Goal: Information Seeking & Learning: Learn about a topic

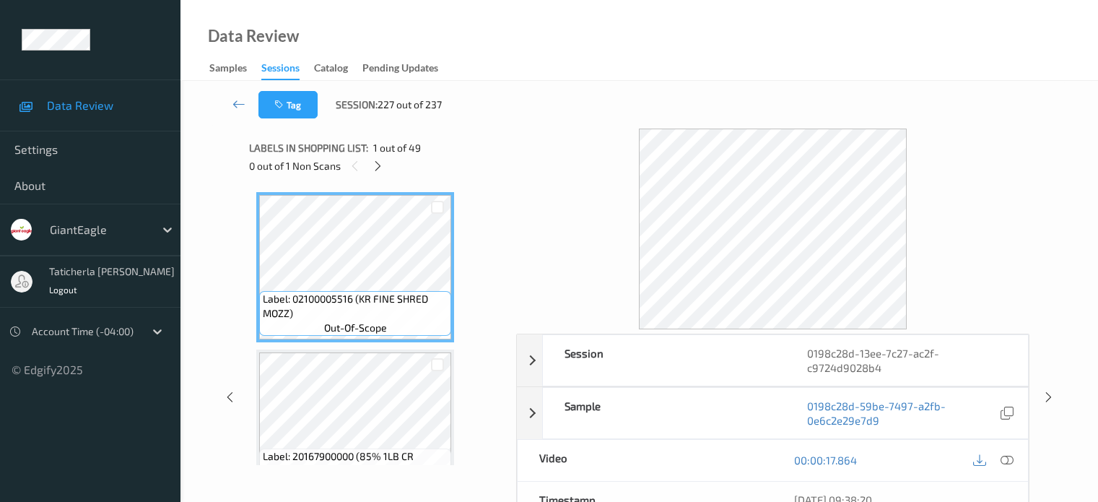
scroll to position [191, 0]
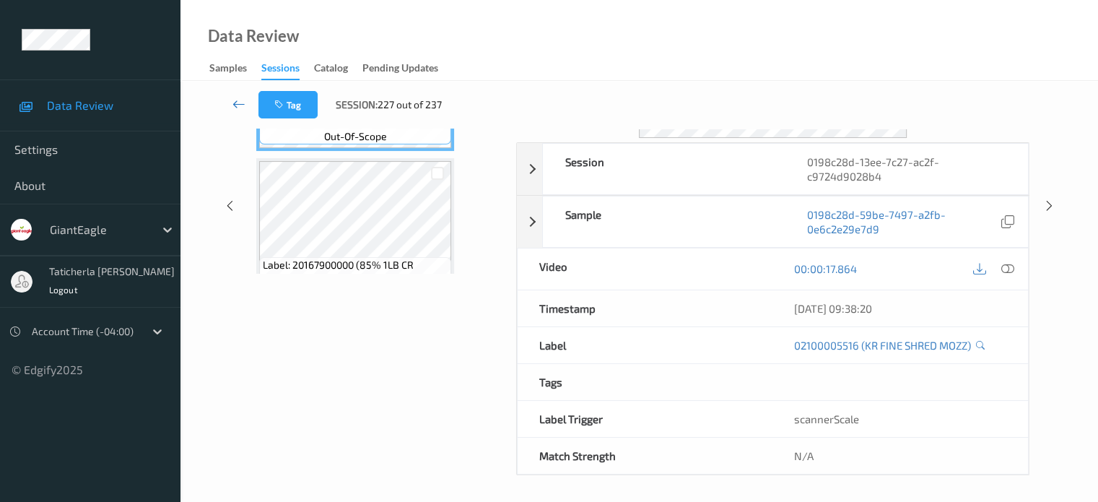
click at [237, 97] on icon at bounding box center [239, 104] width 13 height 14
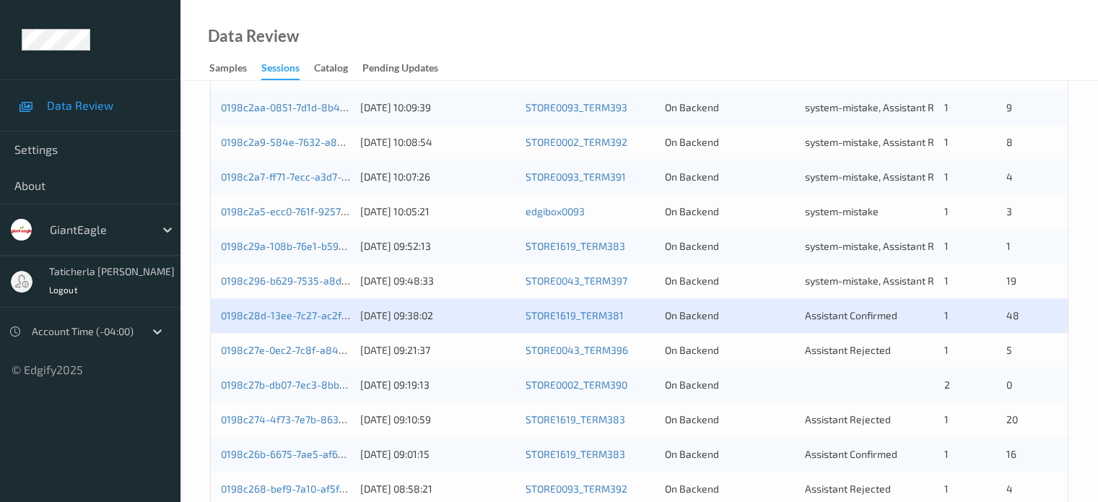
scroll to position [361, 0]
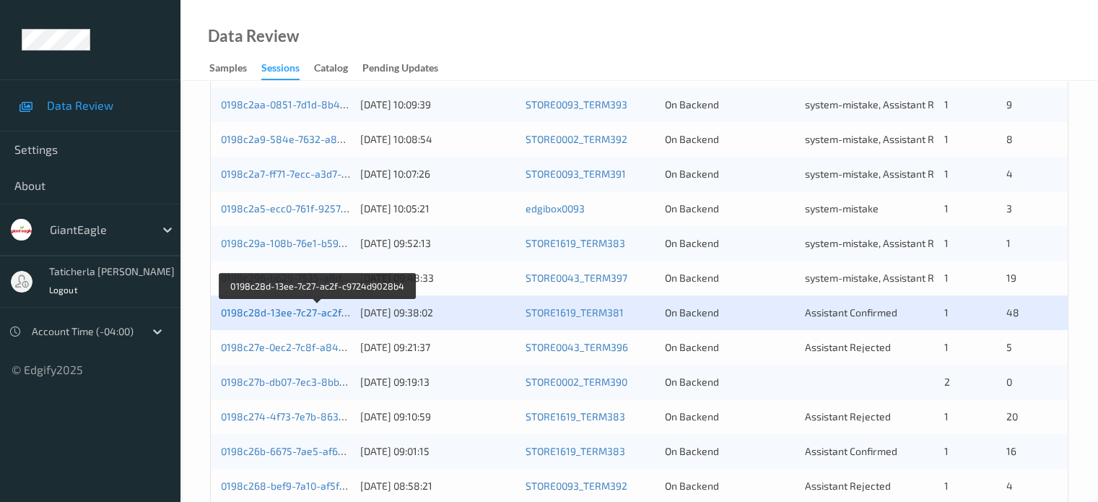
click at [321, 308] on link "0198c28d-13ee-7c27-ac2f-c9724d9028b4" at bounding box center [318, 312] width 195 height 12
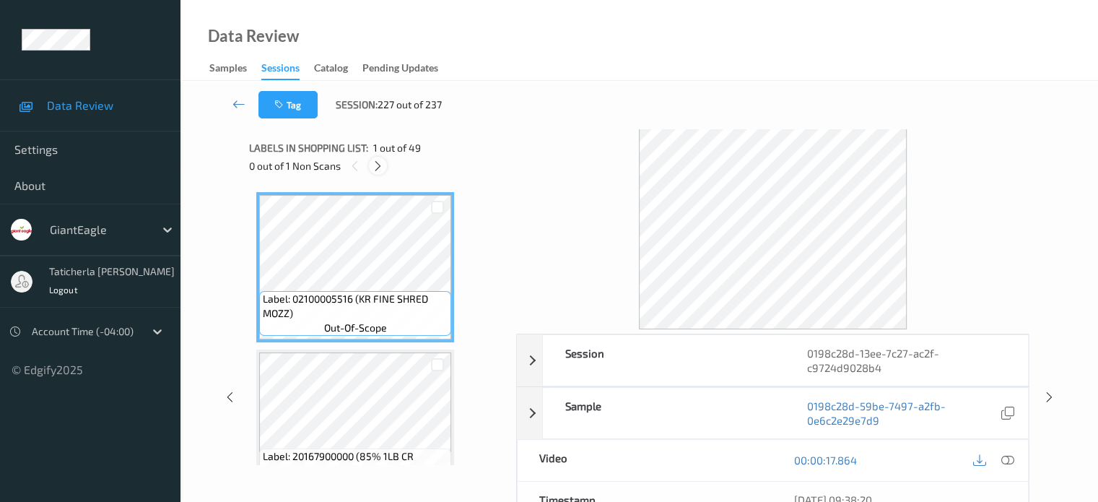
click at [378, 161] on icon at bounding box center [378, 166] width 12 height 13
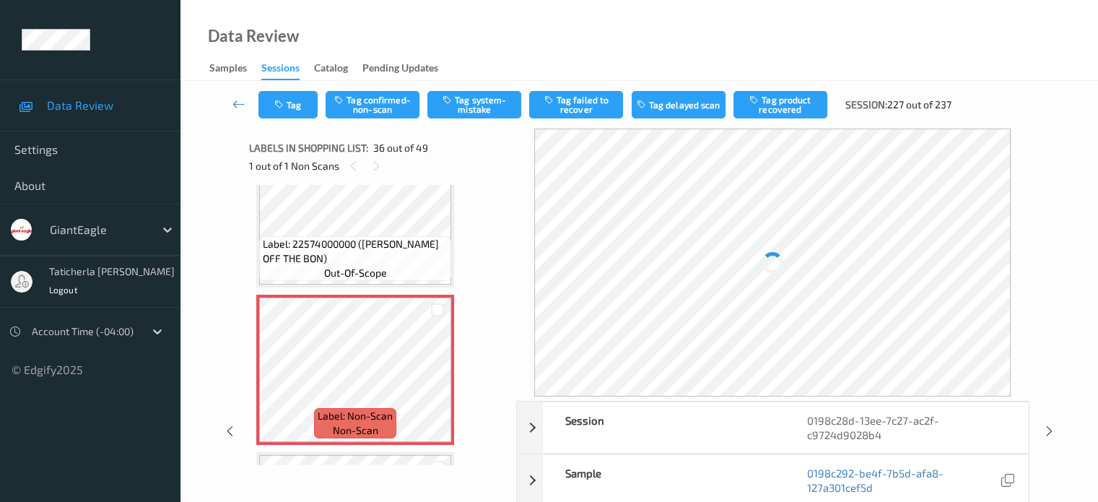
scroll to position [5431, 0]
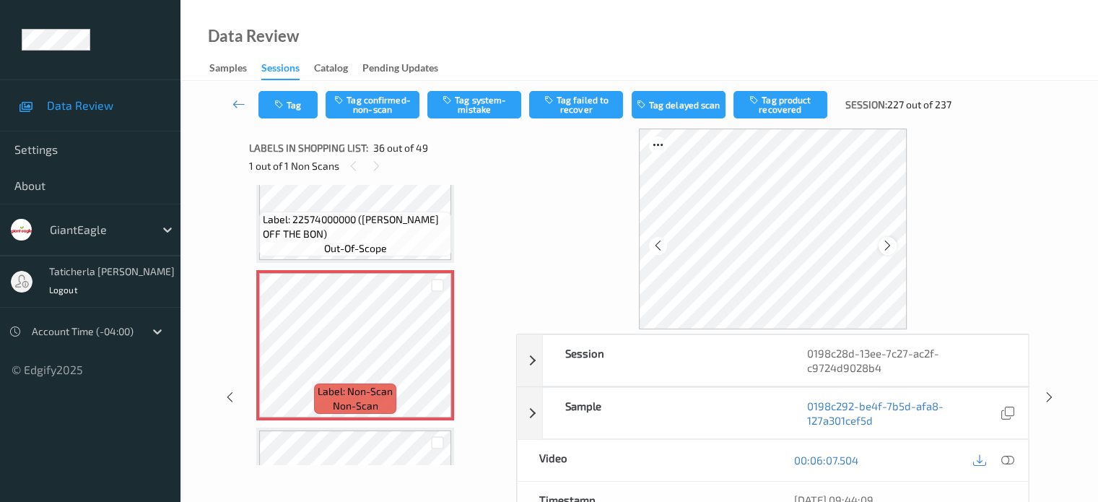
click at [890, 244] on icon at bounding box center [888, 245] width 12 height 13
click at [1007, 456] on icon at bounding box center [1007, 459] width 13 height 13
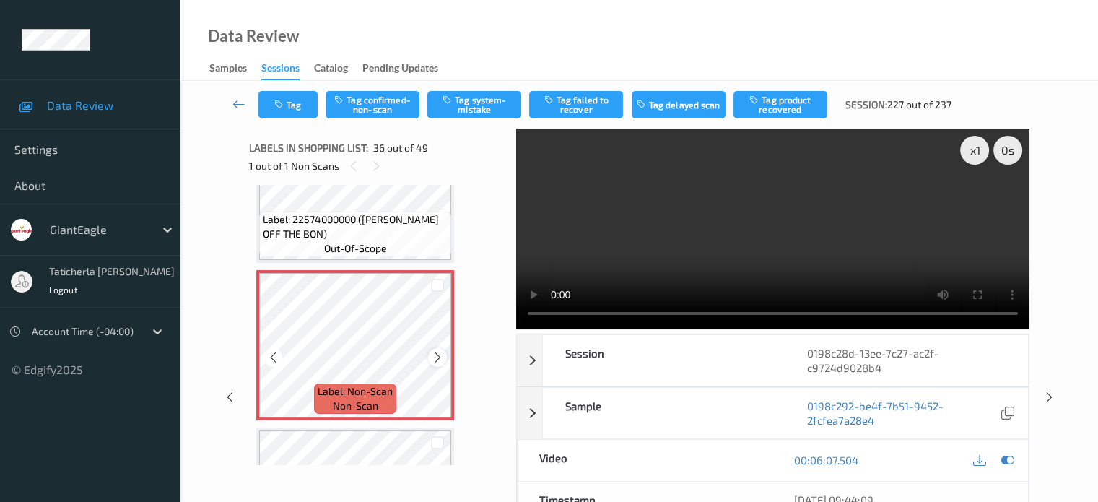
click at [435, 355] on icon at bounding box center [438, 357] width 12 height 13
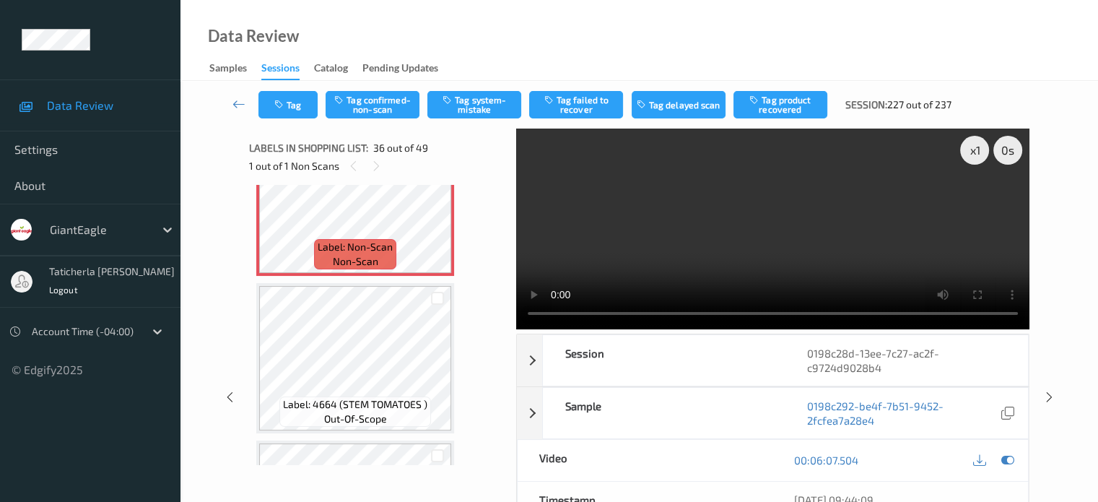
scroll to position [5504, 0]
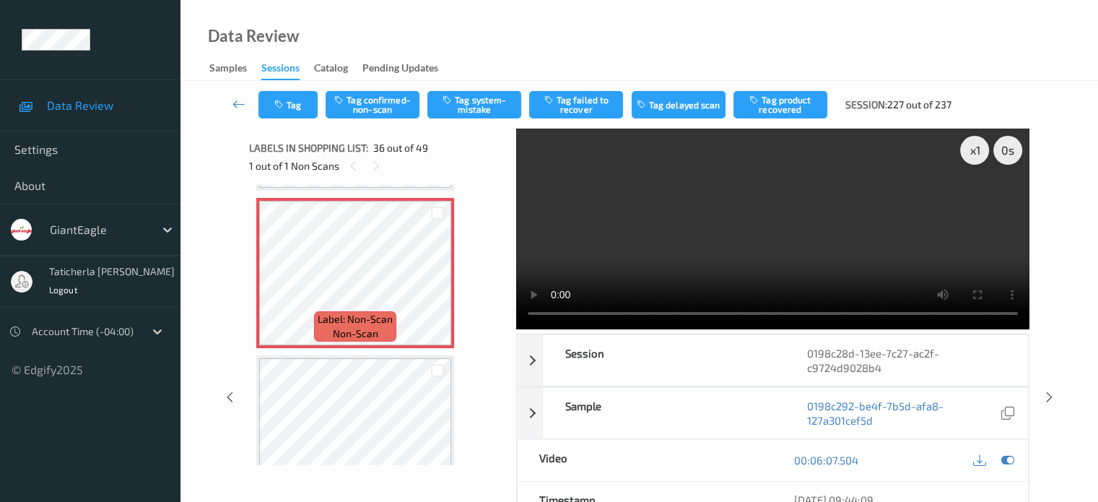
click at [771, 237] on video at bounding box center [772, 229] width 513 height 201
click at [396, 474] on div "Labels in shopping list: 36 out of 49 1 out of 1 Non Scans Label: 02100005516 (…" at bounding box center [377, 398] width 257 height 538
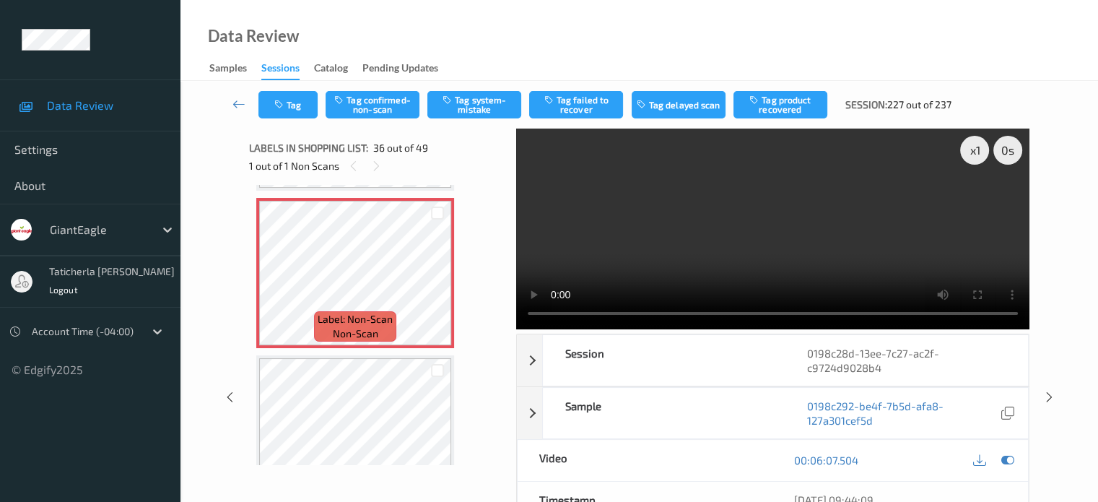
click at [731, 472] on div "Video" at bounding box center [646, 460] width 256 height 41
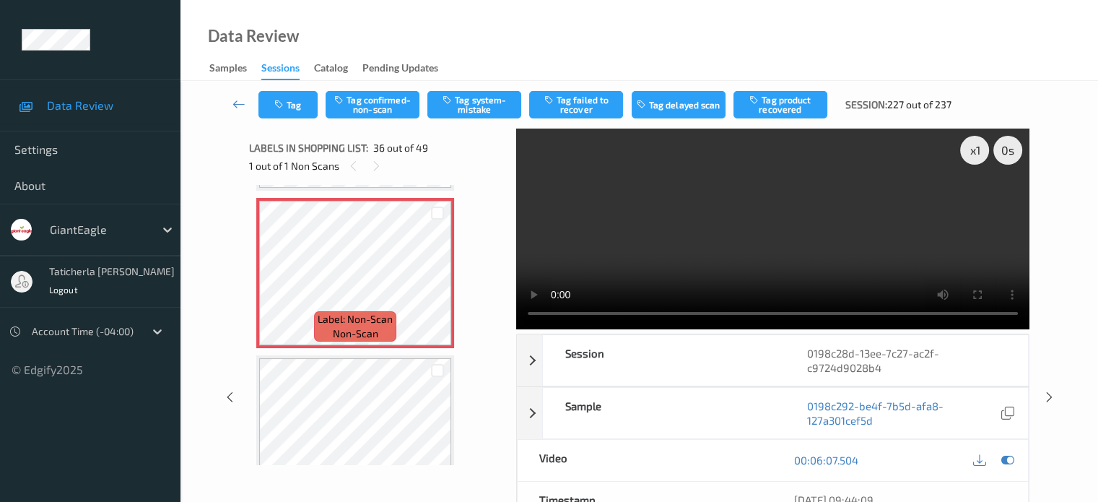
click at [731, 472] on div "Video" at bounding box center [646, 460] width 256 height 41
click at [760, 466] on div "Video" at bounding box center [646, 460] width 256 height 41
click at [738, 467] on div "Video" at bounding box center [646, 460] width 256 height 41
click at [737, 467] on div "Video" at bounding box center [646, 460] width 256 height 41
click at [734, 464] on div "Video" at bounding box center [646, 460] width 256 height 41
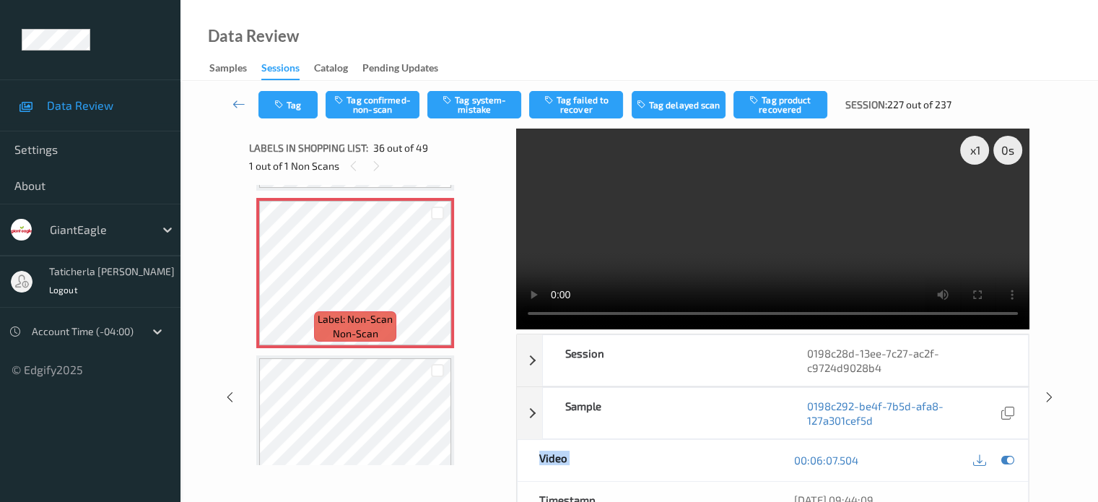
click at [739, 469] on div "Video" at bounding box center [646, 460] width 256 height 41
click at [738, 467] on div "Video" at bounding box center [646, 460] width 256 height 41
click at [739, 466] on div "Video" at bounding box center [646, 460] width 256 height 41
click at [734, 464] on div "Video" at bounding box center [646, 460] width 256 height 41
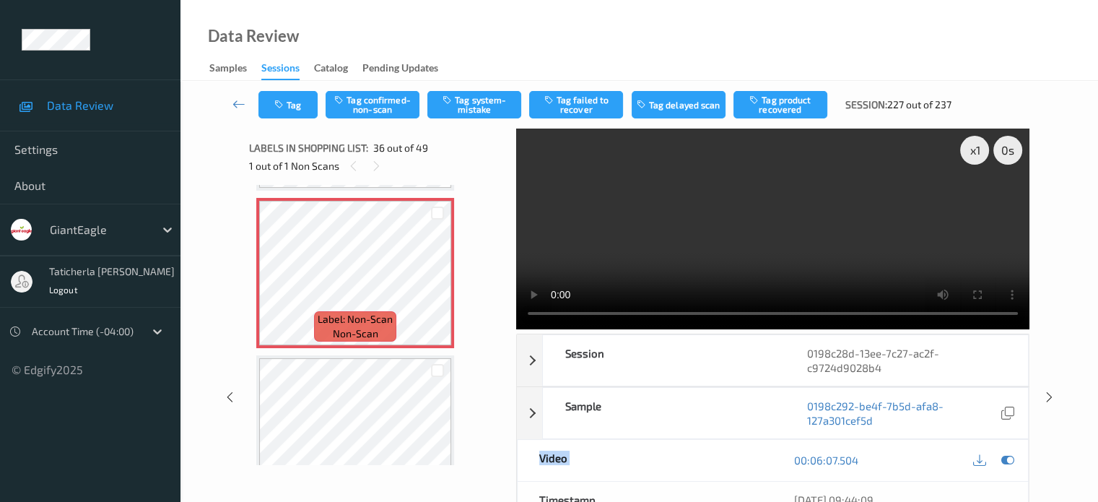
click at [731, 473] on div "Video" at bounding box center [646, 460] width 256 height 41
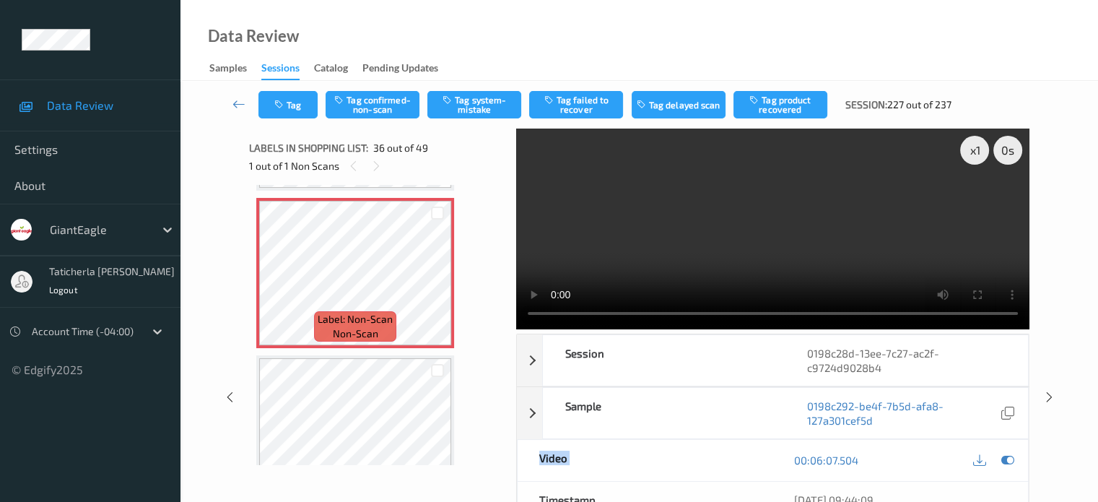
click at [731, 473] on div "Video" at bounding box center [646, 460] width 256 height 41
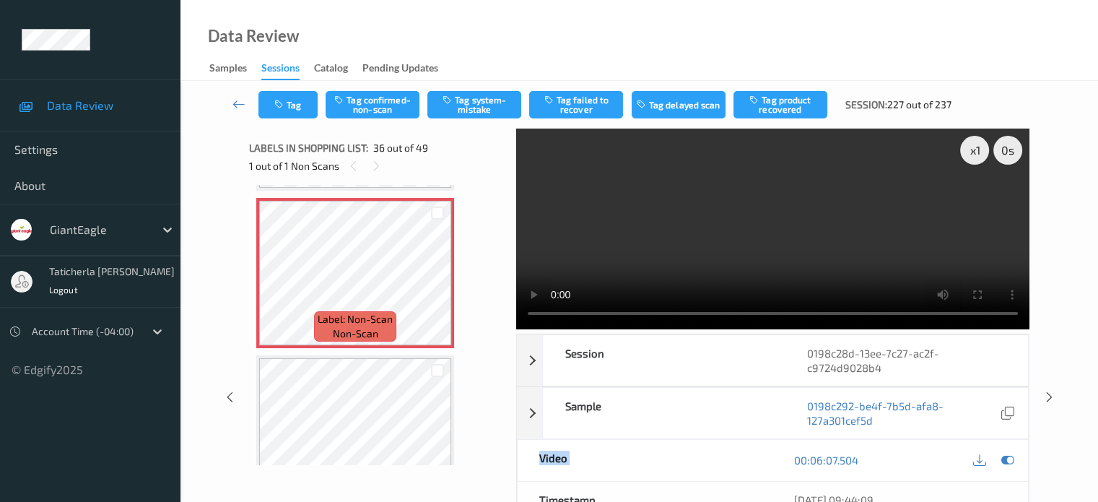
click at [731, 473] on div "Video" at bounding box center [646, 460] width 256 height 41
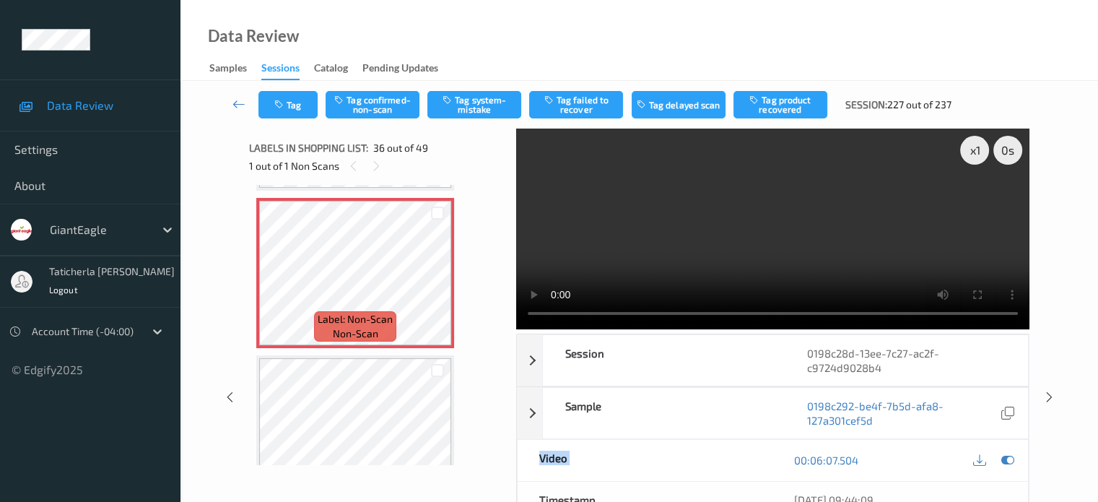
click at [731, 473] on div "Video" at bounding box center [646, 460] width 256 height 41
click at [731, 470] on div "Video" at bounding box center [646, 460] width 256 height 41
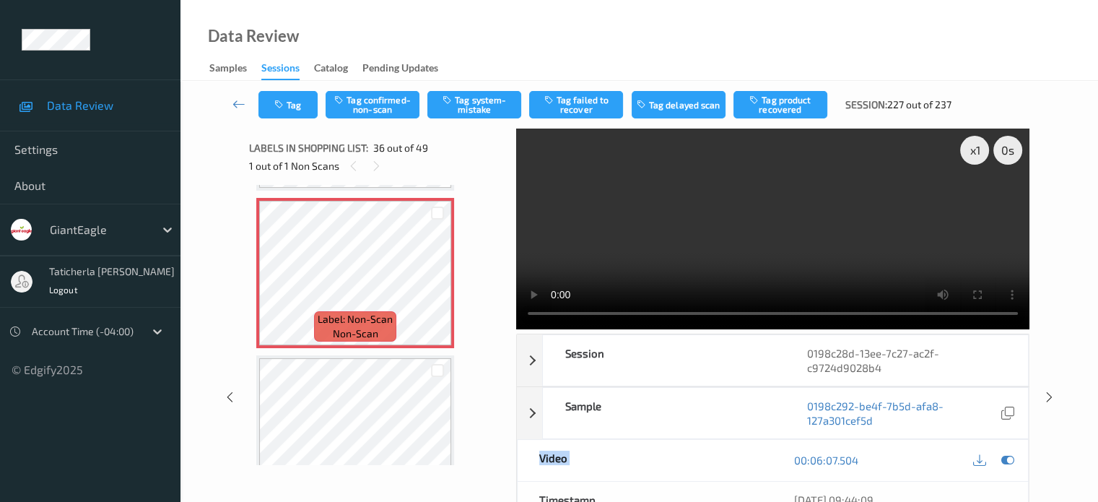
click at [731, 470] on div "Video" at bounding box center [646, 460] width 256 height 41
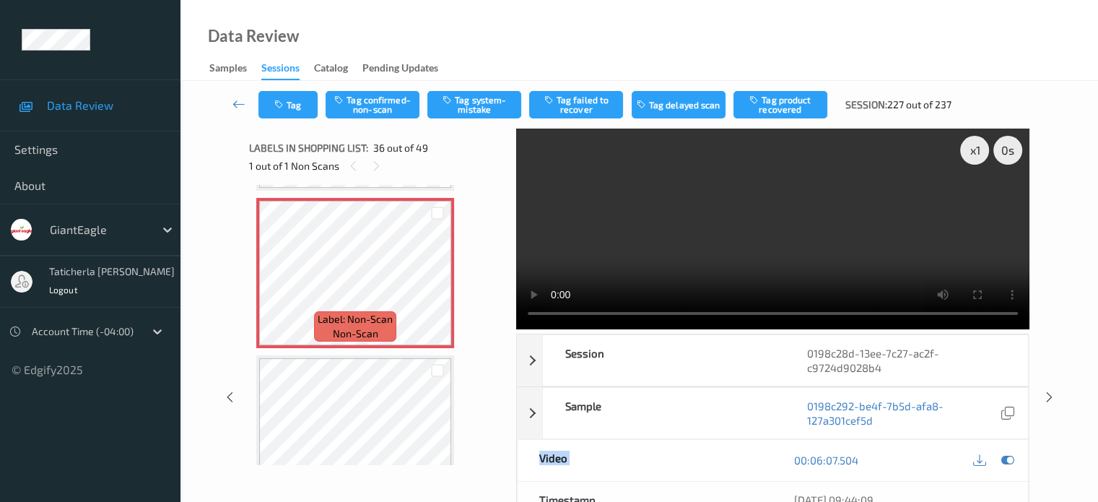
click at [731, 470] on div "Video" at bounding box center [646, 460] width 256 height 41
click at [730, 470] on div "Video" at bounding box center [646, 460] width 256 height 41
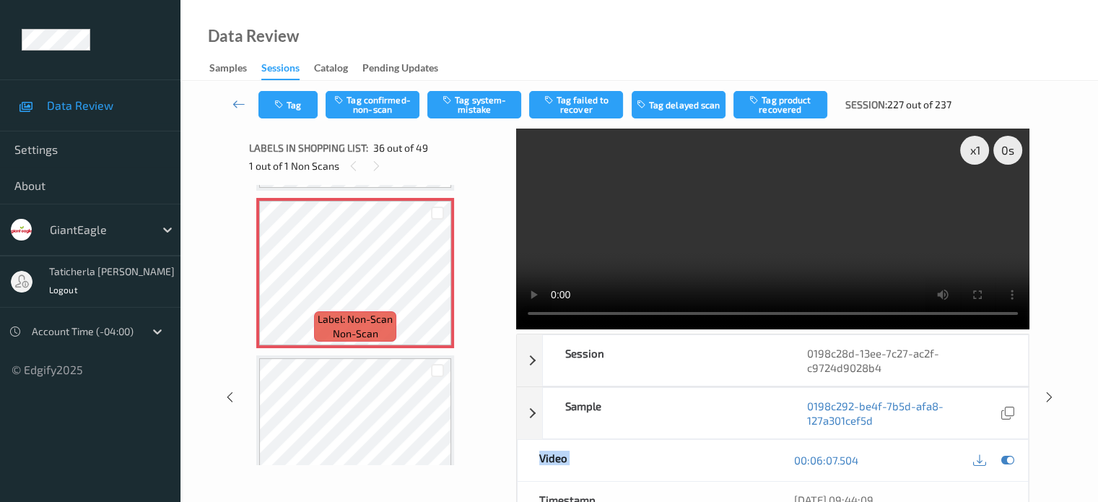
click at [730, 470] on div "Video" at bounding box center [646, 460] width 256 height 41
click at [719, 491] on div "Timestamp" at bounding box center [646, 500] width 256 height 36
click at [724, 479] on div "Video" at bounding box center [646, 460] width 256 height 41
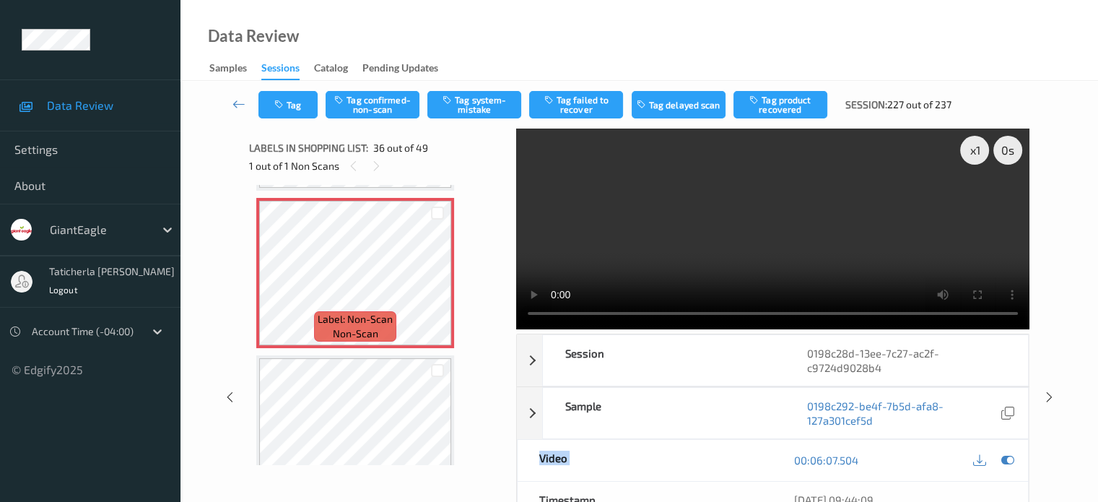
click at [724, 479] on div "Video" at bounding box center [646, 460] width 256 height 41
click at [733, 470] on div "Video" at bounding box center [646, 460] width 256 height 41
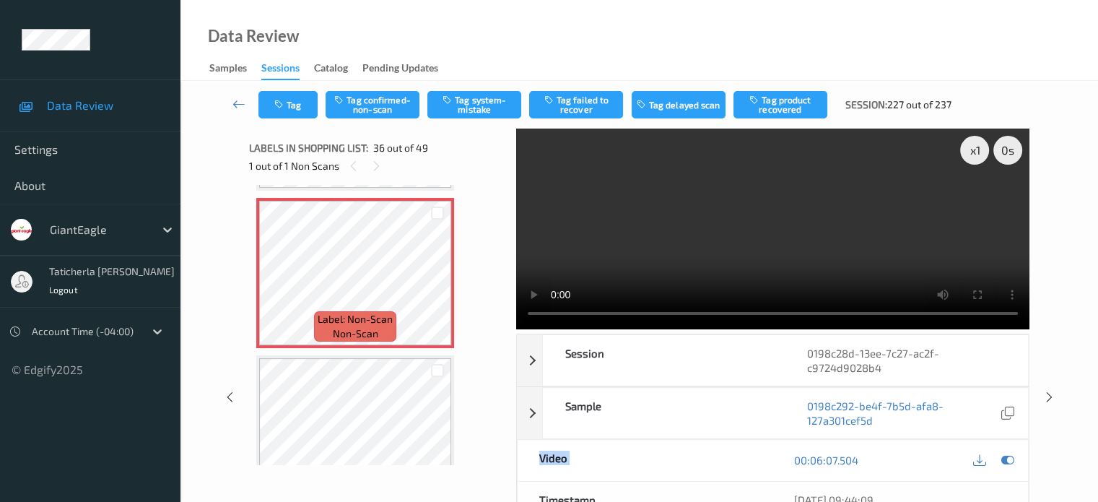
click at [732, 461] on div "Video" at bounding box center [646, 460] width 256 height 41
click at [731, 464] on div "Video" at bounding box center [646, 460] width 256 height 41
click at [722, 474] on div "Video" at bounding box center [646, 460] width 256 height 41
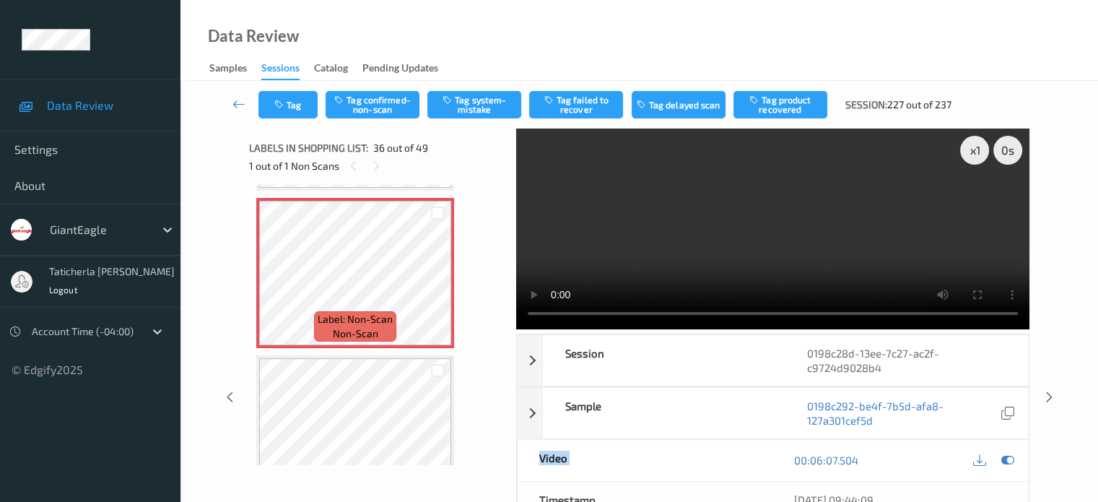
click at [722, 474] on div "Video" at bounding box center [646, 460] width 256 height 41
click at [728, 471] on div "Video" at bounding box center [646, 460] width 256 height 41
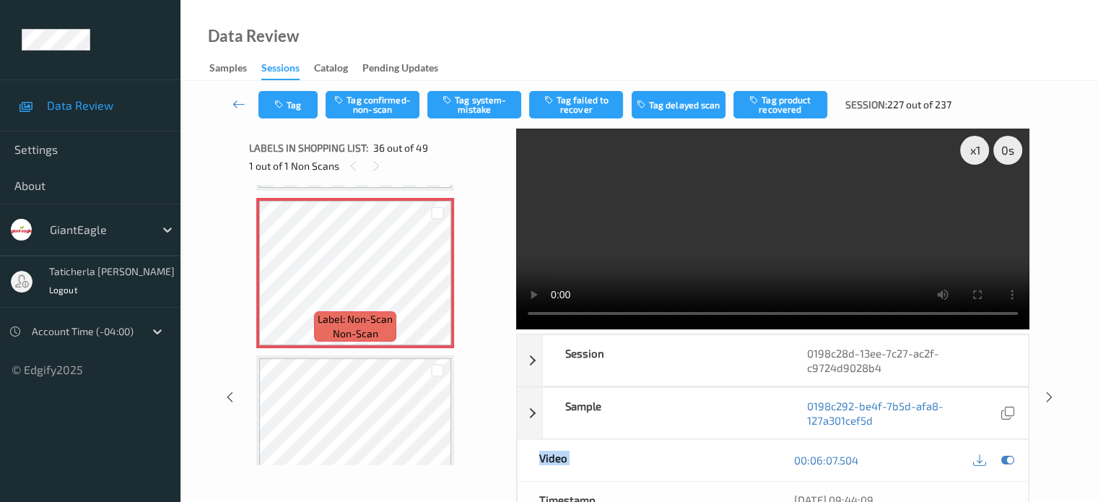
click at [728, 471] on div "Video" at bounding box center [646, 460] width 256 height 41
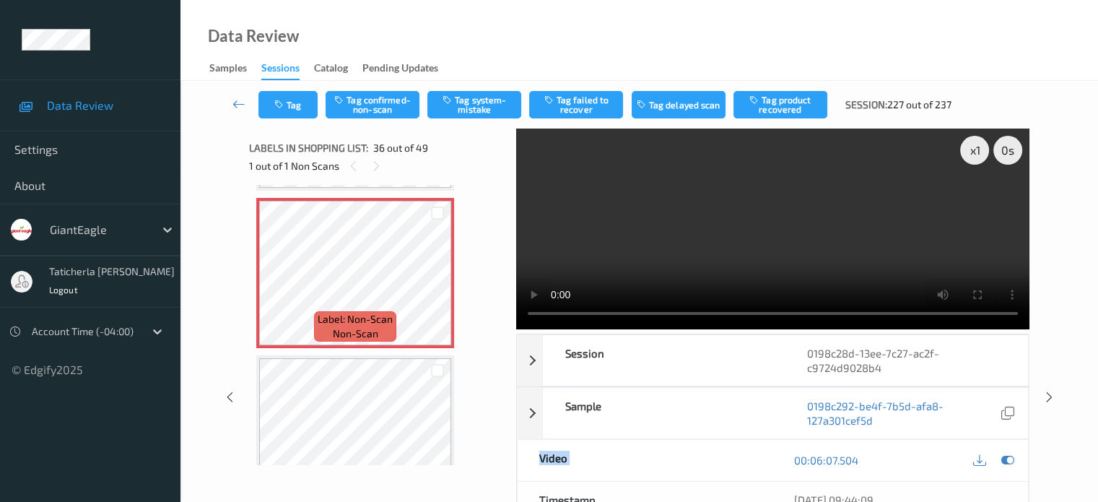
click at [728, 471] on div "Video" at bounding box center [646, 460] width 256 height 41
click at [720, 473] on div "Video" at bounding box center [646, 460] width 256 height 41
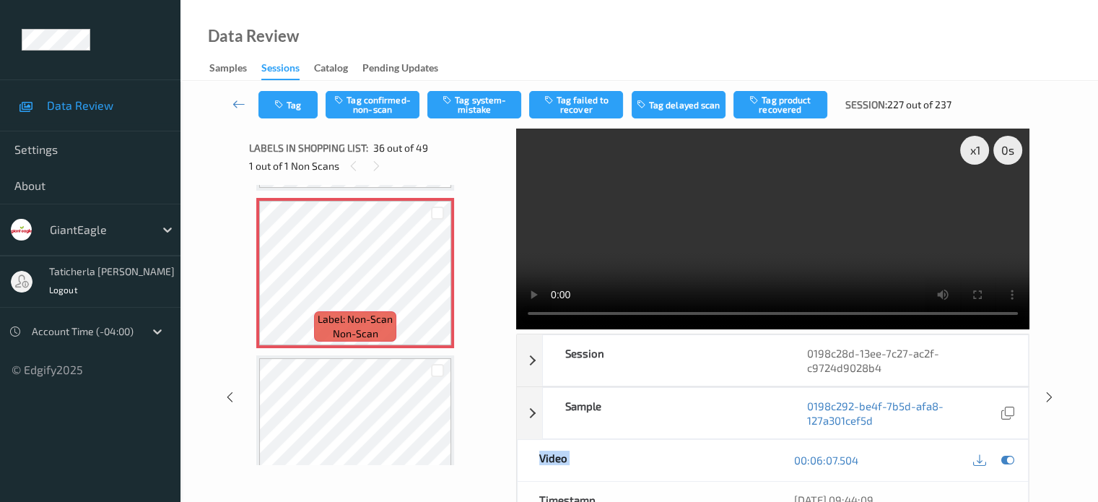
click at [737, 469] on div "Video" at bounding box center [646, 460] width 256 height 41
click at [734, 467] on div "Video" at bounding box center [646, 460] width 256 height 41
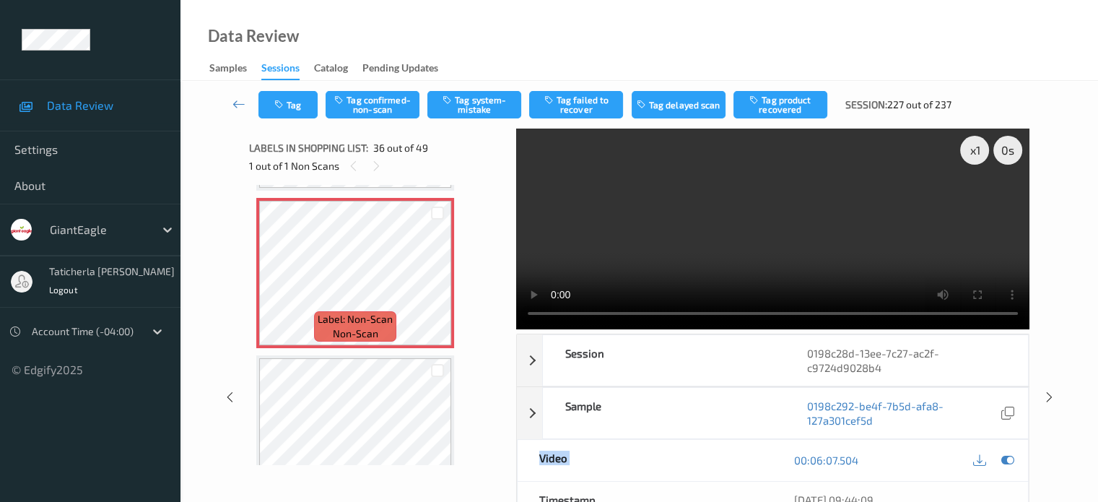
click at [729, 472] on div "Video" at bounding box center [646, 460] width 256 height 41
click at [719, 474] on div "Video" at bounding box center [646, 460] width 256 height 41
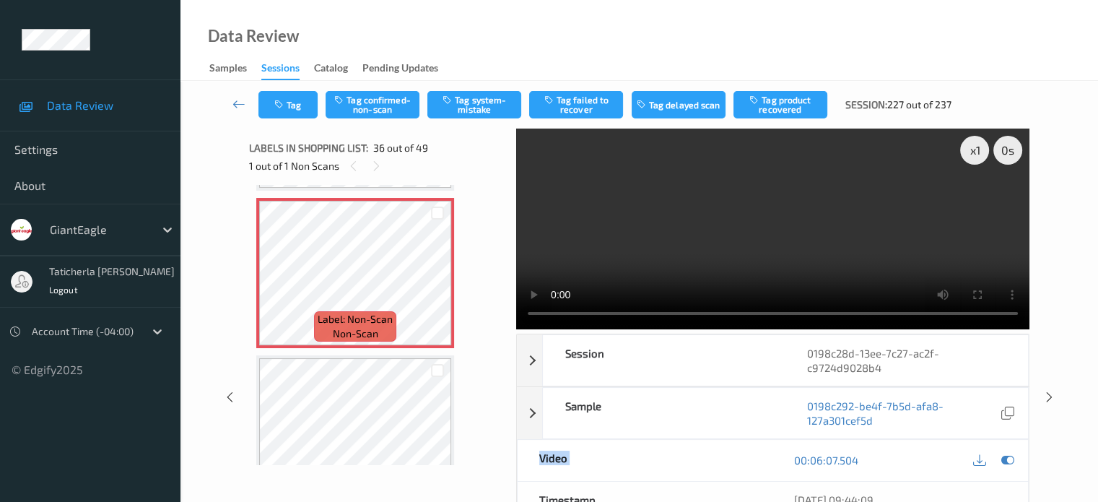
click at [721, 472] on div "Video" at bounding box center [646, 460] width 256 height 41
click at [721, 470] on div "Video" at bounding box center [646, 460] width 256 height 41
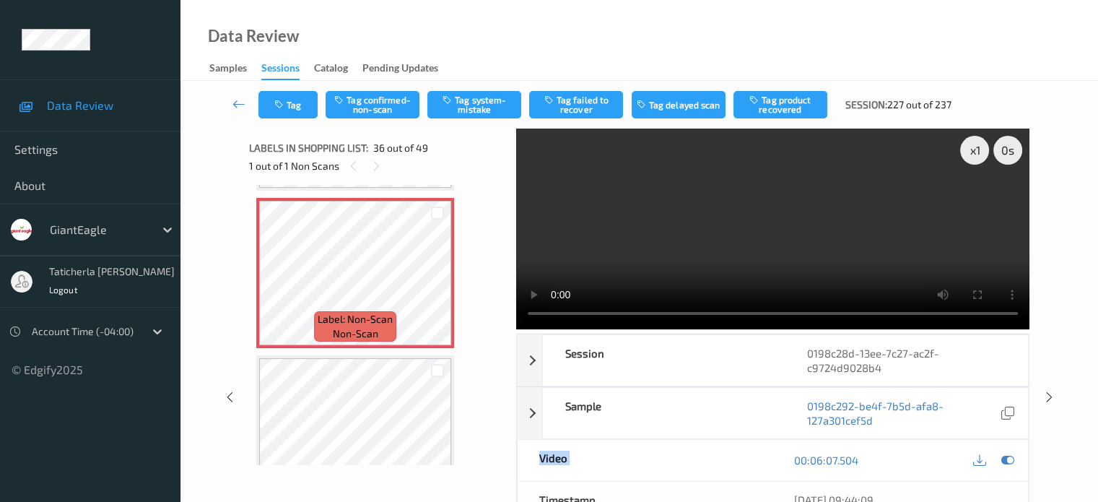
click at [721, 470] on div "Video" at bounding box center [646, 460] width 256 height 41
click at [729, 482] on div "Timestamp" at bounding box center [646, 500] width 256 height 36
click at [729, 479] on div "Video" at bounding box center [646, 460] width 256 height 41
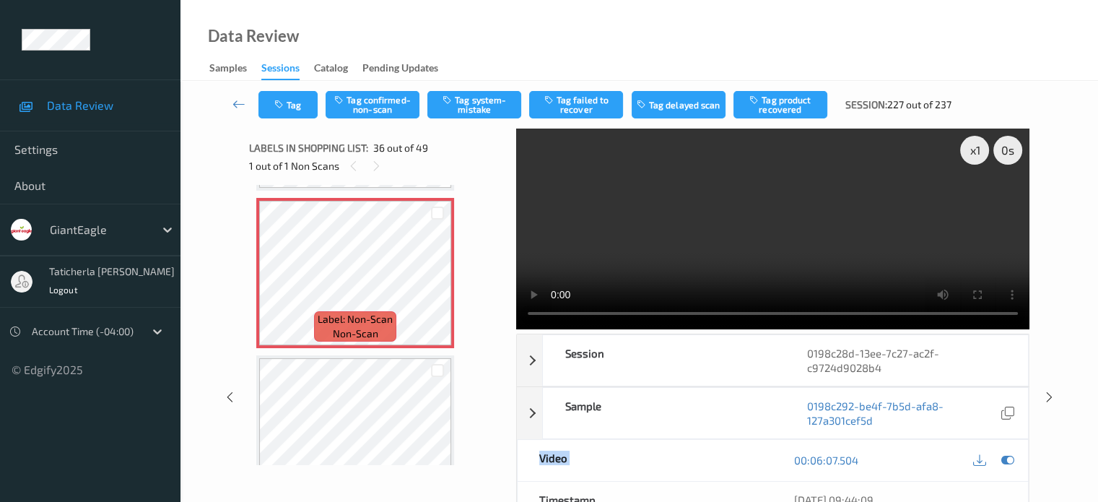
click at [729, 479] on div "Video" at bounding box center [646, 460] width 256 height 41
click at [729, 474] on div "Video" at bounding box center [646, 460] width 256 height 41
click at [729, 469] on div "Video" at bounding box center [646, 460] width 256 height 41
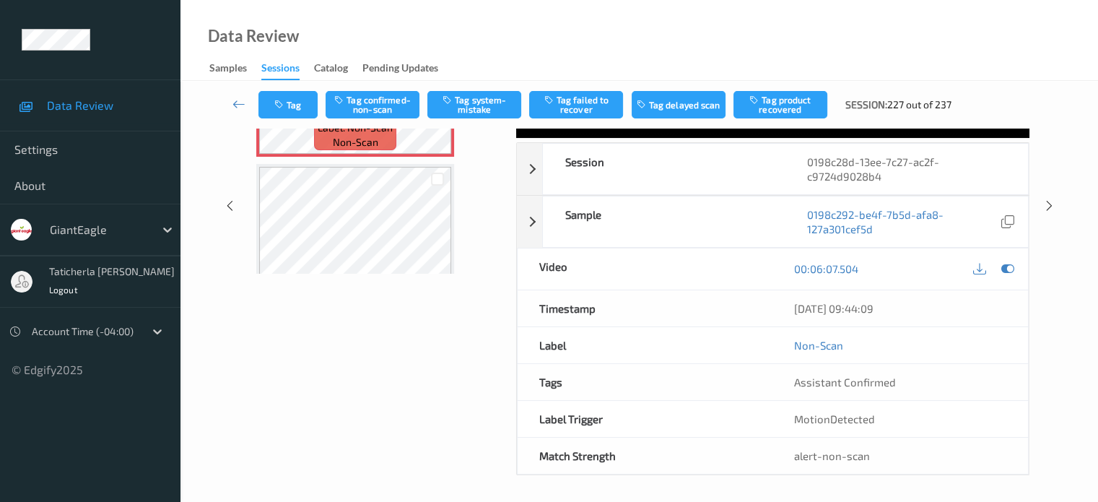
scroll to position [0, 0]
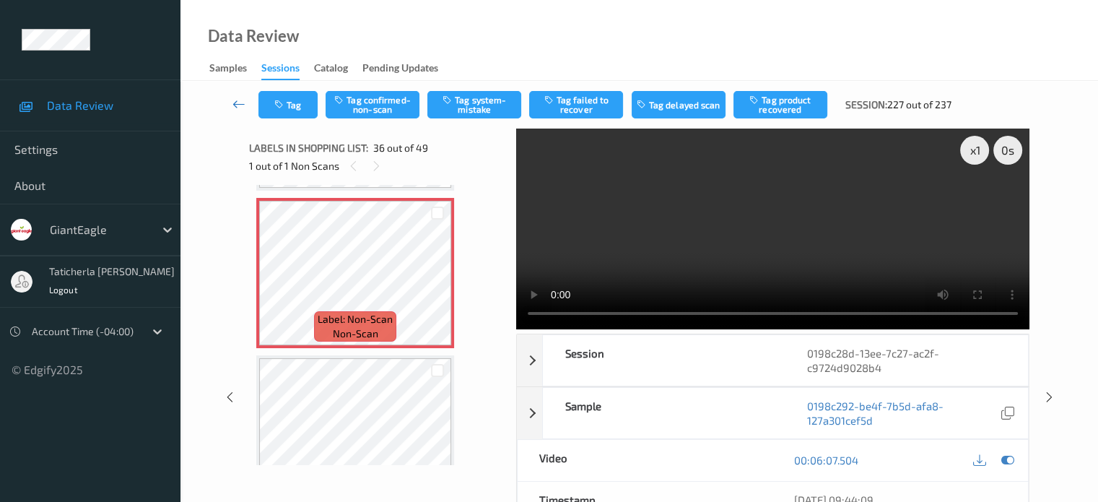
click at [233, 103] on icon at bounding box center [239, 104] width 13 height 14
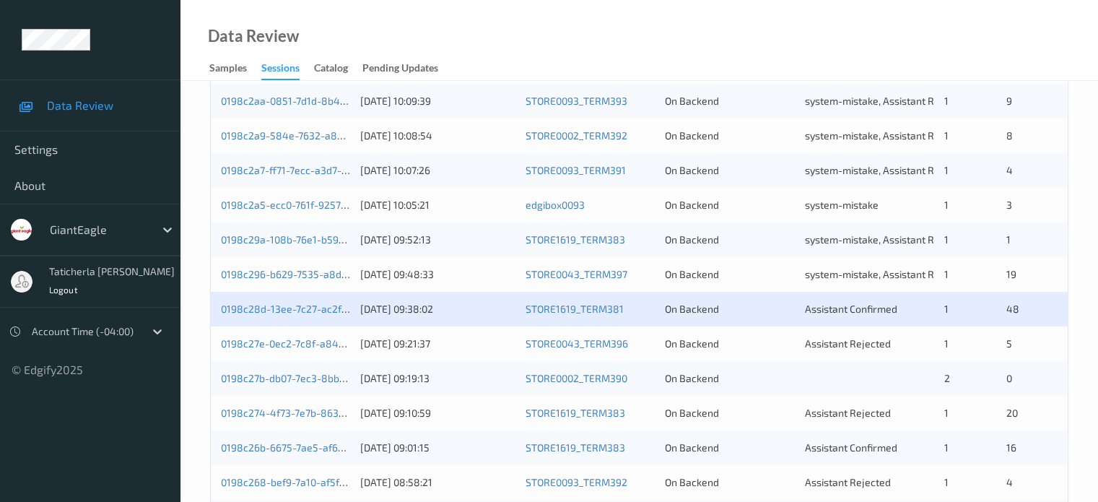
scroll to position [505, 0]
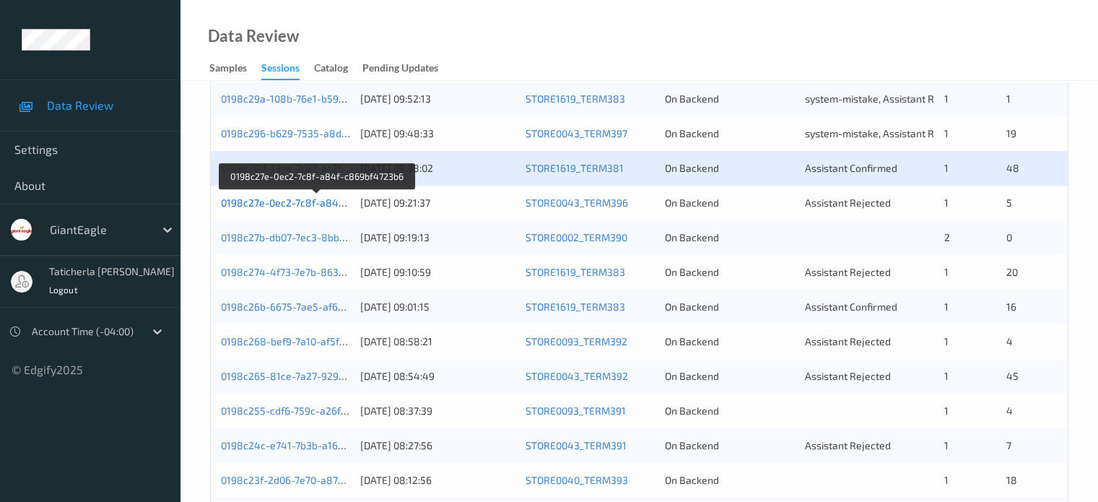
click at [288, 201] on link "0198c27e-0ec2-7c8f-a84f-c869bf4723b6" at bounding box center [317, 202] width 193 height 12
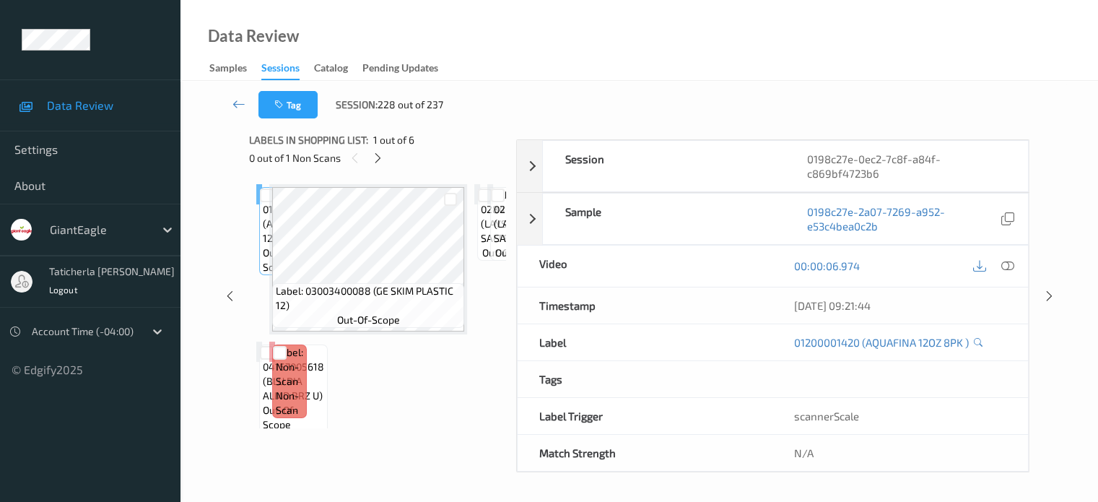
scroll to position [191, 0]
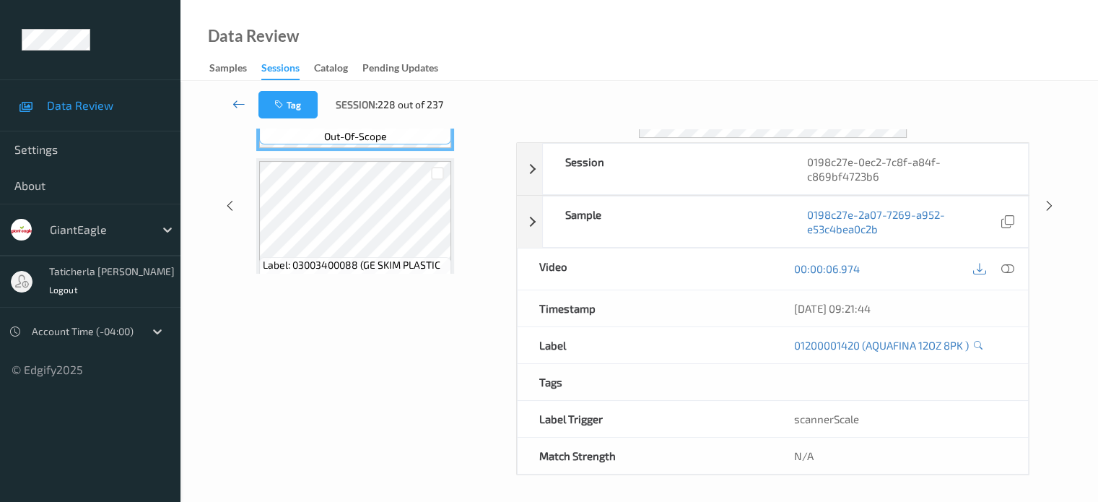
click at [231, 104] on link at bounding box center [239, 104] width 38 height 27
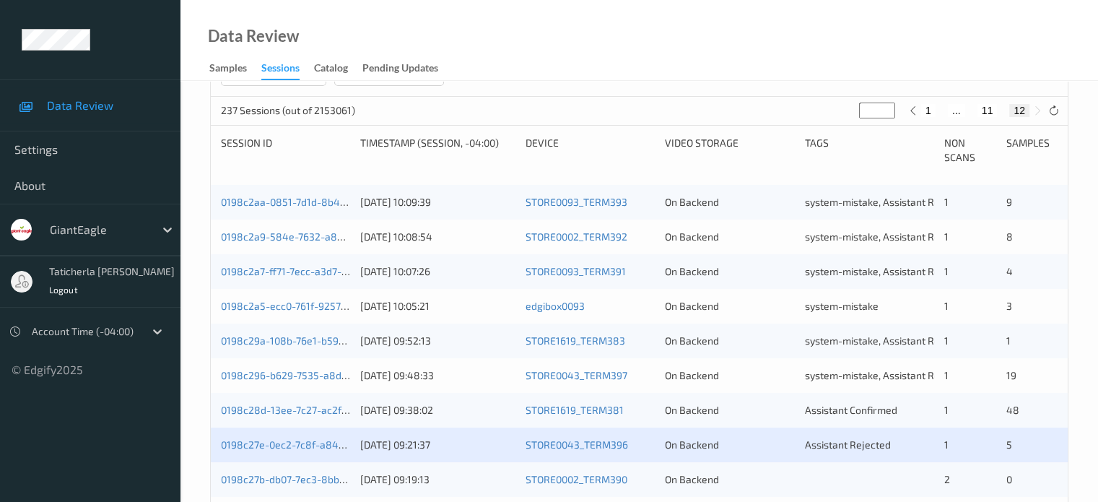
scroll to position [289, 0]
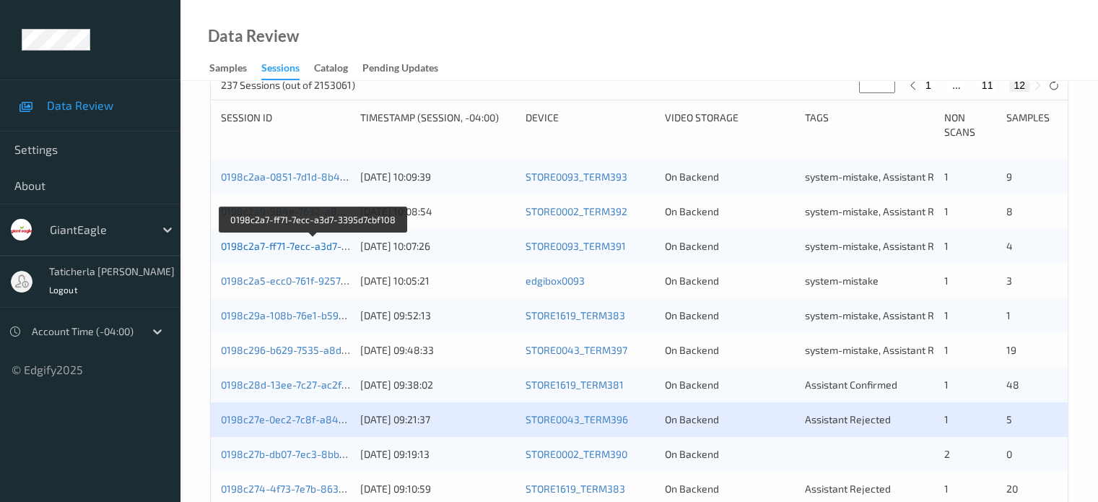
click at [292, 241] on link "0198c2a7-ff71-7ecc-a3d7-3395d7cbf108" at bounding box center [314, 246] width 186 height 12
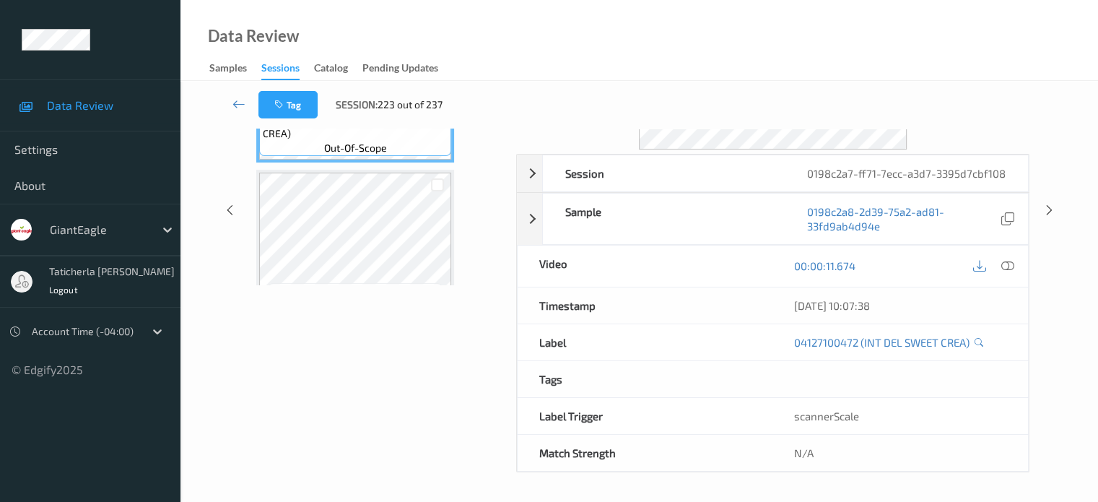
scroll to position [177, 0]
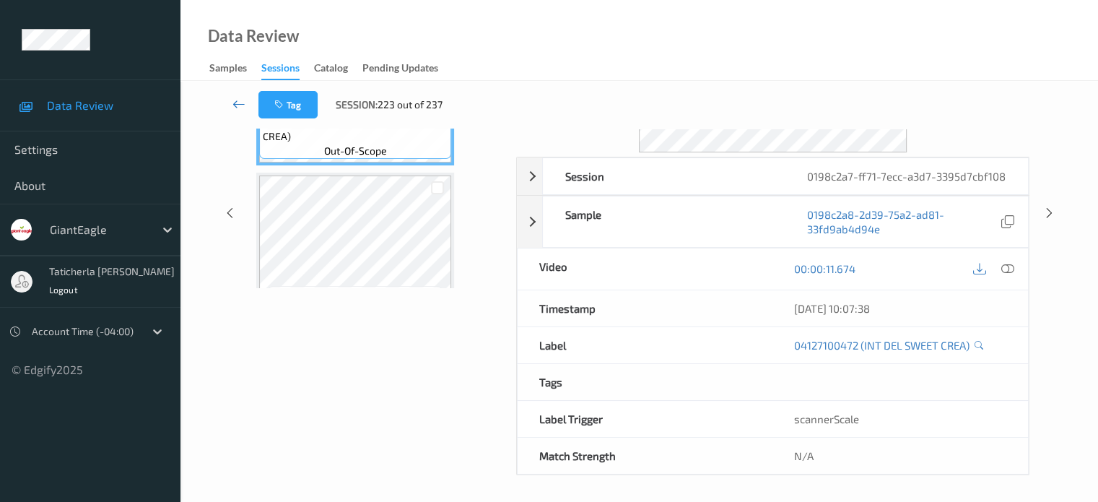
click at [229, 111] on link at bounding box center [239, 104] width 38 height 27
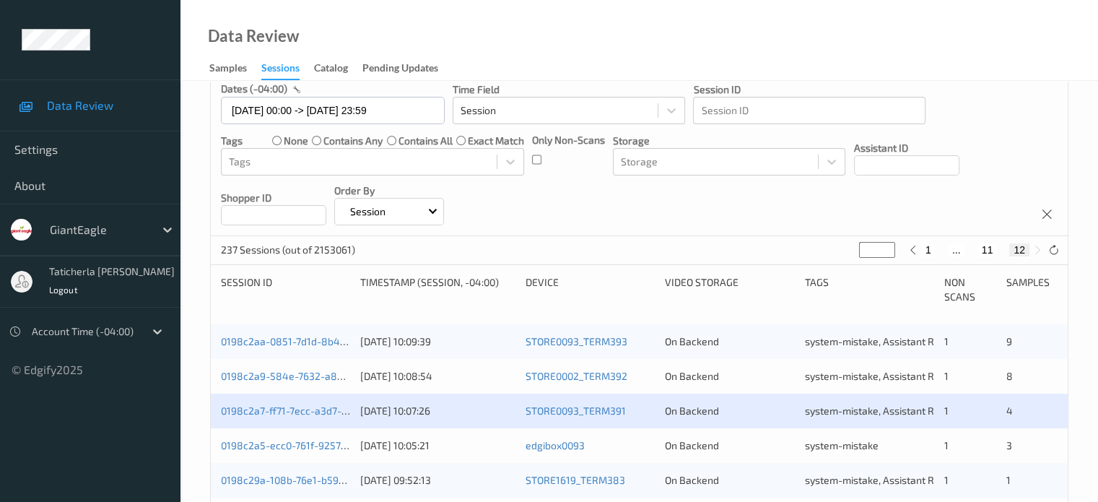
scroll to position [217, 0]
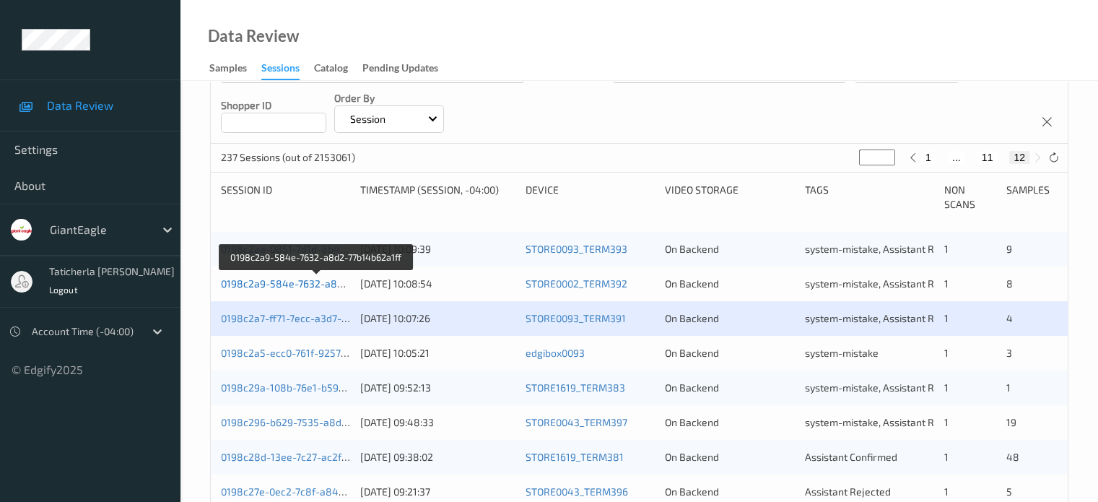
click at [316, 285] on link "0198c2a9-584e-7632-a8d2-77b14b62a1ff" at bounding box center [317, 283] width 193 height 12
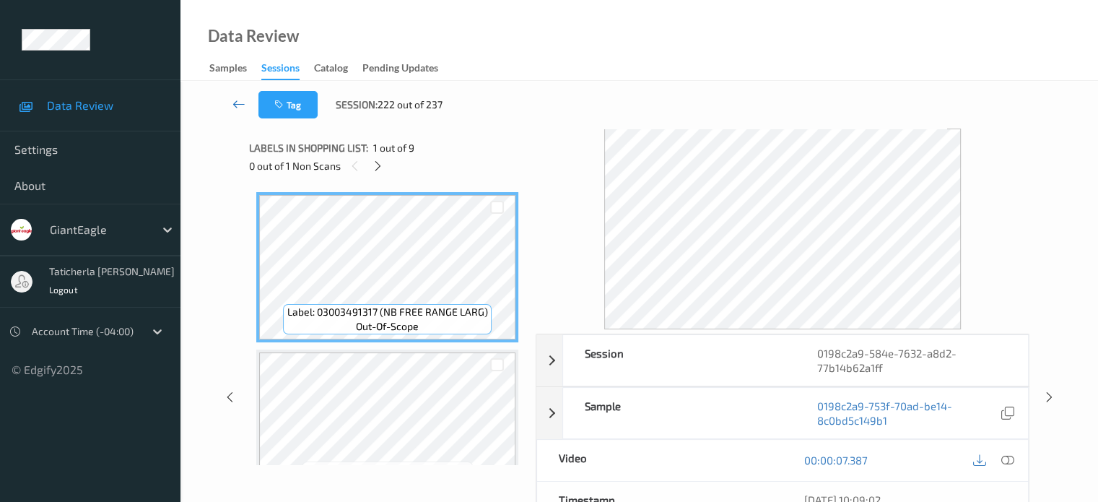
click at [238, 100] on icon at bounding box center [239, 104] width 13 height 14
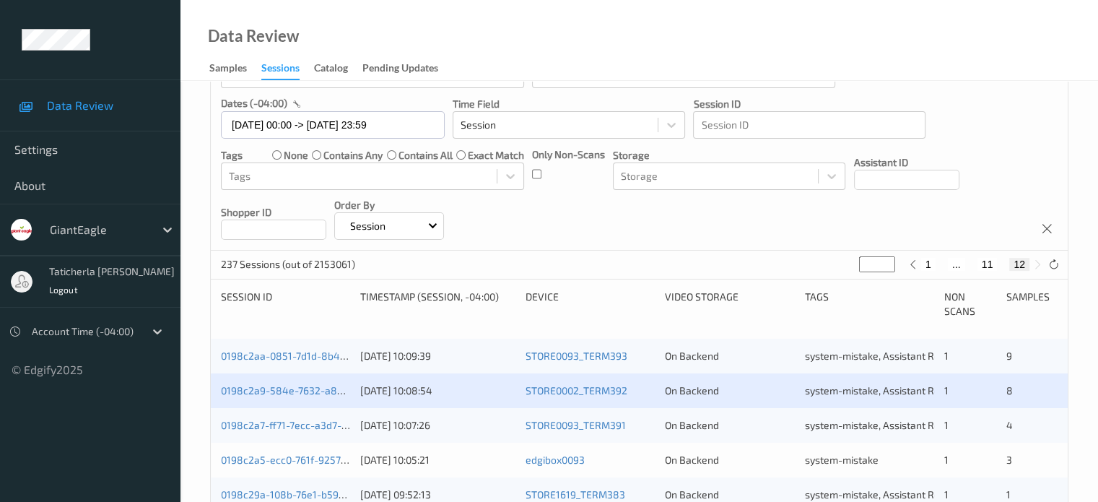
scroll to position [144, 0]
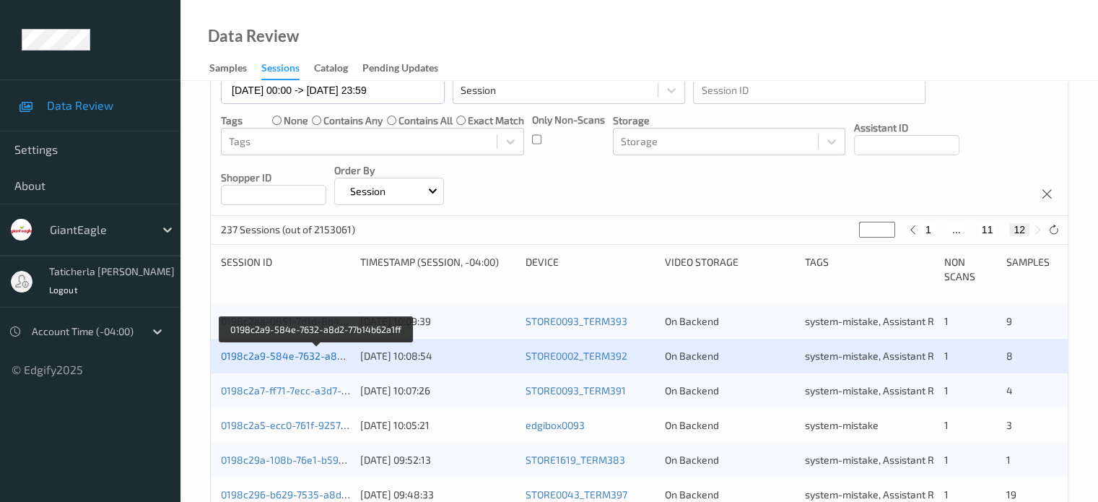
click at [335, 354] on link "0198c2a9-584e-7632-a8d2-77b14b62a1ff" at bounding box center [317, 355] width 193 height 12
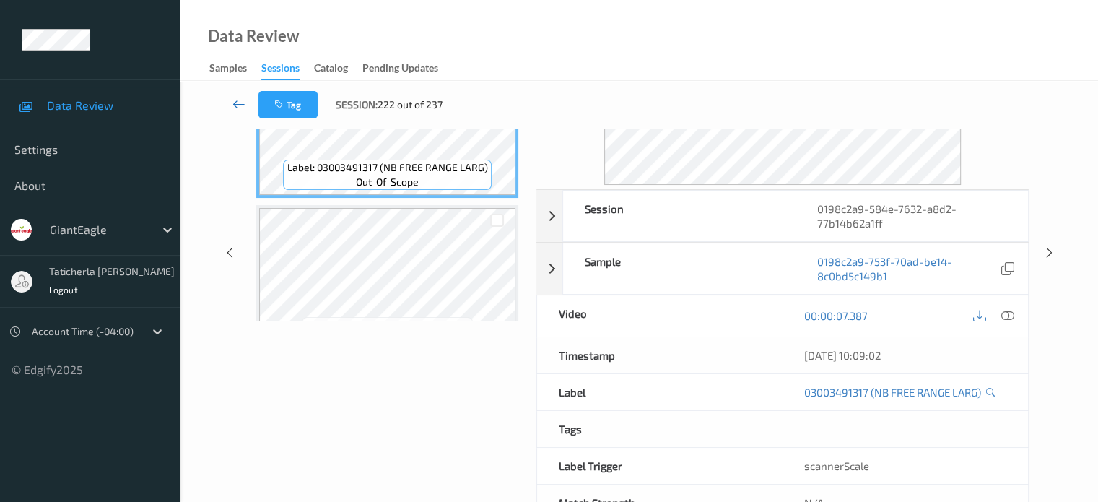
click at [240, 104] on icon at bounding box center [239, 104] width 13 height 14
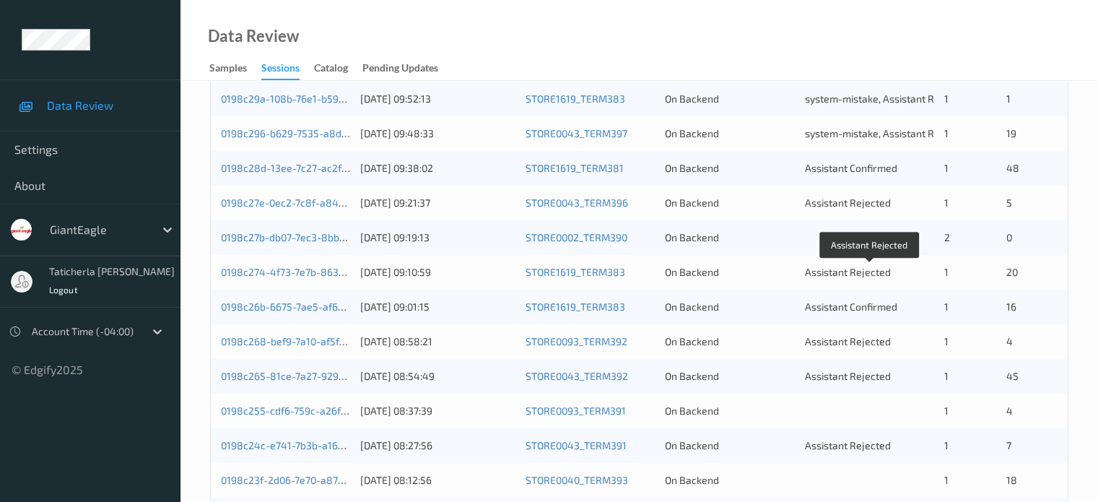
scroll to position [433, 0]
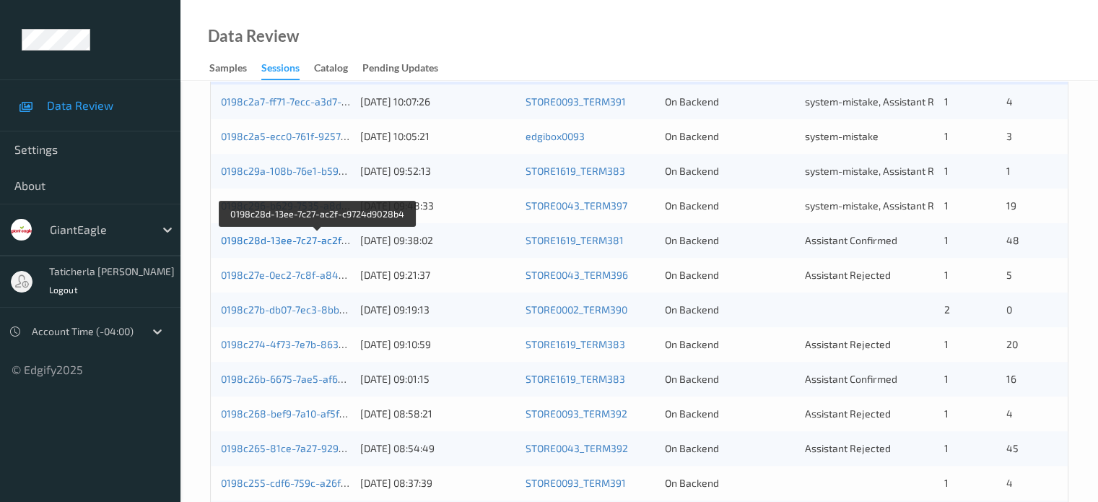
click at [322, 240] on link "0198c28d-13ee-7c27-ac2f-c9724d9028b4" at bounding box center [318, 240] width 195 height 12
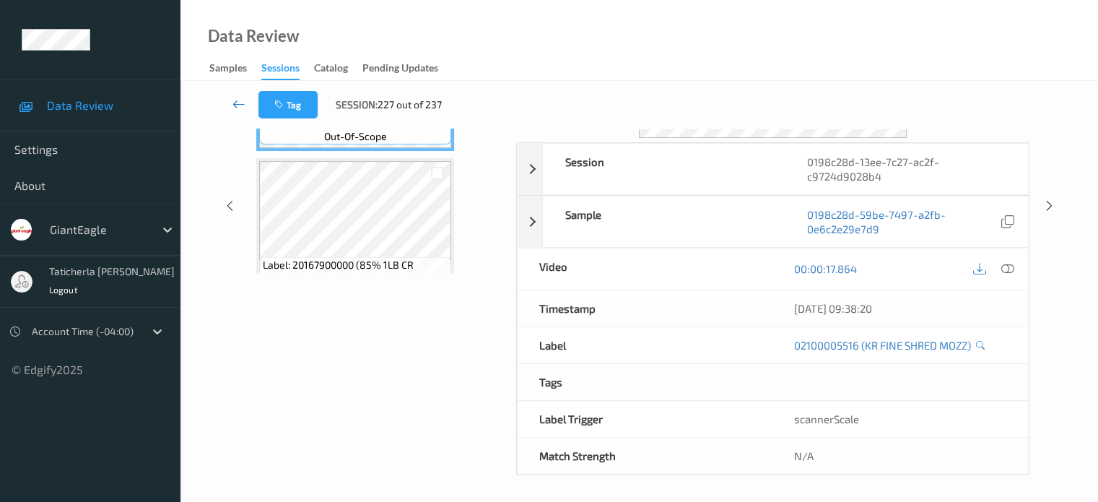
click at [238, 98] on icon at bounding box center [239, 104] width 13 height 14
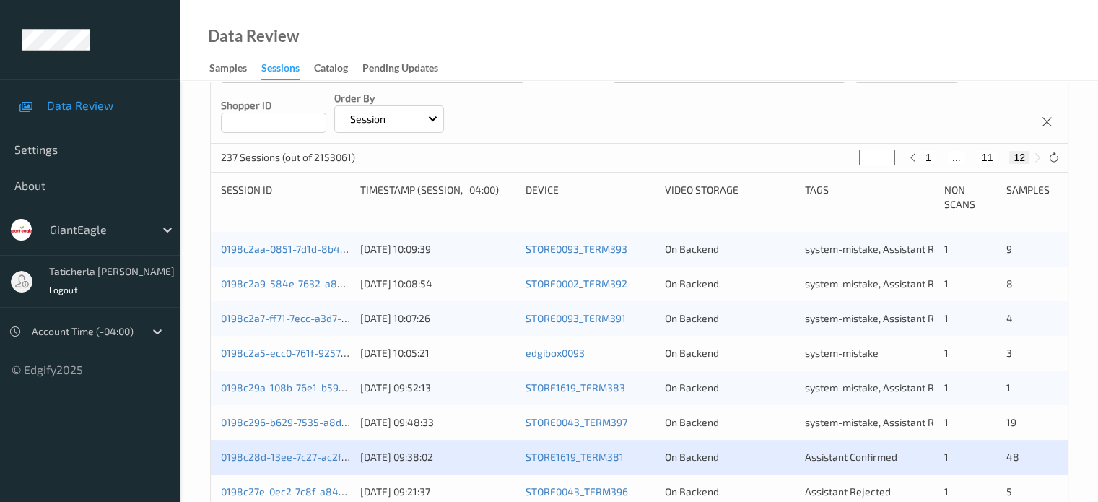
scroll to position [433, 0]
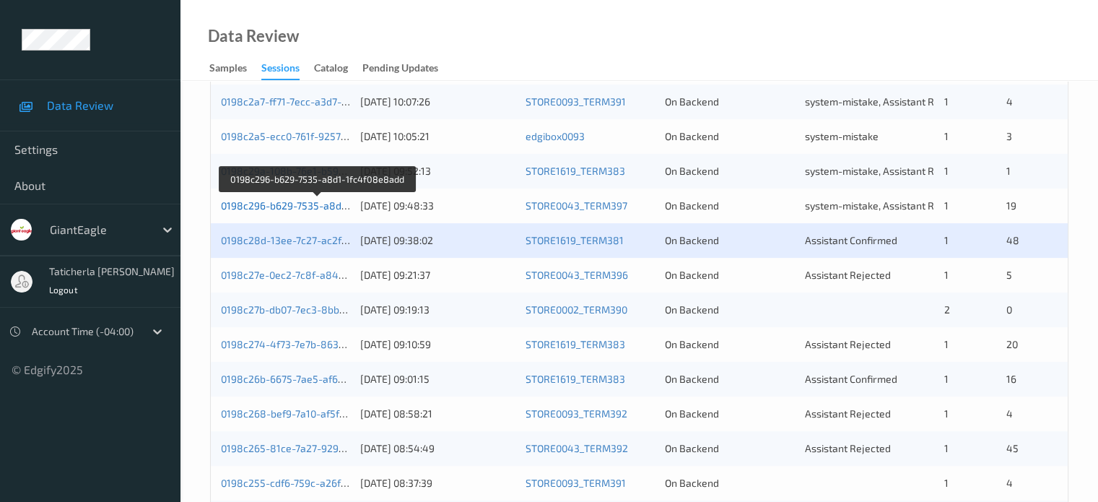
click at [298, 203] on link "0198c296-b629-7535-a8d1-1fc4f08e8add" at bounding box center [318, 205] width 194 height 12
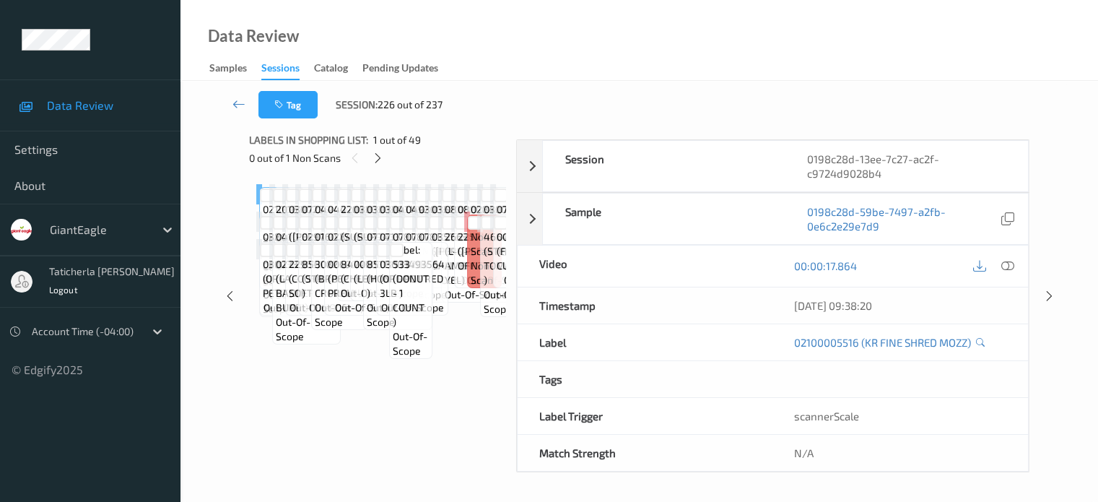
scroll to position [191, 0]
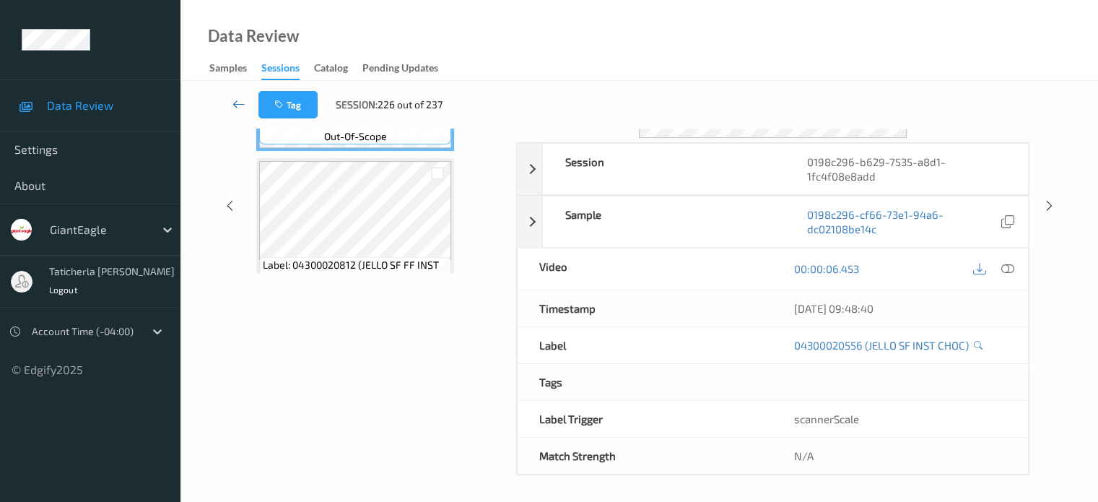
click at [240, 97] on icon at bounding box center [239, 104] width 13 height 14
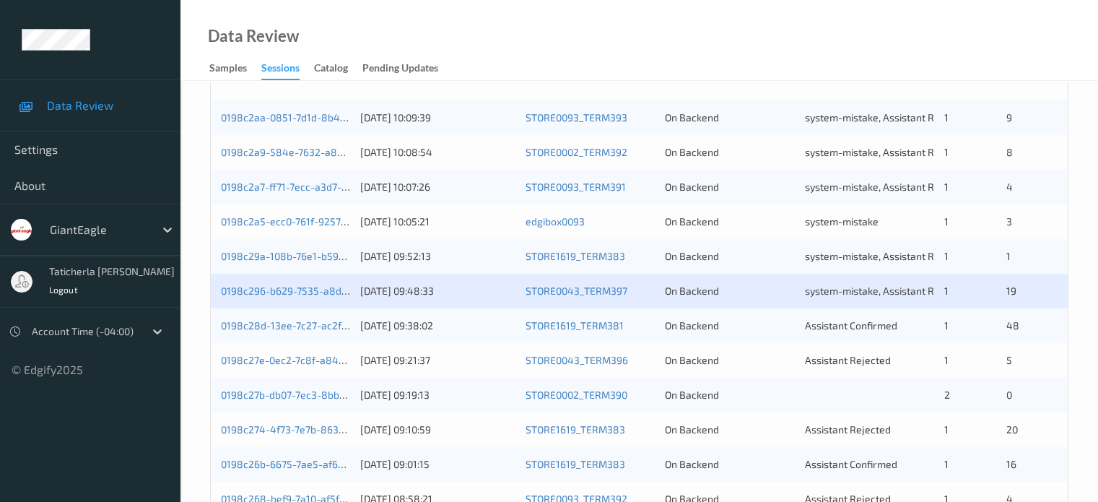
scroll to position [433, 0]
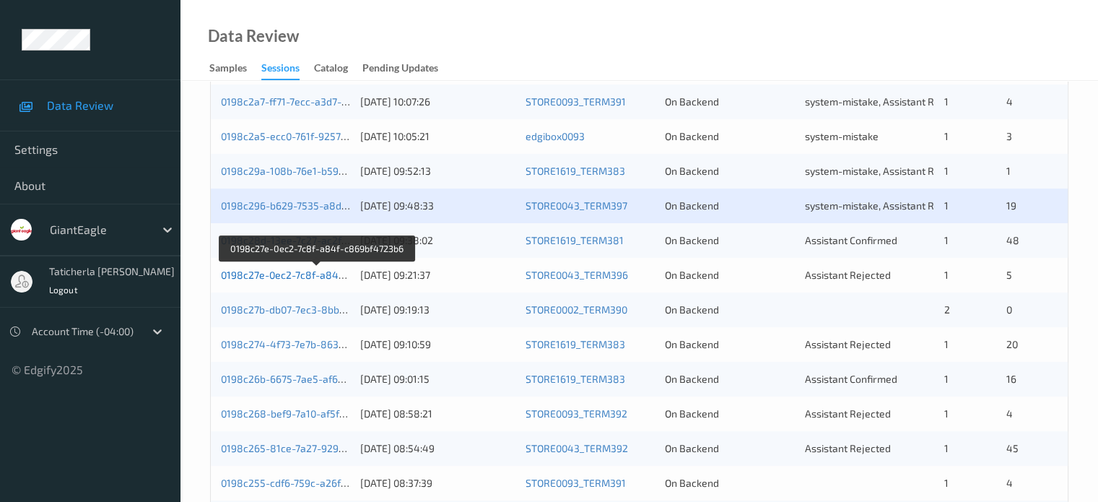
click at [300, 274] on link "0198c27e-0ec2-7c8f-a84f-c869bf4723b6" at bounding box center [317, 275] width 193 height 12
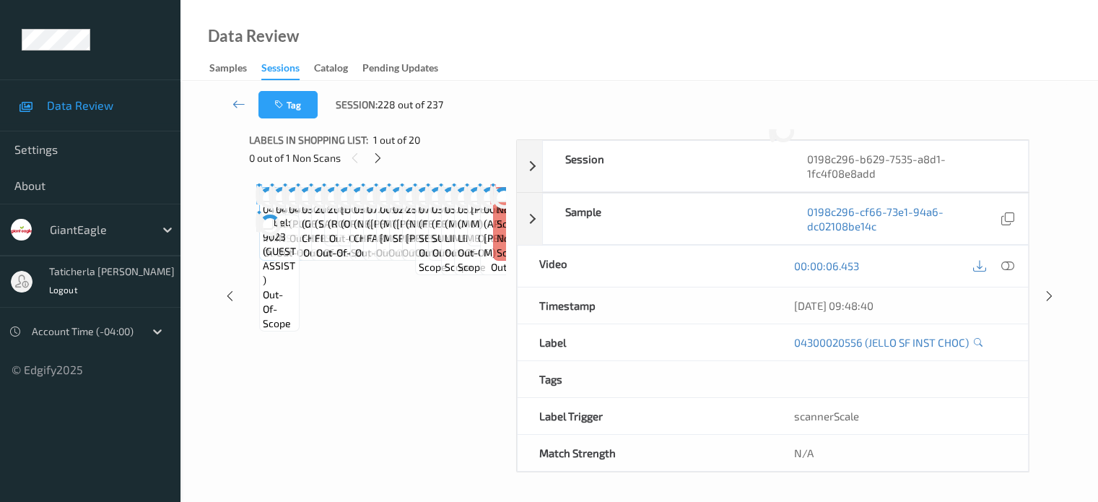
scroll to position [191, 0]
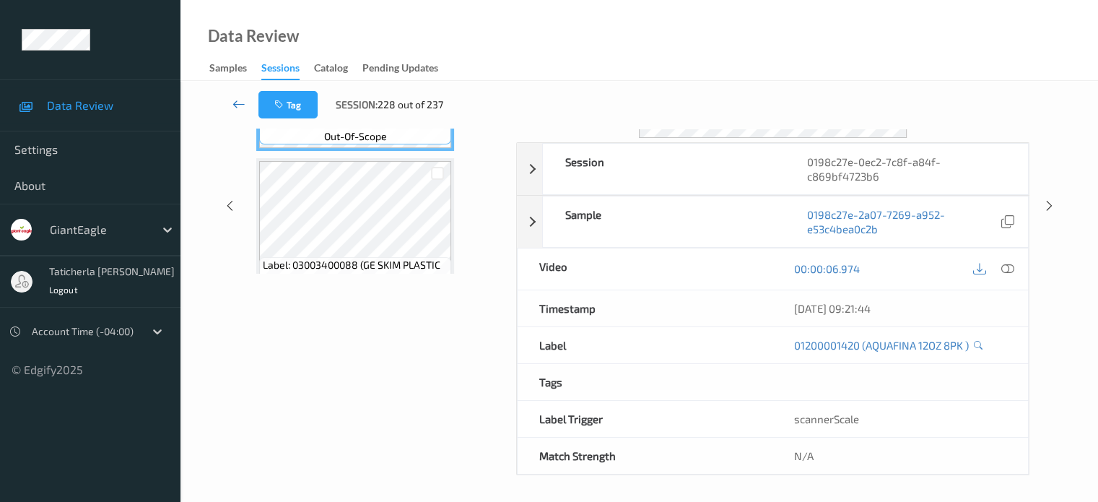
click at [231, 100] on link at bounding box center [239, 104] width 38 height 27
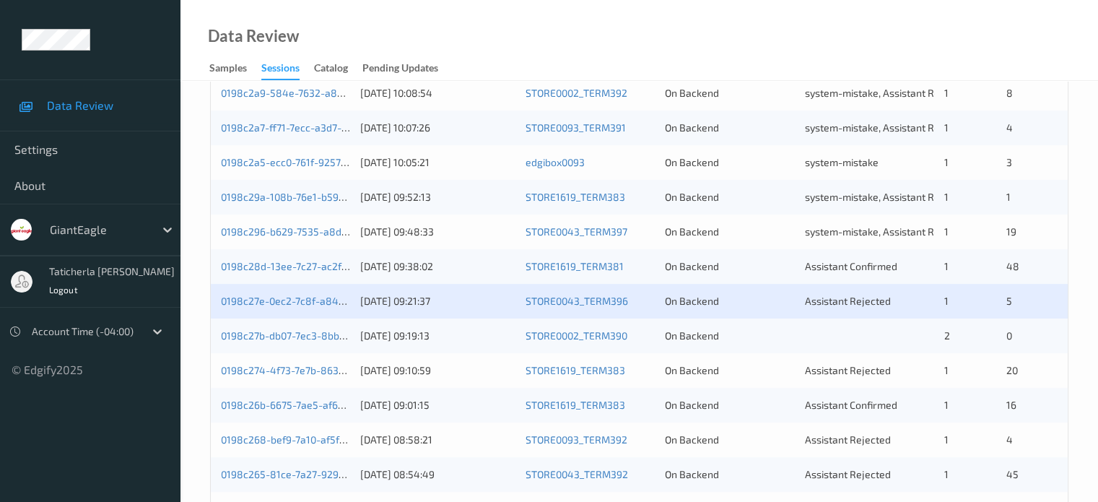
scroll to position [433, 0]
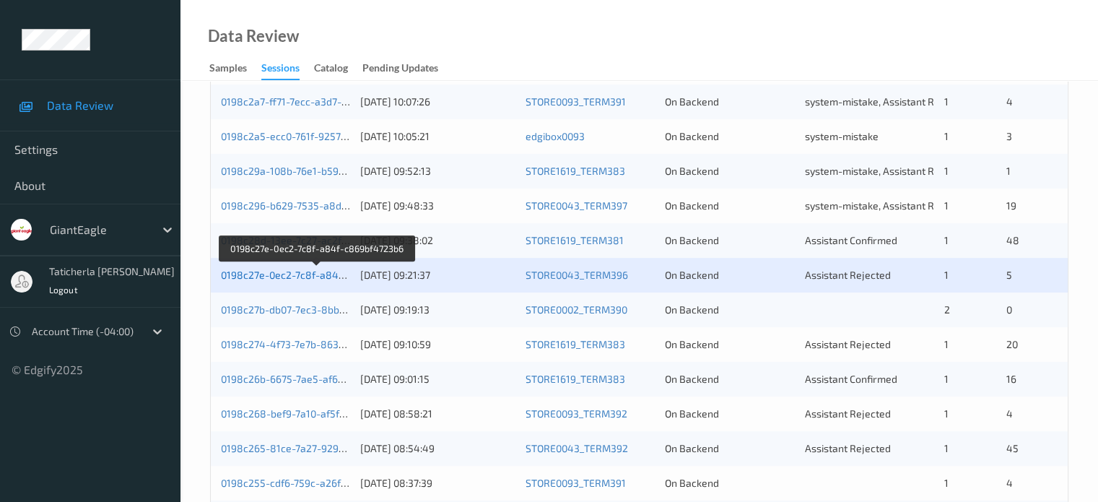
click at [304, 275] on link "0198c27e-0ec2-7c8f-a84f-c869bf4723b6" at bounding box center [317, 275] width 193 height 12
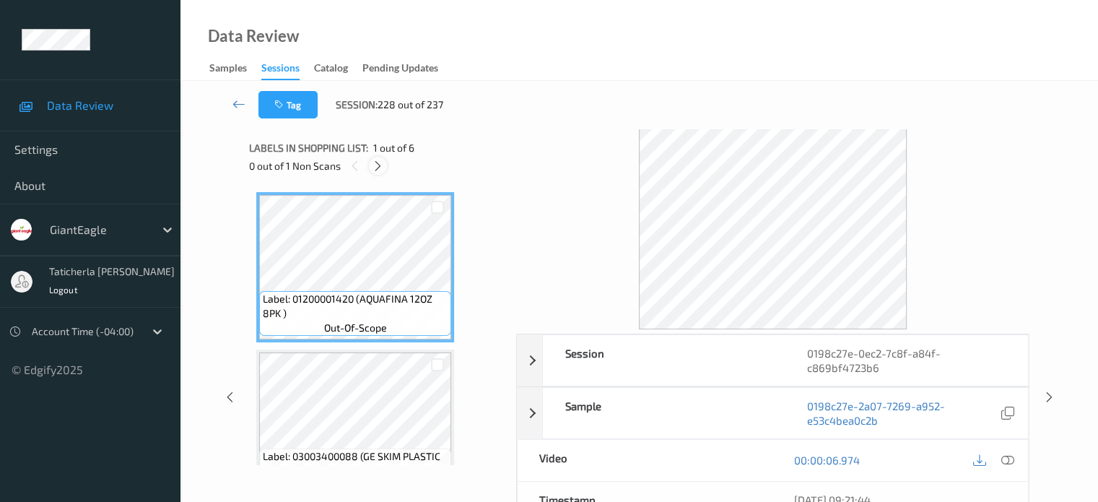
click at [381, 169] on icon at bounding box center [378, 166] width 12 height 13
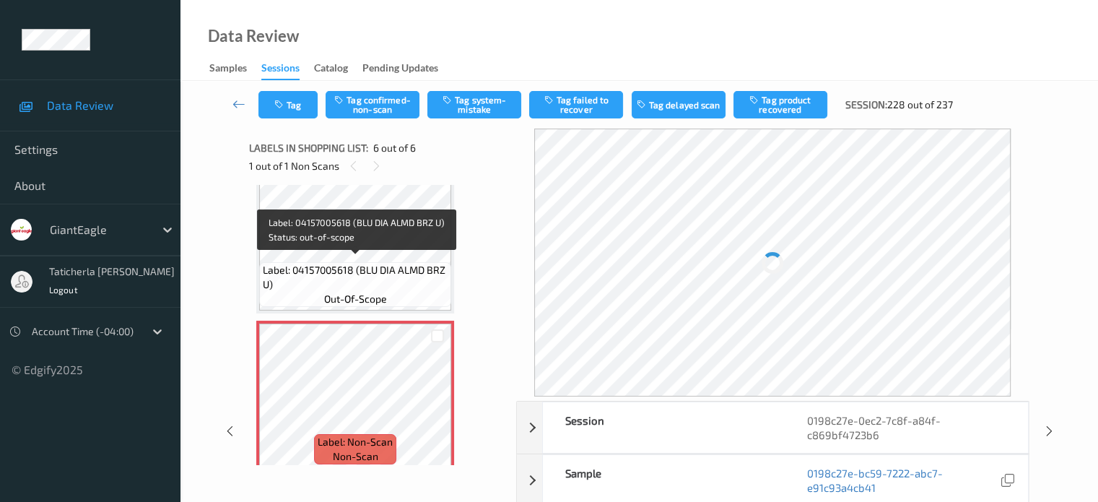
scroll to position [671, 0]
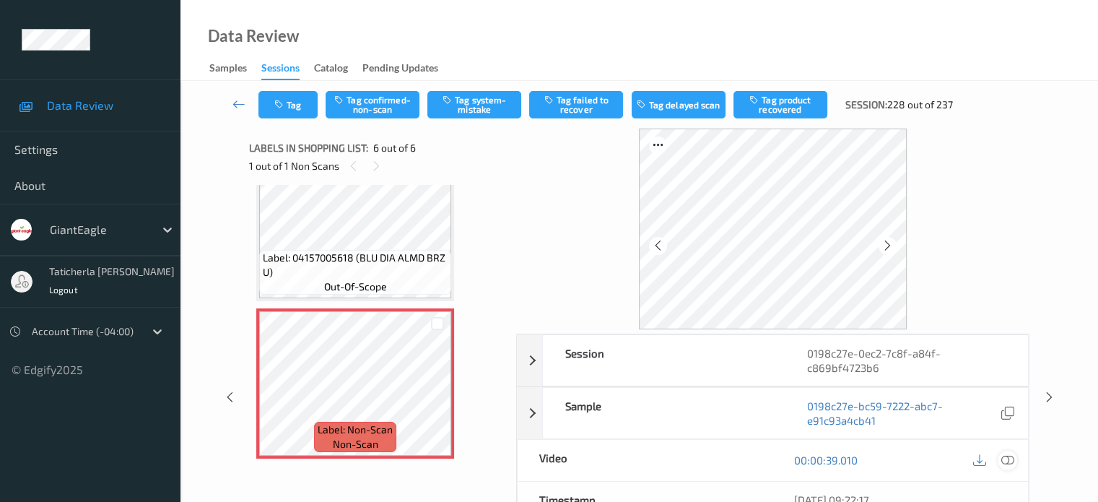
click at [1004, 459] on icon at bounding box center [1007, 459] width 13 height 13
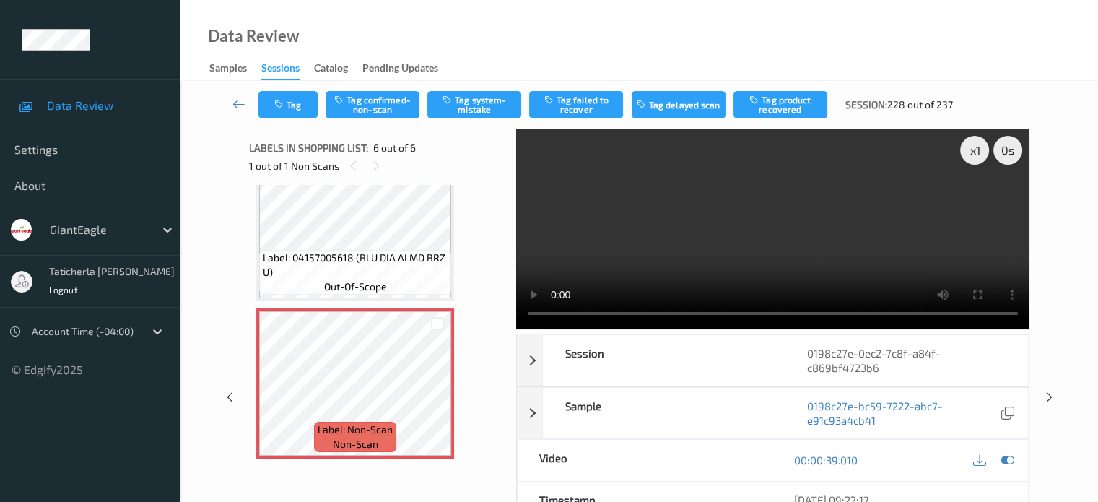
drag, startPoint x: 532, startPoint y: 201, endPoint x: 589, endPoint y: 196, distance: 57.3
click at [588, 196] on video at bounding box center [772, 229] width 513 height 201
click at [589, 196] on video at bounding box center [772, 229] width 513 height 201
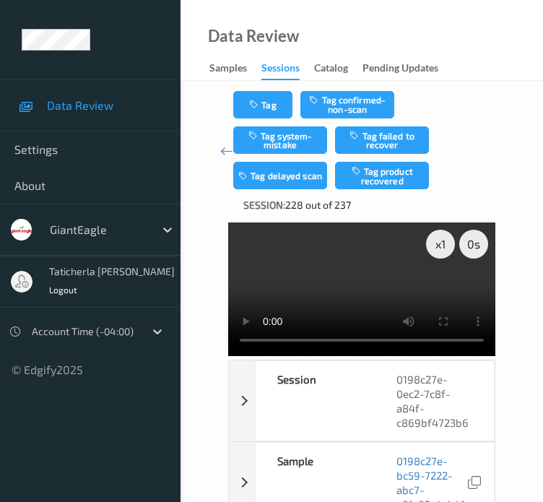
click at [458, 34] on div "Data Review Samples Sessions Catalog Pending Updates" at bounding box center [362, 40] width 362 height 81
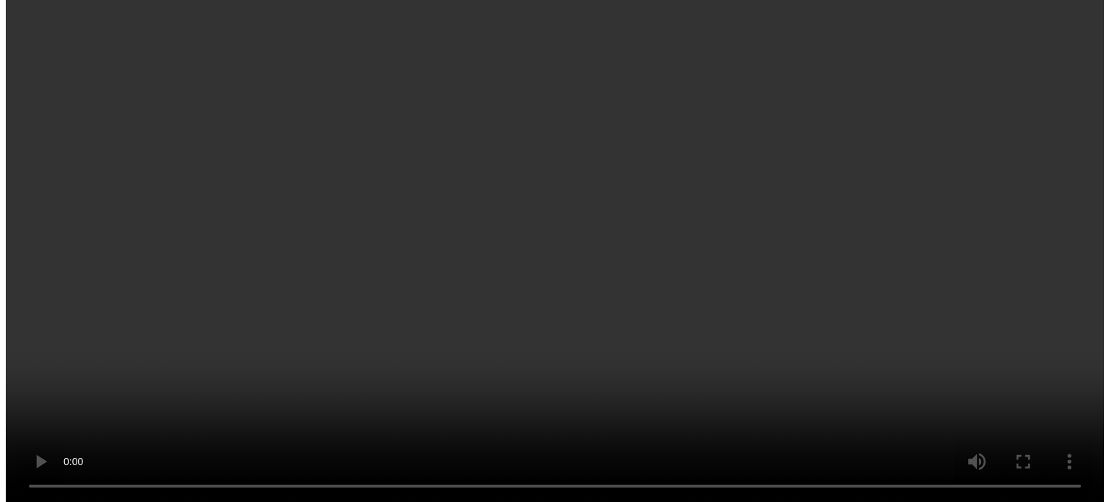
scroll to position [549, 0]
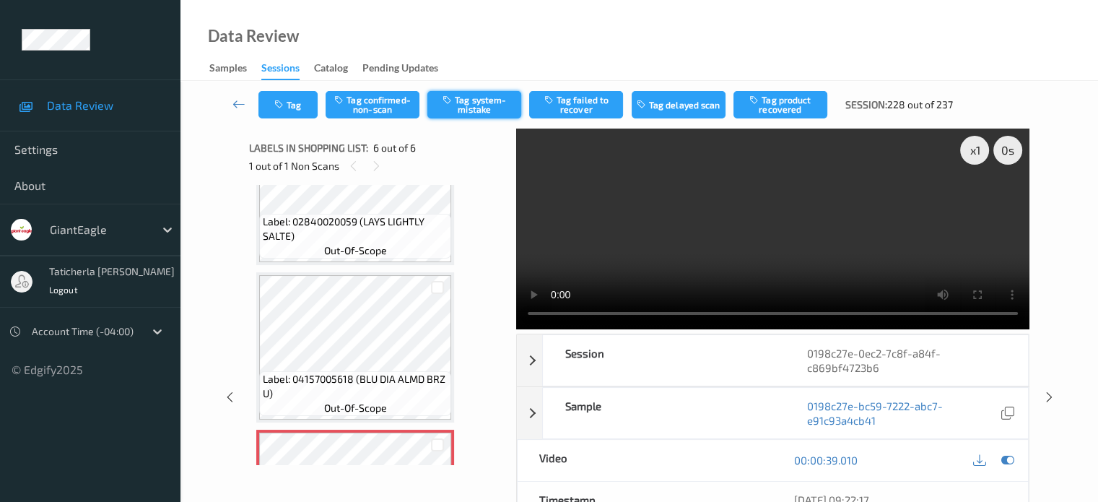
click at [507, 109] on button "Tag system-mistake" at bounding box center [474, 104] width 94 height 27
click at [292, 105] on button "Tag" at bounding box center [288, 104] width 59 height 27
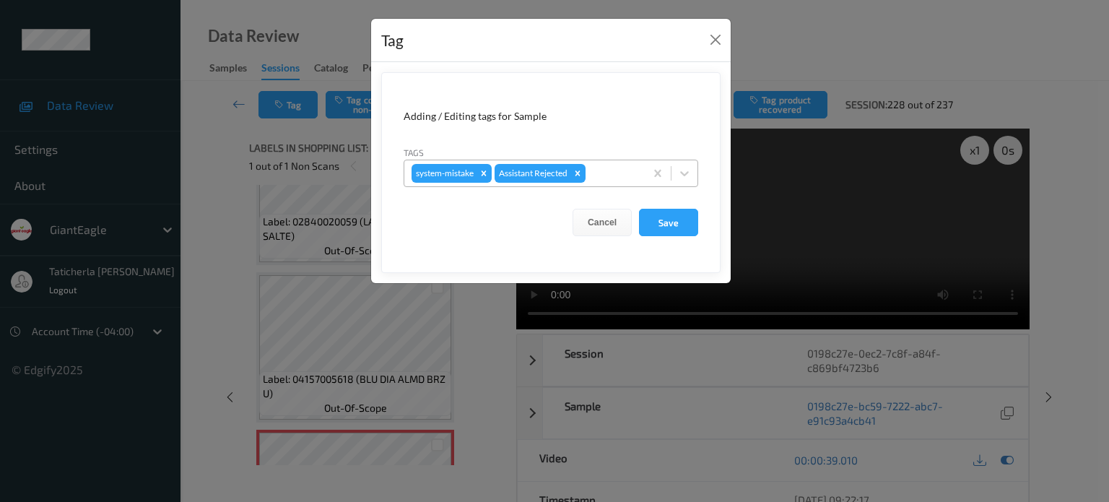
click at [627, 178] on div at bounding box center [612, 173] width 49 height 17
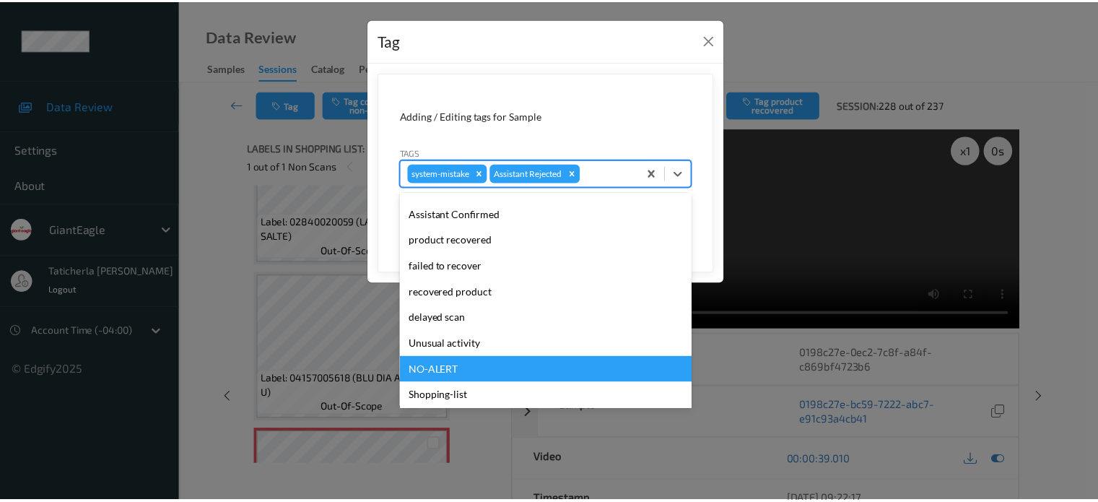
scroll to position [127, 0]
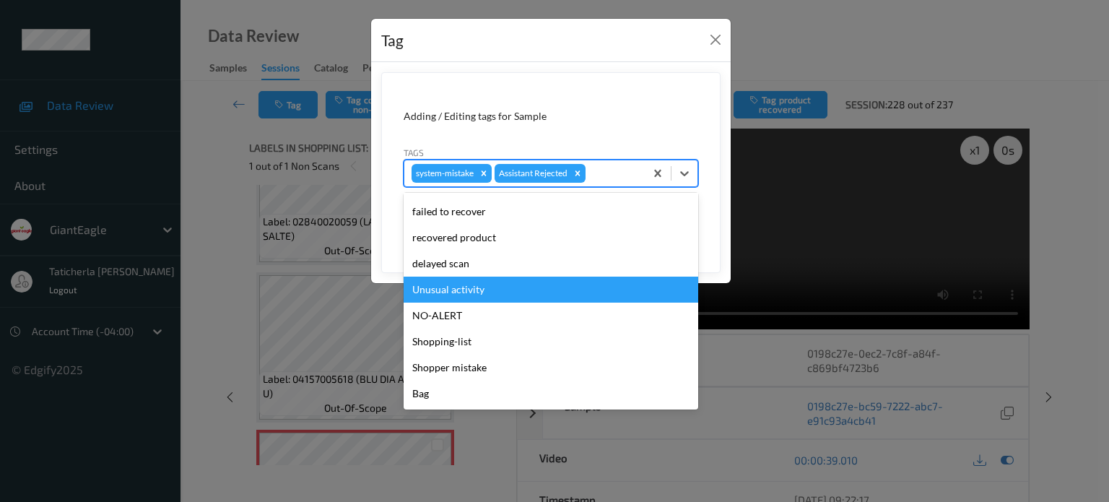
click at [557, 291] on div "Unusual activity" at bounding box center [551, 290] width 295 height 26
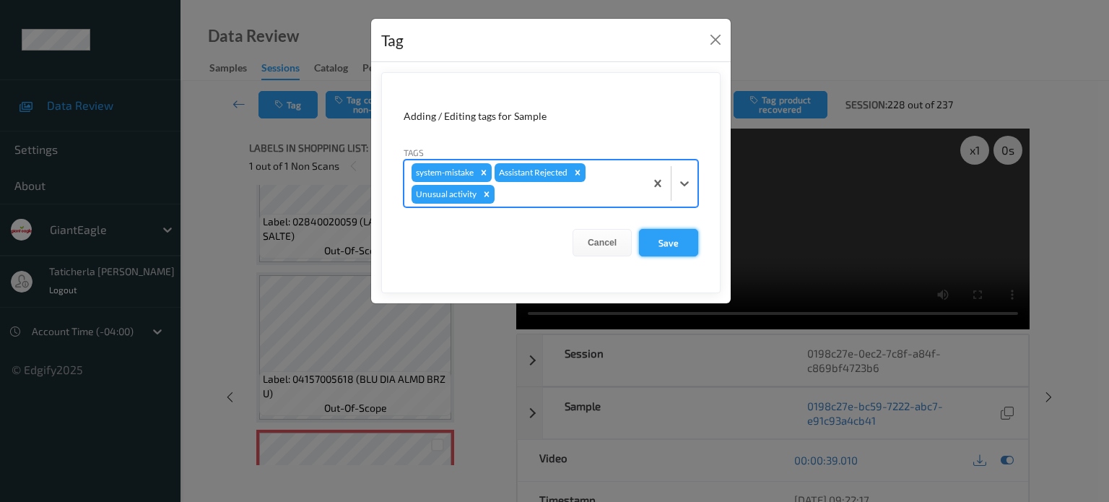
click at [675, 243] on button "Save" at bounding box center [668, 242] width 59 height 27
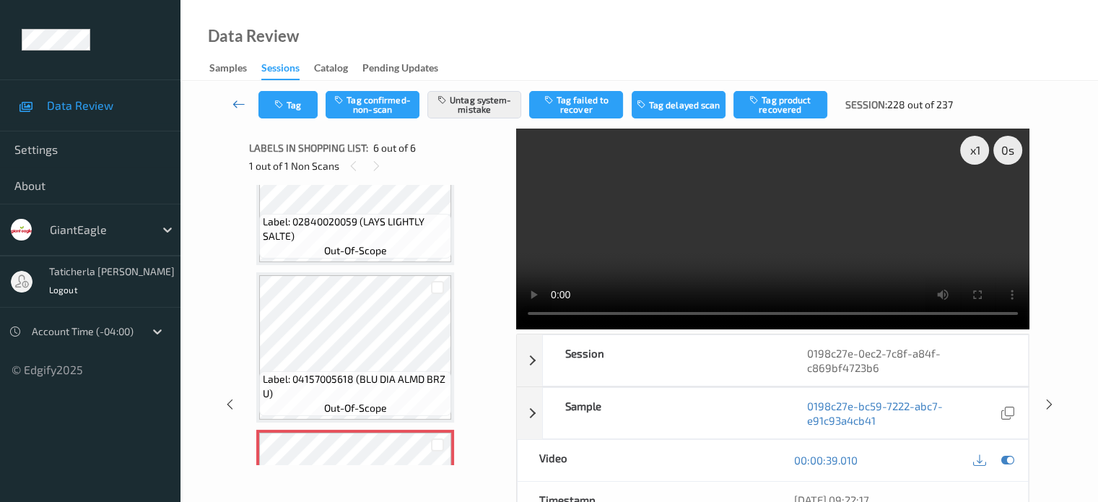
click at [236, 97] on icon at bounding box center [239, 104] width 13 height 14
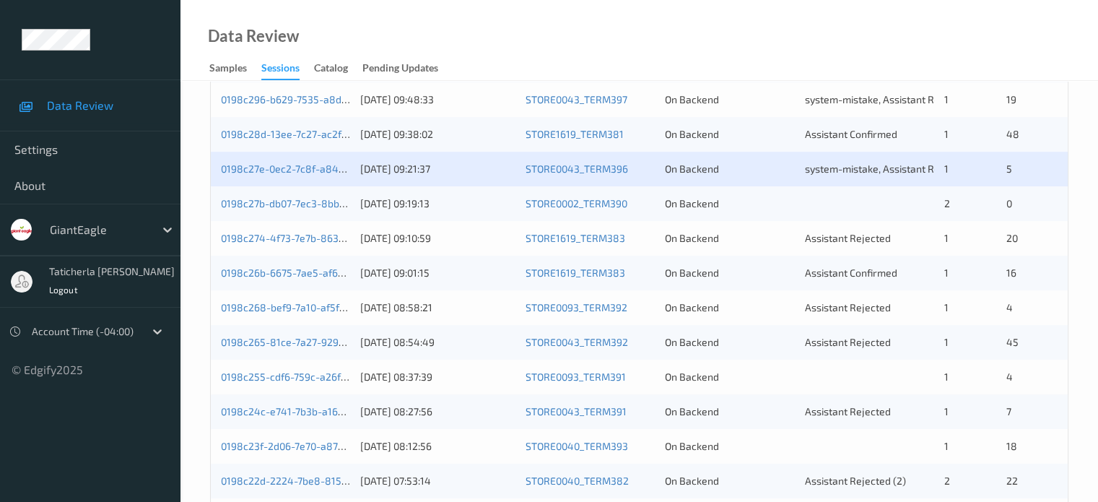
scroll to position [578, 0]
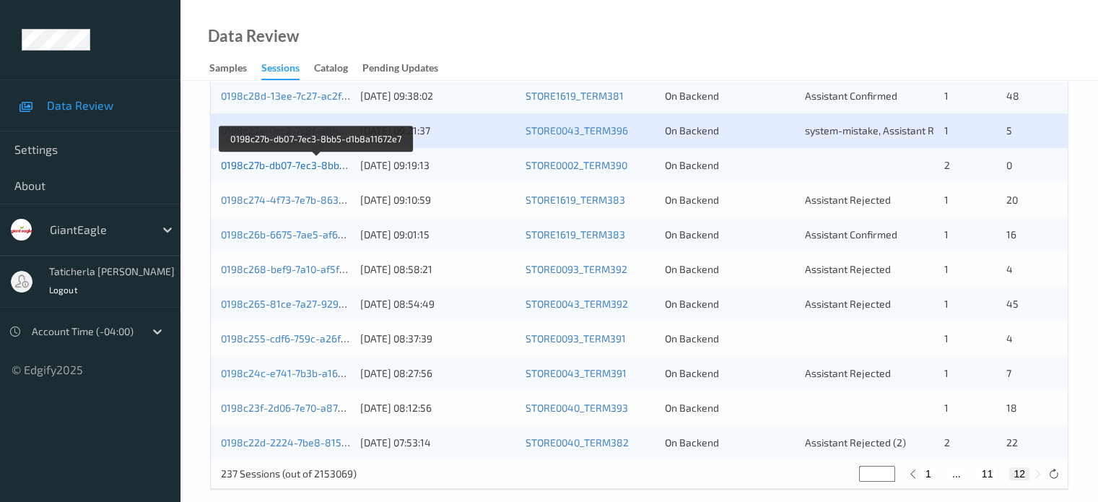
click at [294, 164] on link "0198c27b-db07-7ec3-8bb5-d1b8a11672e7" at bounding box center [317, 165] width 193 height 12
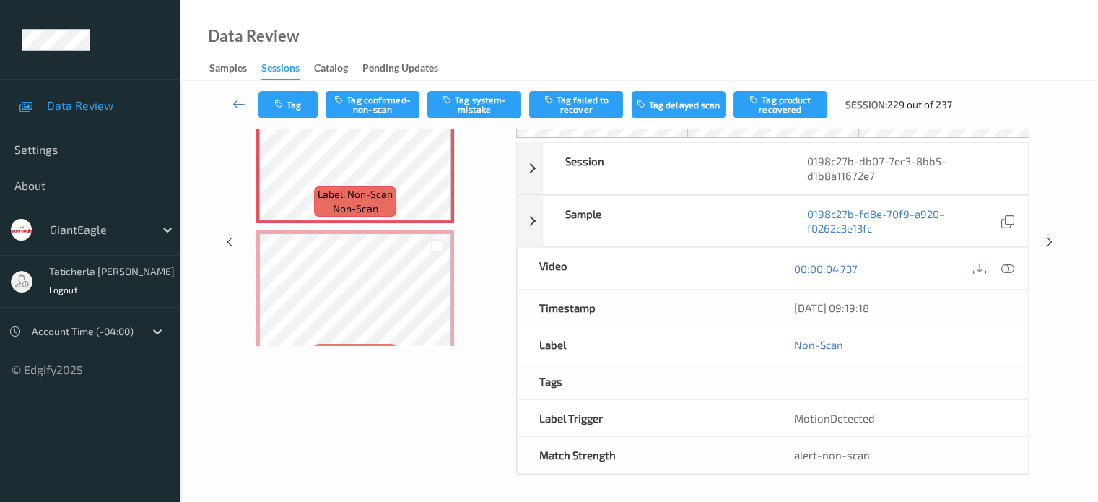
scroll to position [47, 0]
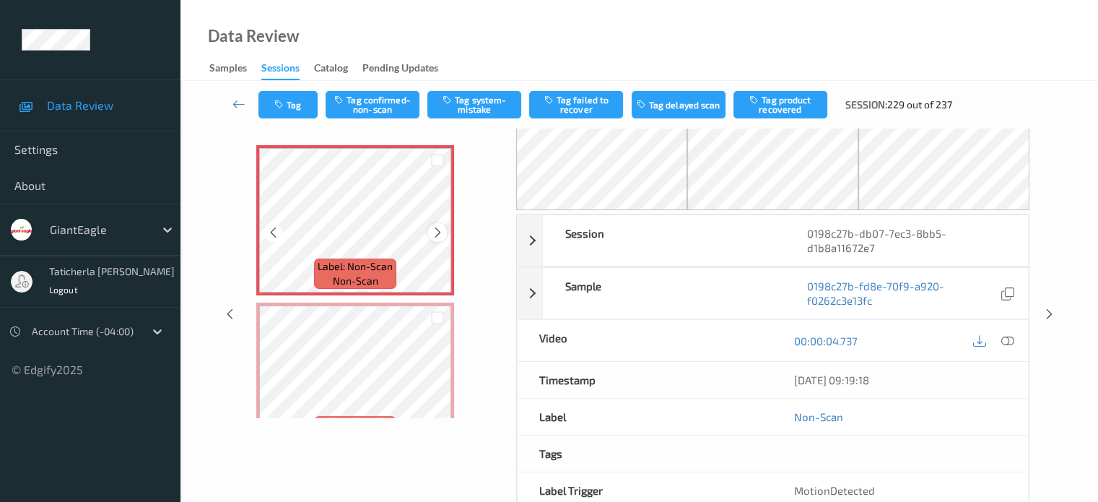
click at [437, 231] on icon at bounding box center [438, 232] width 12 height 13
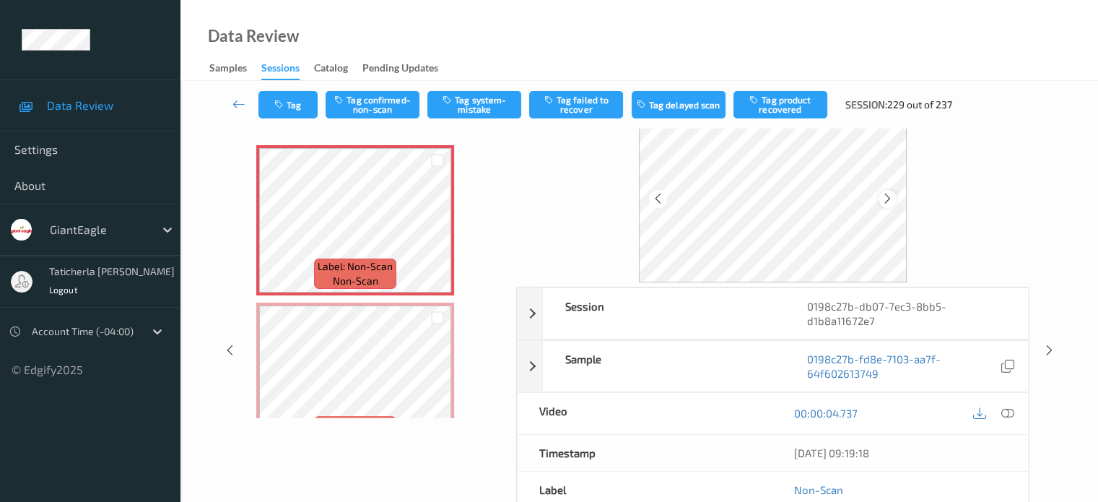
click at [889, 198] on icon at bounding box center [888, 198] width 12 height 13
click at [1005, 410] on icon at bounding box center [1007, 413] width 13 height 13
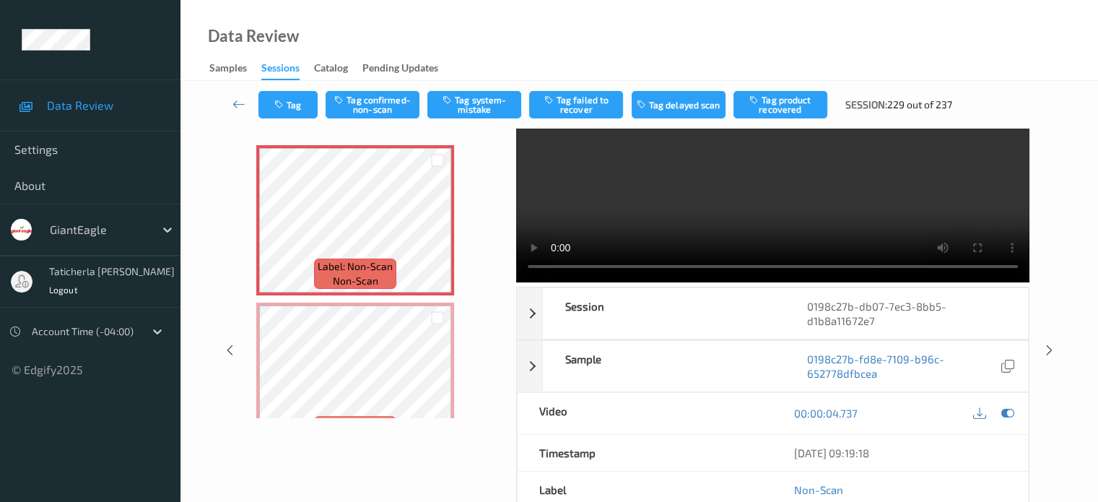
scroll to position [0, 0]
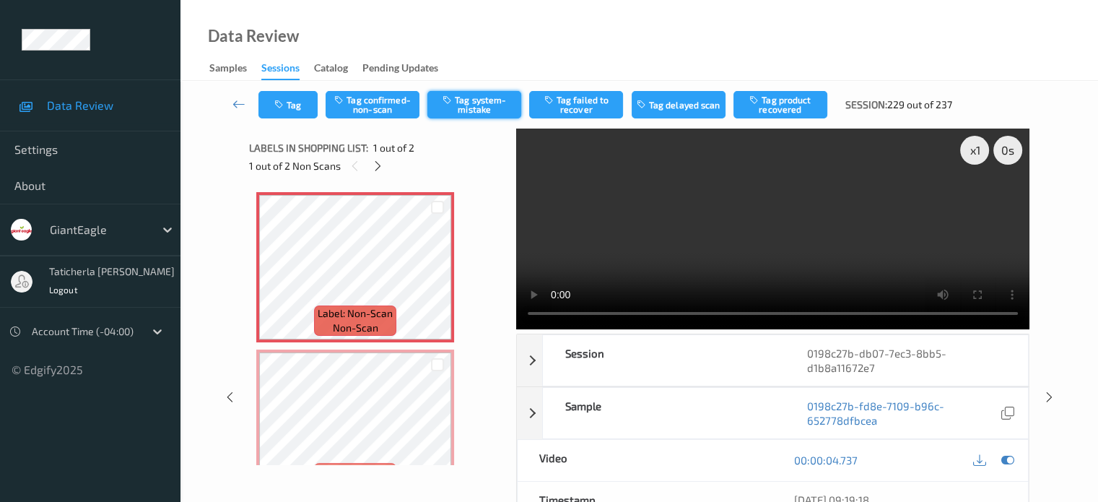
click at [474, 101] on button "Tag system-mistake" at bounding box center [474, 104] width 94 height 27
click at [242, 103] on icon at bounding box center [239, 104] width 13 height 14
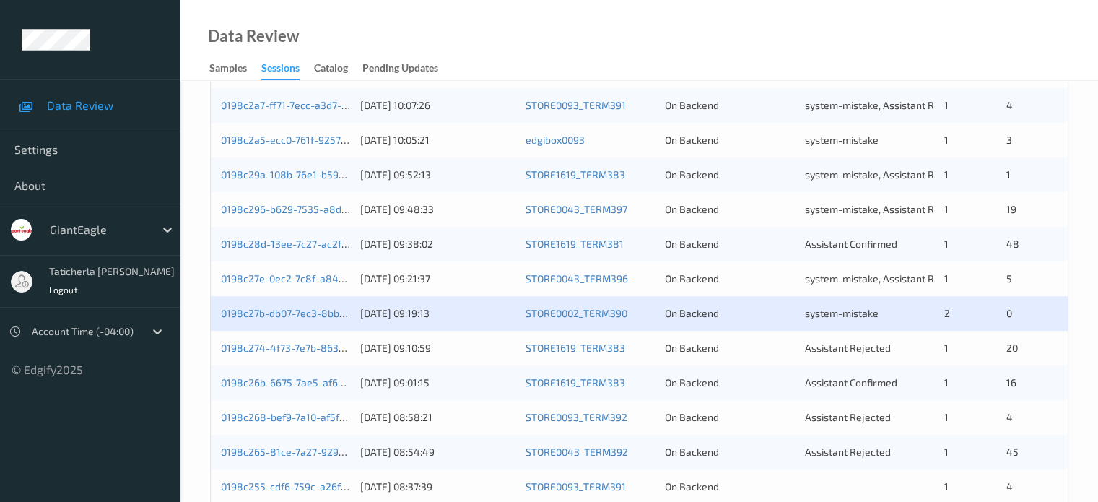
scroll to position [433, 0]
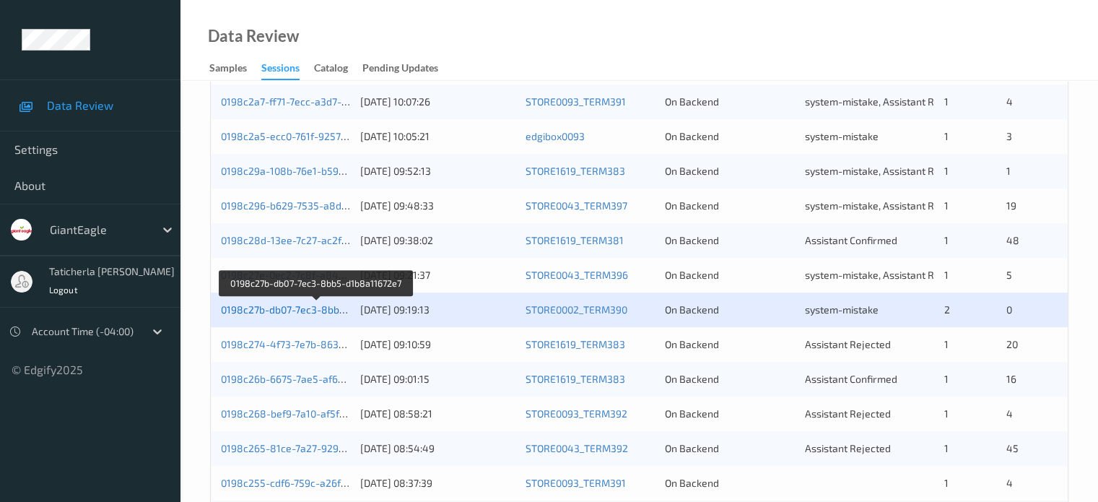
click at [290, 308] on link "0198c27b-db07-7ec3-8bb5-d1b8a11672e7" at bounding box center [317, 309] width 193 height 12
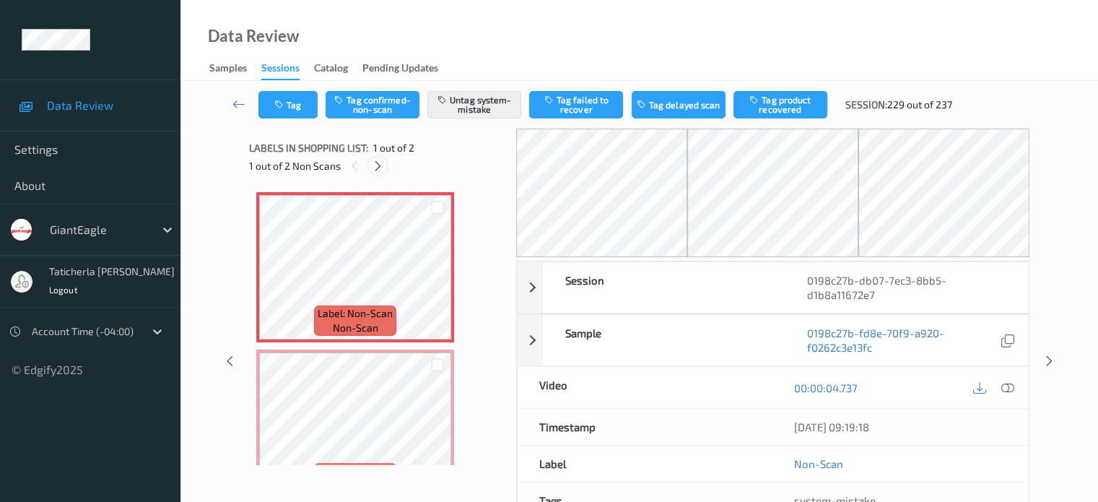
click at [377, 163] on icon at bounding box center [378, 166] width 12 height 13
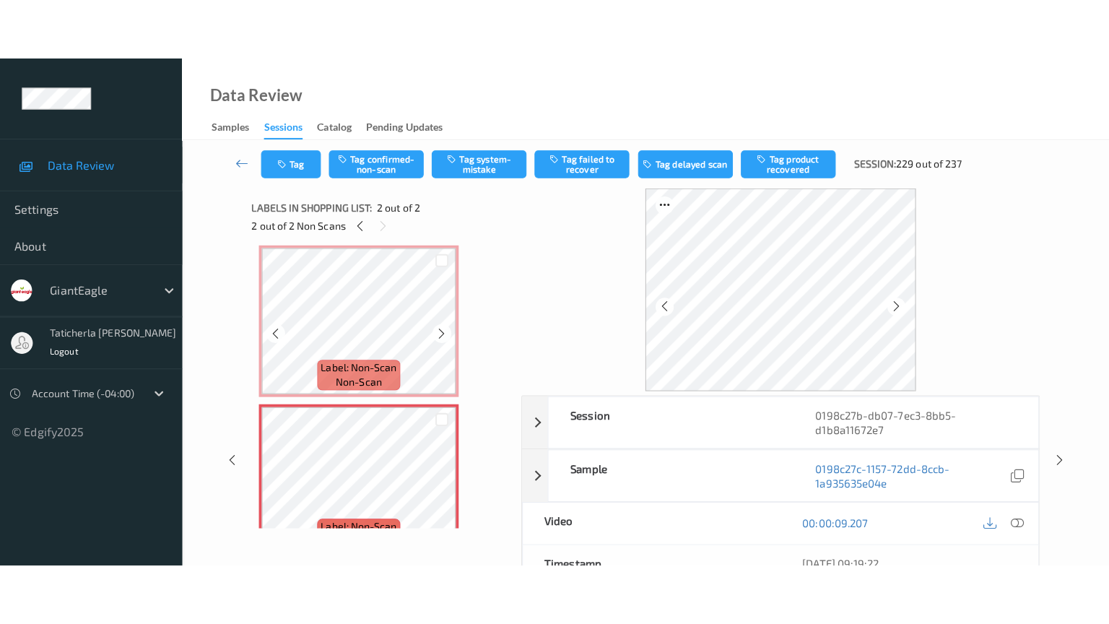
scroll to position [41, 0]
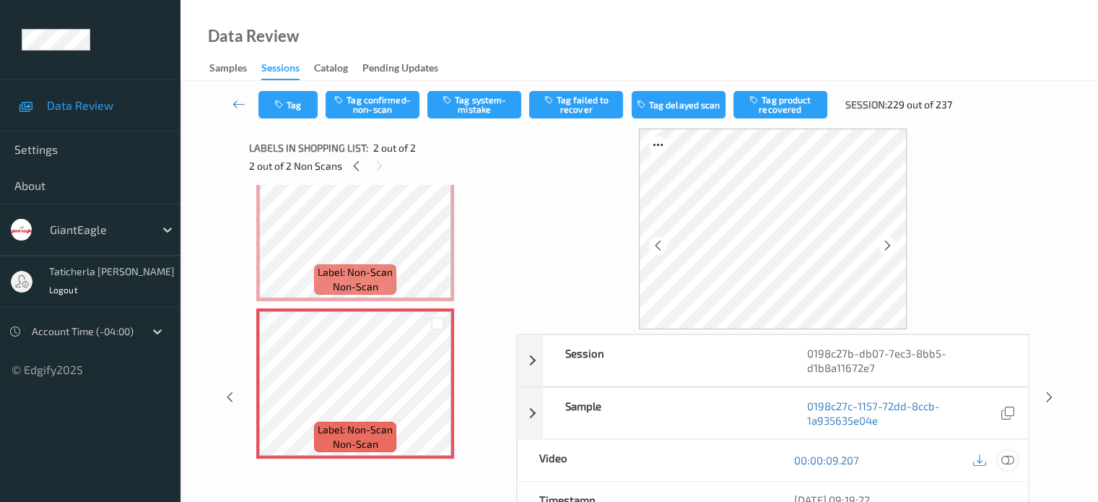
click at [1009, 456] on icon at bounding box center [1007, 459] width 13 height 13
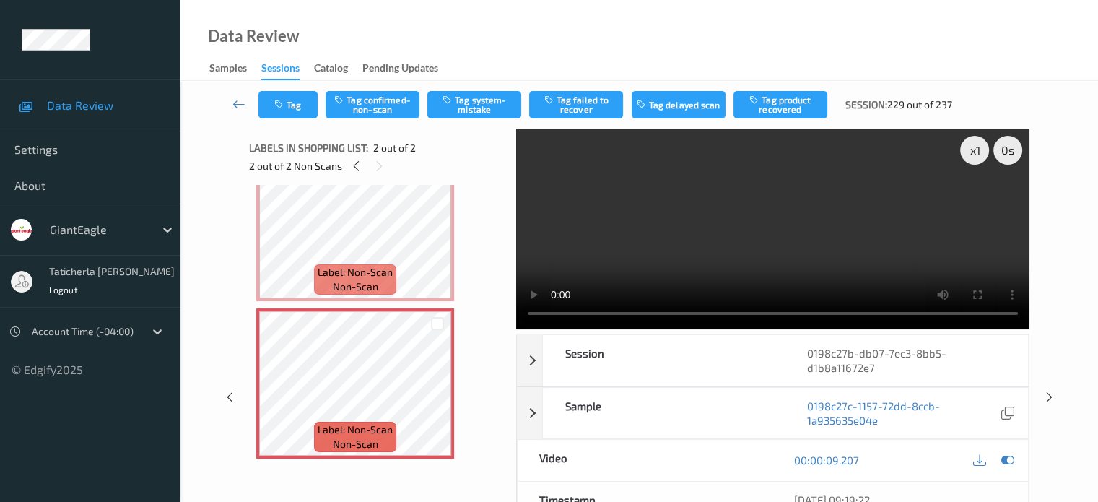
scroll to position [0, 0]
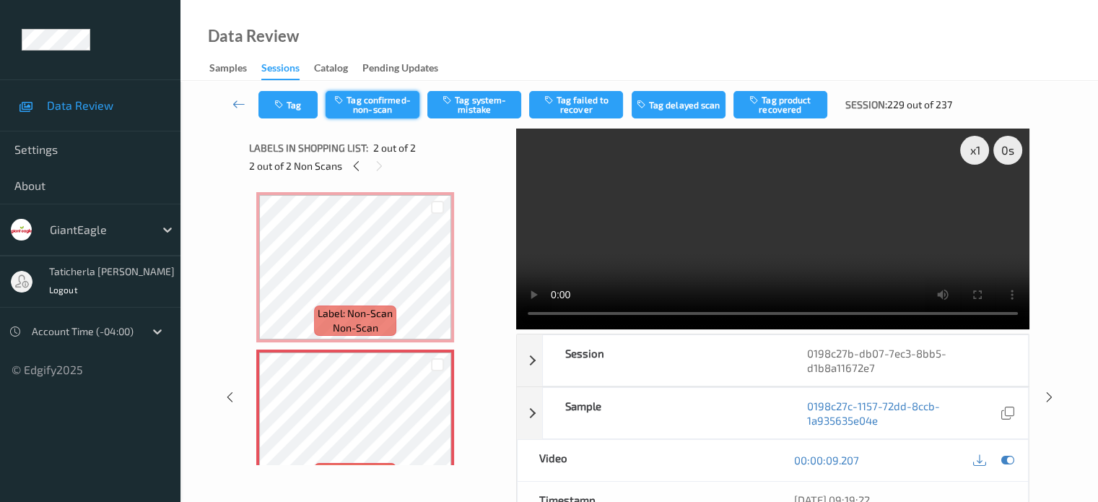
click at [387, 108] on button "Tag confirmed-non-scan" at bounding box center [373, 104] width 94 height 27
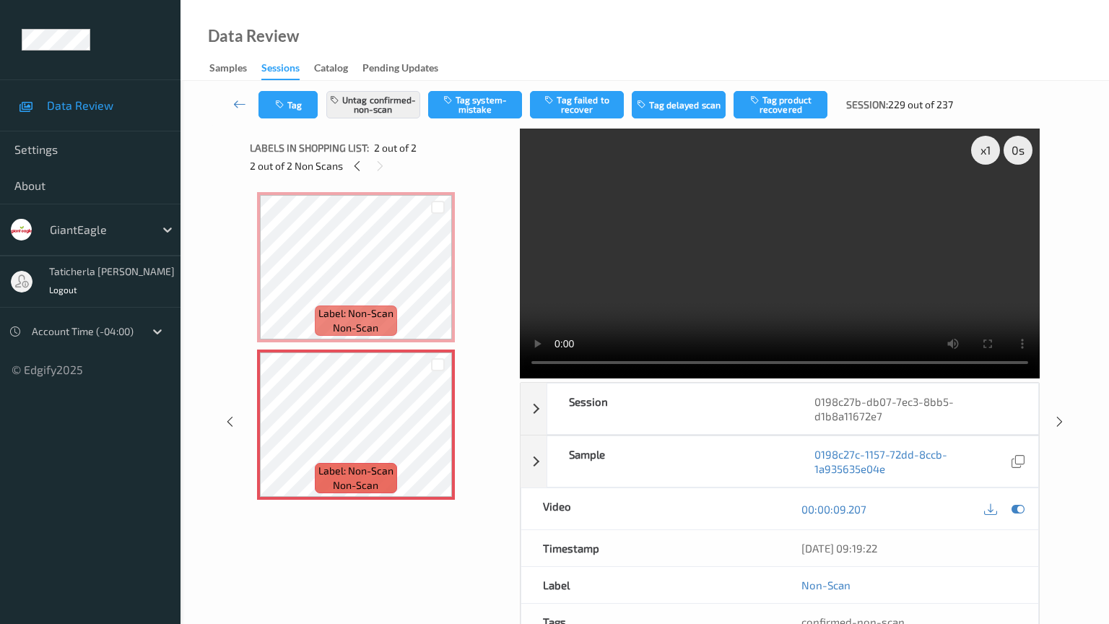
click at [520, 378] on video at bounding box center [780, 254] width 520 height 250
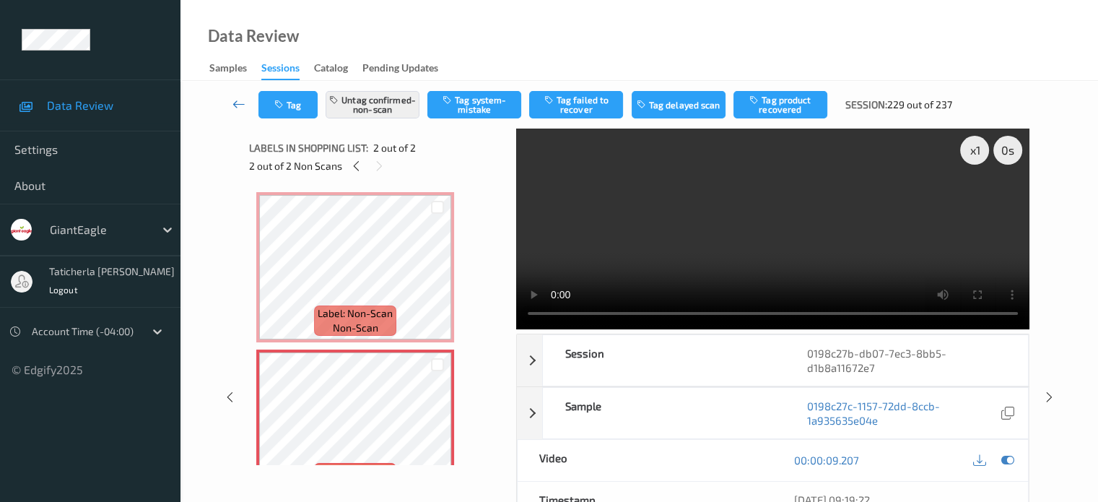
click at [236, 103] on icon at bounding box center [239, 104] width 13 height 14
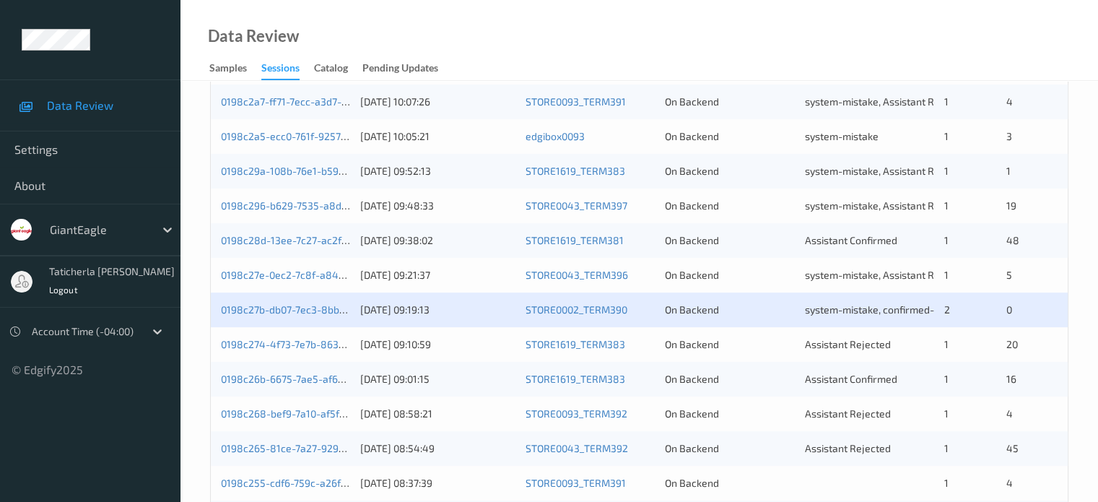
scroll to position [505, 0]
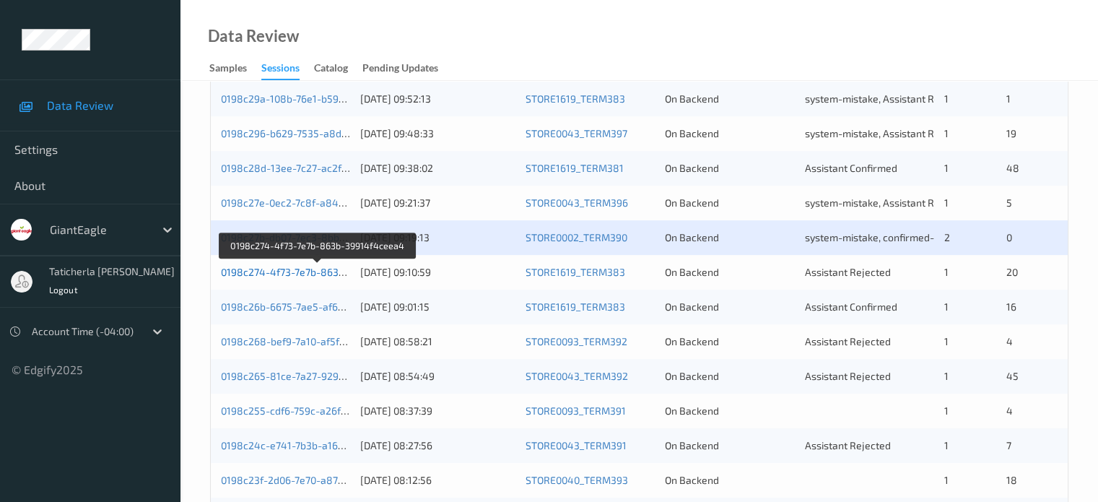
click at [320, 274] on link "0198c274-4f73-7e7b-863b-39914f4ceea4" at bounding box center [318, 272] width 195 height 12
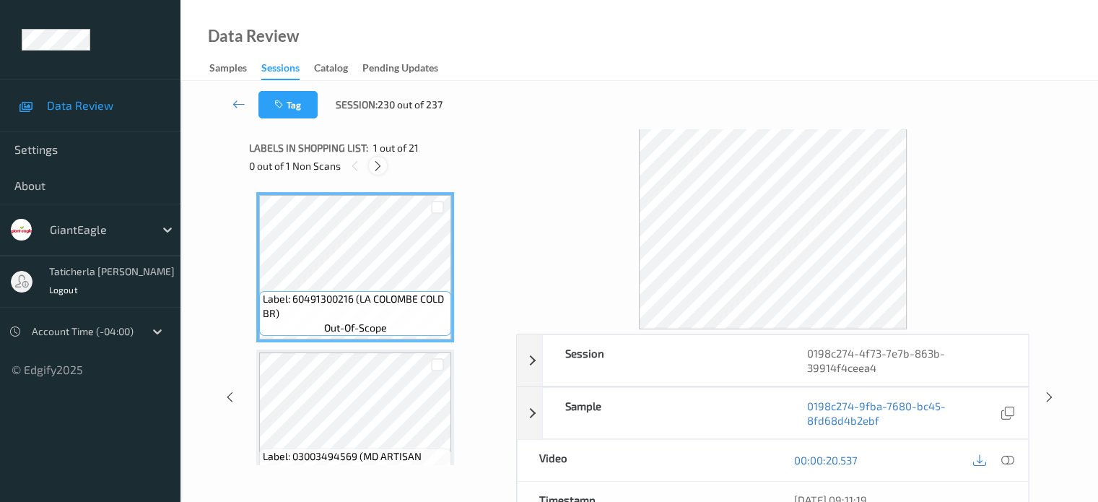
drag, startPoint x: 370, startPoint y: 177, endPoint x: 378, endPoint y: 171, distance: 9.8
click at [370, 177] on div "Labels in shopping list: 1 out of 21 0 out of 1 Non Scans" at bounding box center [377, 157] width 257 height 56
click at [378, 170] on icon at bounding box center [378, 166] width 12 height 13
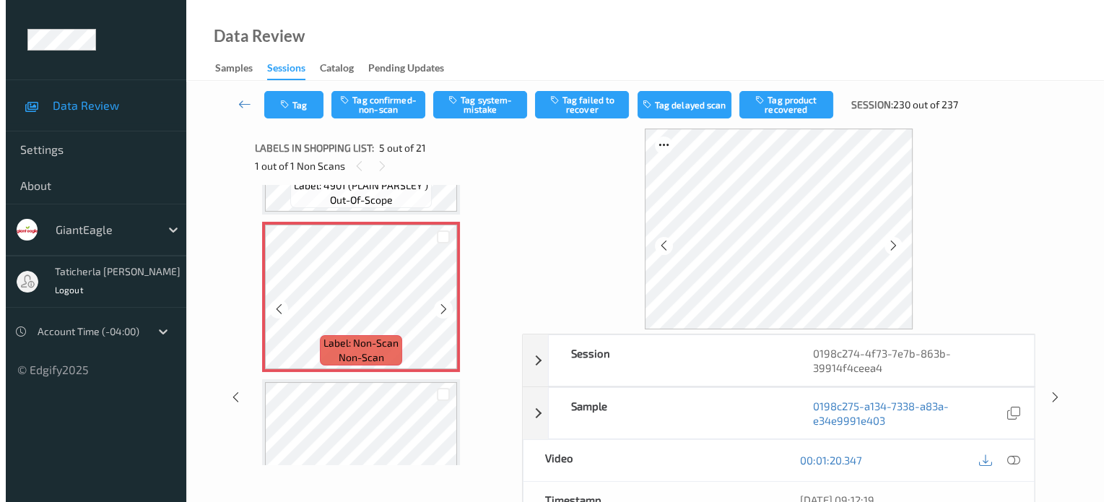
scroll to position [624, 0]
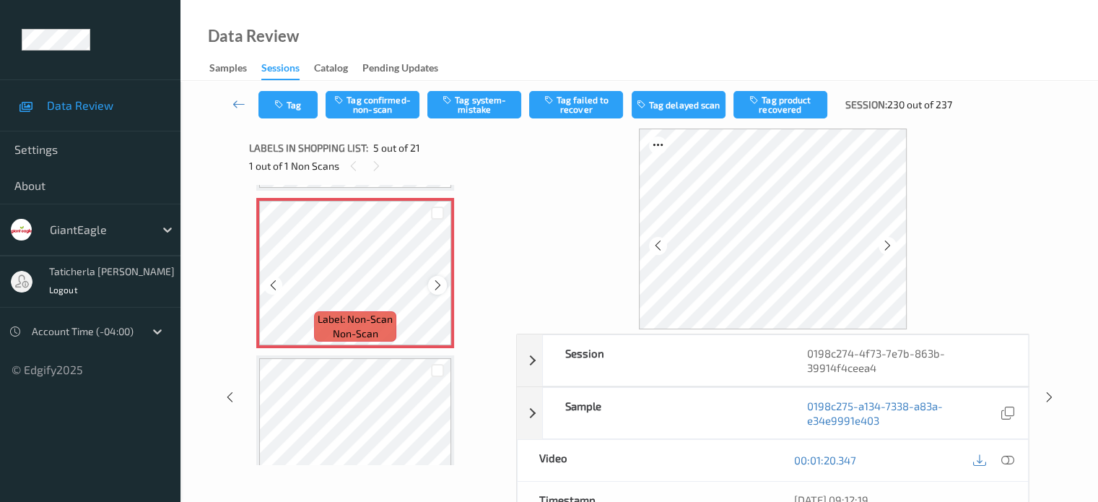
click at [440, 288] on icon at bounding box center [438, 285] width 12 height 13
click at [1006, 456] on icon at bounding box center [1007, 459] width 13 height 13
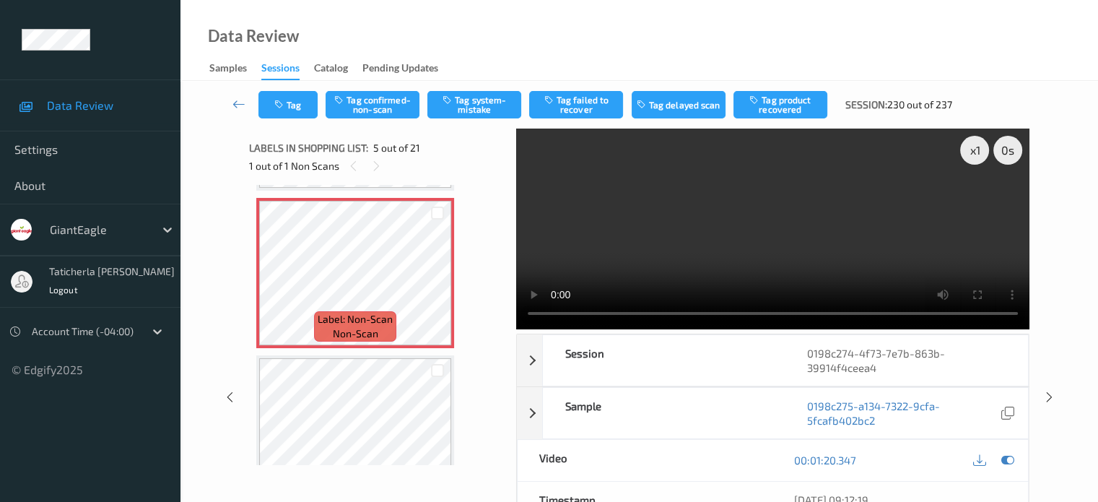
click at [977, 201] on video at bounding box center [772, 229] width 513 height 201
click at [473, 100] on button "Tag system-mistake" at bounding box center [474, 104] width 94 height 27
click at [295, 104] on button "Tag" at bounding box center [288, 104] width 59 height 27
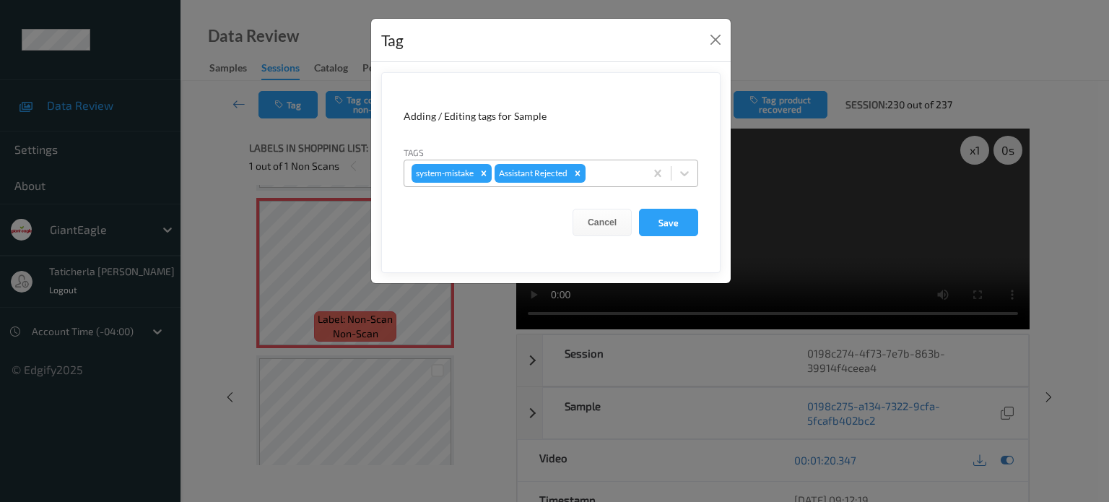
click at [614, 170] on div at bounding box center [612, 173] width 49 height 17
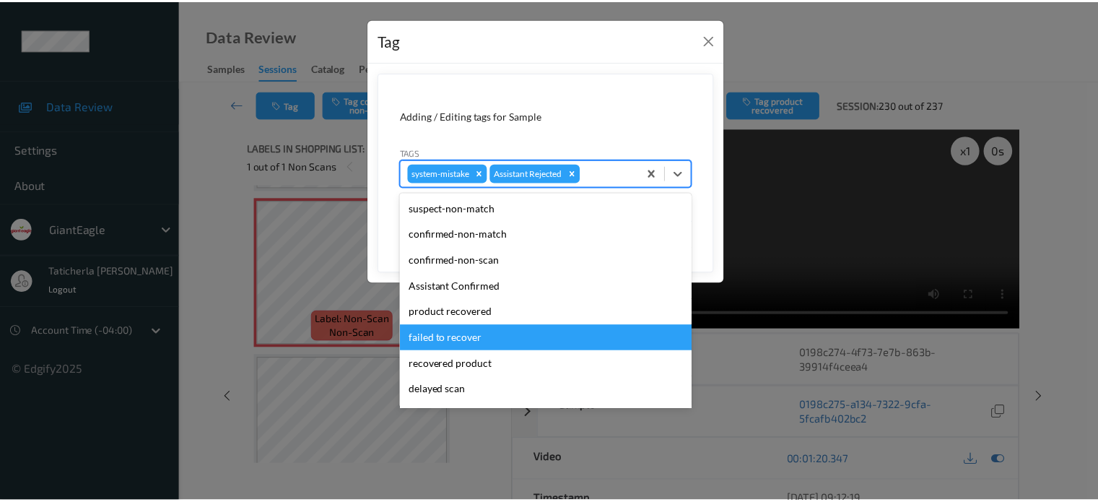
scroll to position [72, 0]
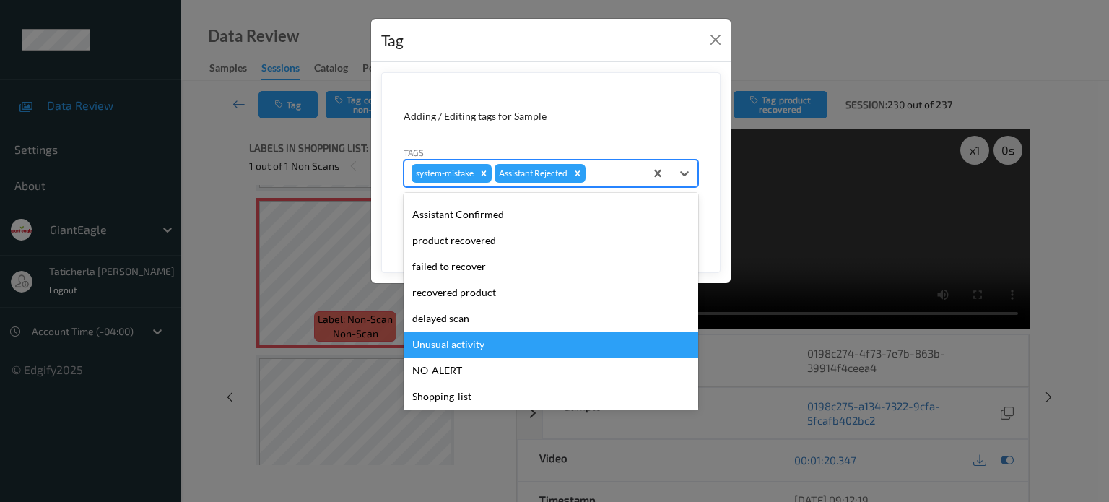
click at [485, 334] on div "Unusual activity" at bounding box center [551, 344] width 295 height 26
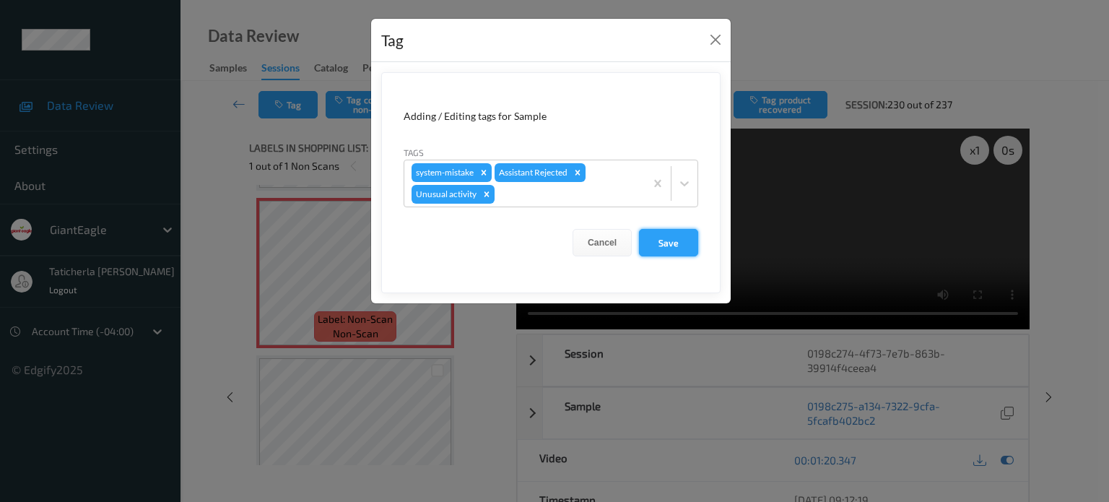
click at [682, 248] on button "Save" at bounding box center [668, 242] width 59 height 27
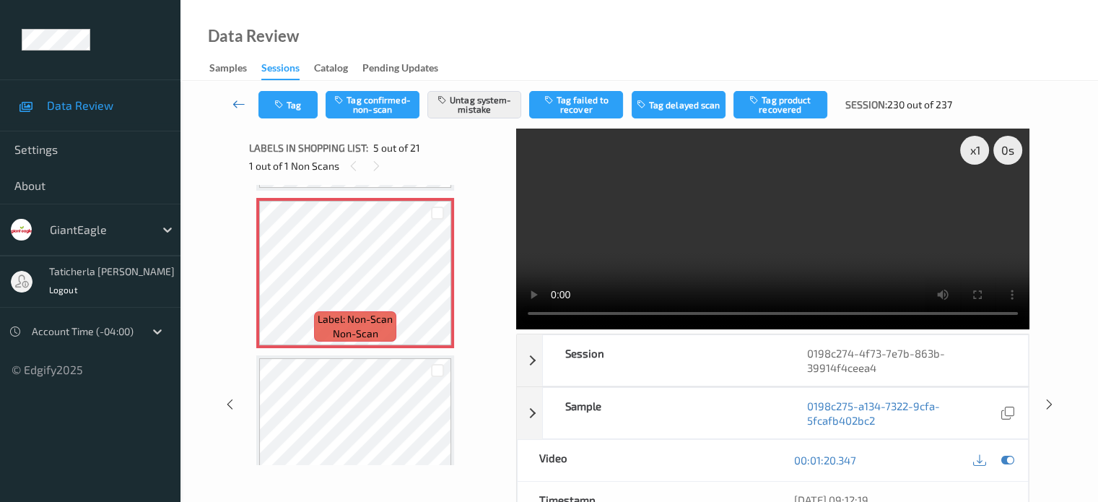
click at [236, 99] on icon at bounding box center [239, 104] width 13 height 14
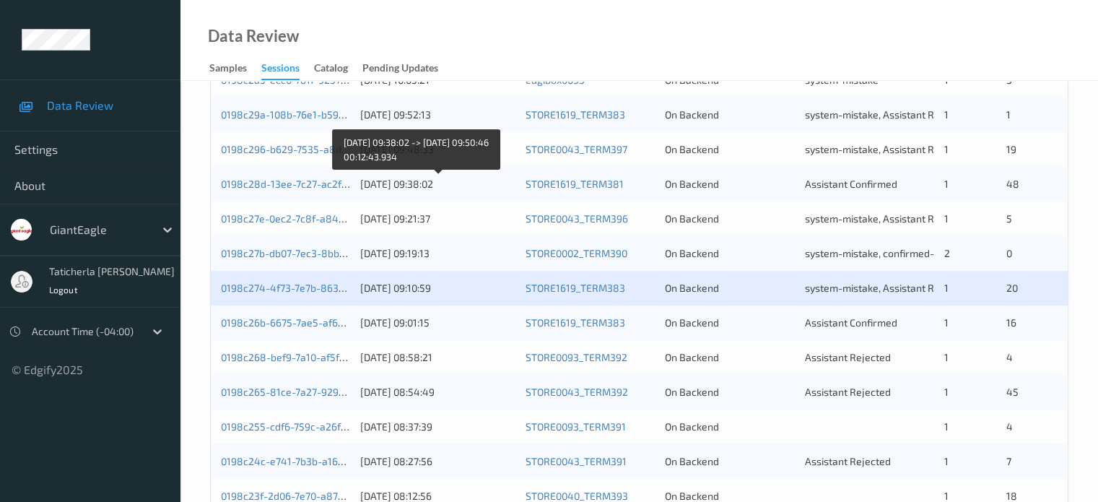
scroll to position [578, 0]
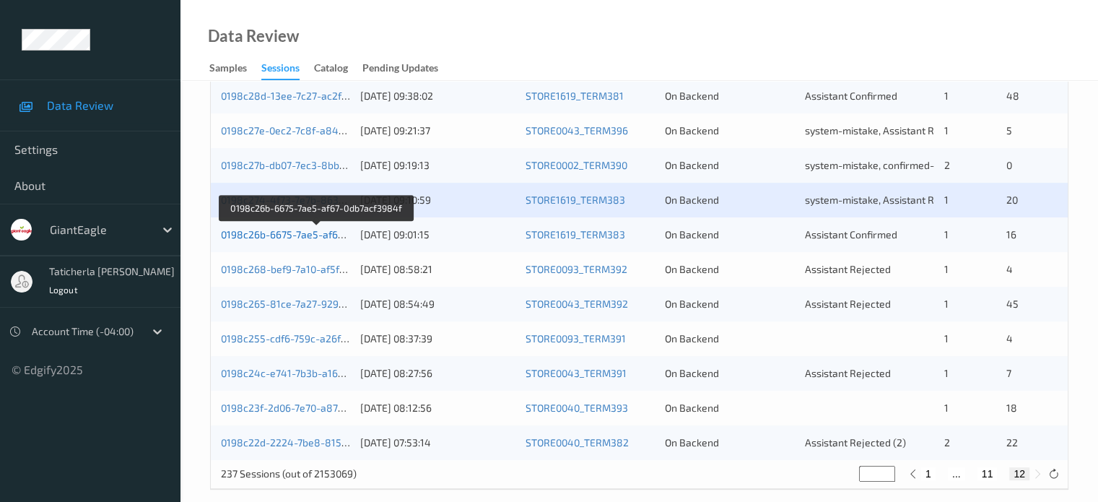
click at [292, 235] on link "0198c26b-6675-7ae5-af67-0db7acf3984f" at bounding box center [316, 234] width 191 height 12
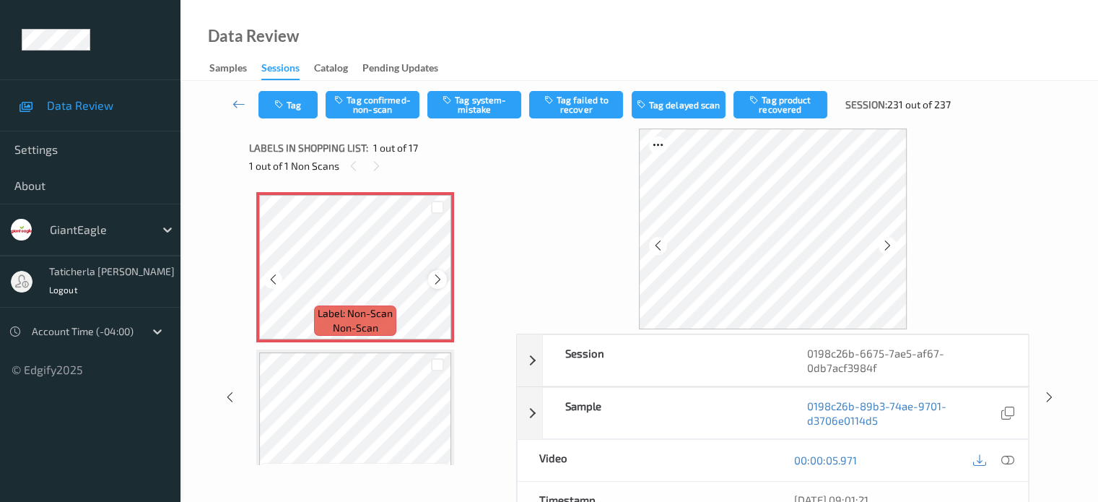
click at [436, 281] on icon at bounding box center [438, 279] width 12 height 13
click at [437, 281] on icon at bounding box center [438, 279] width 12 height 13
click at [1004, 456] on icon at bounding box center [1007, 459] width 13 height 13
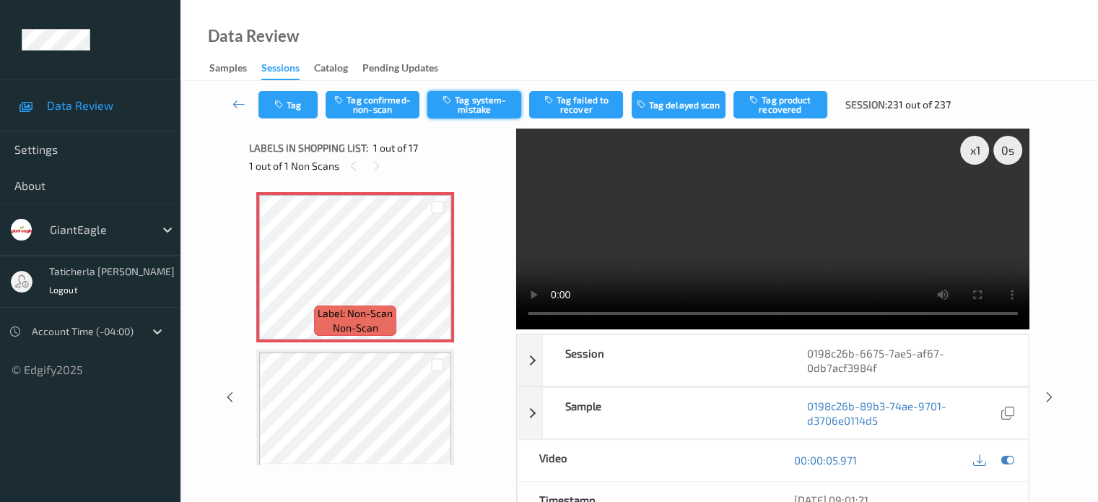
click at [492, 97] on button "Tag system-mistake" at bounding box center [474, 104] width 94 height 27
click at [295, 109] on button "Tag" at bounding box center [288, 104] width 59 height 27
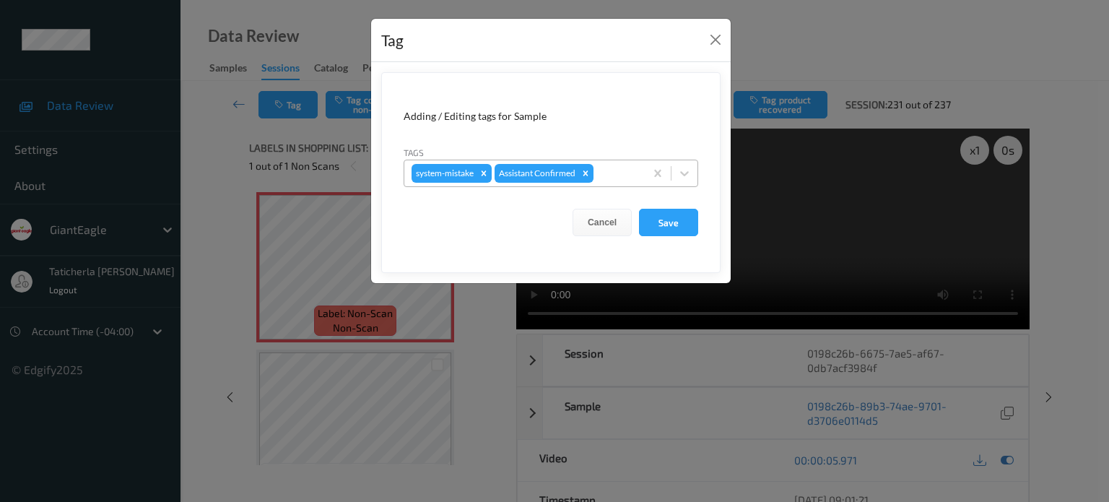
click at [625, 165] on div at bounding box center [616, 173] width 41 height 17
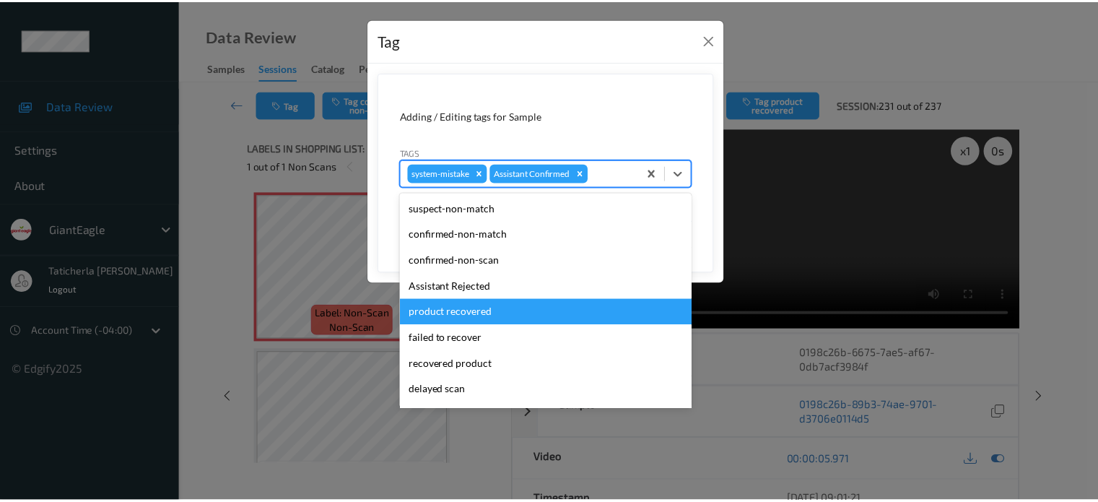
scroll to position [127, 0]
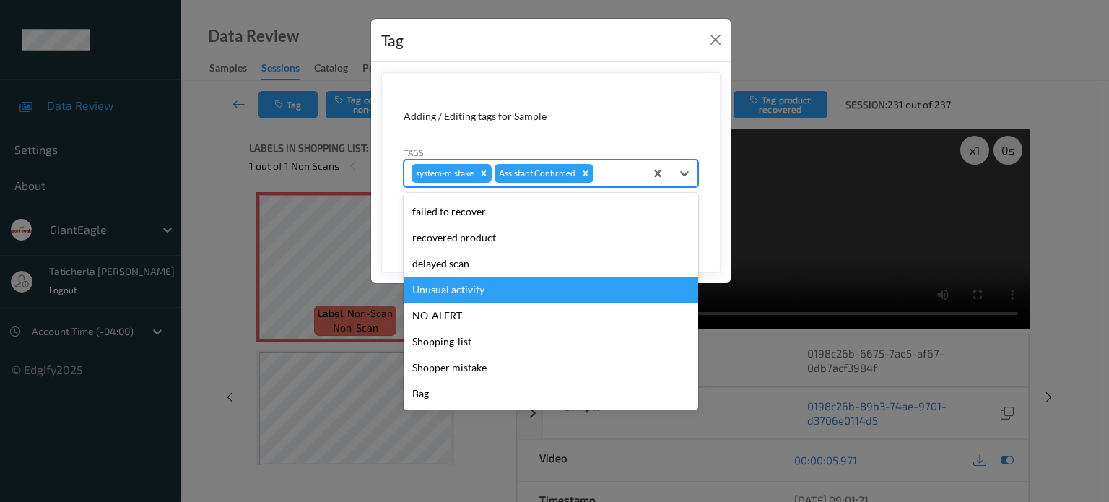
drag, startPoint x: 487, startPoint y: 288, endPoint x: 529, endPoint y: 264, distance: 49.2
click at [487, 288] on div "Unusual activity" at bounding box center [551, 290] width 295 height 26
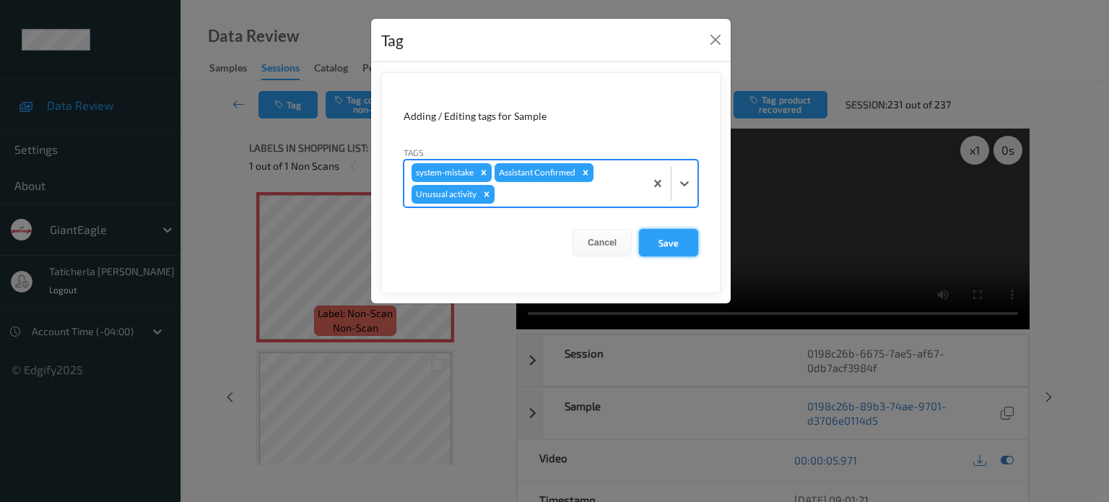
click at [680, 230] on button "Save" at bounding box center [668, 242] width 59 height 27
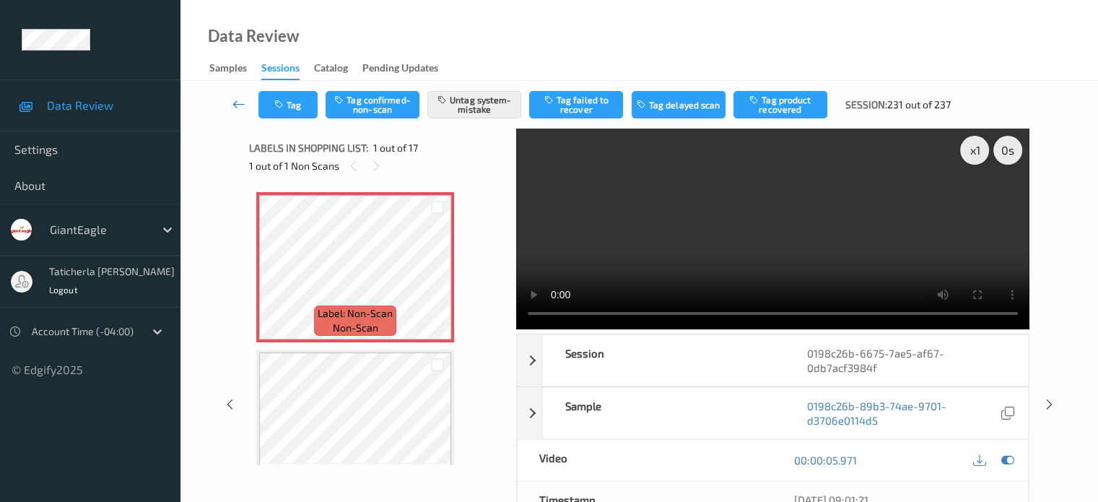
click at [249, 94] on link at bounding box center [239, 104] width 38 height 27
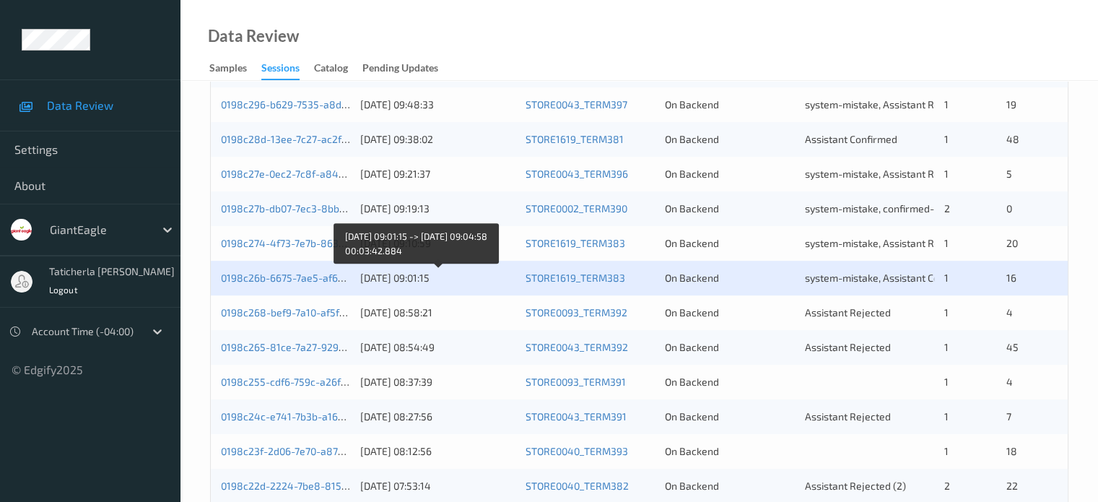
scroll to position [578, 0]
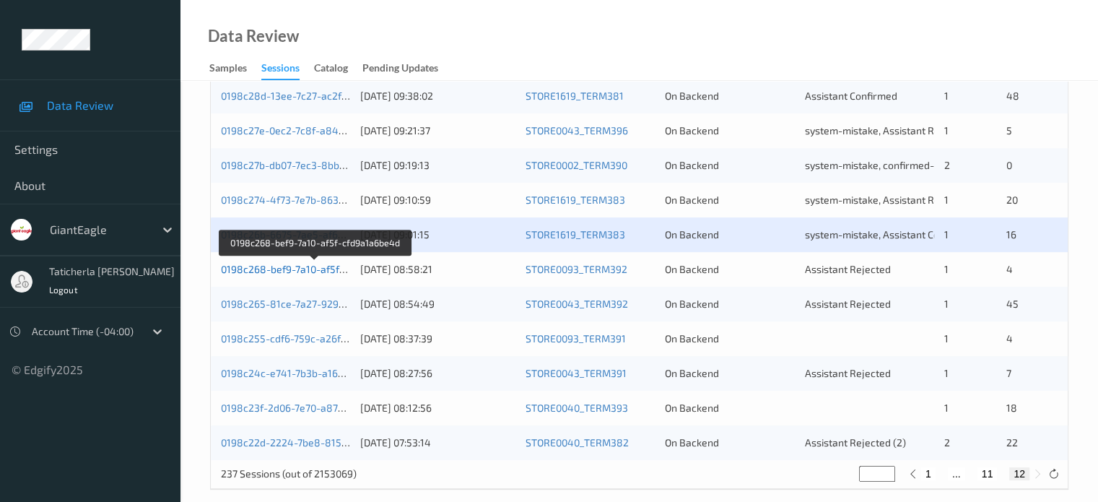
click at [287, 269] on link "0198c268-bef9-7a10-af5f-cfd9a1a6be4d" at bounding box center [315, 269] width 188 height 12
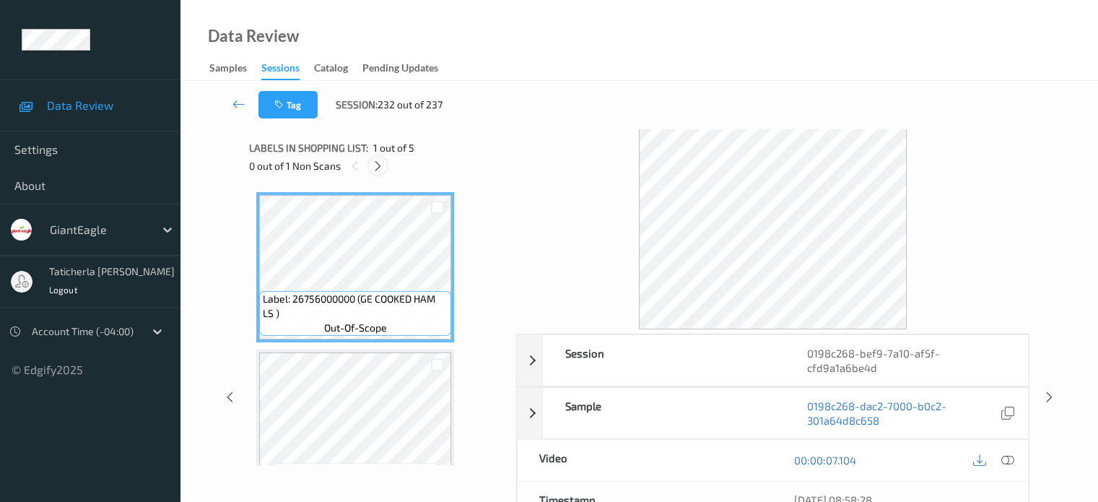
click at [378, 164] on icon at bounding box center [378, 166] width 12 height 13
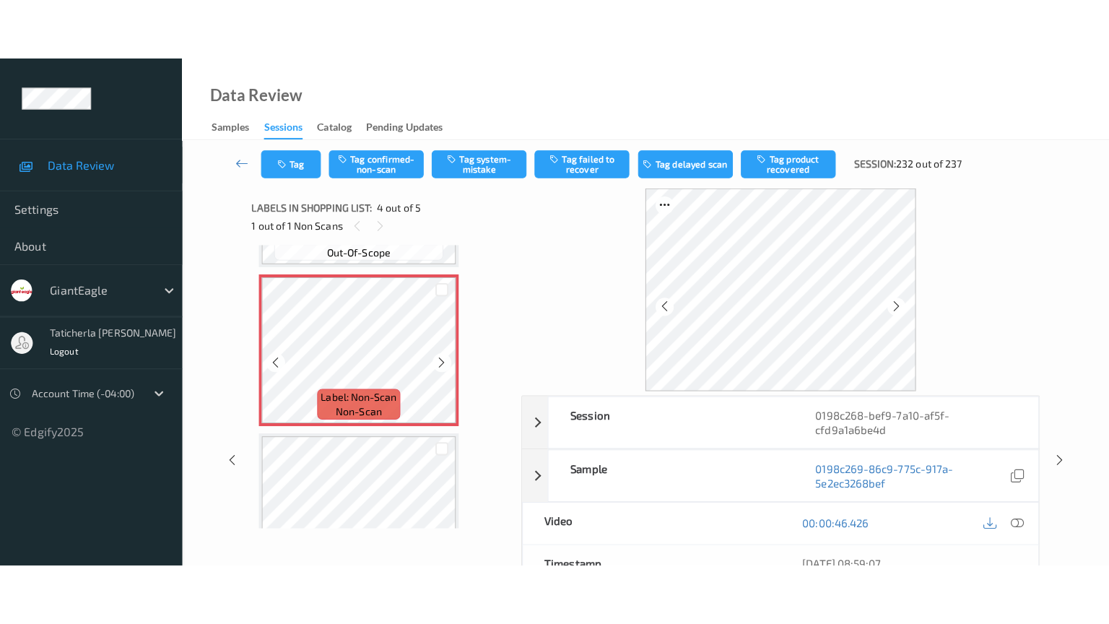
scroll to position [466, 0]
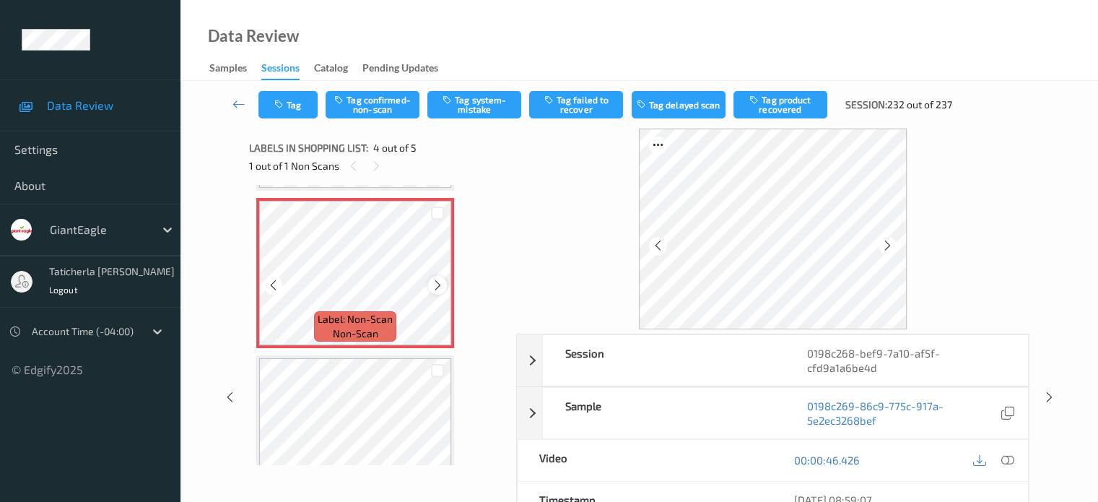
click at [432, 282] on icon at bounding box center [438, 285] width 12 height 13
click at [432, 283] on icon at bounding box center [438, 285] width 12 height 13
click at [1004, 459] on icon at bounding box center [1007, 459] width 13 height 13
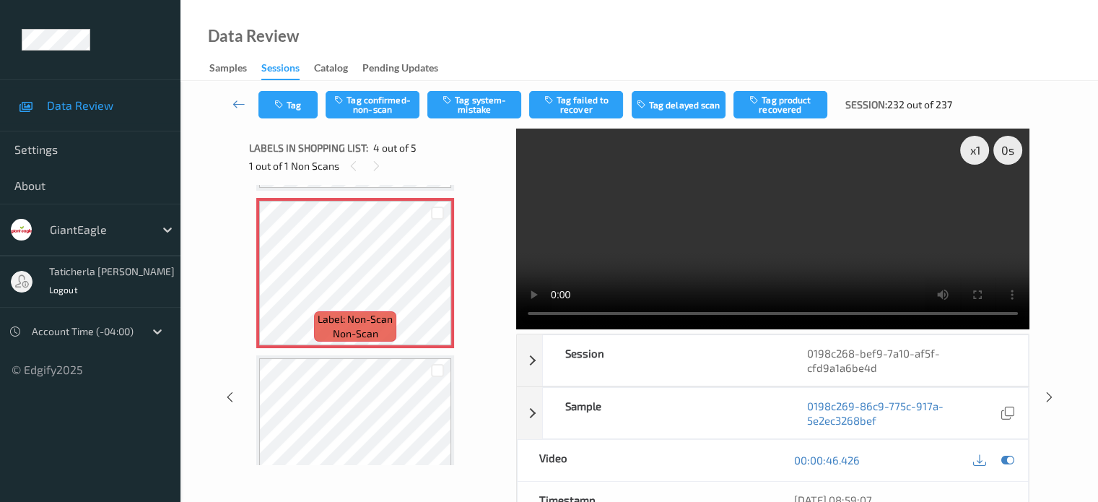
click at [979, 201] on video at bounding box center [772, 229] width 513 height 201
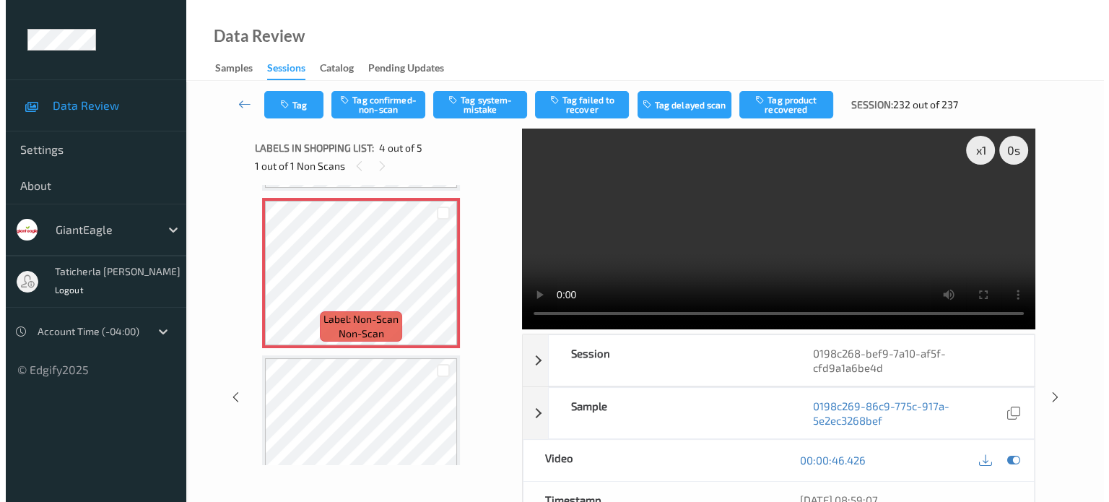
scroll to position [392, 0]
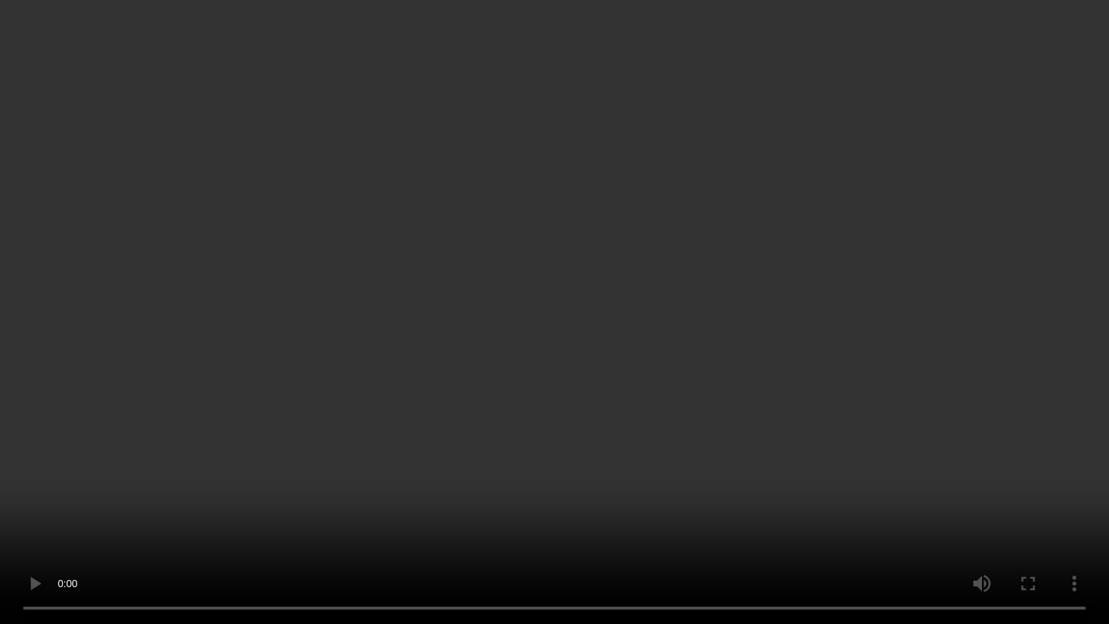
click at [246, 501] on video at bounding box center [554, 312] width 1109 height 624
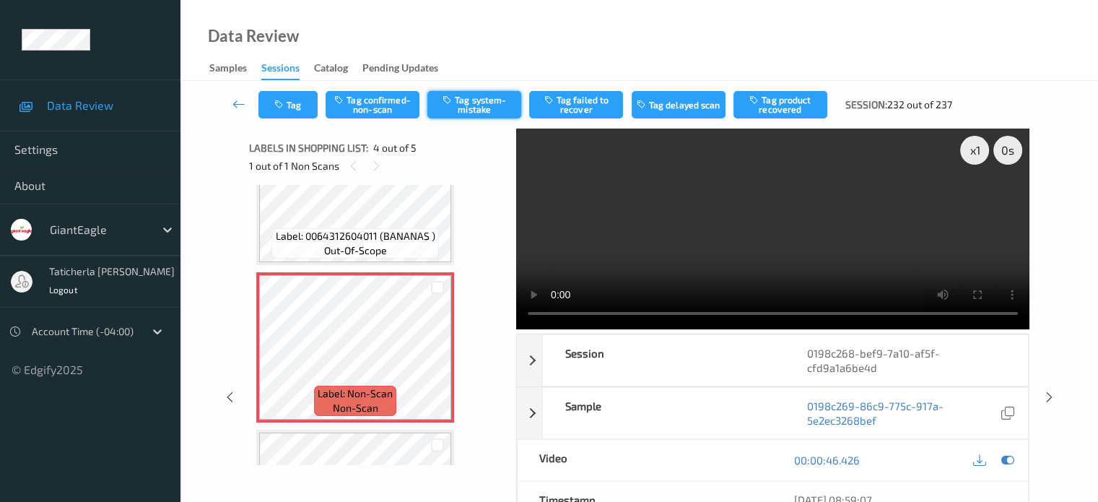
click at [471, 107] on button "Tag system-mistake" at bounding box center [474, 104] width 94 height 27
click at [295, 109] on button "Tag" at bounding box center [288, 104] width 59 height 27
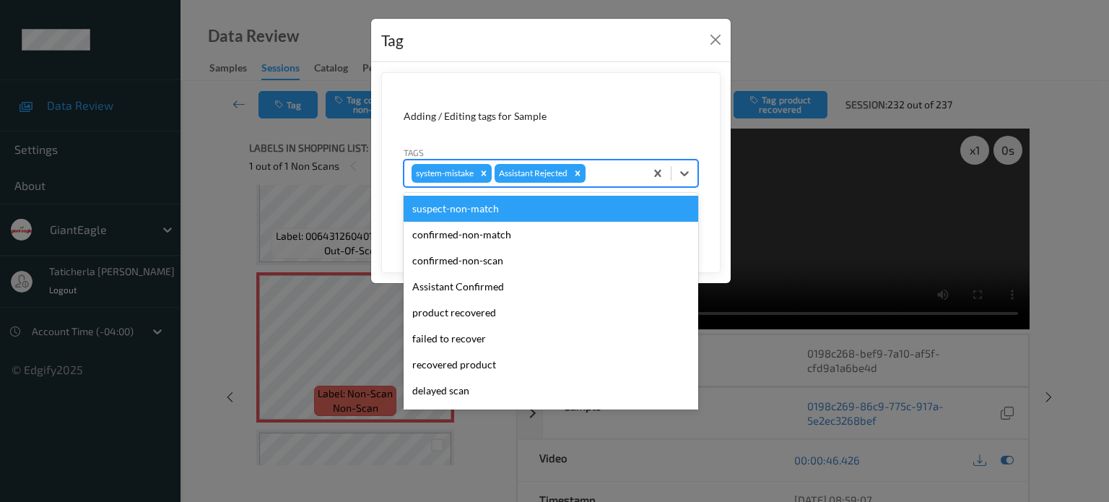
click at [611, 167] on div at bounding box center [612, 173] width 49 height 17
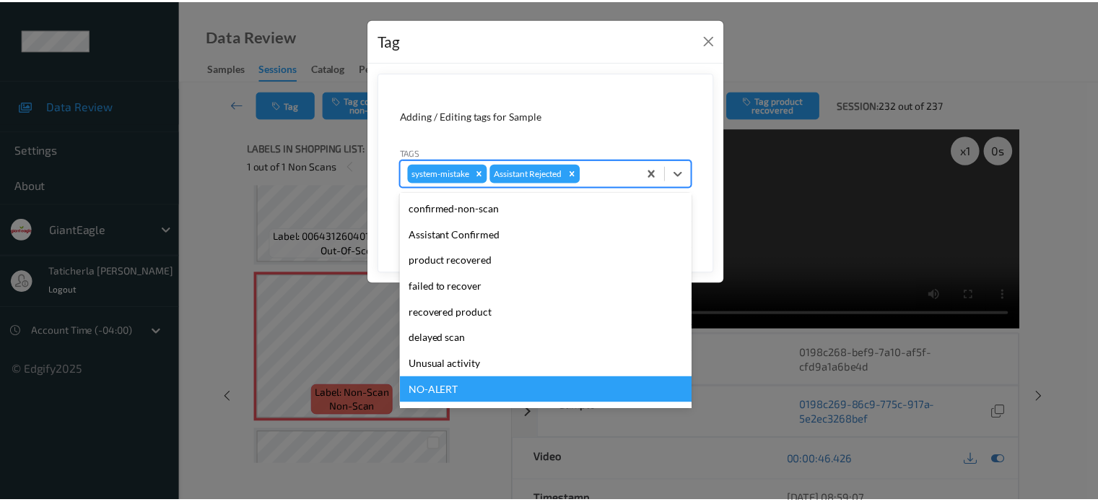
scroll to position [127, 0]
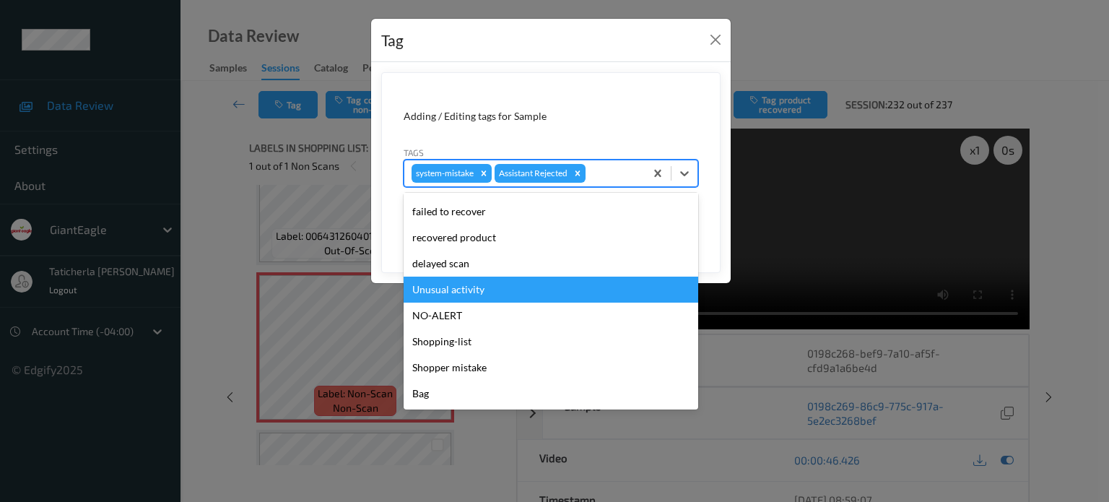
click at [479, 286] on div "Unusual activity" at bounding box center [551, 290] width 295 height 26
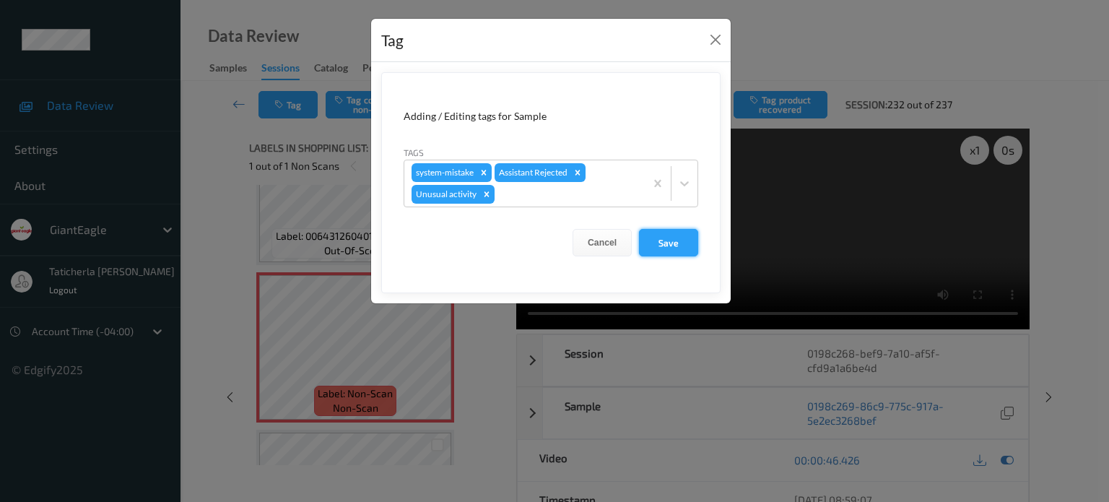
click at [664, 238] on button "Save" at bounding box center [668, 242] width 59 height 27
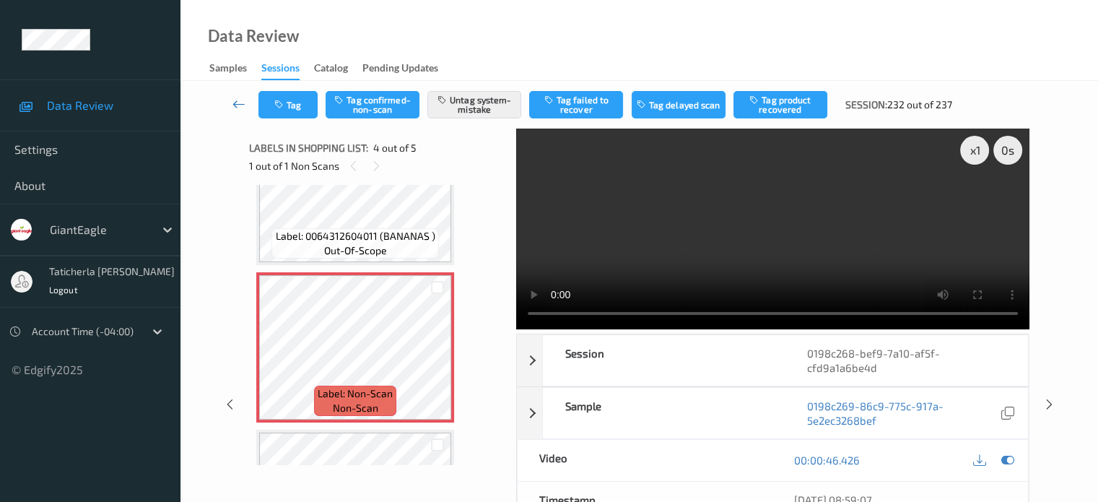
click at [231, 103] on link at bounding box center [239, 104] width 38 height 27
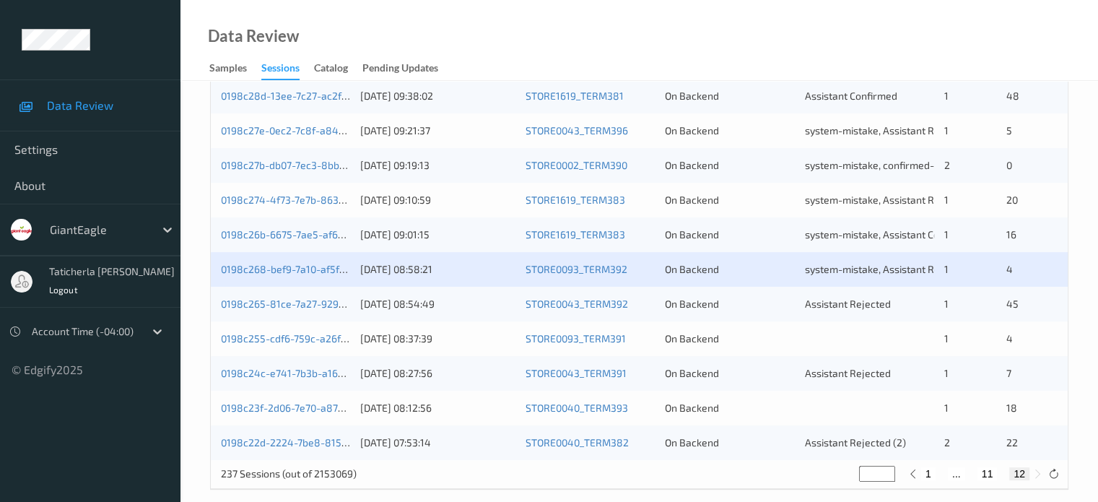
scroll to position [594, 0]
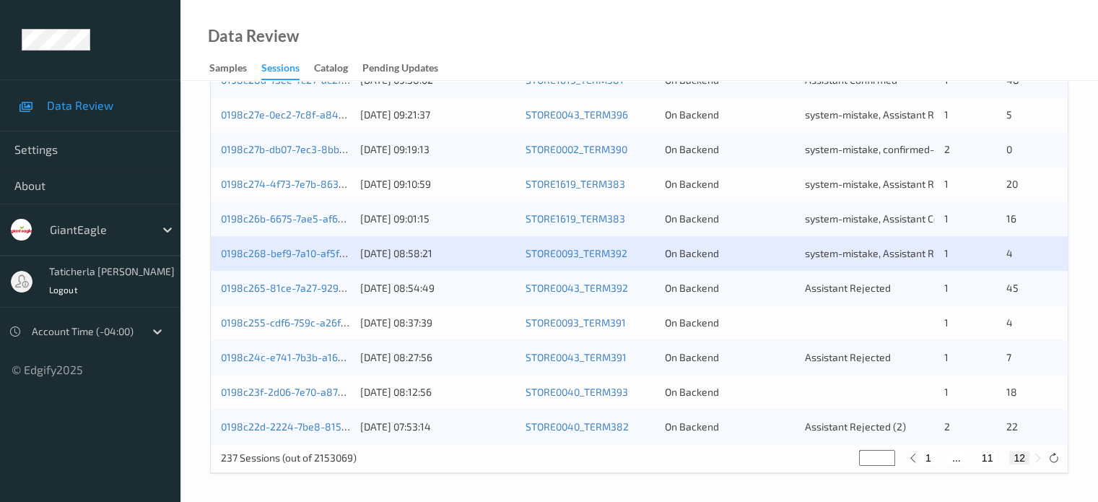
click at [301, 281] on div "0198c265-81ce-7a27-9295-b4cece072af8" at bounding box center [285, 288] width 129 height 14
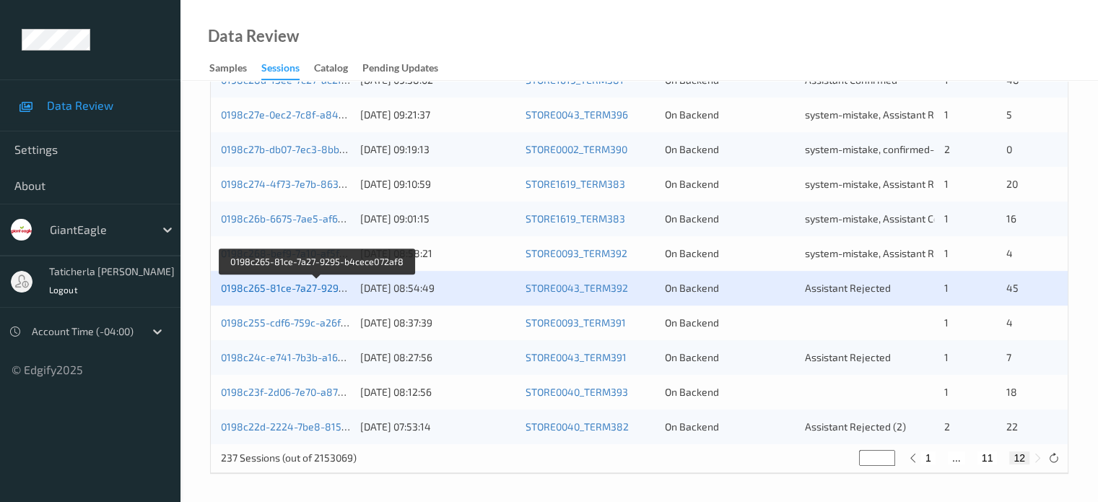
click at [310, 282] on link "0198c265-81ce-7a27-9295-b4cece072af8" at bounding box center [318, 288] width 194 height 12
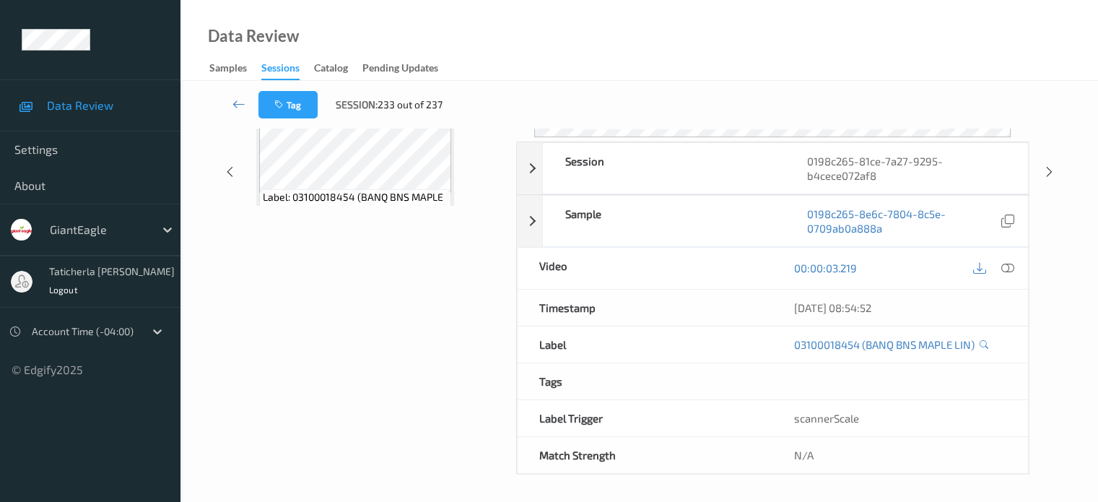
scroll to position [191, 0]
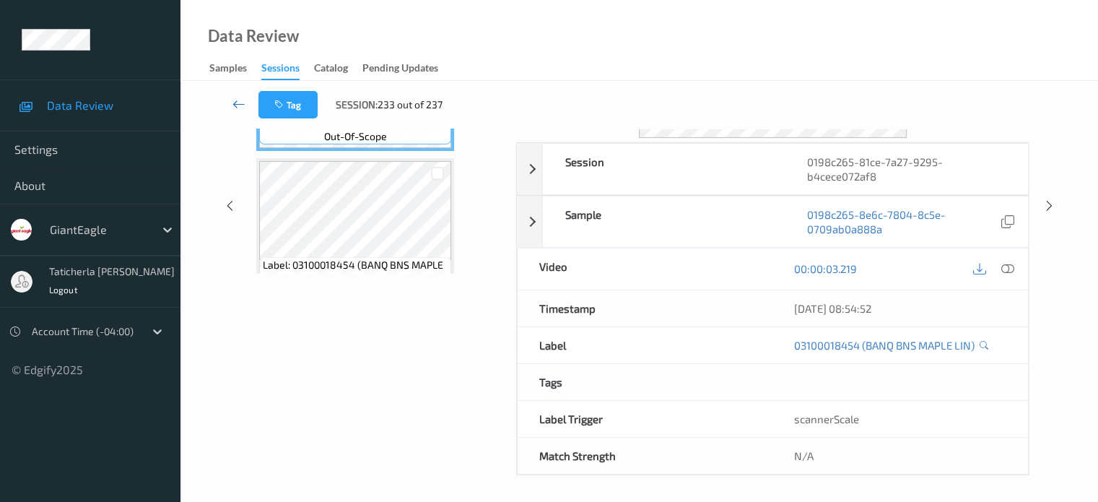
click at [235, 103] on icon at bounding box center [239, 104] width 13 height 14
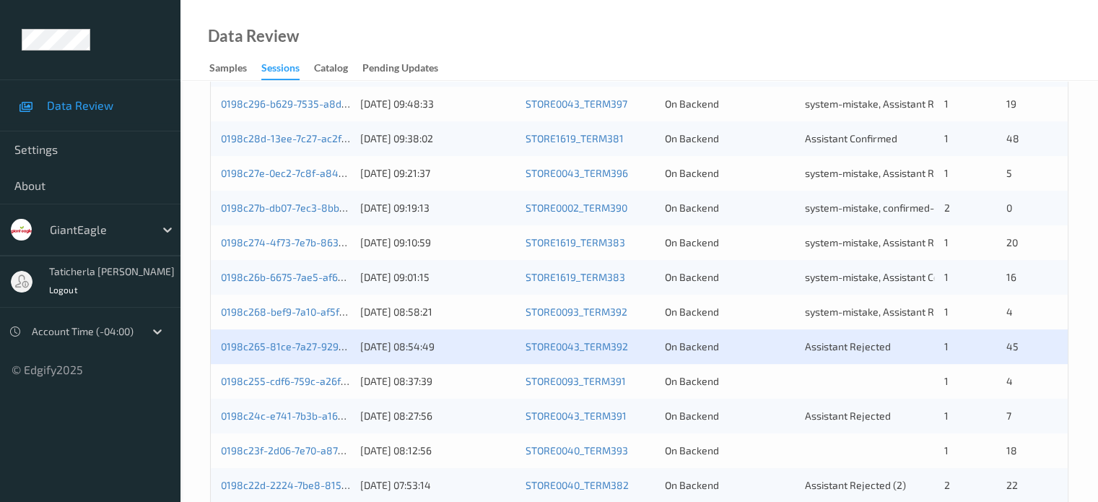
scroll to position [578, 0]
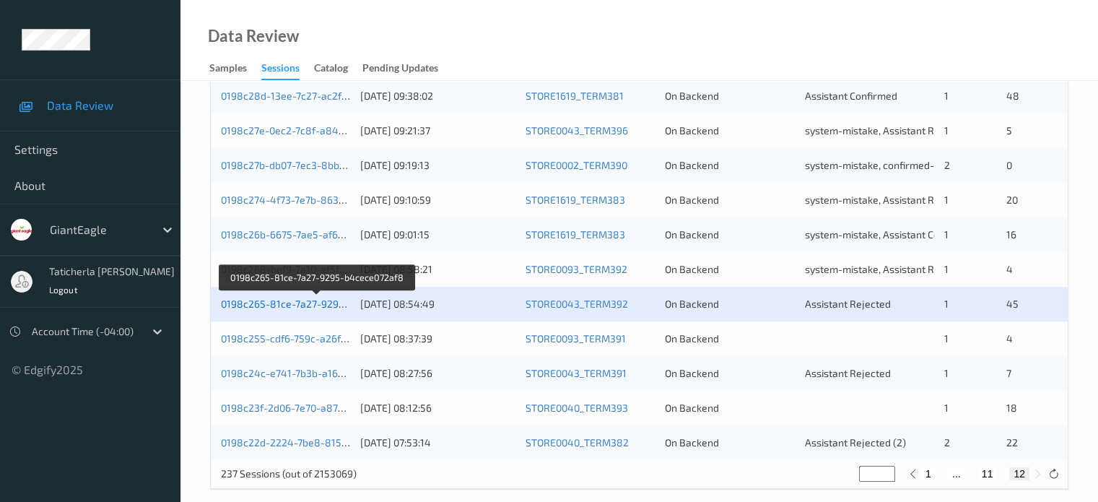
click at [303, 308] on link "0198c265-81ce-7a27-9295-b4cece072af8" at bounding box center [318, 303] width 194 height 12
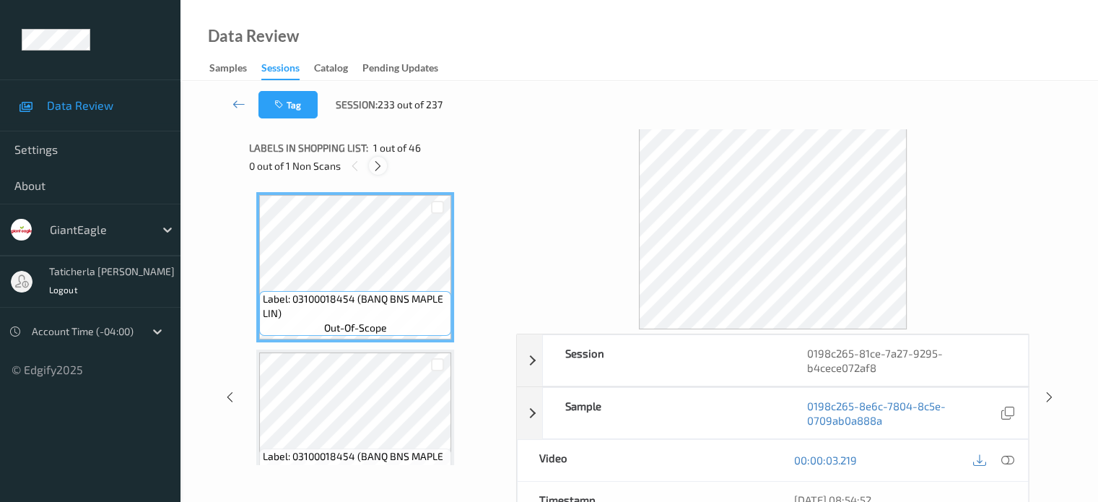
click at [375, 157] on div at bounding box center [378, 166] width 18 height 18
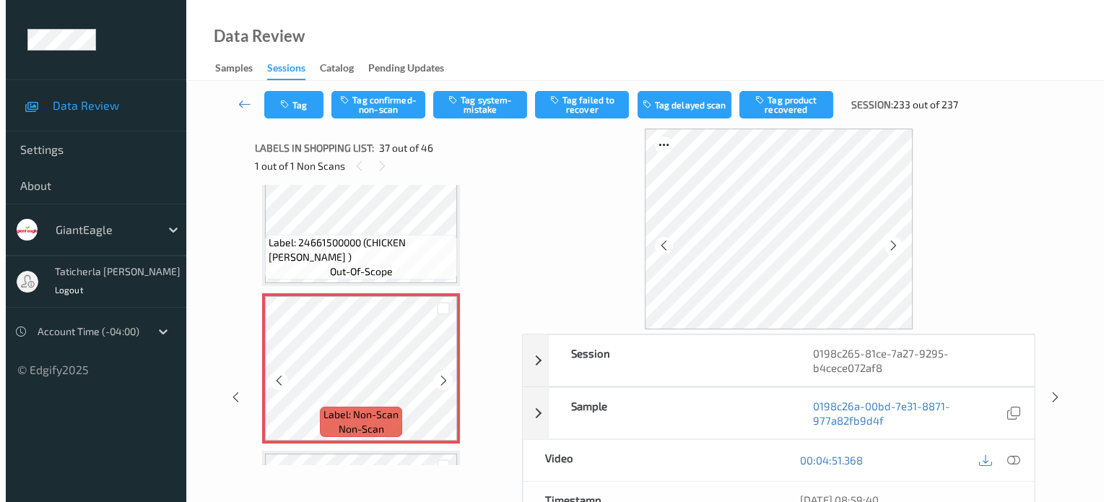
scroll to position [5661, 0]
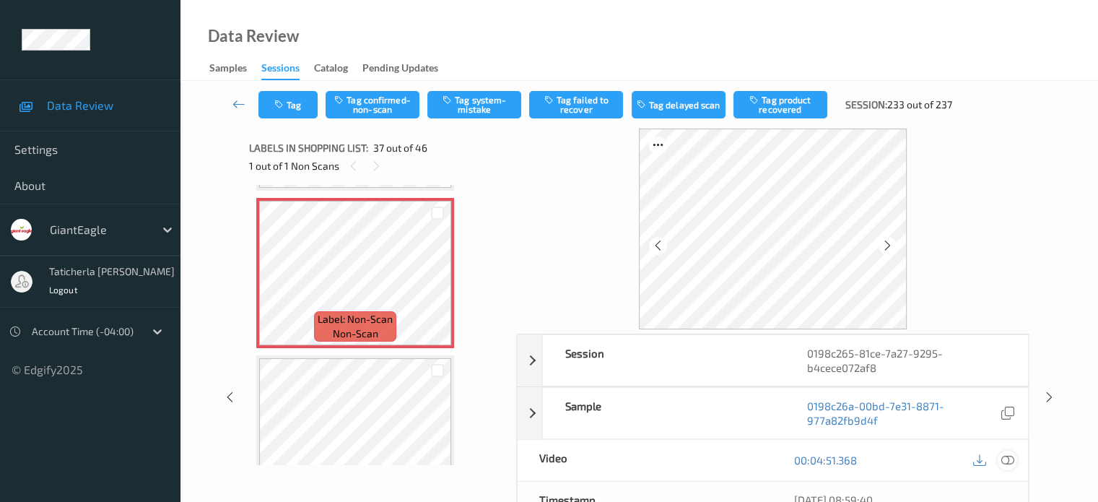
click at [1005, 459] on icon at bounding box center [1007, 459] width 13 height 13
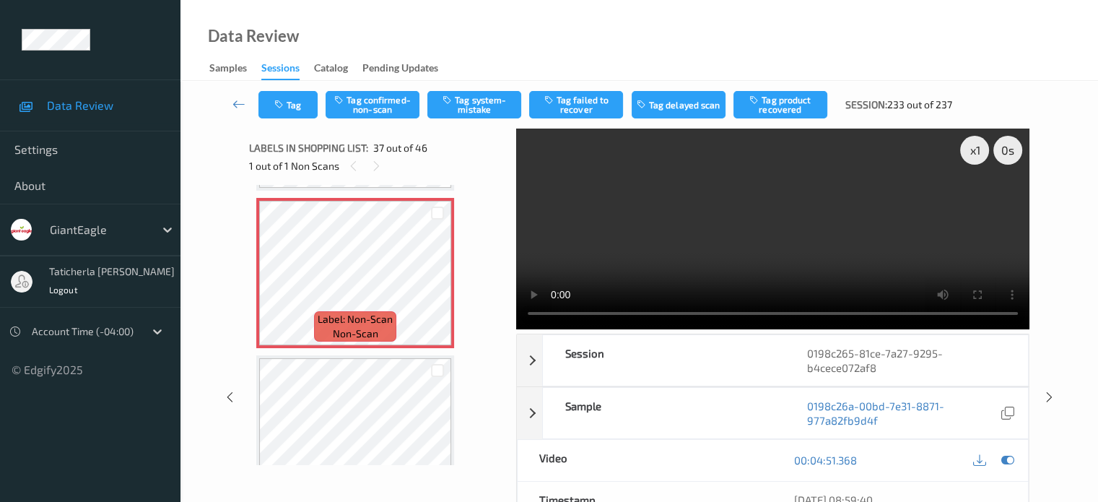
click at [973, 201] on video at bounding box center [772, 229] width 513 height 201
click at [485, 108] on button "Tag system-mistake" at bounding box center [474, 104] width 94 height 27
click at [298, 103] on button "Tag" at bounding box center [288, 104] width 59 height 27
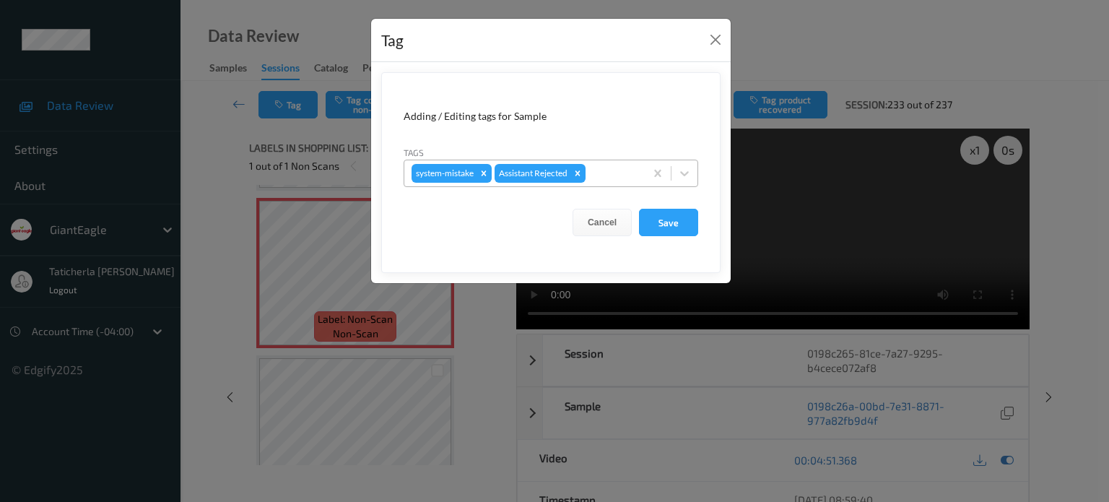
click at [614, 173] on div at bounding box center [612, 173] width 49 height 17
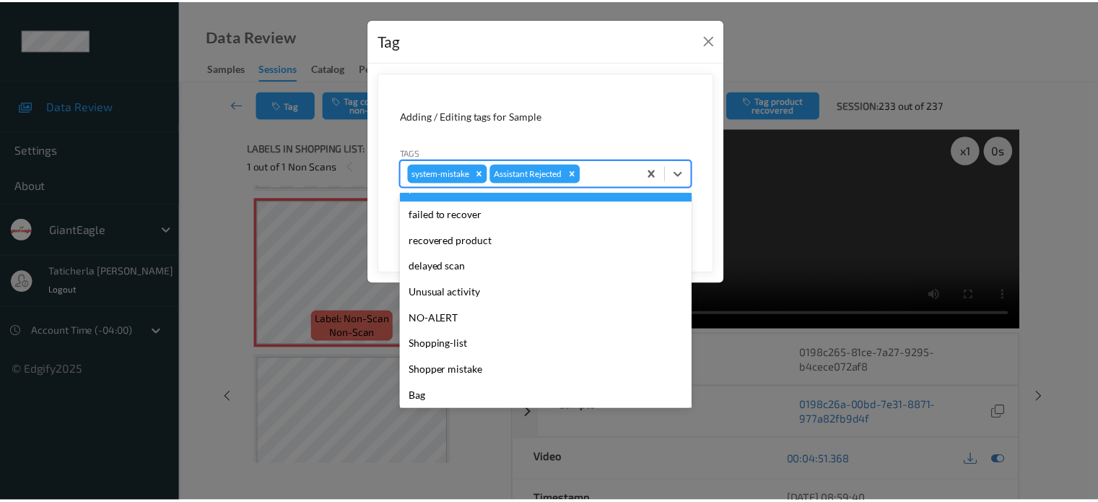
scroll to position [127, 0]
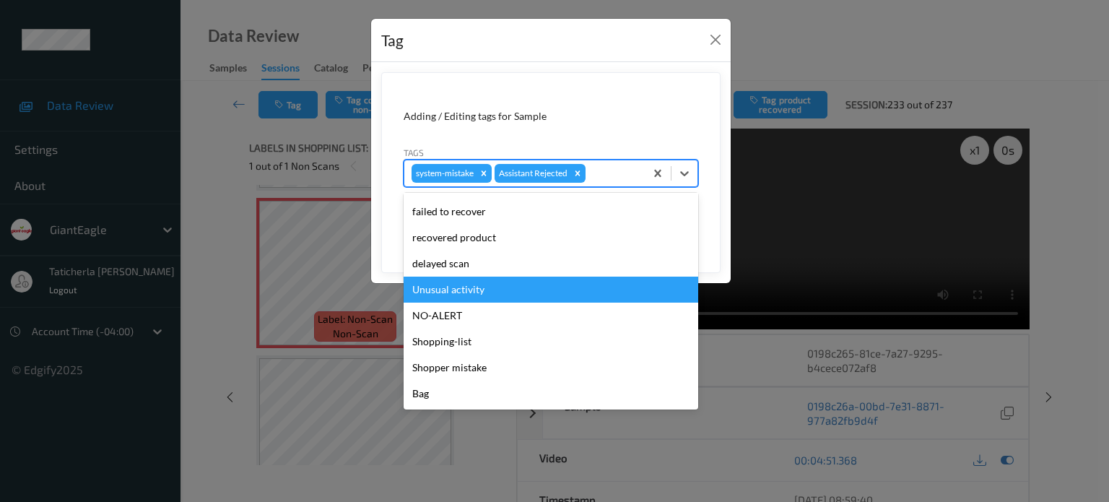
click at [556, 291] on div "Unusual activity" at bounding box center [551, 290] width 295 height 26
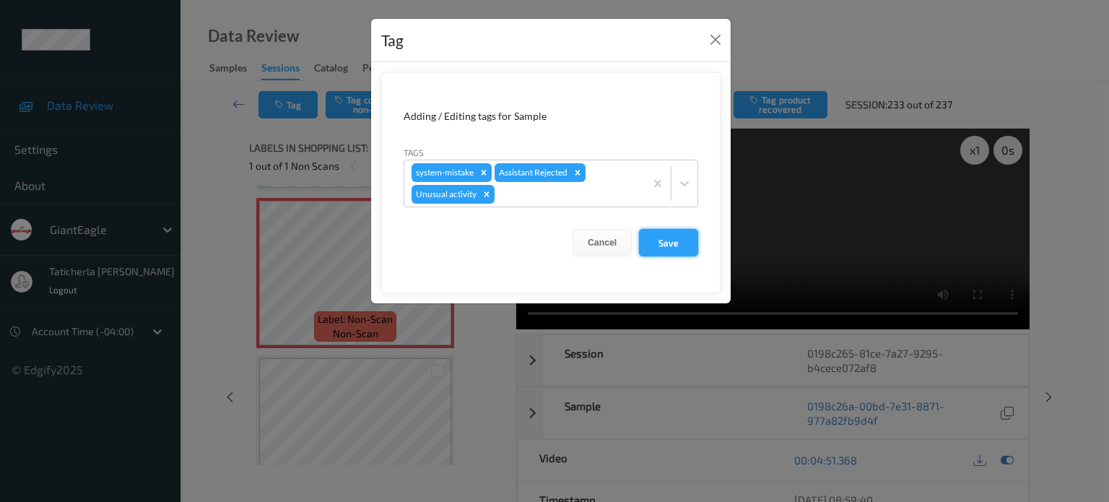
click at [667, 232] on button "Save" at bounding box center [668, 242] width 59 height 27
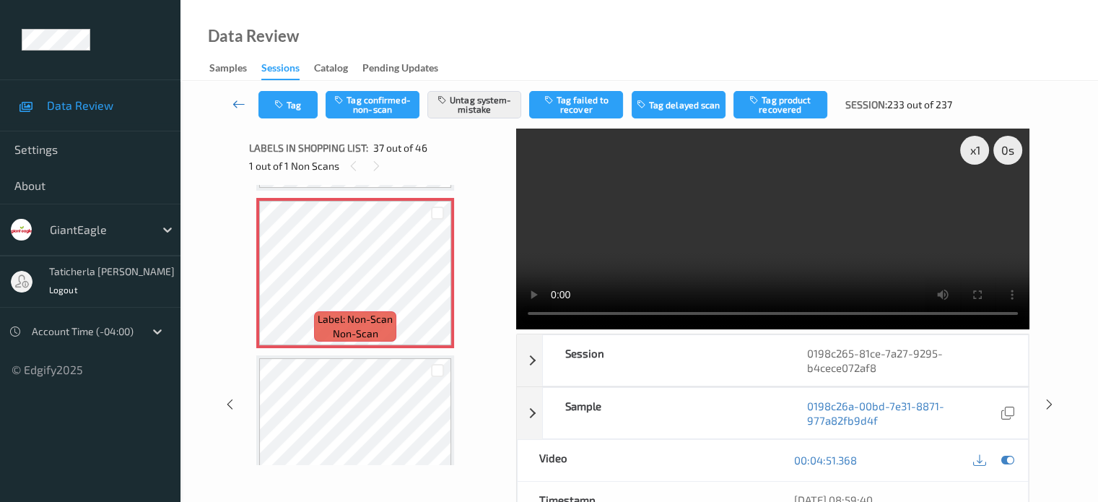
click at [238, 101] on icon at bounding box center [239, 104] width 13 height 14
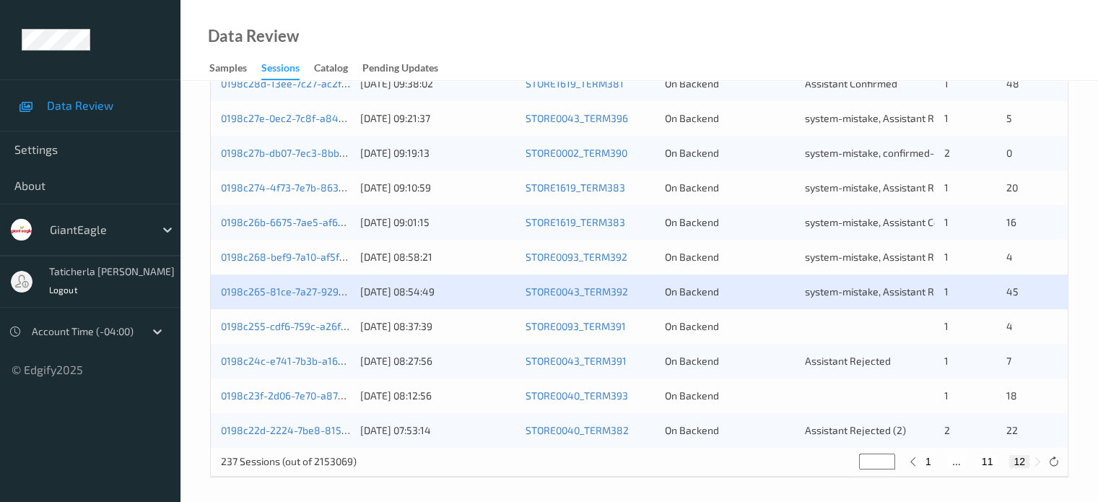
scroll to position [594, 0]
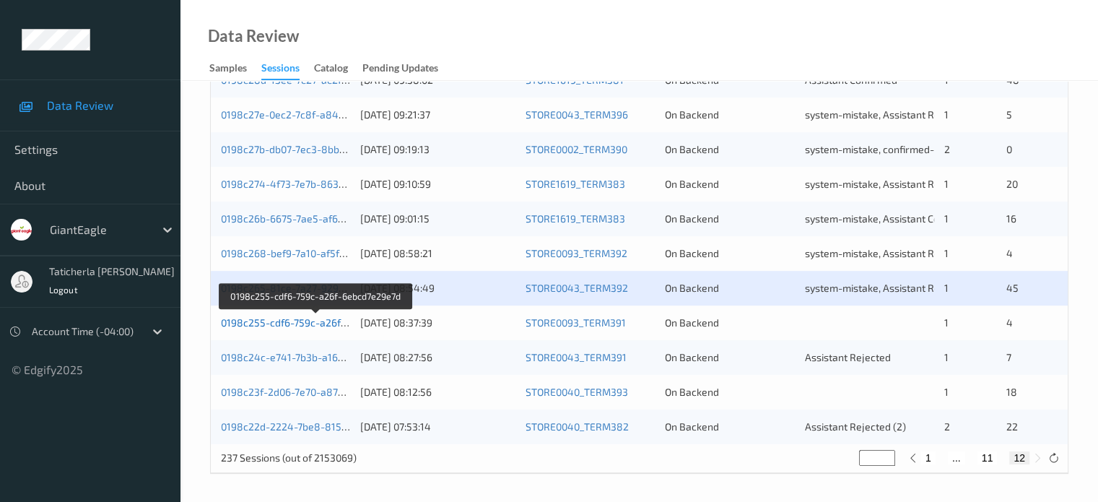
click at [295, 324] on link "0198c255-cdf6-759c-a26f-6ebcd7e29e7d" at bounding box center [316, 322] width 191 height 12
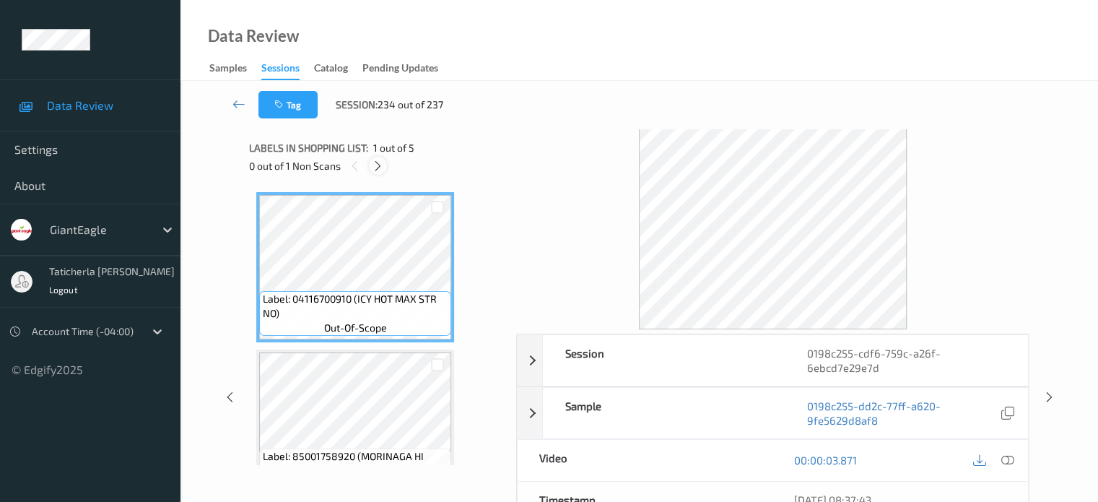
click at [379, 162] on icon at bounding box center [378, 166] width 12 height 13
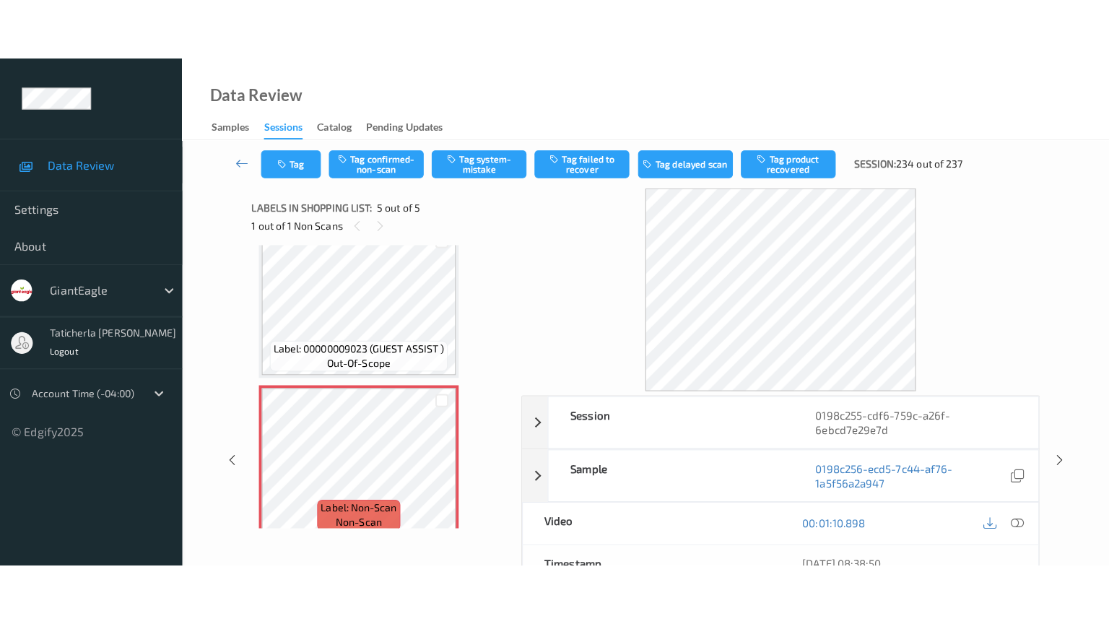
scroll to position [514, 0]
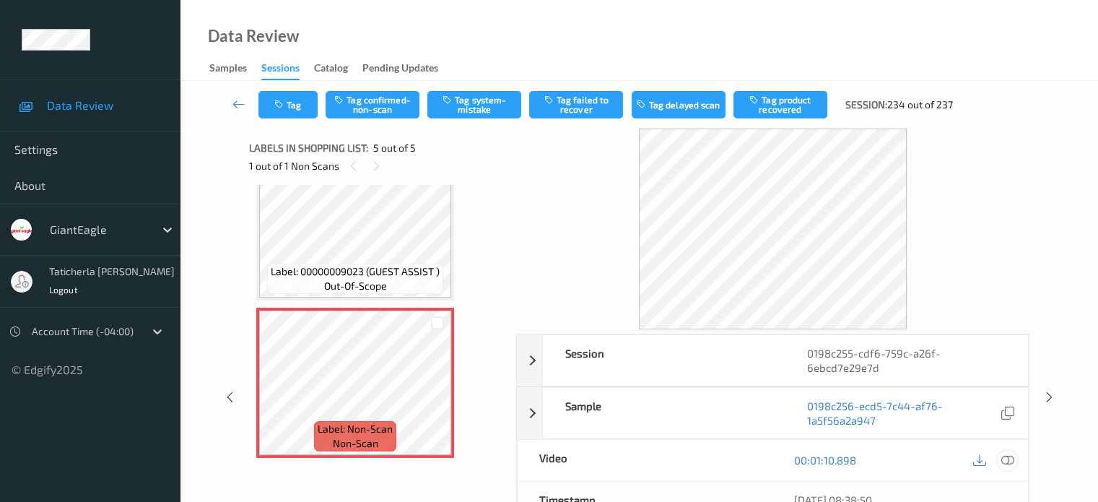
click at [1005, 460] on icon at bounding box center [1007, 459] width 13 height 13
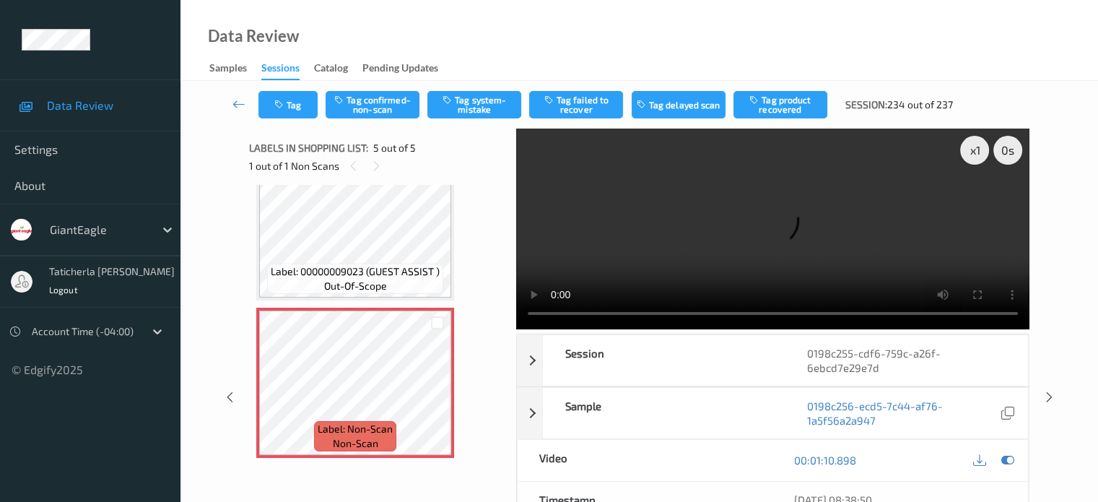
scroll to position [392, 0]
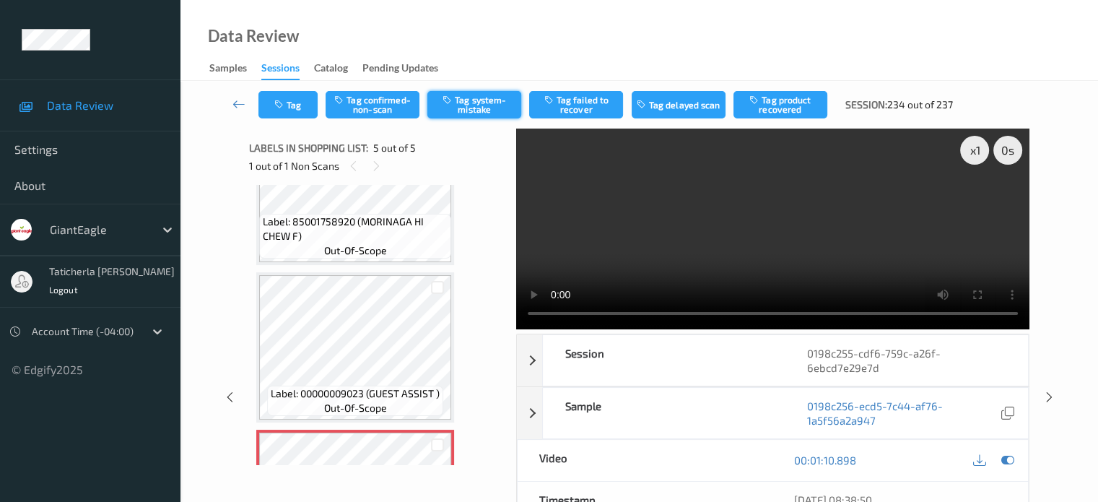
click at [472, 101] on button "Tag system-mistake" at bounding box center [474, 104] width 94 height 27
click at [231, 100] on link at bounding box center [239, 104] width 38 height 27
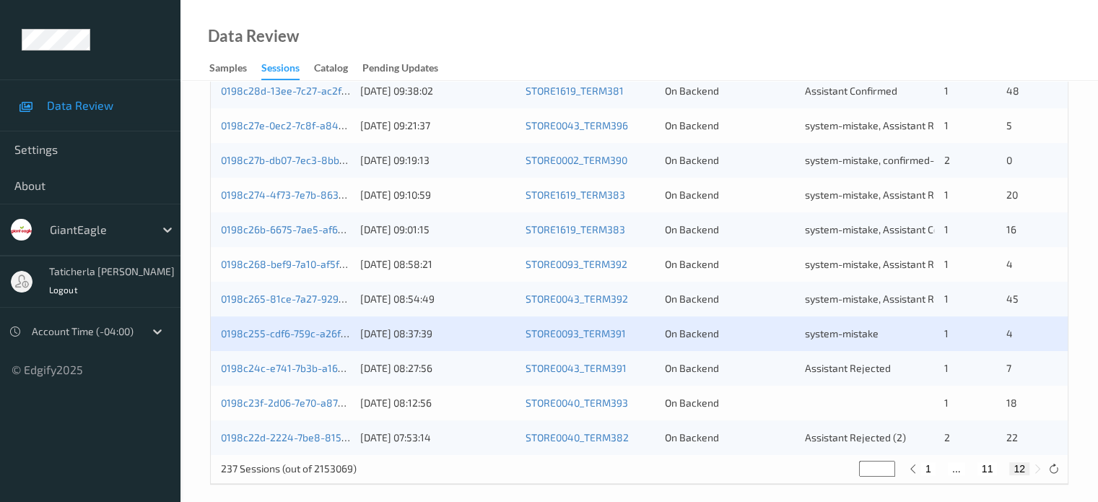
scroll to position [594, 0]
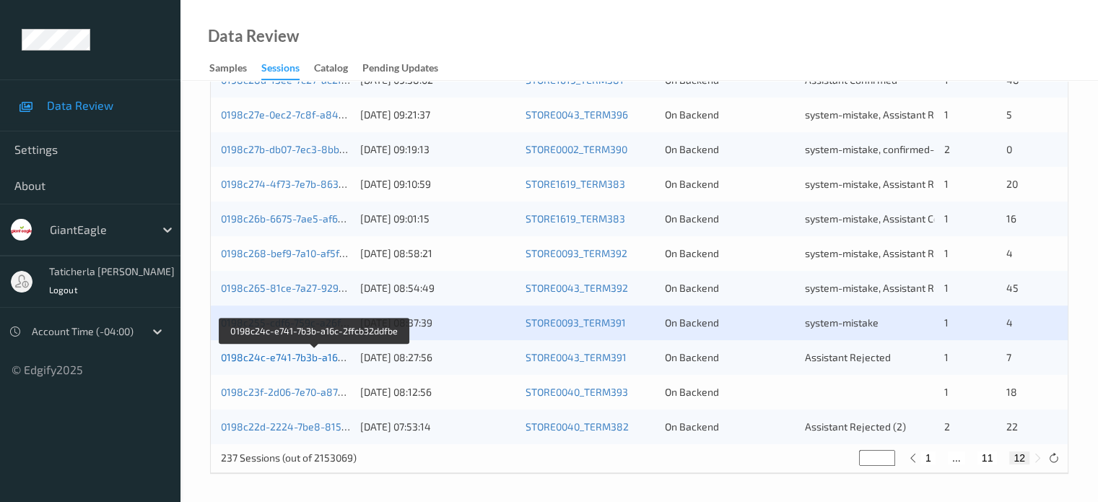
click at [322, 362] on link "0198c24c-e741-7b3b-a16c-2ffcb32ddfbe" at bounding box center [315, 357] width 188 height 12
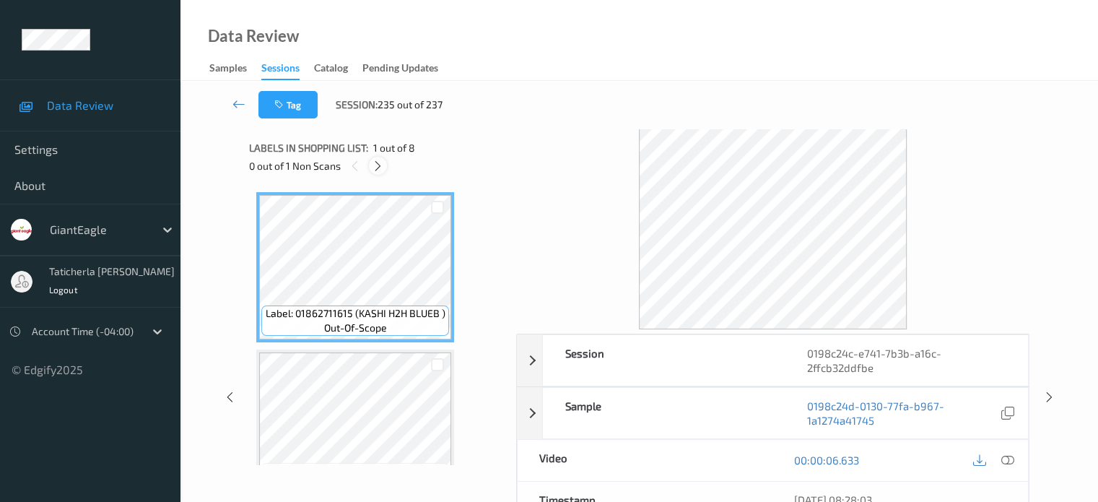
click at [376, 164] on icon at bounding box center [378, 166] width 12 height 13
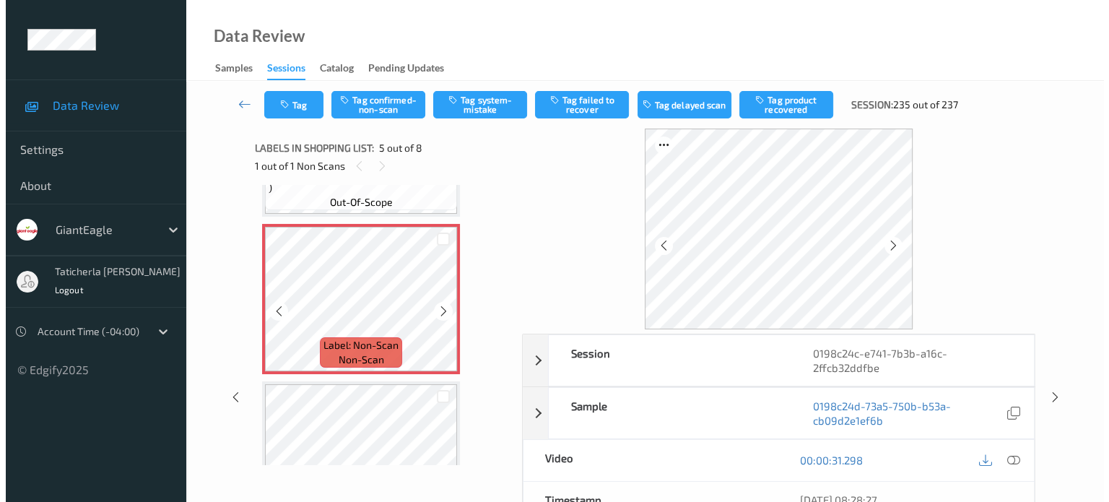
scroll to position [624, 0]
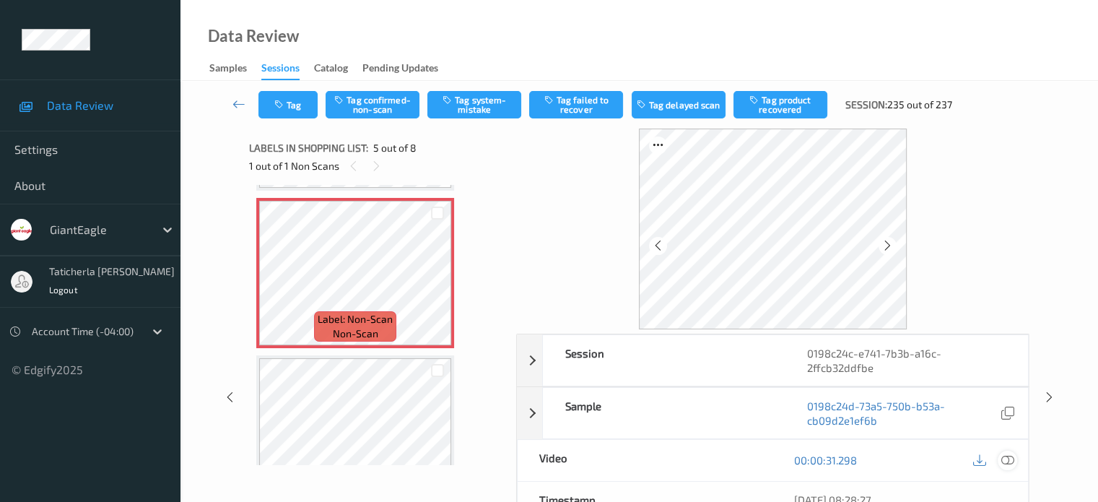
click at [1005, 453] on icon at bounding box center [1007, 459] width 13 height 13
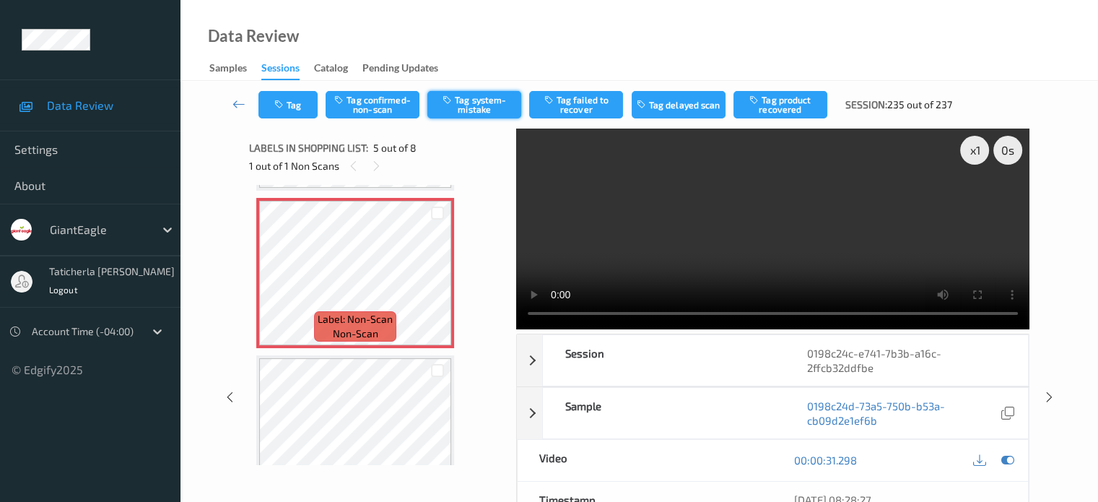
click at [457, 93] on button "Tag system-mistake" at bounding box center [474, 104] width 94 height 27
click at [290, 102] on button "Tag" at bounding box center [288, 104] width 59 height 27
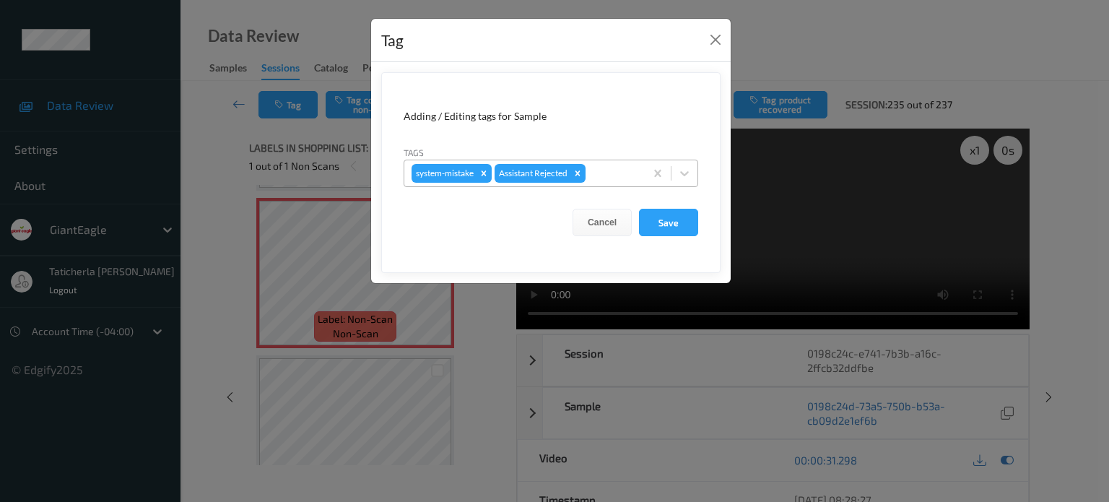
click at [623, 170] on div at bounding box center [612, 173] width 49 height 17
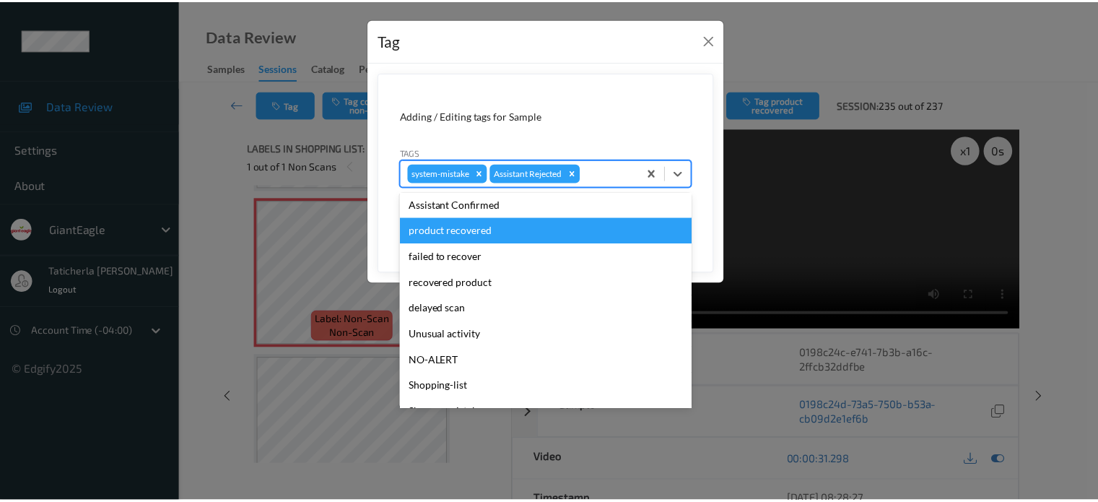
scroll to position [127, 0]
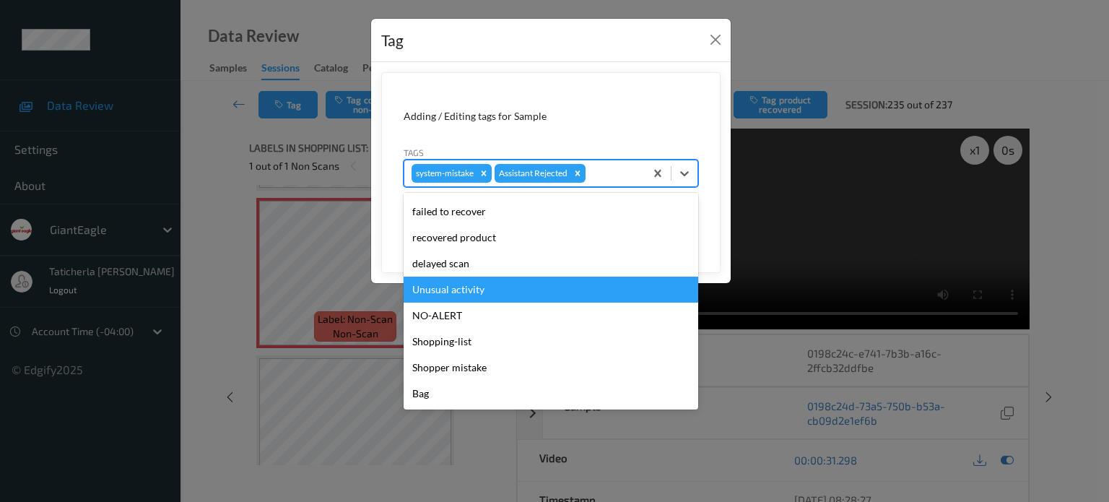
click at [561, 287] on div "Unusual activity" at bounding box center [551, 290] width 295 height 26
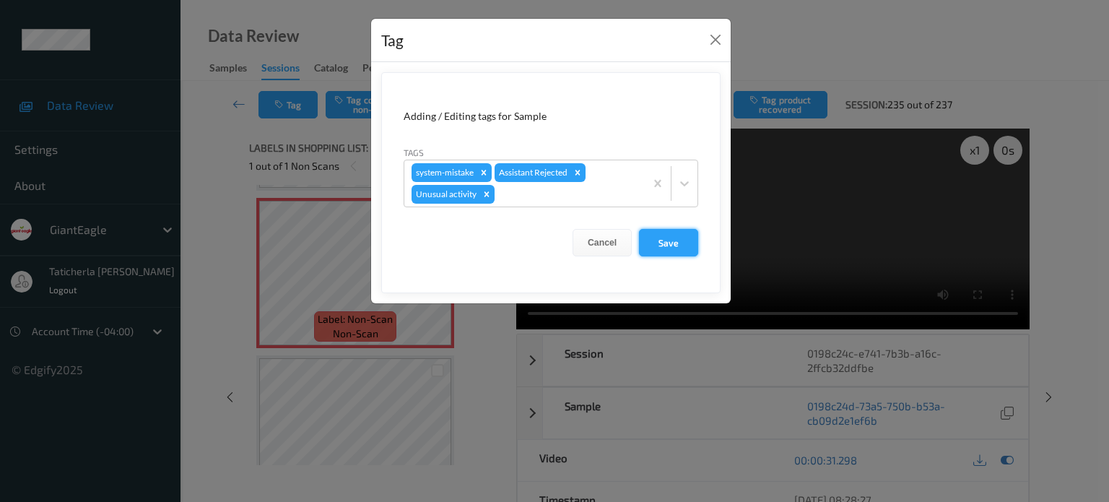
click at [667, 243] on button "Save" at bounding box center [668, 242] width 59 height 27
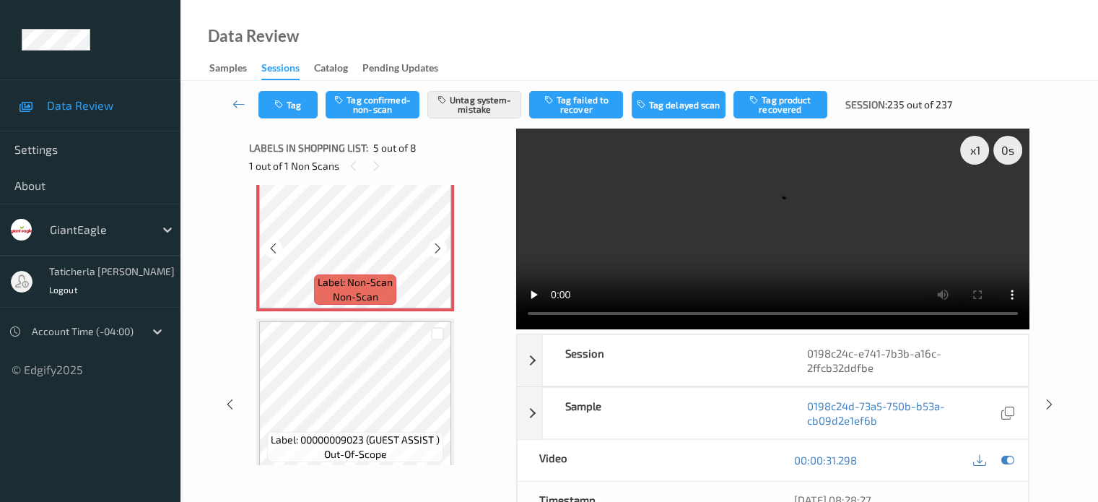
scroll to position [696, 0]
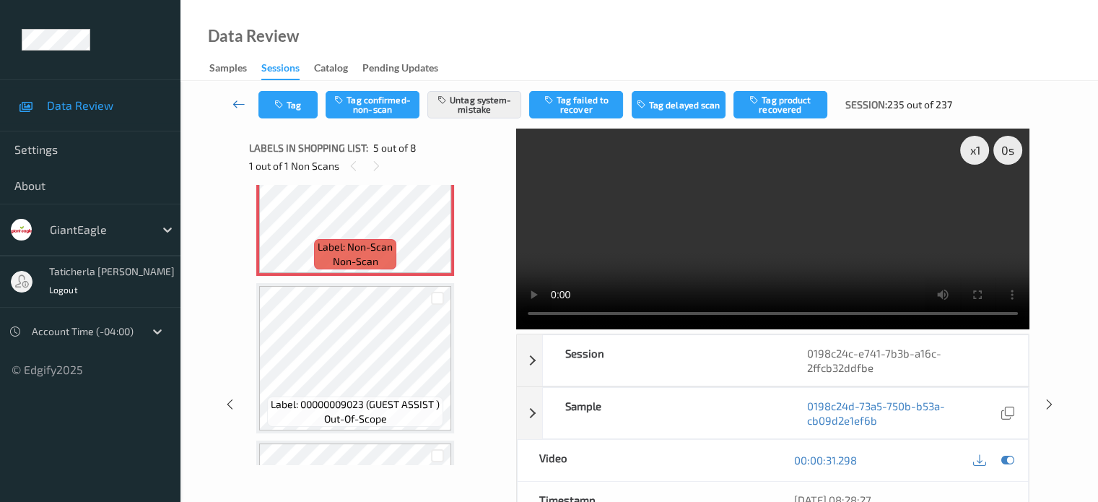
click at [240, 97] on icon at bounding box center [239, 104] width 13 height 14
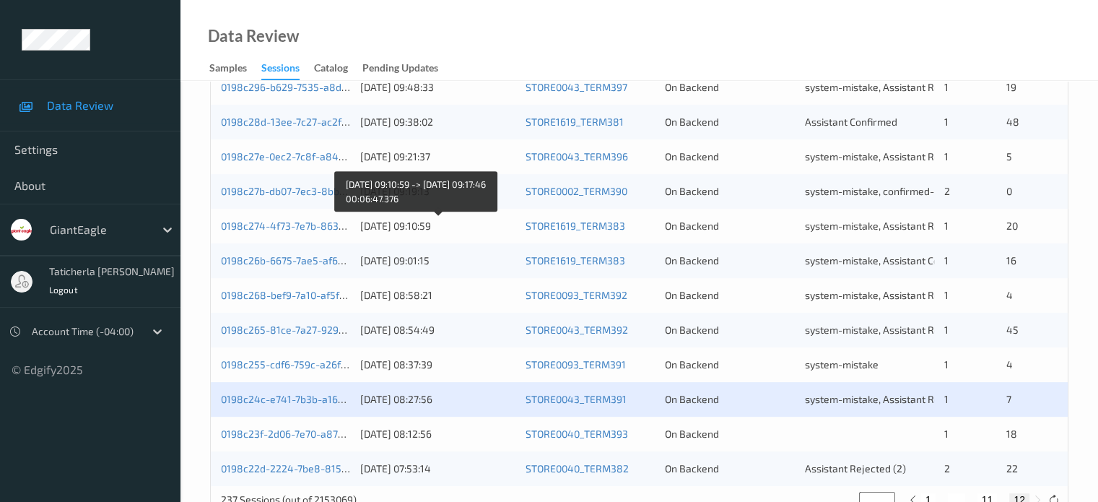
scroll to position [594, 0]
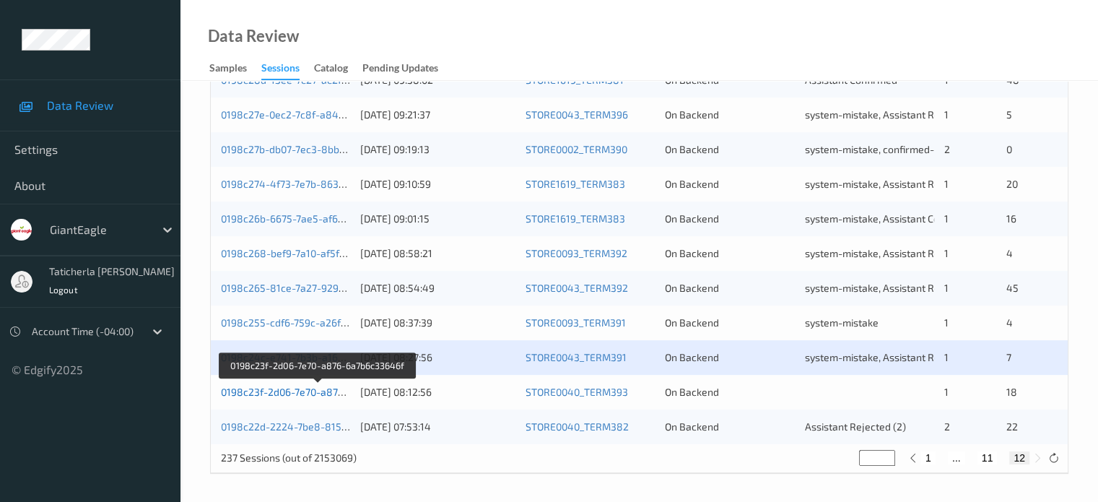
click at [285, 392] on link "0198c23f-2d06-7e70-a876-6a7b6c33646f" at bounding box center [318, 392] width 194 height 12
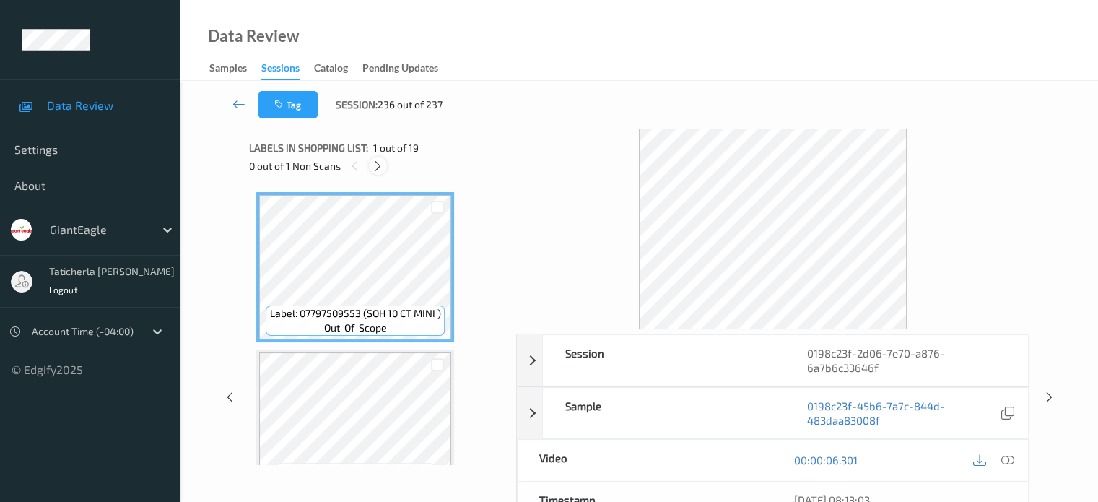
click at [377, 161] on icon at bounding box center [378, 166] width 12 height 13
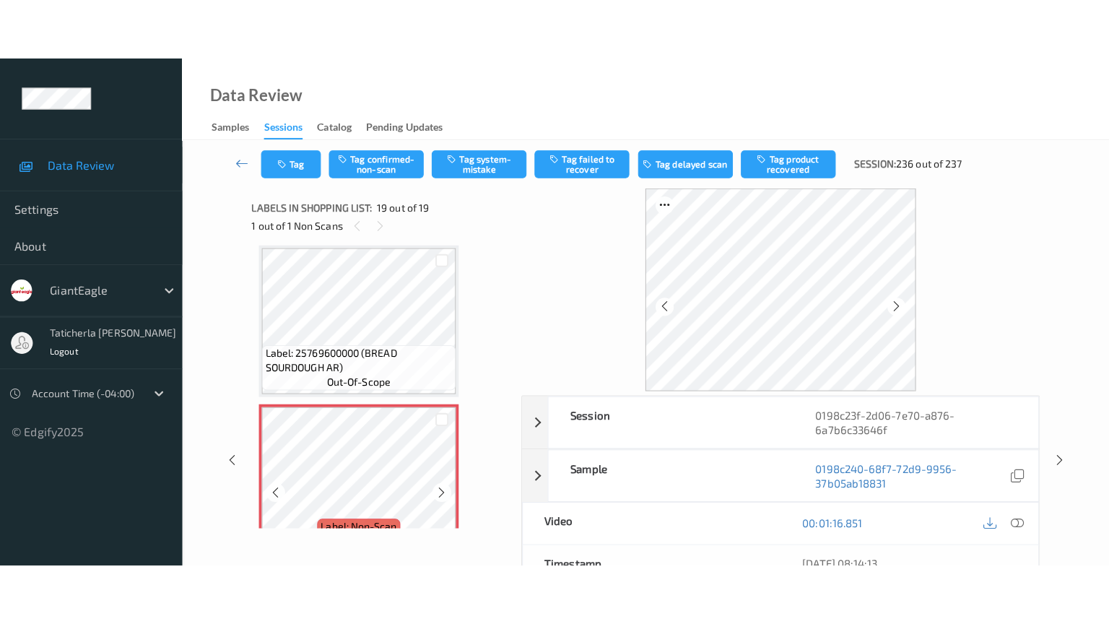
scroll to position [2718, 0]
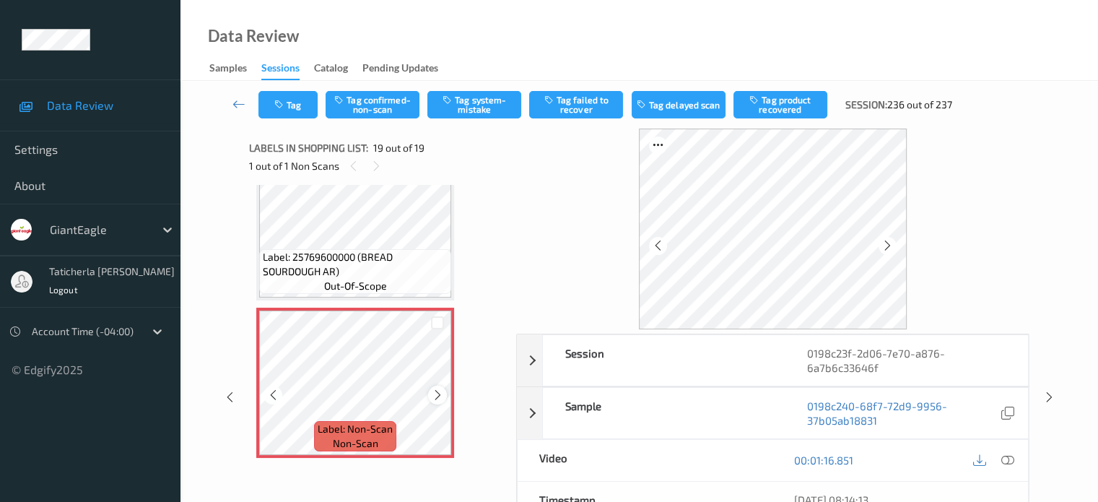
click at [438, 393] on icon at bounding box center [438, 394] width 12 height 13
click at [1005, 459] on icon at bounding box center [1007, 459] width 13 height 13
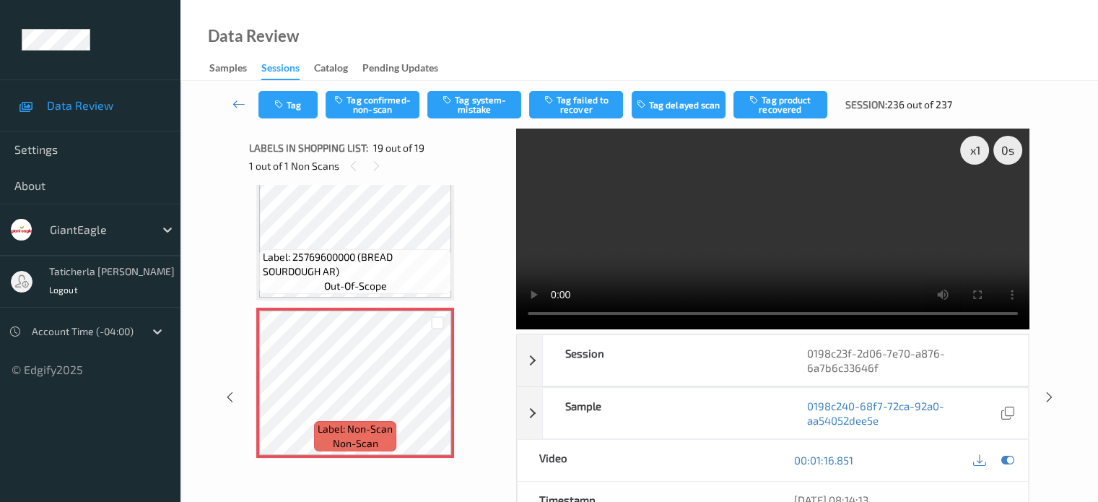
click at [977, 199] on video at bounding box center [772, 229] width 513 height 201
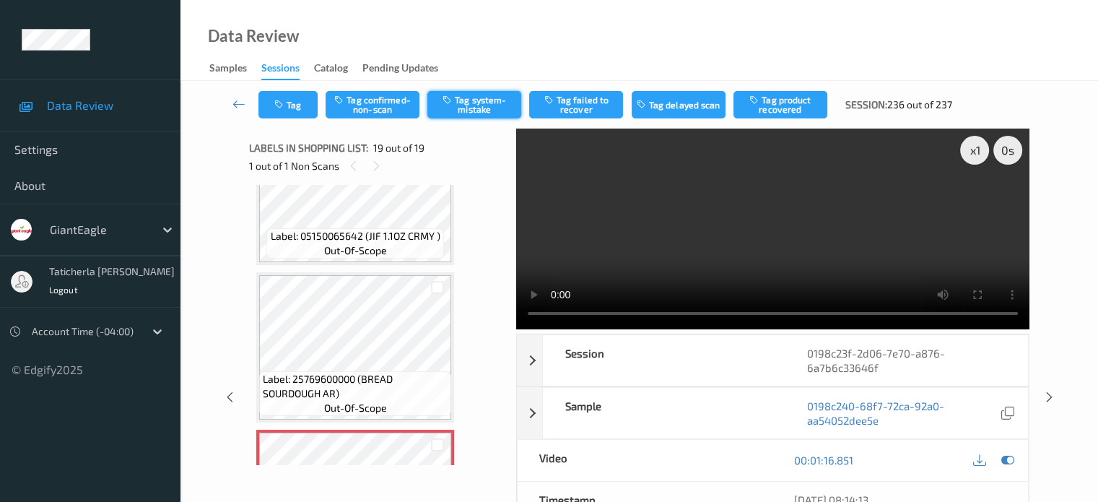
click at [479, 103] on button "Tag system-mistake" at bounding box center [474, 104] width 94 height 27
click at [242, 105] on icon at bounding box center [239, 104] width 13 height 14
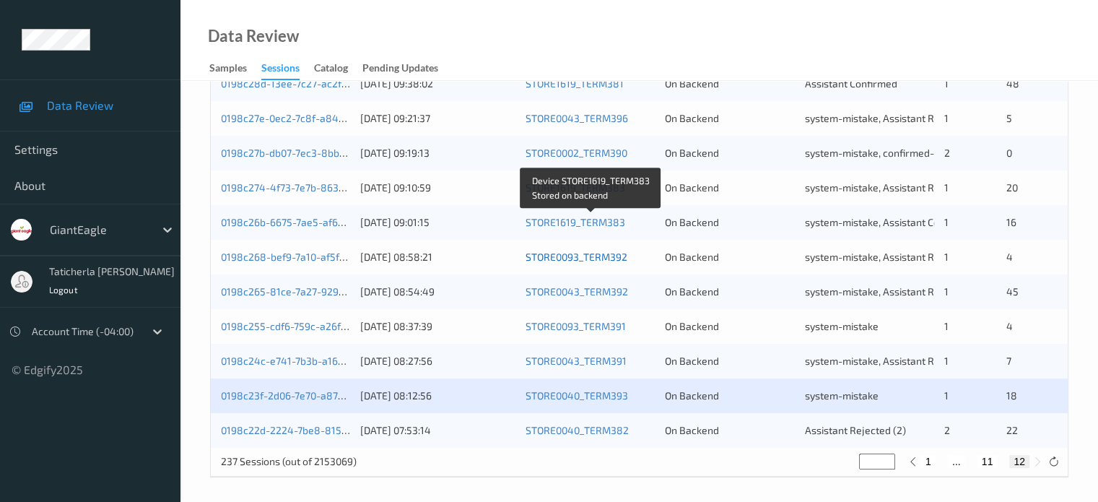
scroll to position [594, 0]
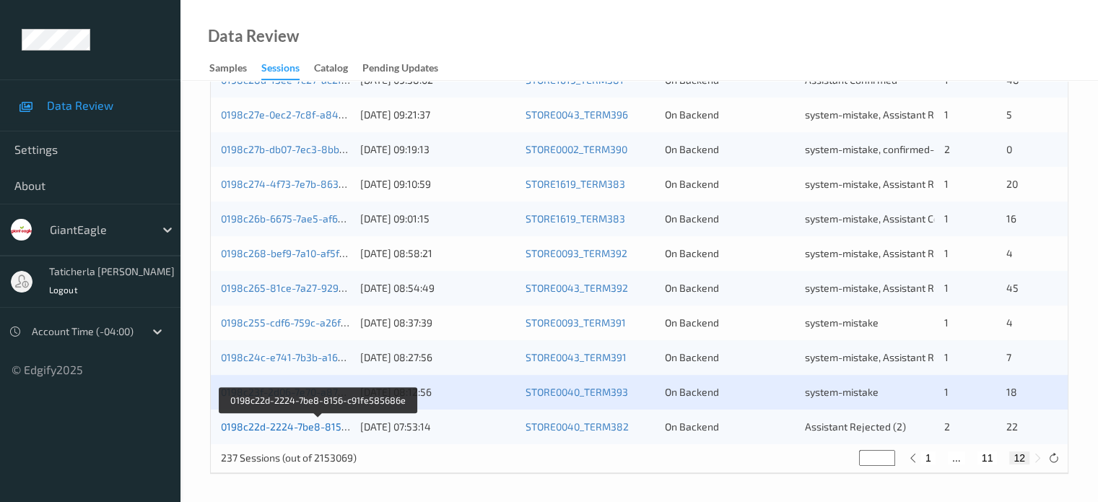
click at [297, 427] on link "0198c22d-2224-7be8-8156-c91fe585686e" at bounding box center [319, 426] width 197 height 12
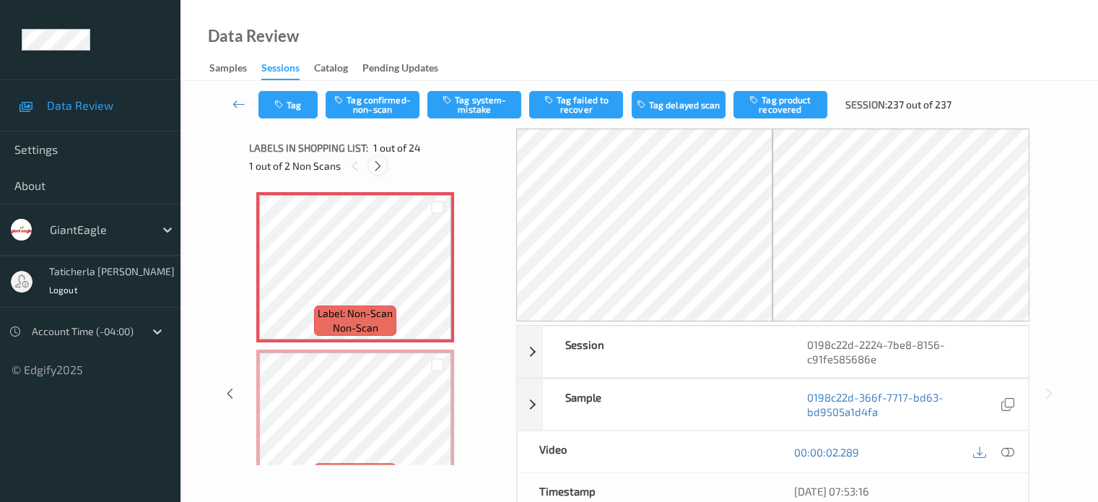
click at [375, 161] on icon at bounding box center [378, 166] width 12 height 13
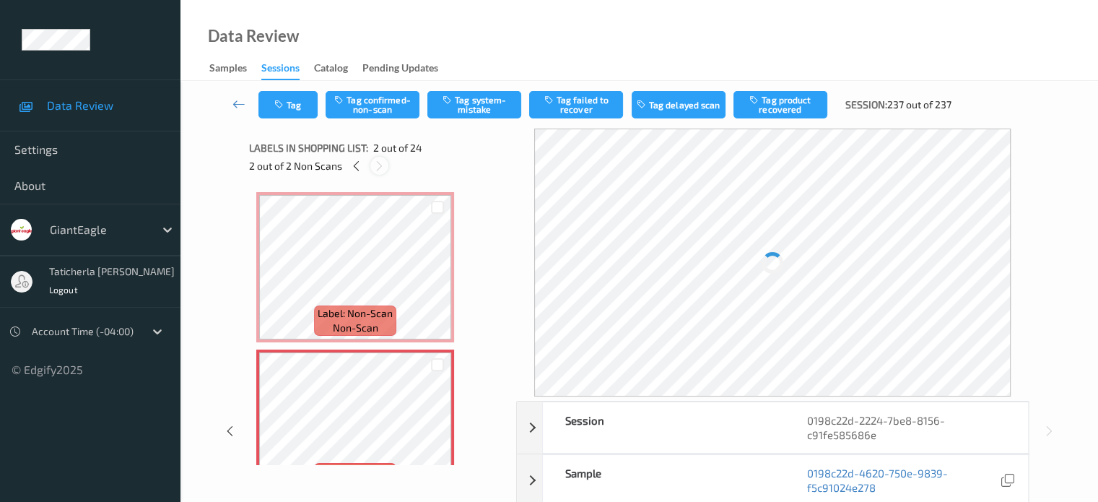
scroll to position [7, 0]
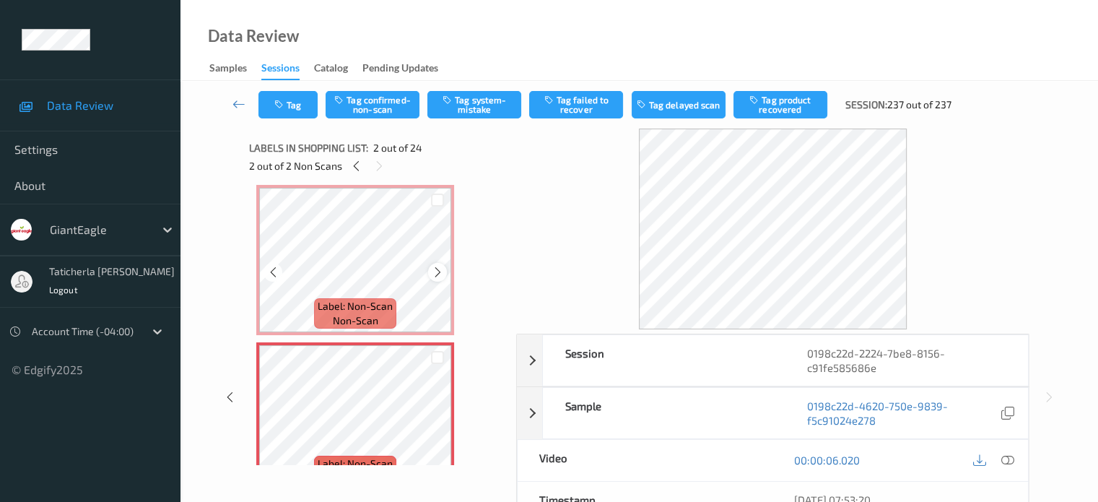
click at [438, 266] on icon at bounding box center [438, 272] width 12 height 13
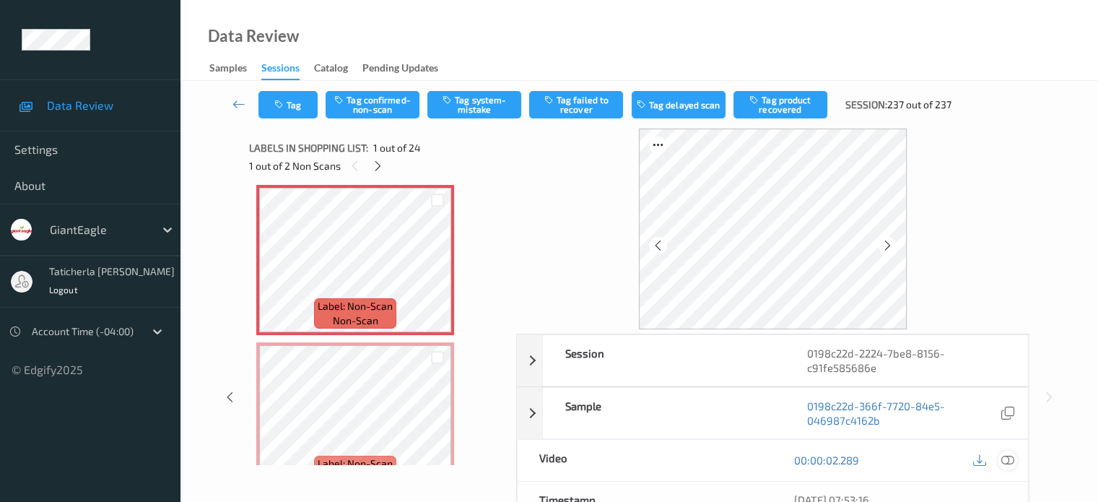
click at [1007, 459] on icon at bounding box center [1007, 459] width 13 height 13
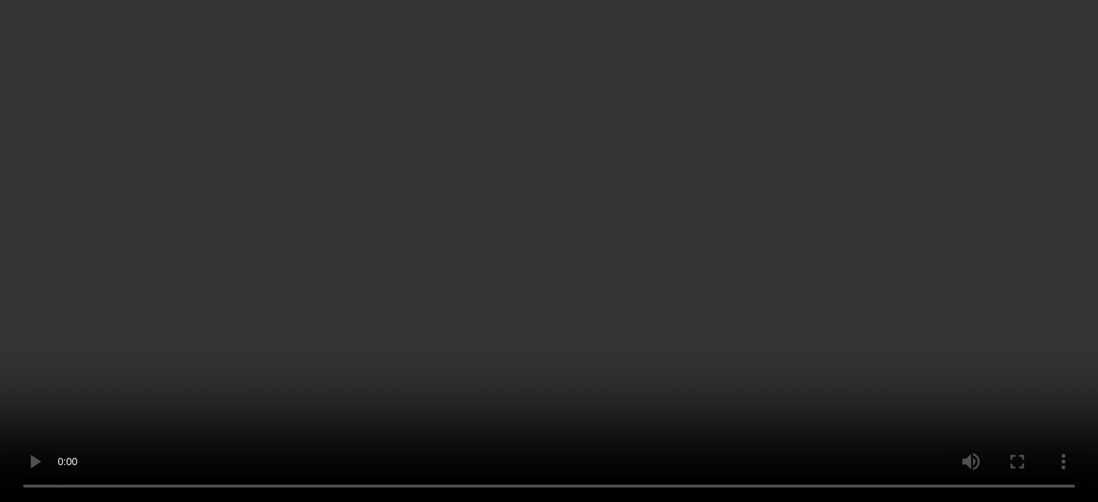
scroll to position [152, 0]
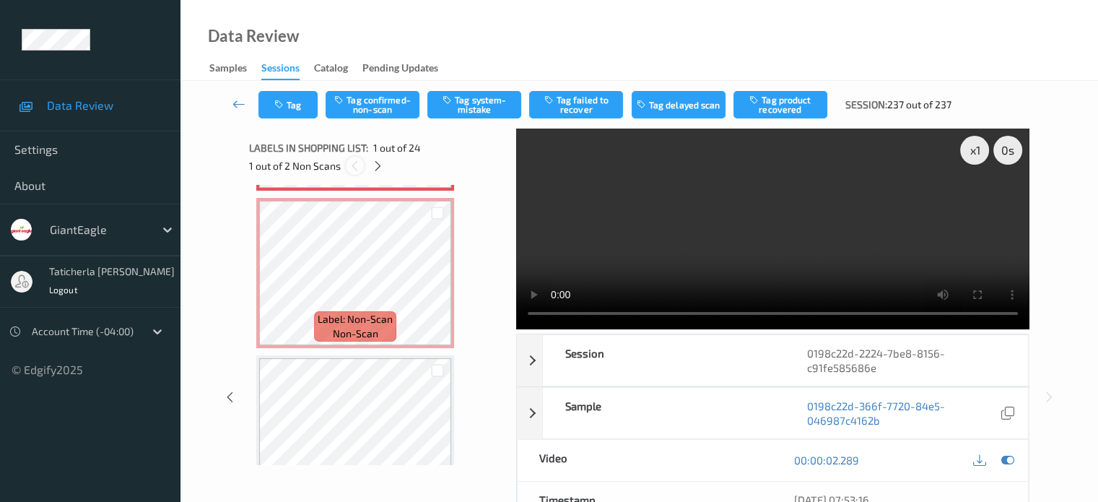
click at [361, 159] on div at bounding box center [355, 166] width 18 height 18
click at [349, 168] on icon at bounding box center [355, 166] width 12 height 13
click at [377, 161] on icon at bounding box center [378, 166] width 12 height 13
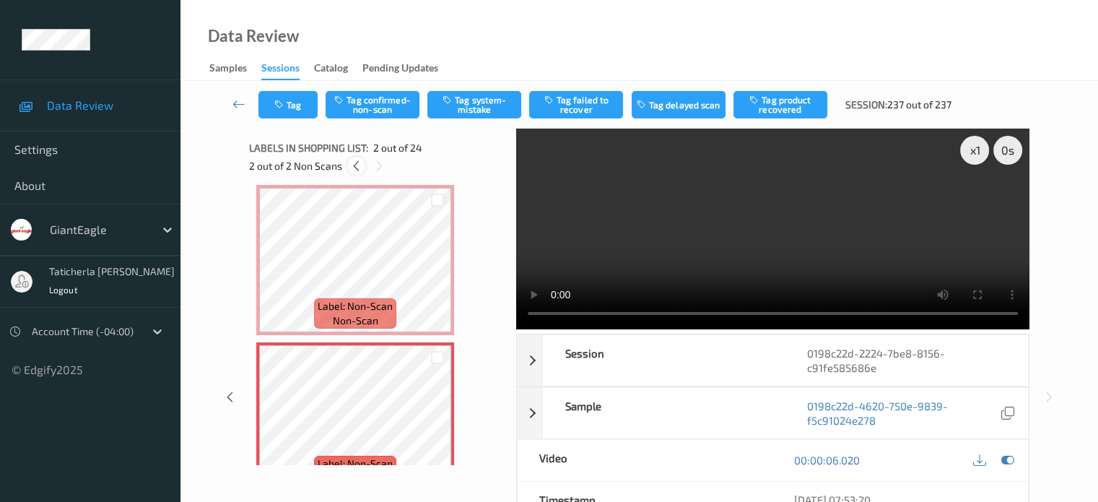
click at [354, 166] on icon at bounding box center [356, 166] width 12 height 13
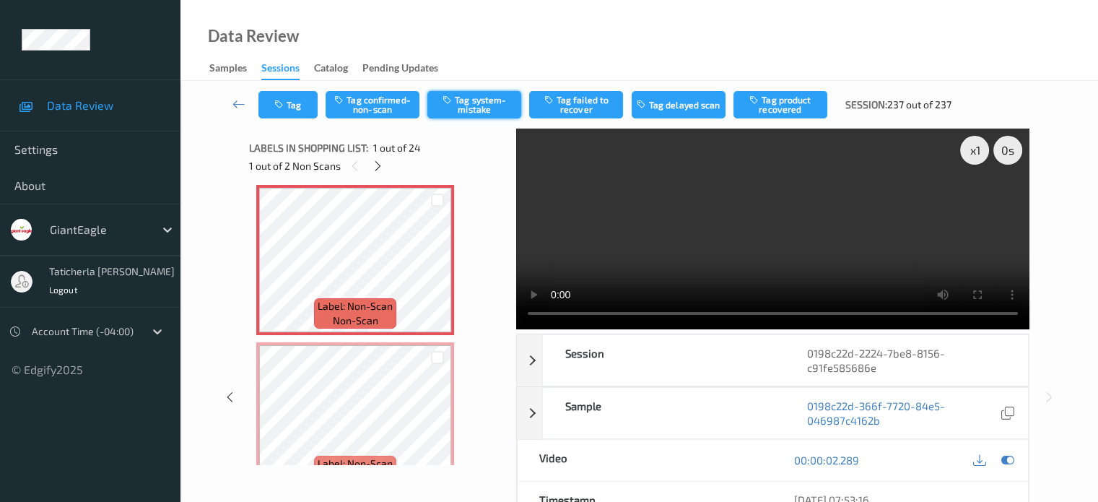
click at [472, 99] on button "Tag system-mistake" at bounding box center [474, 104] width 94 height 27
click at [465, 103] on button "Untag system-mistake" at bounding box center [474, 104] width 94 height 27
click at [376, 110] on button "Tag confirmed-non-scan" at bounding box center [373, 104] width 94 height 27
click at [380, 167] on icon at bounding box center [378, 166] width 12 height 13
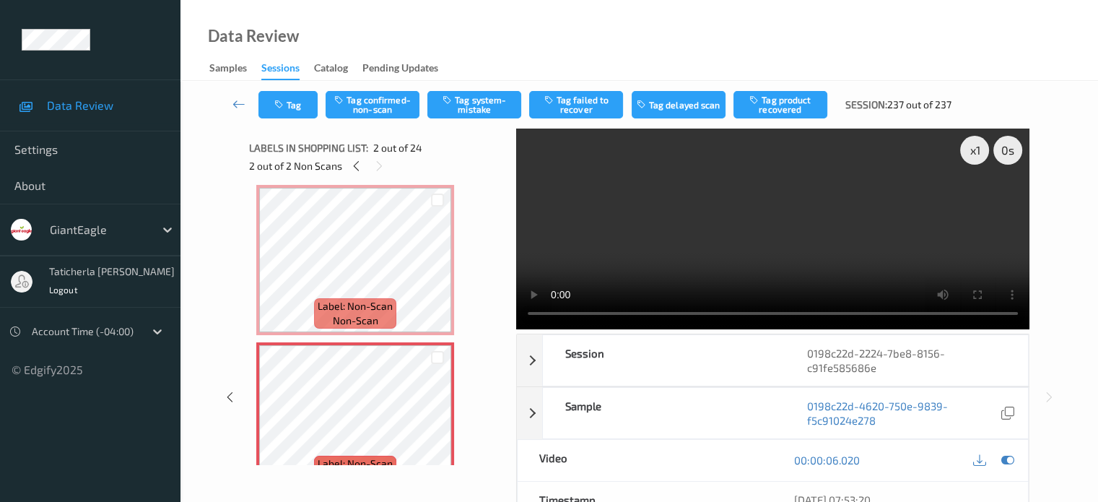
scroll to position [79, 0]
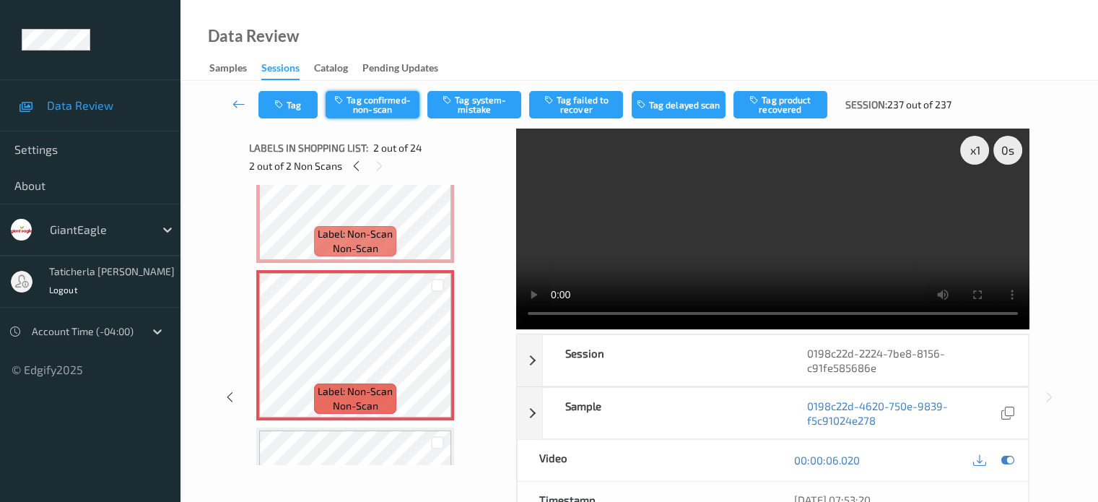
click at [384, 103] on button "Tag confirmed-non-scan" at bounding box center [373, 104] width 94 height 27
click at [594, 105] on button "Tag failed to recover" at bounding box center [576, 104] width 94 height 27
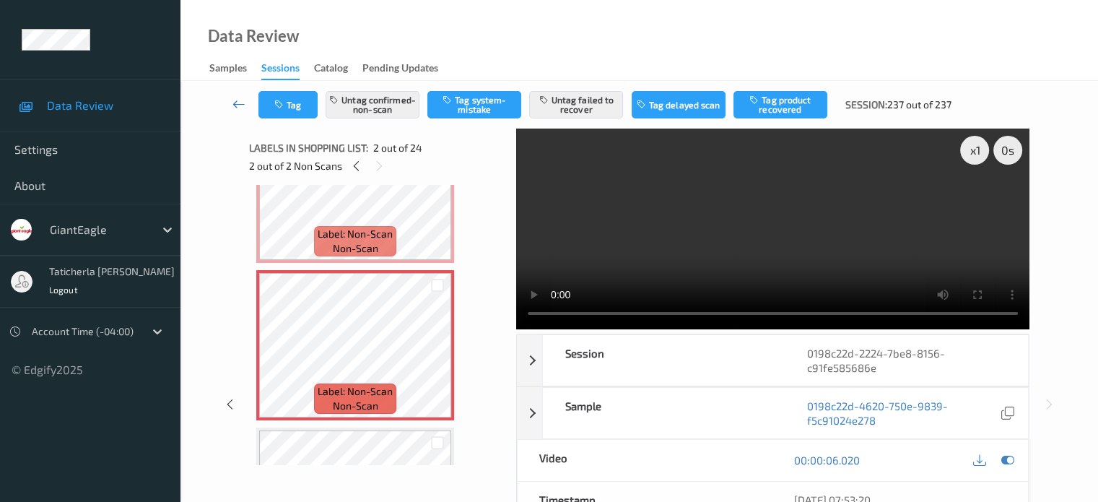
click at [237, 98] on icon at bounding box center [239, 104] width 13 height 14
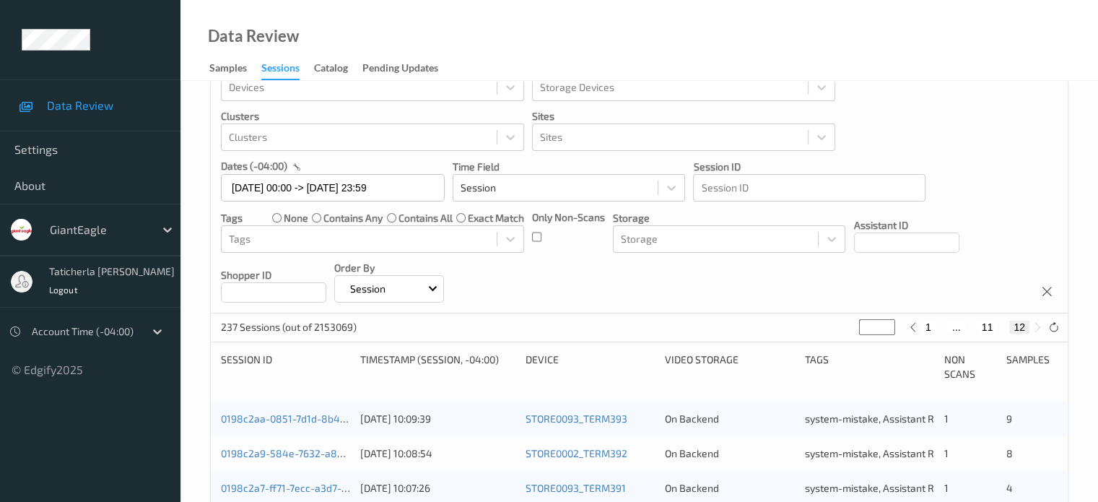
scroll to position [72, 0]
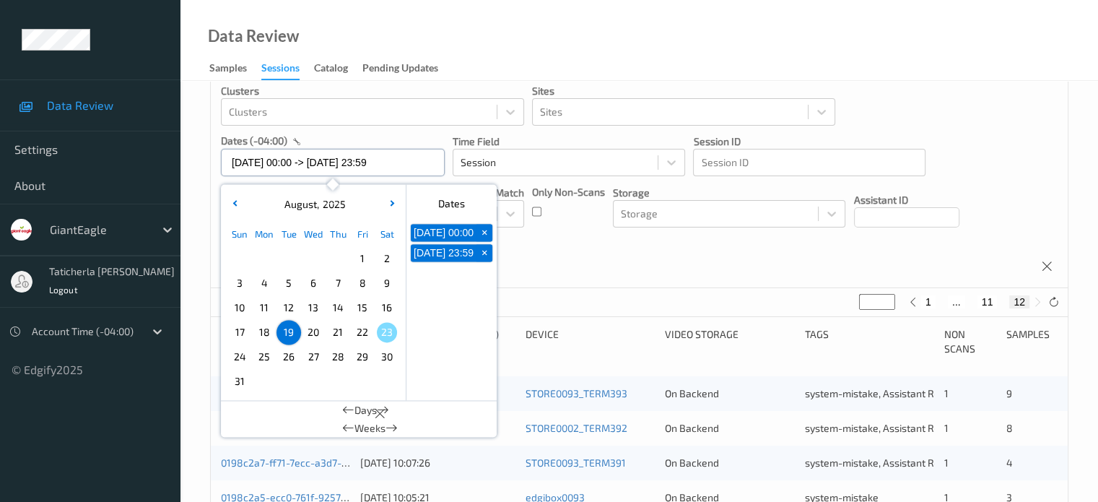
click at [428, 158] on input "[DATE] 00:00 -> [DATE] 23:59" at bounding box center [333, 162] width 224 height 27
click at [315, 334] on span "20" at bounding box center [313, 332] width 20 height 20
type input "[DATE] 00:00"
type input "*"
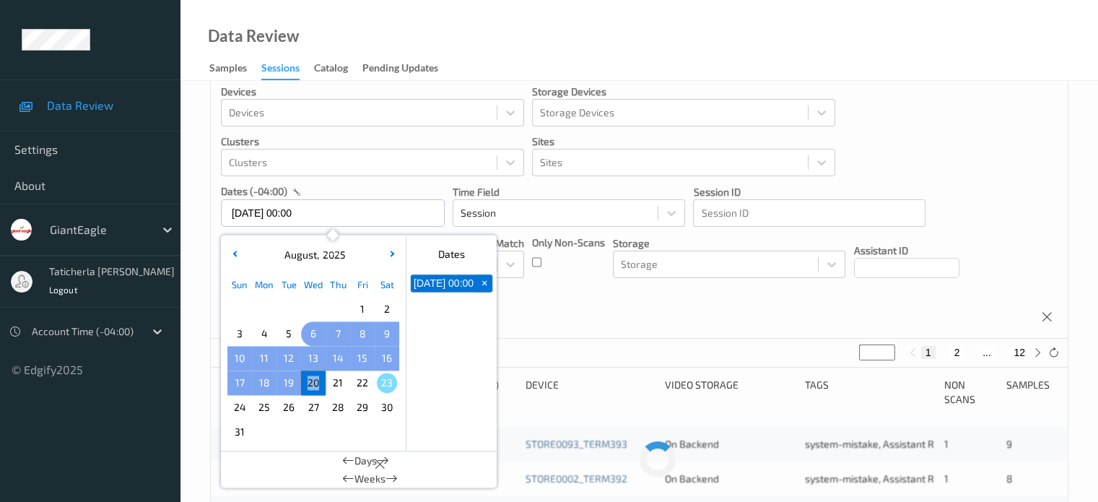
scroll to position [0, 0]
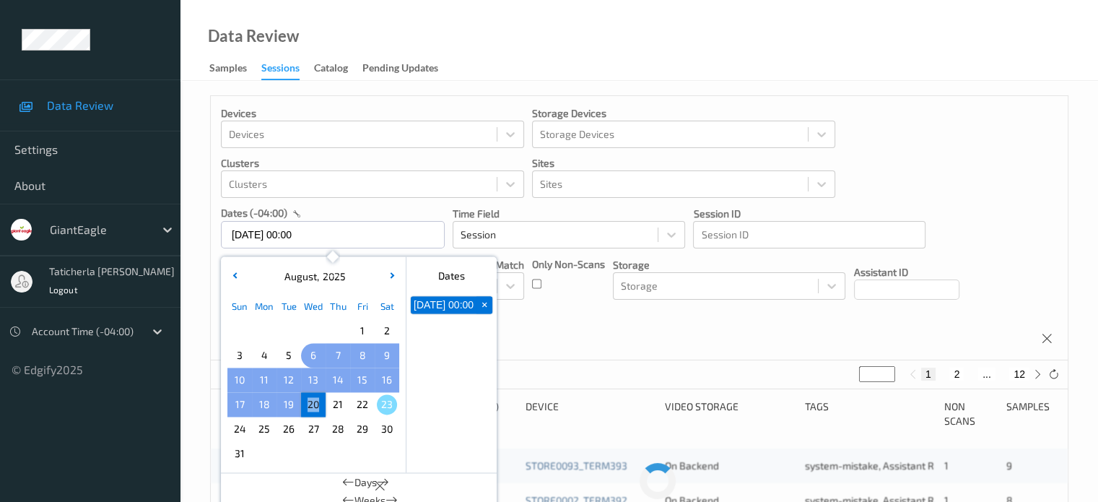
click at [315, 334] on div "Sun Mon Tue Wed Thu Fri Sat 1 2 3 4 5 6 7 8 9 10 11 12 13 14 15 16 17 18 19 20 …" at bounding box center [313, 380] width 172 height 172
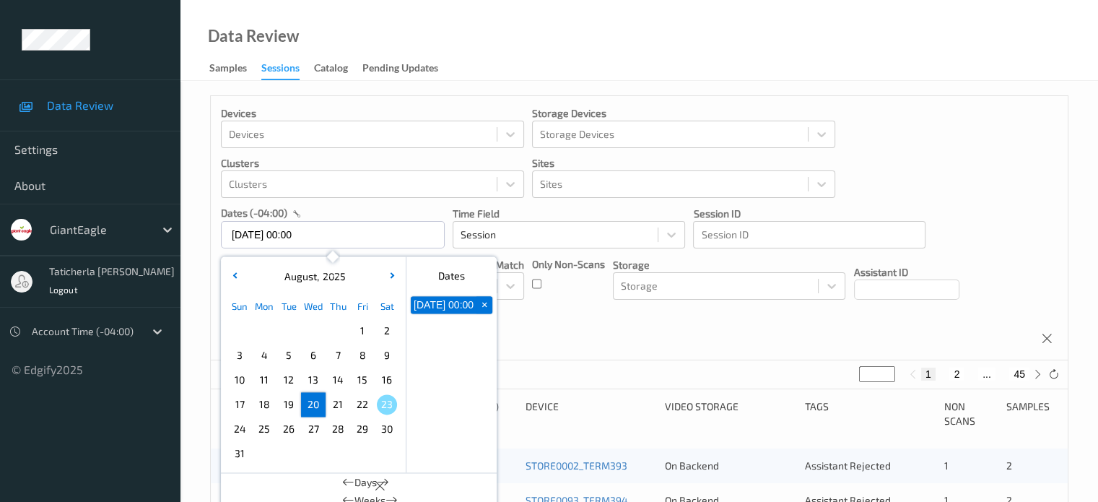
click at [449, 384] on div "[DATE] 00:00 +" at bounding box center [452, 382] width 90 height 179
click at [309, 400] on span "20" at bounding box center [313, 404] width 20 height 20
click at [312, 406] on span "20" at bounding box center [313, 404] width 20 height 20
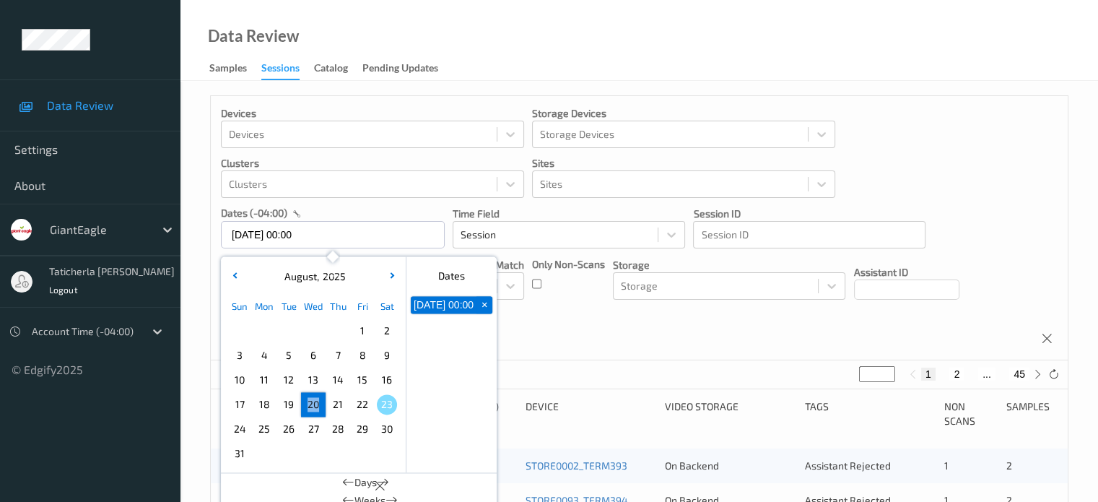
click at [312, 406] on span "20" at bounding box center [313, 404] width 20 height 20
type input "[DATE] 00:00 -> [DATE] 23:59"
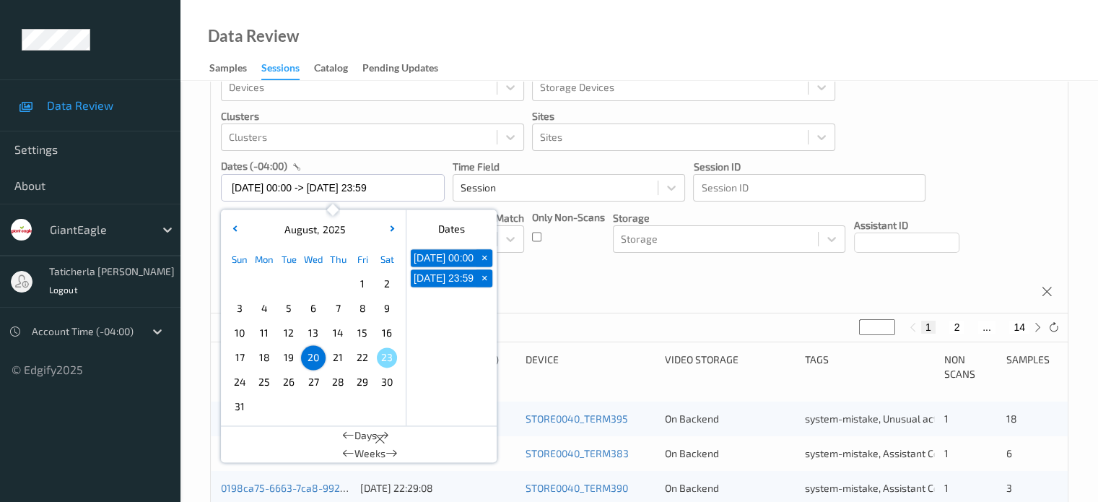
scroll to position [72, 0]
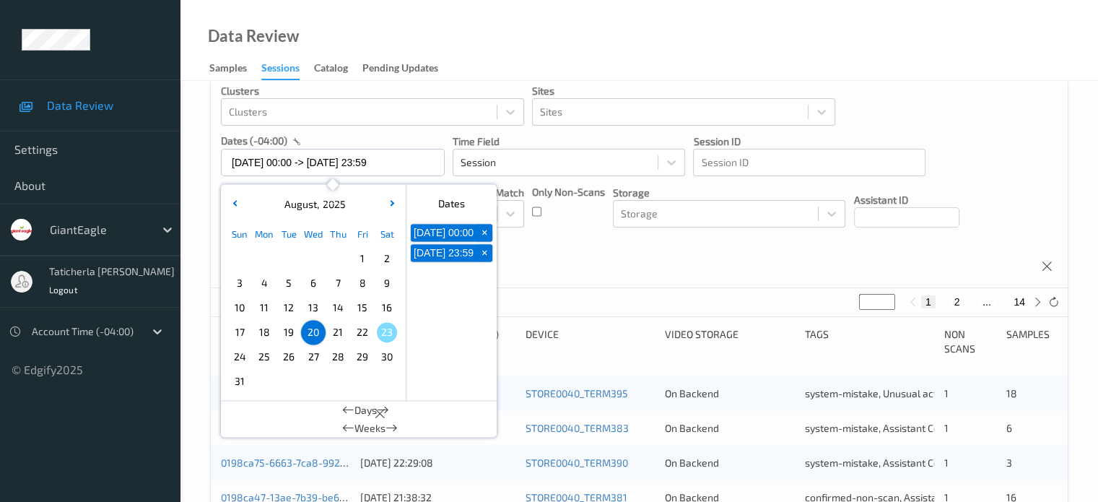
click at [956, 304] on button "2" at bounding box center [957, 301] width 14 height 13
type input "*"
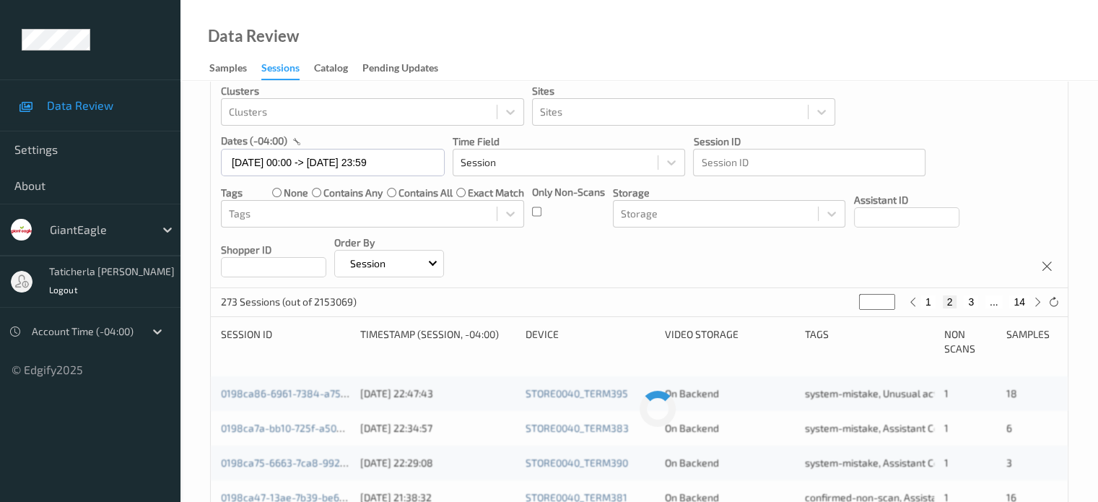
scroll to position [0, 0]
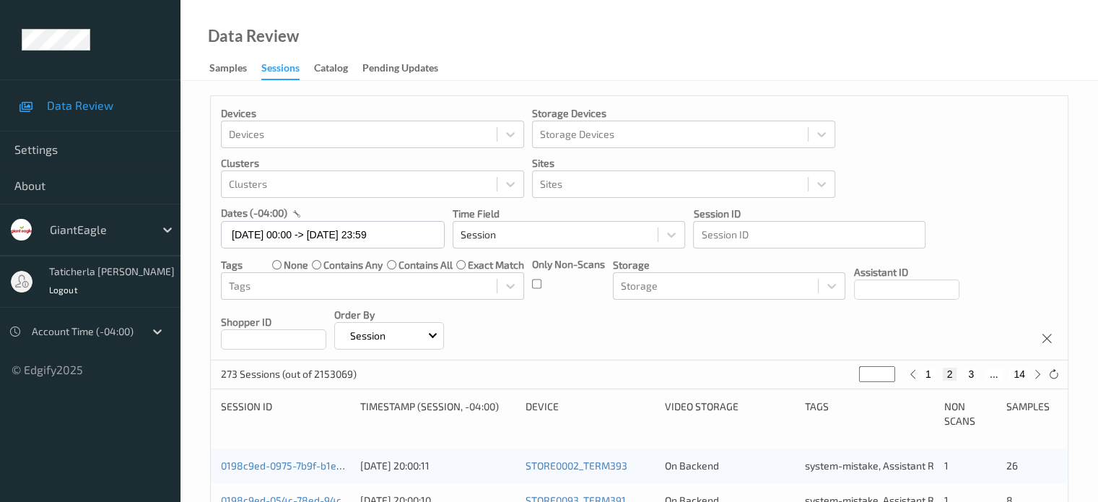
click at [970, 373] on button "3" at bounding box center [971, 374] width 14 height 13
type input "*"
click at [979, 374] on button "4" at bounding box center [980, 374] width 14 height 13
type input "*"
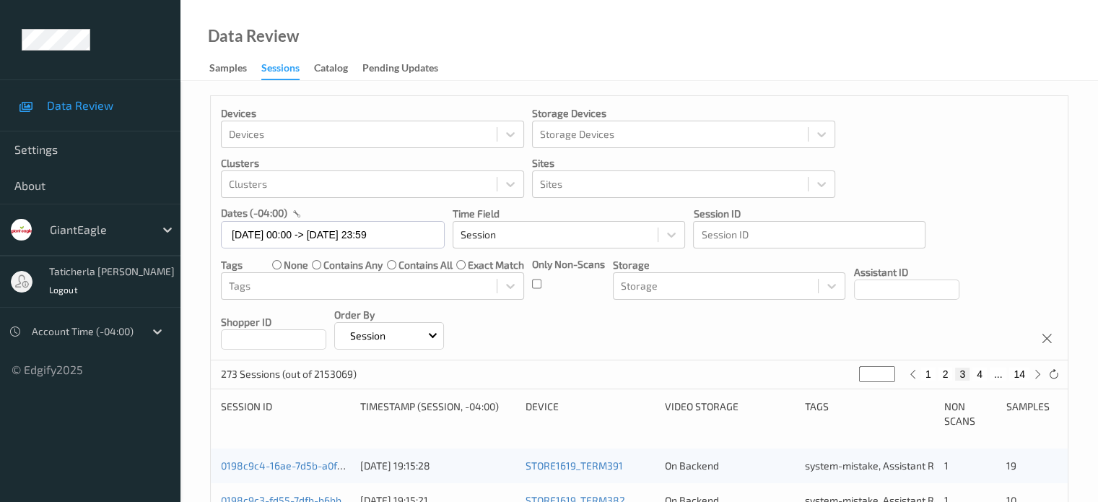
type input "*"
click at [980, 373] on button "5" at bounding box center [985, 374] width 14 height 13
type input "*"
click at [988, 373] on button "6" at bounding box center [985, 374] width 14 height 13
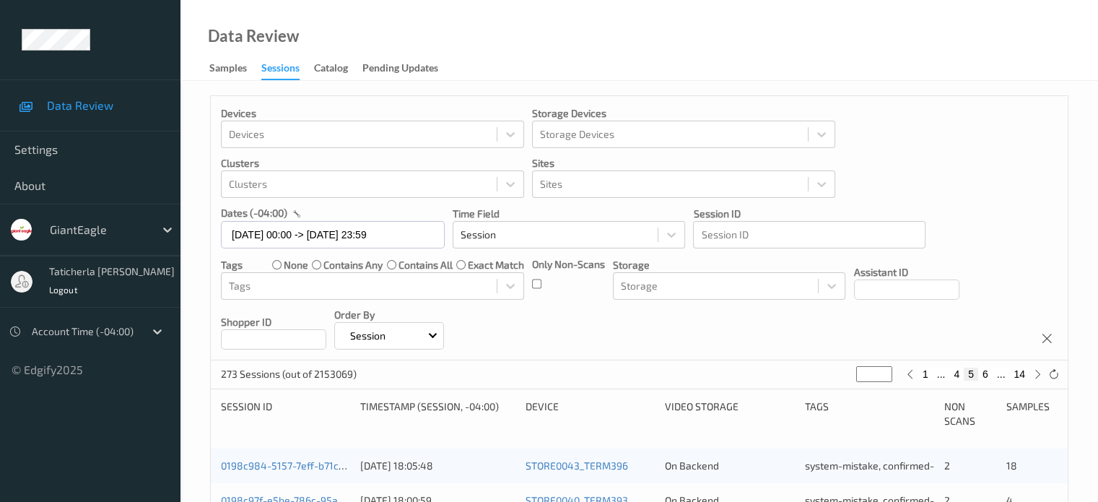
type input "*"
click at [988, 373] on button "7" at bounding box center [985, 374] width 14 height 13
type input "*"
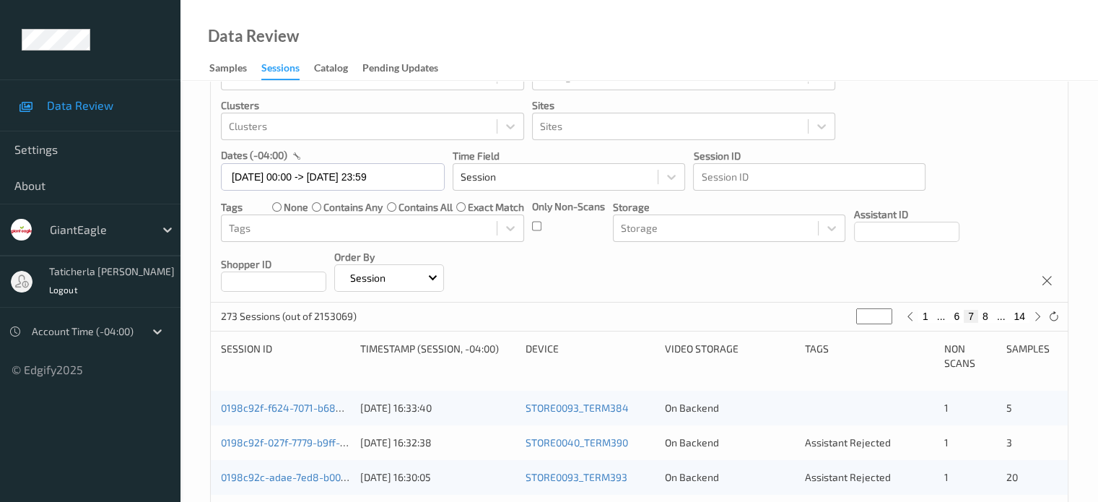
scroll to position [144, 0]
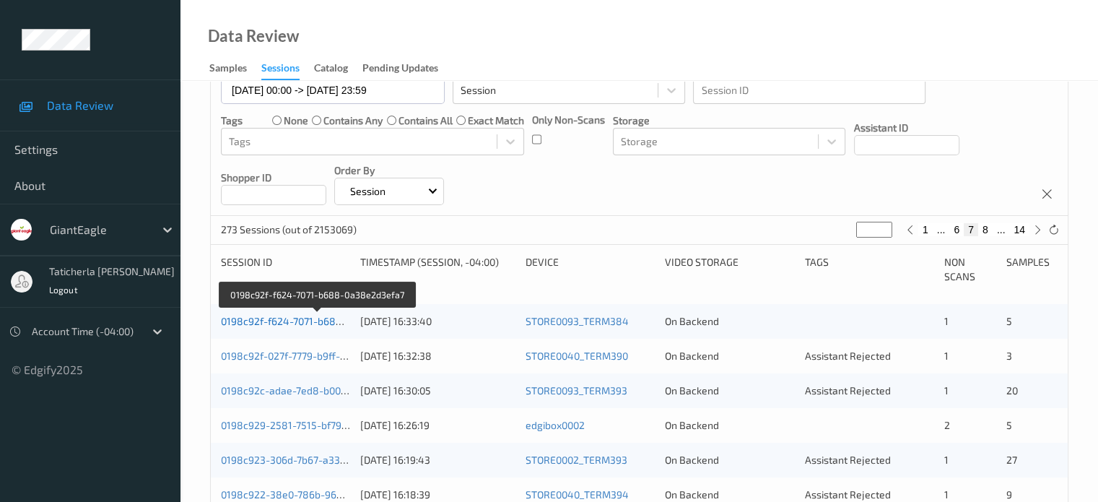
click at [311, 323] on link "0198c92f-f624-7071-b688-0a38e2d3efa7" at bounding box center [317, 321] width 193 height 12
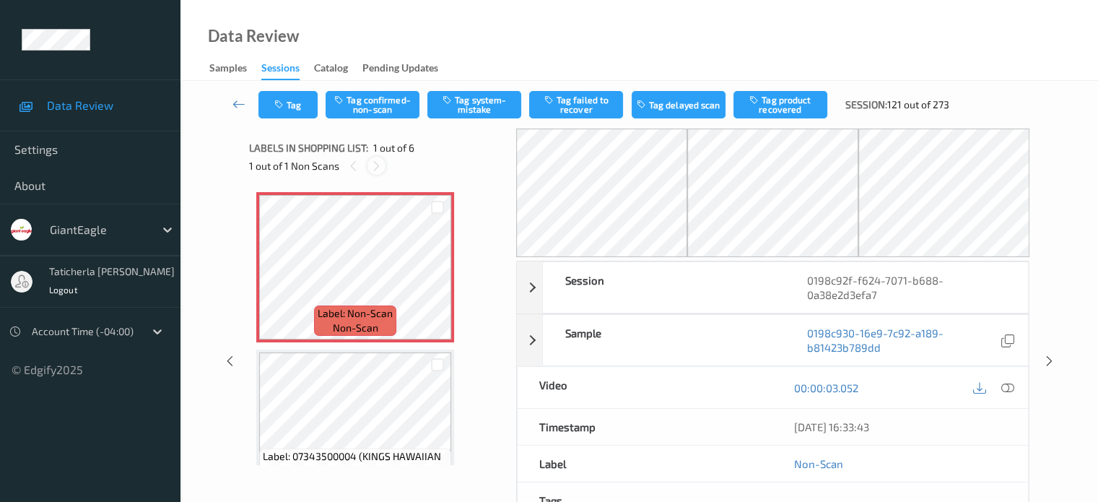
click at [373, 162] on icon at bounding box center [376, 166] width 12 height 13
click at [376, 166] on icon at bounding box center [376, 166] width 12 height 13
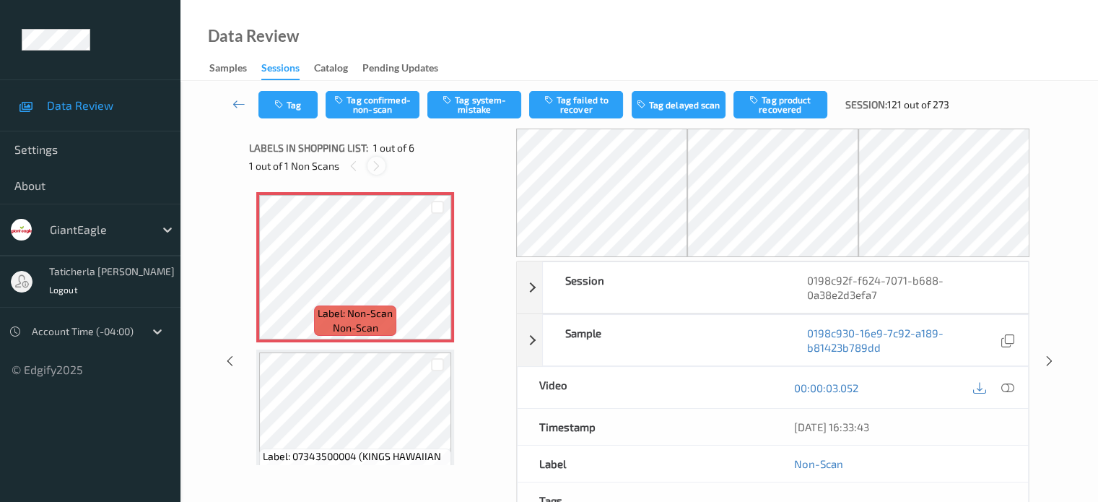
click at [376, 166] on icon at bounding box center [376, 166] width 12 height 13
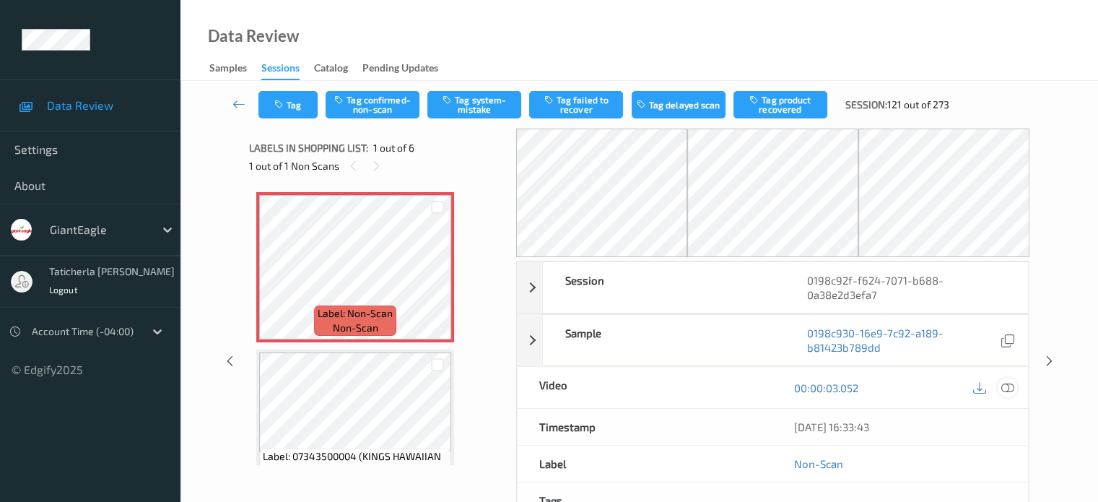
click at [1007, 383] on icon at bounding box center [1007, 387] width 13 height 13
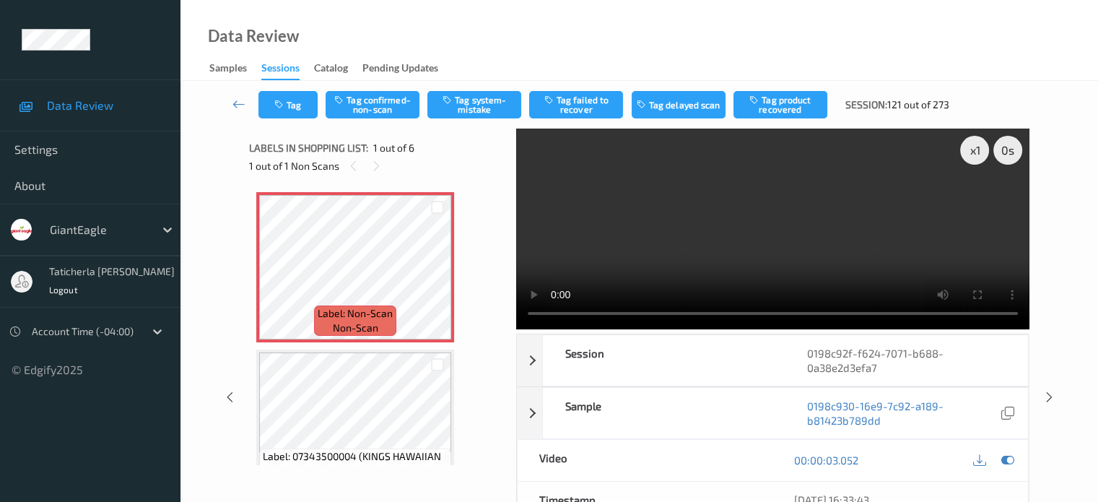
click at [976, 205] on video at bounding box center [772, 229] width 513 height 201
click at [443, 274] on icon at bounding box center [438, 279] width 12 height 13
click at [441, 279] on icon at bounding box center [438, 279] width 12 height 13
click at [479, 93] on button "Tag system-mistake" at bounding box center [474, 104] width 94 height 27
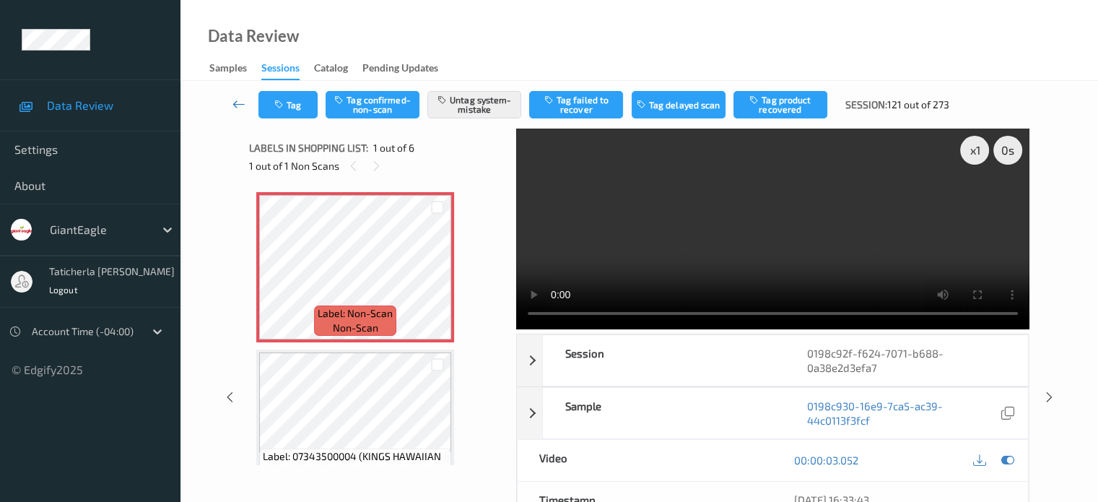
click at [233, 110] on icon at bounding box center [239, 104] width 13 height 14
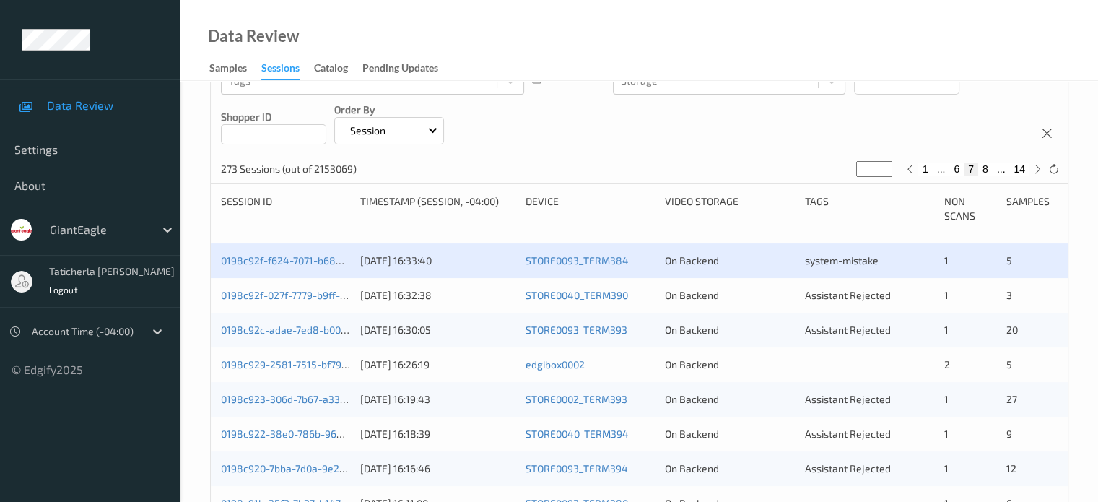
scroll to position [217, 0]
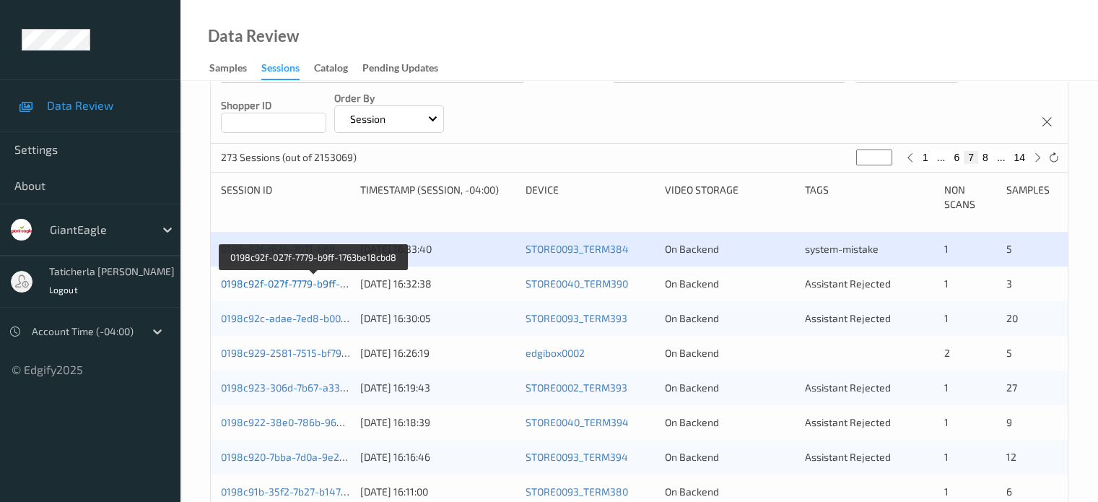
click at [269, 279] on link "0198c92f-027f-7779-b9ff-1763be18cbd8" at bounding box center [314, 283] width 186 height 12
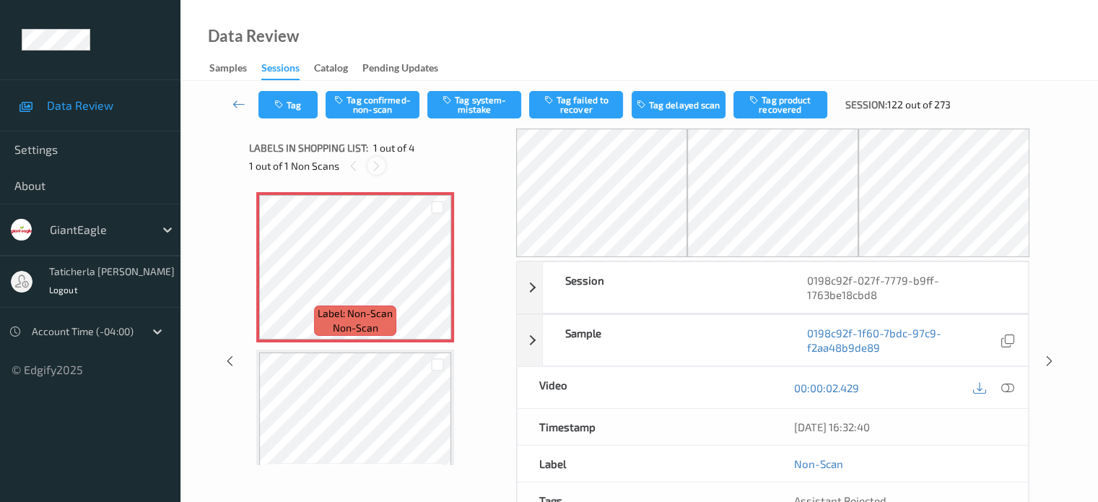
click at [375, 164] on icon at bounding box center [376, 166] width 12 height 13
click at [439, 279] on icon at bounding box center [438, 279] width 12 height 13
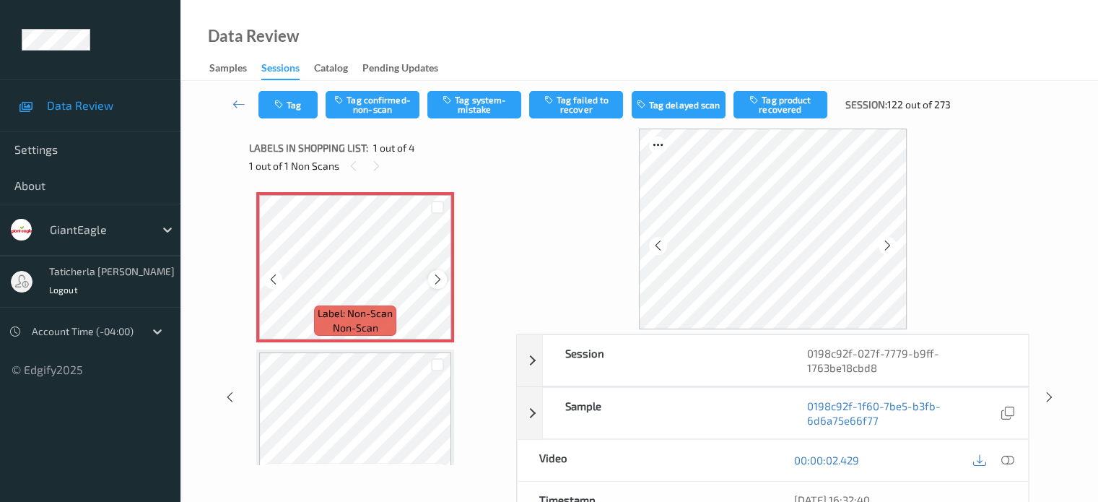
click at [439, 274] on icon at bounding box center [438, 279] width 12 height 13
click at [1007, 453] on icon at bounding box center [1007, 459] width 13 height 13
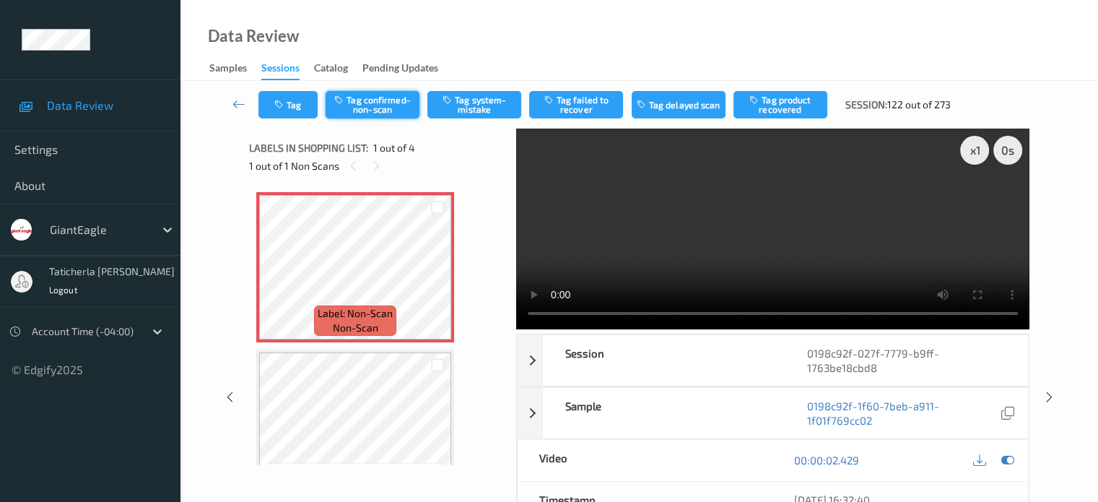
click at [370, 105] on button "Tag confirmed-non-scan" at bounding box center [373, 104] width 94 height 27
click at [591, 108] on button "Tag failed to recover" at bounding box center [576, 104] width 94 height 27
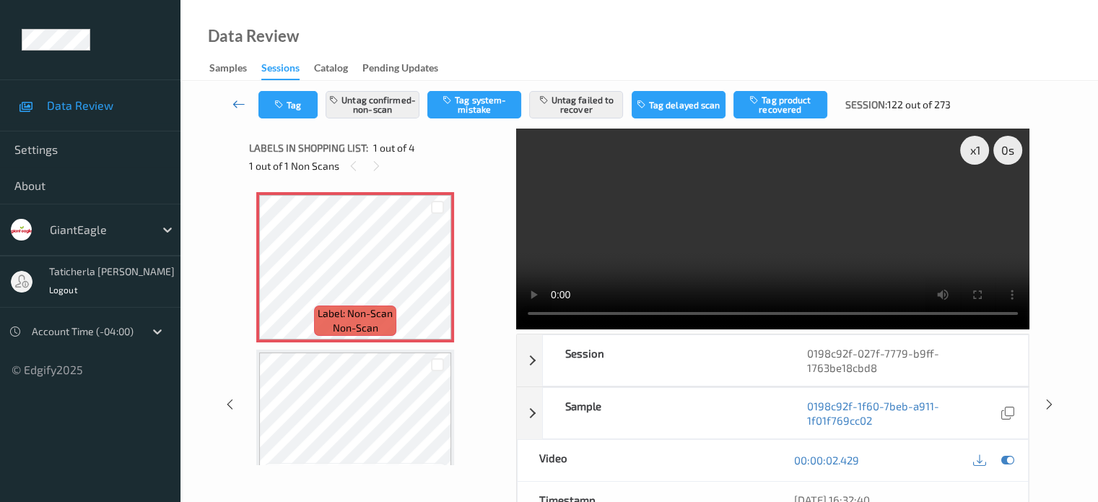
click at [238, 105] on icon at bounding box center [239, 104] width 13 height 14
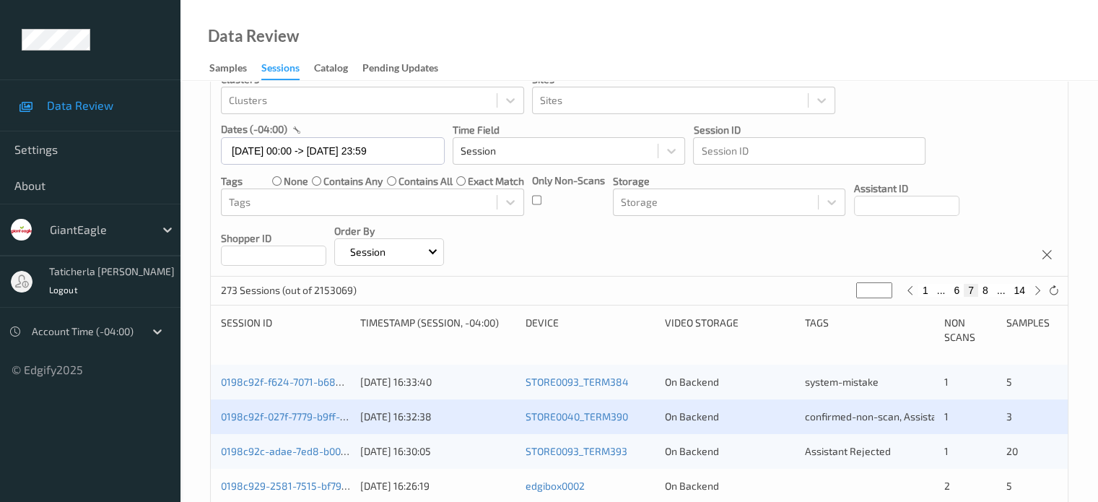
scroll to position [217, 0]
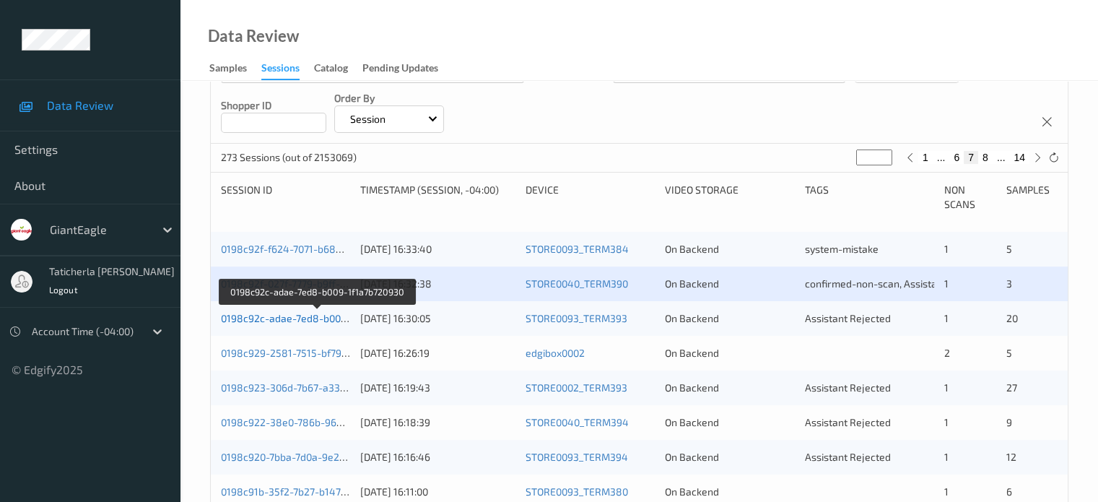
click at [289, 313] on link "0198c92c-adae-7ed8-b009-1f1a7b720930" at bounding box center [317, 318] width 193 height 12
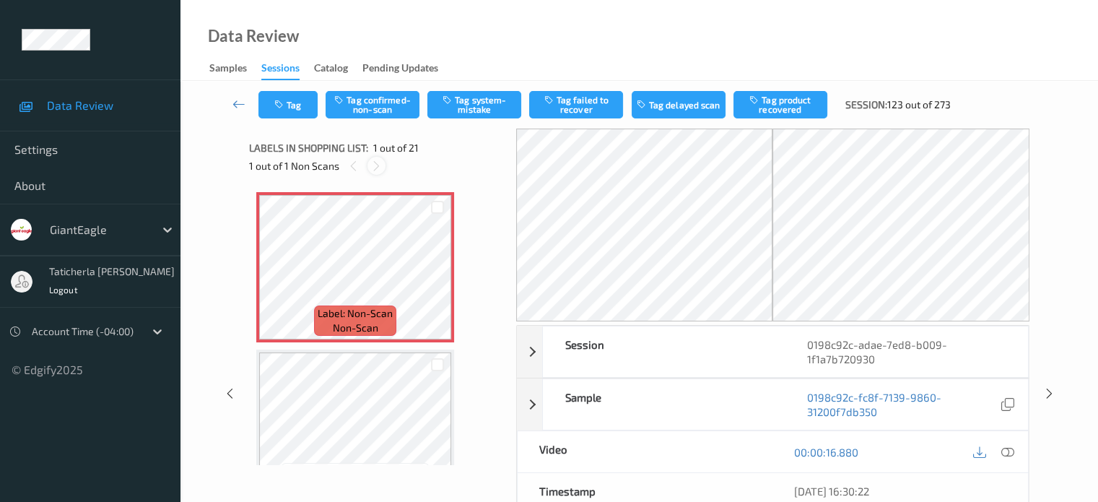
click at [376, 161] on icon at bounding box center [376, 166] width 12 height 13
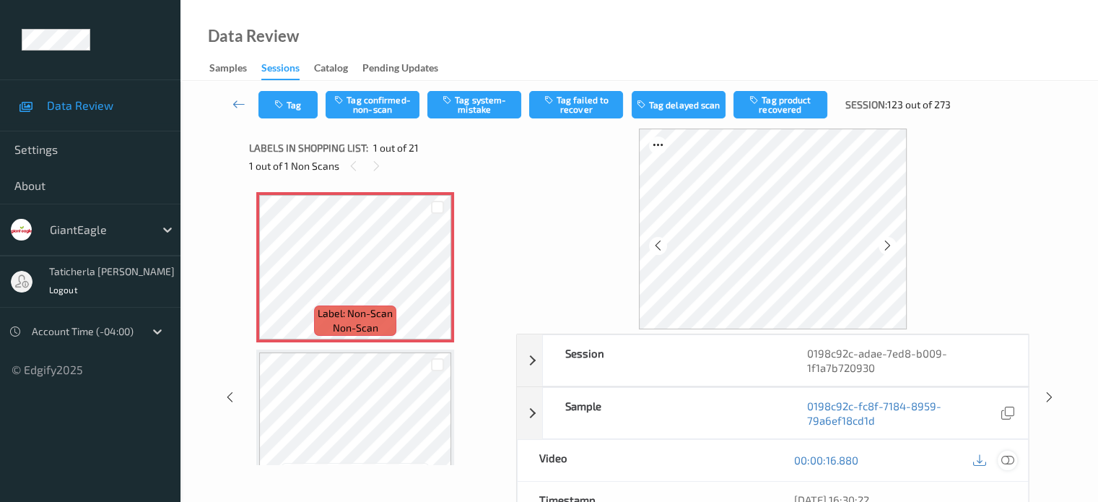
click at [1004, 459] on icon at bounding box center [1007, 459] width 13 height 13
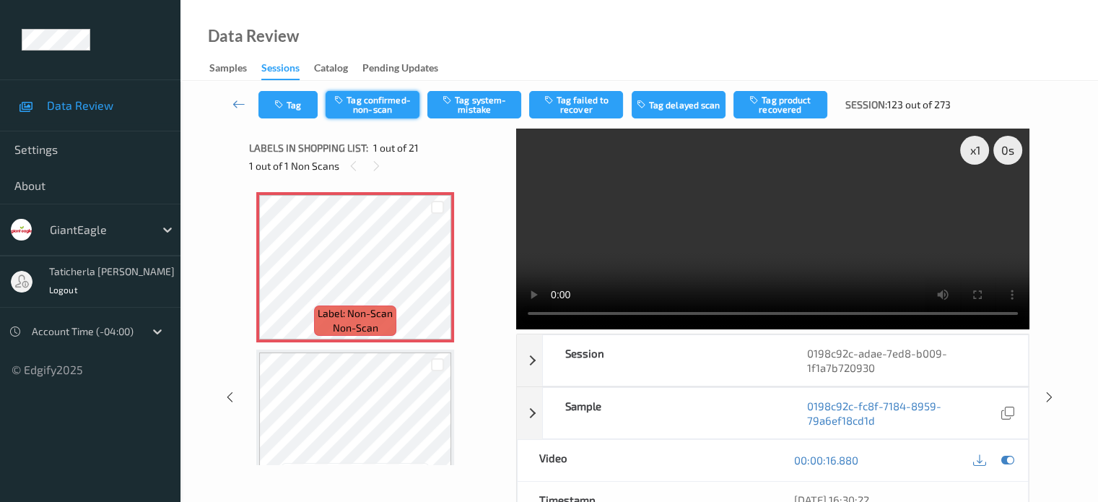
click at [394, 97] on button "Tag confirmed-non-scan" at bounding box center [373, 104] width 94 height 27
click at [768, 103] on button "Tag product recovered" at bounding box center [781, 104] width 94 height 27
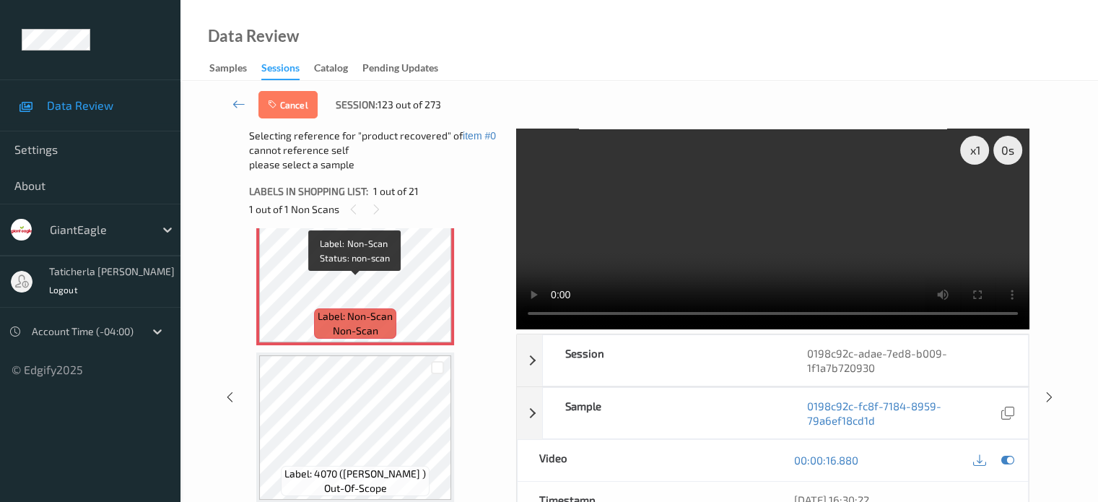
scroll to position [72, 0]
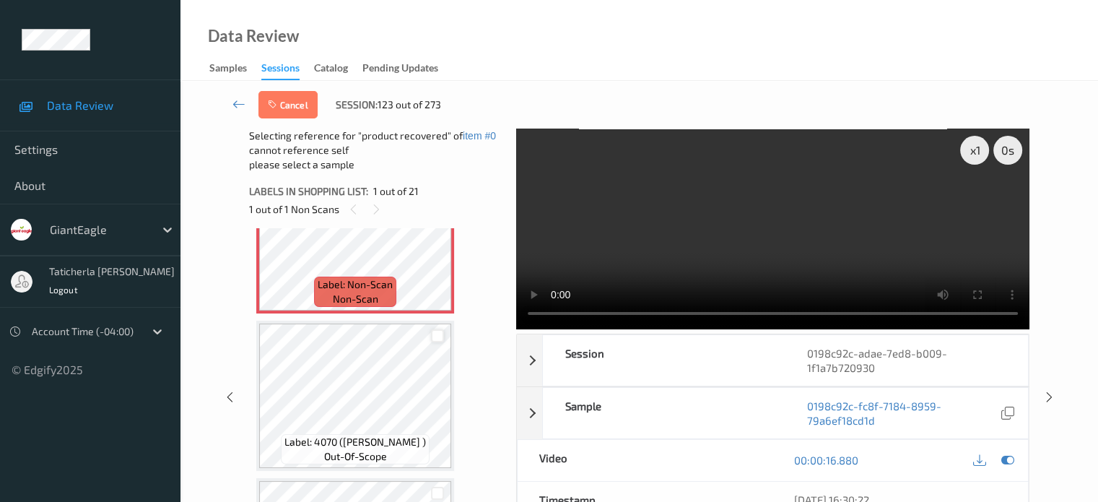
click at [436, 336] on div at bounding box center [438, 336] width 14 height 14
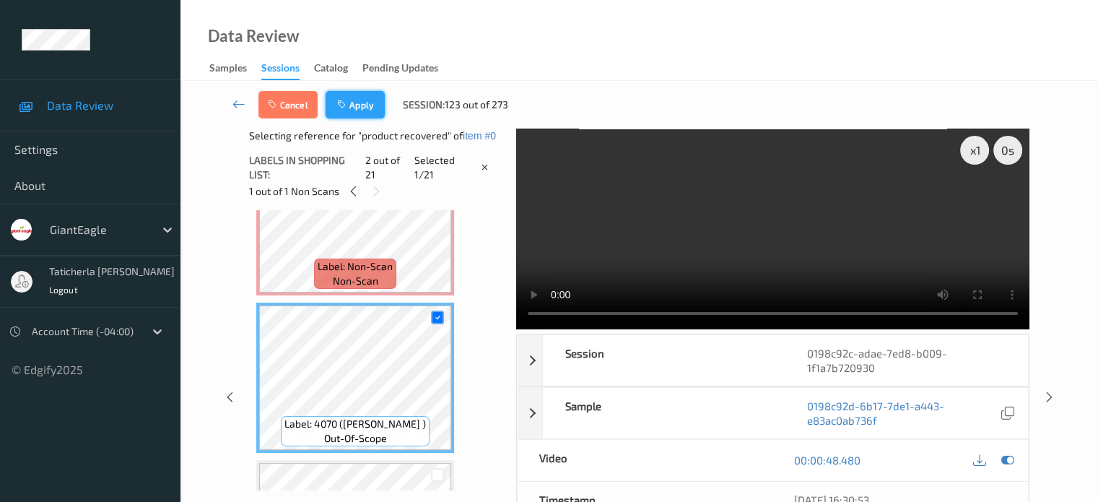
click at [367, 112] on button "Apply" at bounding box center [355, 104] width 59 height 27
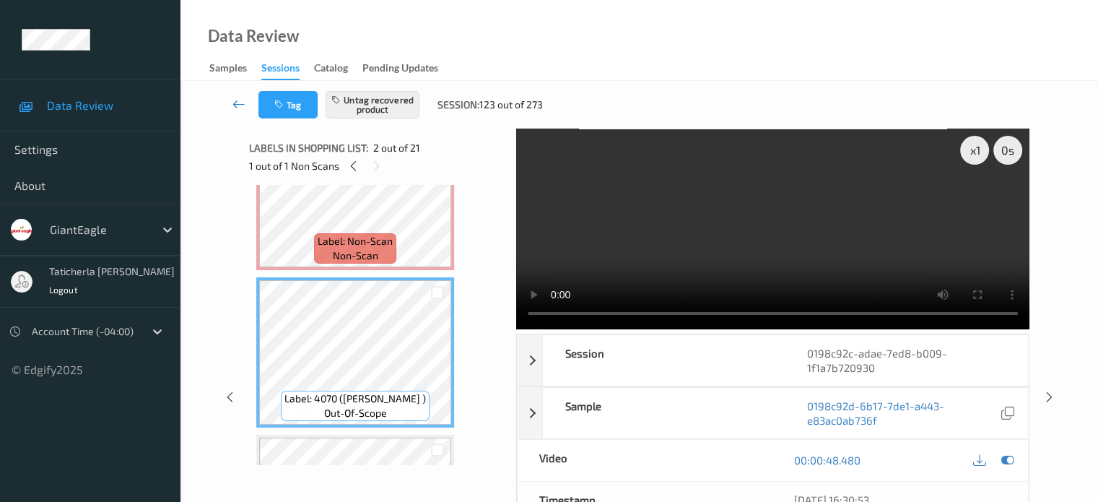
click at [241, 103] on icon at bounding box center [239, 104] width 13 height 14
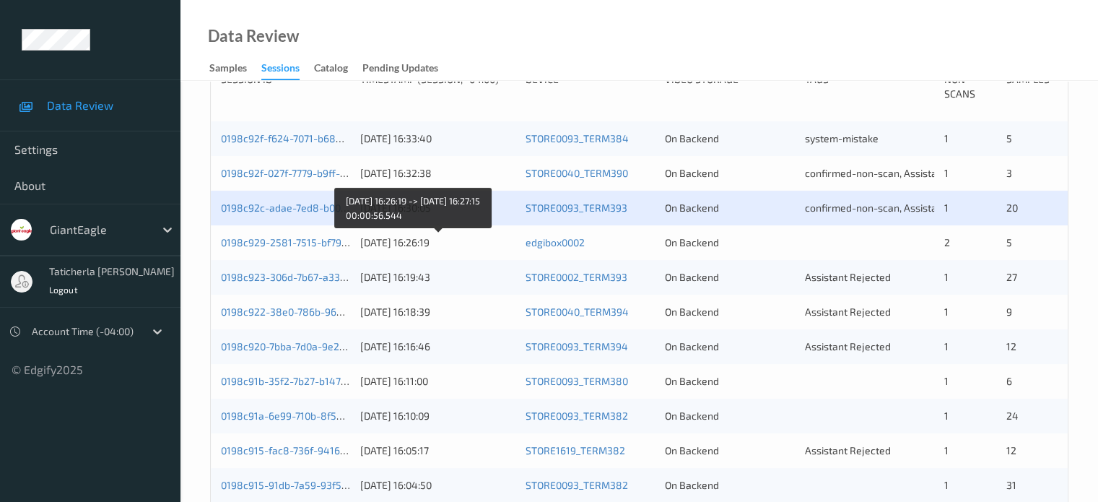
scroll to position [289, 0]
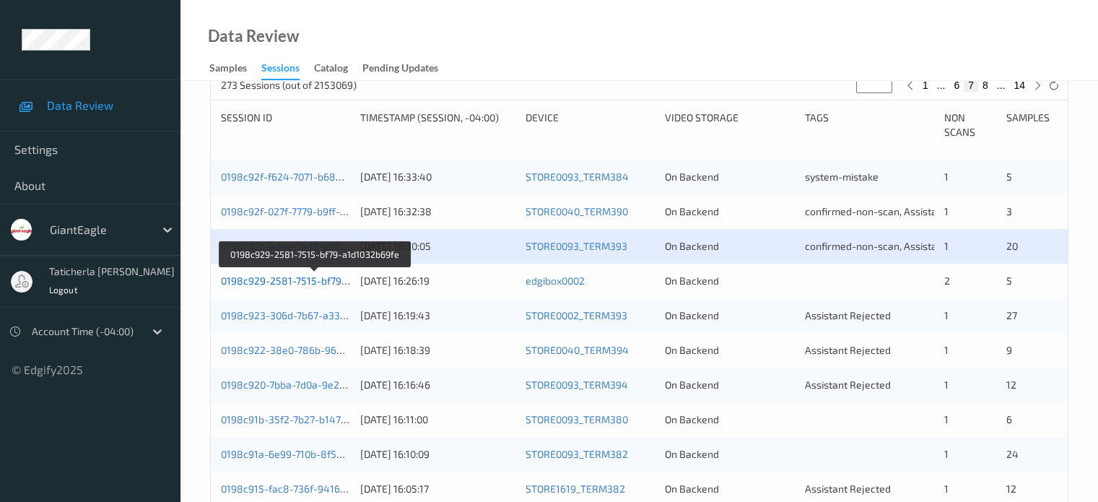
click at [259, 275] on link "0198c929-2581-7515-bf79-a1d1032b69fe" at bounding box center [315, 280] width 189 height 12
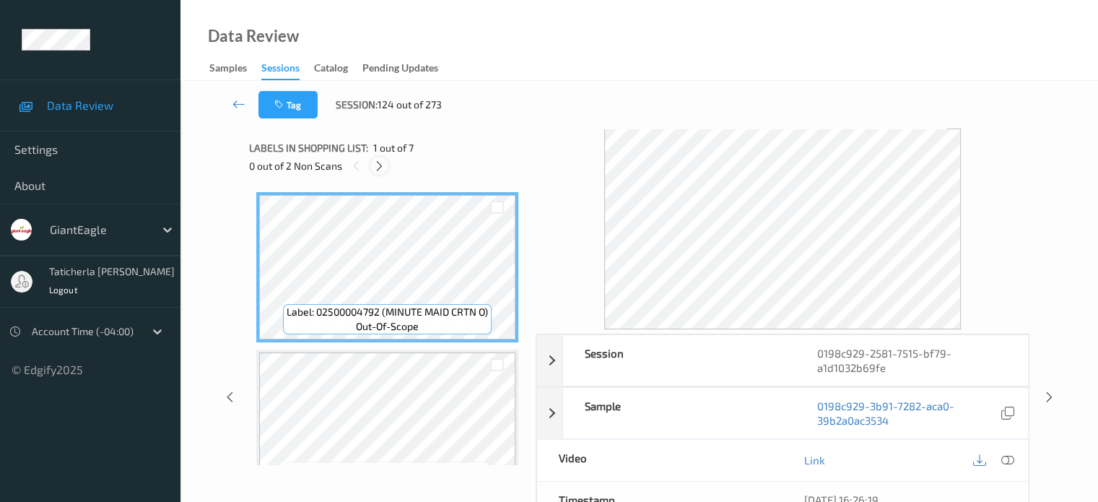
click at [381, 168] on icon at bounding box center [379, 166] width 12 height 13
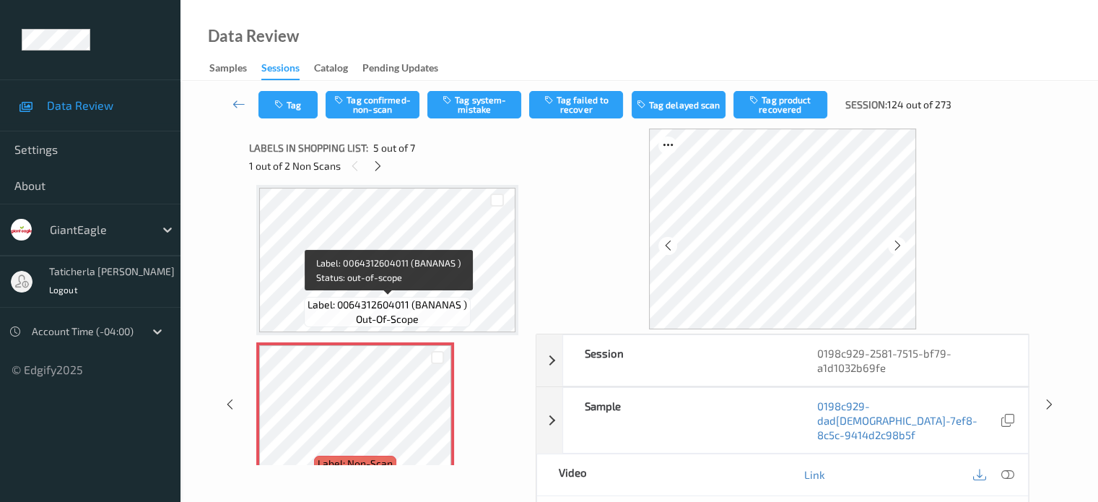
scroll to position [552, 0]
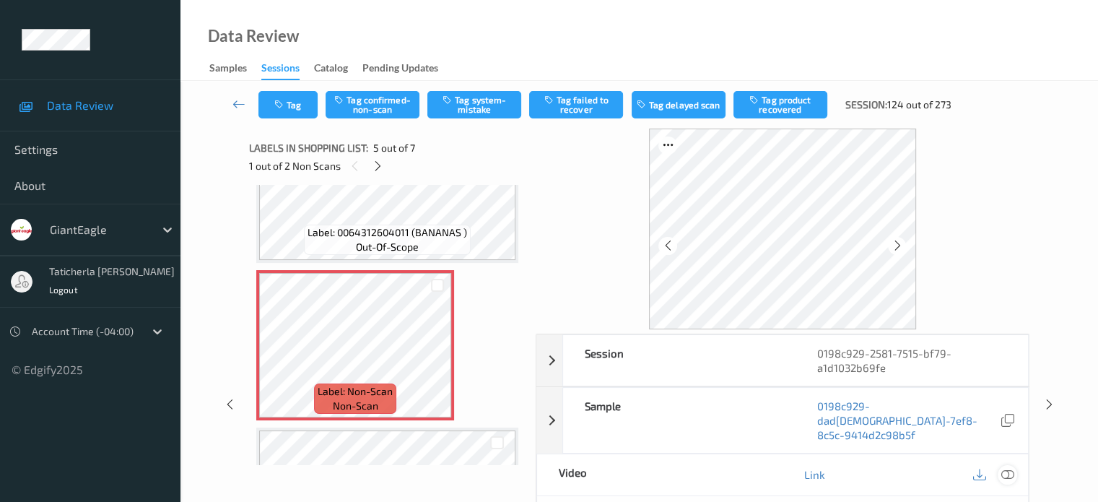
click at [1006, 468] on icon at bounding box center [1007, 474] width 13 height 13
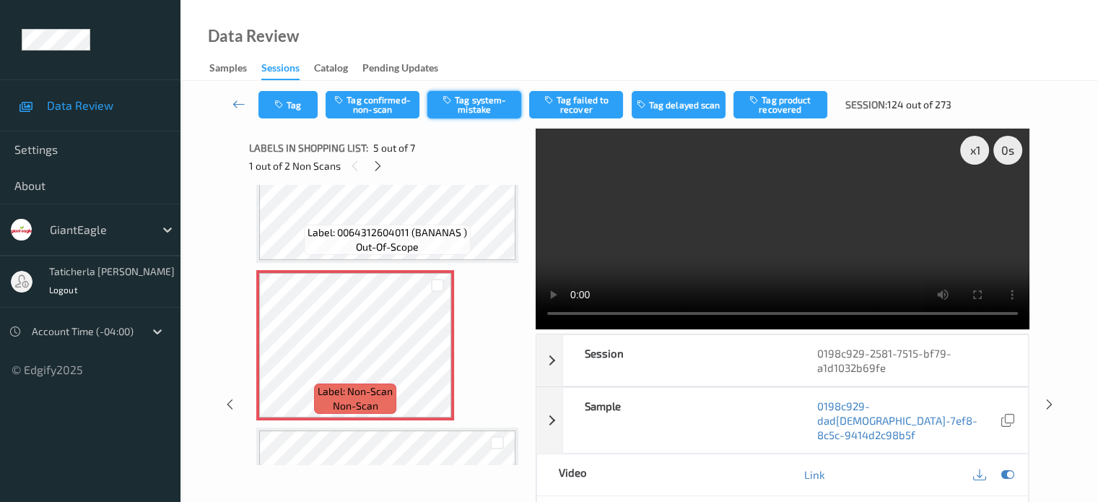
click at [479, 100] on button "Tag system-mistake" at bounding box center [474, 104] width 94 height 27
click at [230, 103] on link at bounding box center [239, 104] width 38 height 27
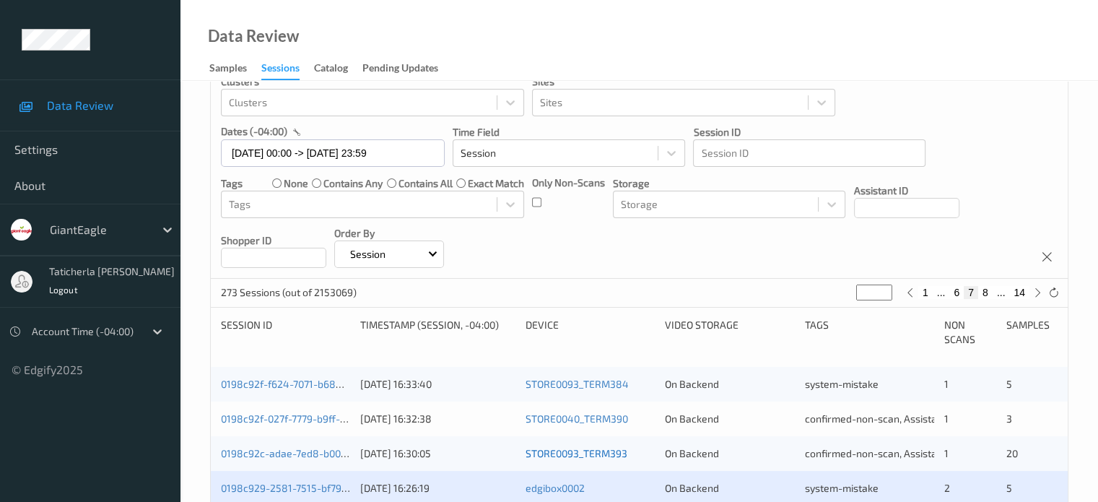
scroll to position [289, 0]
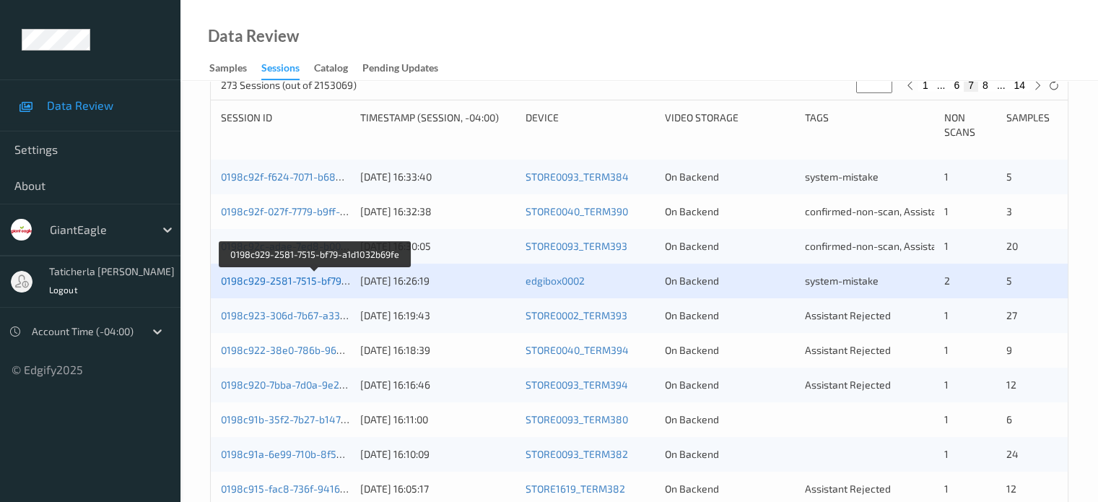
click at [323, 275] on link "0198c929-2581-7515-bf79-a1d1032b69fe" at bounding box center [315, 280] width 189 height 12
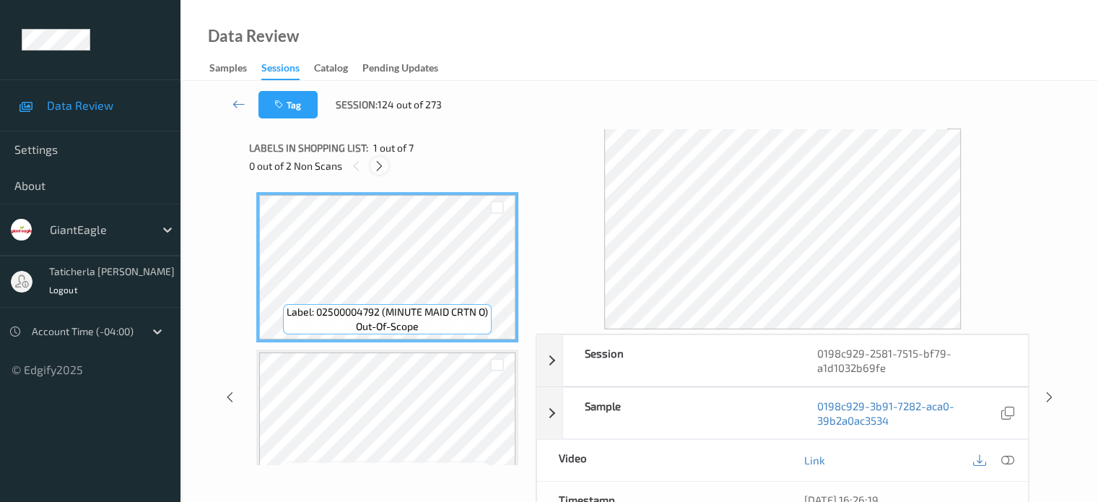
click at [381, 162] on icon at bounding box center [379, 166] width 12 height 13
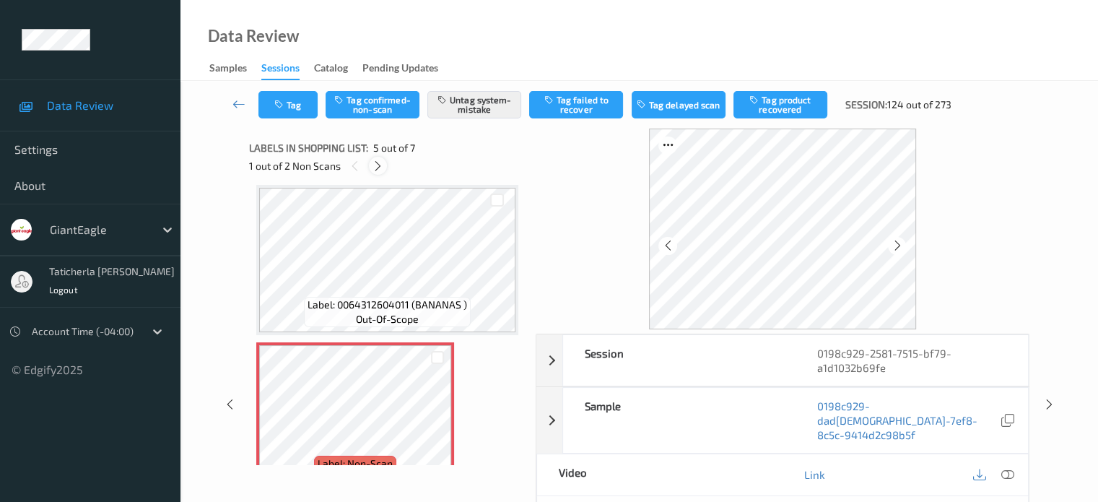
drag, startPoint x: 377, startPoint y: 158, endPoint x: 378, endPoint y: 167, distance: 8.8
click at [378, 162] on div at bounding box center [378, 166] width 18 height 18
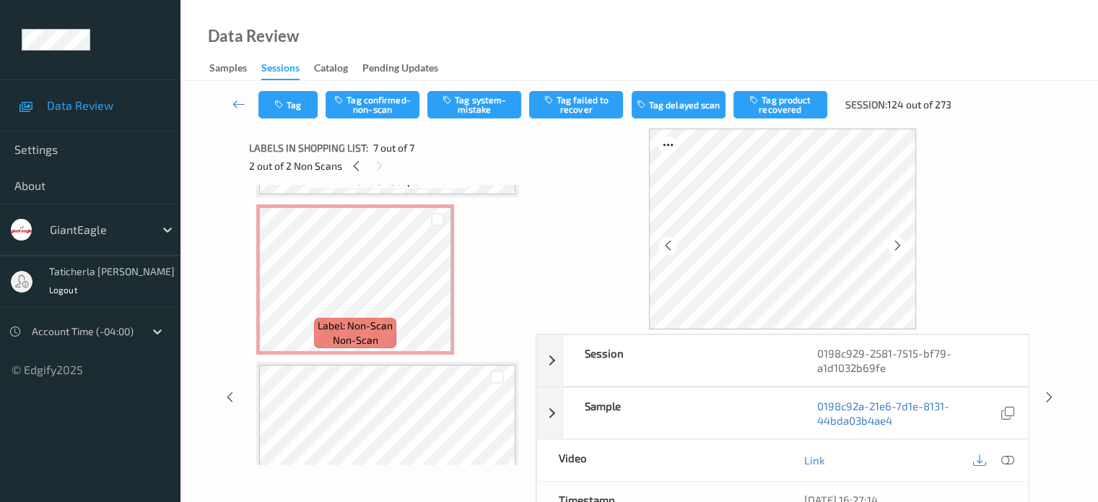
scroll to position [612, 0]
click at [433, 294] on icon at bounding box center [438, 296] width 12 height 13
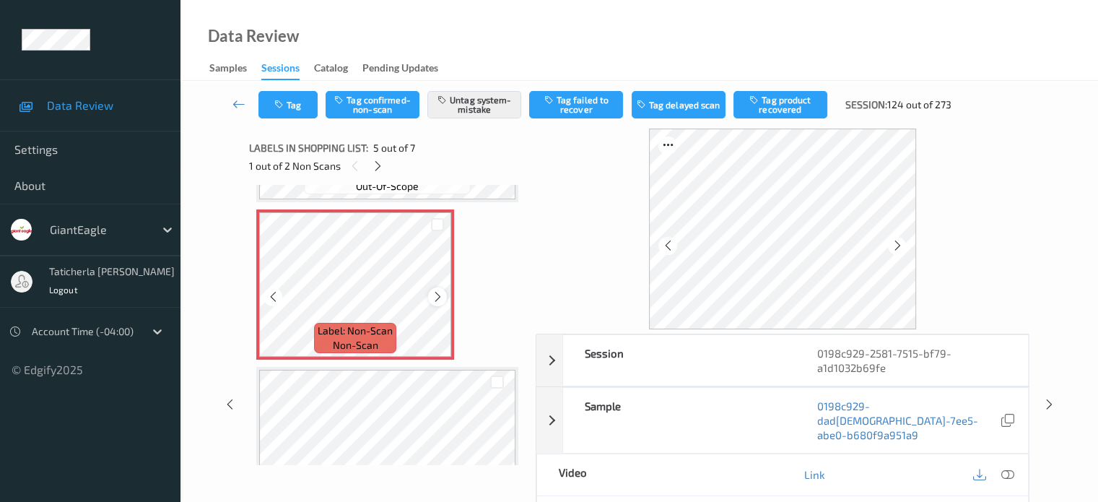
click at [433, 295] on icon at bounding box center [438, 296] width 12 height 13
click at [1007, 468] on icon at bounding box center [1007, 474] width 13 height 13
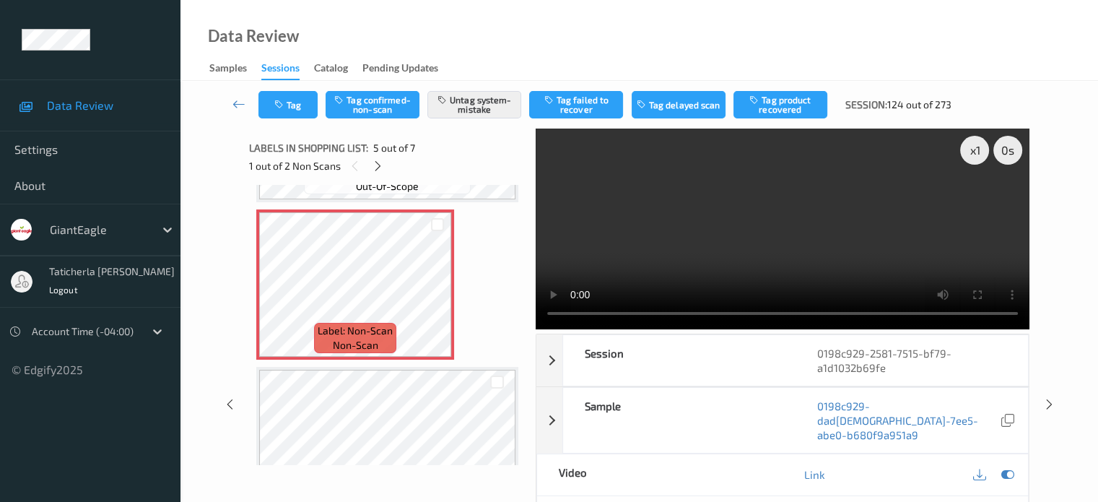
click at [978, 201] on video at bounding box center [783, 229] width 494 height 201
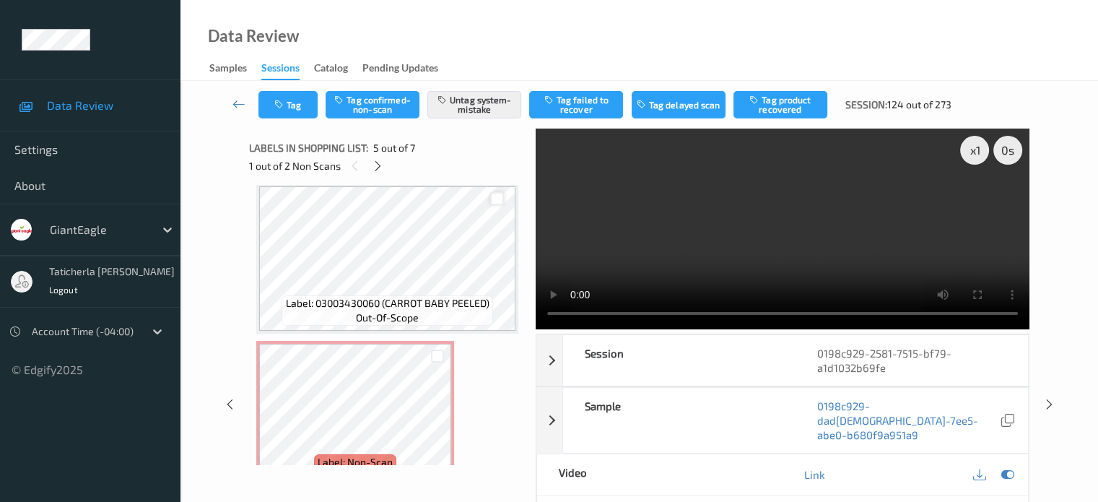
scroll to position [829, 0]
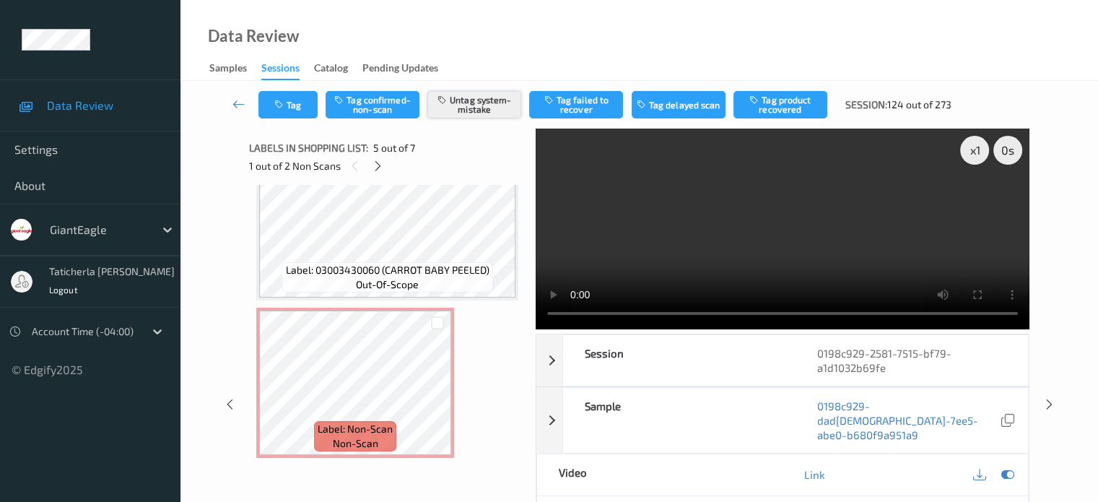
click at [497, 106] on button "Untag system-mistake" at bounding box center [474, 104] width 94 height 27
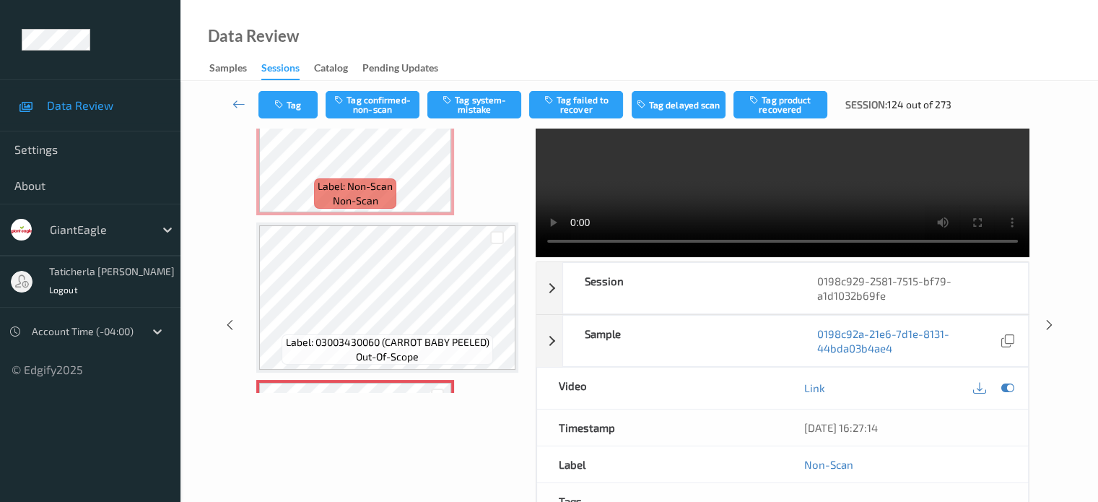
scroll to position [612, 0]
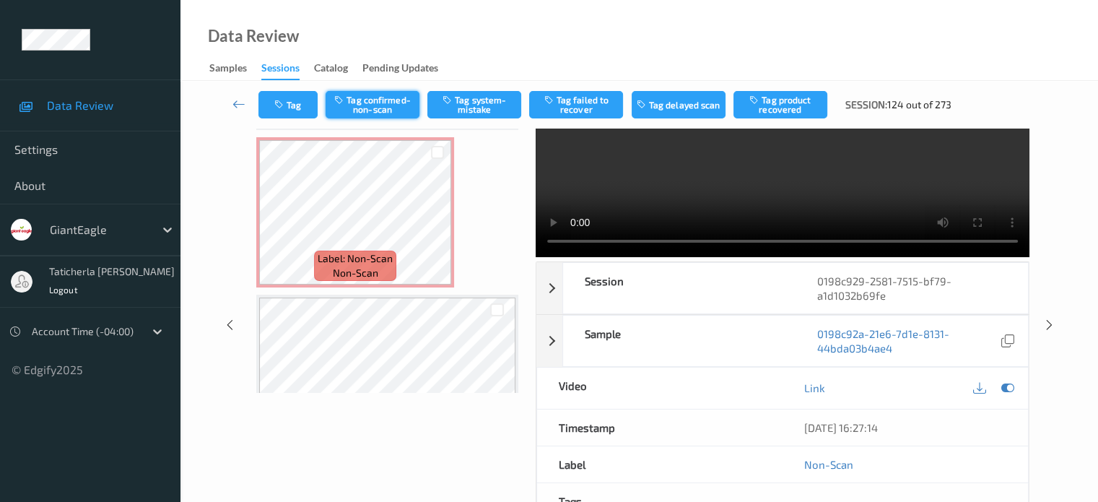
click at [386, 108] on button "Tag confirmed-non-scan" at bounding box center [373, 104] width 94 height 27
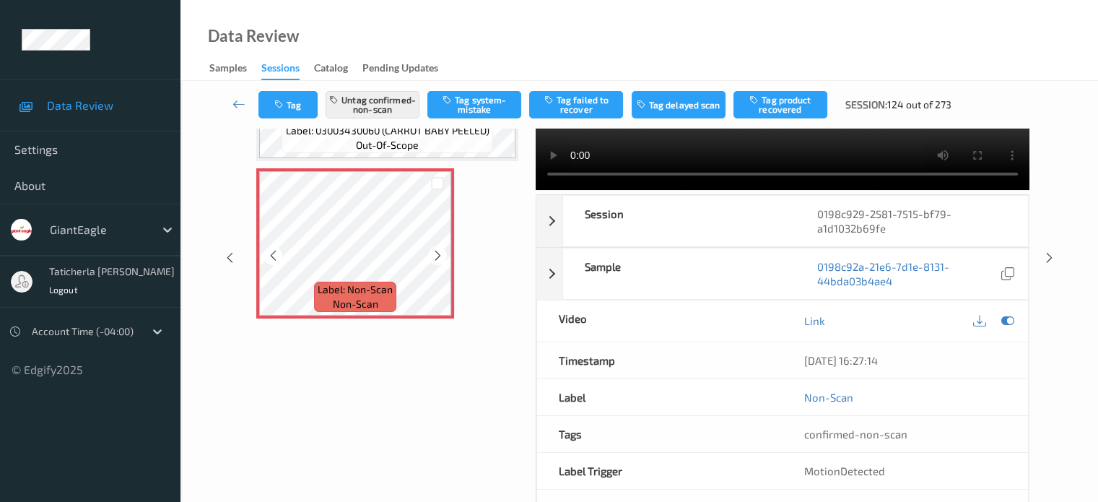
scroll to position [191, 0]
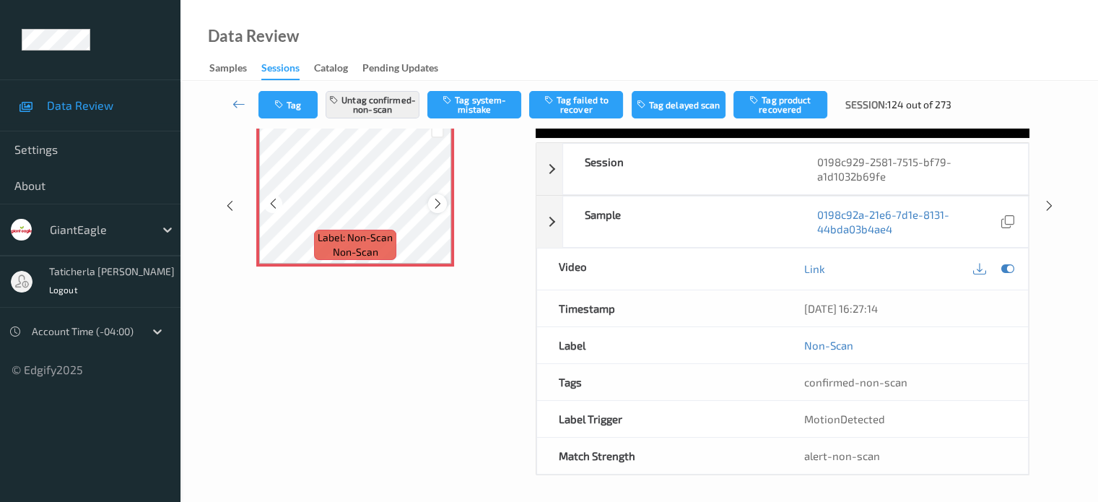
click at [436, 201] on icon at bounding box center [438, 203] width 12 height 13
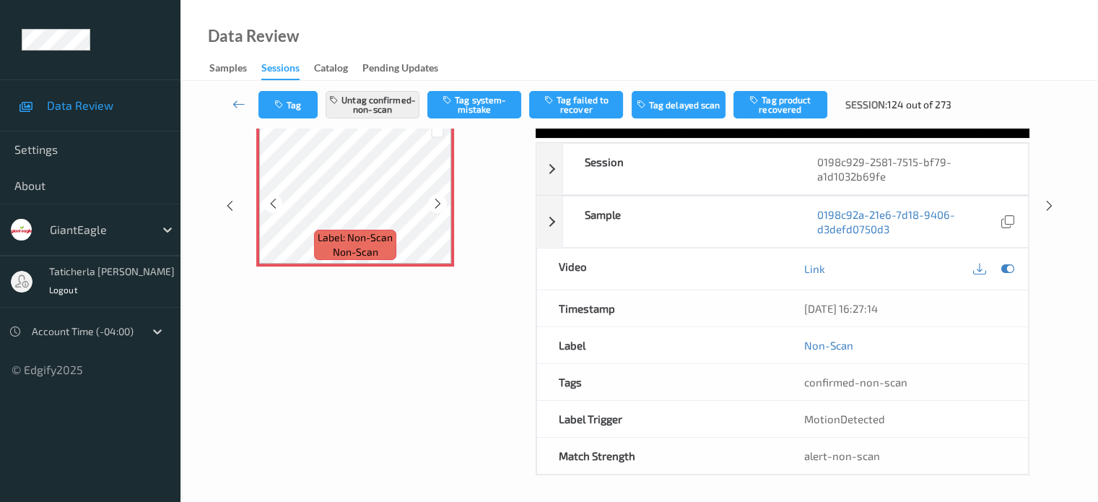
click at [436, 201] on icon at bounding box center [438, 203] width 12 height 13
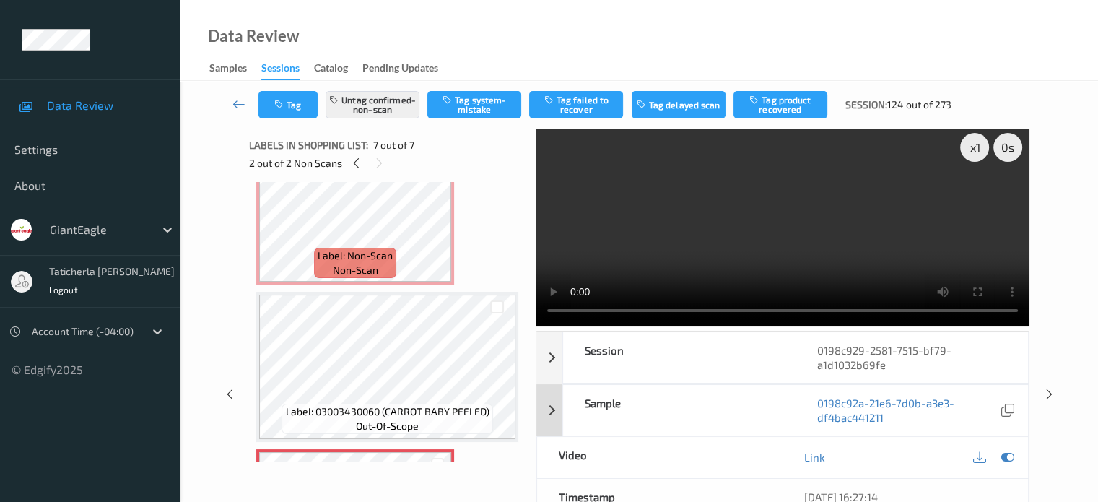
scroll to position [0, 0]
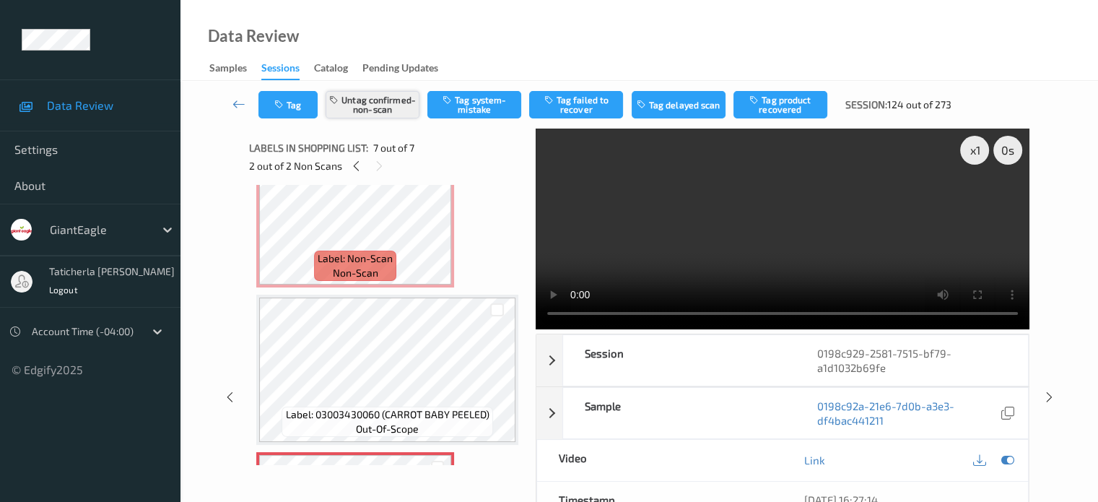
click at [387, 104] on button "Untag confirmed-non-scan" at bounding box center [373, 104] width 94 height 27
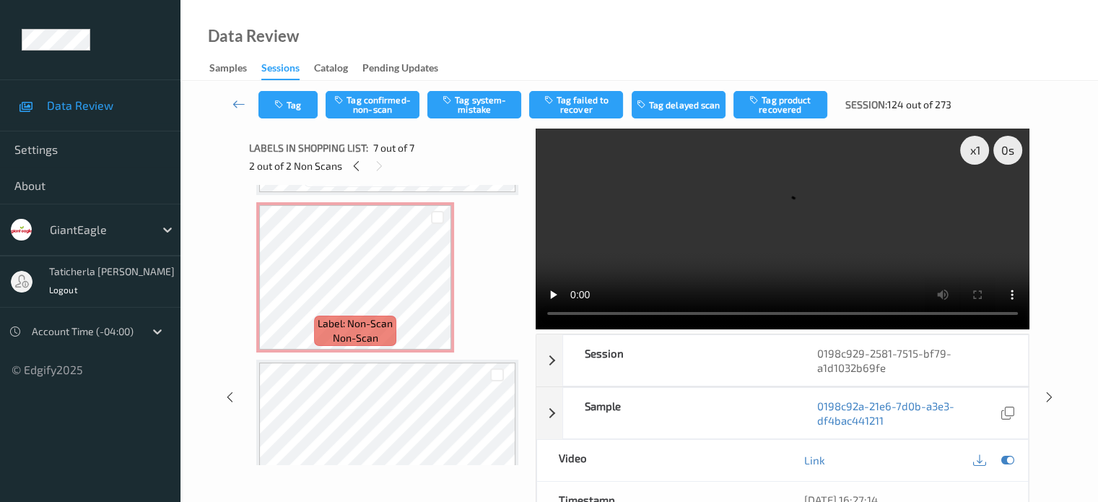
scroll to position [540, 0]
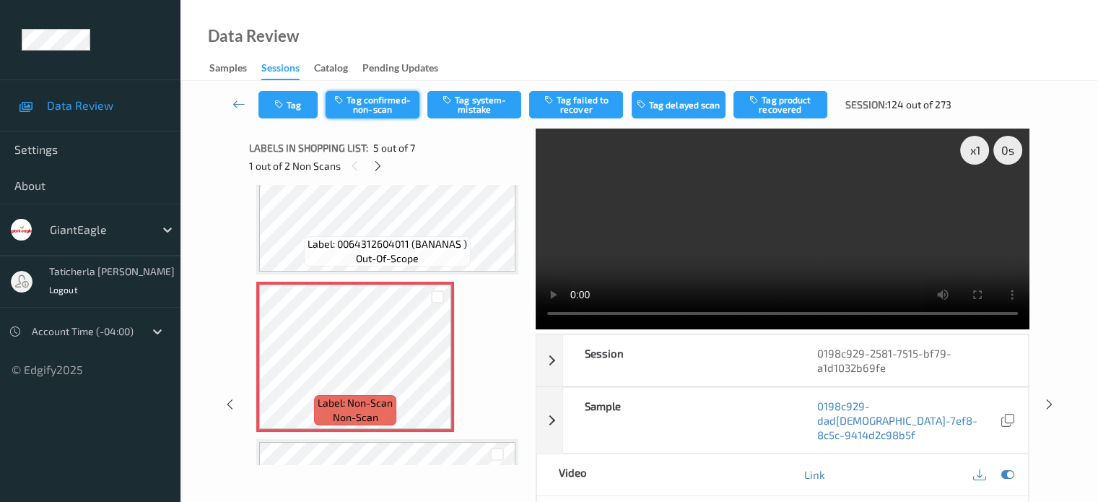
click at [406, 106] on button "Tag confirmed-non-scan" at bounding box center [373, 104] width 94 height 27
click at [378, 167] on icon at bounding box center [378, 166] width 12 height 13
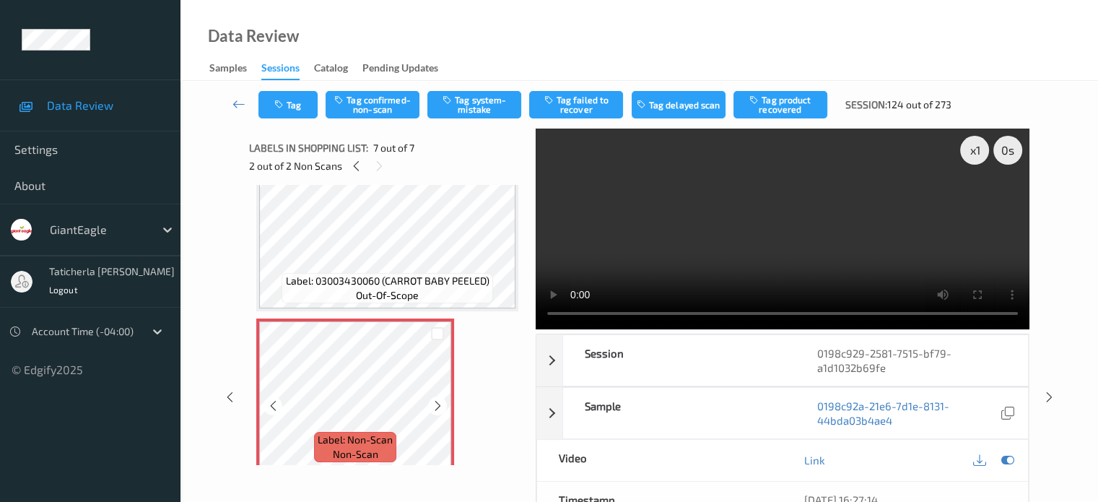
scroll to position [829, 0]
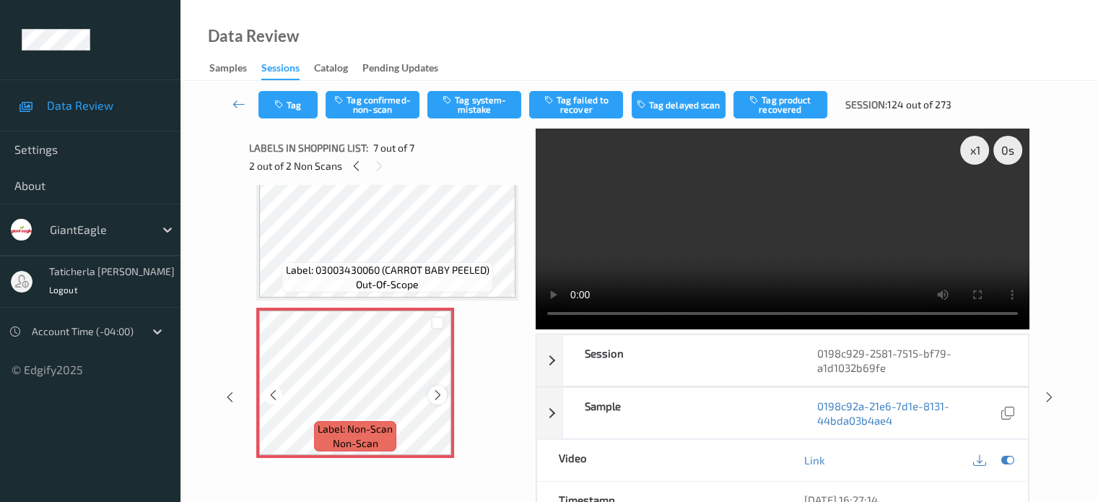
click at [440, 388] on div at bounding box center [437, 395] width 18 height 18
click at [474, 105] on button "Tag system-mistake" at bounding box center [474, 104] width 94 height 27
click at [238, 104] on icon at bounding box center [239, 104] width 13 height 14
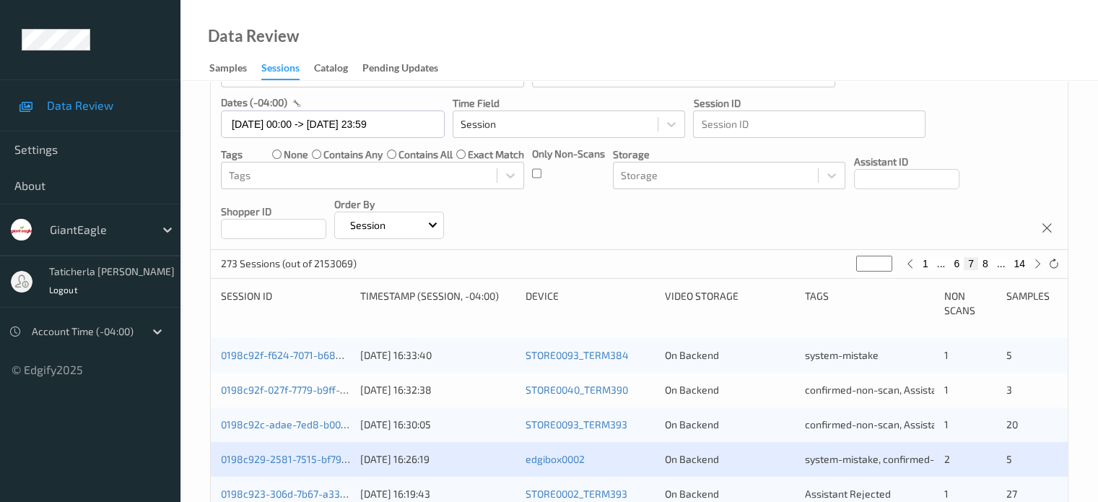
scroll to position [289, 0]
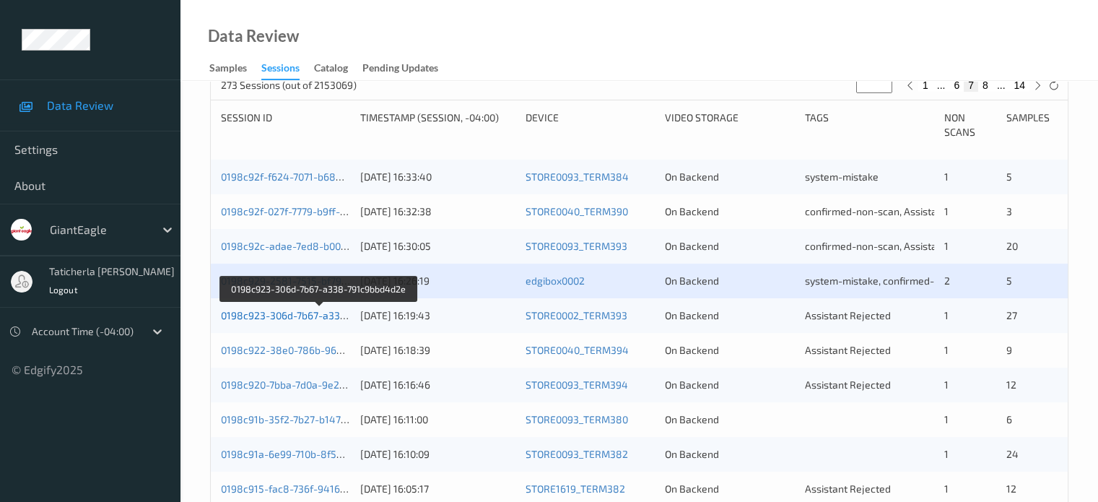
click at [309, 314] on link "0198c923-306d-7b67-a338-791c9bbd4d2e" at bounding box center [319, 315] width 196 height 12
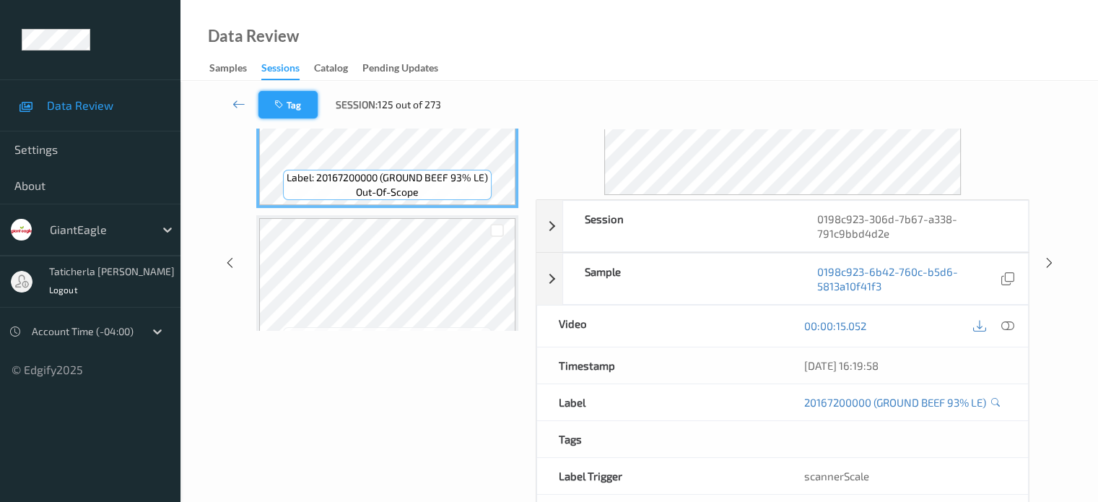
scroll to position [47, 0]
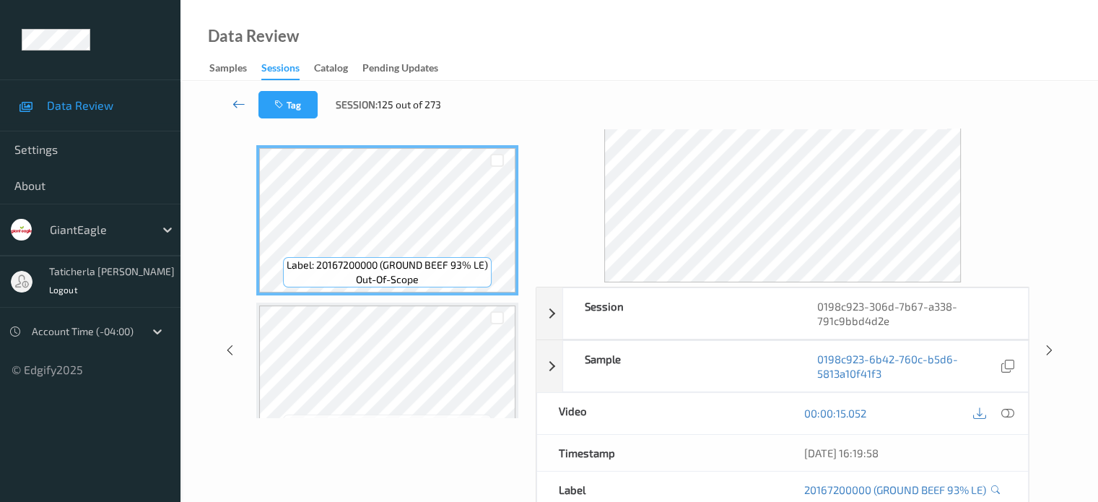
click at [233, 99] on icon at bounding box center [239, 104] width 13 height 14
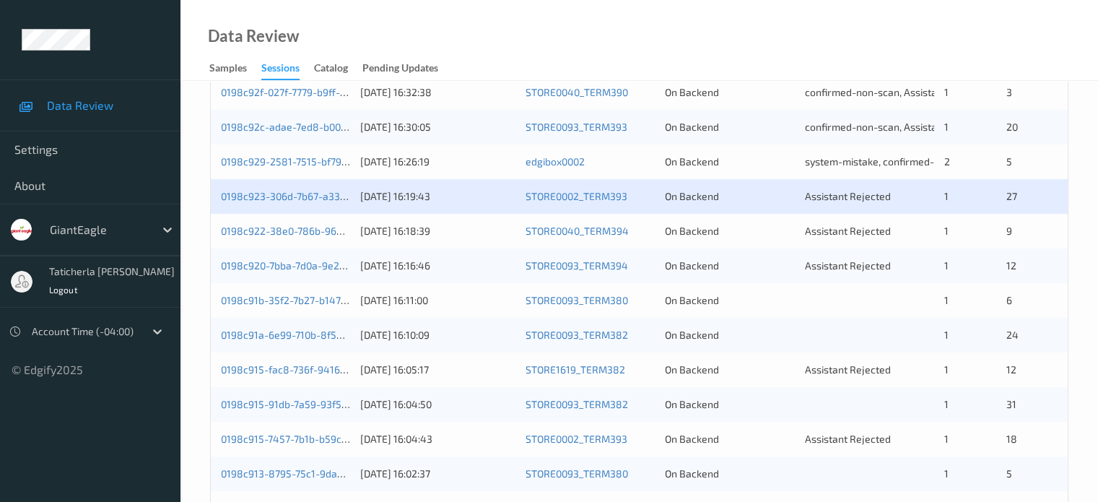
scroll to position [433, 0]
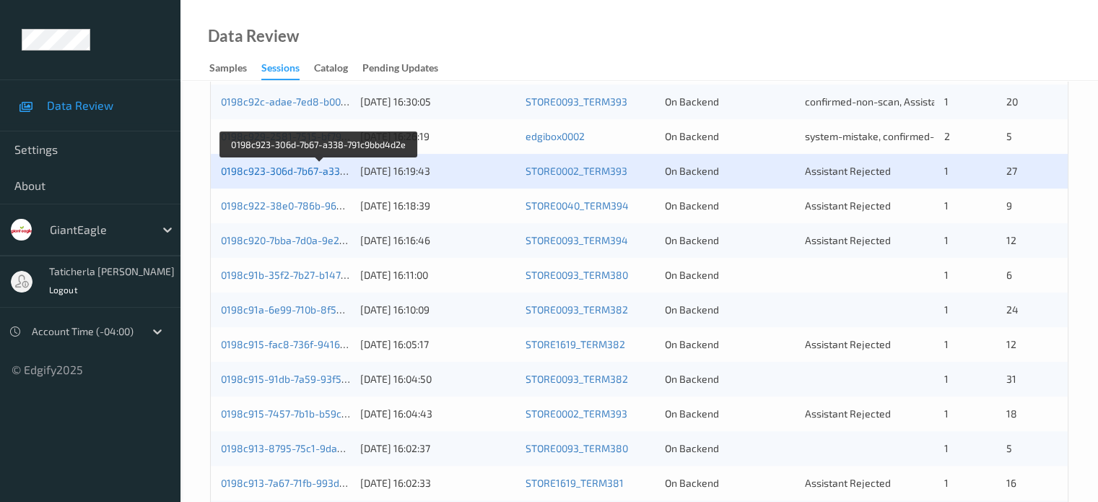
click at [318, 175] on link "0198c923-306d-7b67-a338-791c9bbd4d2e" at bounding box center [319, 171] width 196 height 12
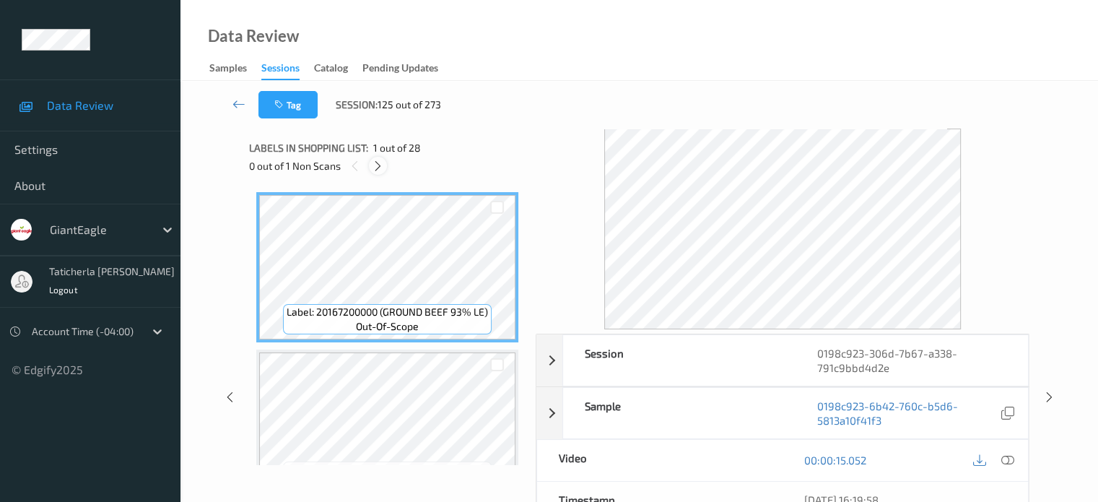
click at [378, 163] on icon at bounding box center [378, 166] width 12 height 13
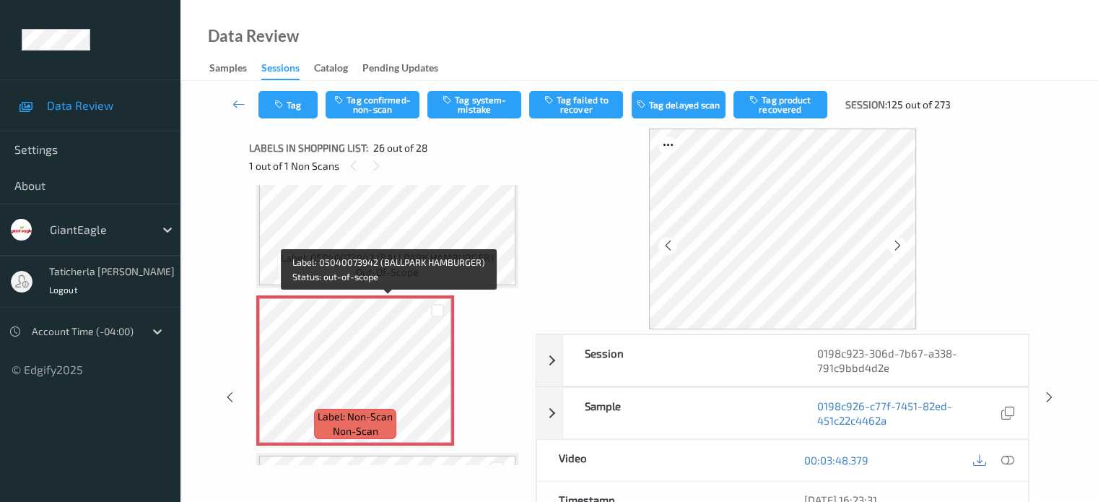
scroll to position [3857, 0]
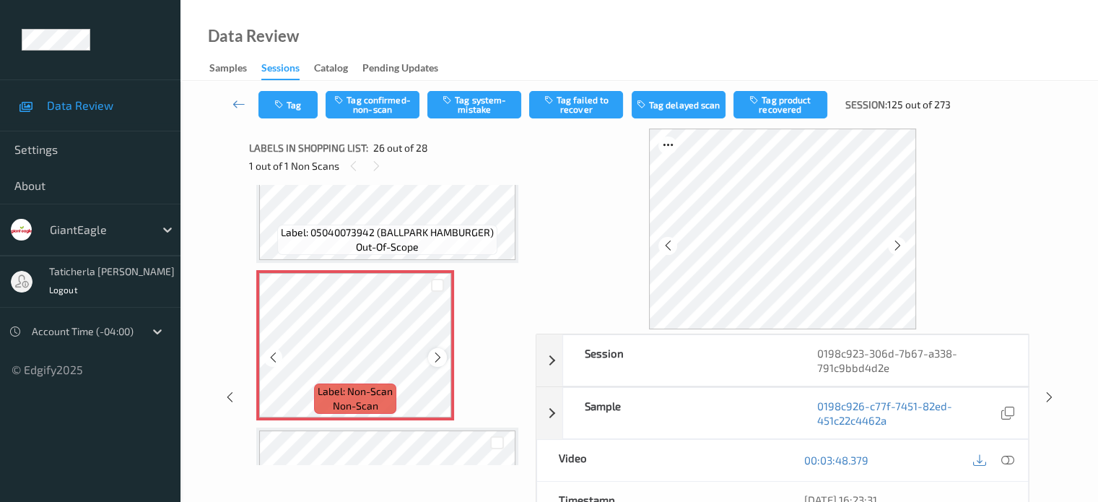
click at [439, 355] on icon at bounding box center [438, 357] width 12 height 13
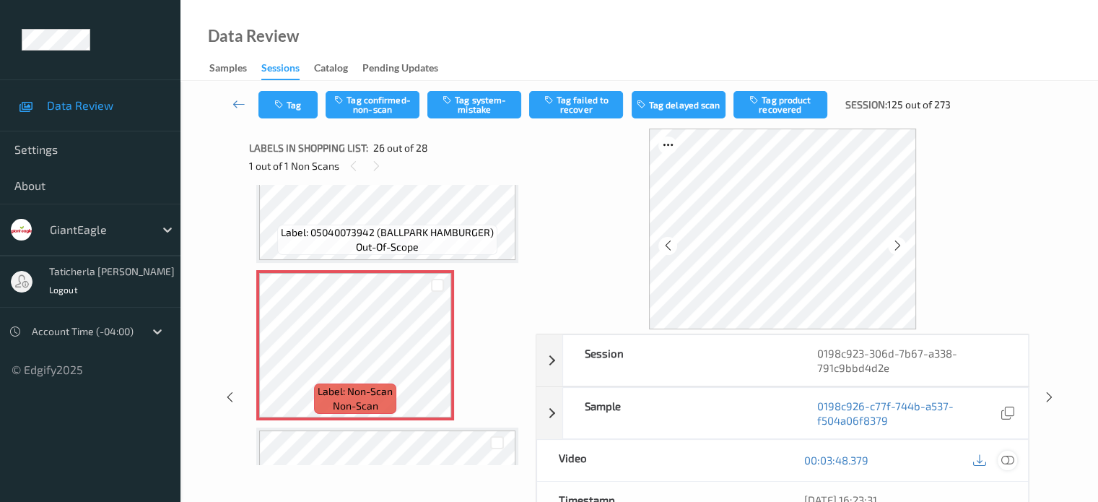
click at [1005, 459] on icon at bounding box center [1007, 459] width 13 height 13
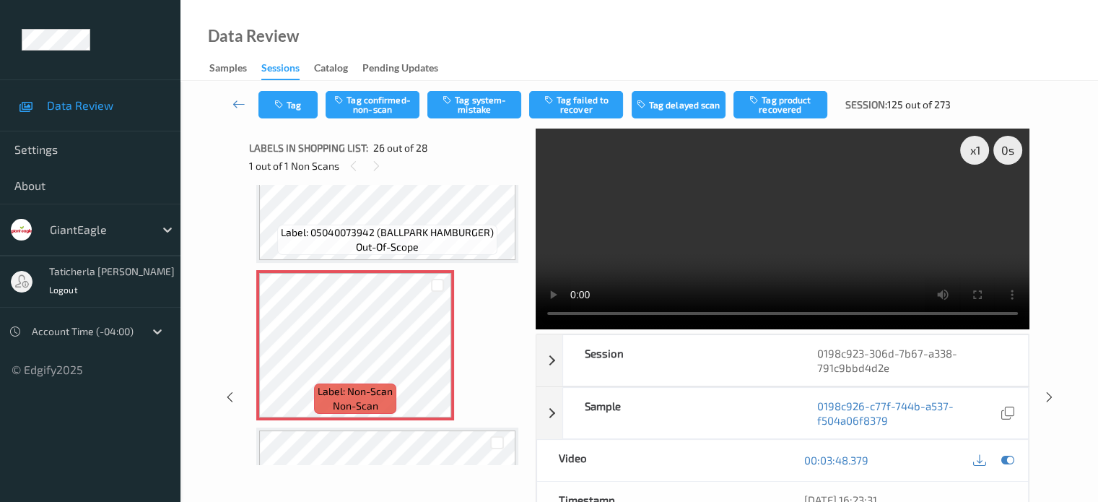
click at [973, 203] on video at bounding box center [783, 229] width 494 height 201
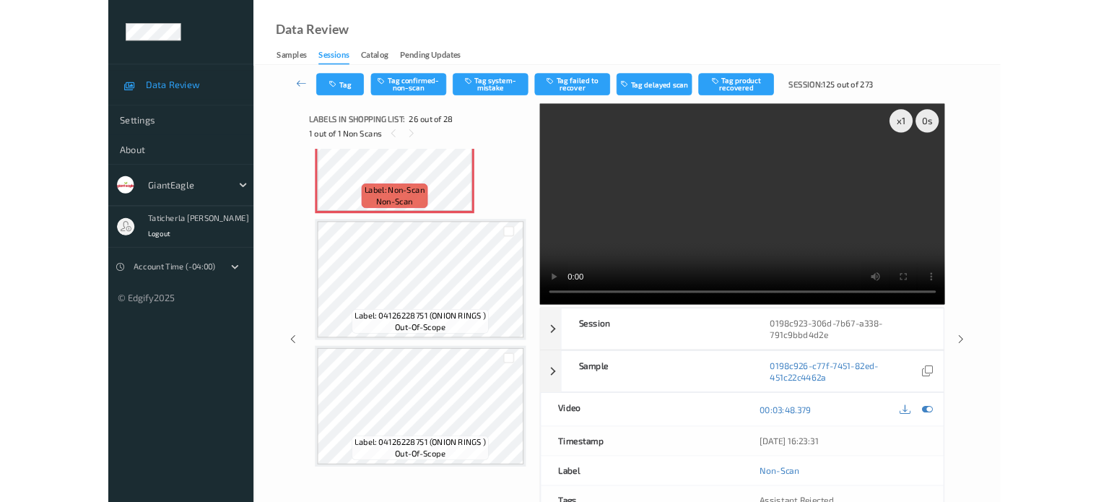
scroll to position [4013, 0]
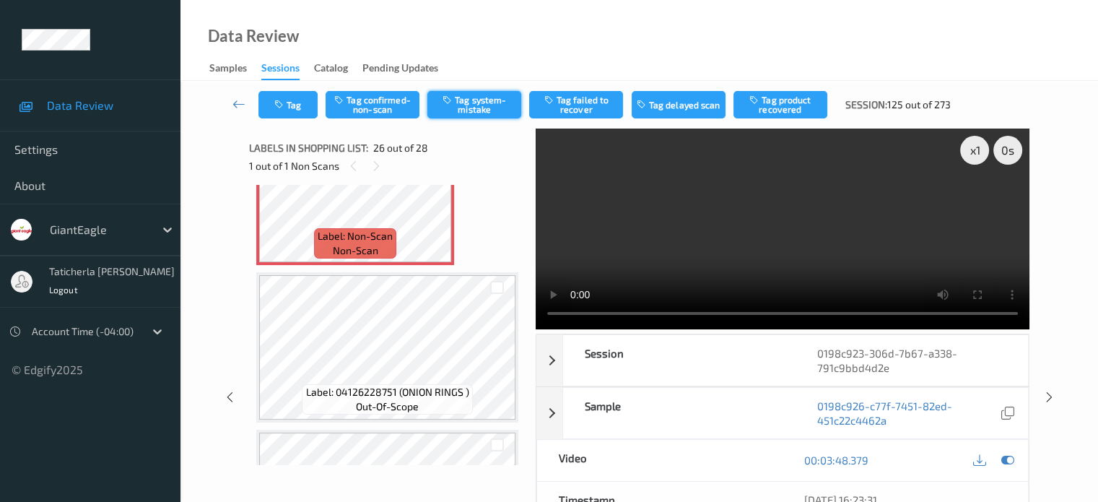
click at [488, 97] on button "Tag system-mistake" at bounding box center [474, 104] width 94 height 27
click at [290, 103] on button "Tag" at bounding box center [288, 104] width 59 height 27
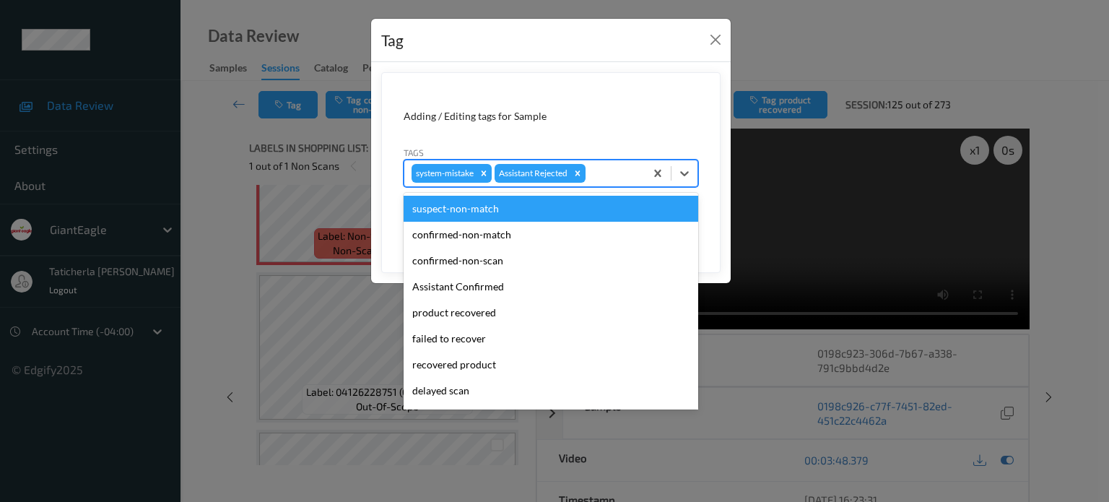
click at [618, 175] on div at bounding box center [612, 173] width 49 height 17
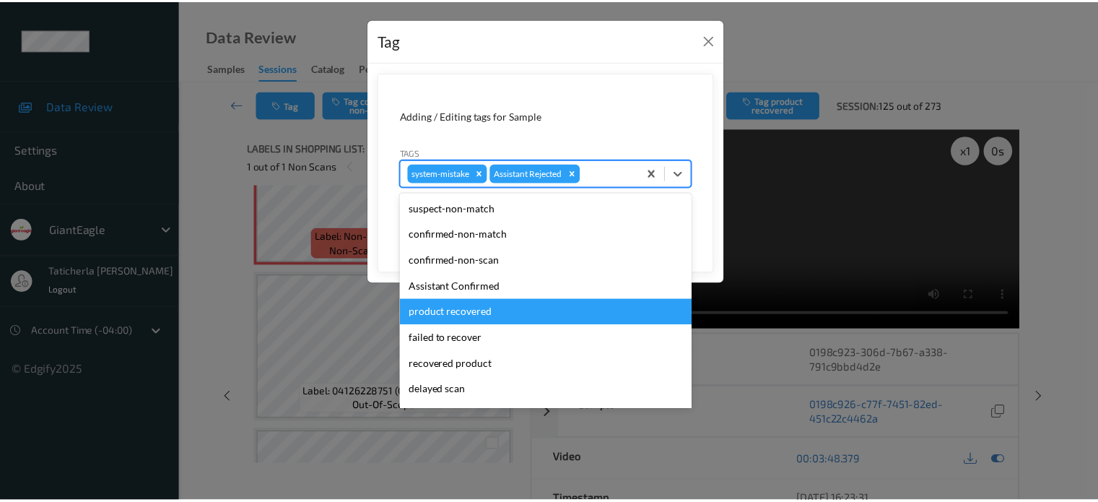
scroll to position [127, 0]
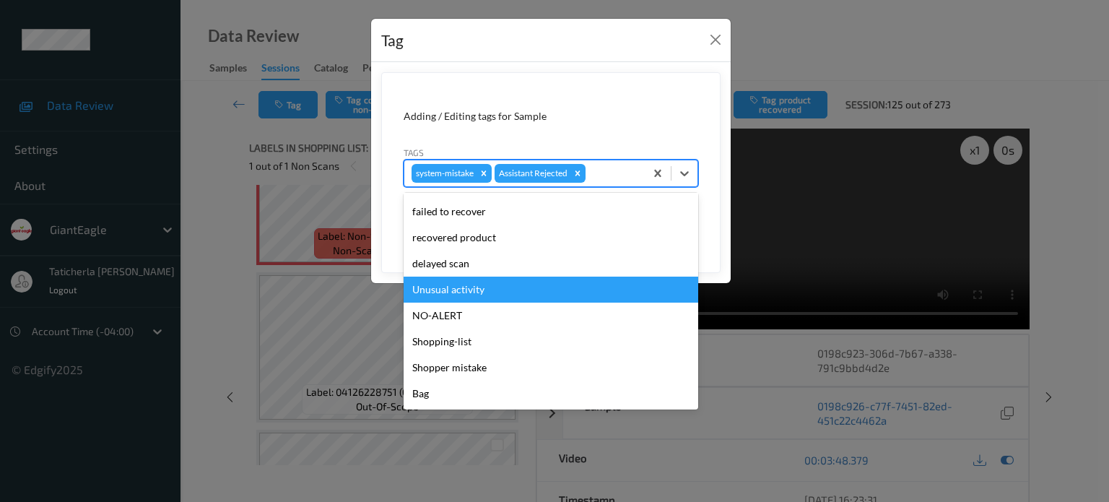
click at [516, 289] on div "Unusual activity" at bounding box center [551, 290] width 295 height 26
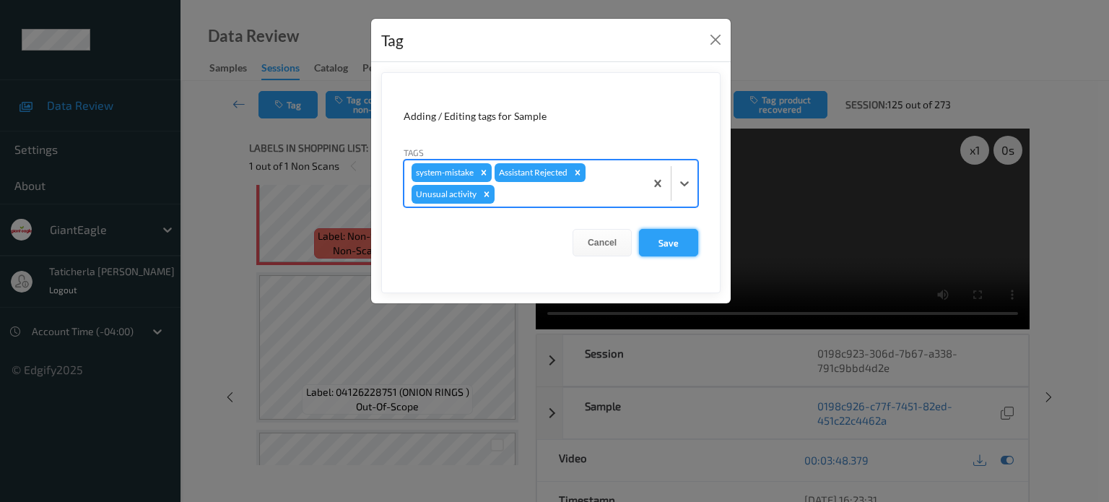
click at [659, 248] on button "Save" at bounding box center [668, 242] width 59 height 27
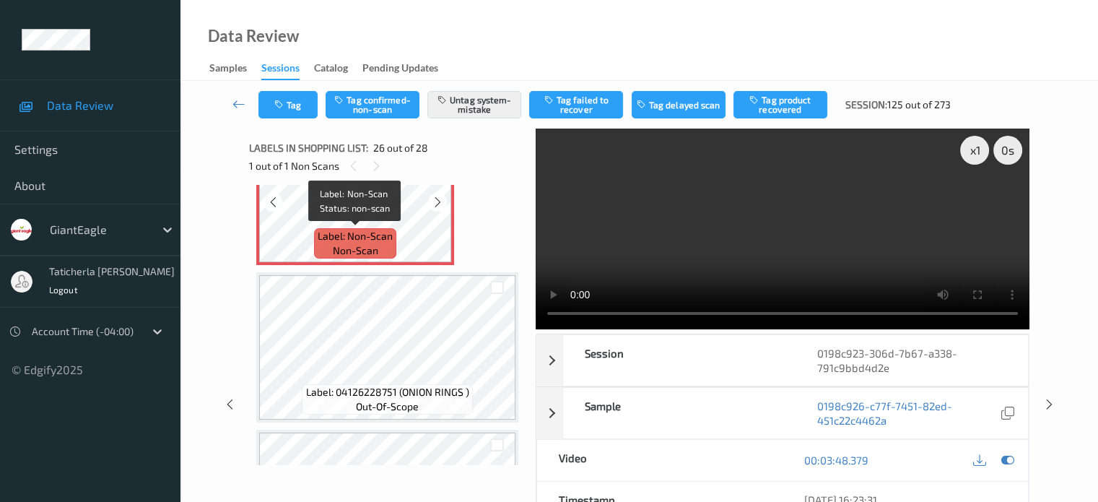
scroll to position [3940, 0]
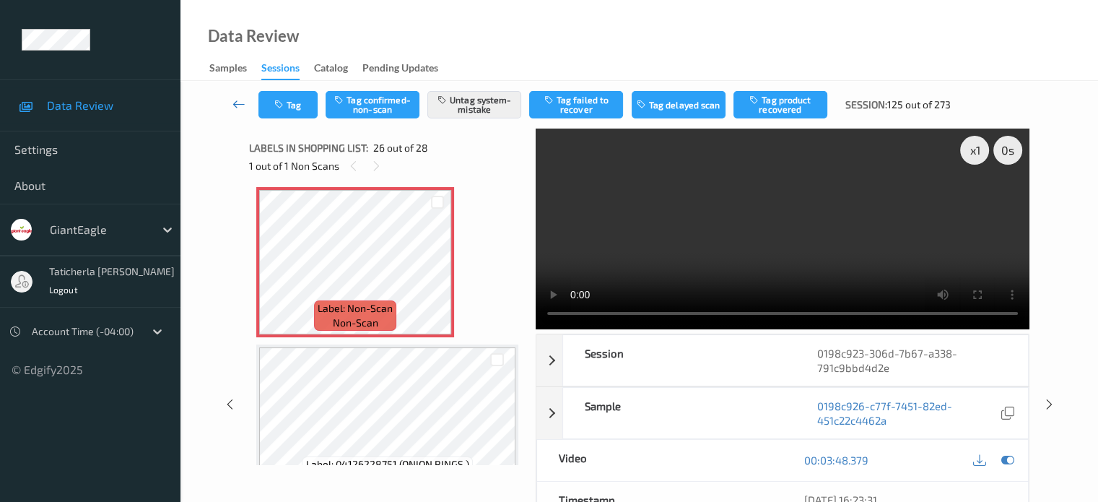
click at [238, 97] on icon at bounding box center [239, 104] width 13 height 14
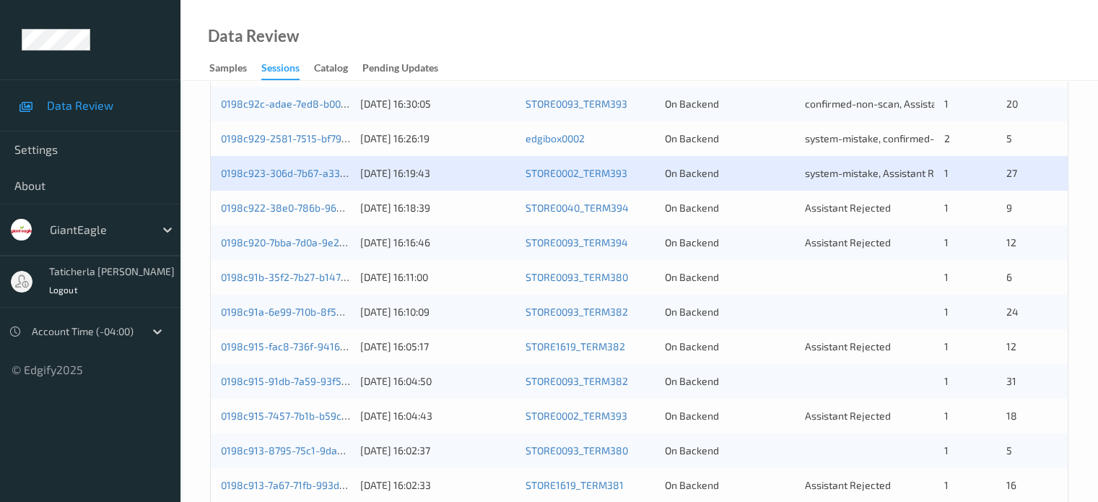
scroll to position [433, 0]
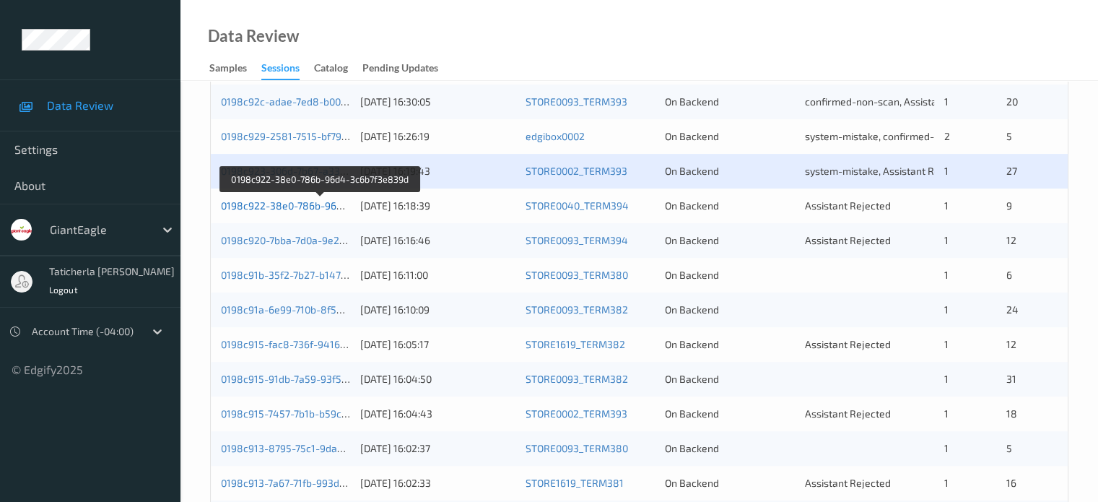
click at [306, 210] on link "0198c922-38e0-786b-96d4-3c6b7f3e839d" at bounding box center [320, 205] width 199 height 12
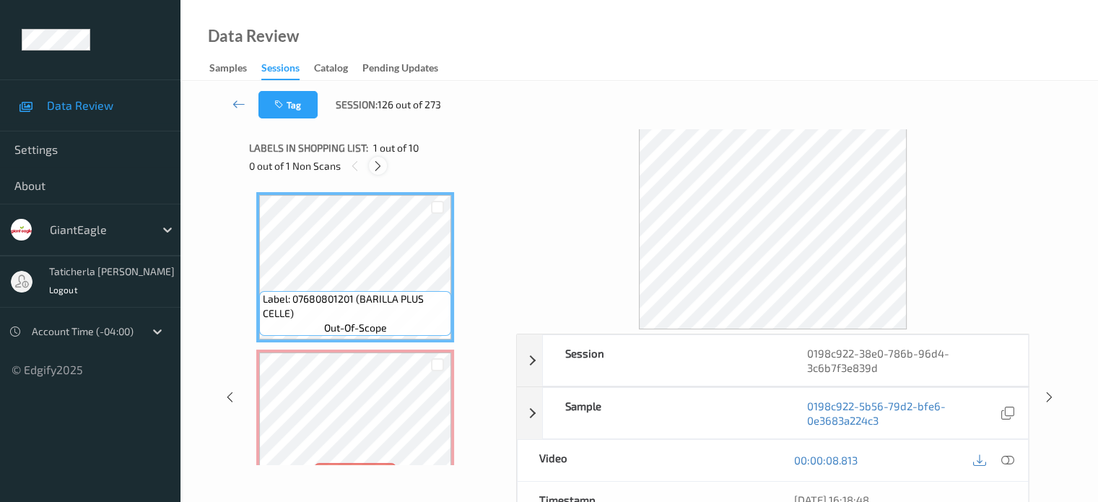
click at [380, 168] on icon at bounding box center [378, 166] width 12 height 13
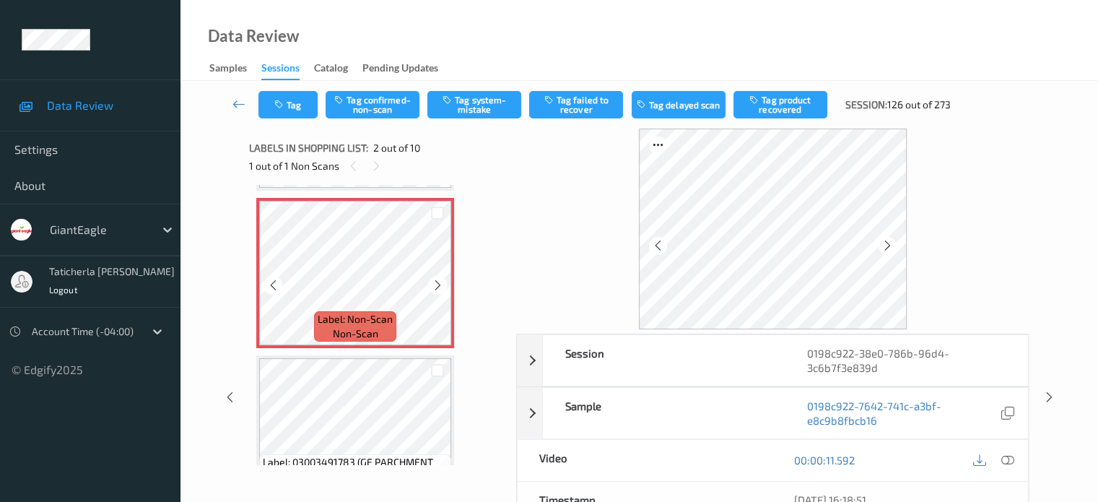
scroll to position [79, 0]
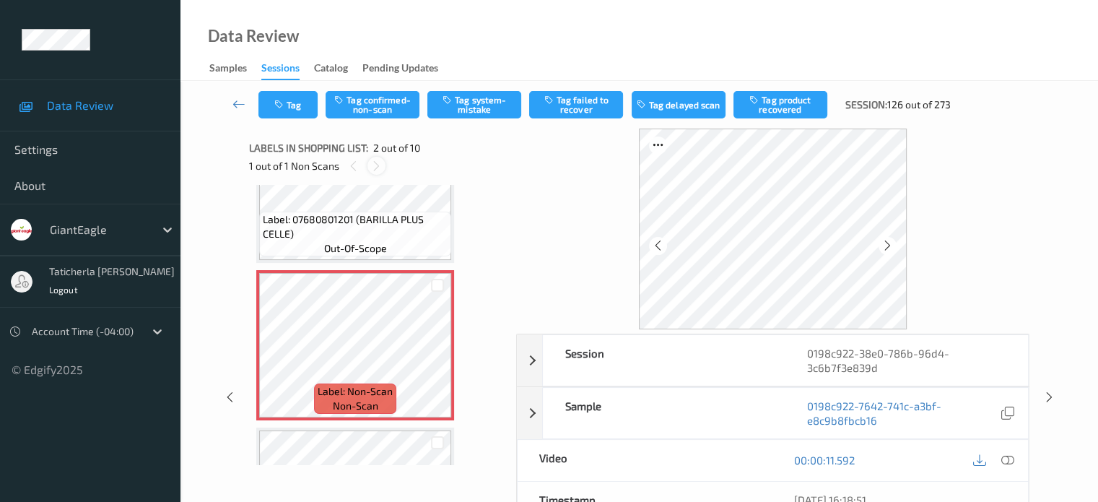
click at [380, 165] on icon at bounding box center [376, 166] width 12 height 13
click at [376, 170] on icon at bounding box center [376, 166] width 12 height 13
click at [376, 169] on icon at bounding box center [376, 166] width 12 height 13
click at [1005, 456] on icon at bounding box center [1007, 459] width 13 height 13
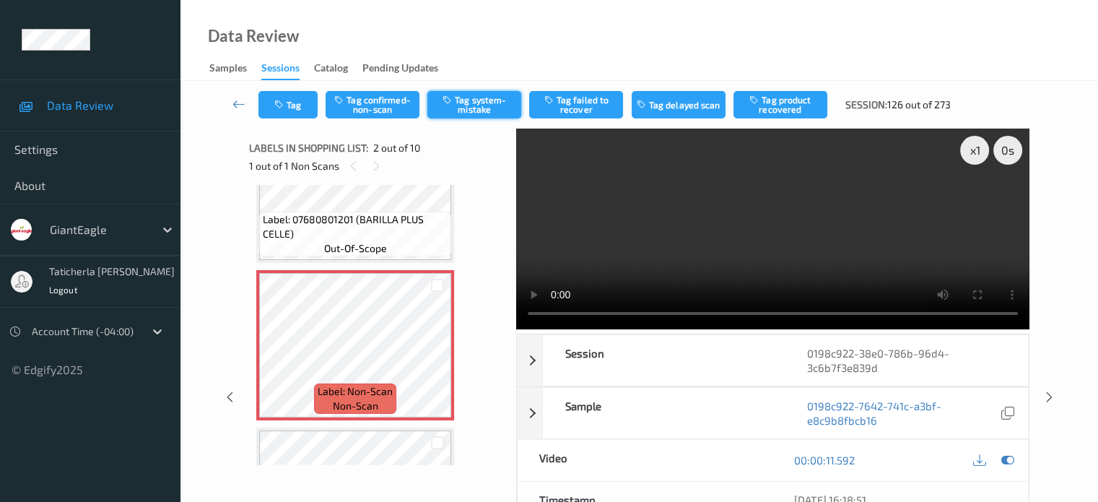
click at [495, 105] on button "Tag system-mistake" at bounding box center [474, 104] width 94 height 27
click at [485, 105] on button "Untag system-mistake" at bounding box center [474, 104] width 94 height 27
click at [239, 103] on icon at bounding box center [239, 104] width 13 height 14
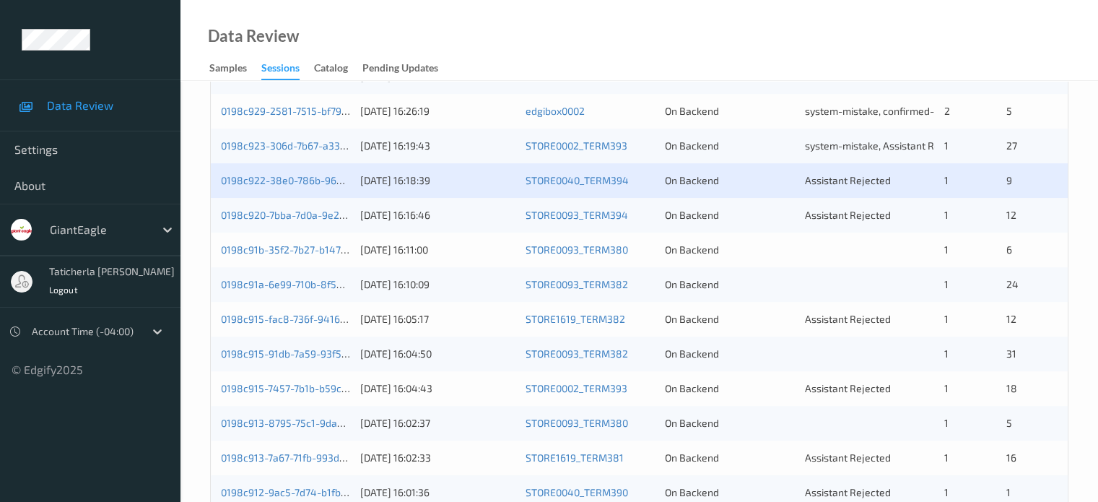
scroll to position [433, 0]
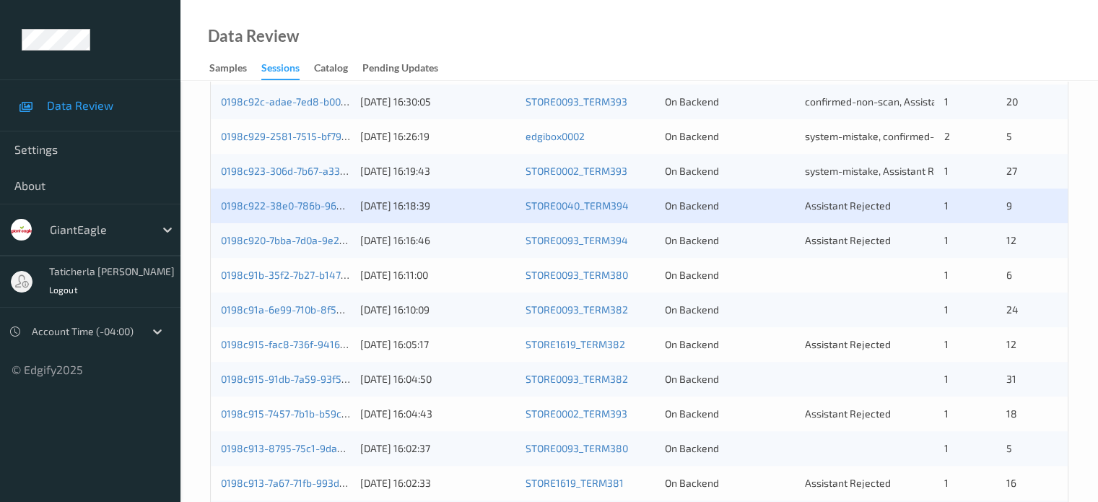
click at [309, 246] on div "0198c920-7bba-7d0a-9e2f-9b2bef558cfa" at bounding box center [285, 240] width 129 height 14
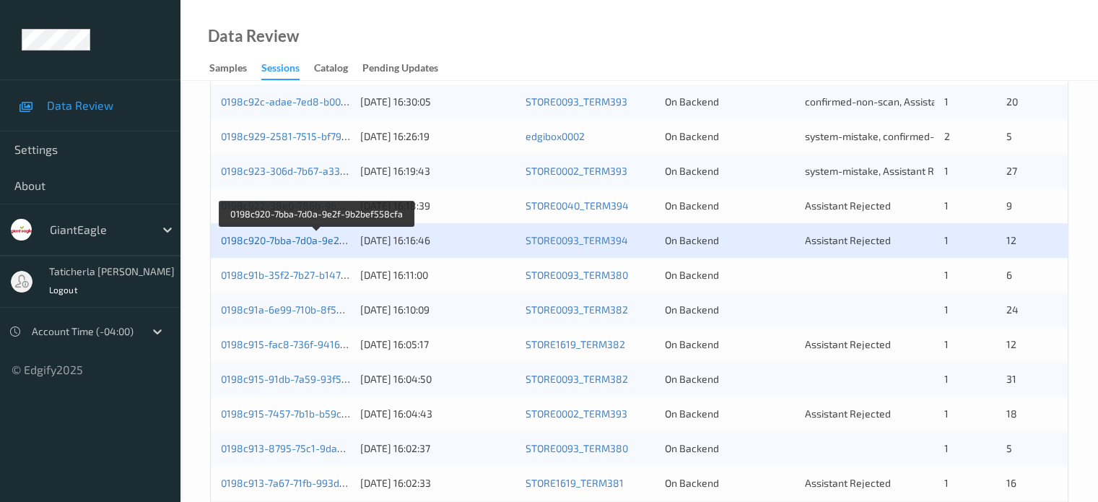
click at [315, 240] on link "0198c920-7bba-7d0a-9e2f-9b2bef558cfa" at bounding box center [316, 240] width 191 height 12
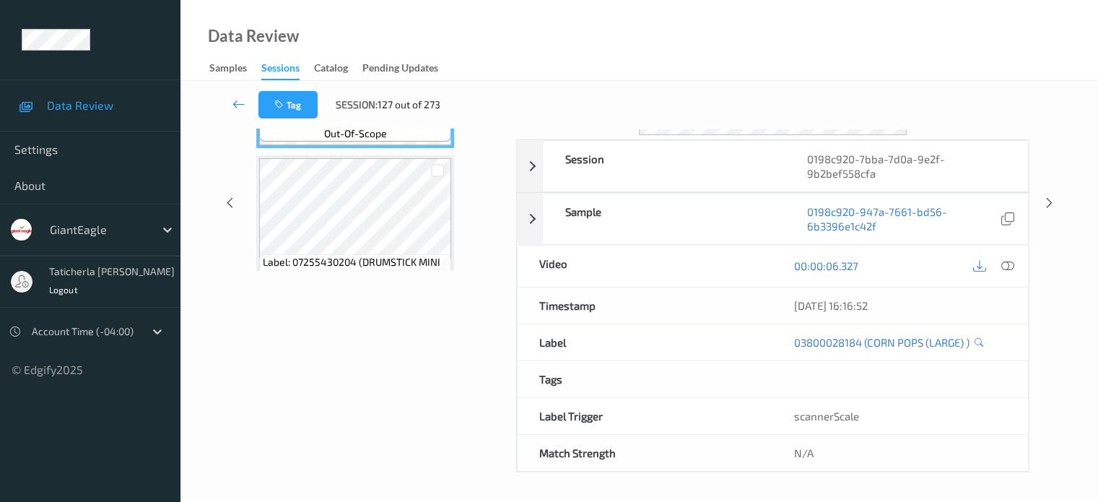
scroll to position [191, 0]
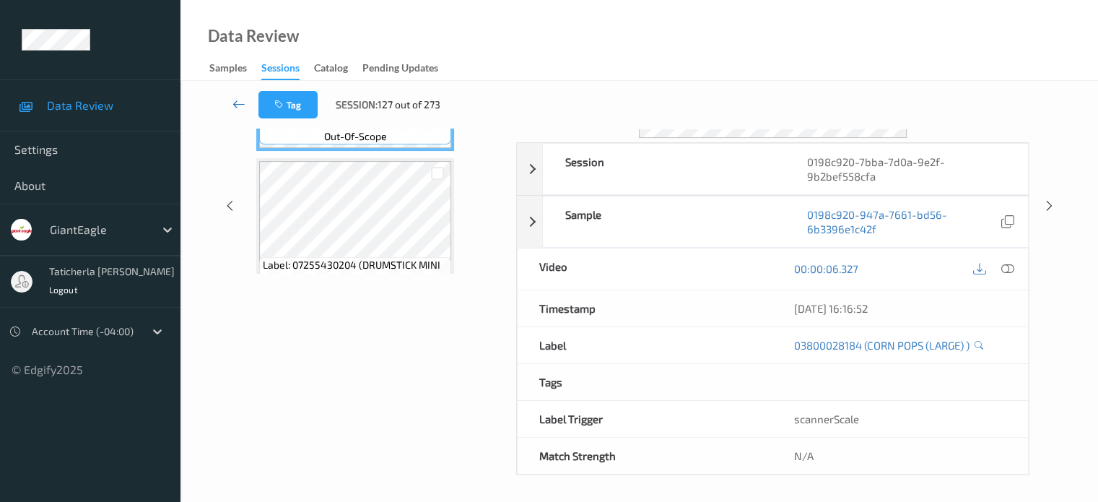
click at [240, 98] on icon at bounding box center [239, 104] width 13 height 14
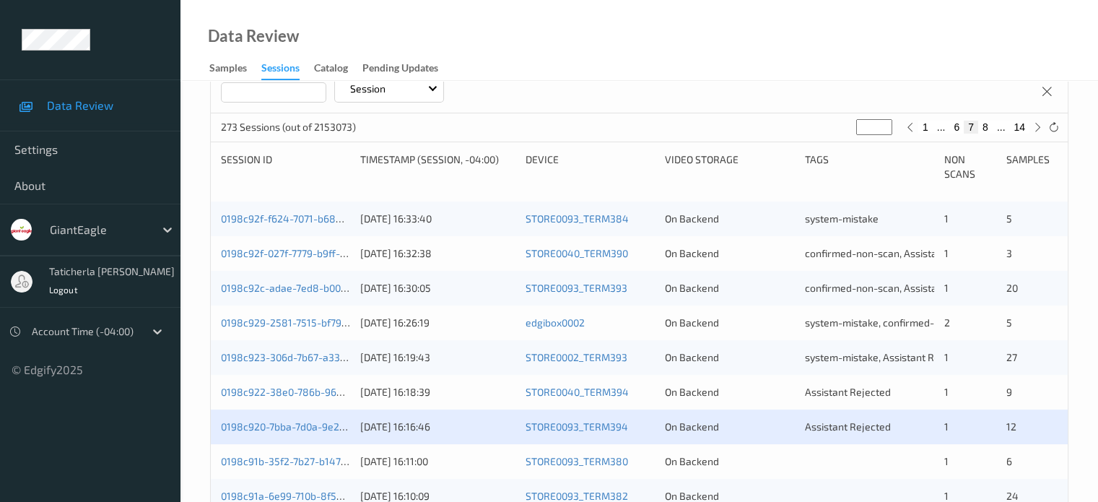
scroll to position [289, 0]
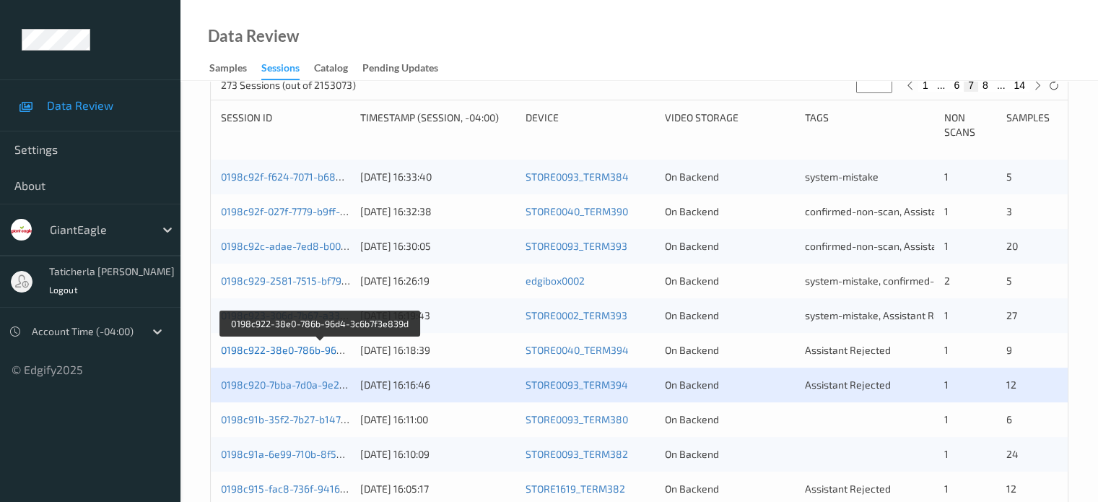
click at [326, 353] on link "0198c922-38e0-786b-96d4-3c6b7f3e839d" at bounding box center [320, 350] width 199 height 12
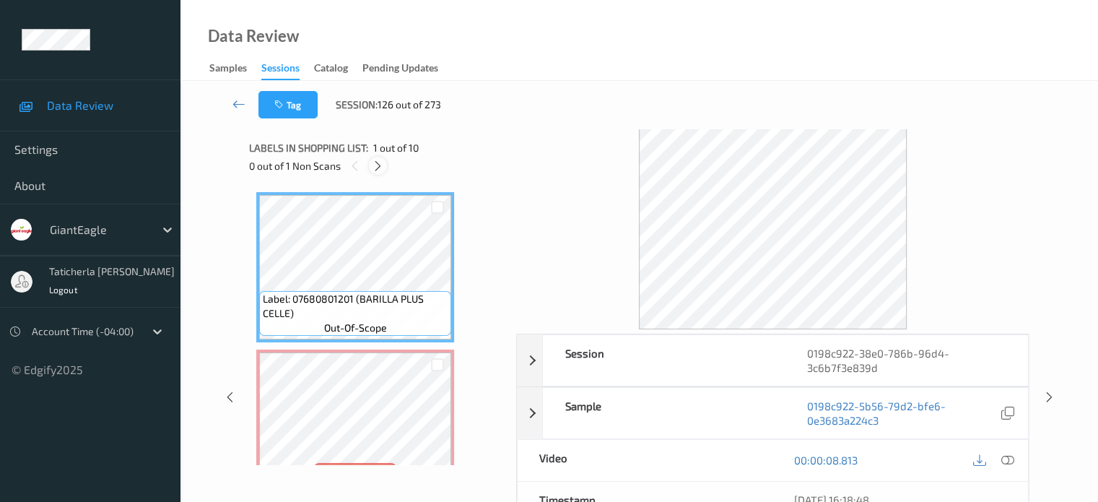
click at [374, 161] on icon at bounding box center [378, 166] width 12 height 13
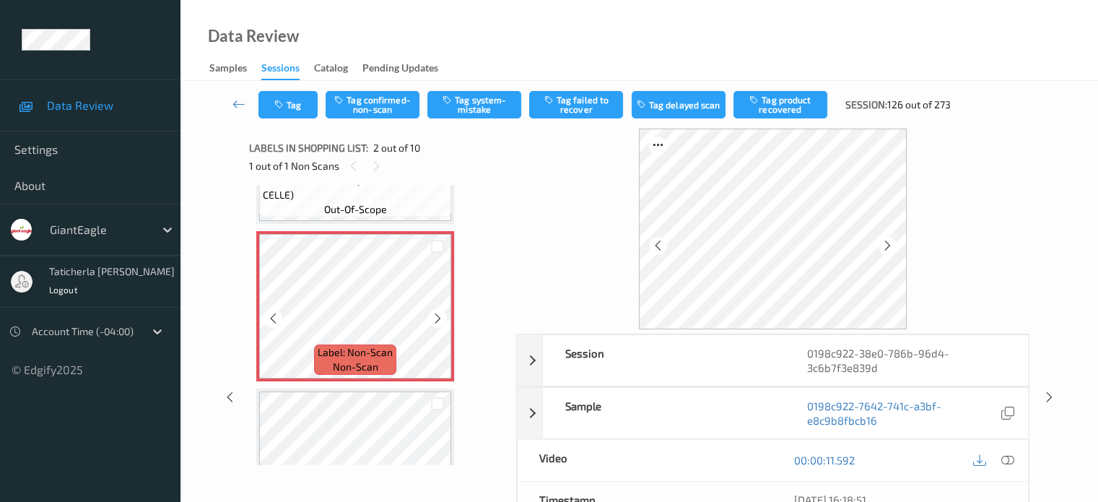
scroll to position [152, 0]
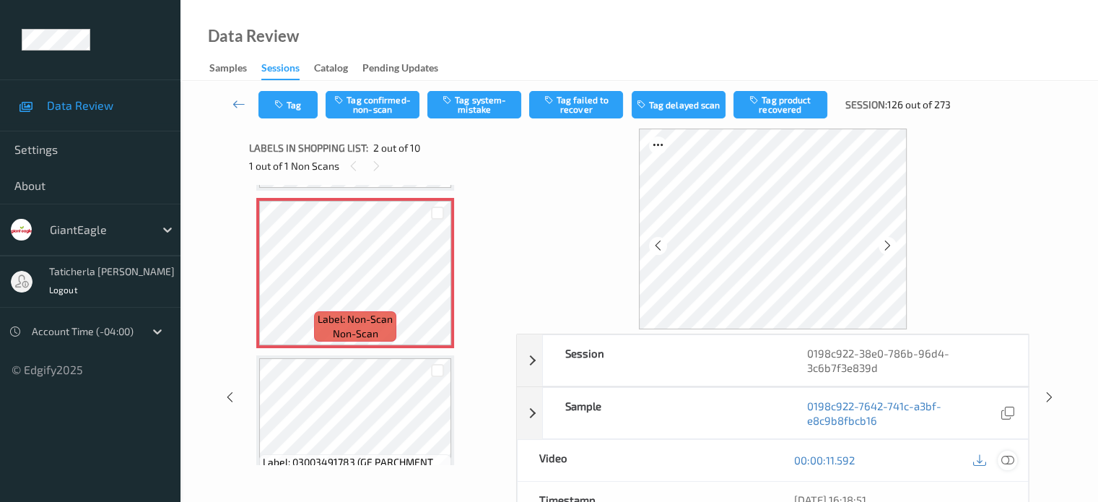
click at [1003, 457] on icon at bounding box center [1007, 459] width 13 height 13
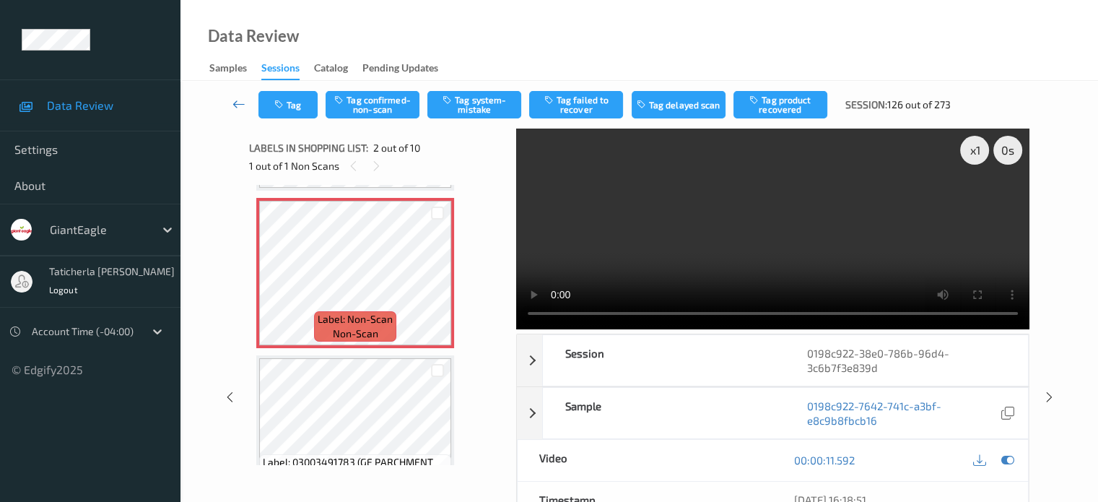
click at [233, 103] on icon at bounding box center [239, 104] width 13 height 14
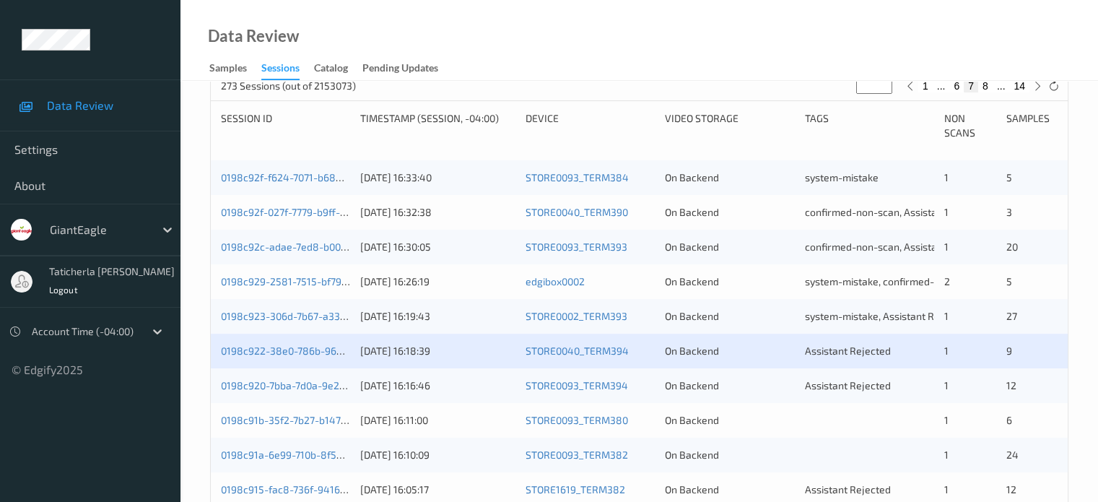
scroll to position [289, 0]
click at [297, 380] on link "0198c920-7bba-7d0a-9e2f-9b2bef558cfa" at bounding box center [316, 384] width 191 height 12
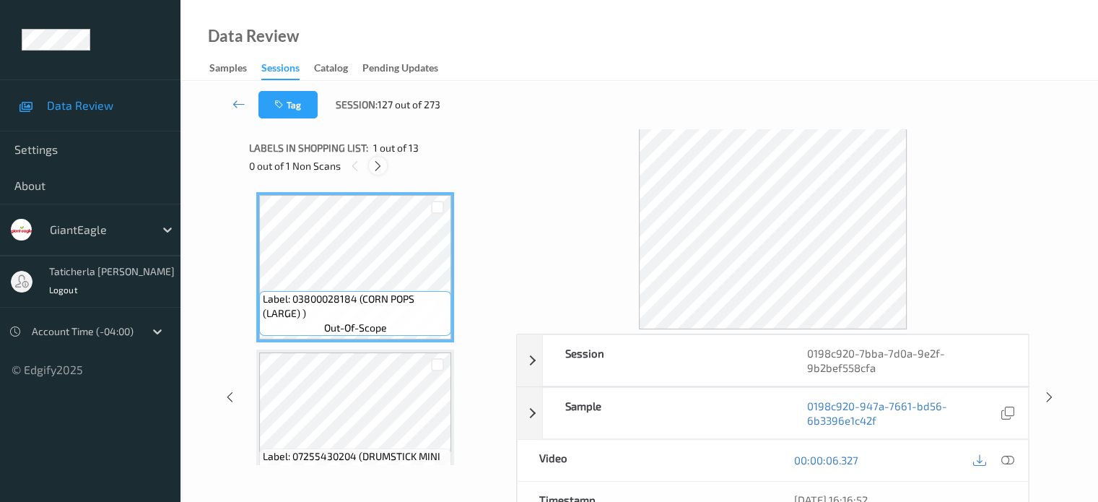
click at [383, 165] on icon at bounding box center [378, 166] width 12 height 13
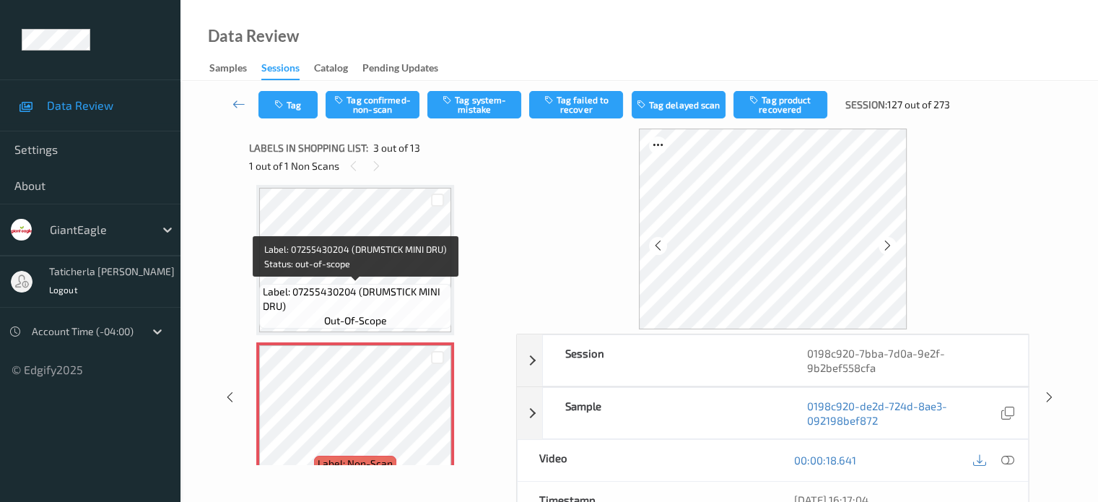
scroll to position [237, 0]
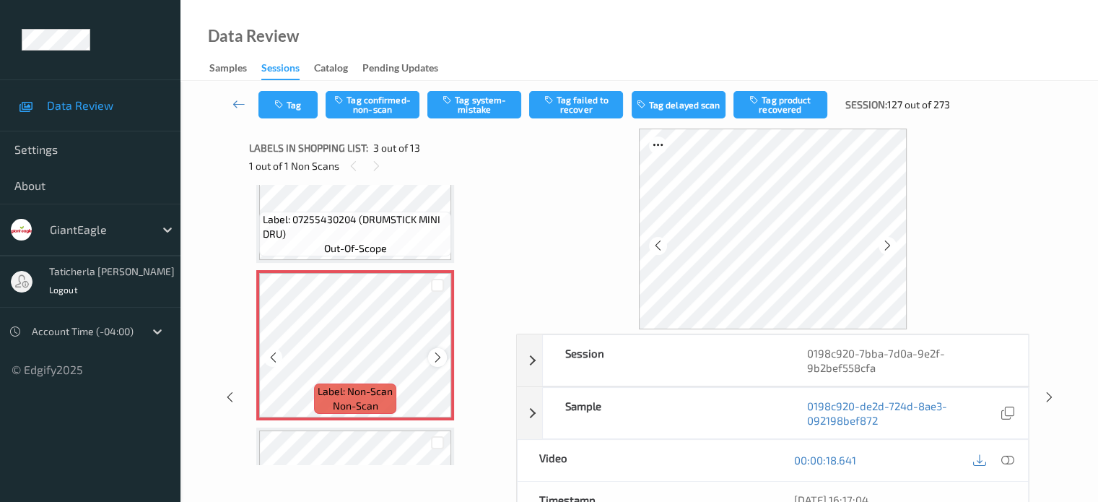
click at [439, 360] on icon at bounding box center [438, 357] width 12 height 13
click at [238, 101] on icon at bounding box center [239, 104] width 13 height 14
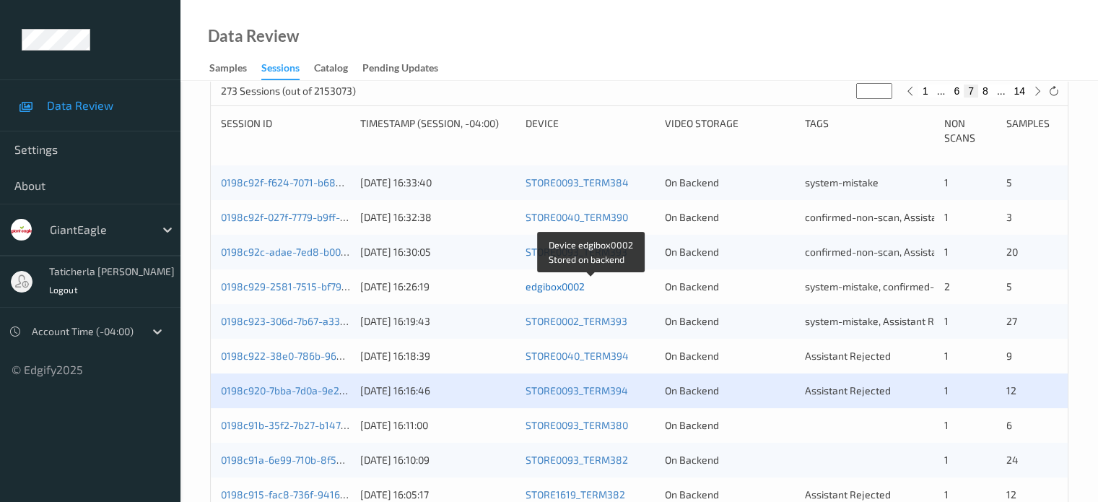
scroll to position [361, 0]
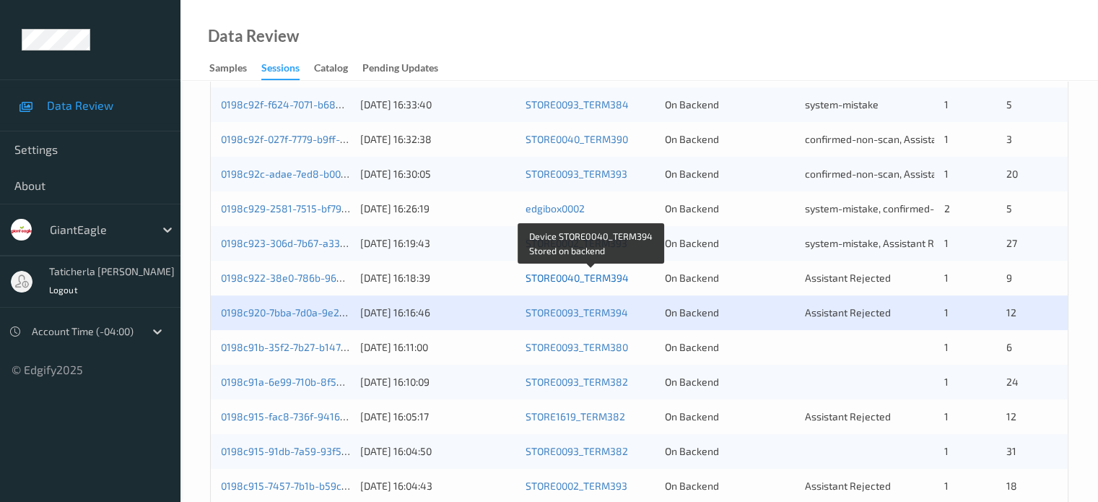
click at [569, 277] on link "STORE0040_TERM394" at bounding box center [577, 277] width 103 height 12
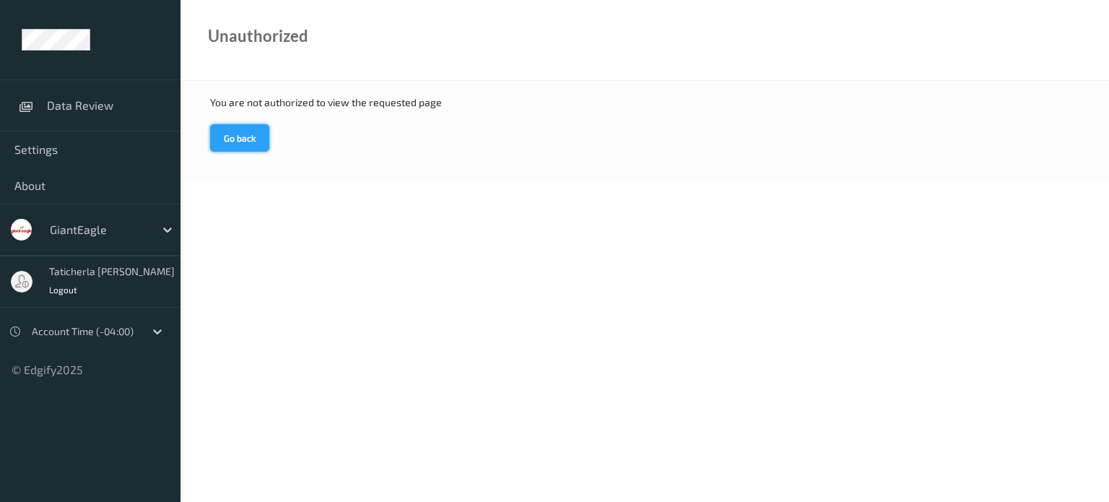
click at [251, 142] on button "Go back" at bounding box center [239, 137] width 59 height 27
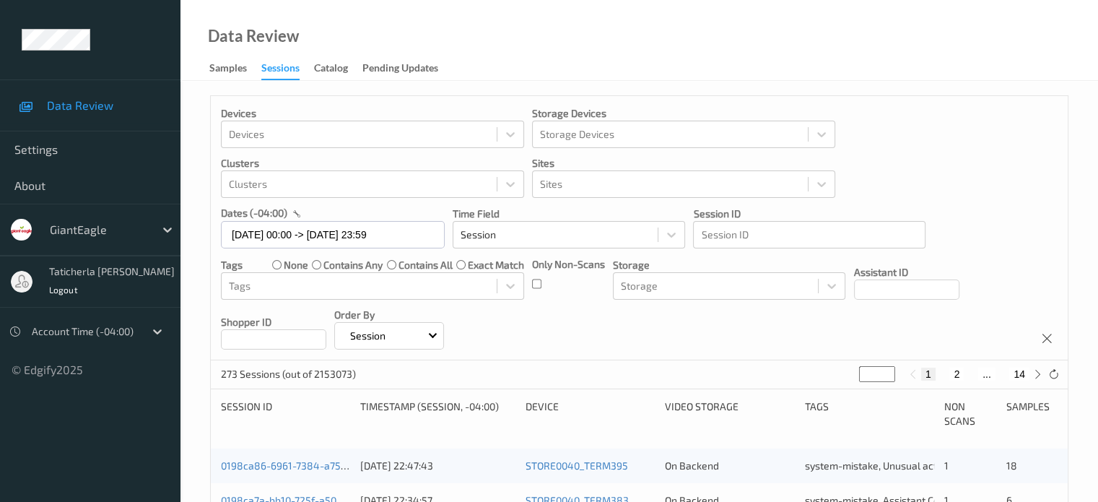
click at [962, 373] on button "2" at bounding box center [957, 374] width 14 height 13
type input "*"
click at [975, 372] on button "3" at bounding box center [971, 374] width 14 height 13
type input "*"
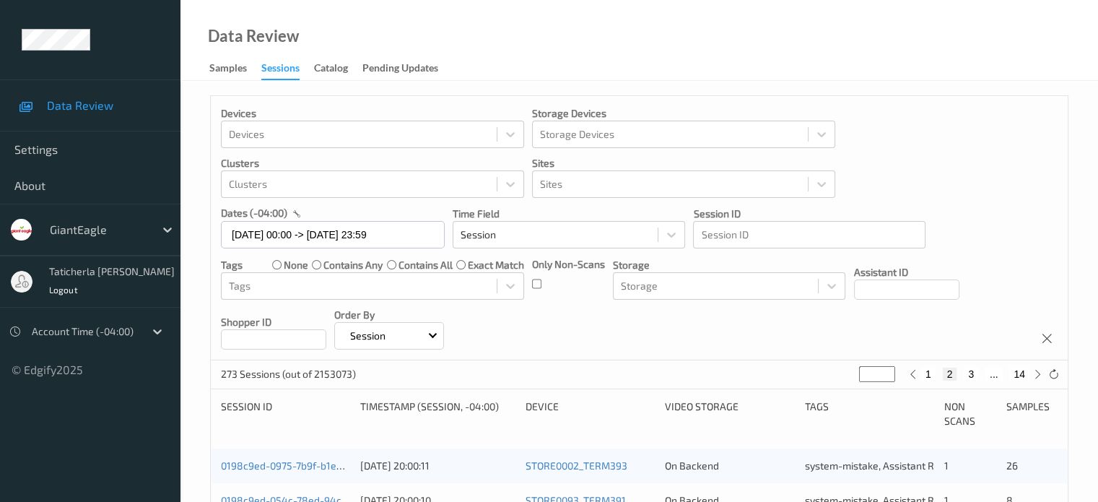
type input "*"
click at [1020, 371] on button "14" at bounding box center [1019, 374] width 20 height 13
type input "**"
click at [993, 376] on button "13" at bounding box center [988, 374] width 20 height 13
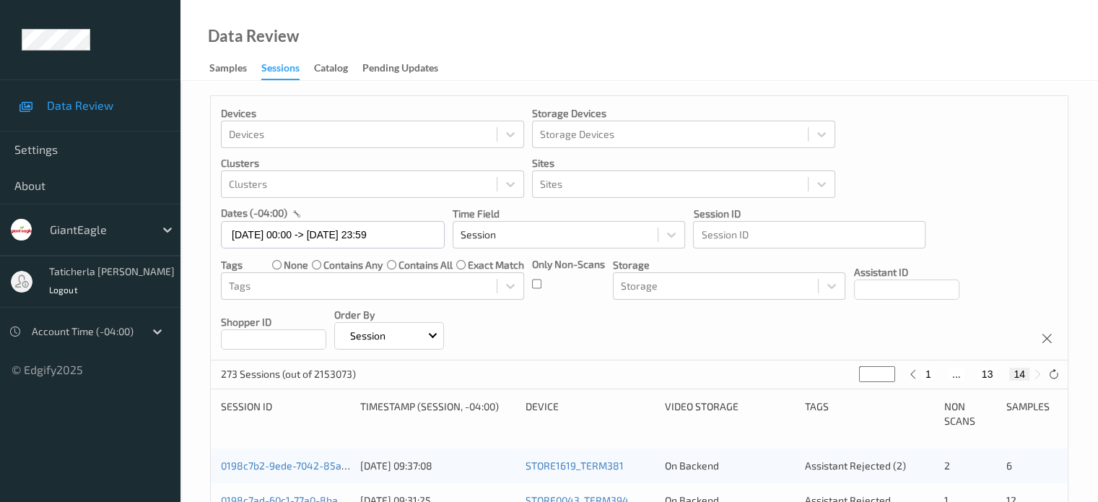
type input "**"
click at [976, 377] on button "12" at bounding box center [971, 374] width 20 height 13
type input "**"
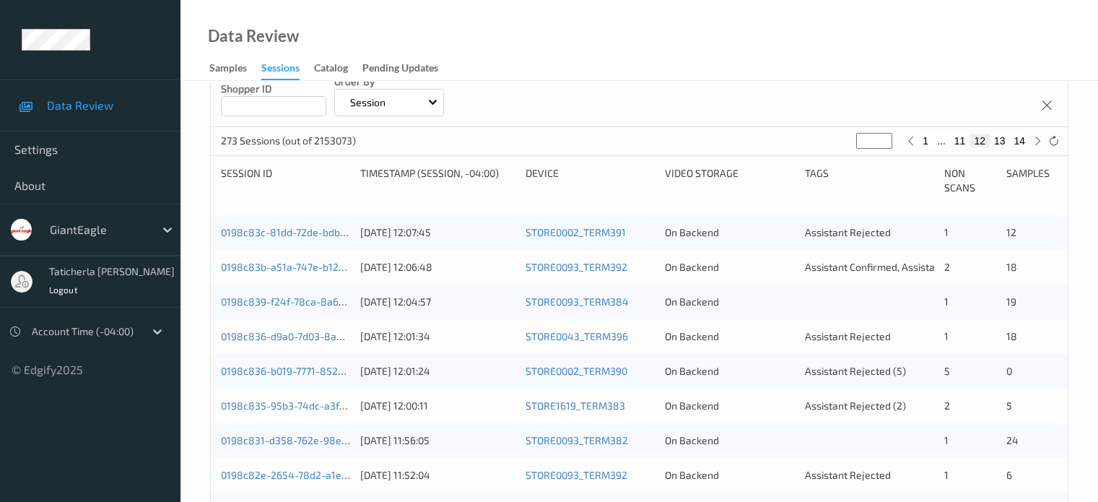
scroll to position [144, 0]
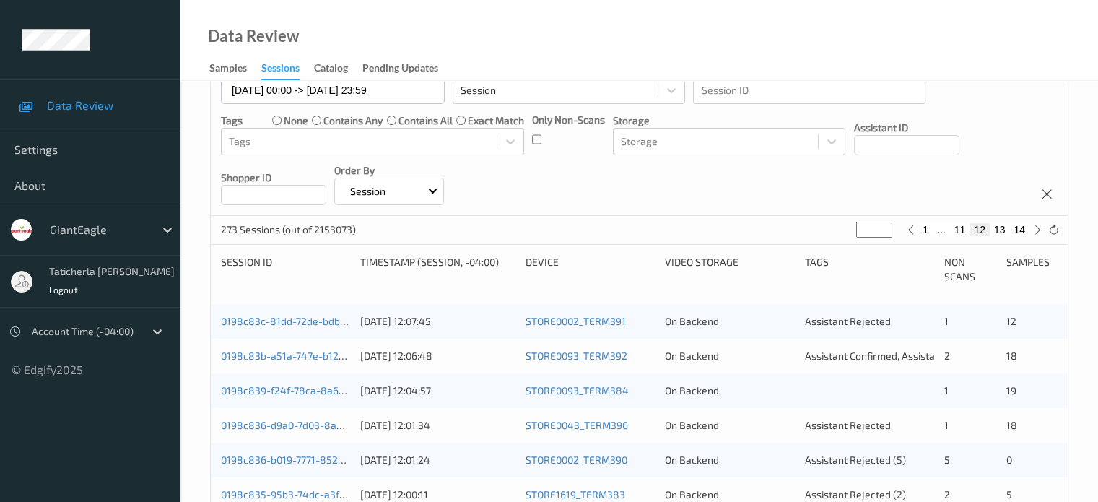
click at [978, 227] on button "12" at bounding box center [980, 229] width 20 height 13
click at [924, 229] on button "1" at bounding box center [925, 229] width 14 height 13
type input "*"
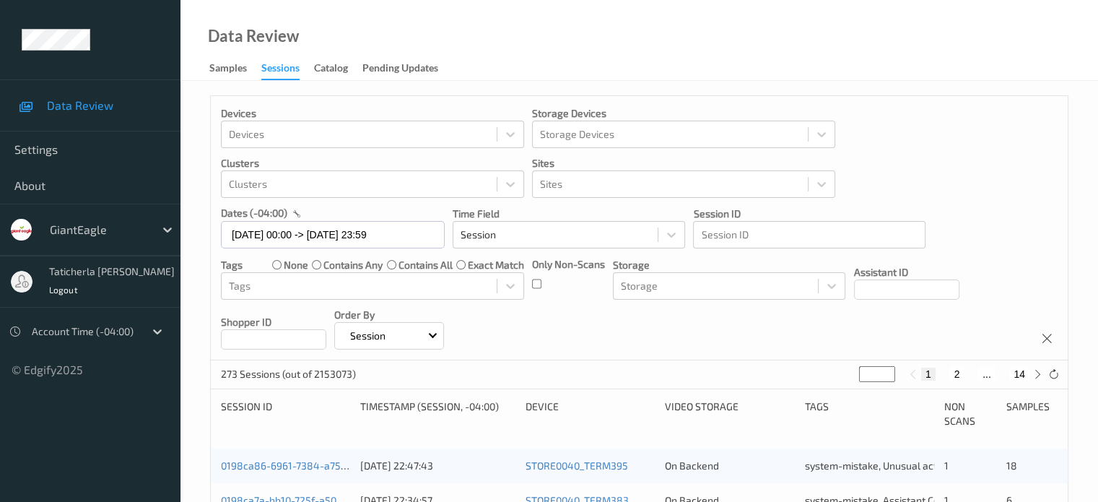
click at [957, 376] on button "2" at bounding box center [957, 374] width 14 height 13
type input "*"
click at [973, 376] on button "3" at bounding box center [971, 374] width 14 height 13
type input "*"
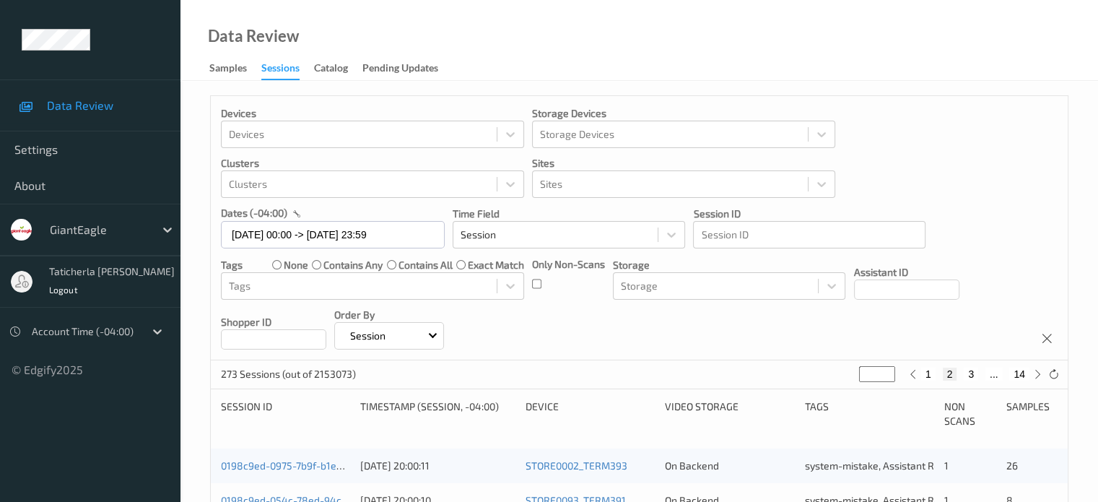
type input "*"
click at [981, 375] on button "4" at bounding box center [980, 374] width 14 height 13
type input "*"
click at [986, 374] on button "5" at bounding box center [985, 374] width 14 height 13
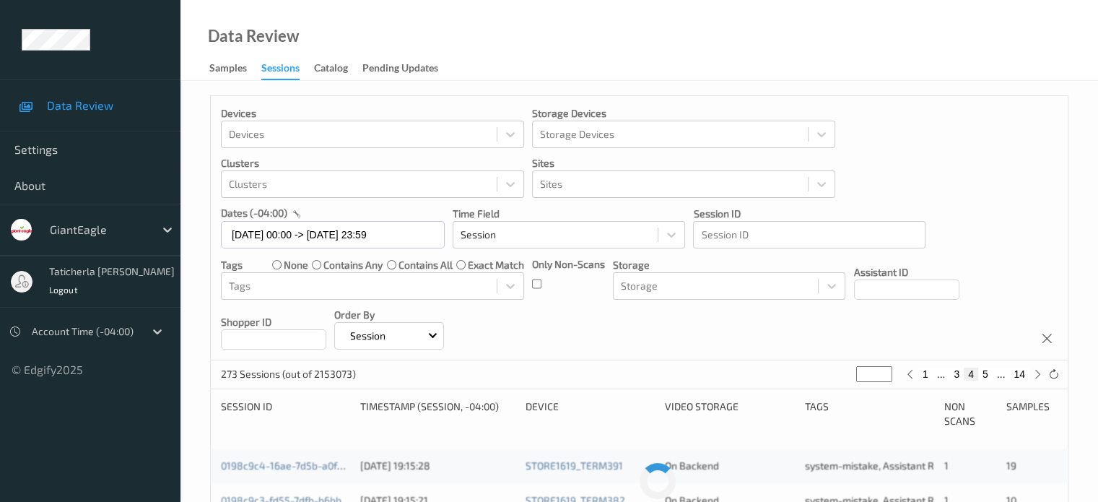
type input "*"
click at [987, 374] on button "6" at bounding box center [985, 374] width 14 height 13
type input "*"
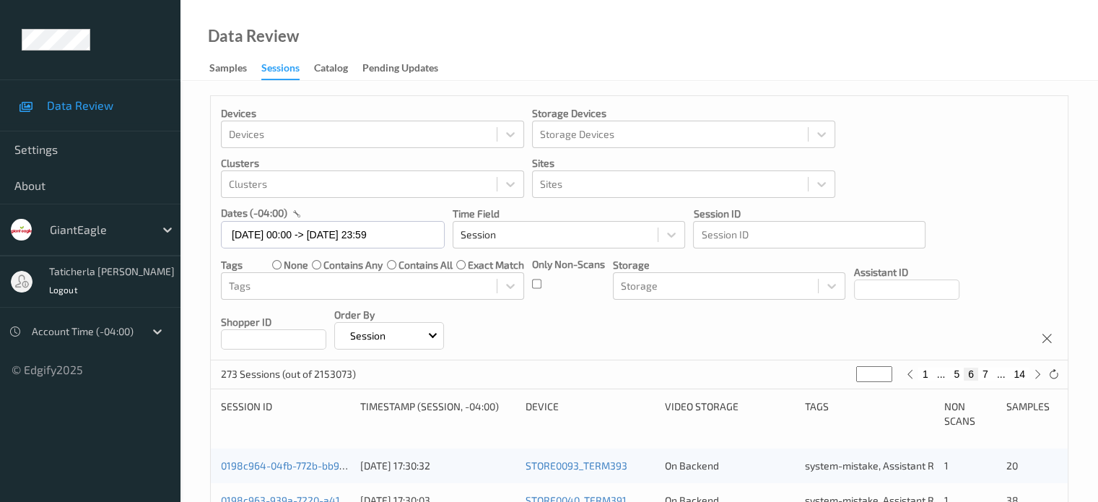
click at [984, 372] on button "7" at bounding box center [985, 374] width 14 height 13
type input "*"
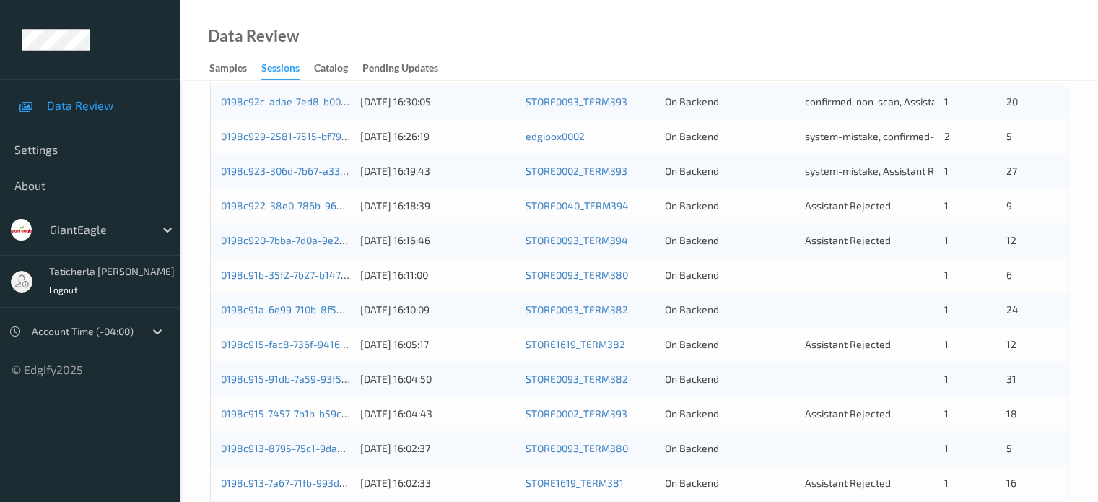
scroll to position [505, 0]
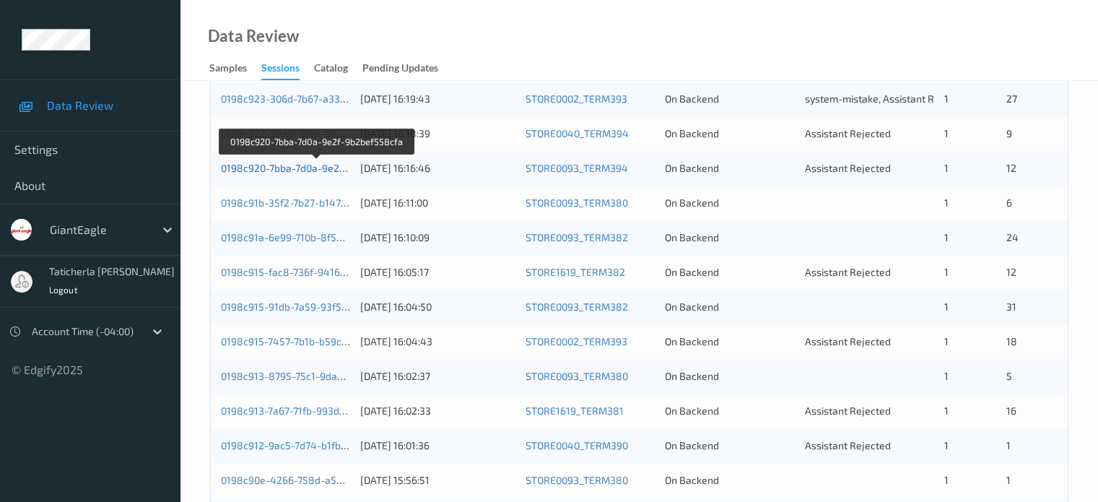
click at [311, 170] on link "0198c920-7bba-7d0a-9e2f-9b2bef558cfa" at bounding box center [316, 168] width 191 height 12
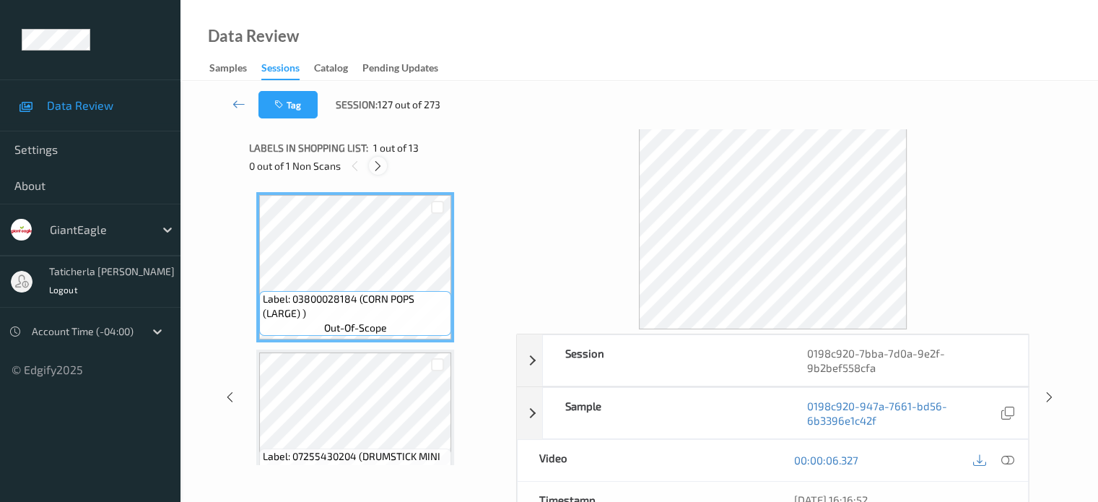
click at [378, 165] on icon at bounding box center [378, 166] width 12 height 13
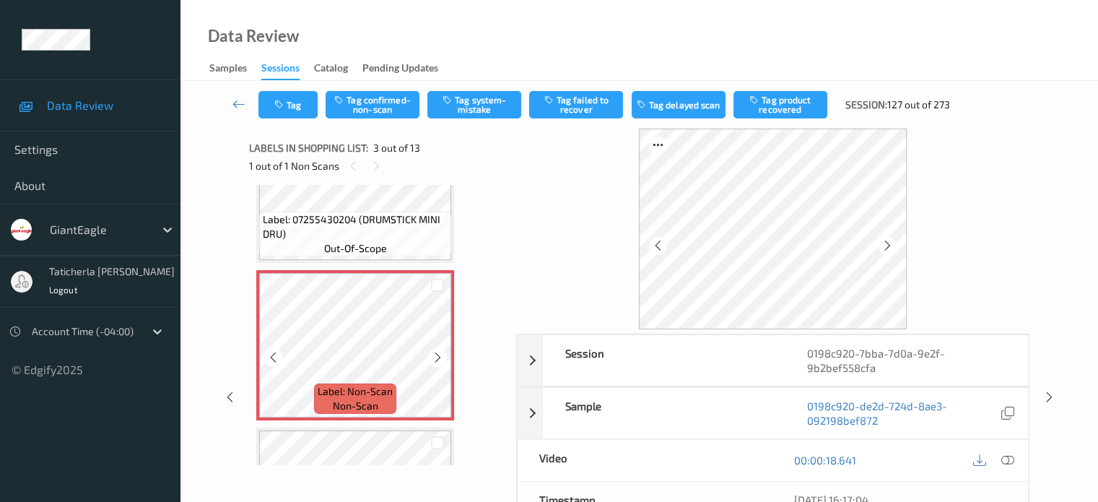
scroll to position [309, 0]
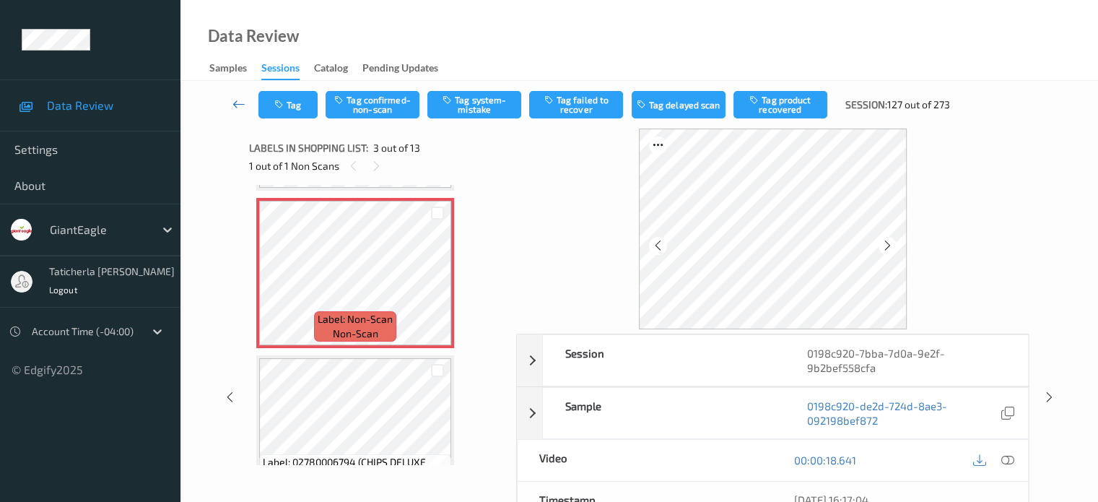
click at [245, 103] on icon at bounding box center [239, 104] width 13 height 14
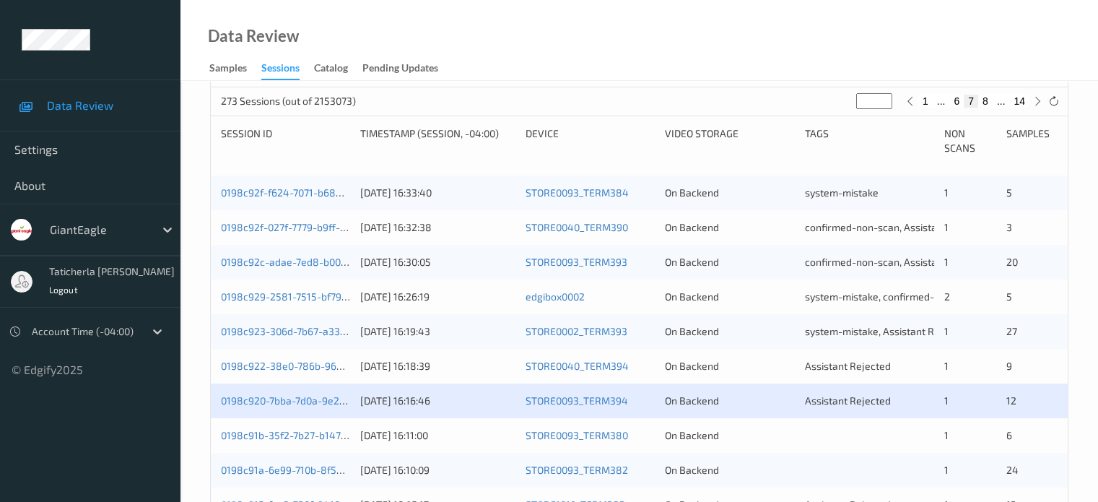
scroll to position [289, 0]
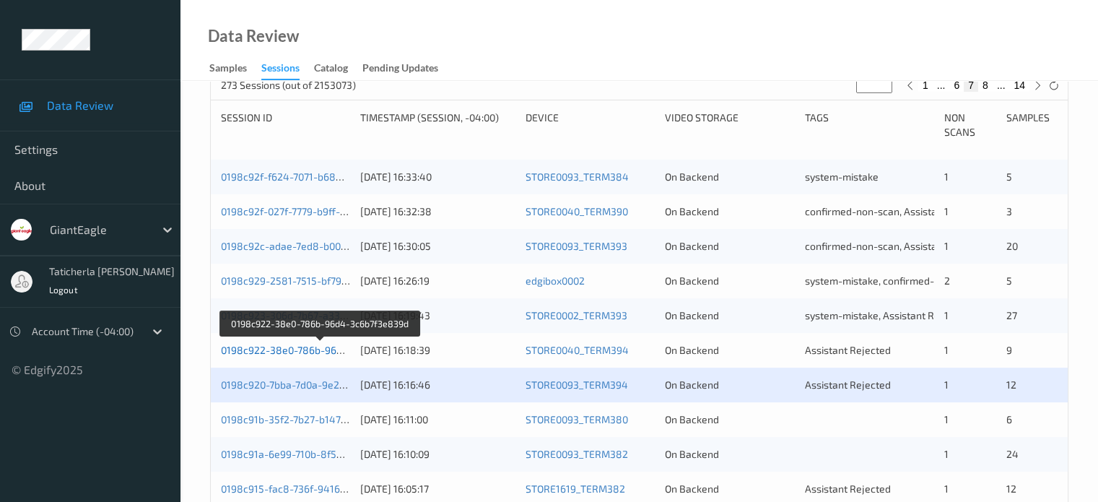
click at [306, 347] on link "0198c922-38e0-786b-96d4-3c6b7f3e839d" at bounding box center [320, 350] width 199 height 12
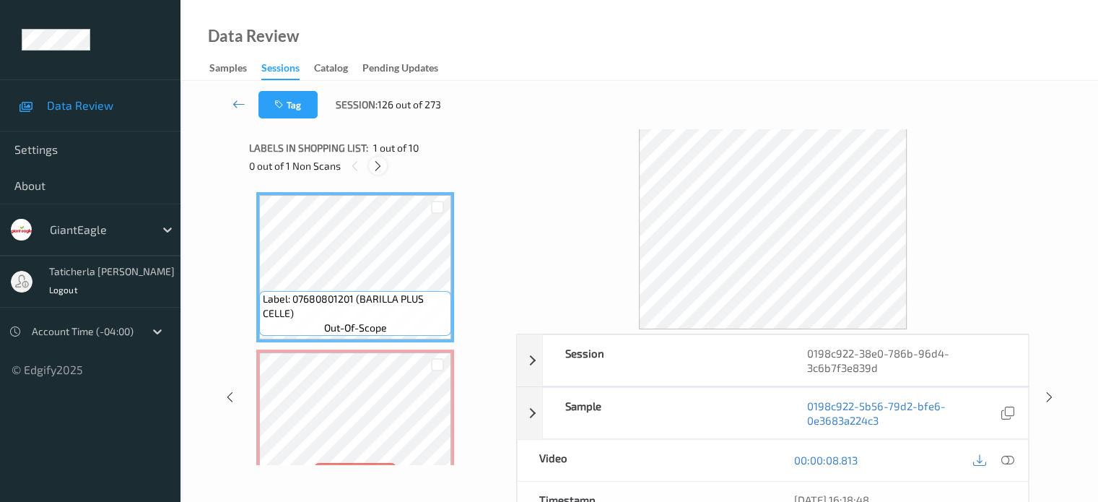
click at [378, 163] on icon at bounding box center [378, 166] width 12 height 13
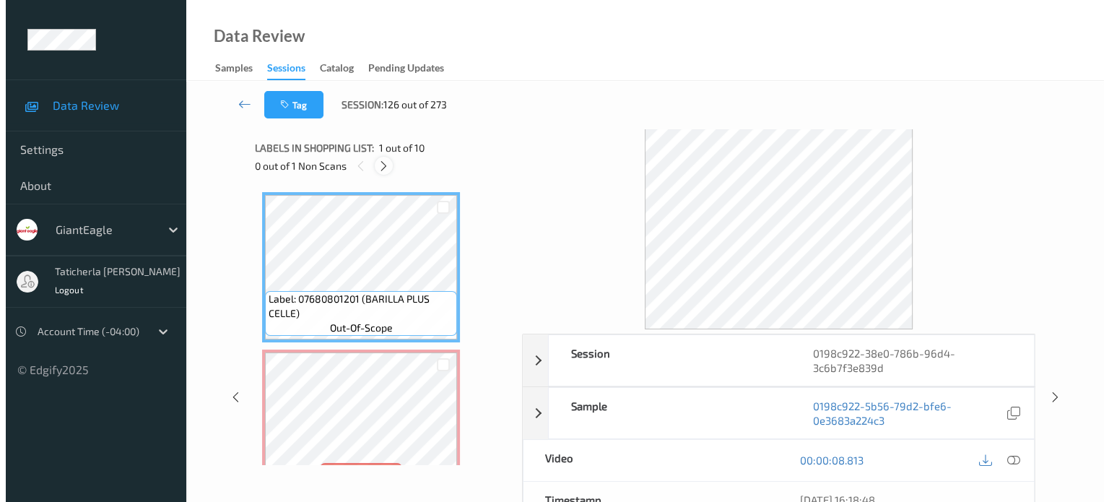
scroll to position [7, 0]
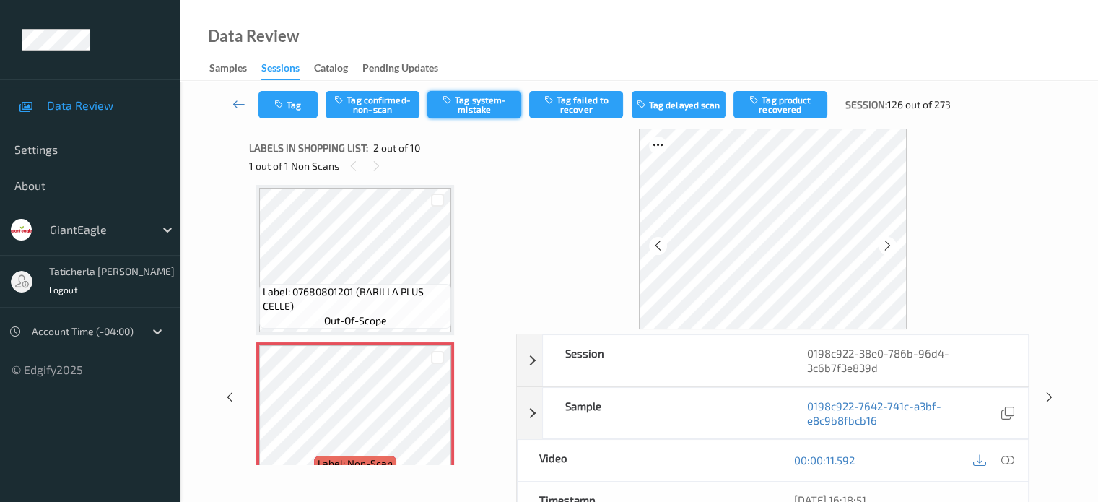
click at [486, 104] on button "Tag system-mistake" at bounding box center [474, 104] width 94 height 27
click at [300, 101] on button "Tag" at bounding box center [288, 104] width 59 height 27
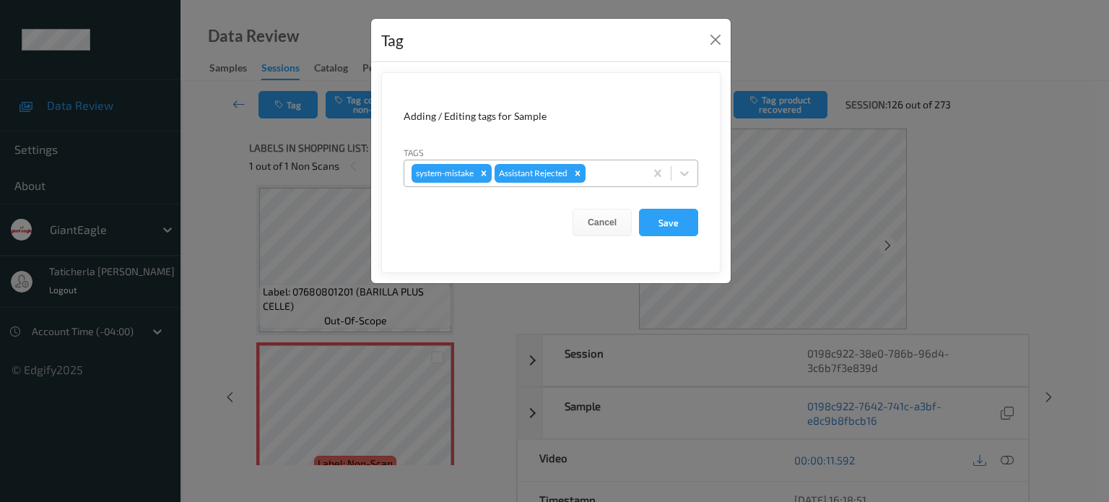
click at [617, 171] on div at bounding box center [612, 173] width 49 height 17
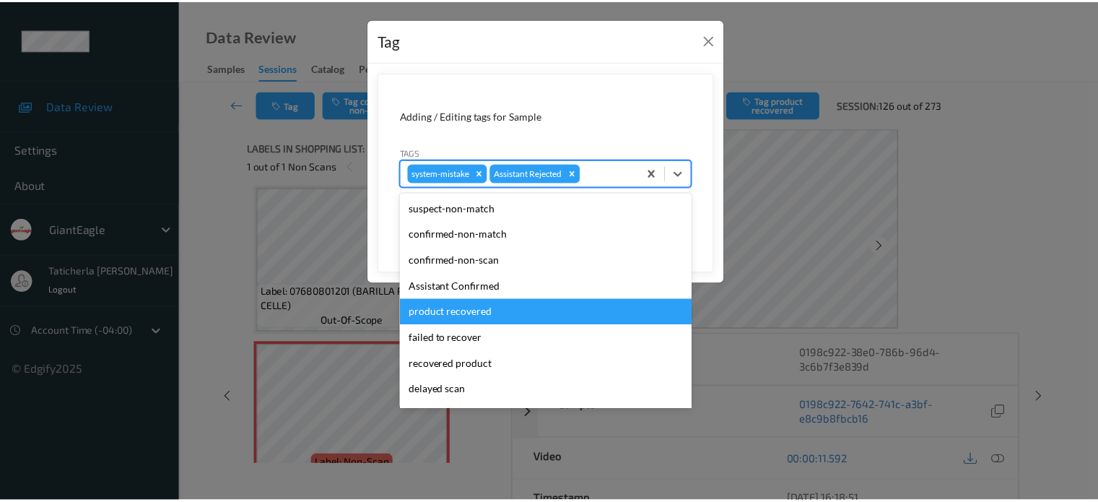
scroll to position [127, 0]
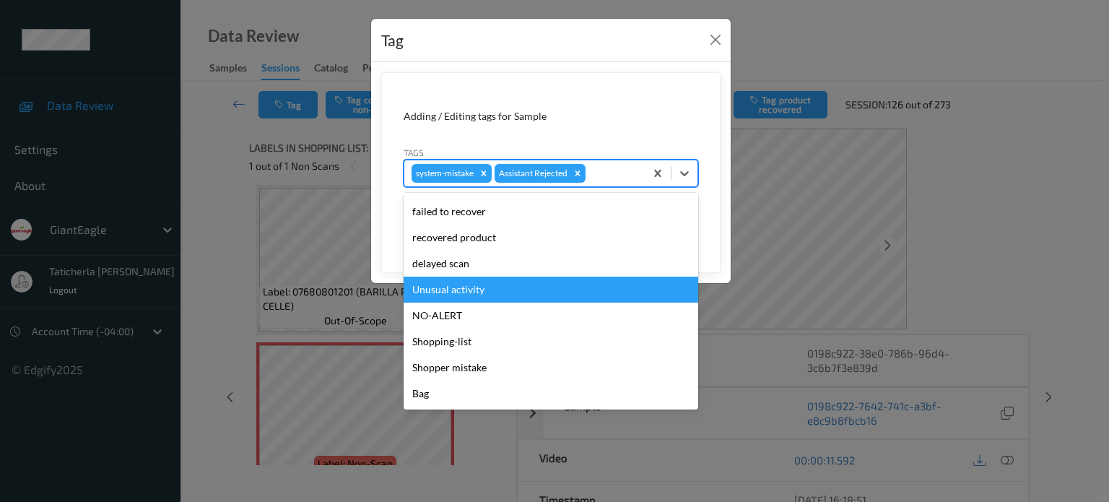
click at [547, 292] on div "Unusual activity" at bounding box center [551, 290] width 295 height 26
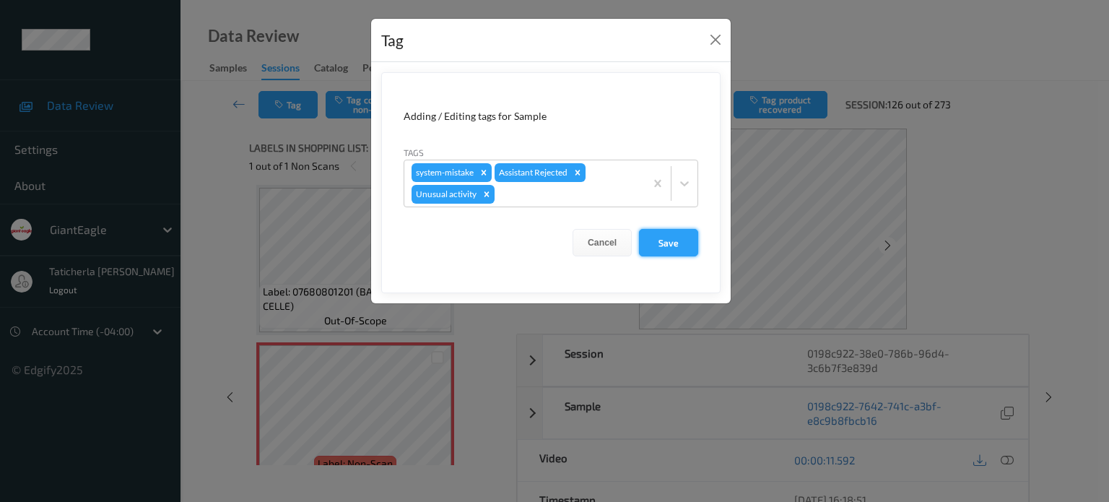
click at [668, 246] on button "Save" at bounding box center [668, 242] width 59 height 27
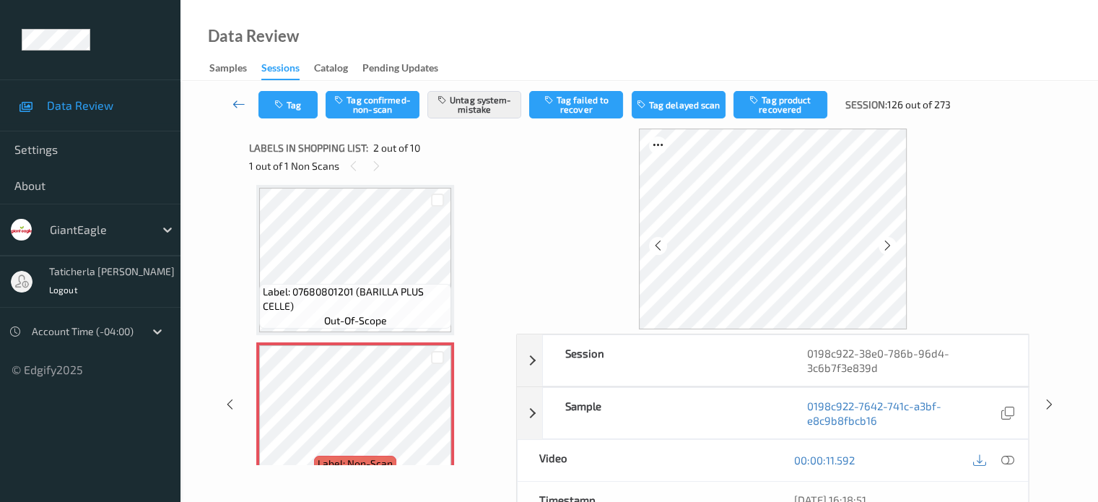
click at [231, 106] on link at bounding box center [239, 104] width 38 height 27
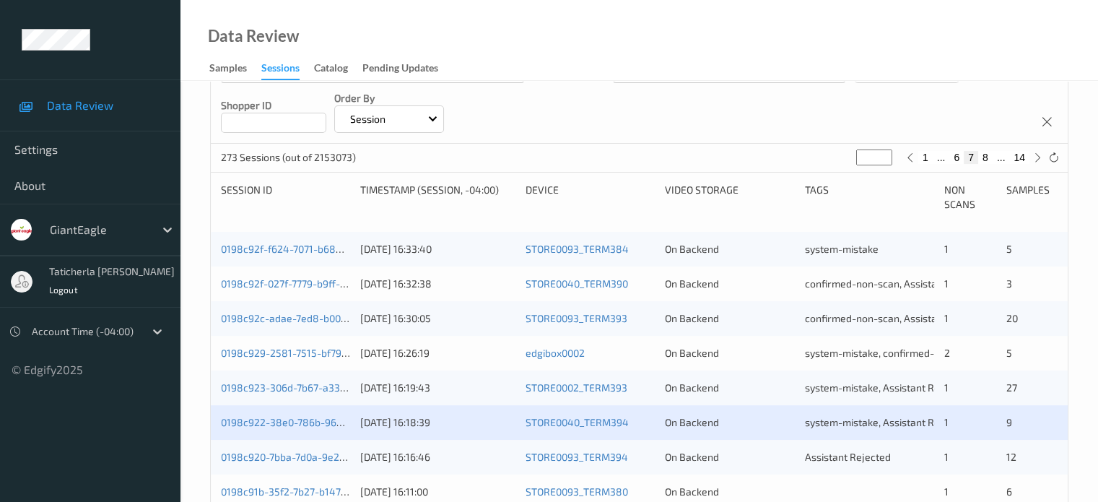
scroll to position [361, 0]
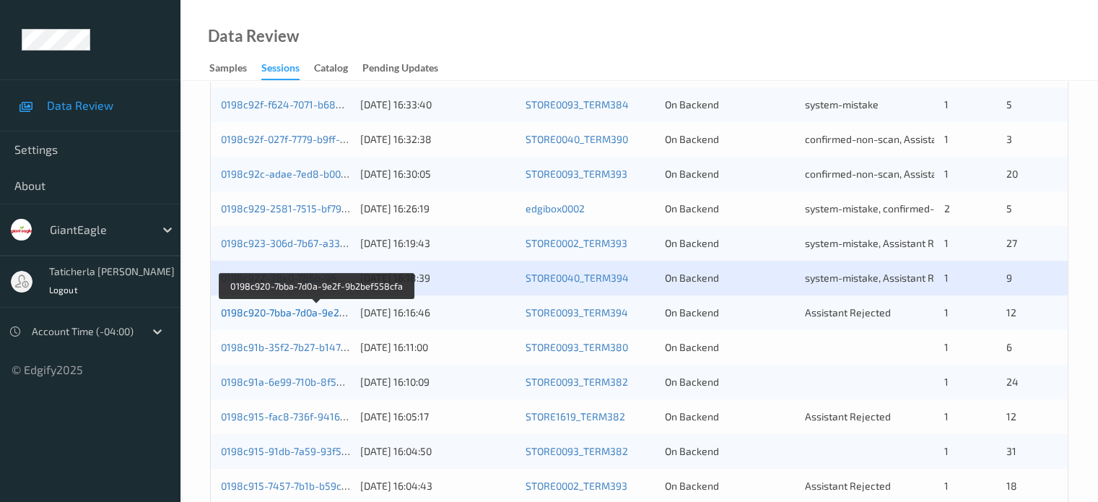
click at [282, 311] on link "0198c920-7bba-7d0a-9e2f-9b2bef558cfa" at bounding box center [316, 312] width 191 height 12
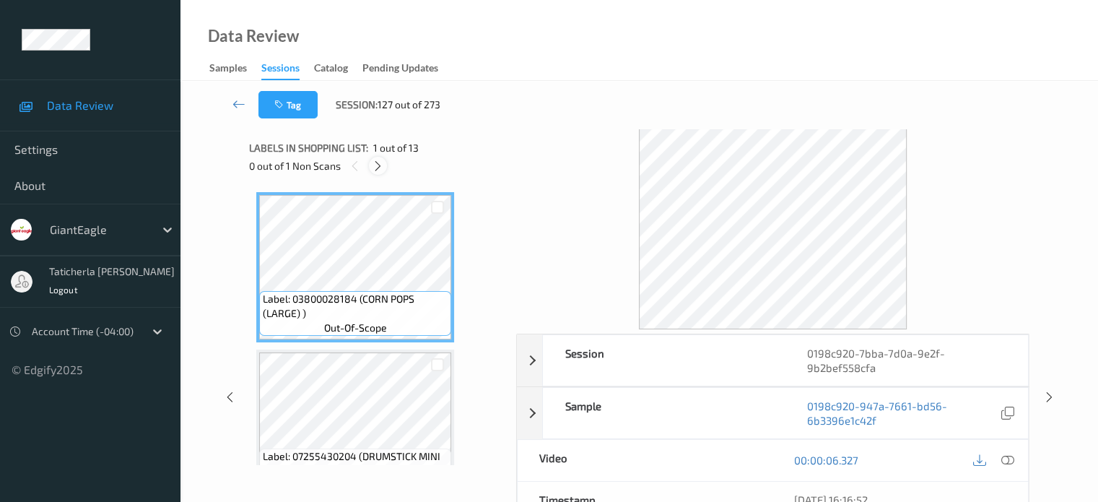
click at [378, 161] on icon at bounding box center [378, 166] width 12 height 13
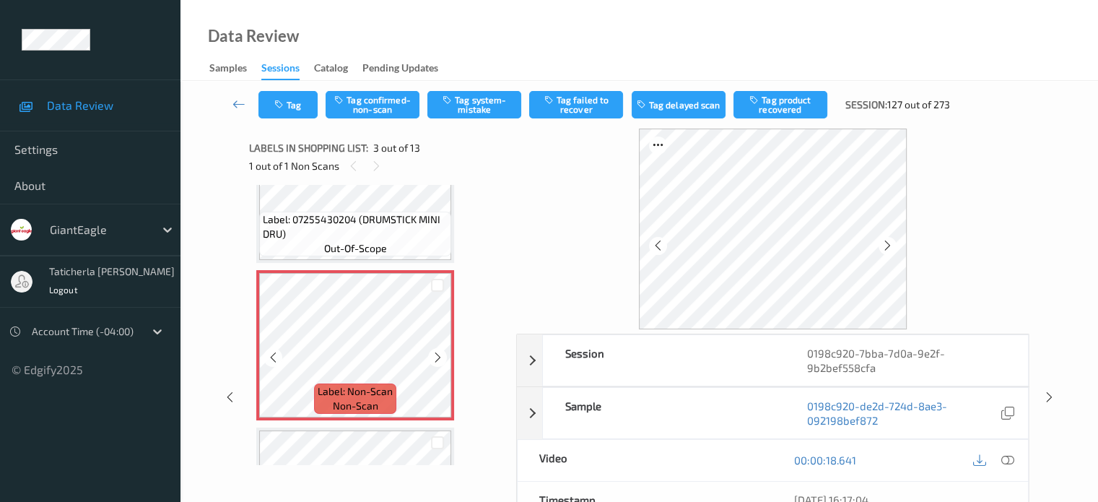
scroll to position [309, 0]
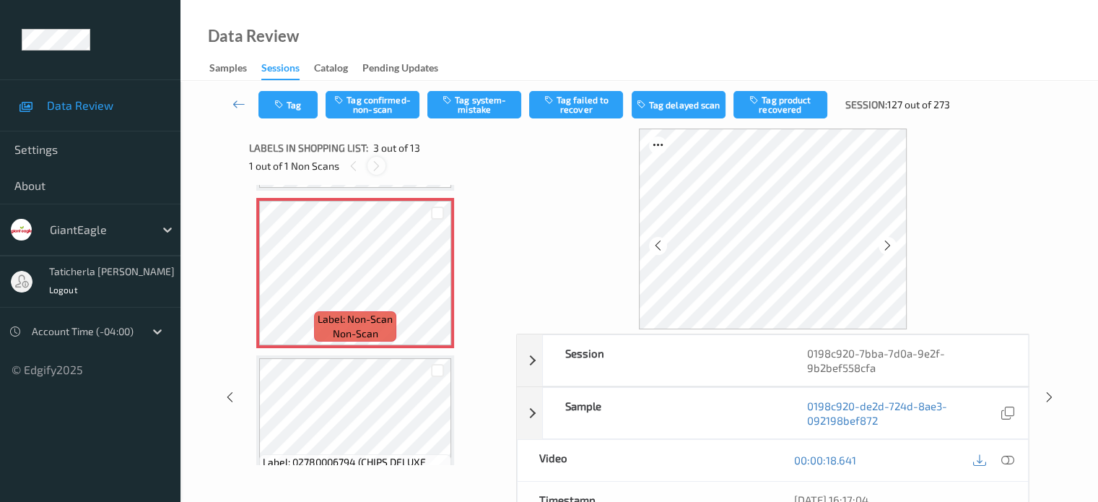
click at [375, 169] on icon at bounding box center [376, 166] width 12 height 13
click at [1007, 456] on icon at bounding box center [1007, 459] width 13 height 13
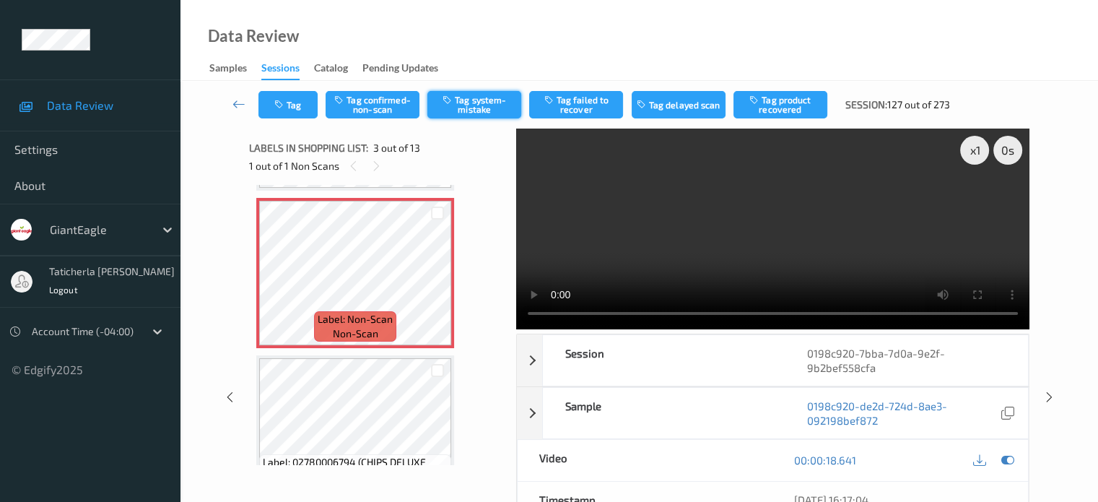
click at [477, 105] on button "Tag system-mistake" at bounding box center [474, 104] width 94 height 27
click at [238, 106] on icon at bounding box center [239, 104] width 13 height 14
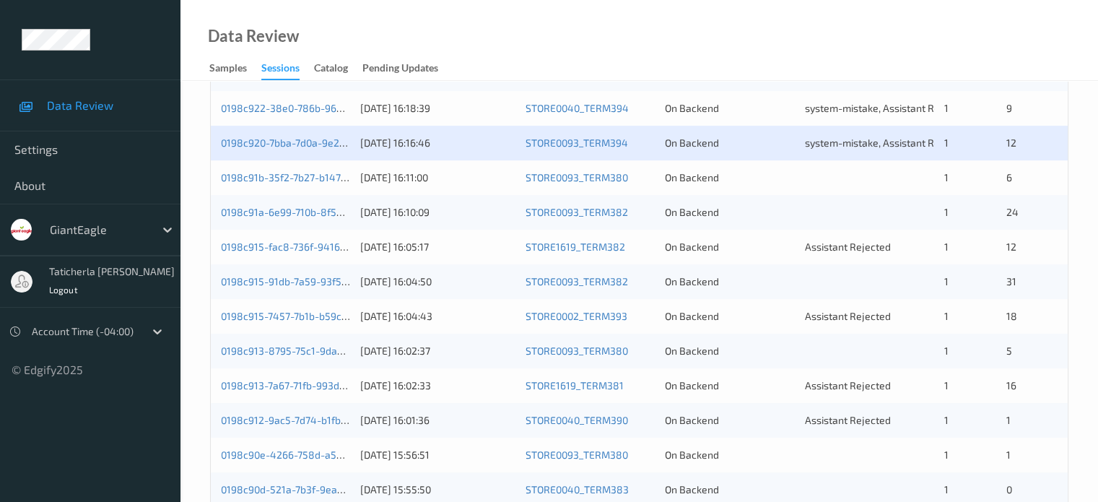
scroll to position [505, 0]
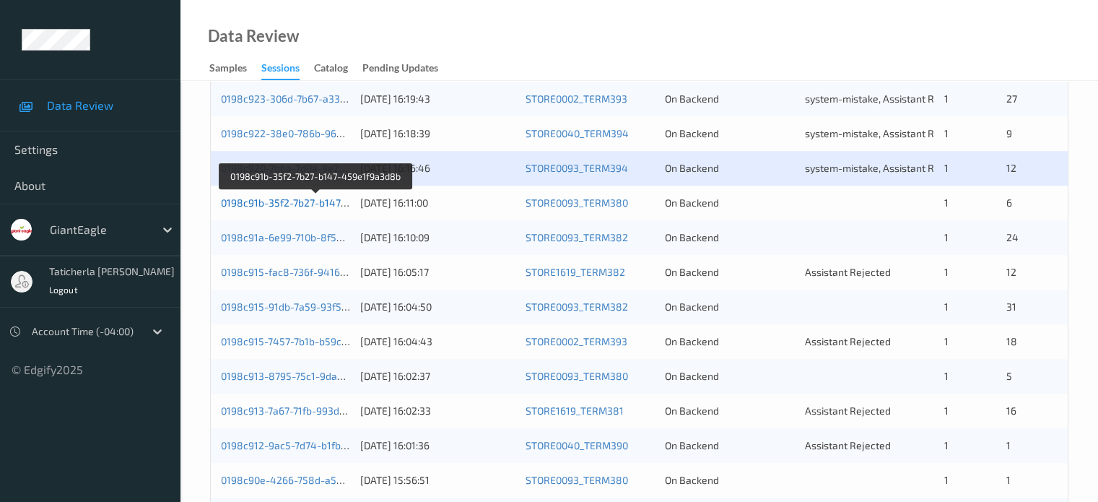
click at [297, 198] on link "0198c91b-35f2-7b27-b147-459e1f9a3d8b" at bounding box center [316, 202] width 191 height 12
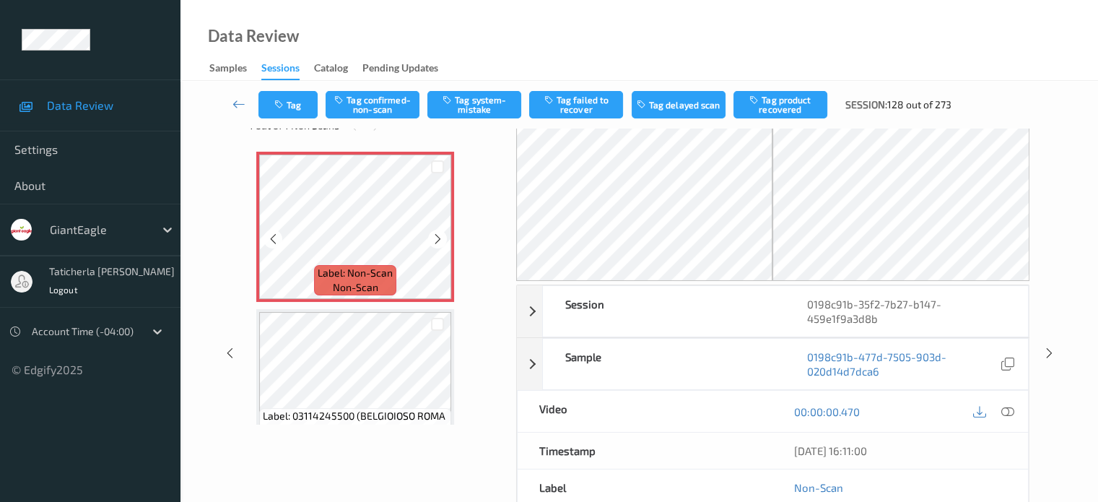
scroll to position [39, 0]
click at [439, 240] on icon at bounding box center [438, 240] width 12 height 13
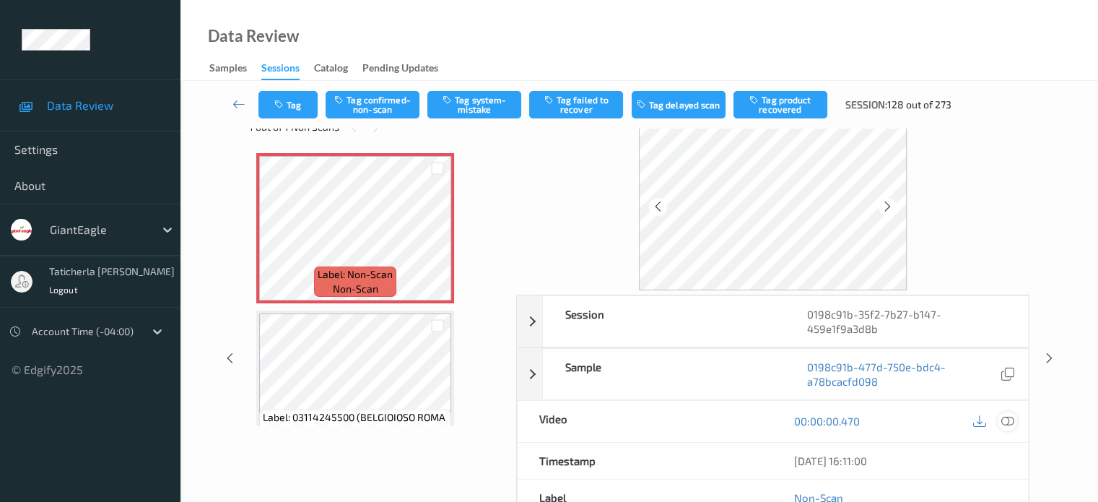
click at [1007, 419] on icon at bounding box center [1007, 420] width 13 height 13
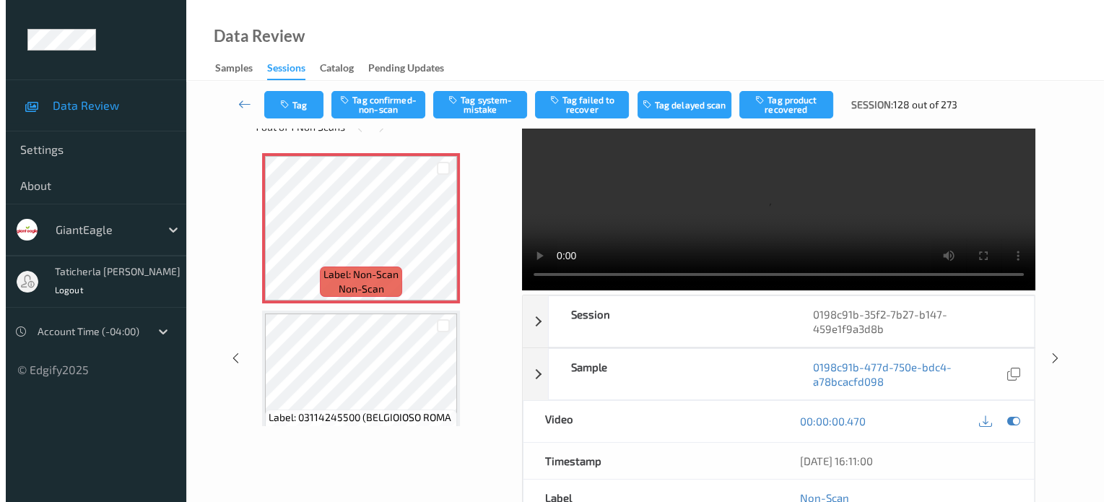
scroll to position [0, 0]
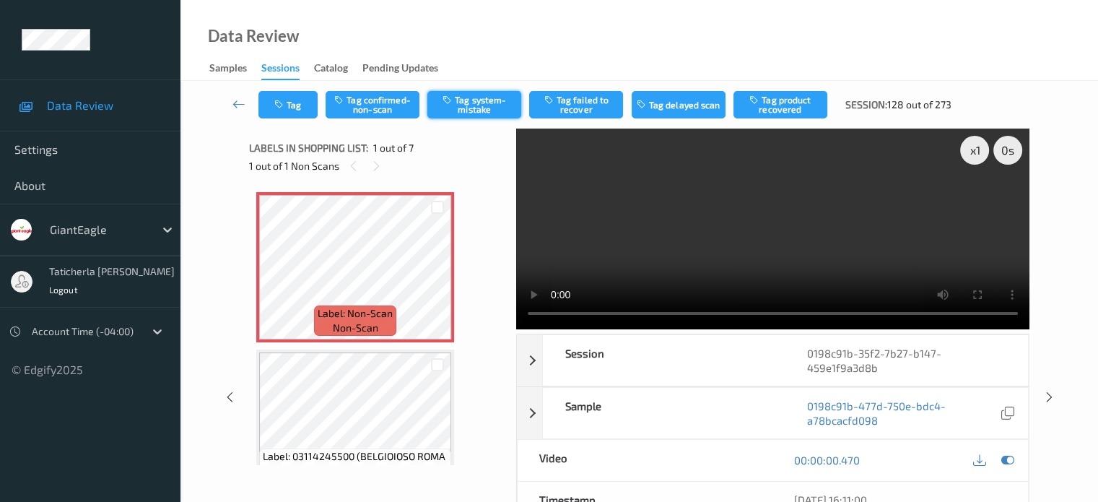
click at [482, 108] on button "Tag system-mistake" at bounding box center [474, 104] width 94 height 27
click at [303, 95] on button "Tag" at bounding box center [288, 104] width 59 height 27
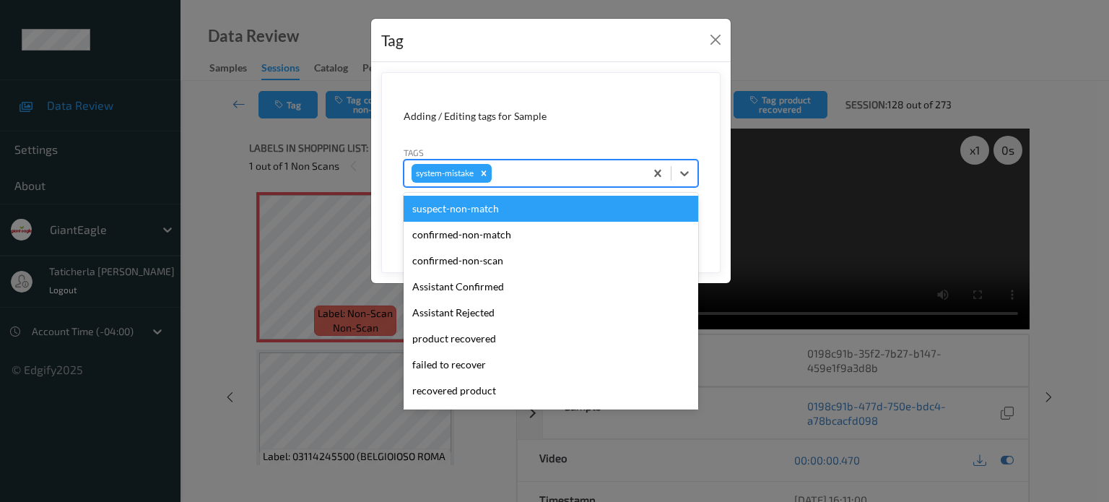
click at [568, 174] on div at bounding box center [566, 173] width 143 height 17
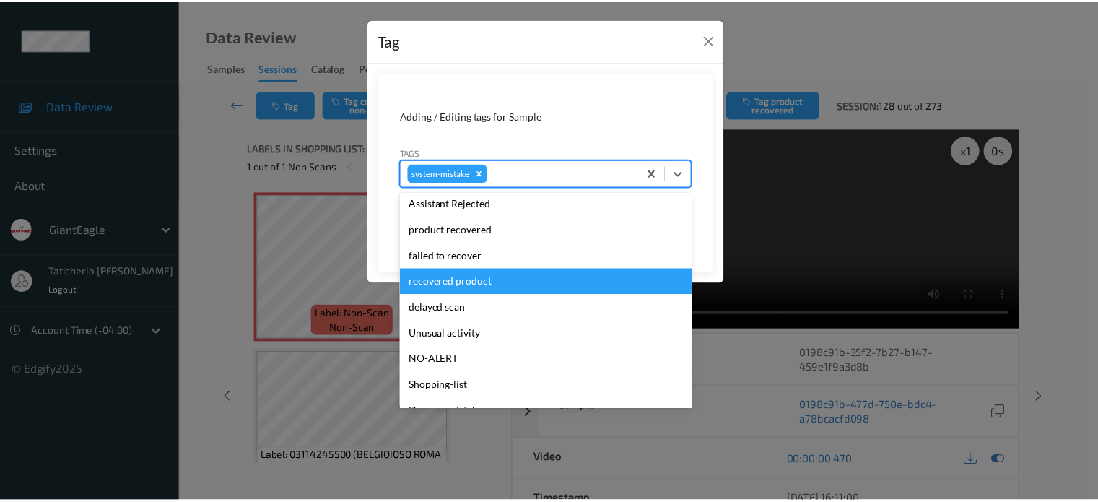
scroll to position [144, 0]
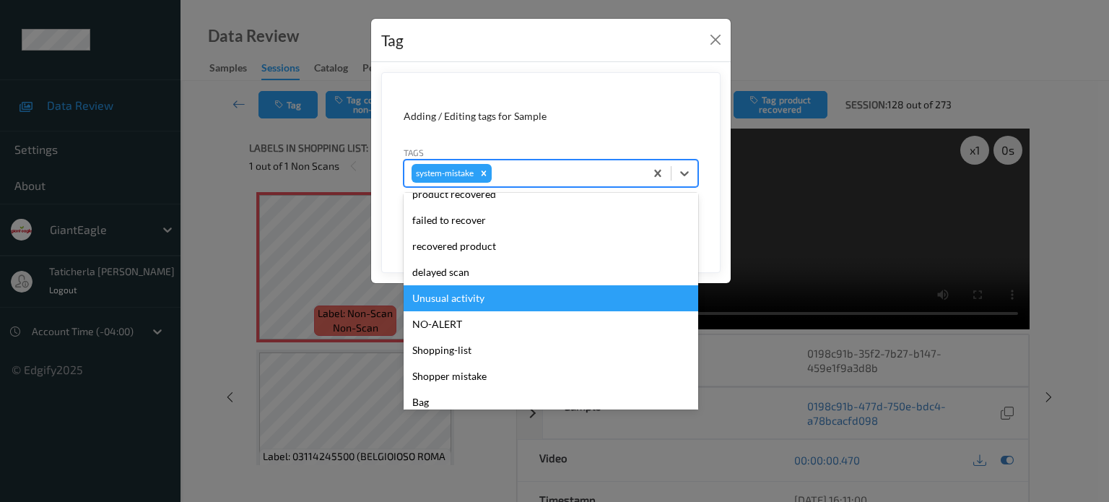
click at [569, 288] on div "Unusual activity" at bounding box center [551, 298] width 295 height 26
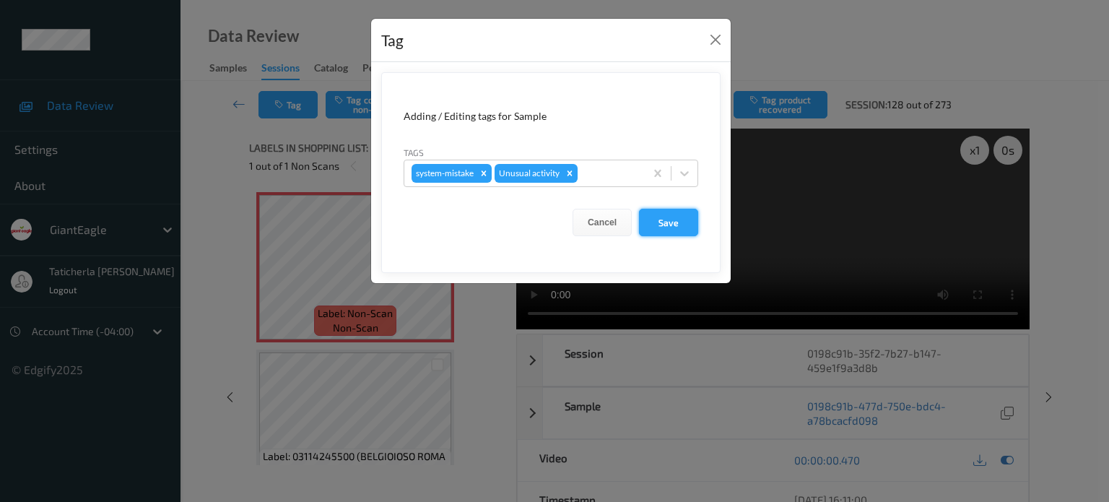
click at [674, 220] on button "Save" at bounding box center [668, 222] width 59 height 27
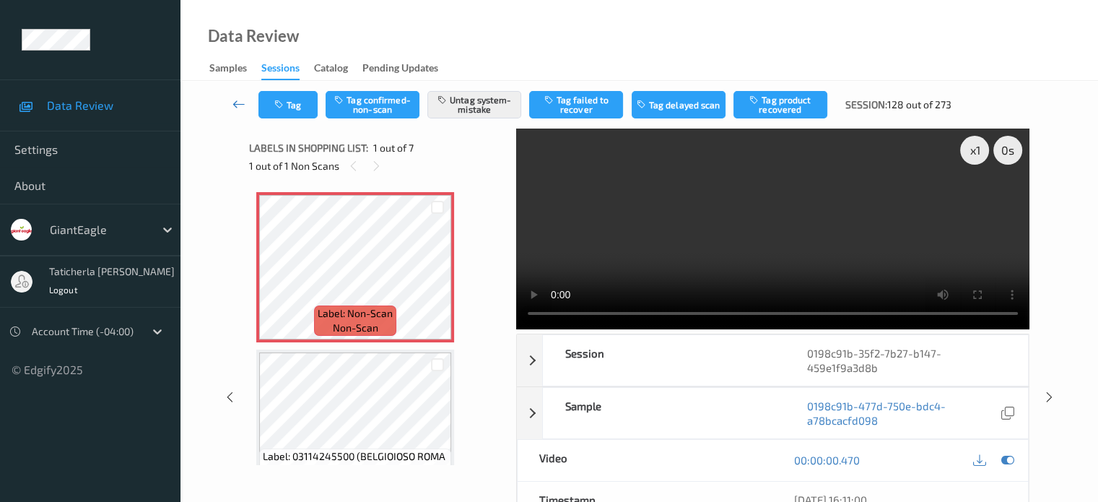
click at [237, 100] on icon at bounding box center [239, 104] width 13 height 14
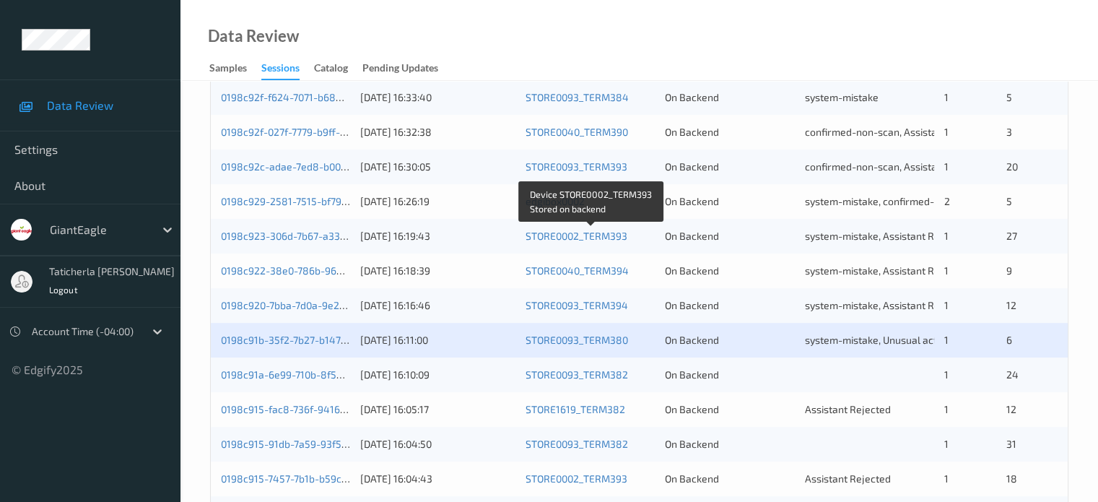
scroll to position [433, 0]
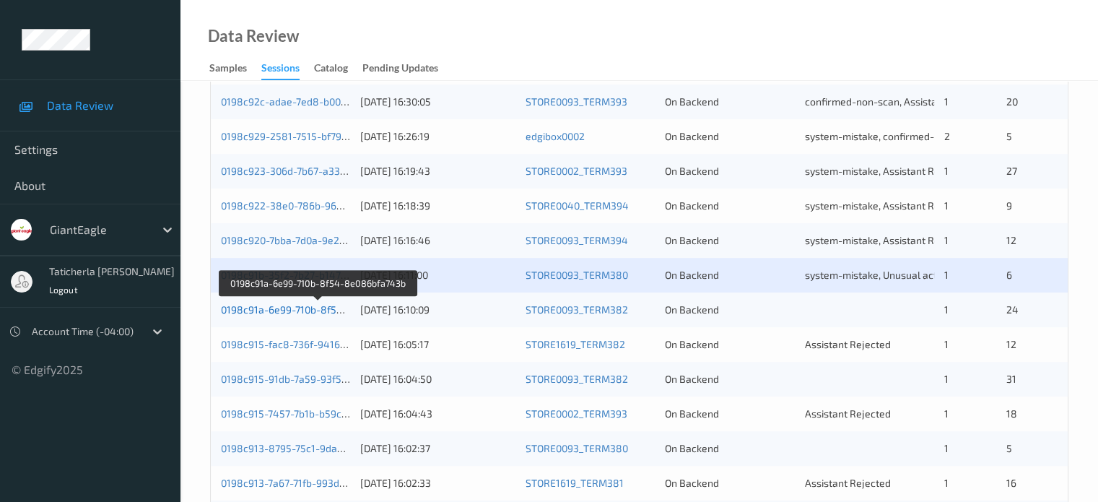
click at [320, 304] on link "0198c91a-6e99-710b-8f54-8e086bfa743b" at bounding box center [318, 309] width 195 height 12
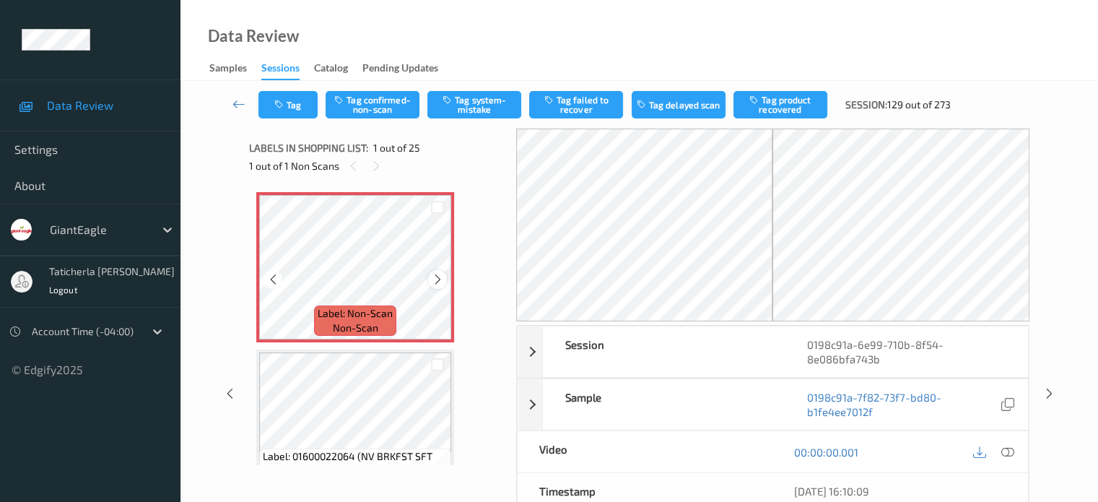
click at [440, 279] on icon at bounding box center [438, 279] width 12 height 13
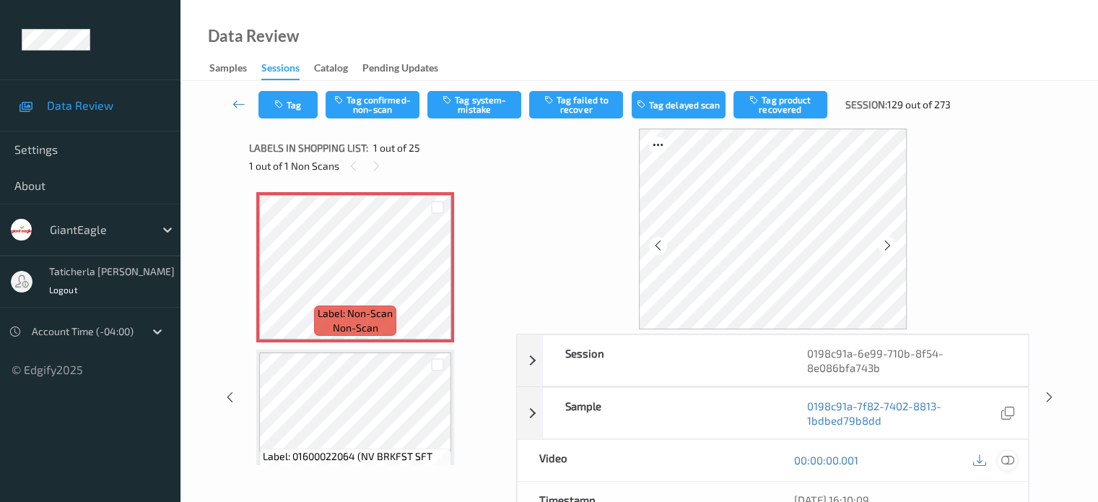
click at [1007, 459] on icon at bounding box center [1007, 459] width 13 height 13
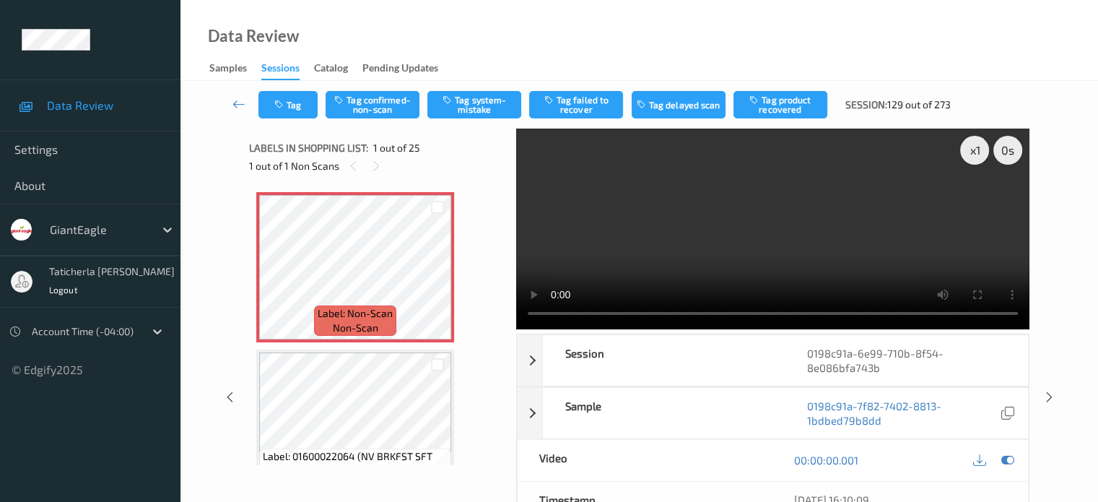
click at [978, 199] on video at bounding box center [772, 229] width 513 height 201
click at [437, 277] on icon at bounding box center [438, 279] width 12 height 13
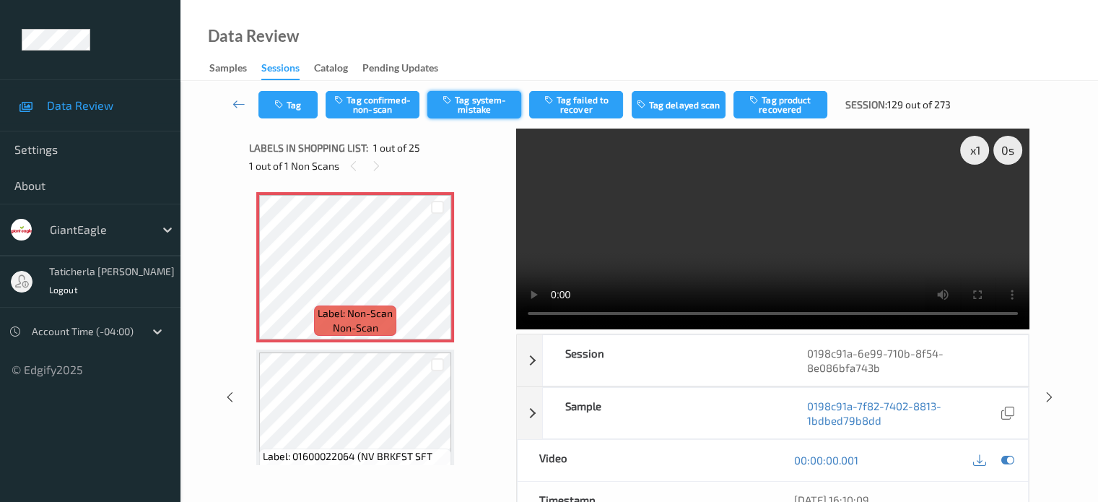
click at [499, 91] on button "Tag system-mistake" at bounding box center [474, 104] width 94 height 27
click at [239, 106] on icon at bounding box center [239, 104] width 13 height 14
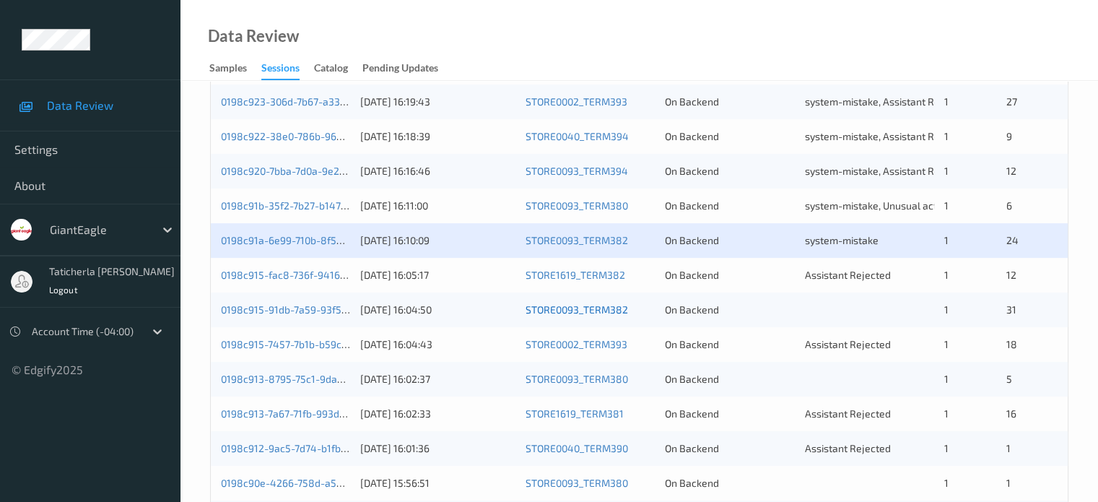
scroll to position [505, 0]
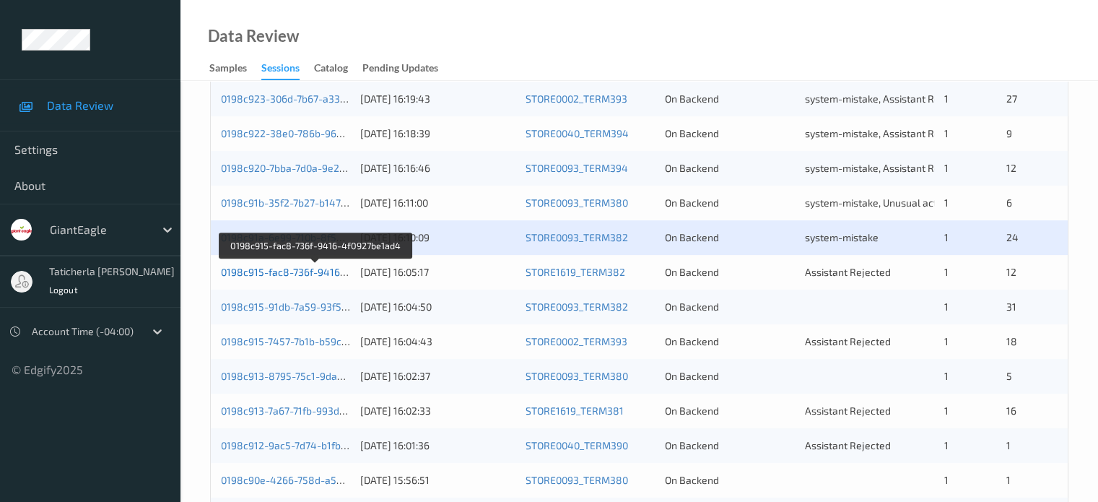
click at [298, 275] on link "0198c915-fac8-736f-9416-4f0927be1ad4" at bounding box center [316, 272] width 190 height 12
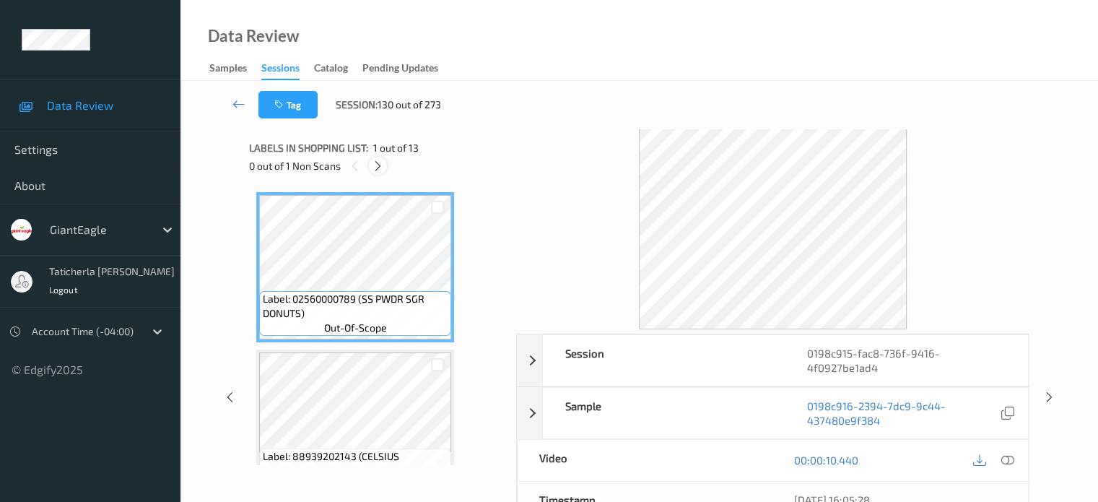
click at [381, 162] on icon at bounding box center [378, 166] width 12 height 13
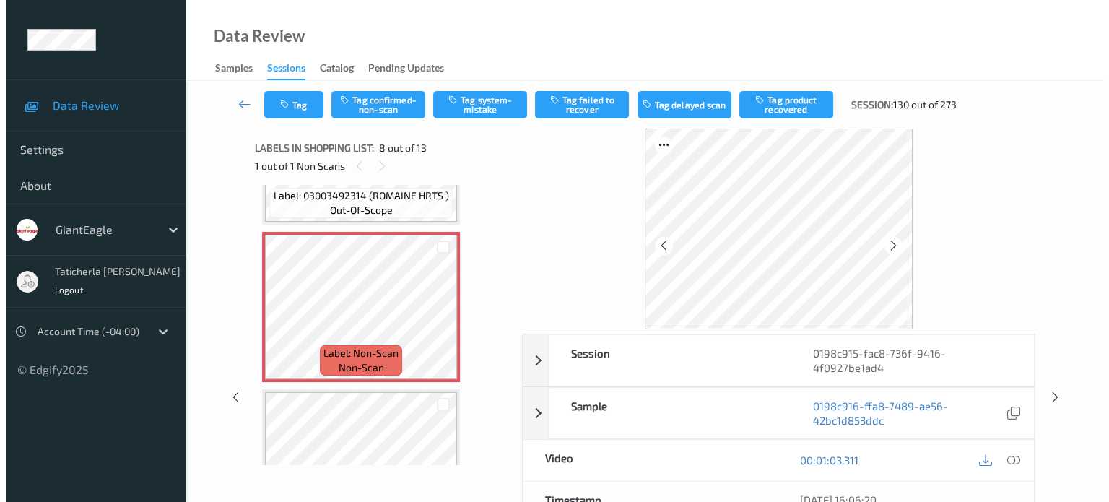
scroll to position [1096, 0]
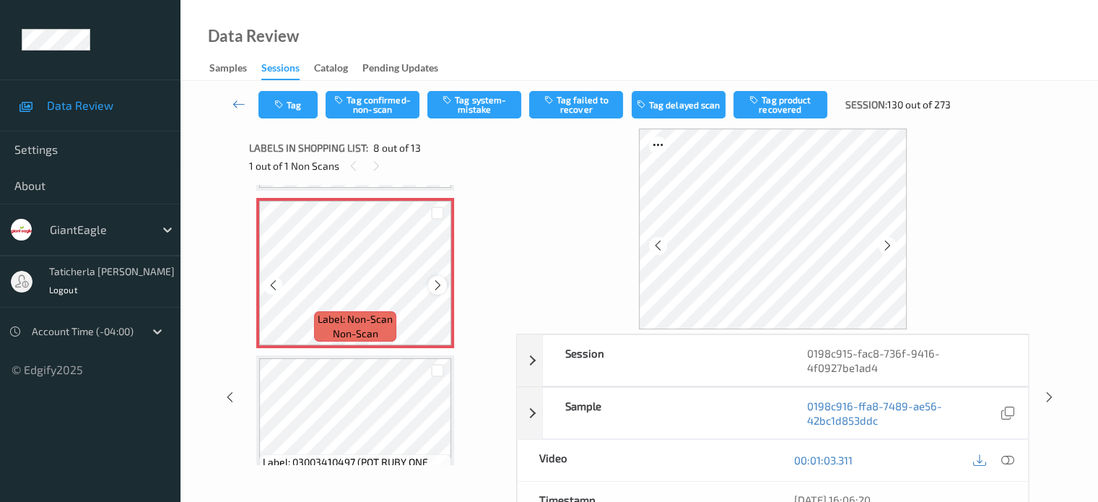
click at [440, 283] on icon at bounding box center [438, 285] width 12 height 13
click at [1006, 459] on icon at bounding box center [1007, 459] width 13 height 13
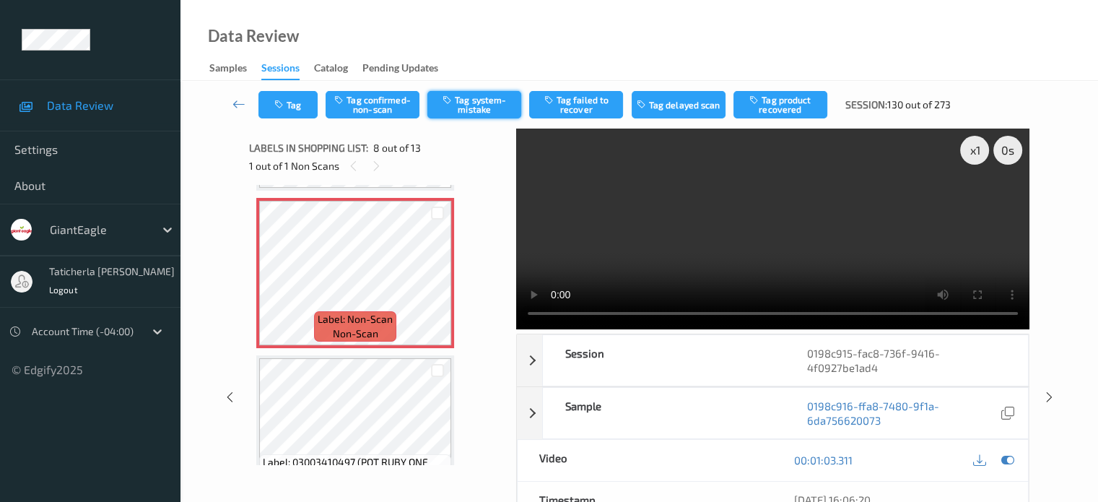
click at [472, 92] on button "Tag system-mistake" at bounding box center [474, 104] width 94 height 27
click at [286, 103] on icon "button" at bounding box center [280, 105] width 12 height 10
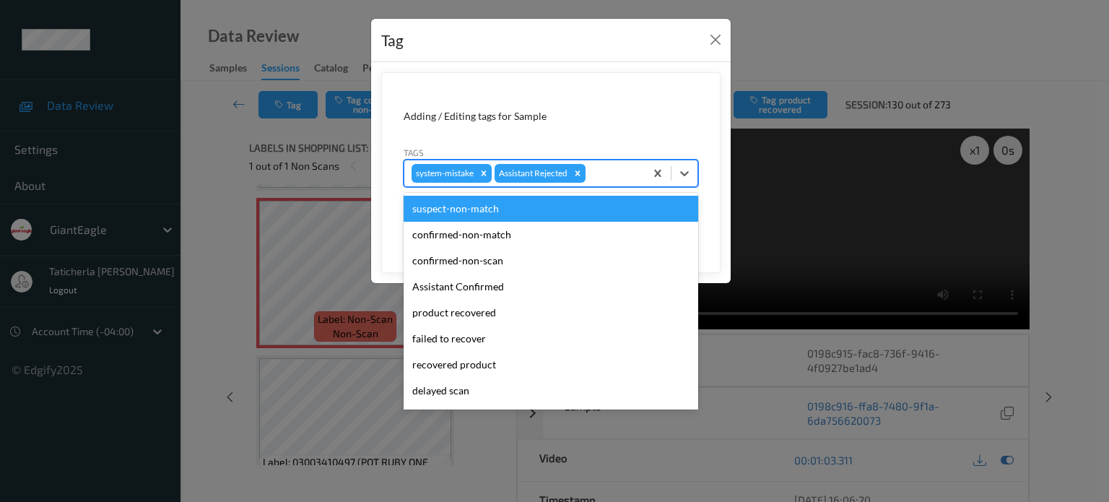
click at [620, 170] on div at bounding box center [612, 173] width 49 height 17
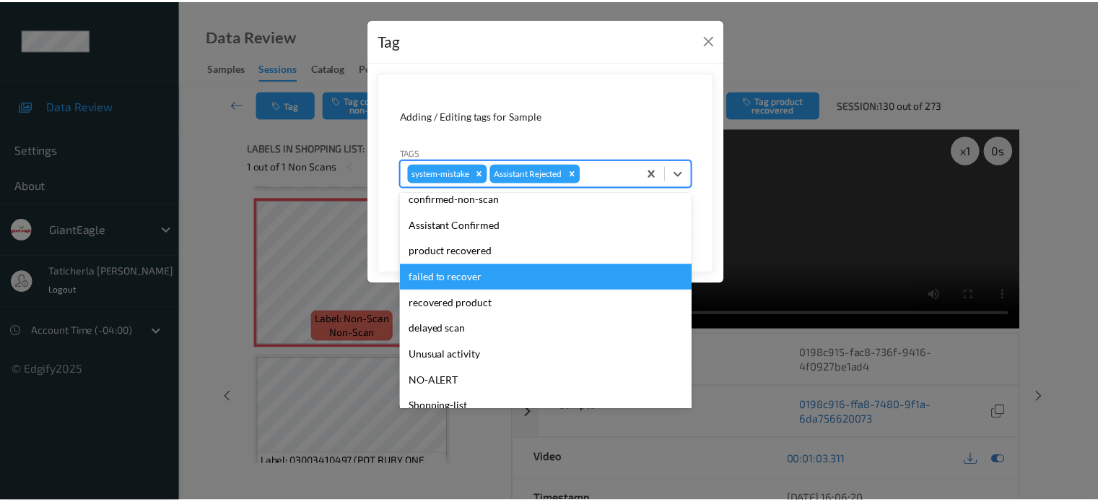
scroll to position [72, 0]
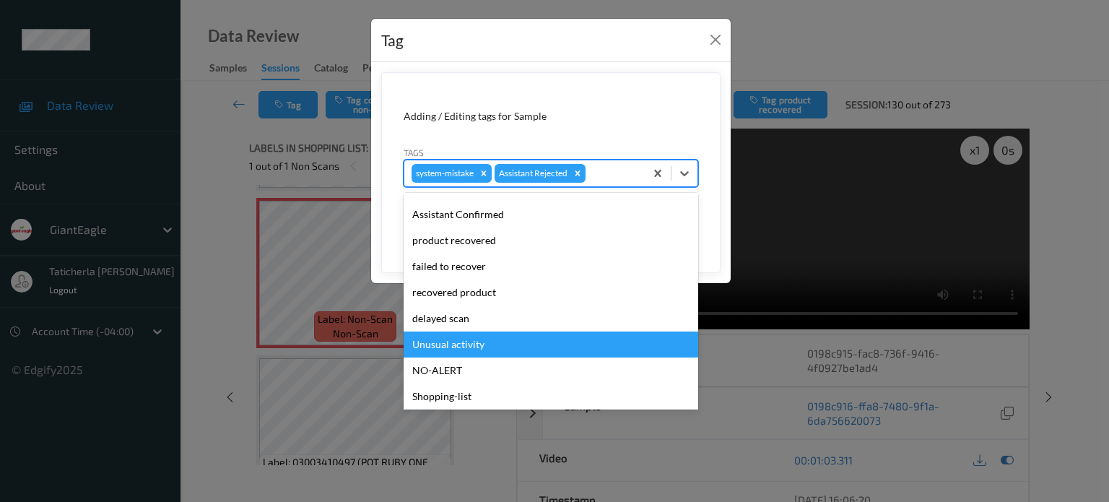
click at [466, 343] on div "Unusual activity" at bounding box center [551, 344] width 295 height 26
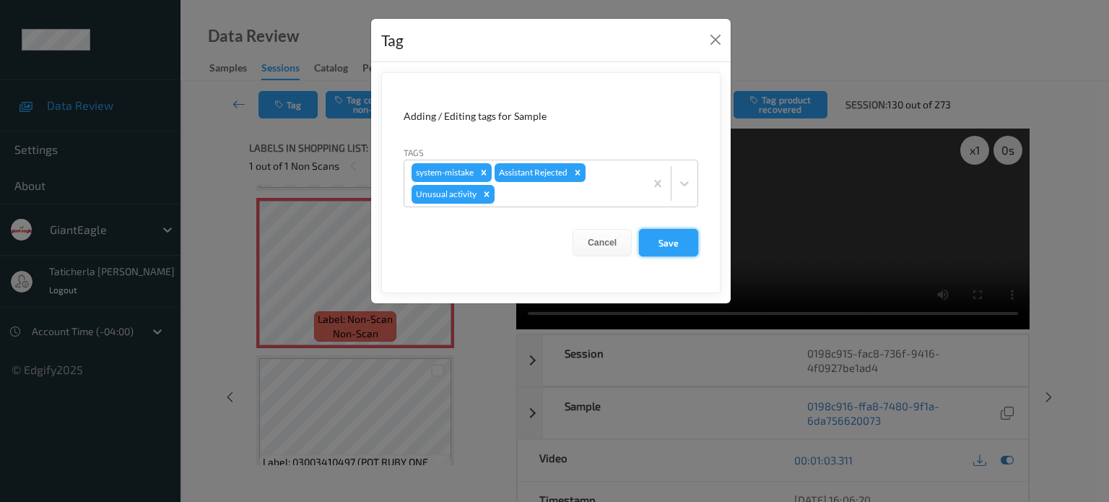
click at [682, 240] on button "Save" at bounding box center [668, 242] width 59 height 27
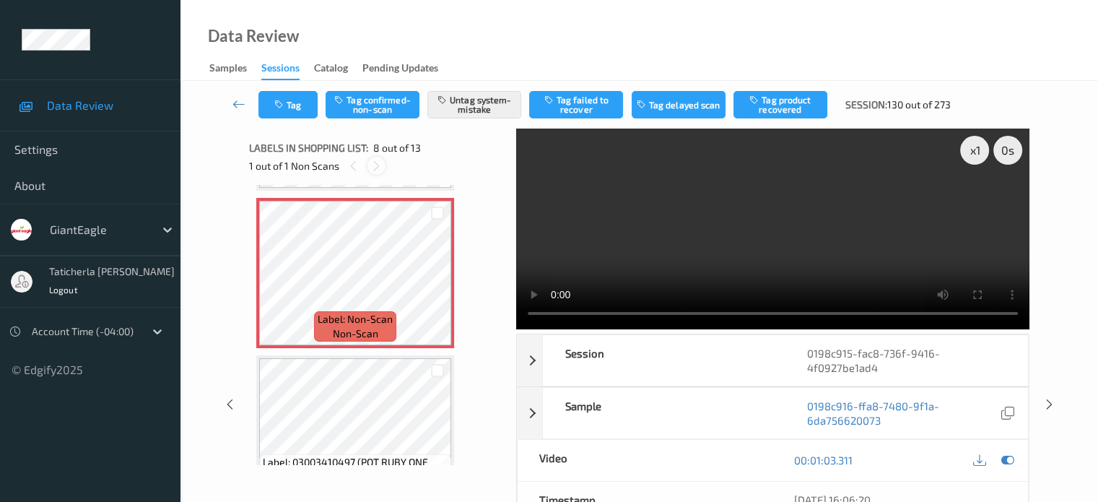
click at [375, 166] on icon at bounding box center [376, 166] width 12 height 13
click at [241, 97] on icon at bounding box center [239, 104] width 13 height 14
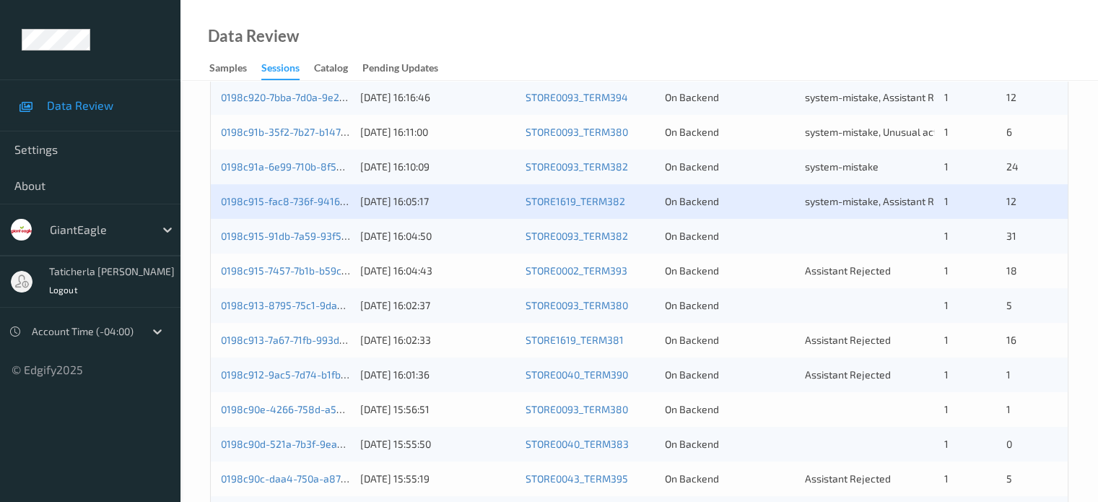
scroll to position [578, 0]
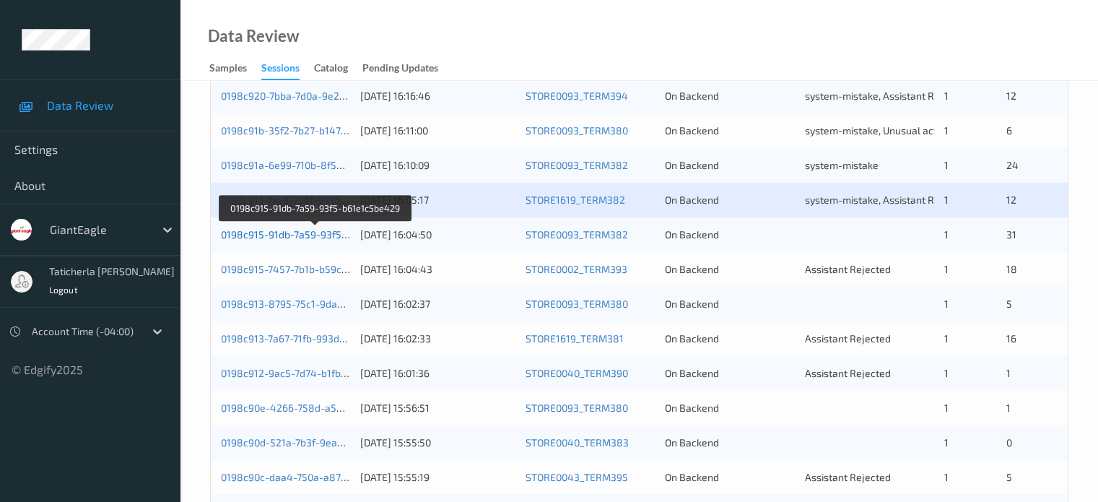
click at [287, 230] on link "0198c915-91db-7a59-93f5-b61e1c5be429" at bounding box center [316, 234] width 191 height 12
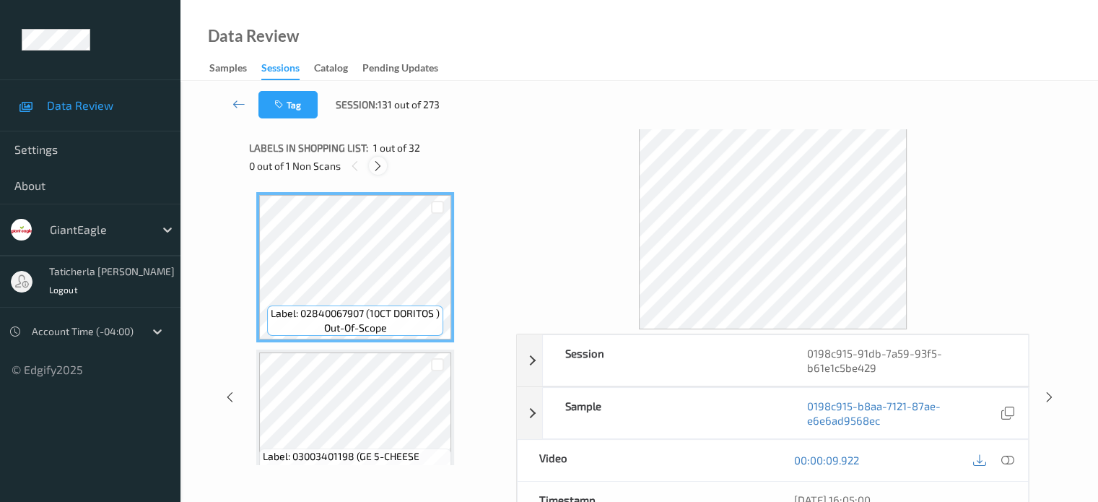
click at [380, 167] on icon at bounding box center [378, 166] width 12 height 13
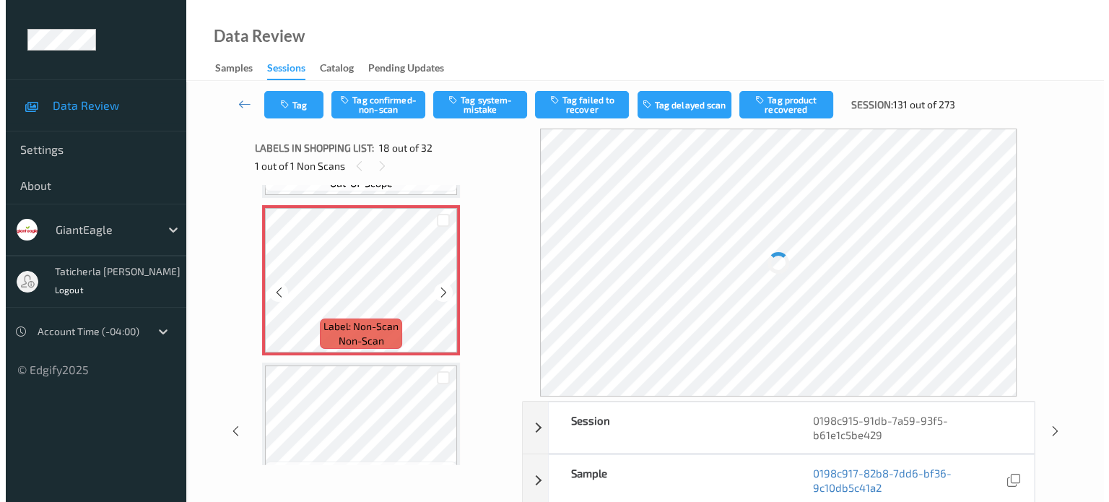
scroll to position [2670, 0]
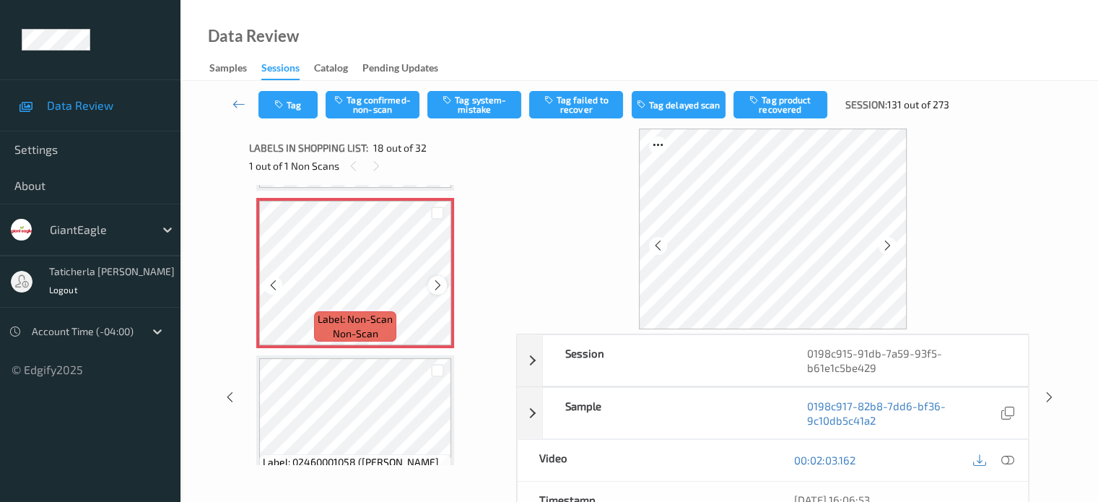
click at [444, 285] on div at bounding box center [437, 285] width 18 height 18
click at [442, 284] on icon at bounding box center [438, 285] width 12 height 13
click at [442, 285] on icon at bounding box center [438, 285] width 12 height 13
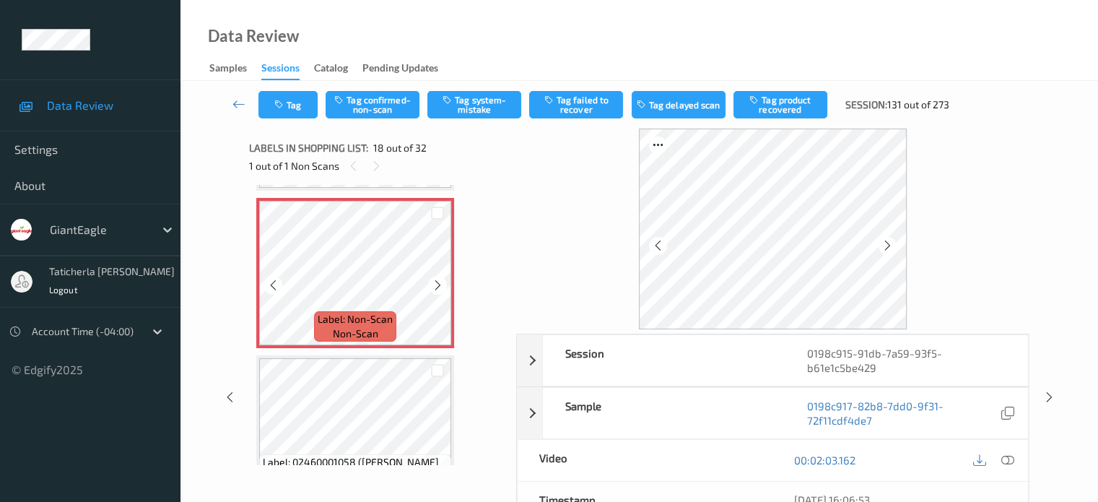
click at [442, 285] on icon at bounding box center [438, 285] width 12 height 13
click at [1008, 459] on icon at bounding box center [1007, 459] width 13 height 13
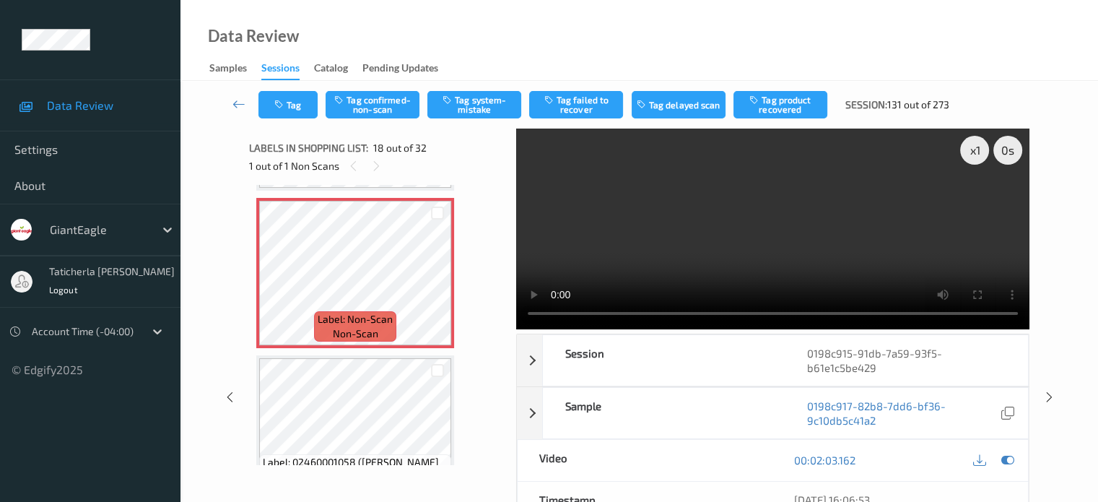
click at [973, 204] on video at bounding box center [772, 229] width 513 height 201
click at [472, 106] on button "Tag system-mistake" at bounding box center [474, 104] width 94 height 27
click at [292, 107] on button "Tag" at bounding box center [288, 104] width 59 height 27
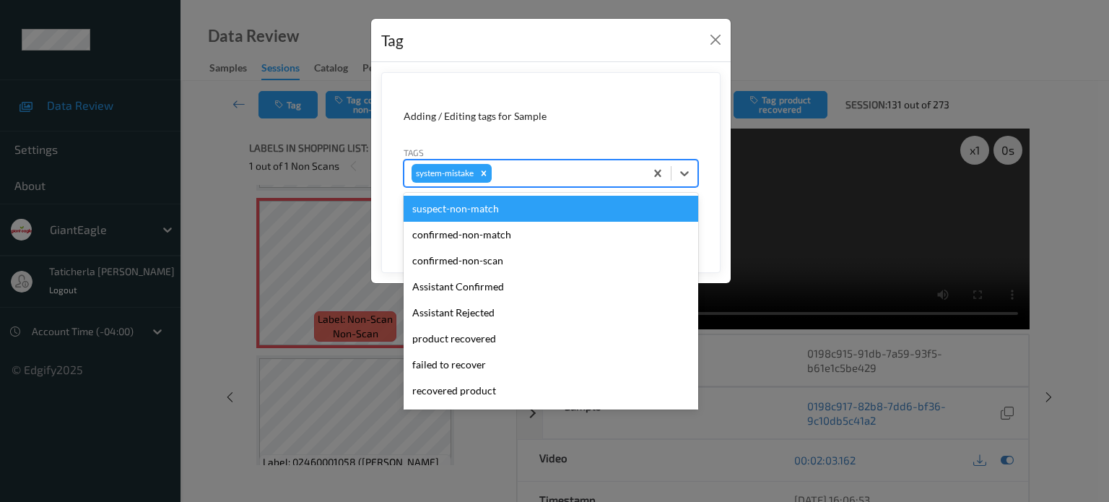
click at [560, 173] on div at bounding box center [566, 173] width 143 height 17
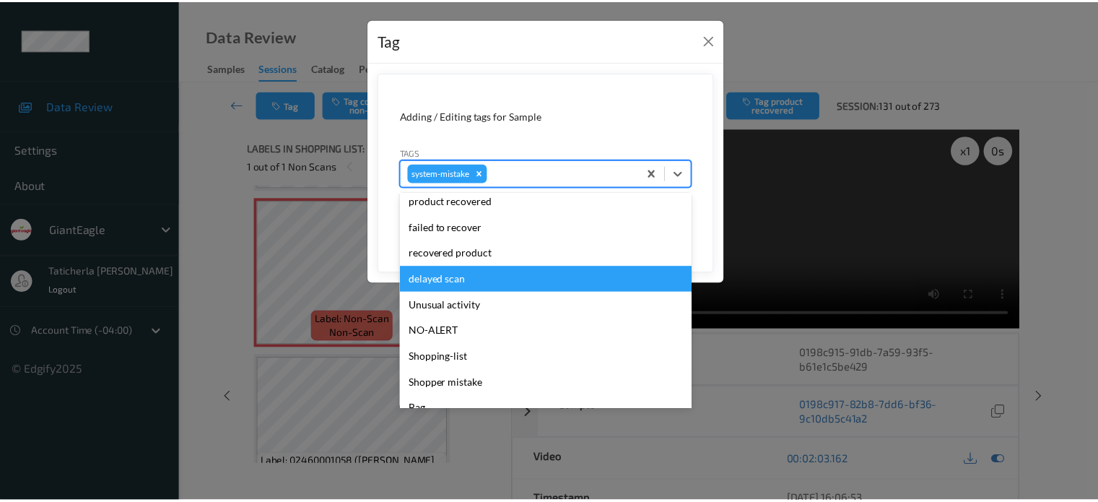
scroll to position [144, 0]
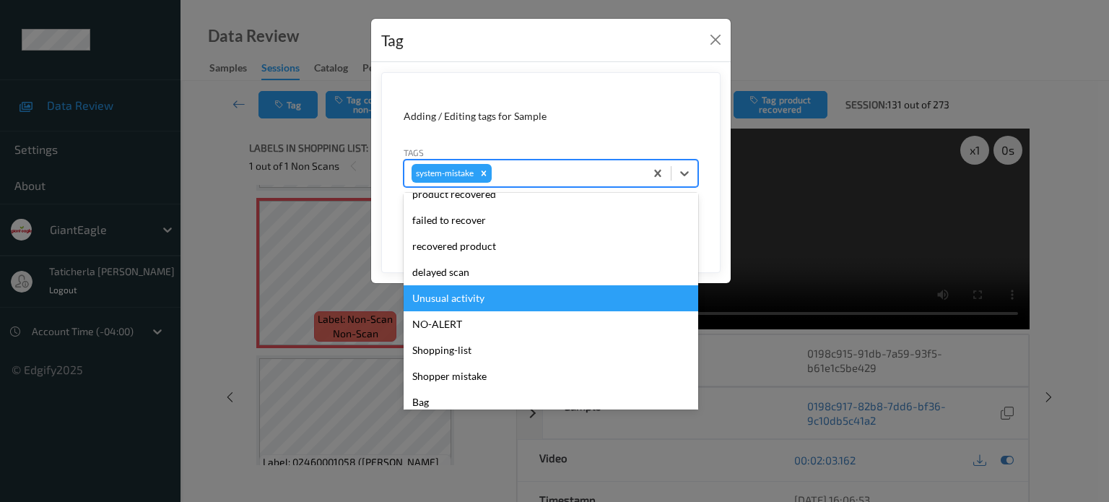
click at [518, 300] on div "Unusual activity" at bounding box center [551, 298] width 295 height 26
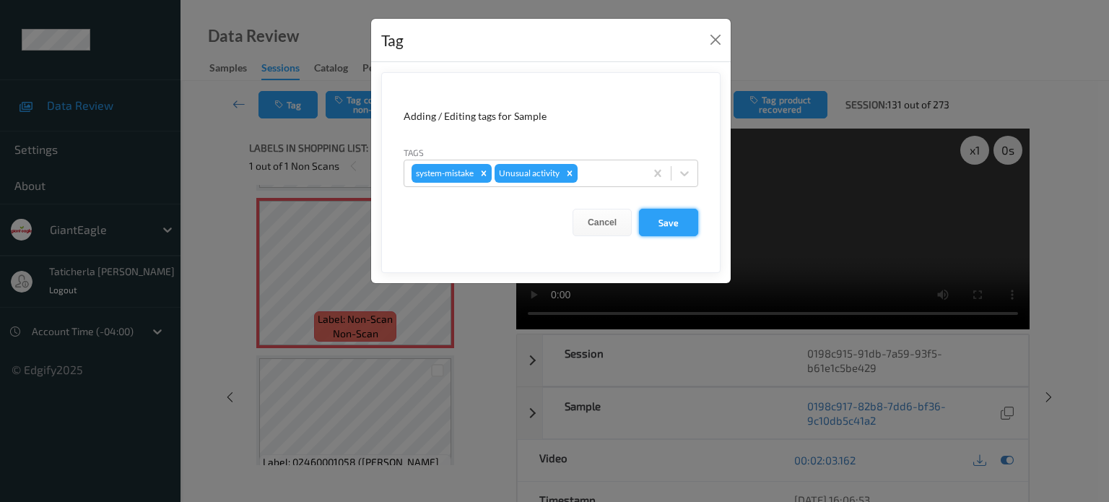
click at [664, 225] on button "Save" at bounding box center [668, 222] width 59 height 27
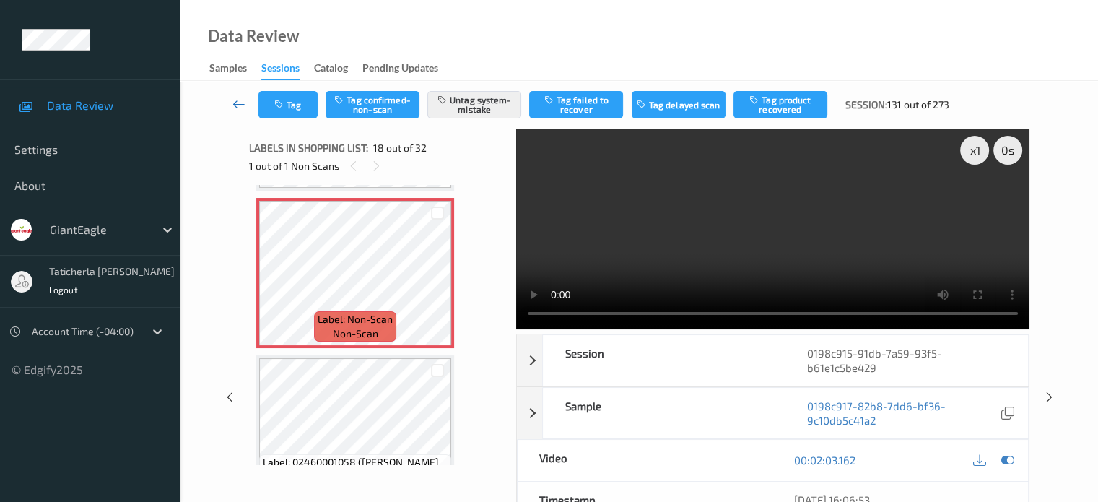
click at [237, 99] on icon at bounding box center [239, 104] width 13 height 14
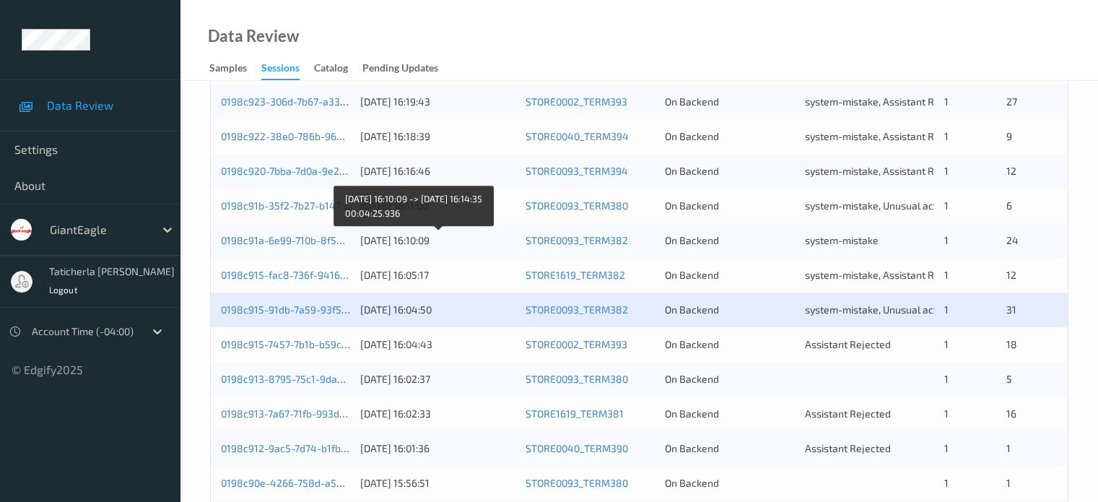
scroll to position [578, 0]
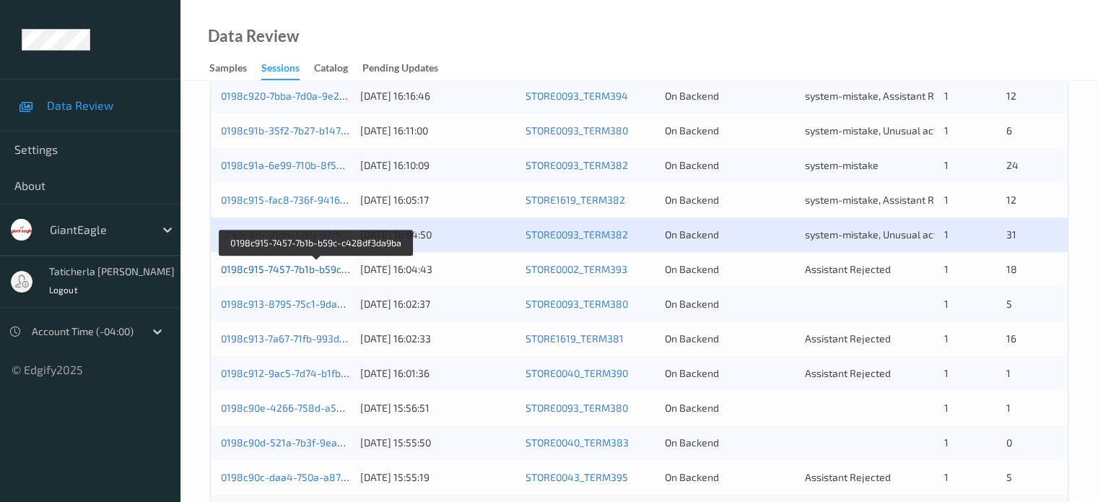
click at [284, 269] on link "0198c915-7457-7b1b-b59c-c428df3da9ba" at bounding box center [317, 269] width 193 height 12
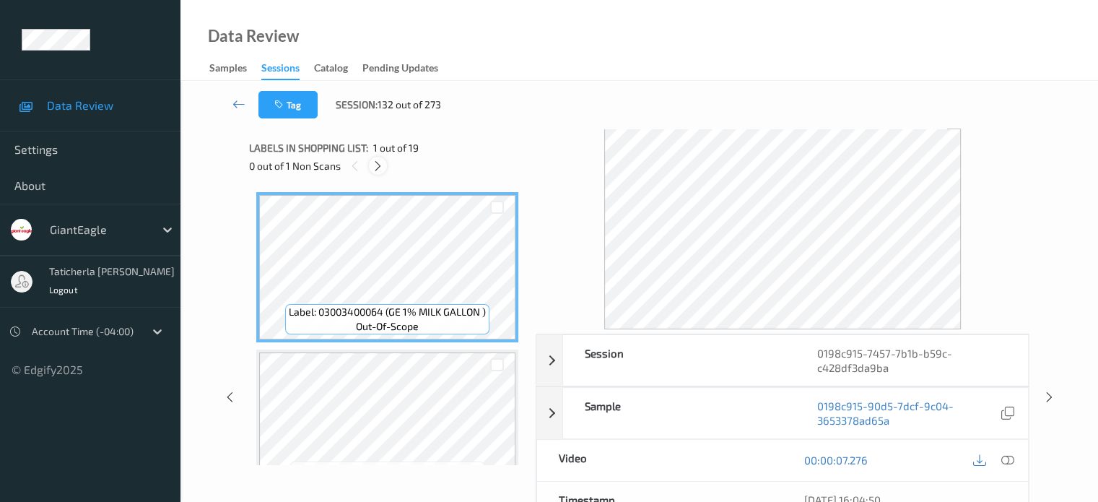
click at [378, 165] on icon at bounding box center [378, 166] width 12 height 13
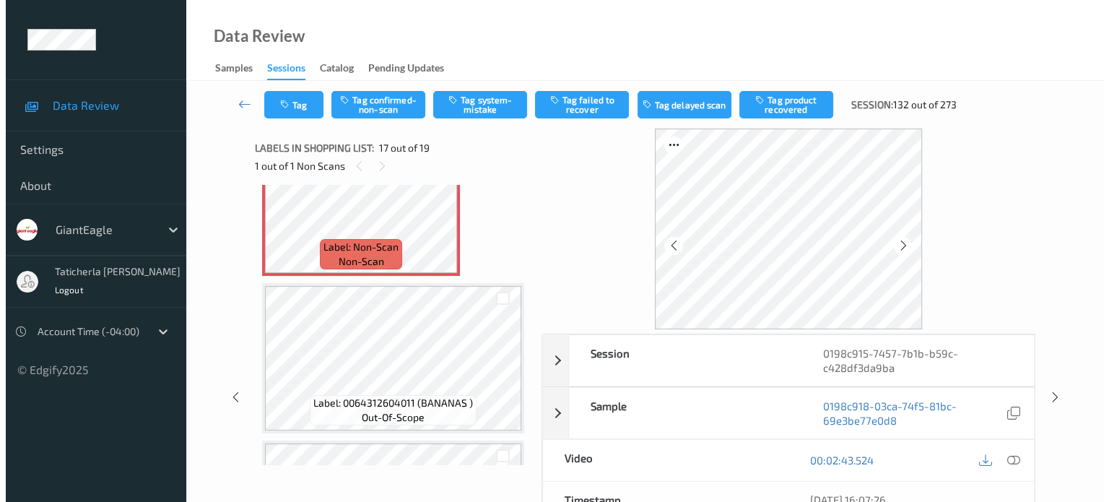
scroll to position [2513, 0]
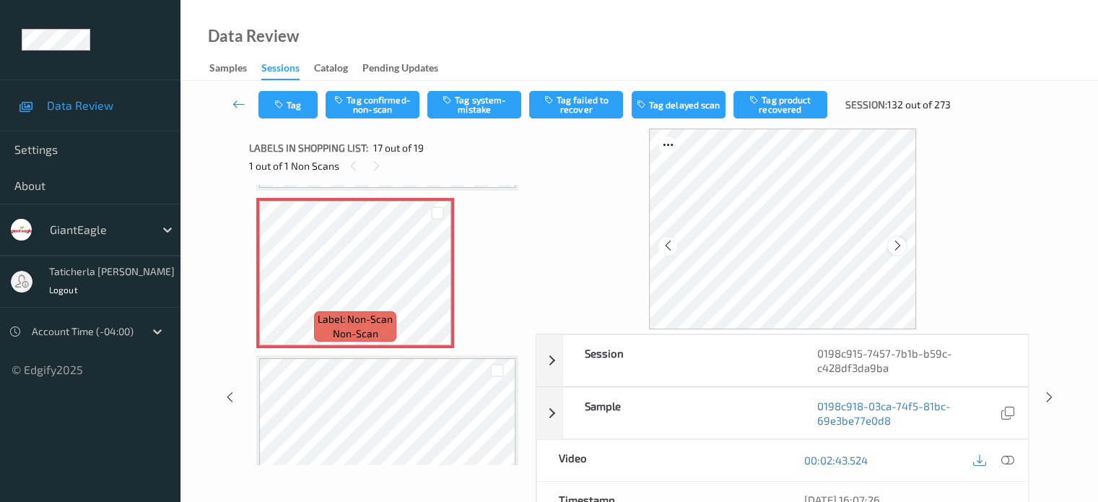
click at [900, 242] on icon at bounding box center [897, 245] width 12 height 13
click at [1007, 459] on icon at bounding box center [1007, 459] width 13 height 13
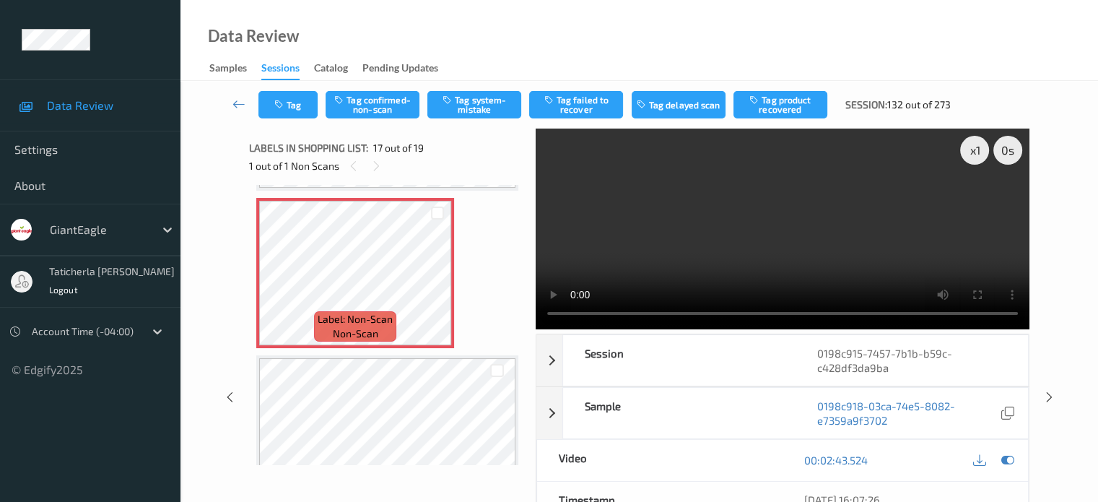
click at [557, 200] on video at bounding box center [783, 229] width 494 height 201
click at [481, 103] on button "Tag system-mistake" at bounding box center [474, 104] width 94 height 27
click at [292, 103] on button "Tag" at bounding box center [288, 104] width 59 height 27
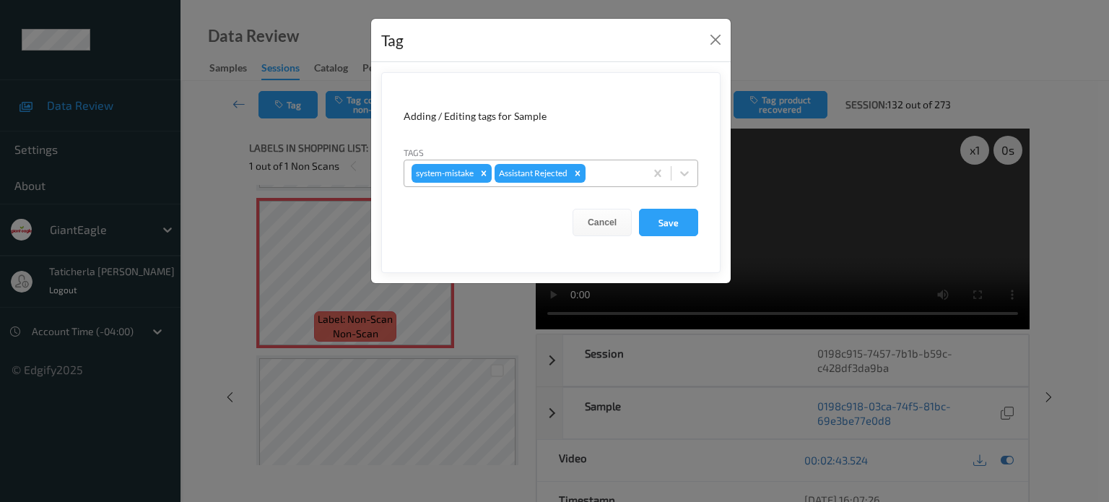
click at [617, 171] on div at bounding box center [612, 173] width 49 height 17
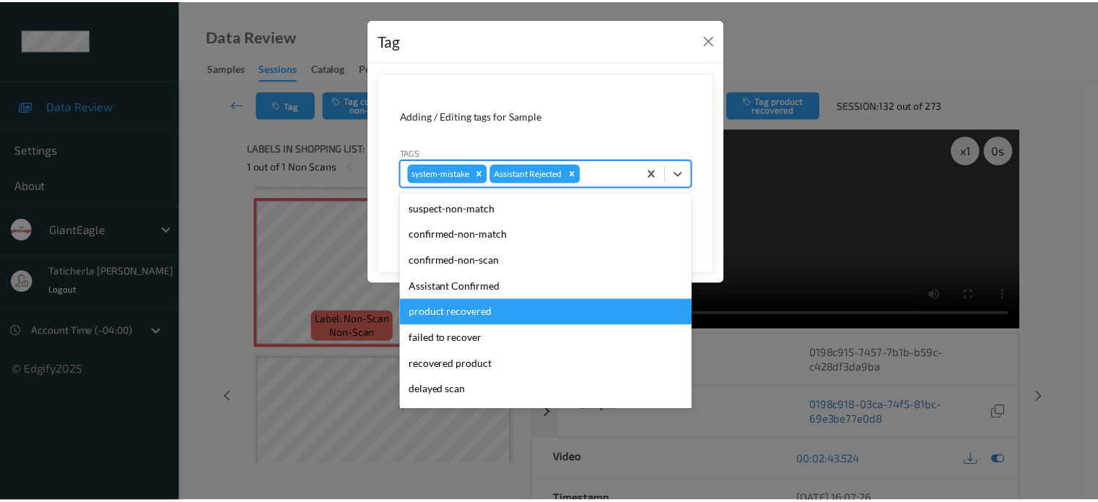
scroll to position [127, 0]
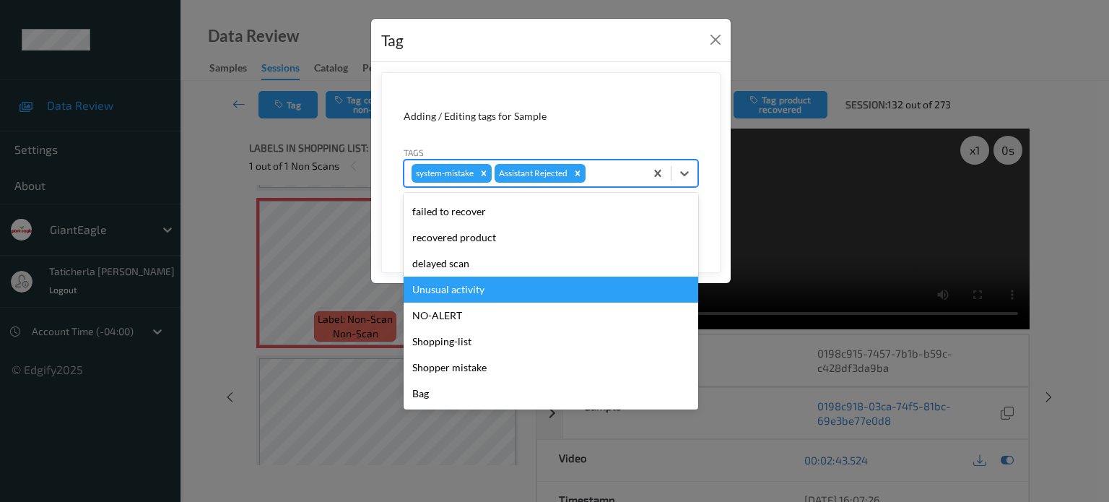
click at [569, 293] on div "Unusual activity" at bounding box center [551, 290] width 295 height 26
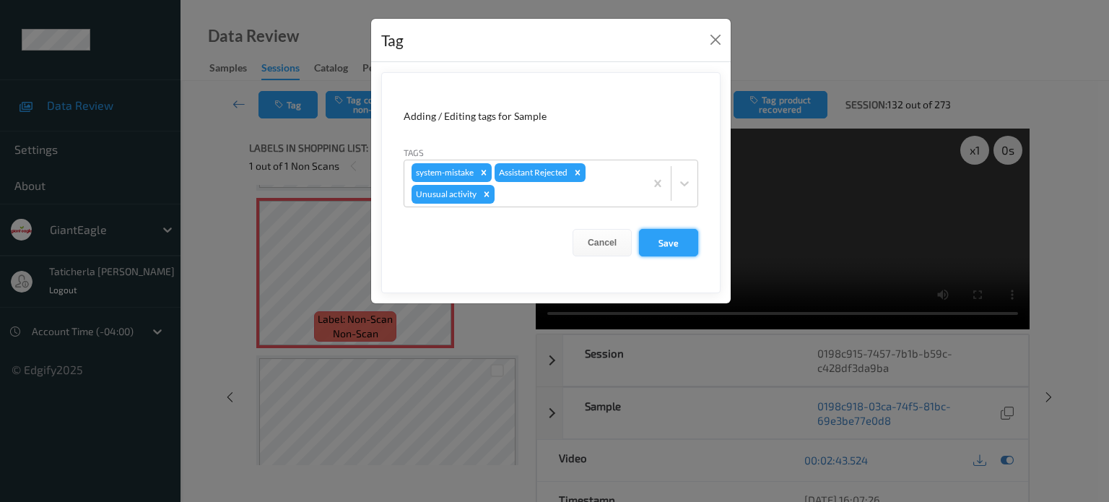
click at [668, 234] on button "Save" at bounding box center [668, 242] width 59 height 27
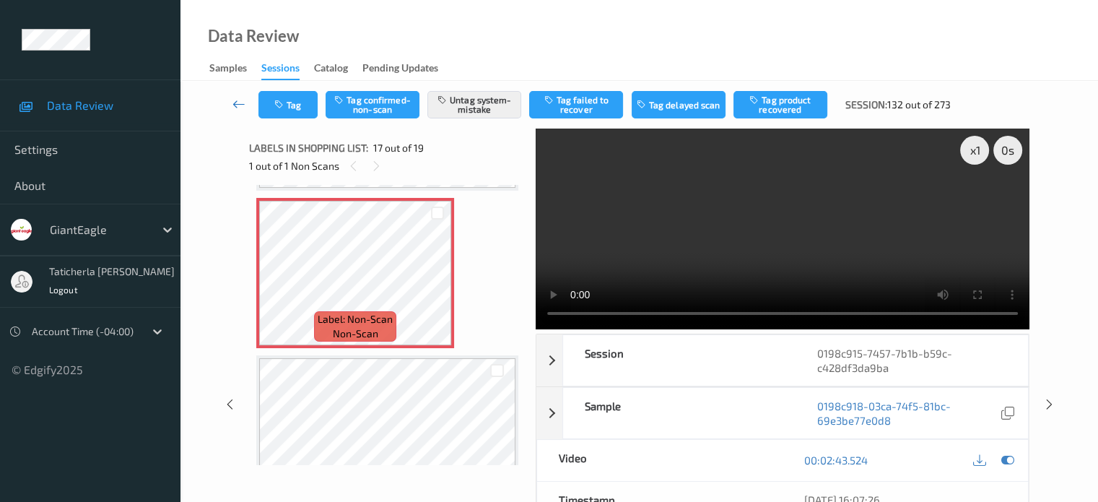
click at [237, 101] on icon at bounding box center [239, 104] width 13 height 14
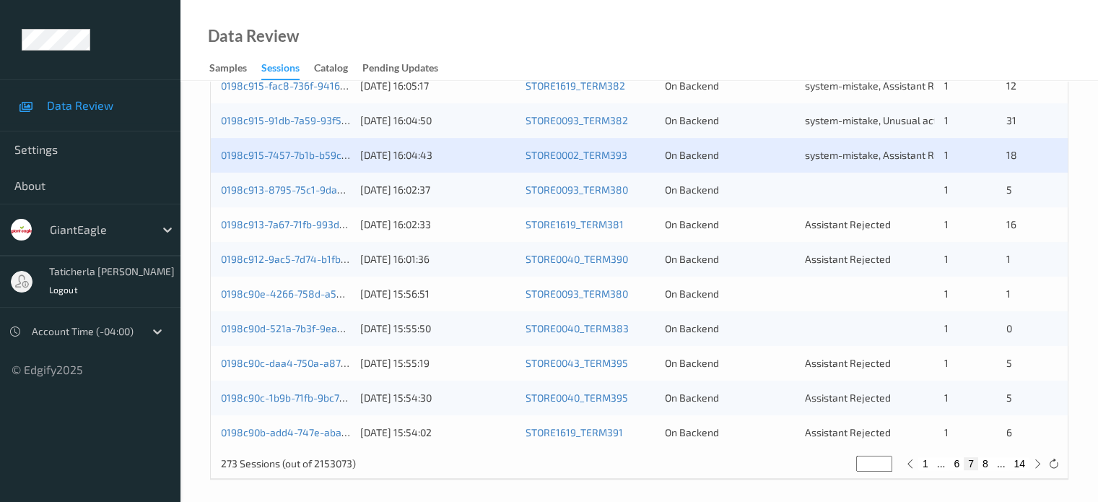
scroll to position [698, 0]
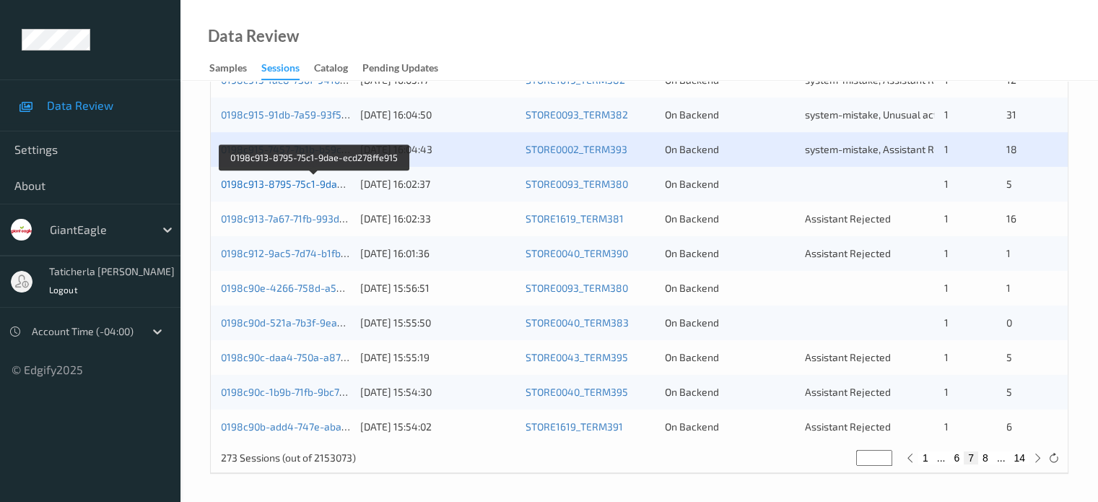
click at [260, 184] on link "0198c913-8795-75c1-9dae-ecd278ffe915" at bounding box center [315, 184] width 189 height 12
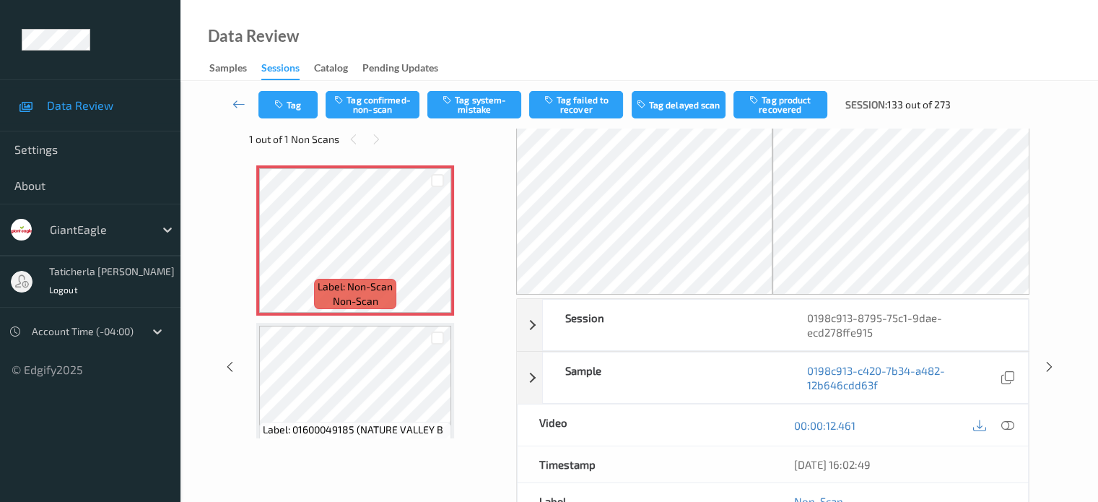
scroll to position [25, 0]
click at [439, 253] on icon at bounding box center [438, 254] width 12 height 13
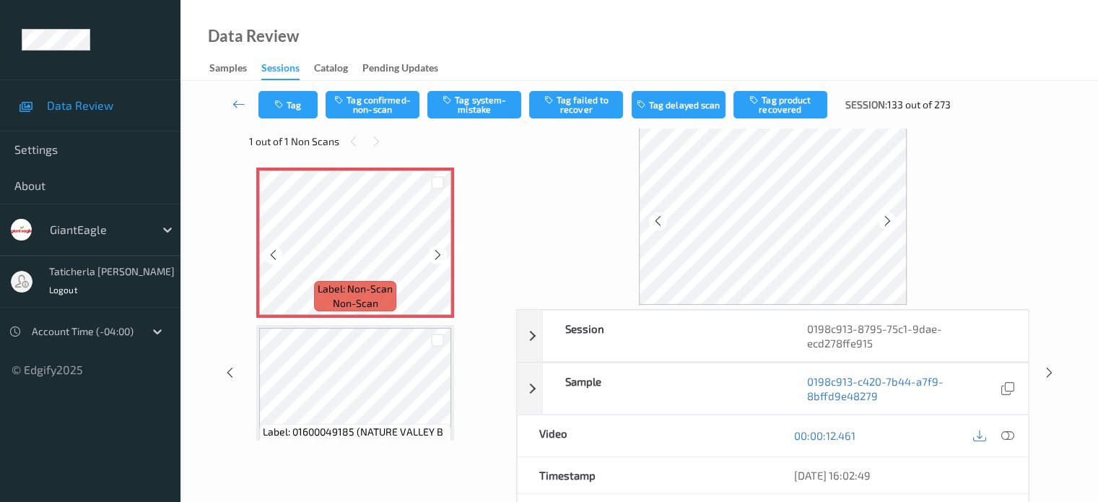
click at [439, 253] on icon at bounding box center [438, 254] width 12 height 13
click at [1007, 429] on icon at bounding box center [1007, 435] width 13 height 13
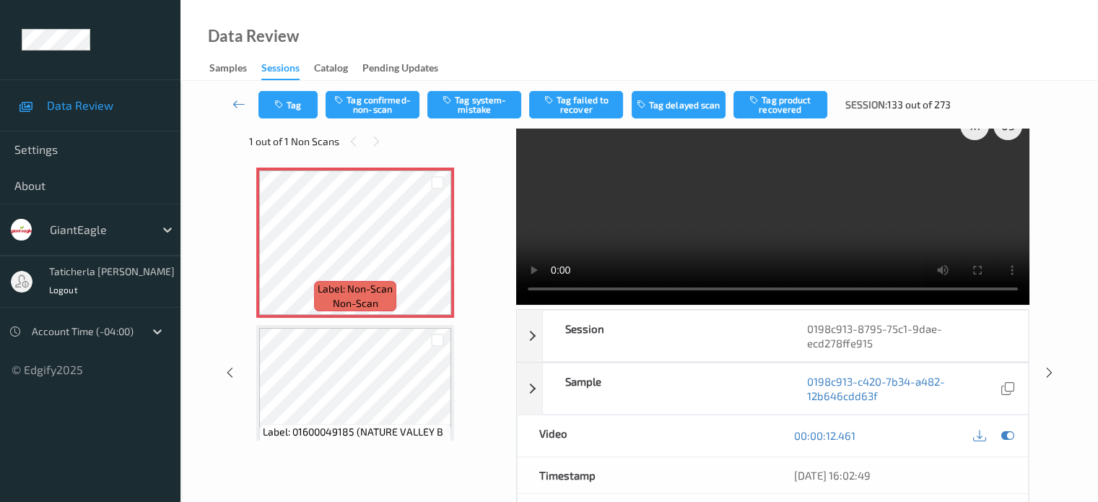
scroll to position [0, 0]
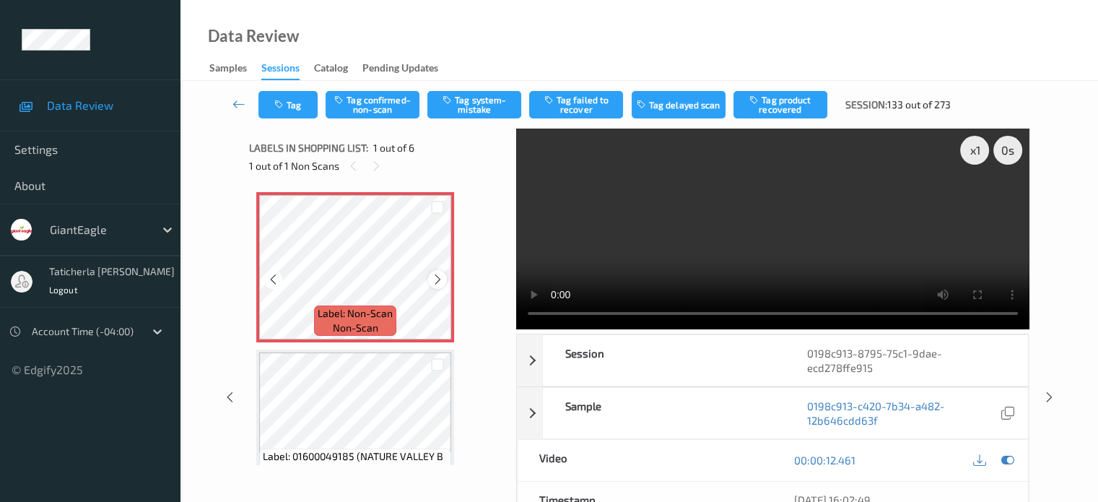
click at [438, 277] on icon at bounding box center [438, 279] width 12 height 13
click at [467, 93] on button "Tag system-mistake" at bounding box center [474, 104] width 94 height 27
click at [235, 107] on icon at bounding box center [239, 104] width 13 height 14
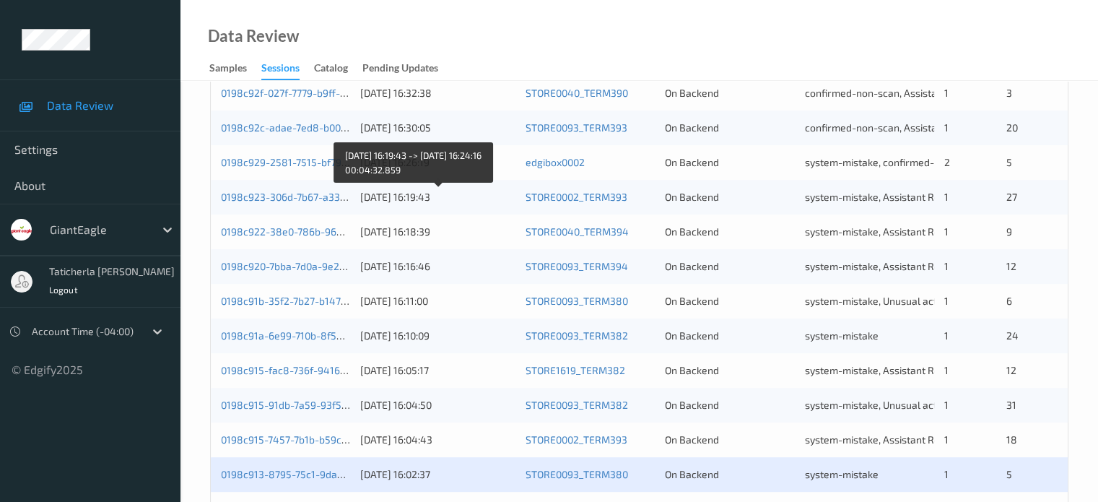
scroll to position [578, 0]
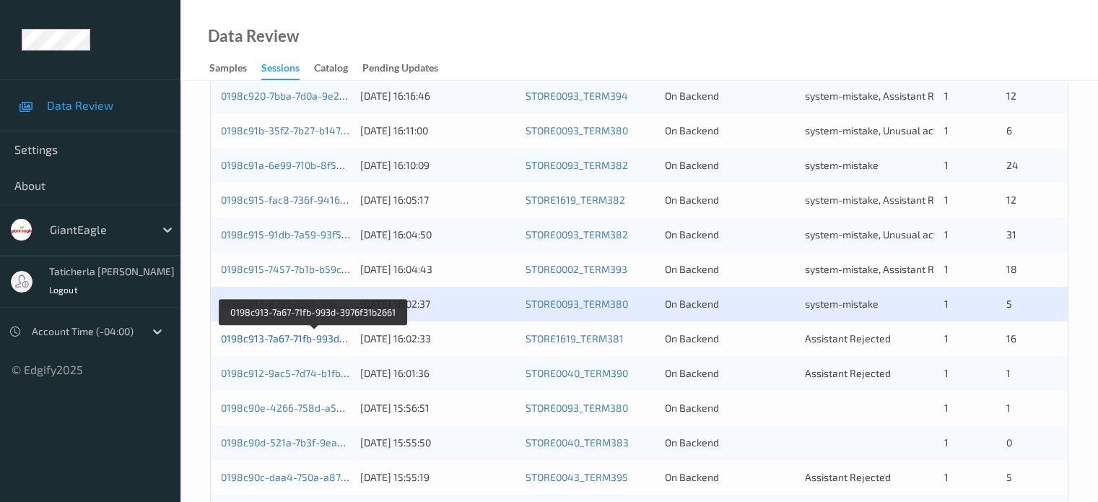
click at [293, 340] on link "0198c913-7a67-71fb-993d-3976f31b2661" at bounding box center [314, 338] width 186 height 12
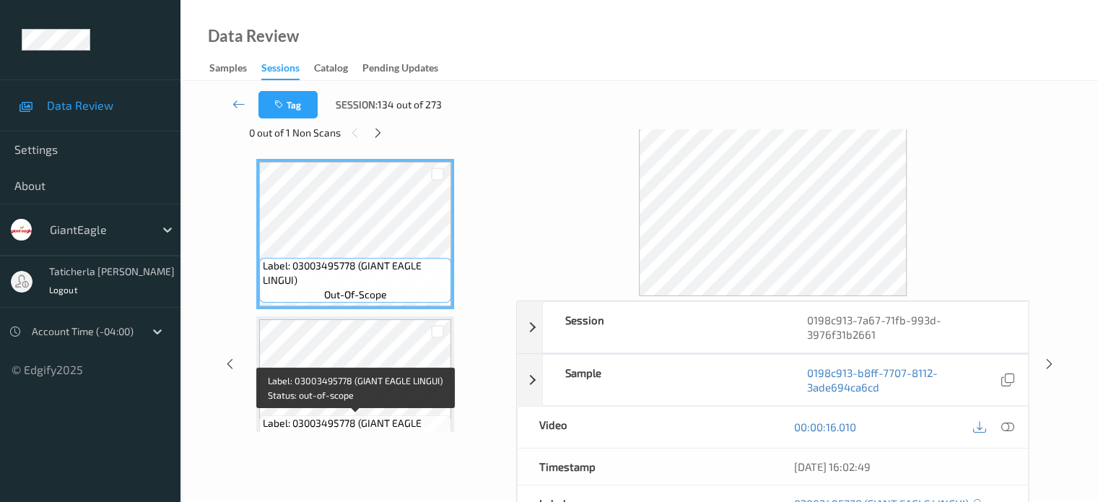
scroll to position [32, 0]
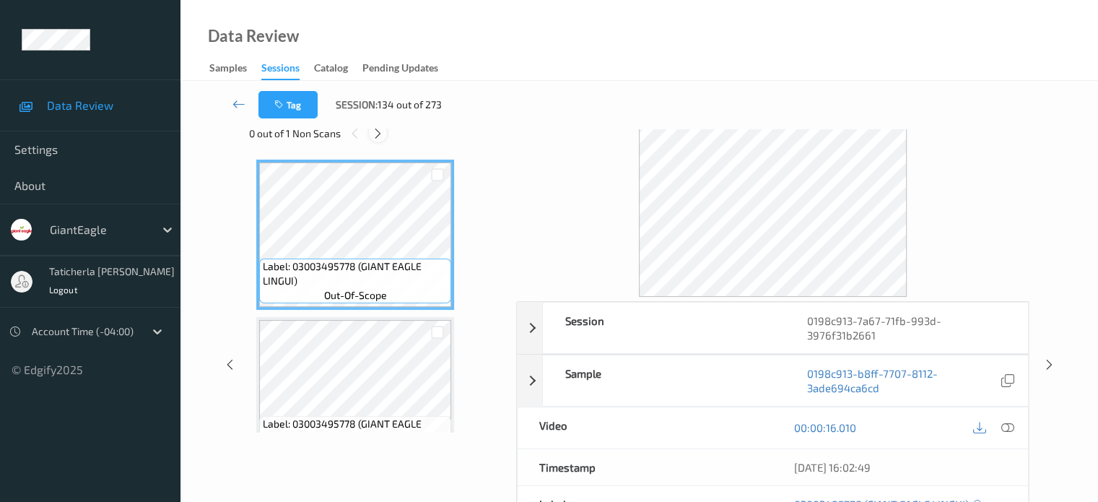
click at [379, 131] on icon at bounding box center [378, 133] width 12 height 13
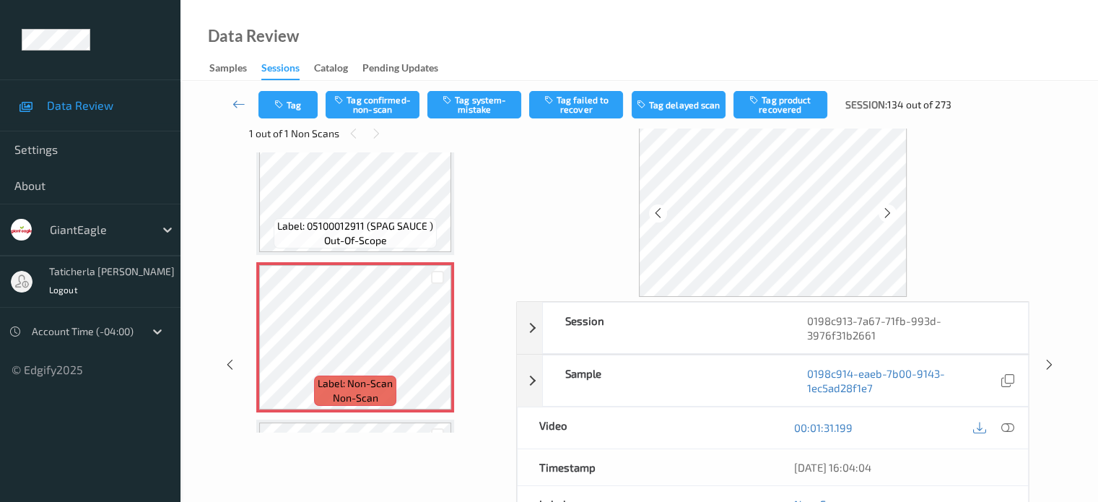
scroll to position [1496, 0]
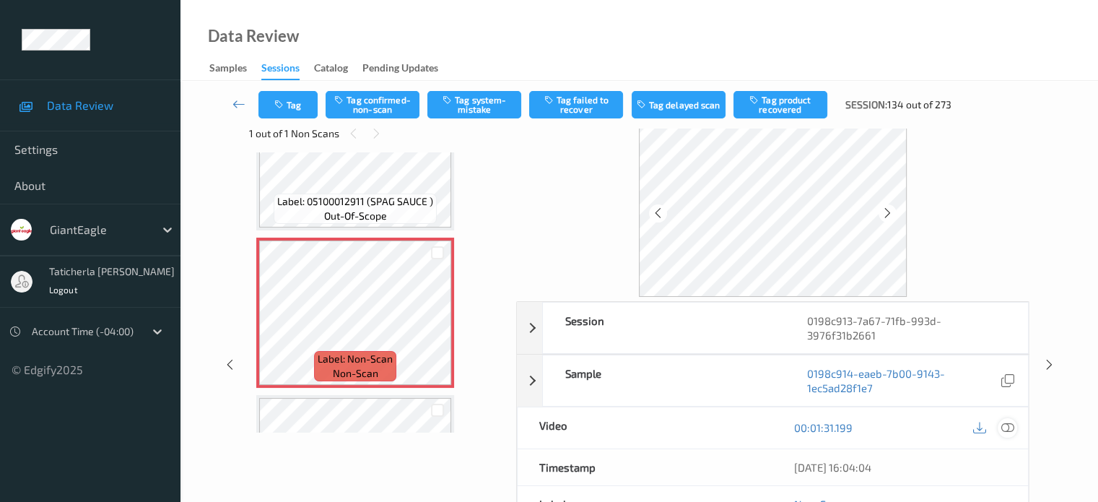
click at [1007, 421] on icon at bounding box center [1007, 427] width 13 height 13
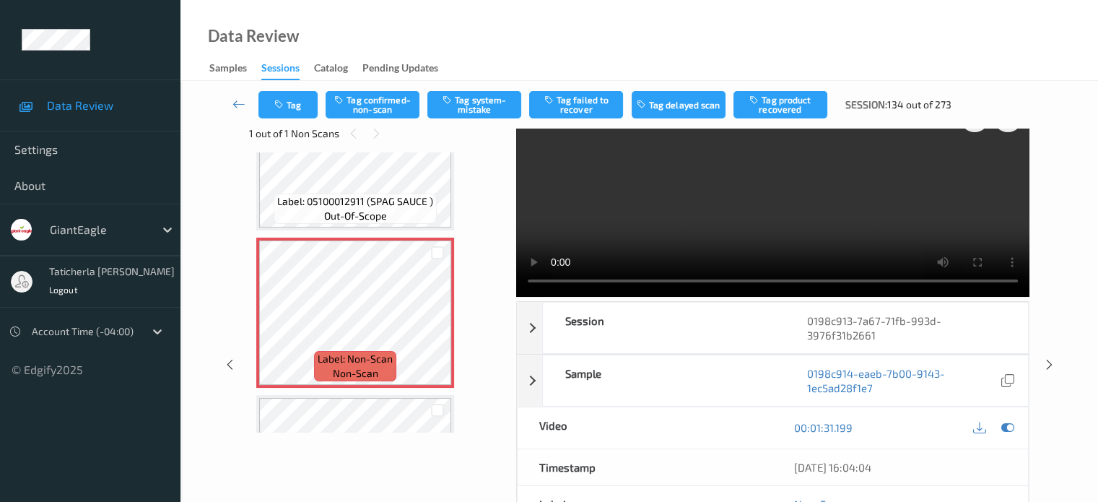
click at [981, 168] on video at bounding box center [772, 196] width 513 height 201
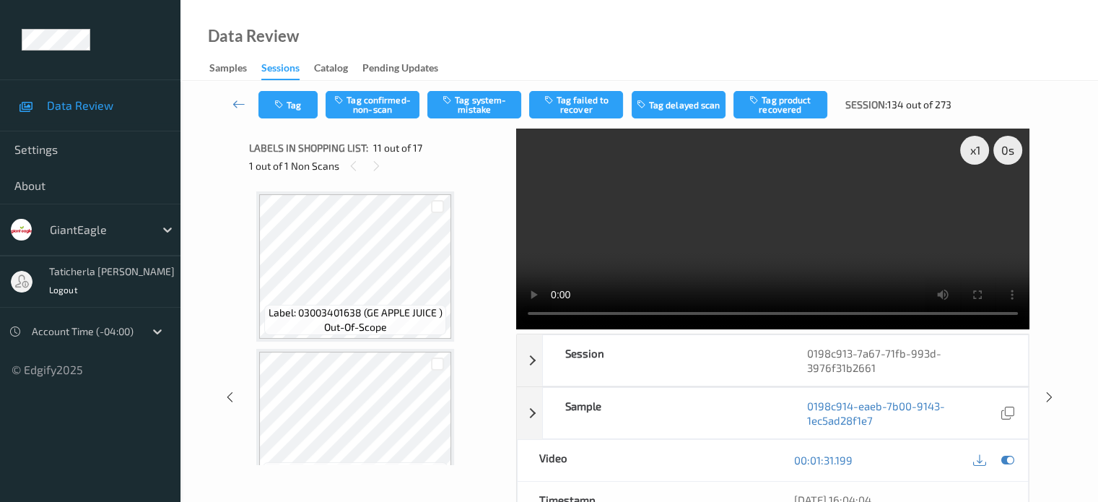
scroll to position [2331, 0]
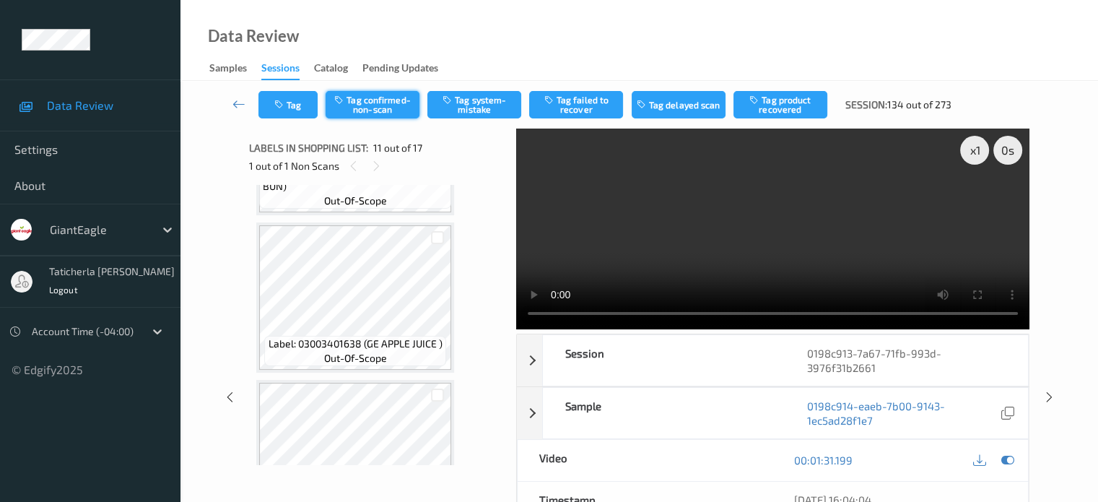
click at [375, 108] on button "Tag confirmed-non-scan" at bounding box center [373, 104] width 94 height 27
click at [588, 106] on button "Tag failed to recover" at bounding box center [576, 104] width 94 height 27
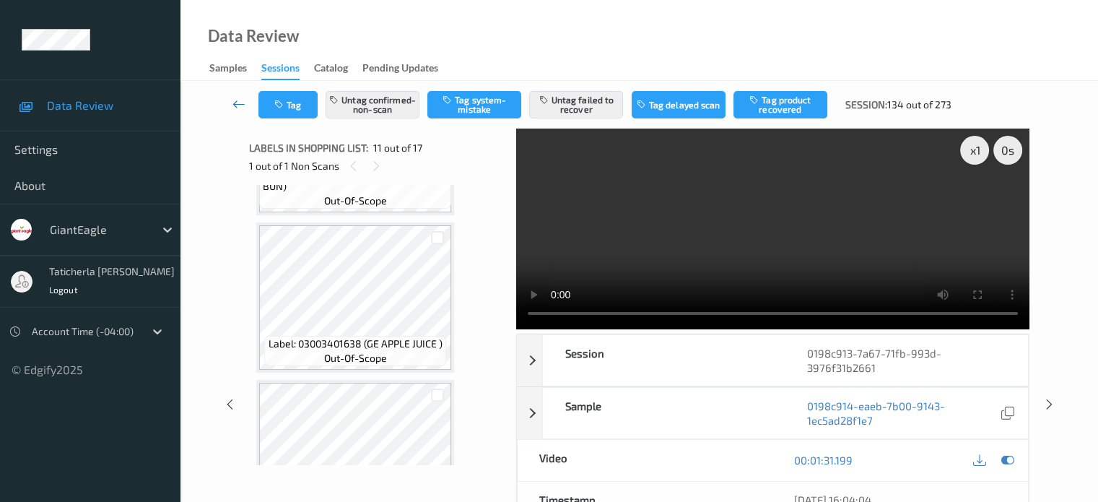
click at [237, 100] on icon at bounding box center [239, 104] width 13 height 14
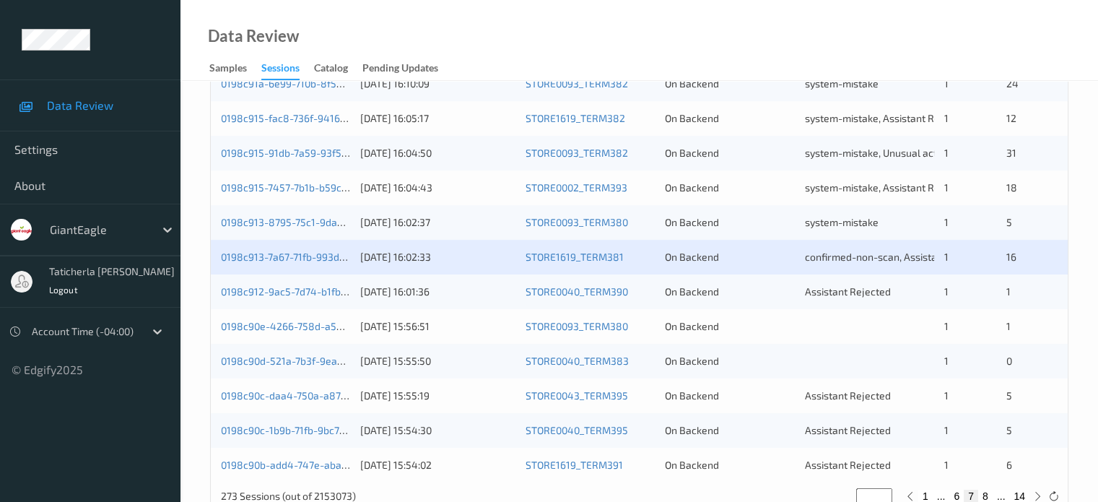
scroll to position [698, 0]
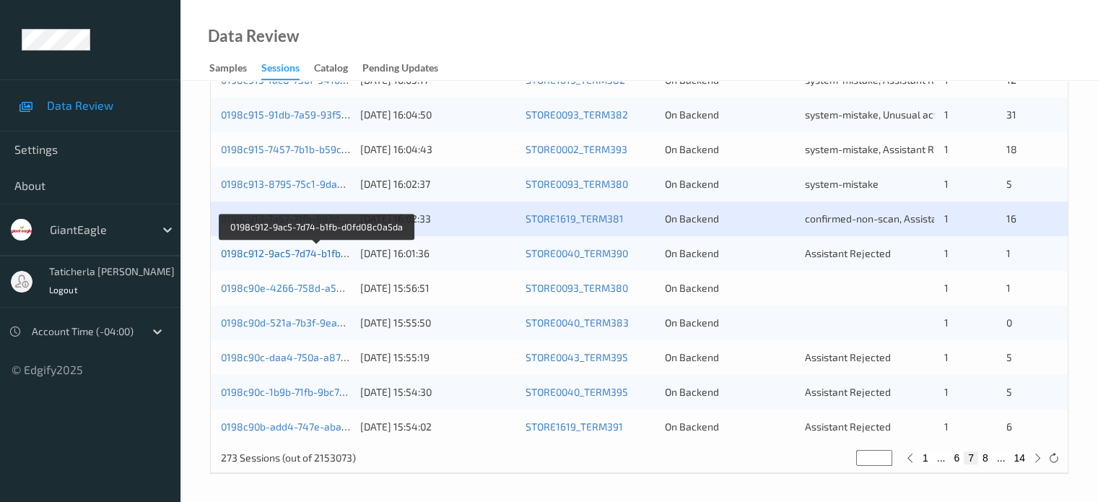
click at [307, 255] on link "0198c912-9ac5-7d74-b1fb-d0fd08c0a5da" at bounding box center [316, 253] width 191 height 12
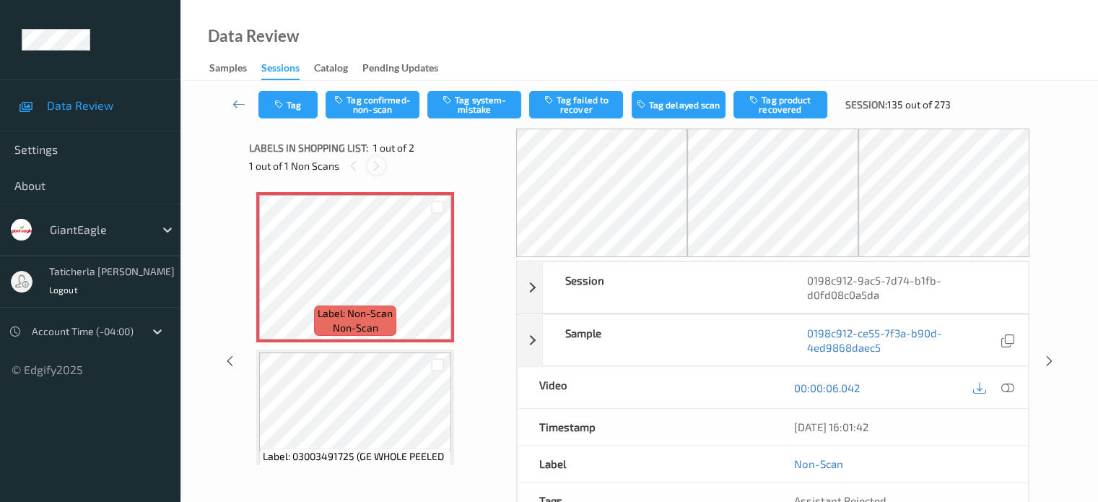
click at [375, 165] on icon at bounding box center [376, 166] width 12 height 13
click at [1005, 386] on icon at bounding box center [1007, 387] width 13 height 13
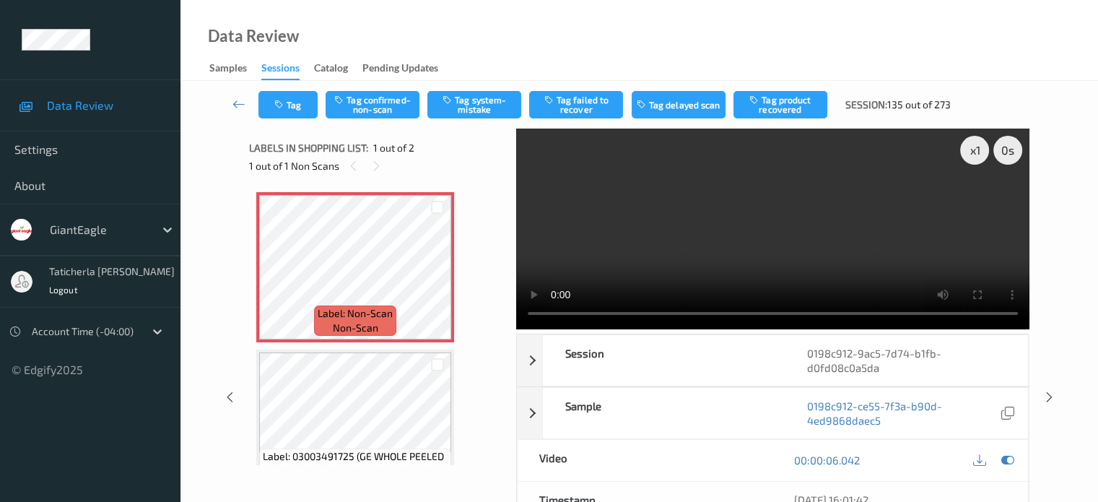
click at [771, 257] on video at bounding box center [772, 229] width 513 height 201
click at [440, 274] on icon at bounding box center [438, 279] width 12 height 13
click at [439, 277] on icon at bounding box center [438, 279] width 12 height 13
click at [394, 109] on button "Tag confirmed-non-scan" at bounding box center [373, 104] width 94 height 27
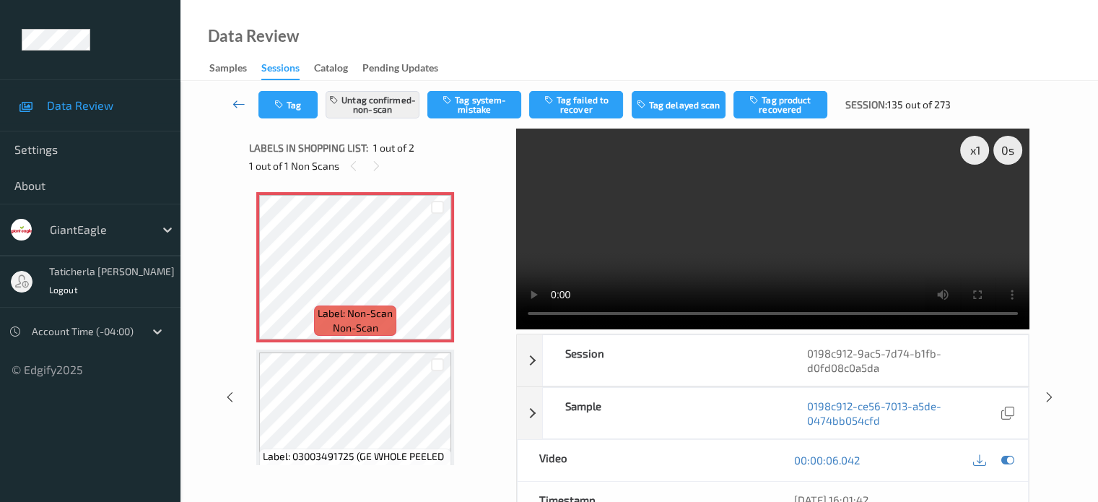
click at [239, 105] on icon at bounding box center [239, 104] width 13 height 14
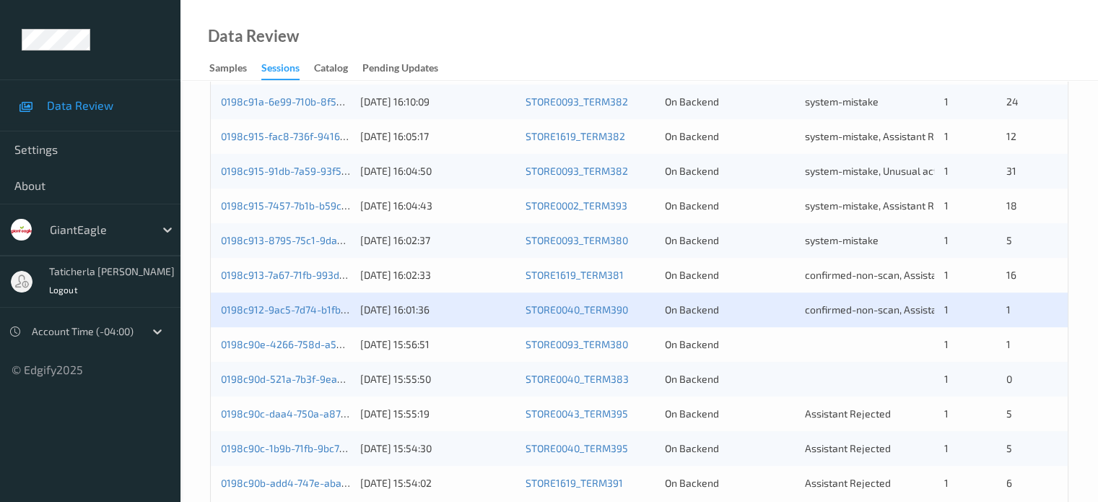
scroll to position [698, 0]
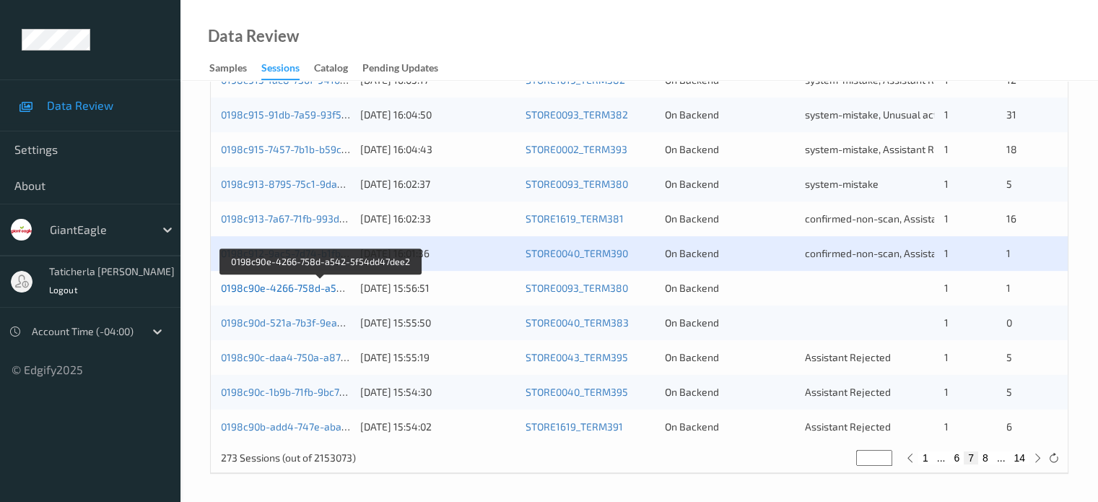
click at [313, 287] on link "0198c90e-4266-758d-a542-5f54dd47dee2" at bounding box center [321, 288] width 200 height 12
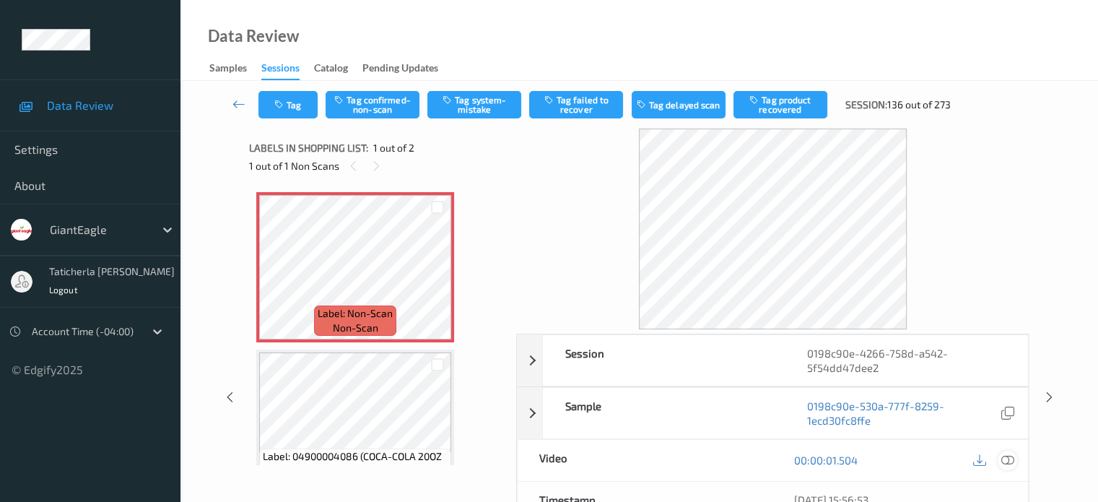
drag, startPoint x: 1009, startPoint y: 459, endPoint x: 941, endPoint y: 444, distance: 69.4
click at [1009, 459] on icon at bounding box center [1007, 459] width 13 height 13
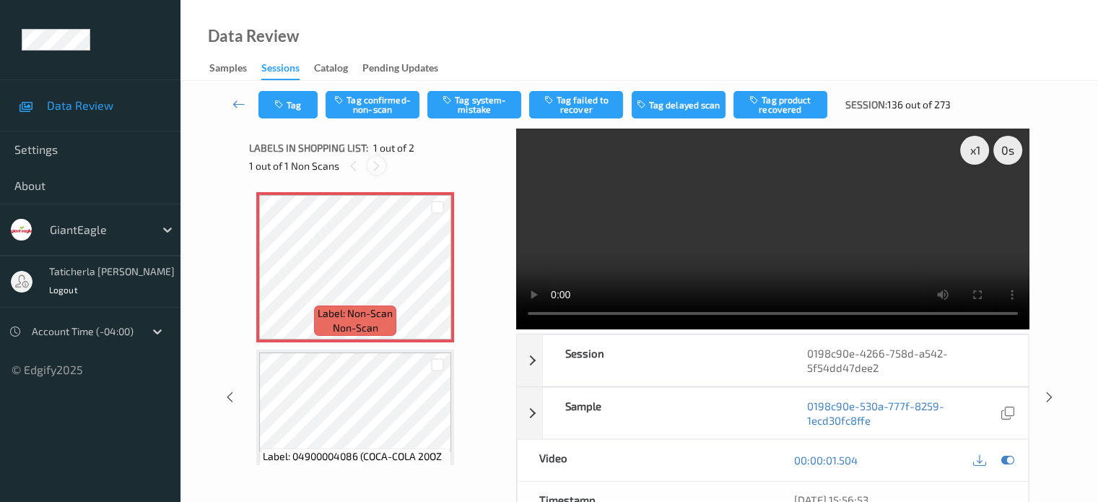
click at [378, 162] on icon at bounding box center [376, 166] width 12 height 13
click at [386, 102] on button "Tag confirmed-non-scan" at bounding box center [373, 104] width 94 height 27
click at [607, 95] on button "Tag failed to recover" at bounding box center [576, 104] width 94 height 27
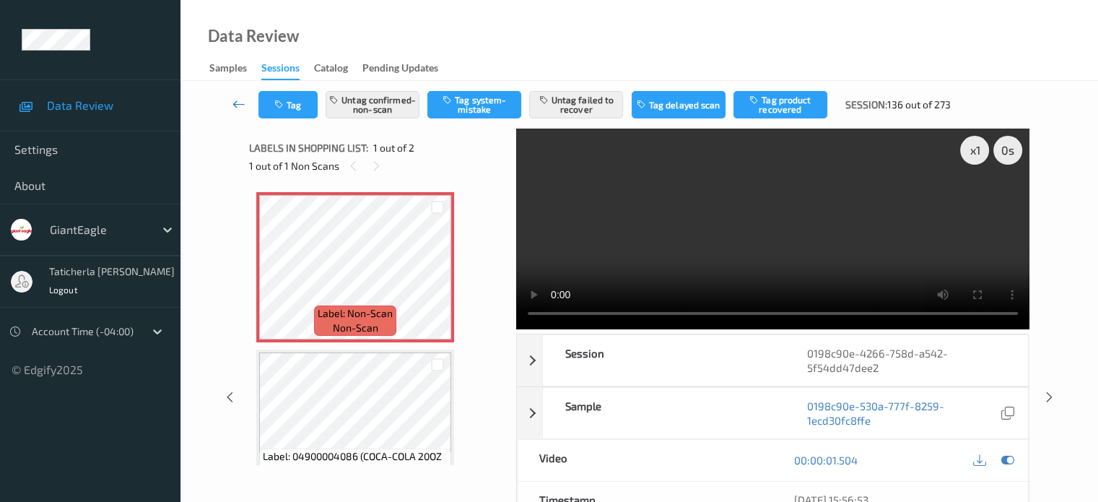
click at [233, 97] on icon at bounding box center [239, 104] width 13 height 14
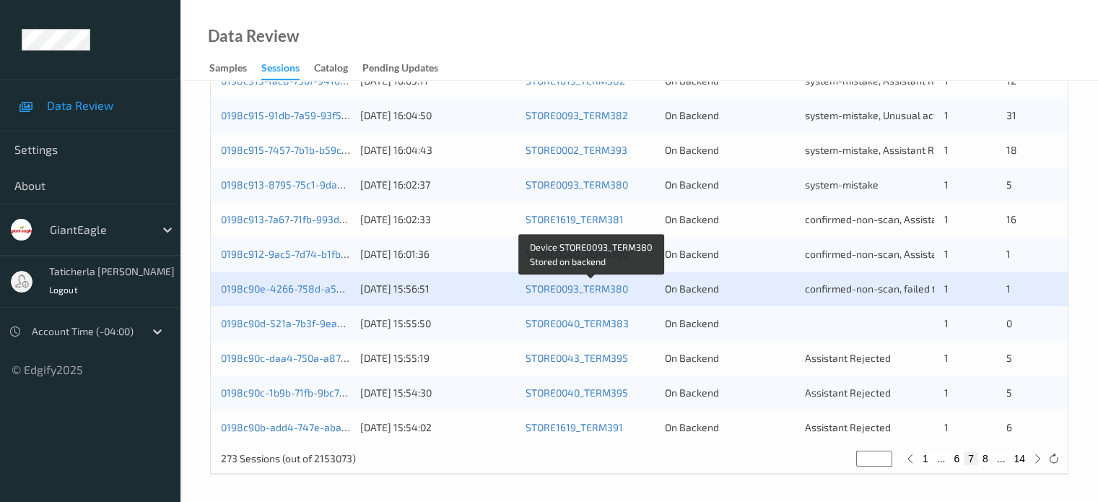
scroll to position [698, 0]
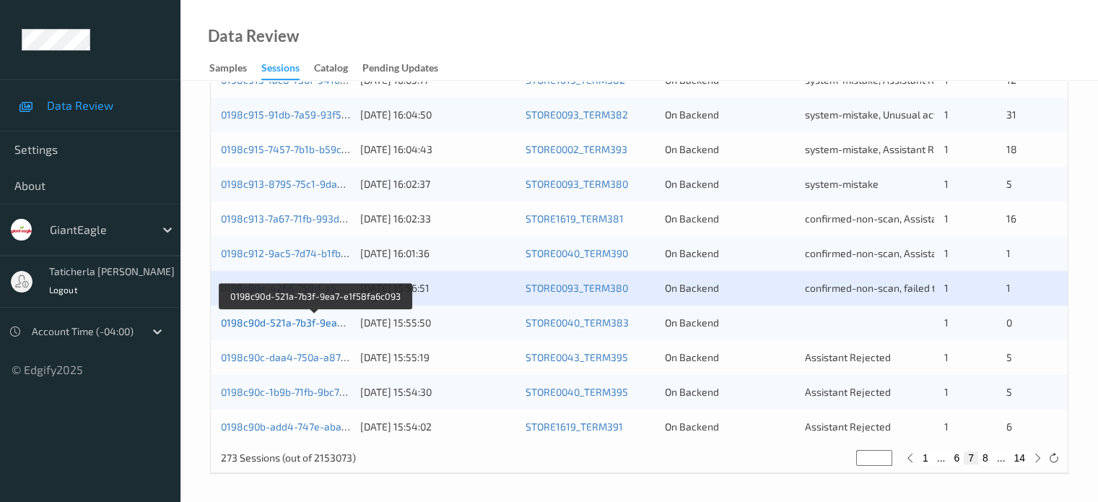
click at [301, 324] on link "0198c90d-521a-7b3f-9ea7-e1f58fa6c093" at bounding box center [315, 322] width 189 height 12
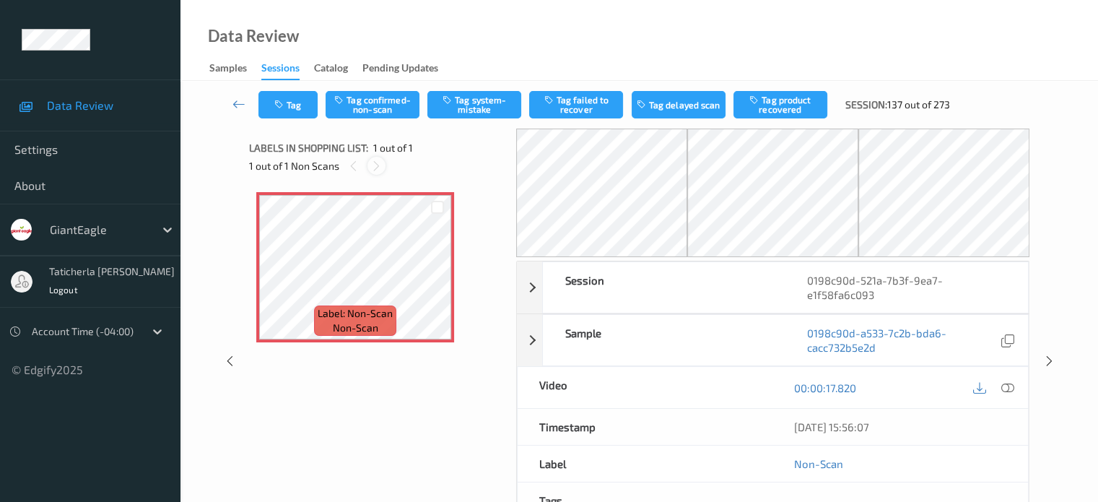
click at [375, 165] on icon at bounding box center [376, 166] width 12 height 13
click at [1007, 386] on icon at bounding box center [1007, 387] width 13 height 13
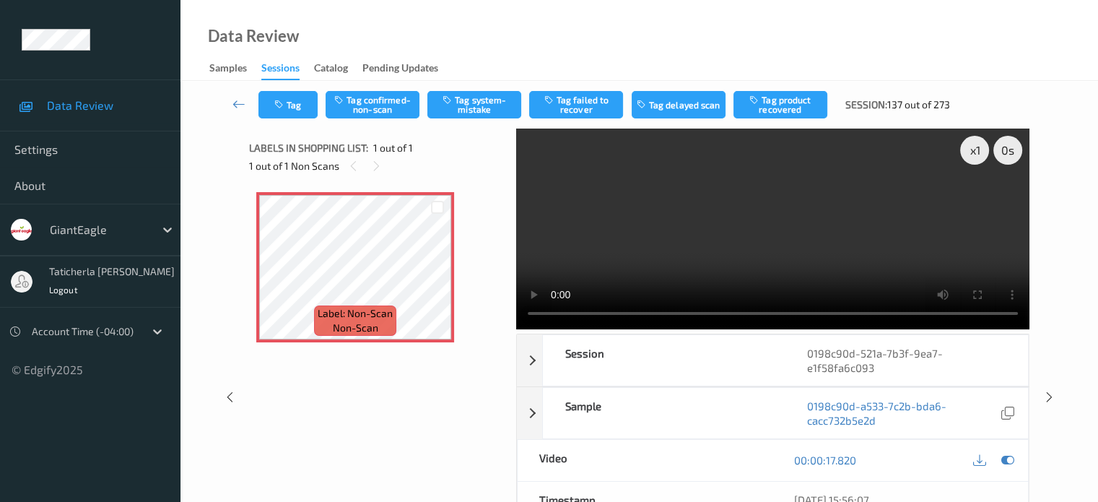
click at [977, 201] on video at bounding box center [772, 229] width 513 height 201
click at [482, 108] on button "Tag system-mistake" at bounding box center [474, 104] width 94 height 27
click at [298, 95] on button "Tag" at bounding box center [288, 104] width 59 height 27
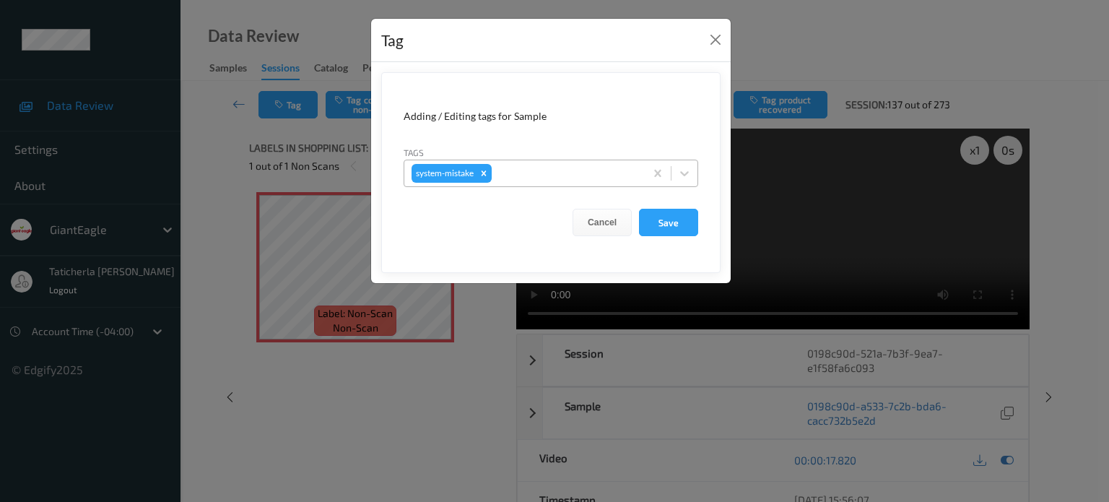
click at [575, 161] on div "system-mistake" at bounding box center [524, 173] width 240 height 25
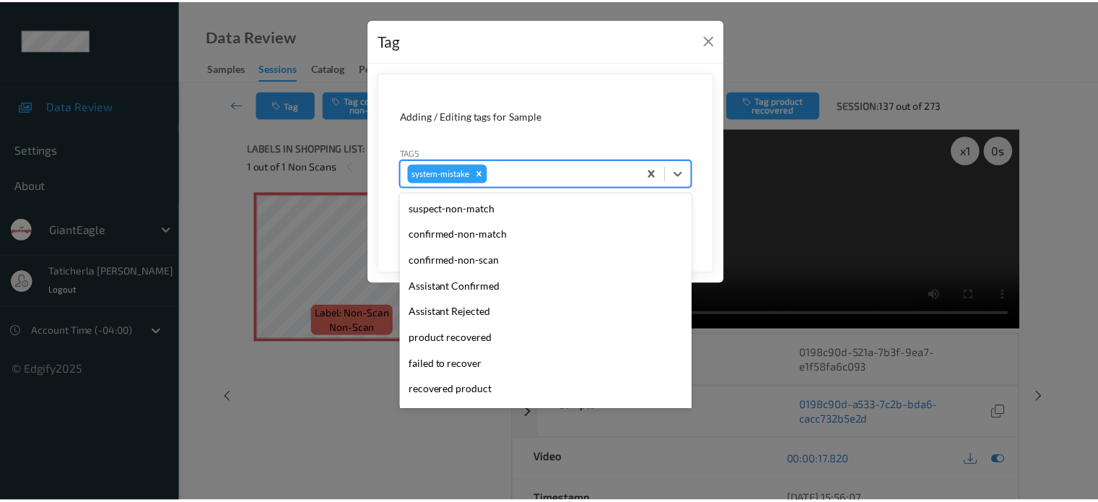
scroll to position [153, 0]
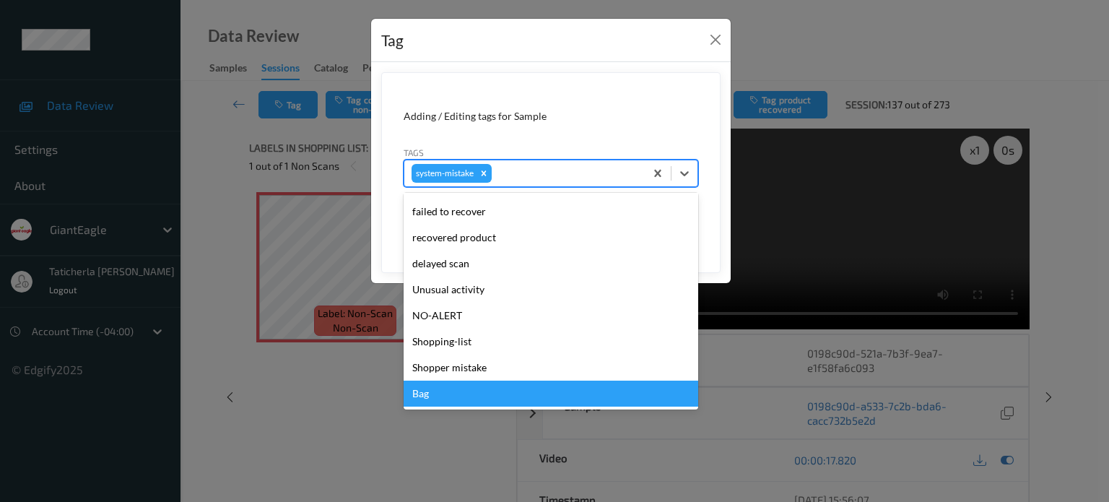
click at [485, 389] on div "Bag" at bounding box center [551, 394] width 295 height 26
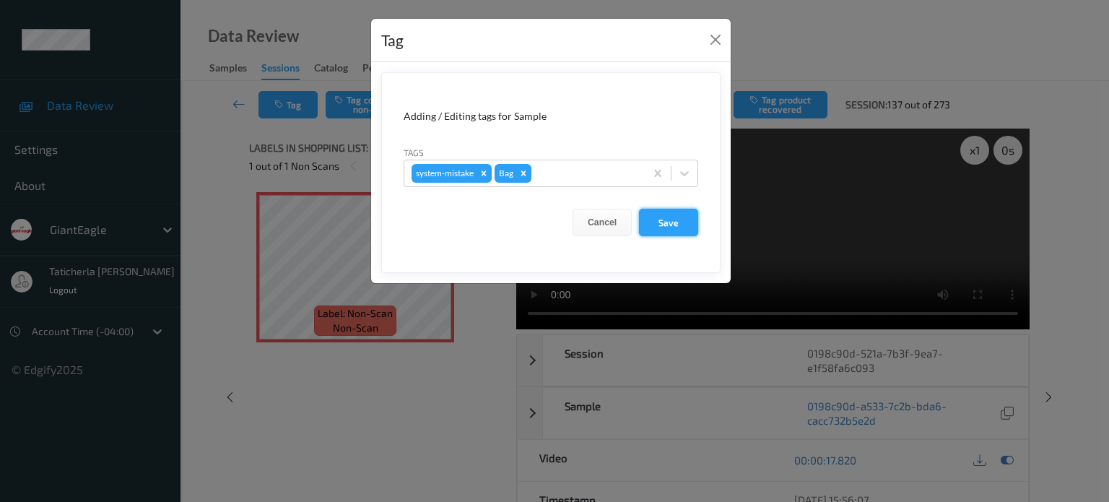
click at [653, 214] on button "Save" at bounding box center [668, 222] width 59 height 27
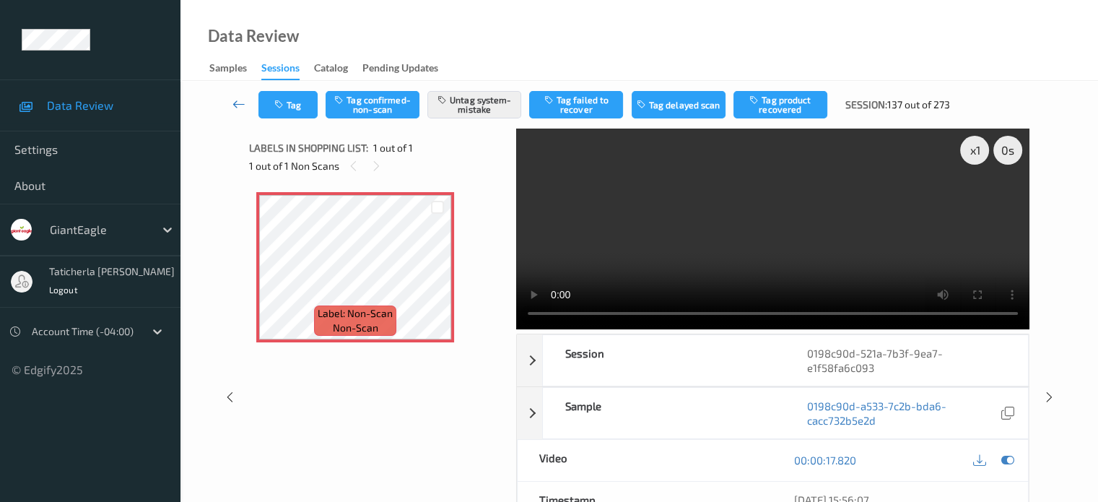
click at [231, 104] on link at bounding box center [239, 104] width 38 height 27
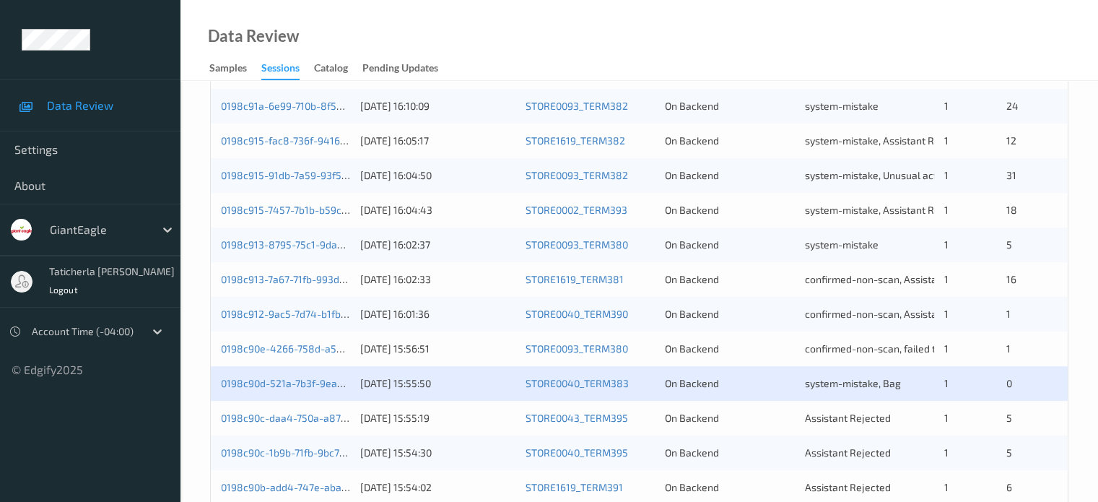
scroll to position [698, 0]
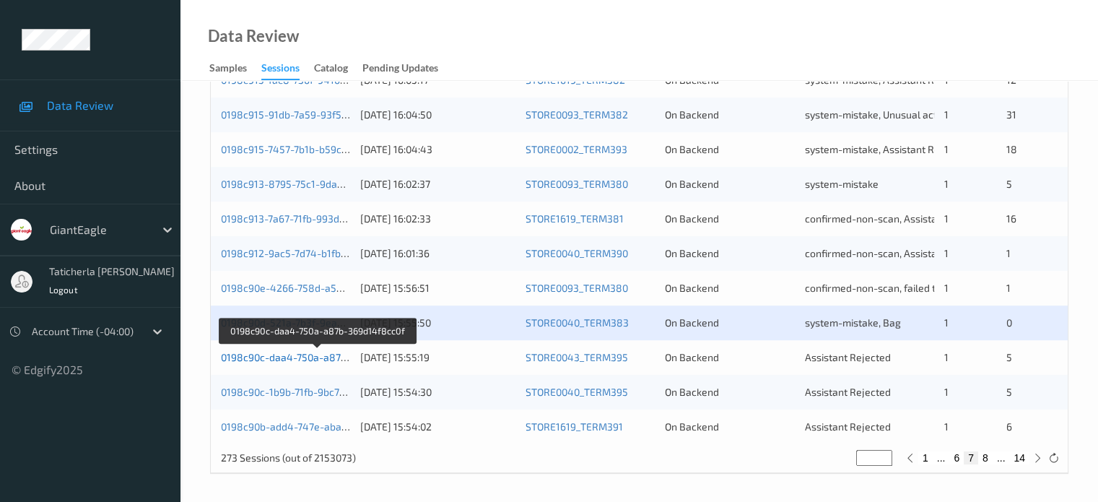
click at [277, 357] on link "0198c90c-daa4-750a-a87b-369d14f8cc0f" at bounding box center [318, 357] width 194 height 12
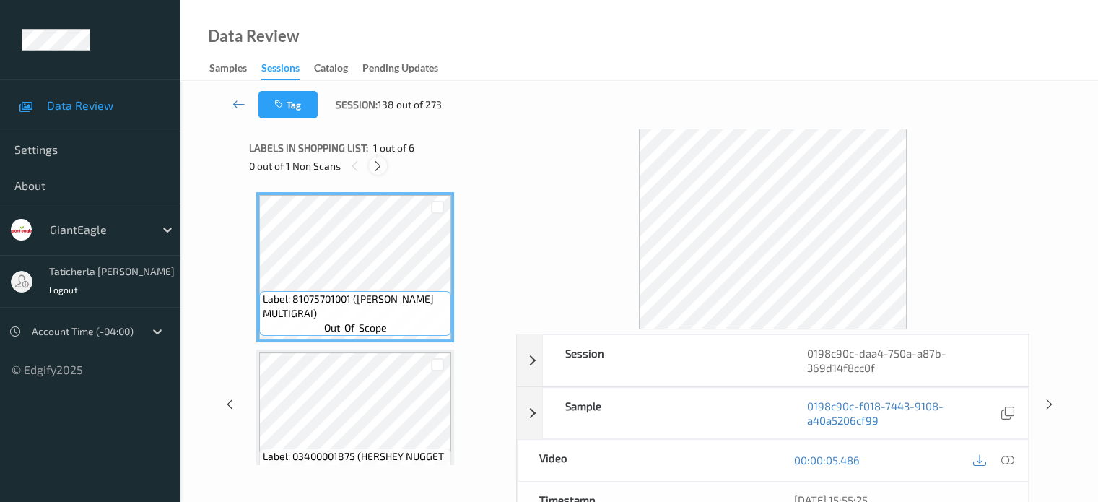
click at [377, 157] on div at bounding box center [378, 166] width 18 height 18
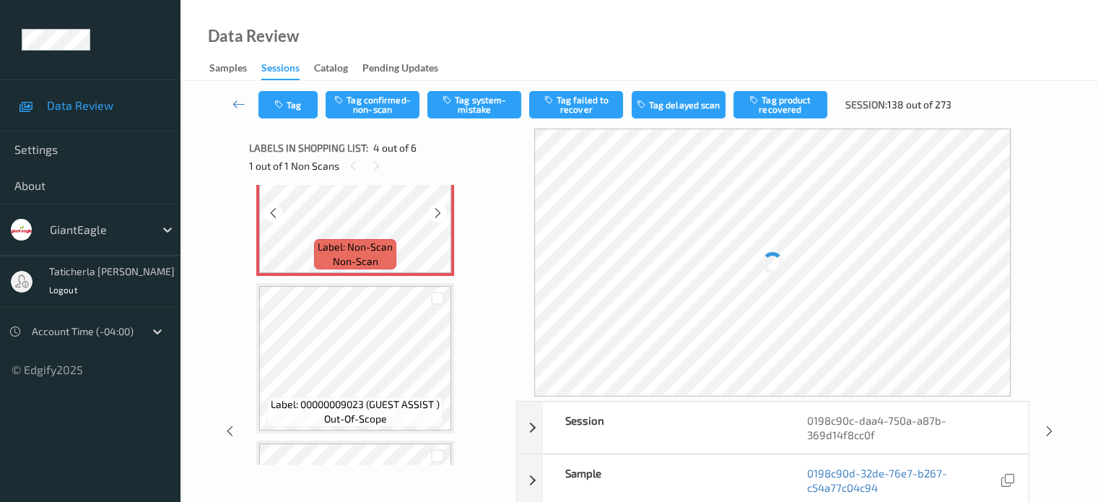
scroll to position [466, 0]
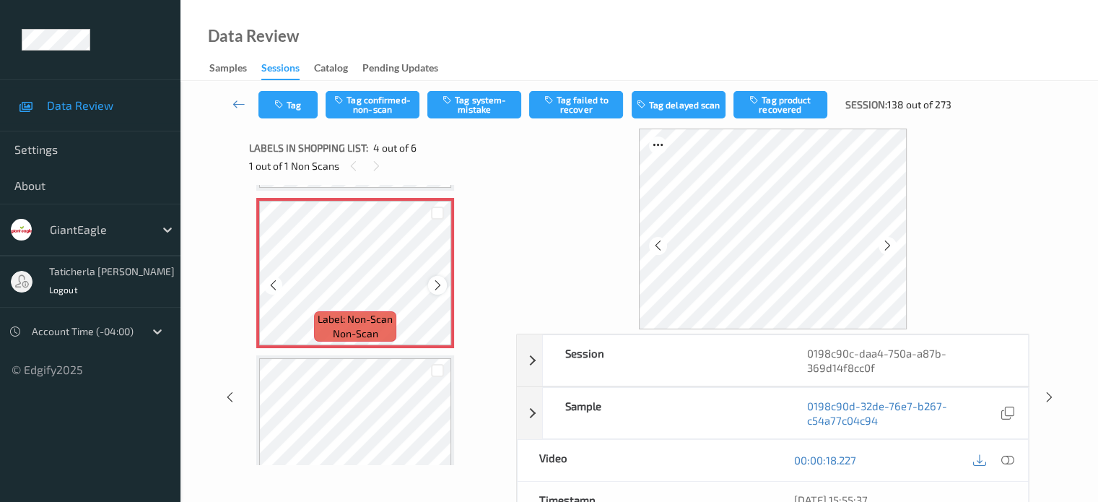
click at [439, 282] on icon at bounding box center [438, 285] width 12 height 13
click at [1008, 457] on icon at bounding box center [1007, 459] width 13 height 13
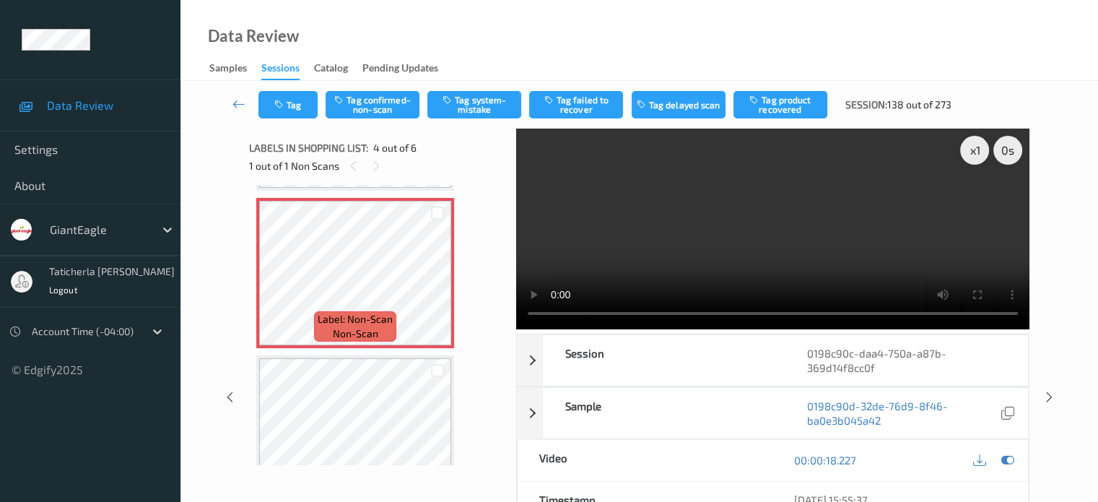
click at [975, 201] on video at bounding box center [772, 229] width 513 height 201
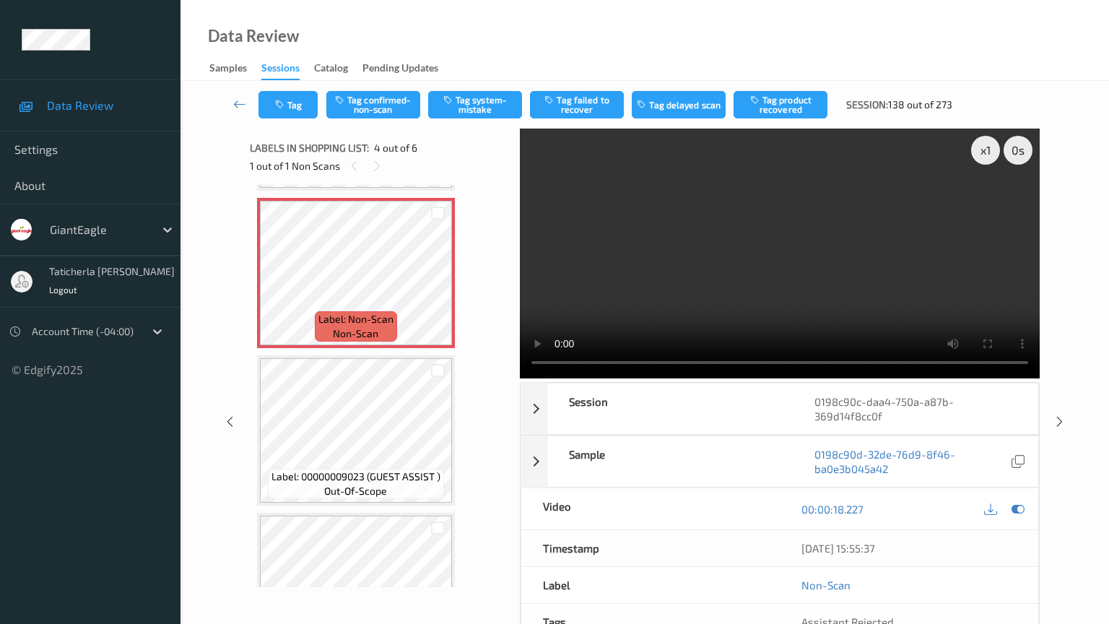
click at [520, 378] on video at bounding box center [780, 254] width 520 height 250
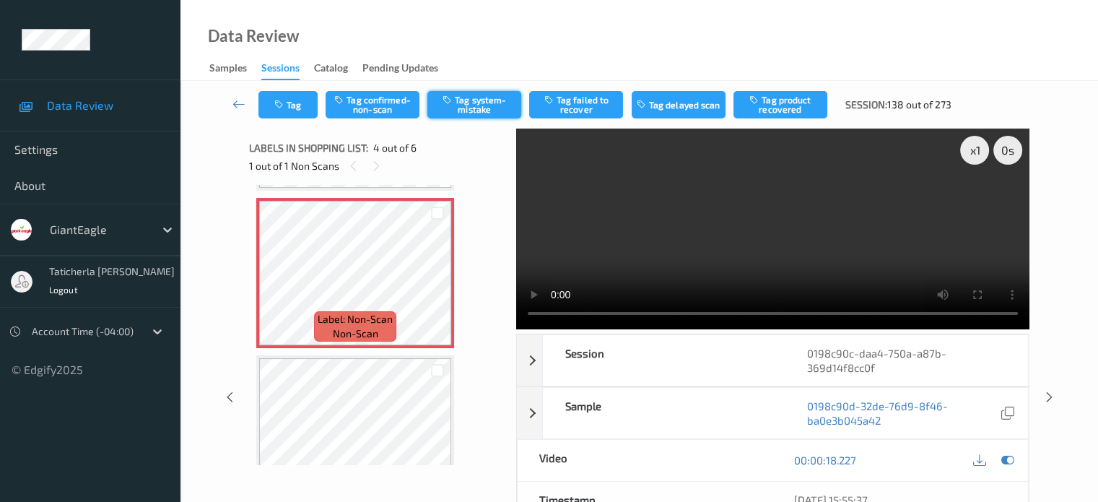
click at [487, 98] on button "Tag system-mistake" at bounding box center [474, 104] width 94 height 27
click at [226, 98] on link at bounding box center [239, 104] width 38 height 27
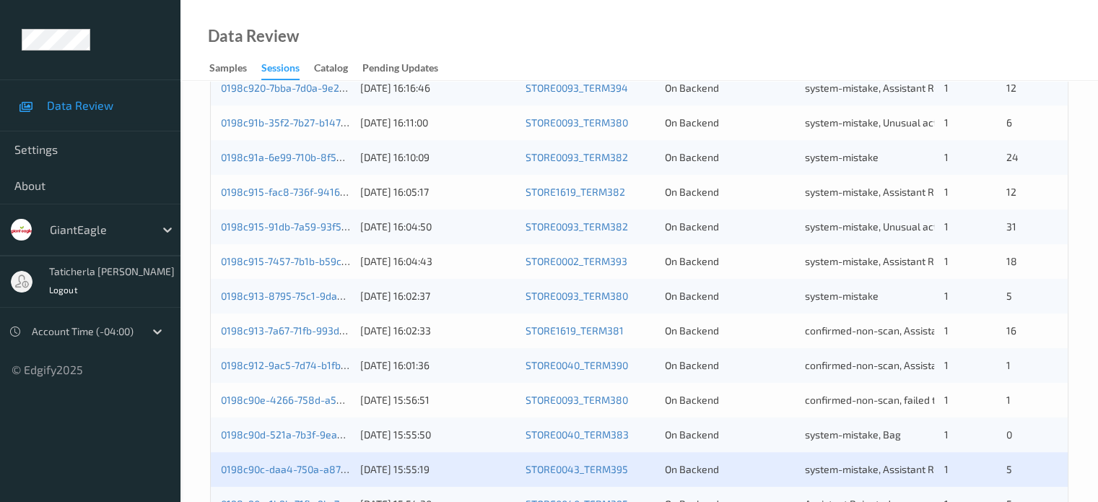
scroll to position [698, 0]
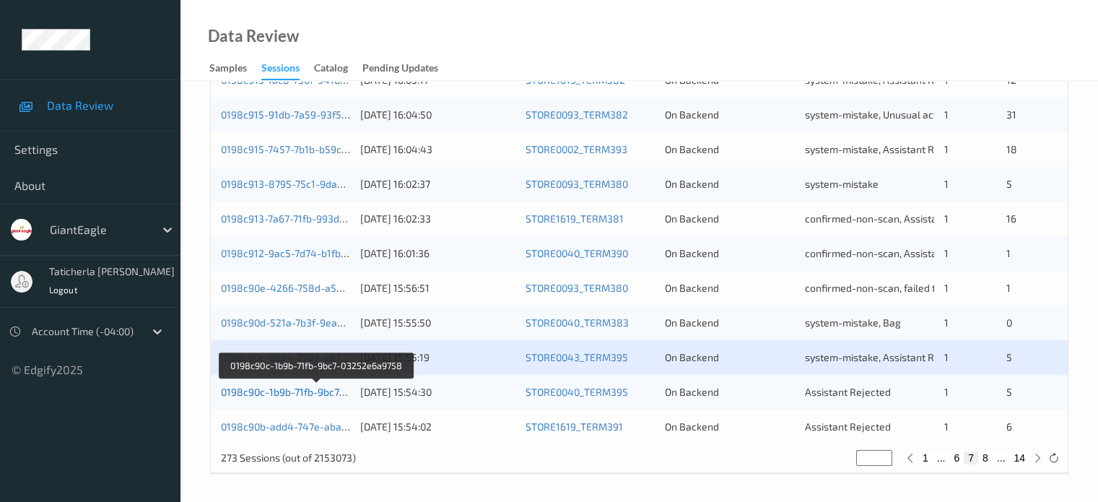
click at [261, 386] on link "0198c90c-1b9b-71fb-9bc7-03252e6a9758" at bounding box center [317, 392] width 192 height 12
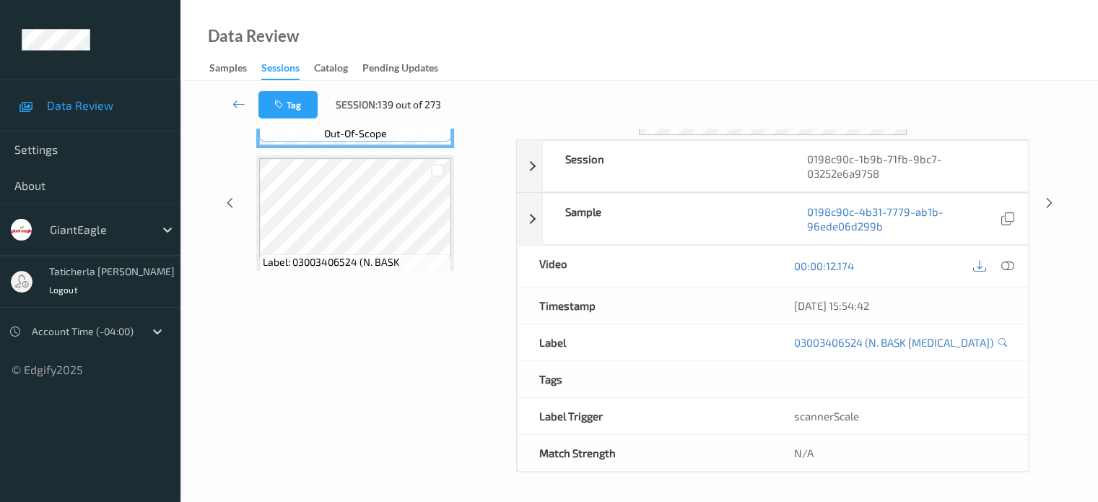
scroll to position [191, 0]
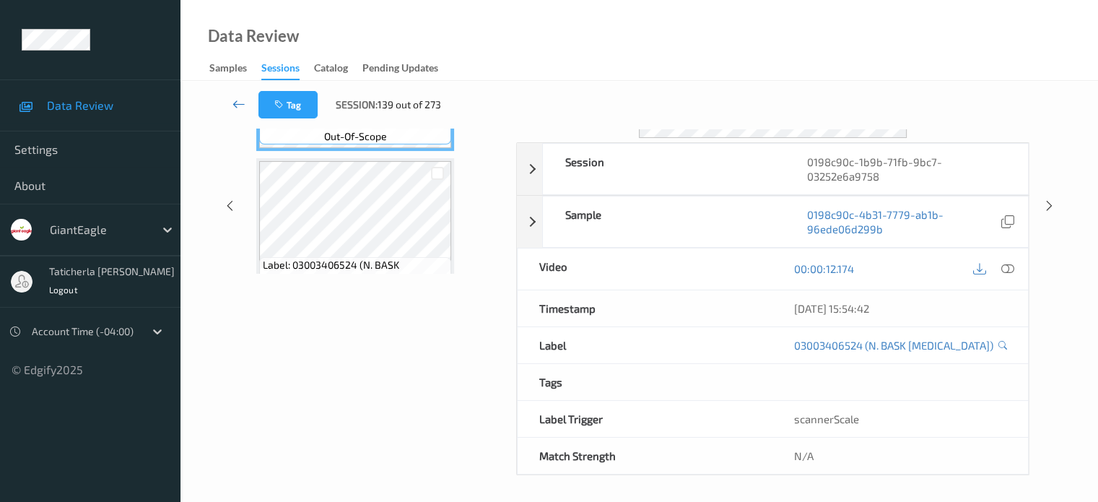
click at [246, 100] on link at bounding box center [239, 104] width 38 height 27
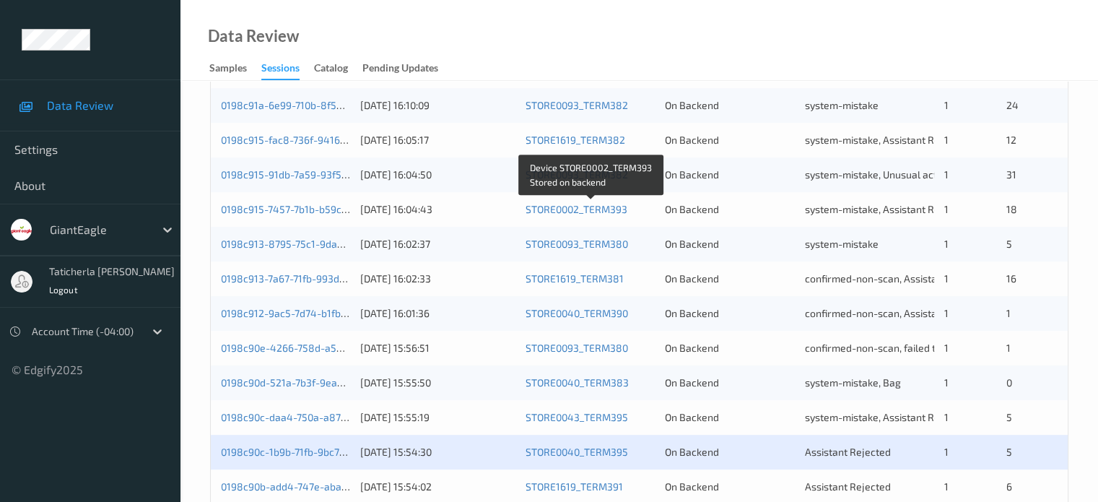
scroll to position [698, 0]
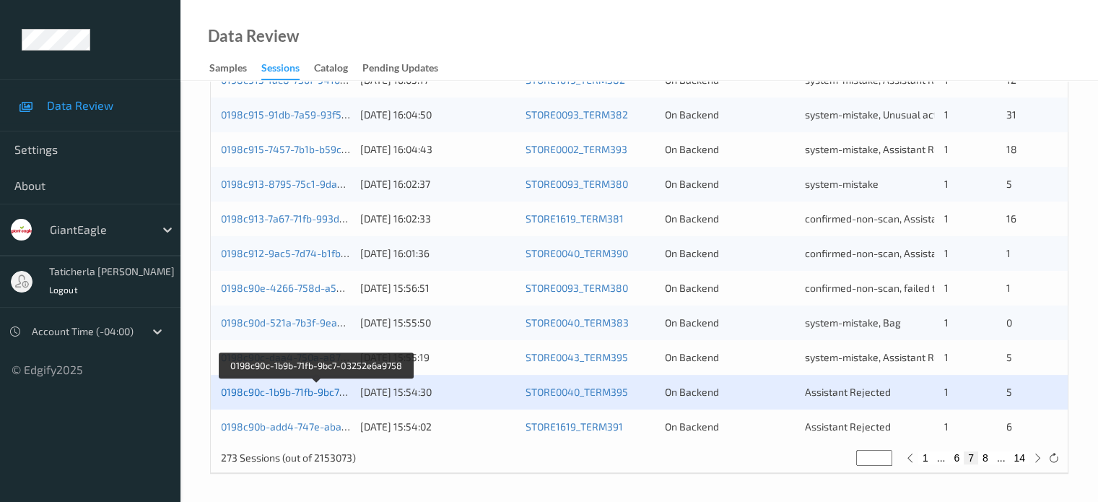
click at [306, 392] on link "0198c90c-1b9b-71fb-9bc7-03252e6a9758" at bounding box center [317, 392] width 192 height 12
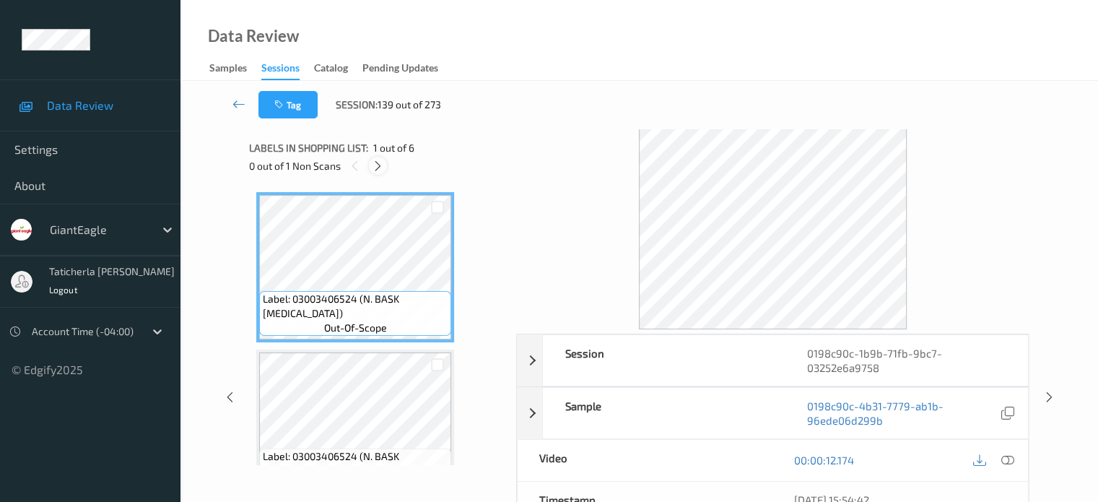
click at [376, 169] on icon at bounding box center [378, 166] width 12 height 13
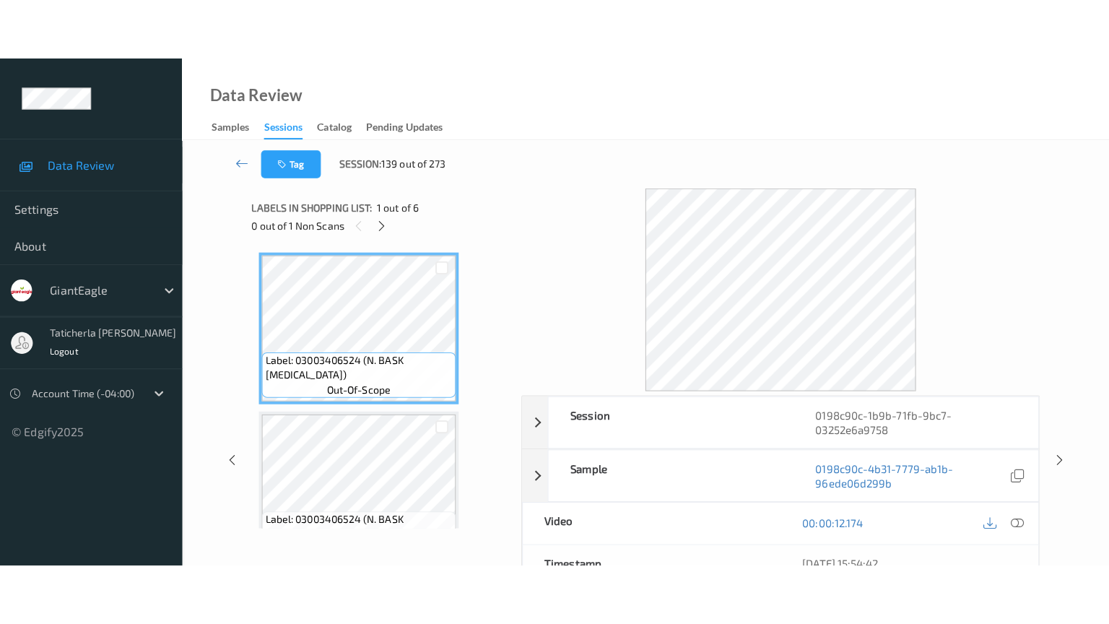
scroll to position [637, 0]
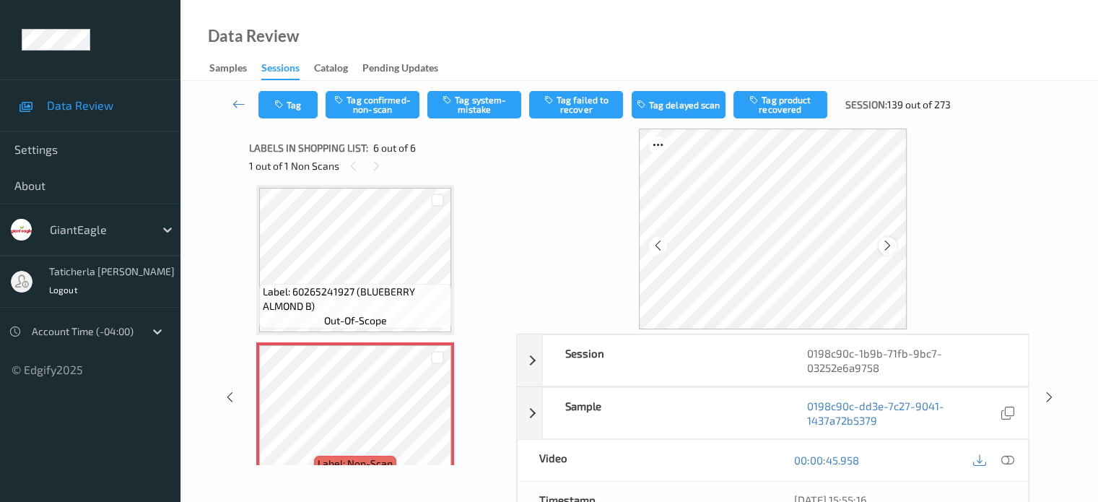
click at [886, 248] on icon at bounding box center [888, 245] width 12 height 13
click at [887, 242] on icon at bounding box center [888, 245] width 12 height 13
click at [1007, 459] on icon at bounding box center [1007, 459] width 13 height 13
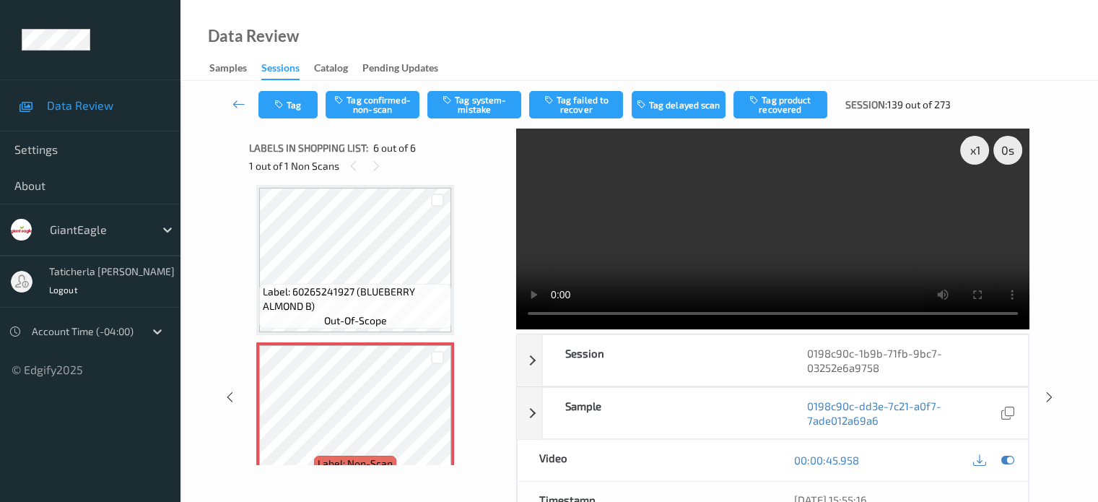
click at [977, 200] on video at bounding box center [772, 229] width 513 height 201
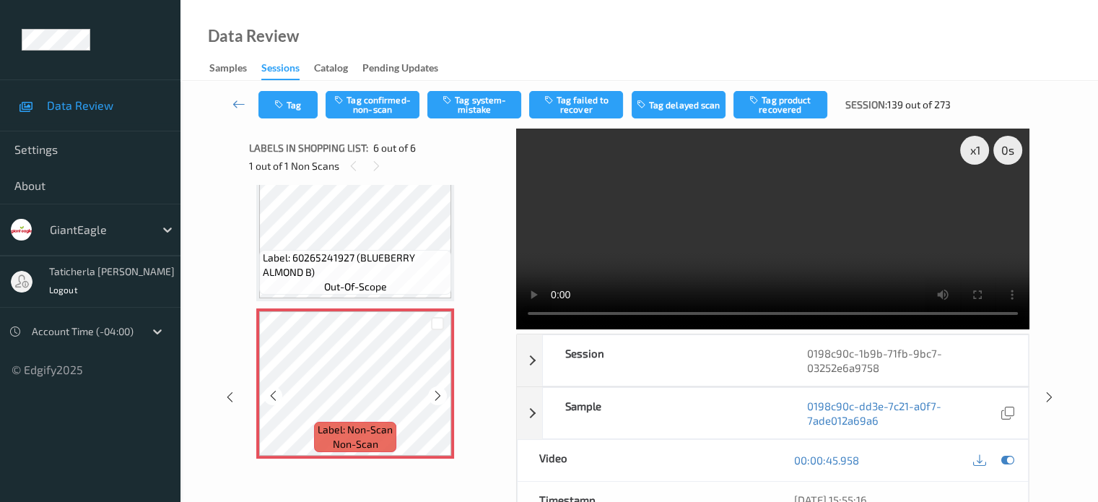
scroll to position [72, 0]
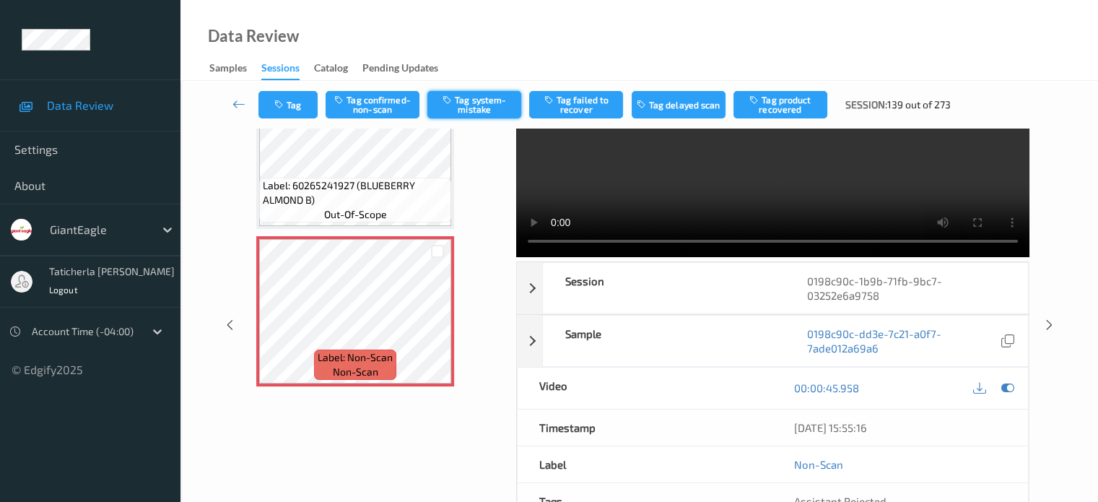
click at [473, 106] on button "Tag system-mistake" at bounding box center [474, 104] width 94 height 27
click at [240, 103] on icon at bounding box center [239, 104] width 13 height 14
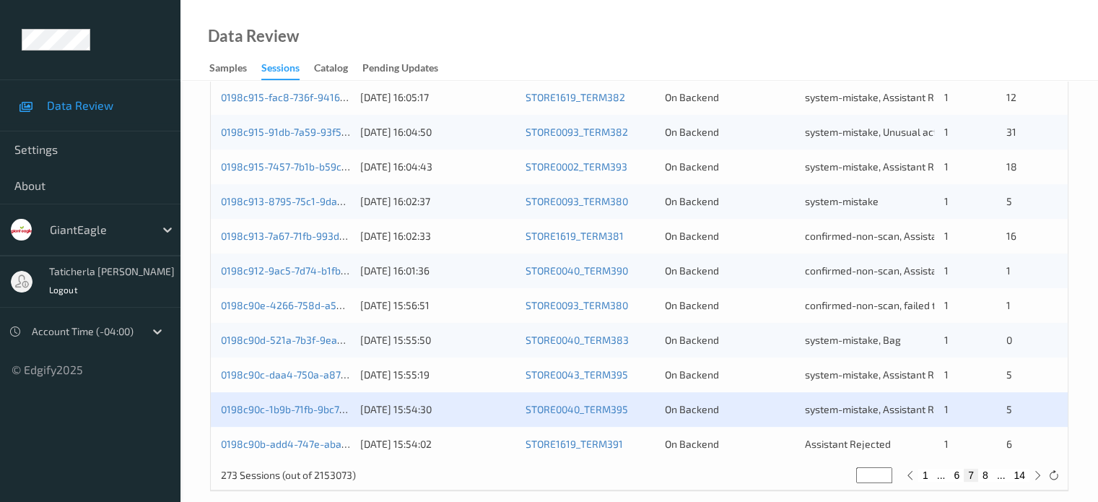
scroll to position [698, 0]
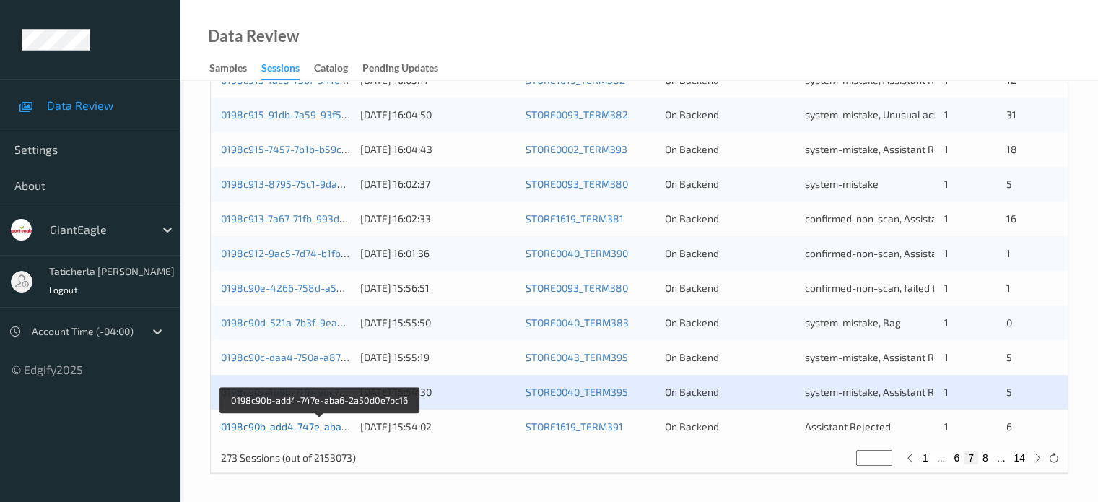
click at [260, 428] on link "0198c90b-add4-747e-aba6-2a50d0e7bc16" at bounding box center [319, 426] width 197 height 12
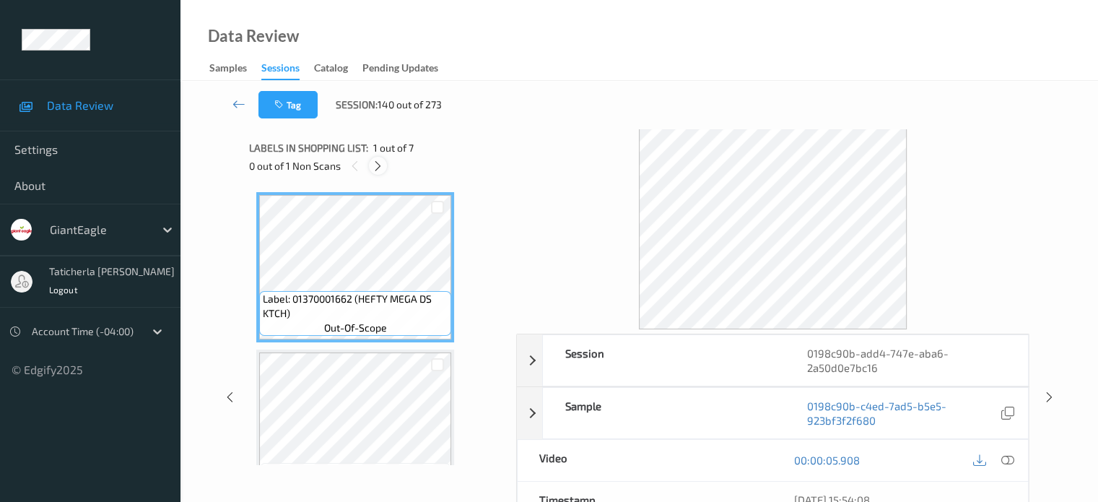
click at [381, 168] on icon at bounding box center [378, 166] width 12 height 13
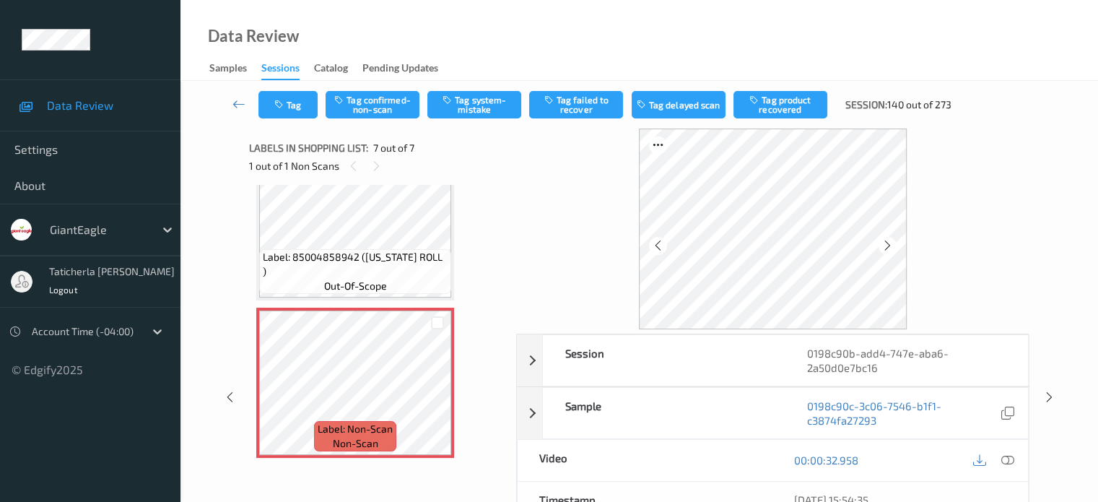
scroll to position [72, 0]
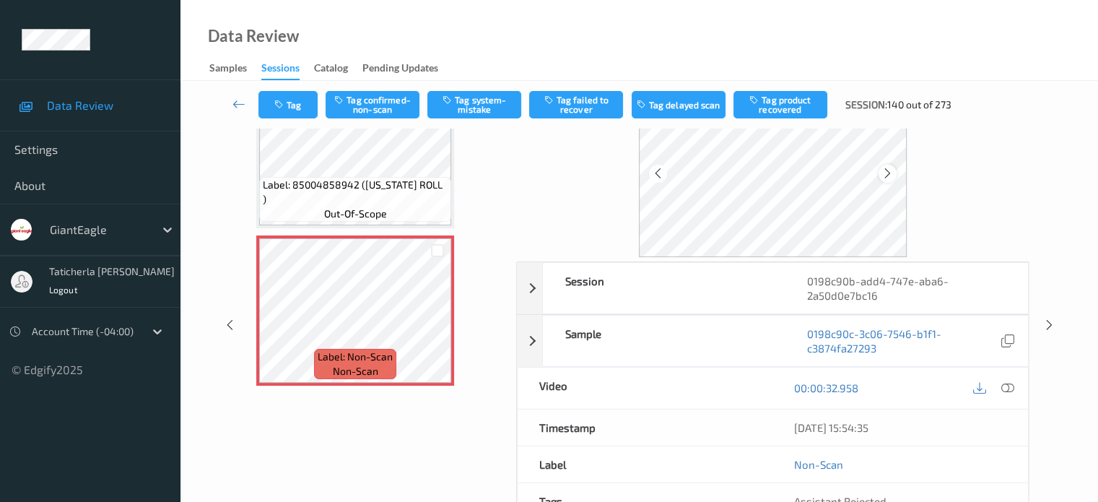
click at [885, 178] on icon at bounding box center [888, 173] width 12 height 13
click at [887, 175] on icon at bounding box center [888, 173] width 12 height 13
click at [1008, 384] on icon at bounding box center [1007, 387] width 13 height 13
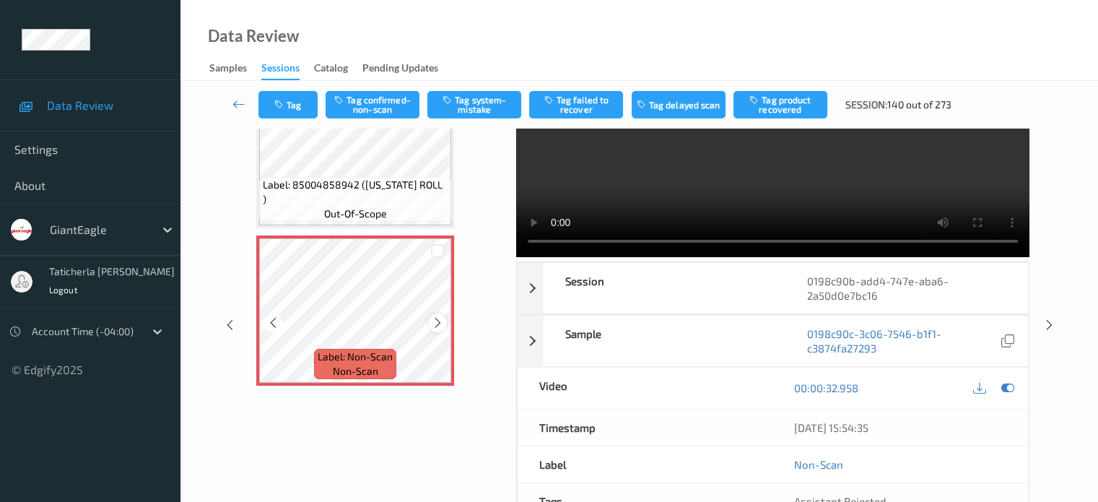
click at [439, 316] on icon at bounding box center [438, 322] width 12 height 13
click at [439, 318] on icon at bounding box center [438, 322] width 12 height 13
click at [435, 320] on icon at bounding box center [438, 322] width 12 height 13
click at [433, 321] on icon at bounding box center [438, 322] width 12 height 13
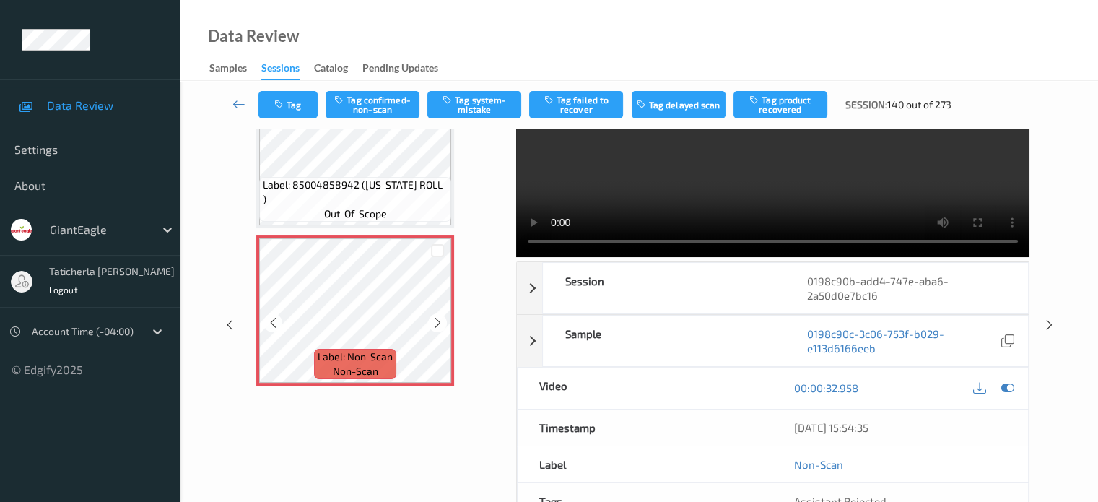
click at [433, 321] on icon at bounding box center [438, 322] width 12 height 13
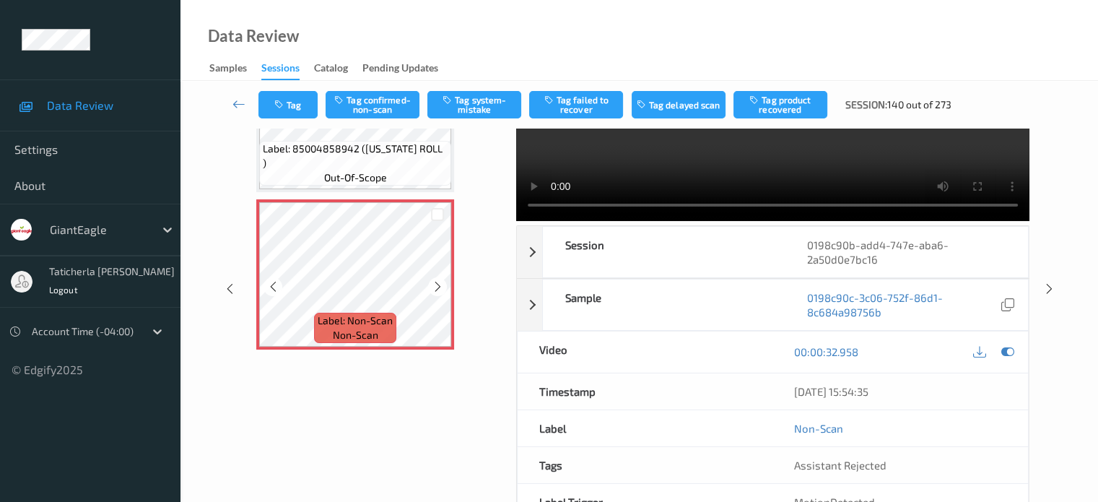
scroll to position [144, 0]
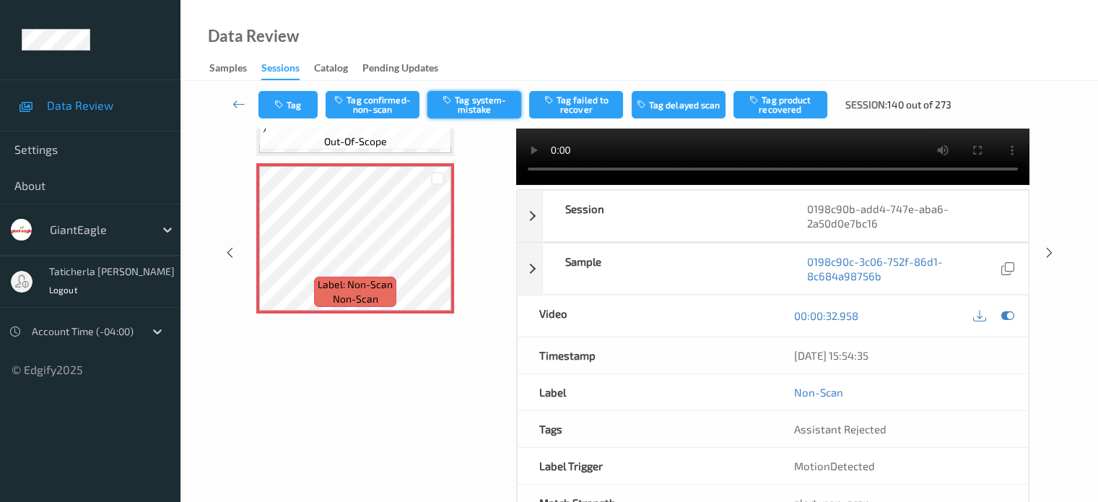
click at [492, 95] on button "Tag system-mistake" at bounding box center [474, 104] width 94 height 27
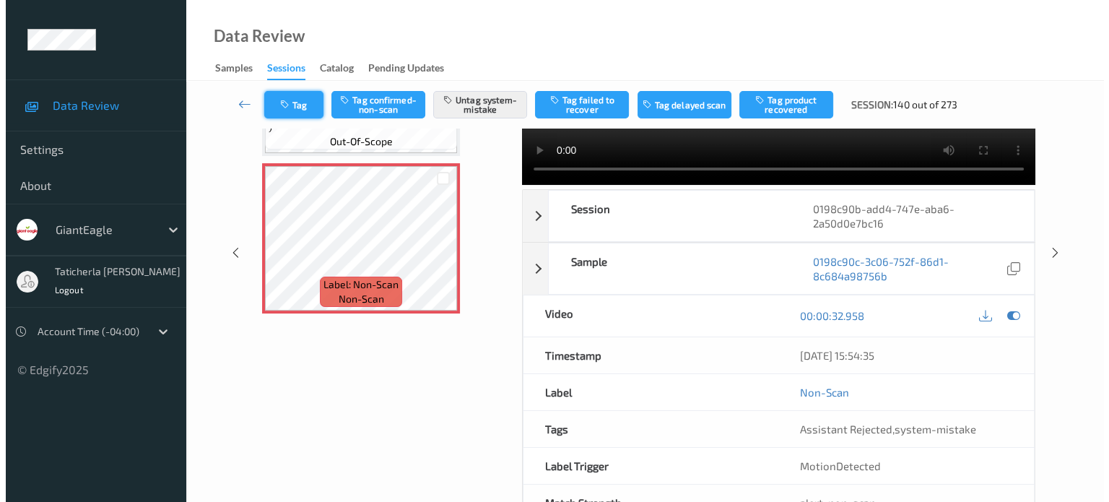
scroll to position [99, 0]
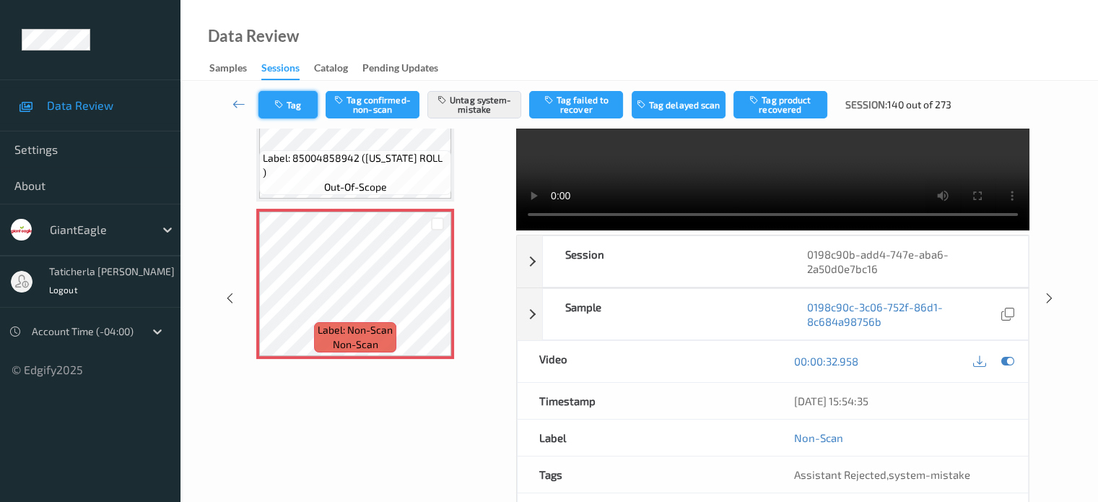
click at [301, 105] on button "Tag" at bounding box center [288, 104] width 59 height 27
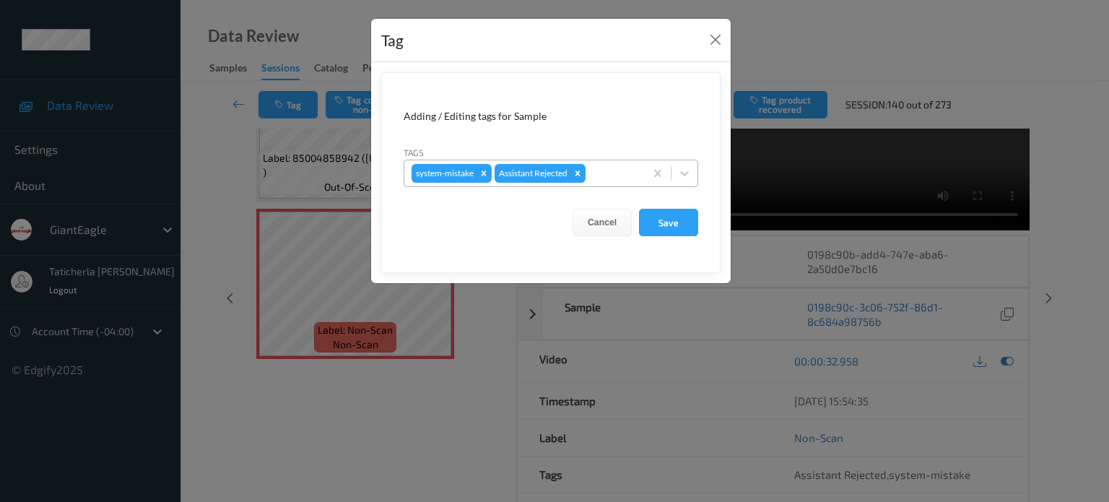
click at [633, 169] on div at bounding box center [612, 173] width 49 height 17
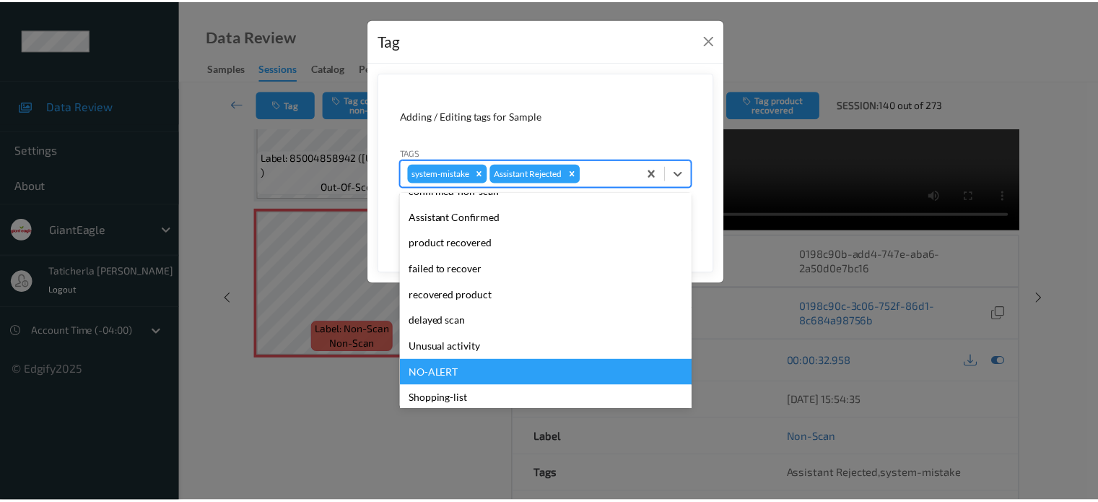
scroll to position [127, 0]
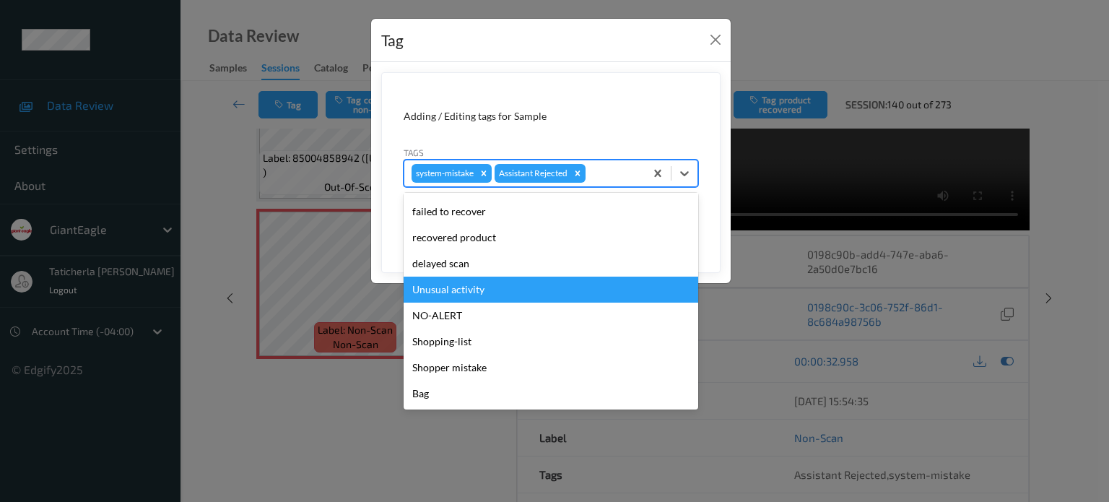
click at [598, 277] on div "Unusual activity" at bounding box center [551, 290] width 295 height 26
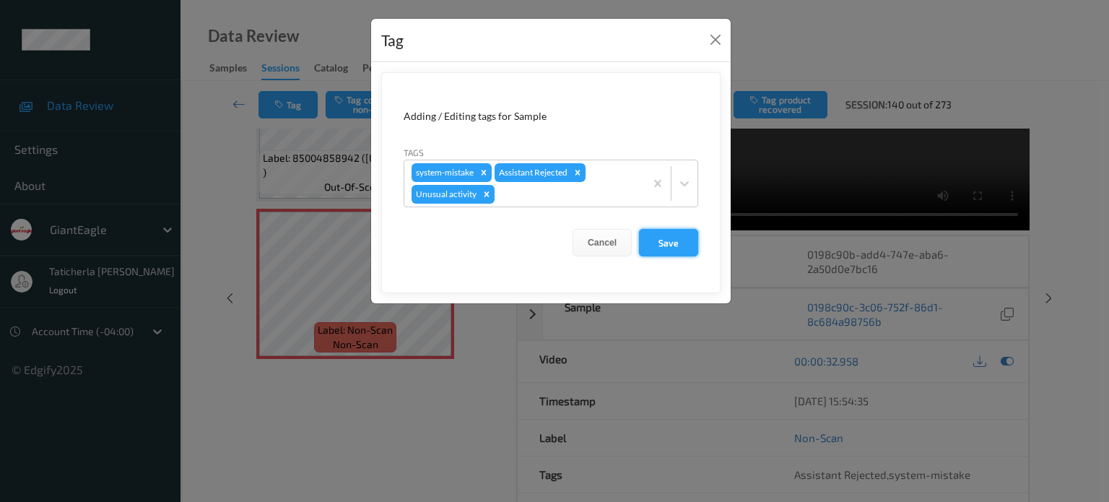
click at [670, 245] on button "Save" at bounding box center [668, 242] width 59 height 27
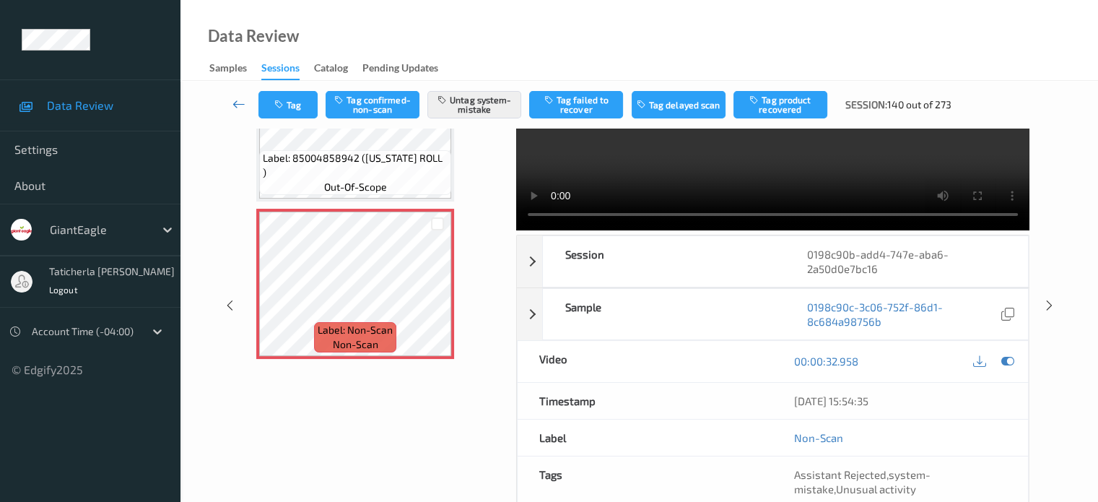
click at [239, 100] on icon at bounding box center [239, 104] width 13 height 14
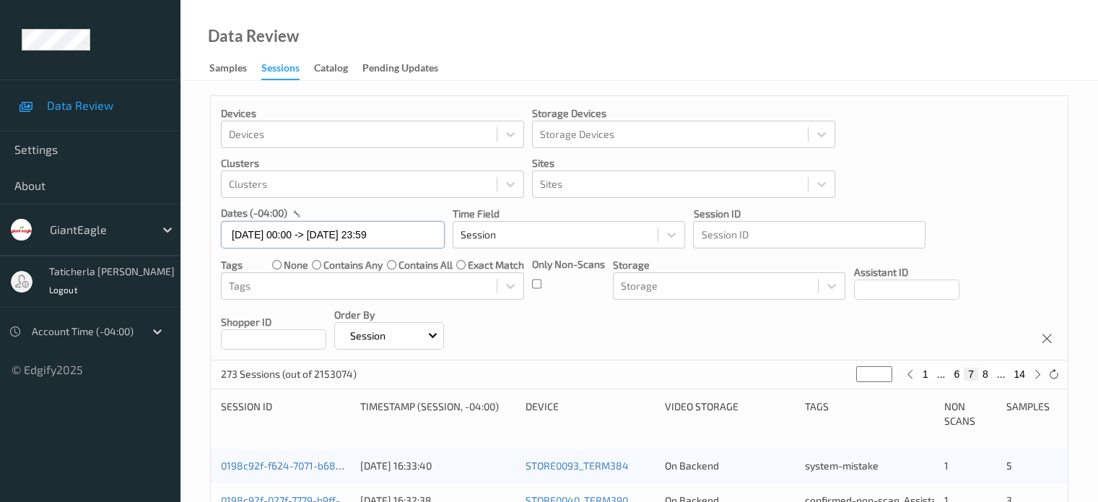
click at [420, 239] on input "[DATE] 00:00 -> [DATE] 23:59" at bounding box center [333, 234] width 224 height 27
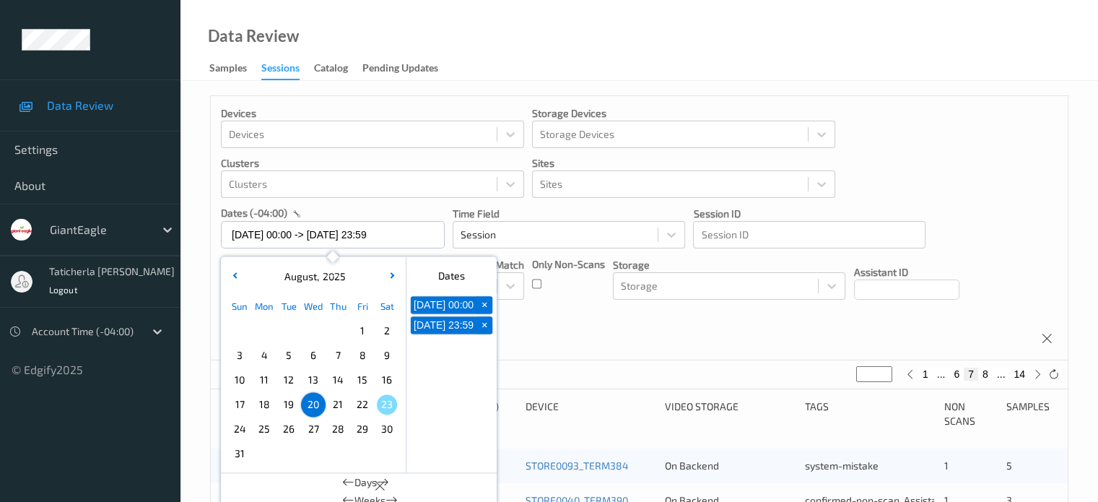
click at [334, 409] on span "21" at bounding box center [338, 404] width 20 height 20
type input "[DATE] 00:00"
type input "*"
click at [340, 404] on span "21" at bounding box center [338, 404] width 20 height 20
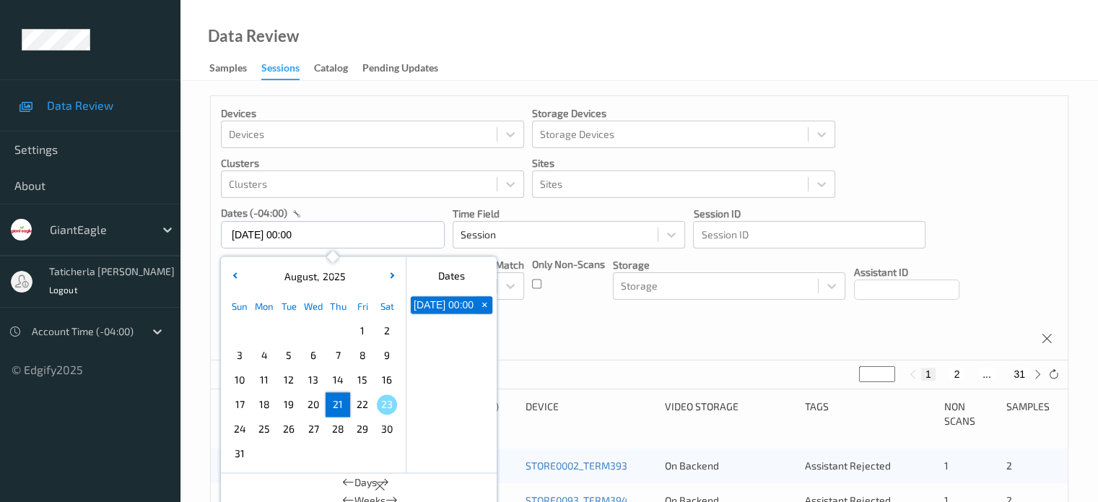
type input "[DATE] 00:00 -> [DATE] 23:59"
click at [878, 377] on input "*" at bounding box center [877, 374] width 36 height 16
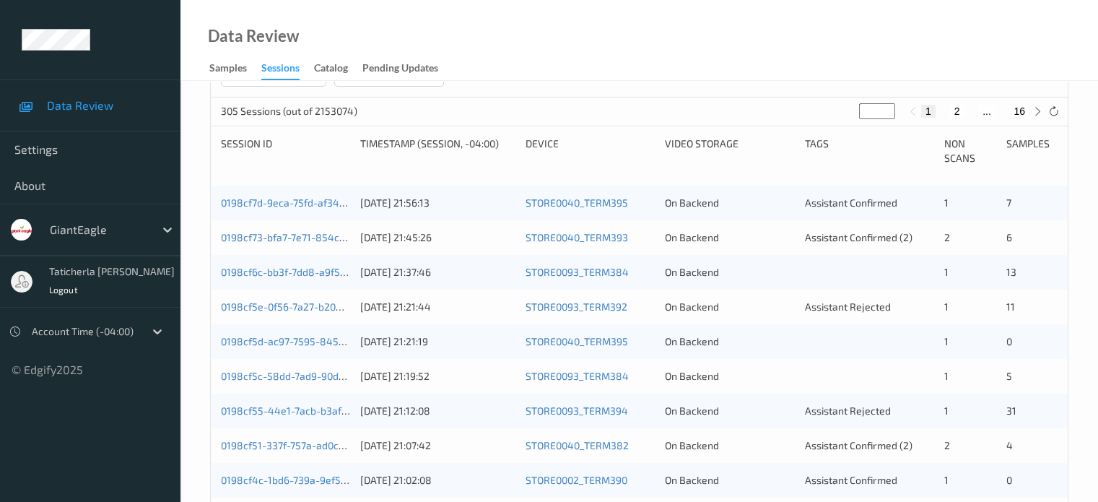
scroll to position [289, 0]
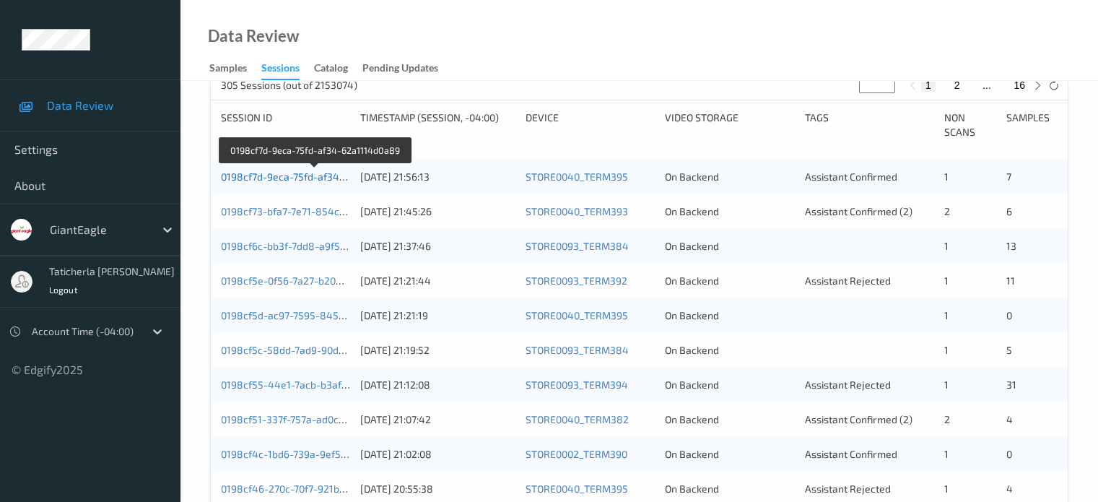
click at [292, 182] on link "0198cf7d-9eca-75fd-af34-62a1114d0a89" at bounding box center [315, 176] width 189 height 12
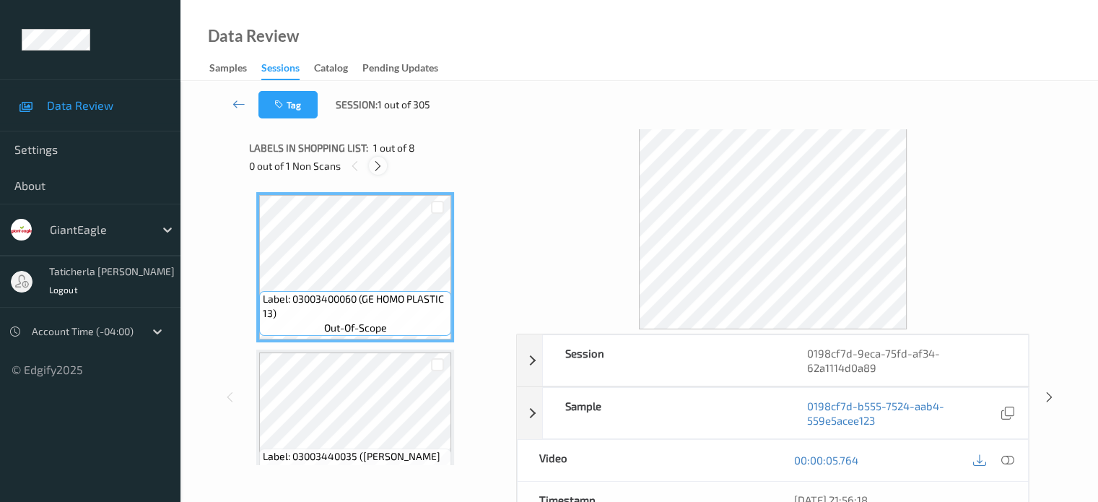
click at [380, 160] on icon at bounding box center [378, 166] width 12 height 13
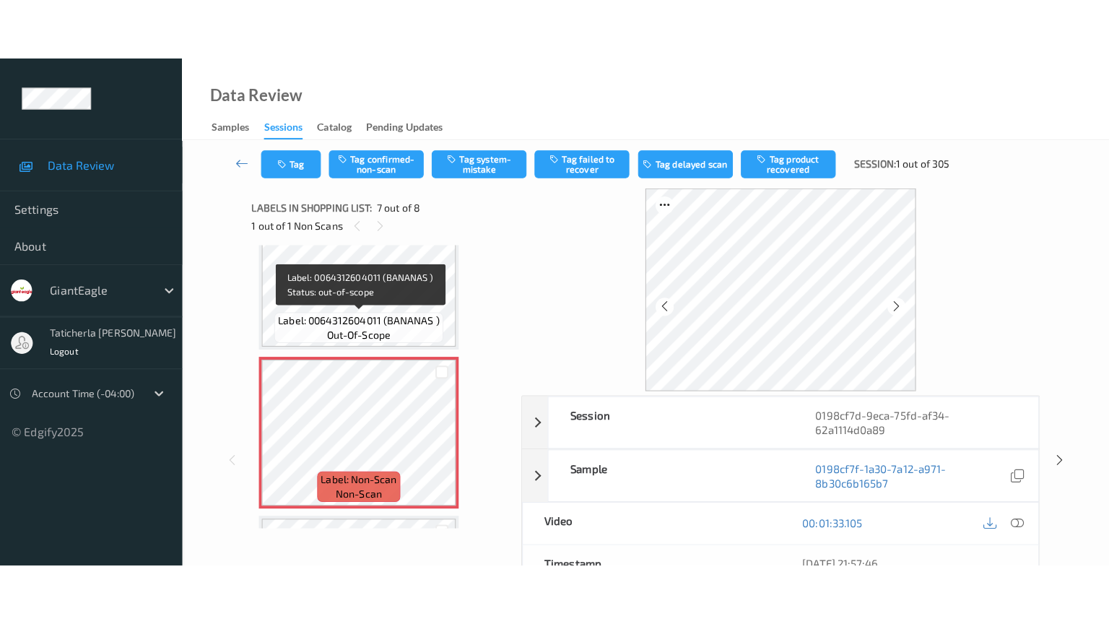
scroll to position [913, 0]
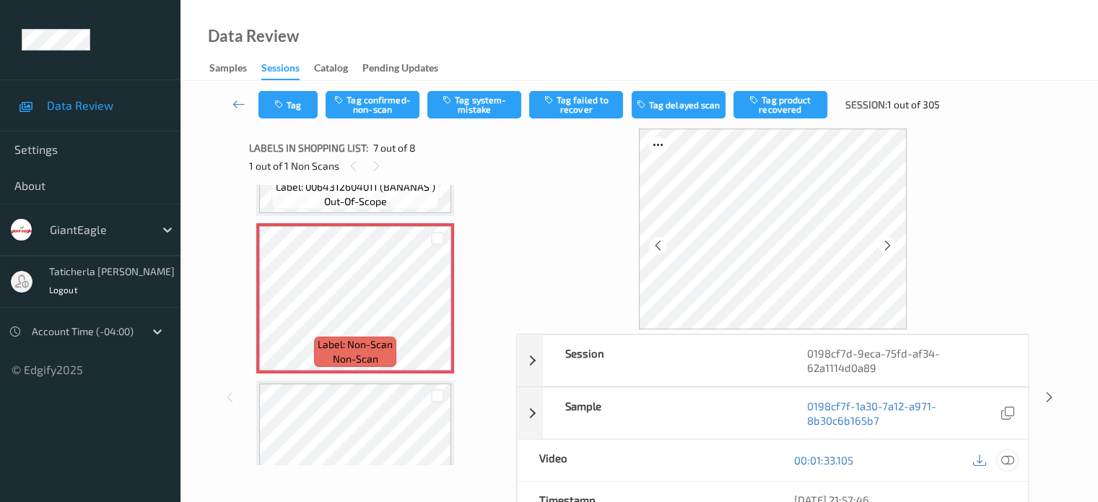
click at [1005, 459] on icon at bounding box center [1007, 459] width 13 height 13
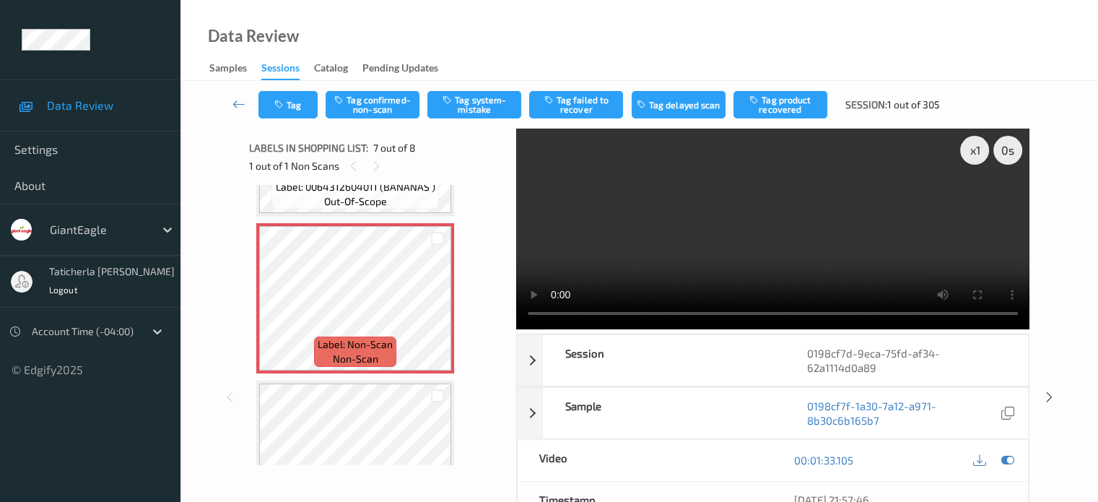
click at [978, 209] on video at bounding box center [772, 229] width 513 height 201
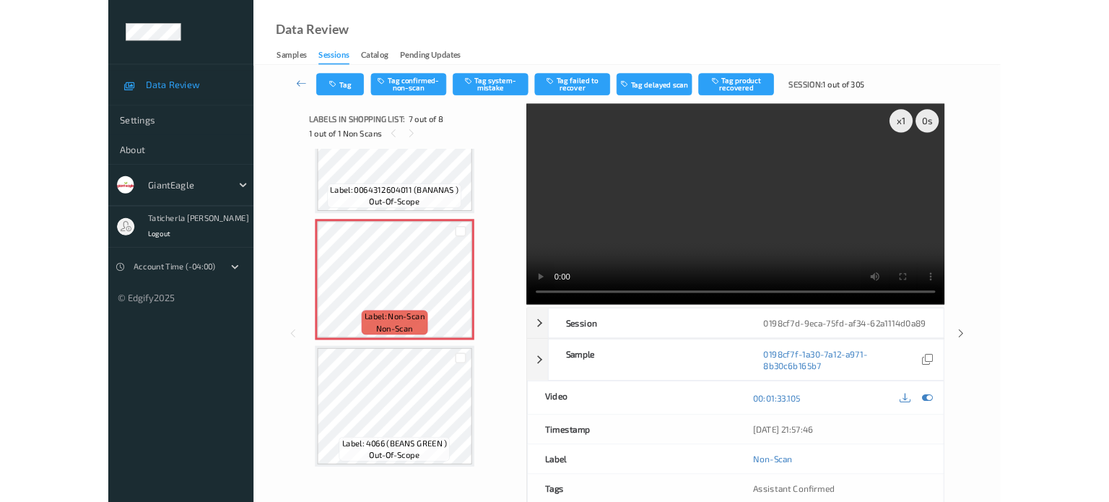
scroll to position [864, 0]
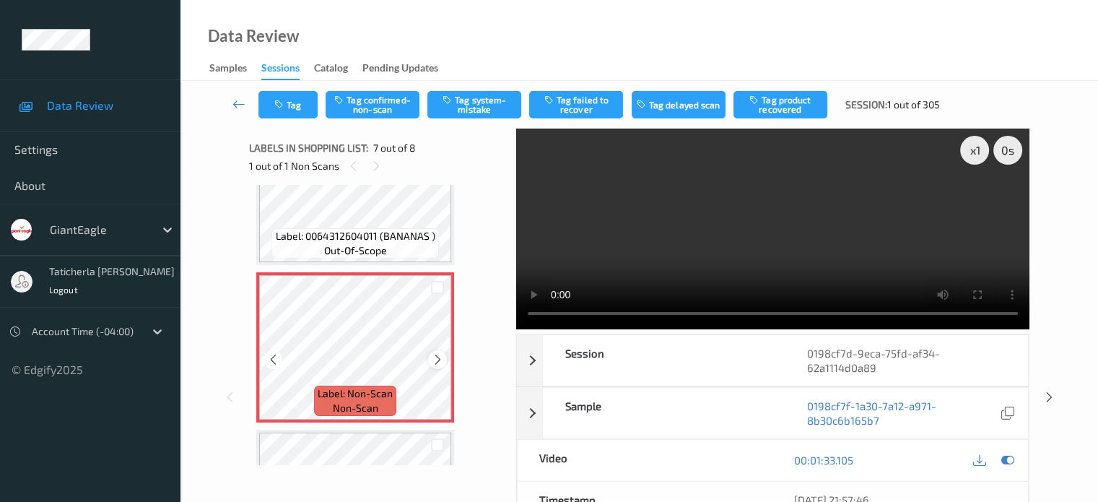
click at [435, 361] on icon at bounding box center [438, 359] width 12 height 13
click at [479, 105] on button "Tag system-mistake" at bounding box center [474, 104] width 94 height 27
click at [289, 99] on button "Tag" at bounding box center [288, 104] width 59 height 27
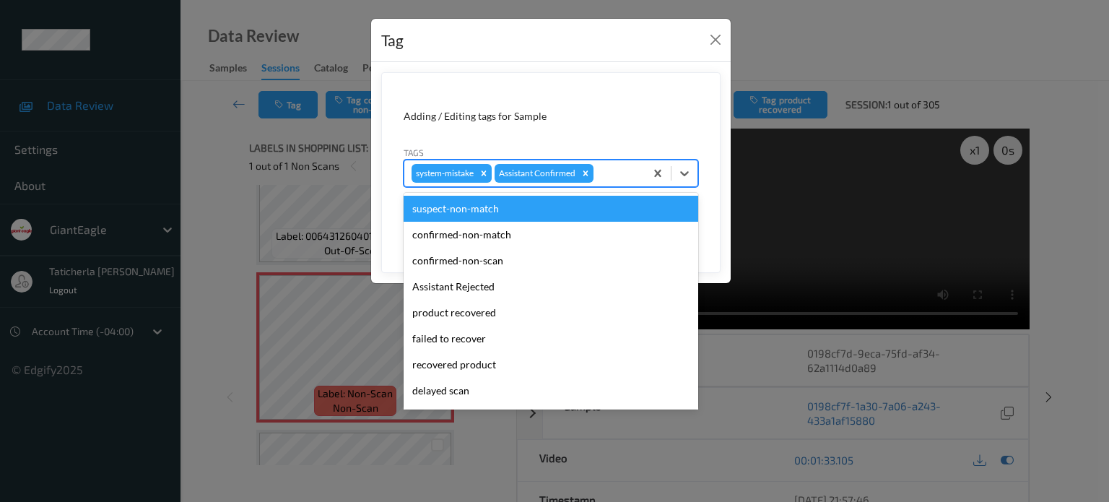
click at [634, 173] on div at bounding box center [616, 173] width 41 height 17
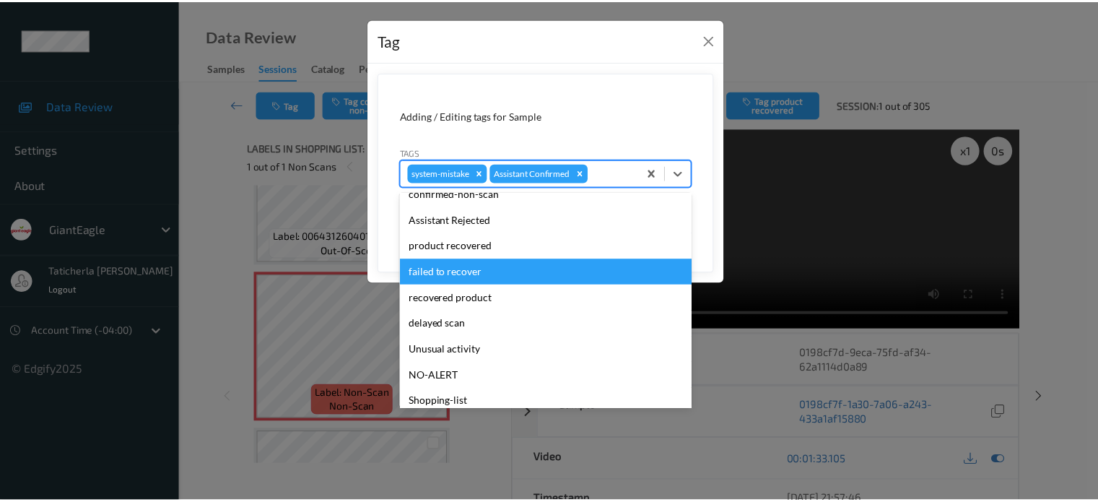
scroll to position [127, 0]
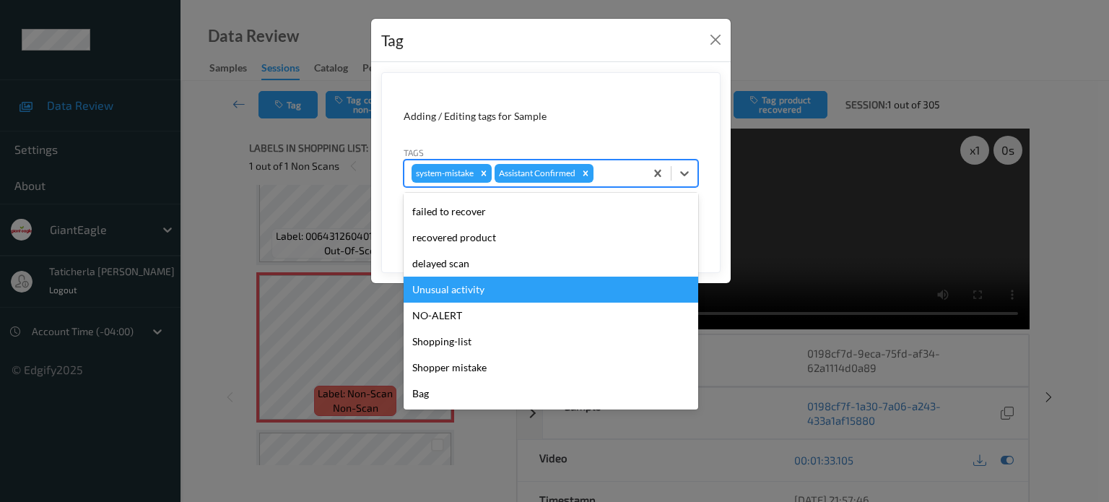
click at [574, 293] on div "Unusual activity" at bounding box center [551, 290] width 295 height 26
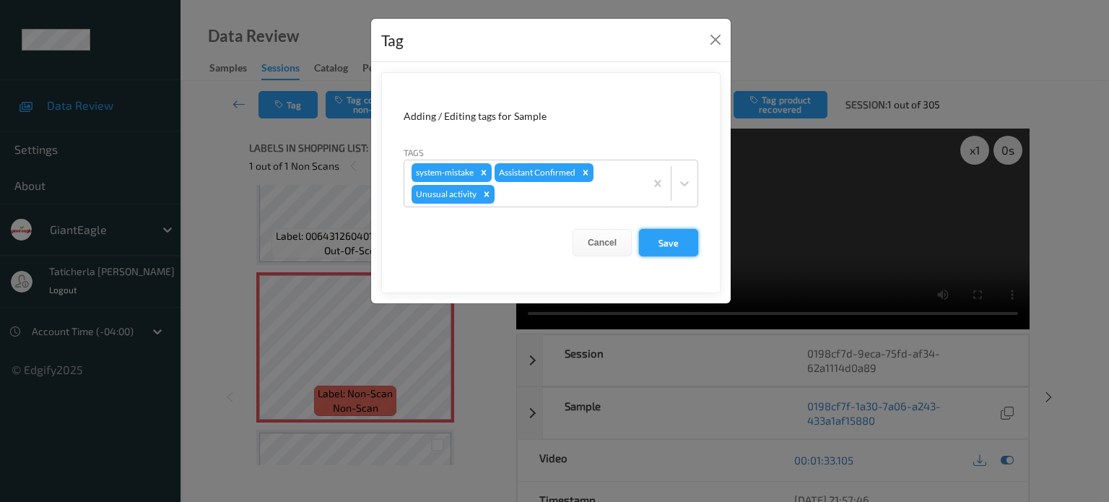
click at [667, 235] on button "Save" at bounding box center [668, 242] width 59 height 27
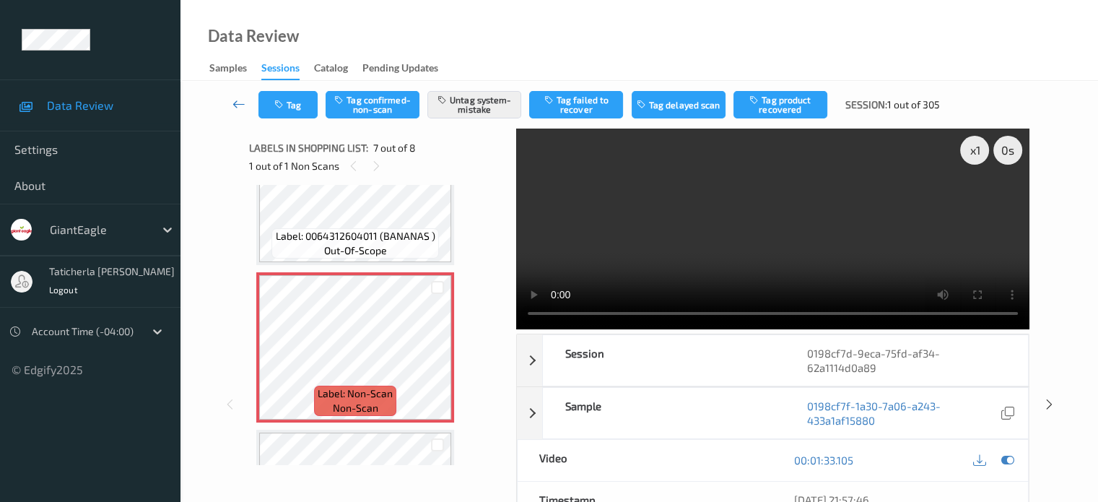
click at [238, 105] on icon at bounding box center [239, 104] width 13 height 14
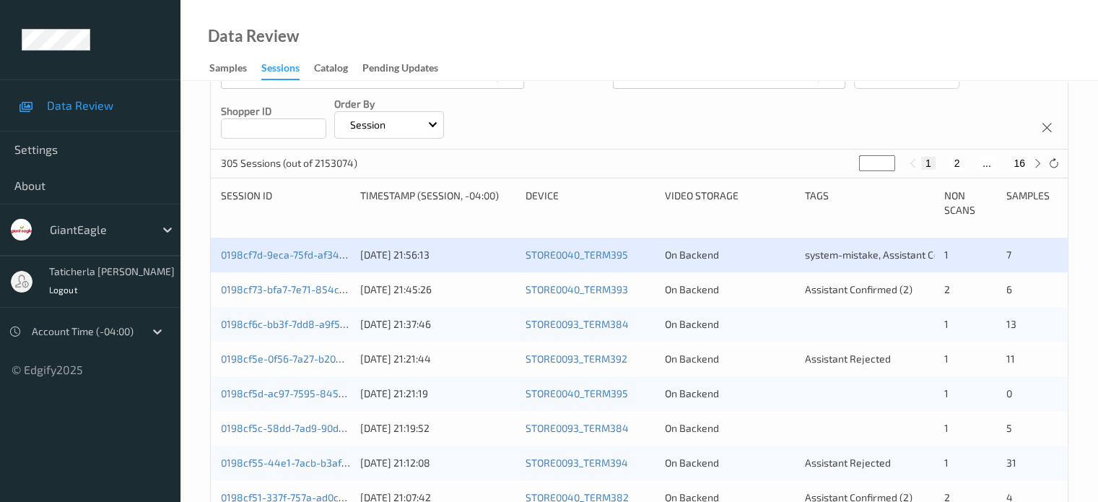
scroll to position [217, 0]
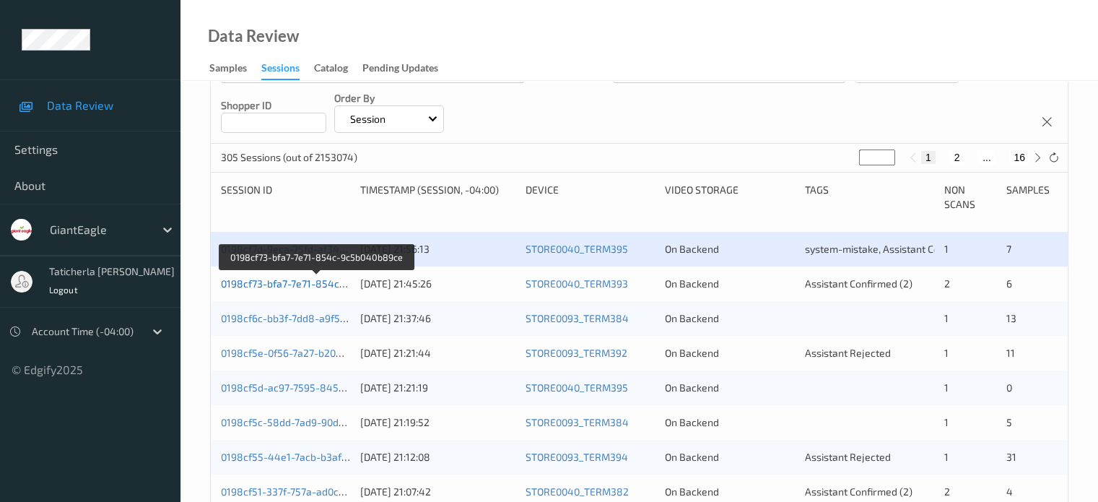
click at [322, 284] on link "0198cf73-bfa7-7e71-854c-9c5b040b89ce" at bounding box center [317, 283] width 192 height 12
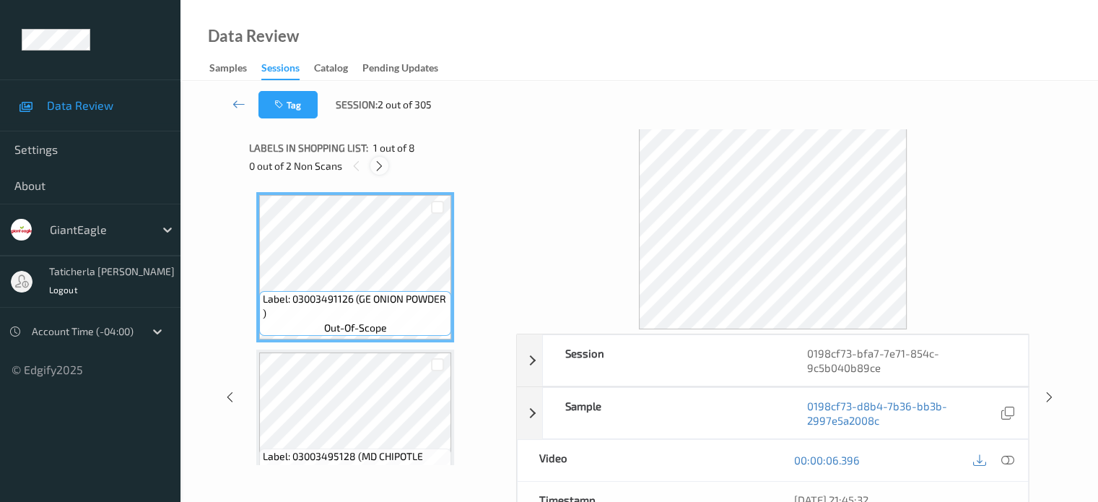
click at [376, 164] on icon at bounding box center [379, 166] width 12 height 13
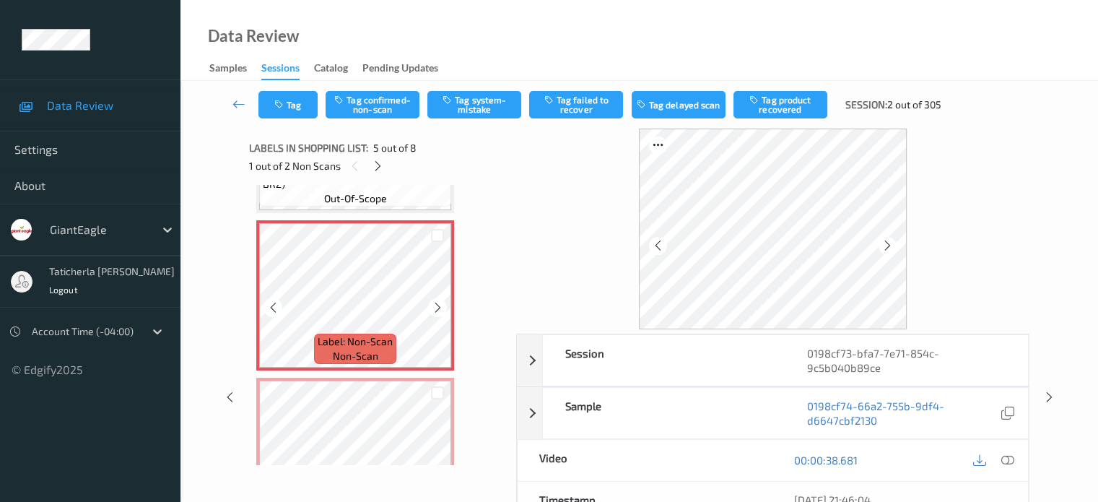
scroll to position [624, 0]
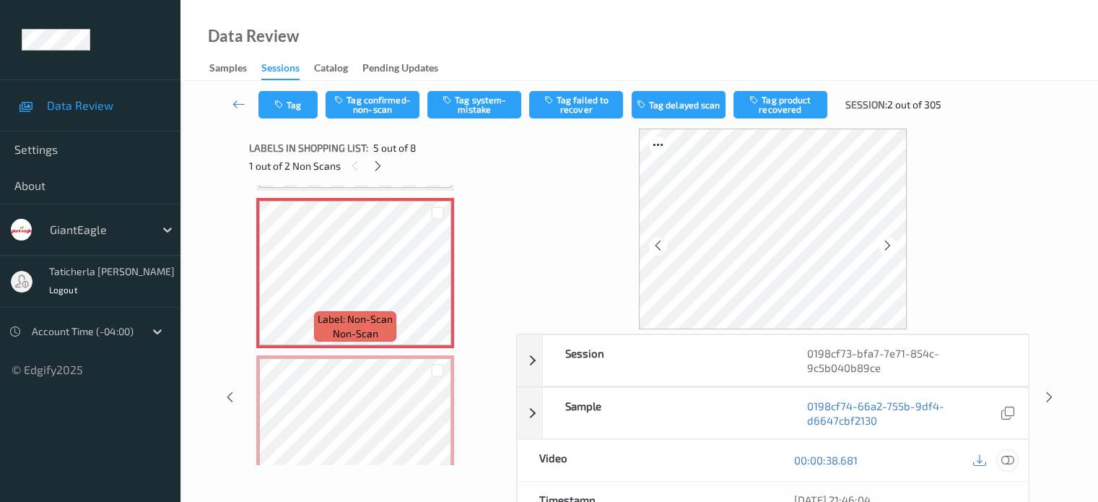
click at [1005, 459] on icon at bounding box center [1007, 459] width 13 height 13
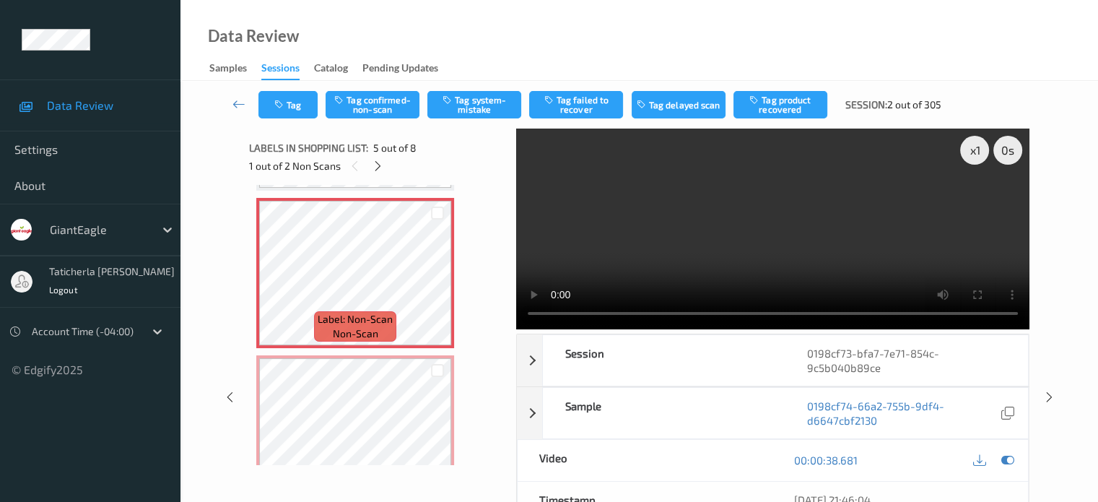
click at [528, 201] on video at bounding box center [772, 229] width 513 height 201
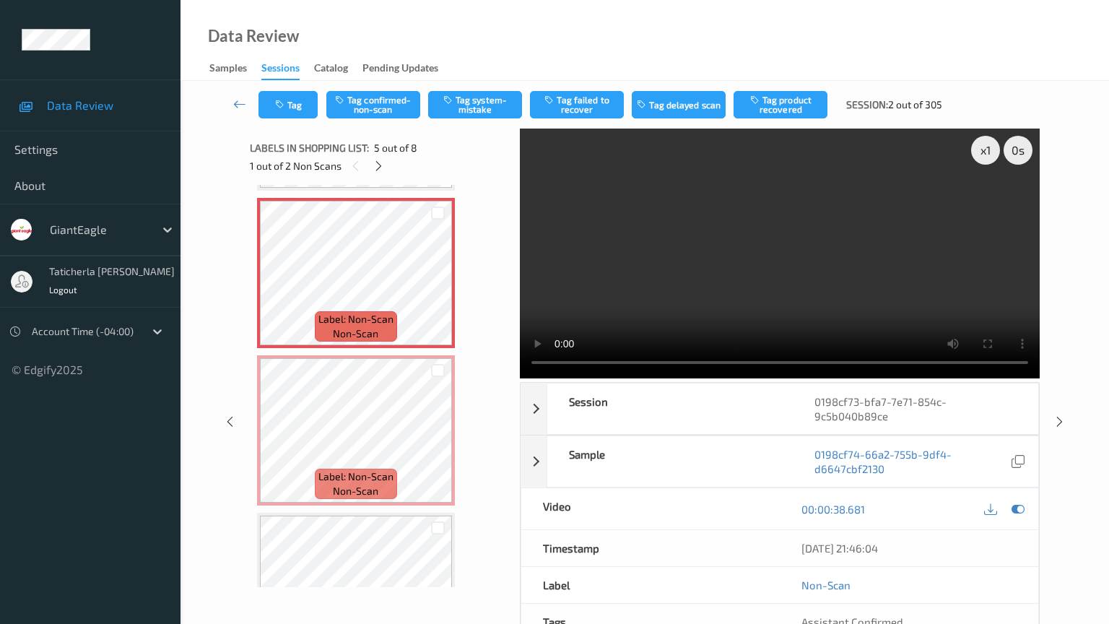
click at [520, 378] on video at bounding box center [780, 254] width 520 height 250
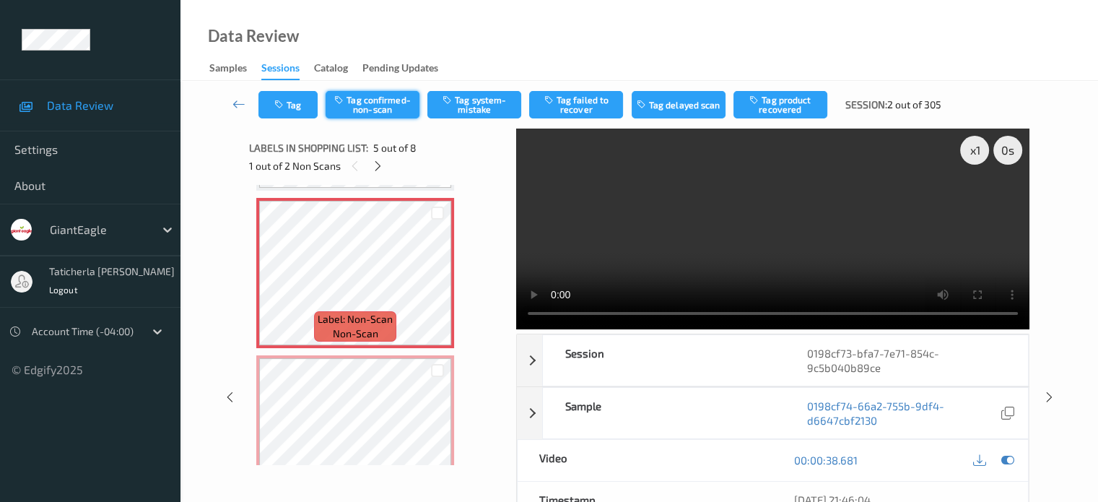
click at [404, 97] on button "Tag confirmed-non-scan" at bounding box center [373, 104] width 94 height 27
click at [774, 108] on button "Tag product recovered" at bounding box center [781, 104] width 94 height 27
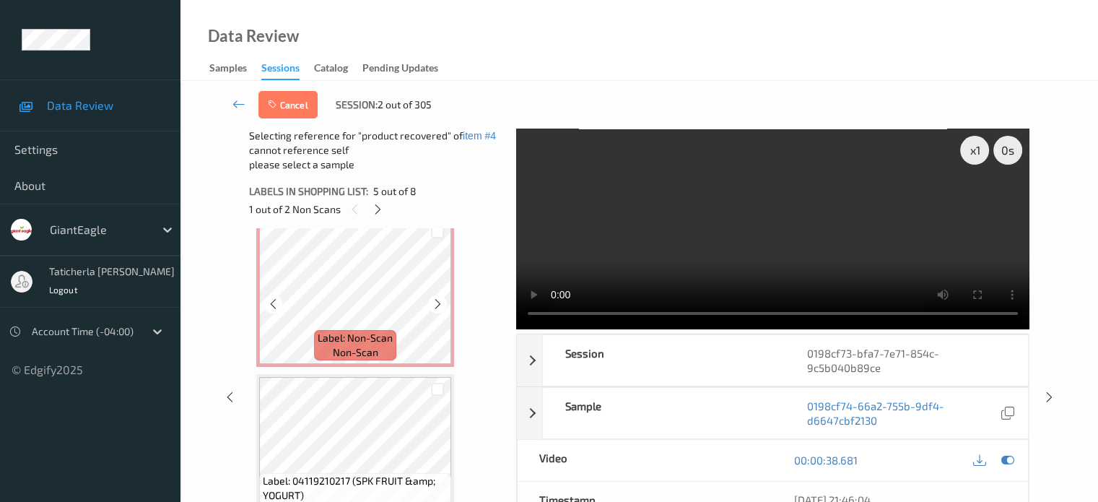
scroll to position [840, 0]
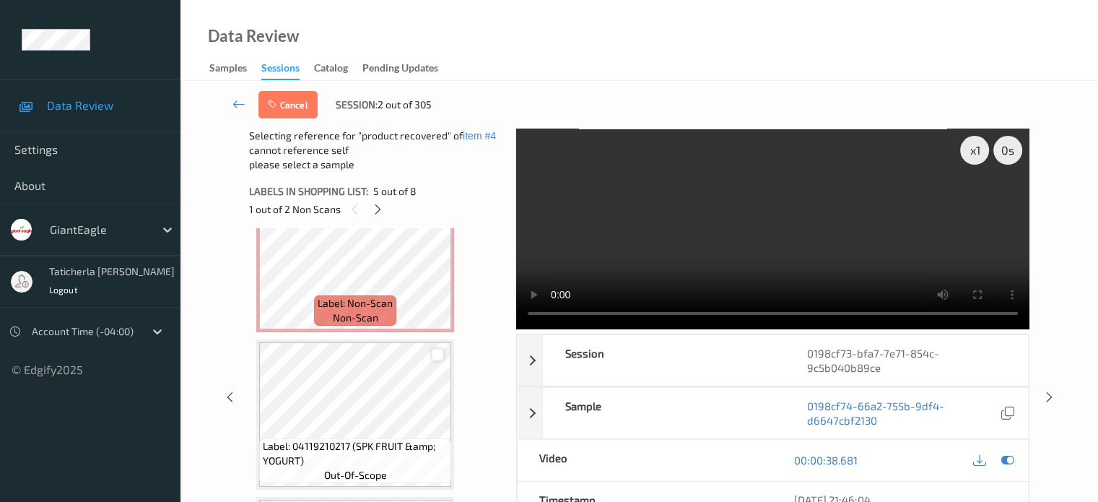
click at [434, 354] on div at bounding box center [438, 355] width 14 height 14
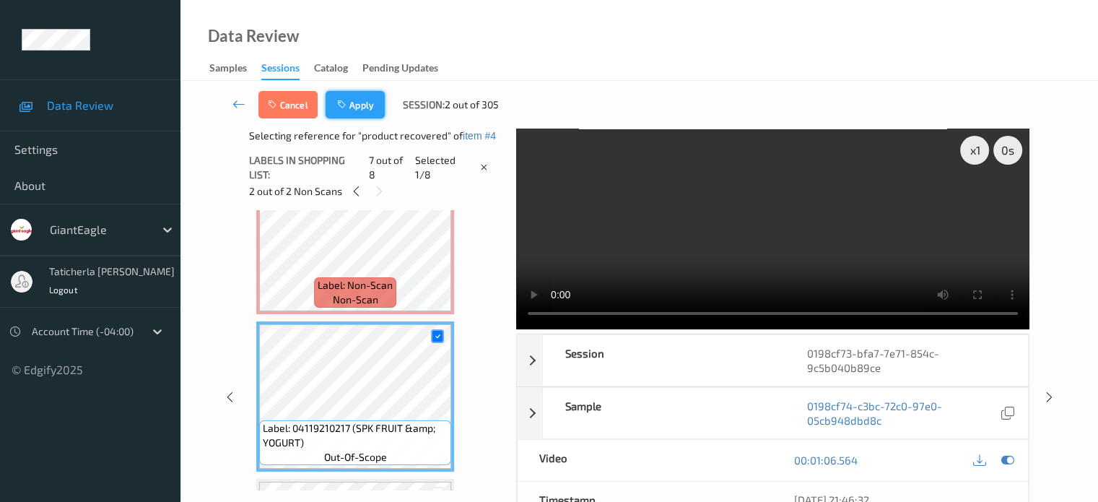
click at [358, 114] on button "Apply" at bounding box center [355, 104] width 59 height 27
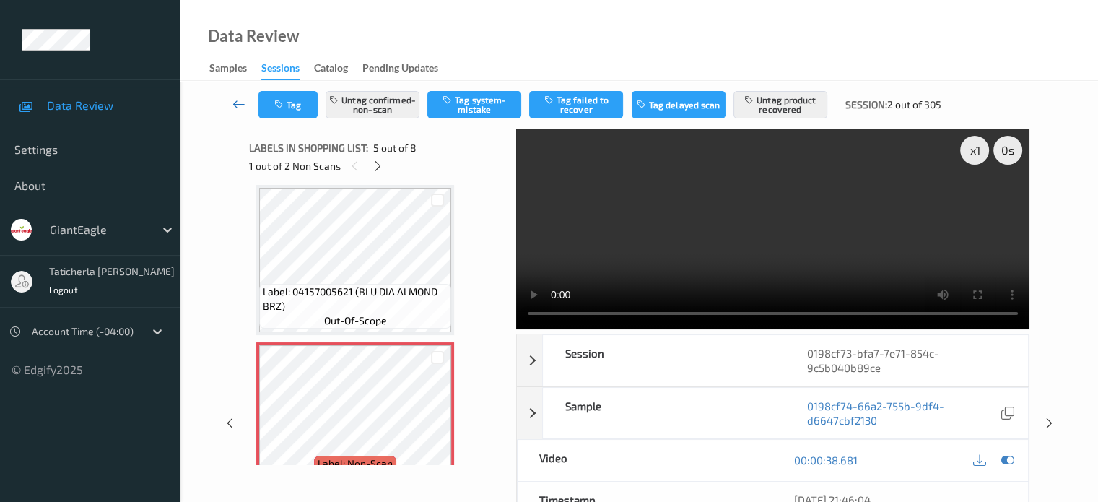
click at [230, 99] on link at bounding box center [239, 104] width 38 height 27
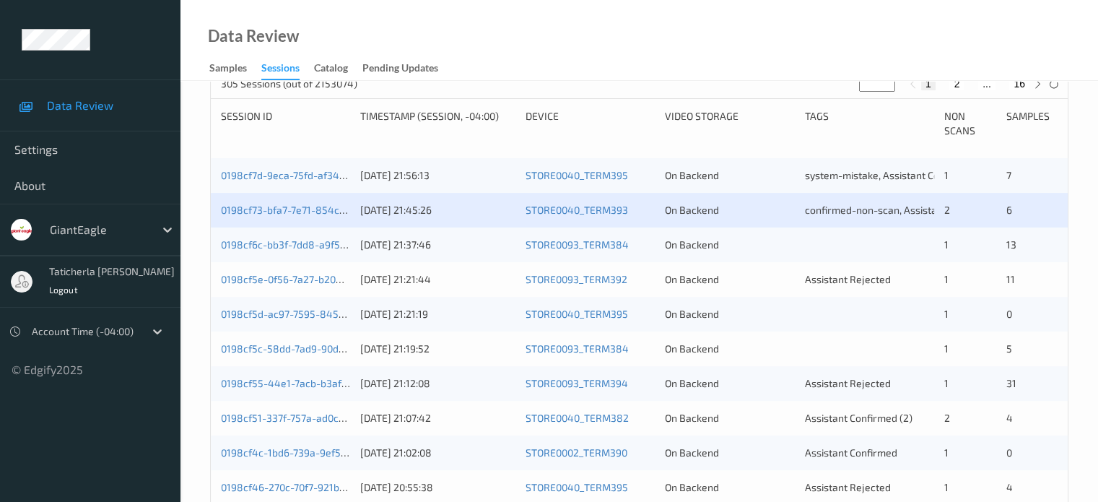
scroll to position [289, 0]
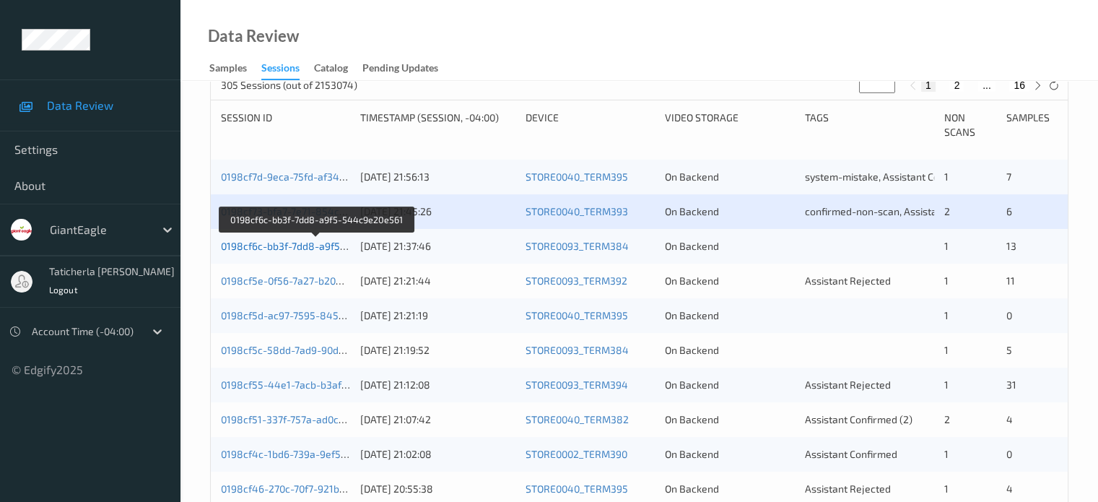
click at [300, 246] on link "0198cf6c-bb3f-7dd8-a9f5-544c9e20e561" at bounding box center [317, 246] width 192 height 12
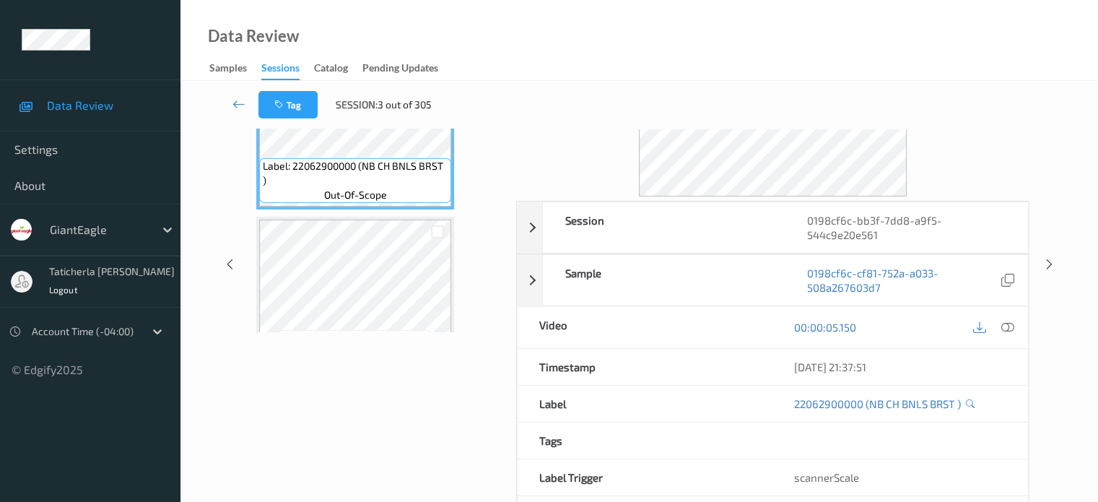
scroll to position [47, 0]
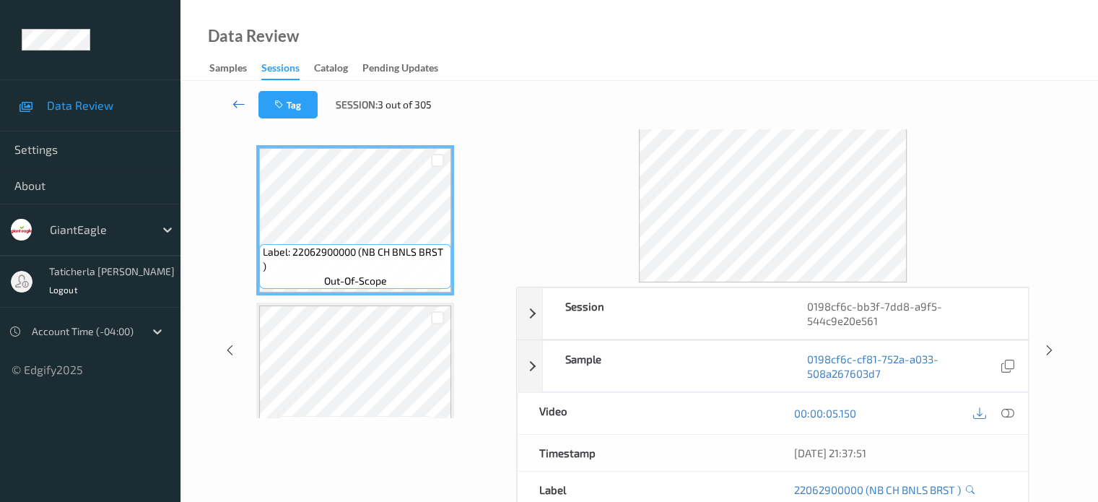
click at [233, 105] on icon at bounding box center [239, 104] width 13 height 14
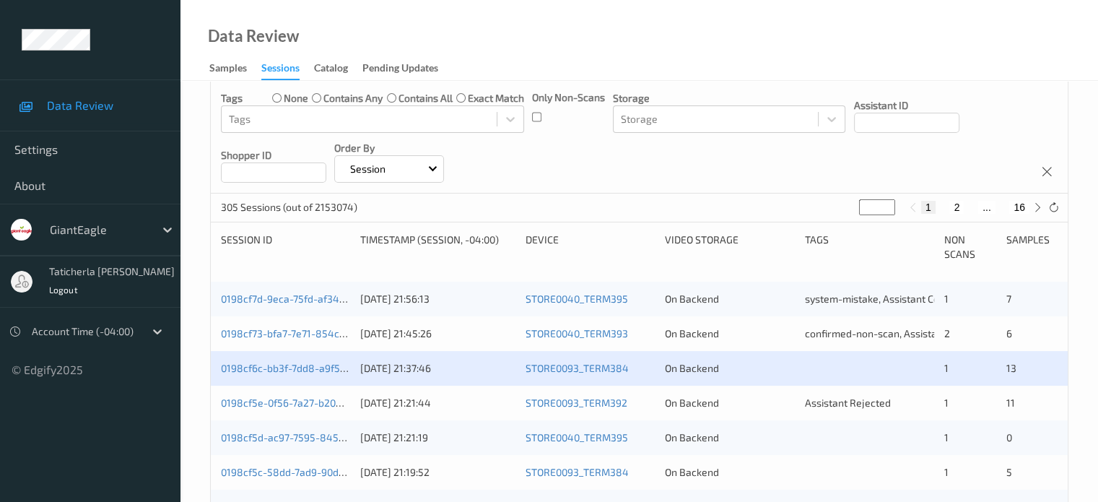
scroll to position [144, 0]
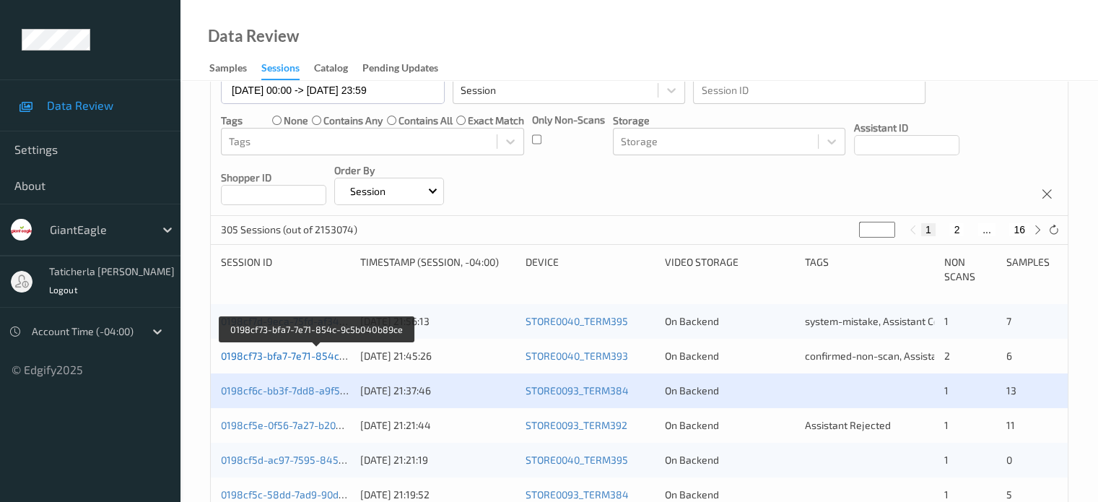
click at [308, 357] on link "0198cf73-bfa7-7e71-854c-9c5b040b89ce" at bounding box center [317, 355] width 192 height 12
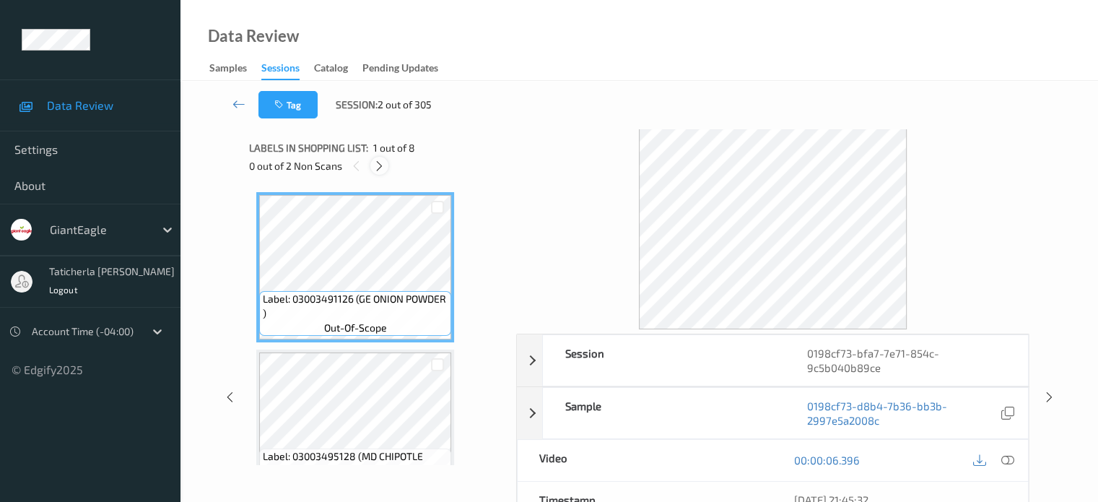
click at [381, 165] on icon at bounding box center [379, 166] width 12 height 13
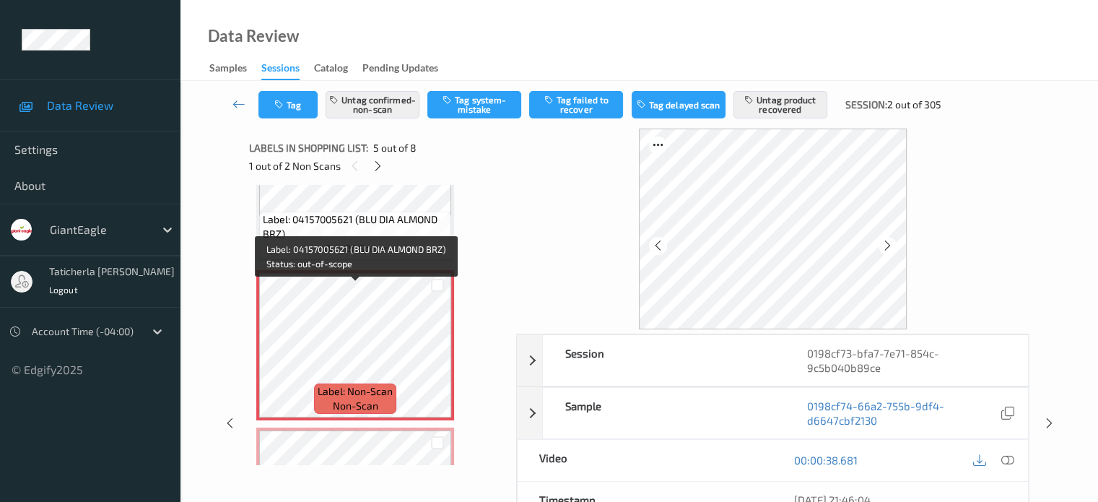
scroll to position [624, 0]
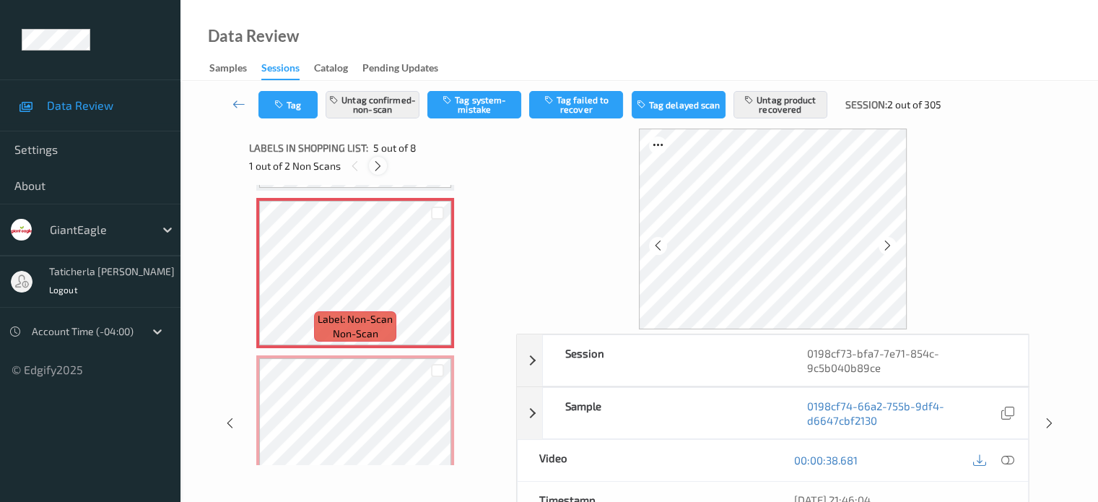
click at [379, 164] on icon at bounding box center [378, 166] width 12 height 13
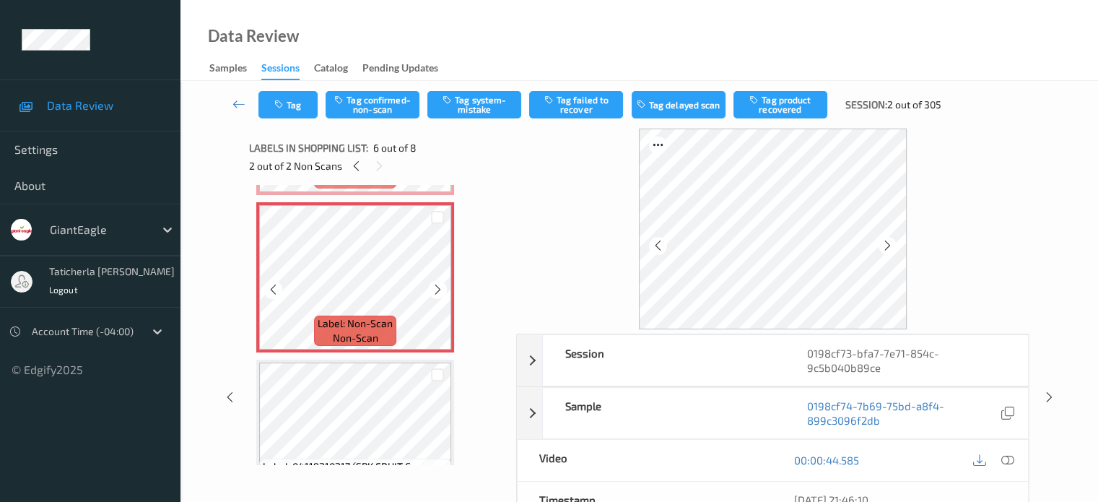
scroll to position [781, 0]
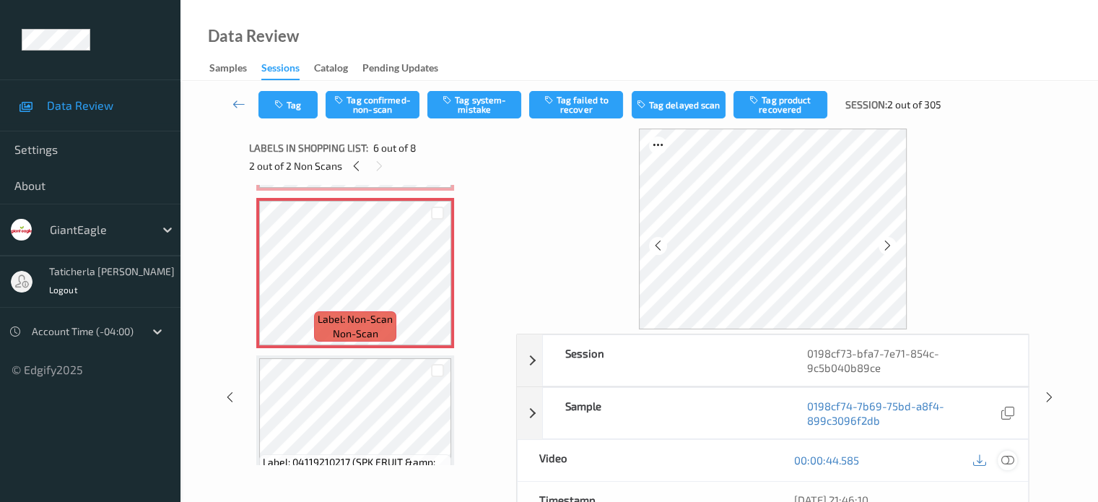
click at [1007, 459] on icon at bounding box center [1007, 459] width 13 height 13
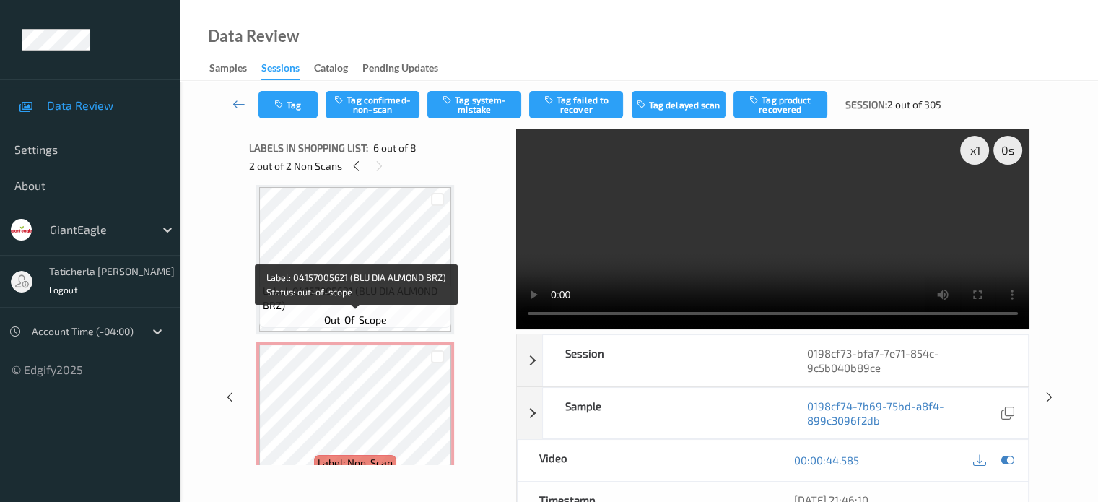
scroll to position [264, 0]
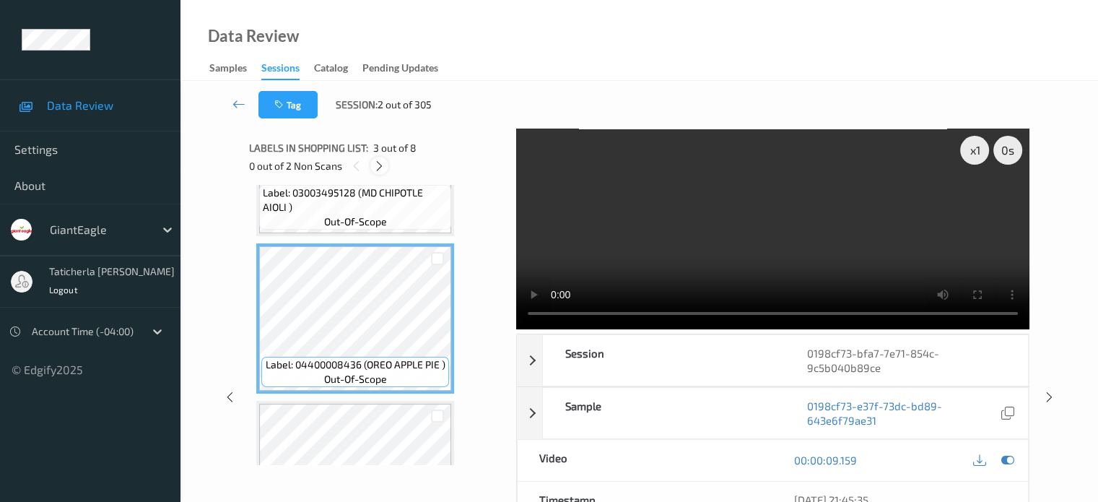
click at [378, 167] on icon at bounding box center [379, 166] width 12 height 13
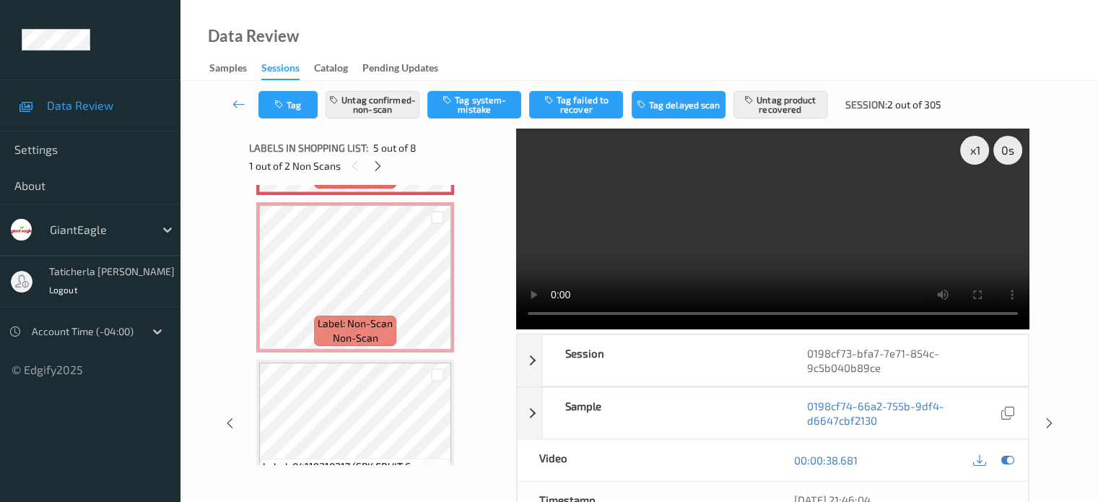
scroll to position [768, 0]
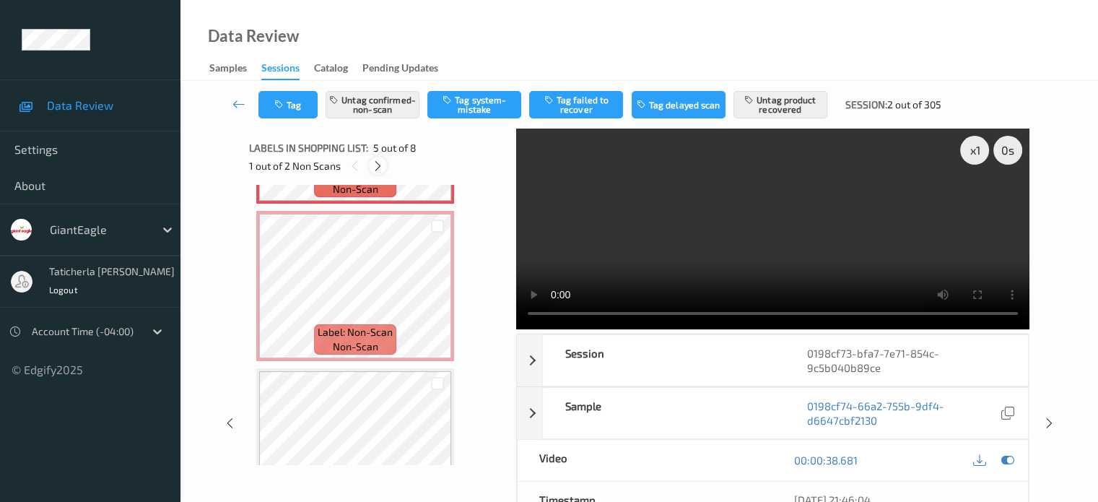
click at [381, 164] on icon at bounding box center [378, 166] width 12 height 13
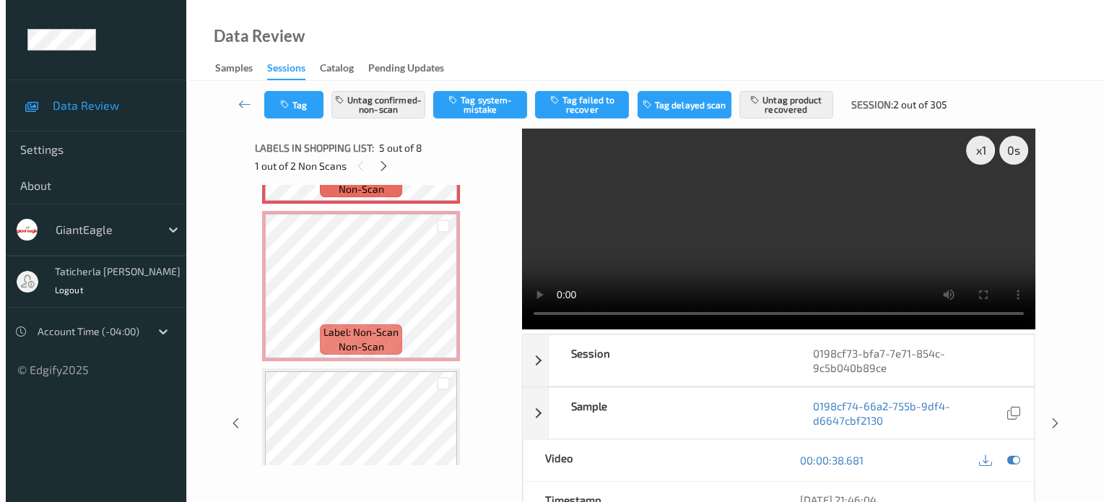
scroll to position [637, 0]
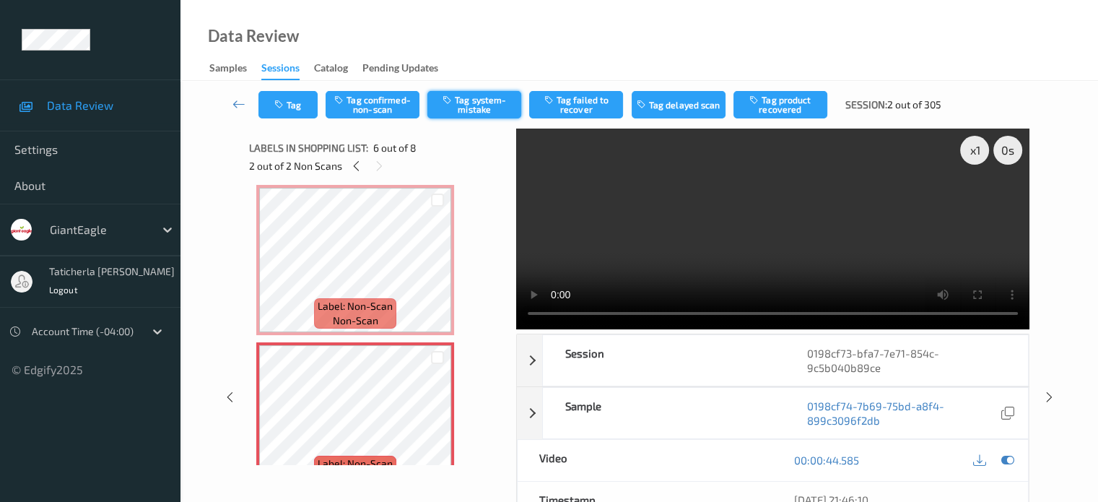
click at [466, 109] on button "Tag system-mistake" at bounding box center [474, 104] width 94 height 27
click at [287, 108] on button "Tag" at bounding box center [288, 104] width 59 height 27
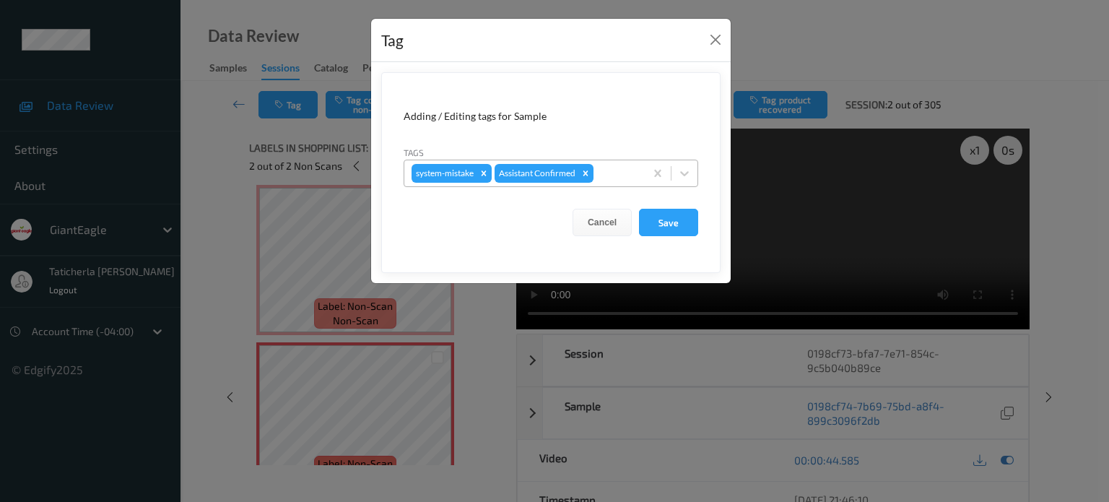
click at [612, 173] on div at bounding box center [616, 173] width 41 height 17
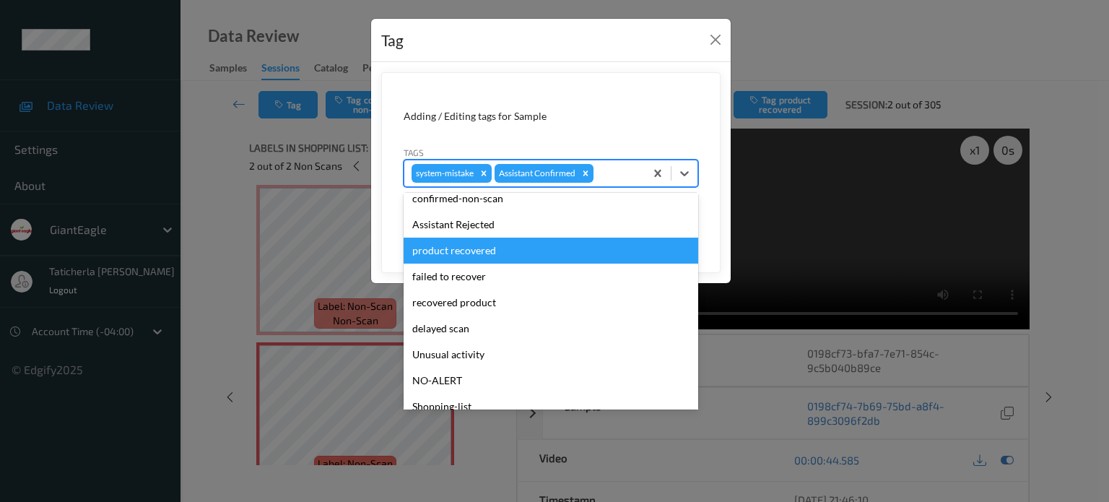
scroll to position [72, 0]
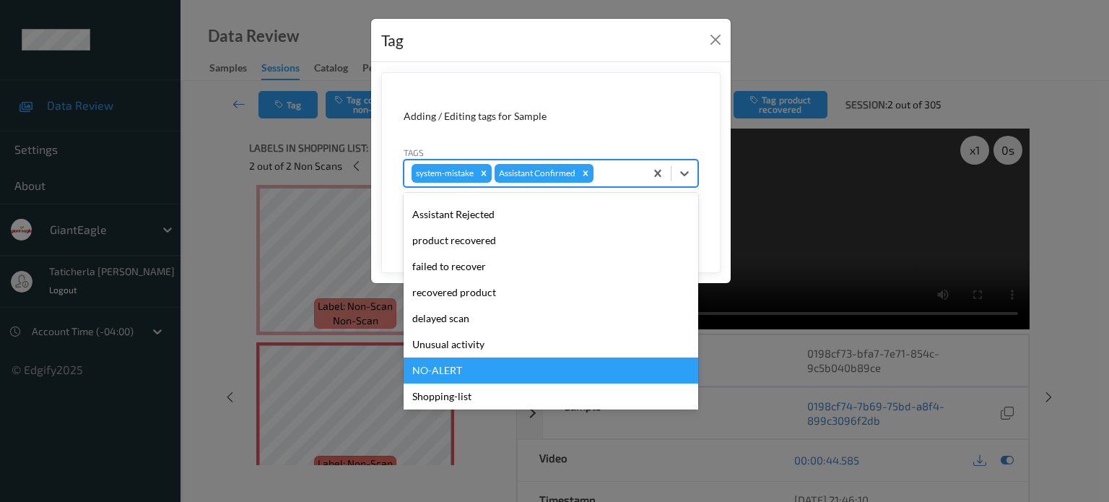
click at [485, 357] on div "NO-ALERT" at bounding box center [551, 370] width 295 height 26
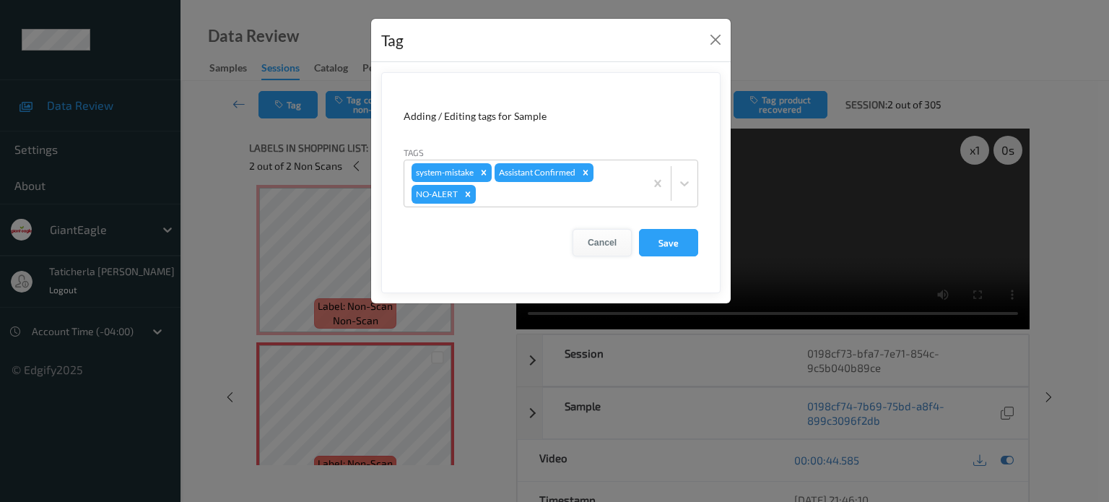
click at [604, 245] on button "Cancel" at bounding box center [602, 242] width 59 height 27
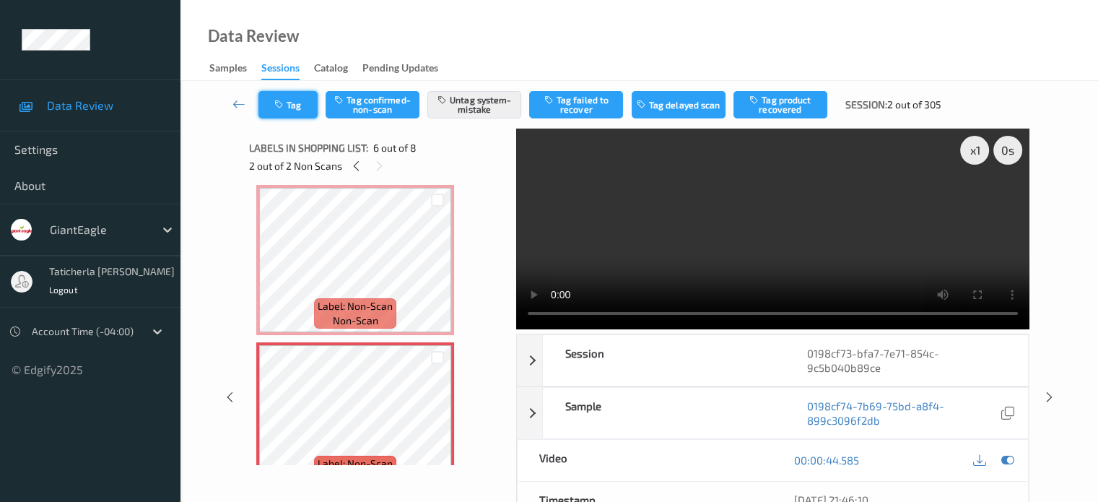
click at [282, 97] on button "Tag" at bounding box center [288, 104] width 59 height 27
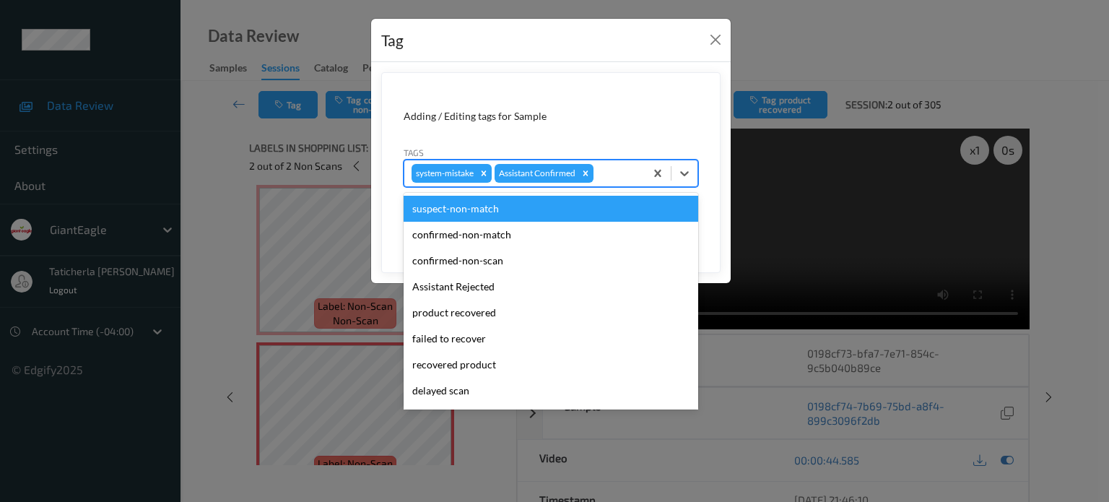
click at [633, 178] on div at bounding box center [616, 173] width 41 height 17
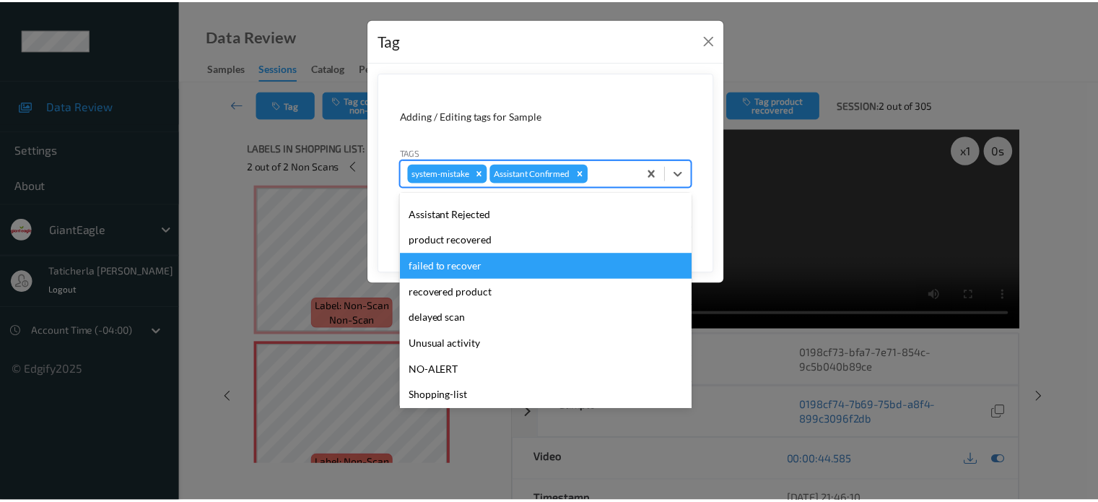
scroll to position [127, 0]
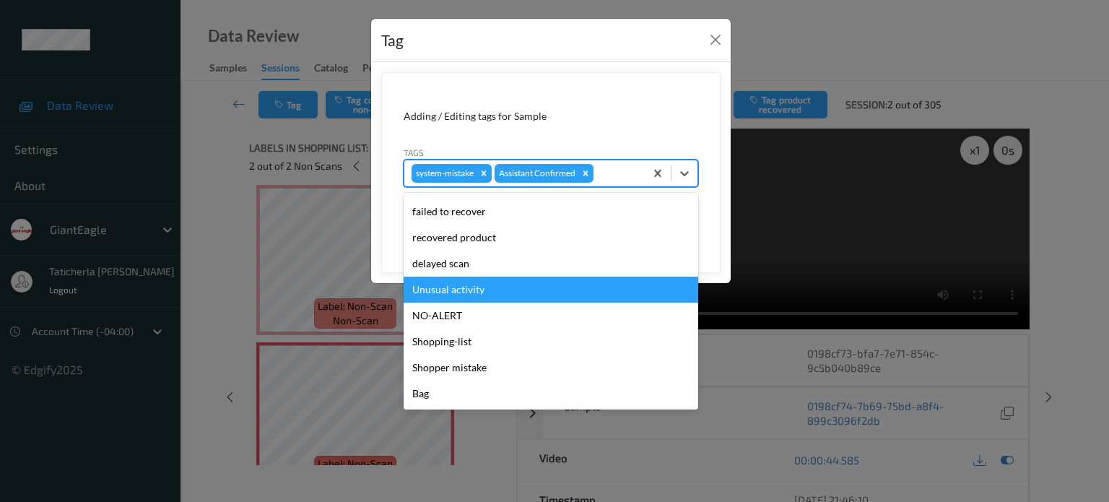
click at [438, 291] on div "Unusual activity" at bounding box center [551, 290] width 295 height 26
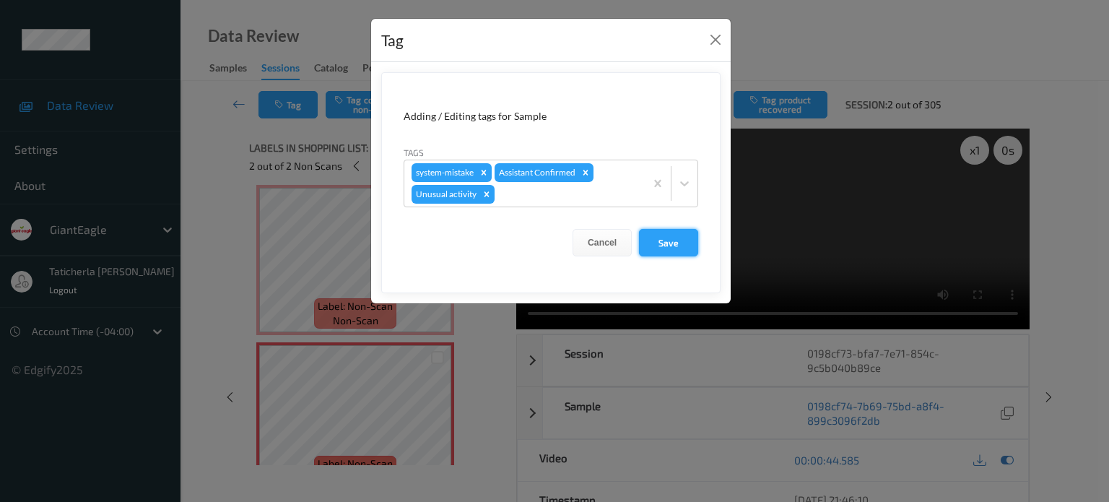
click at [665, 232] on button "Save" at bounding box center [668, 242] width 59 height 27
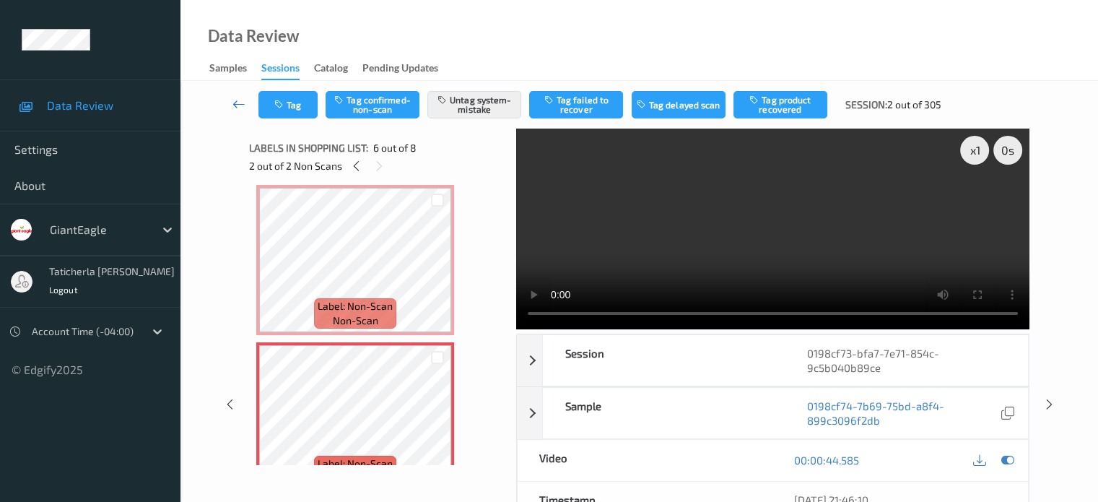
click at [238, 103] on icon at bounding box center [239, 104] width 13 height 14
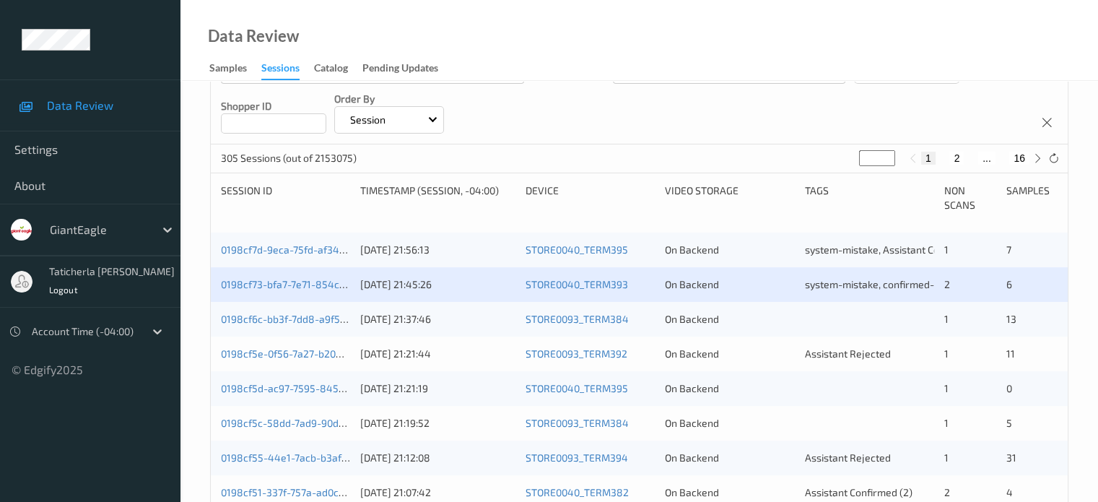
scroll to position [217, 0]
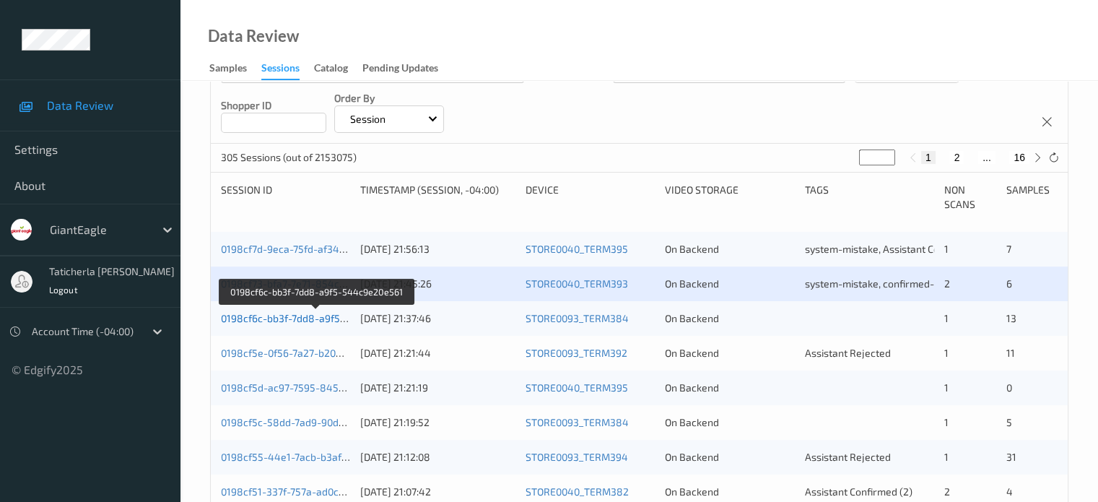
click at [264, 323] on link "0198cf6c-bb3f-7dd8-a9f5-544c9e20e561" at bounding box center [317, 318] width 192 height 12
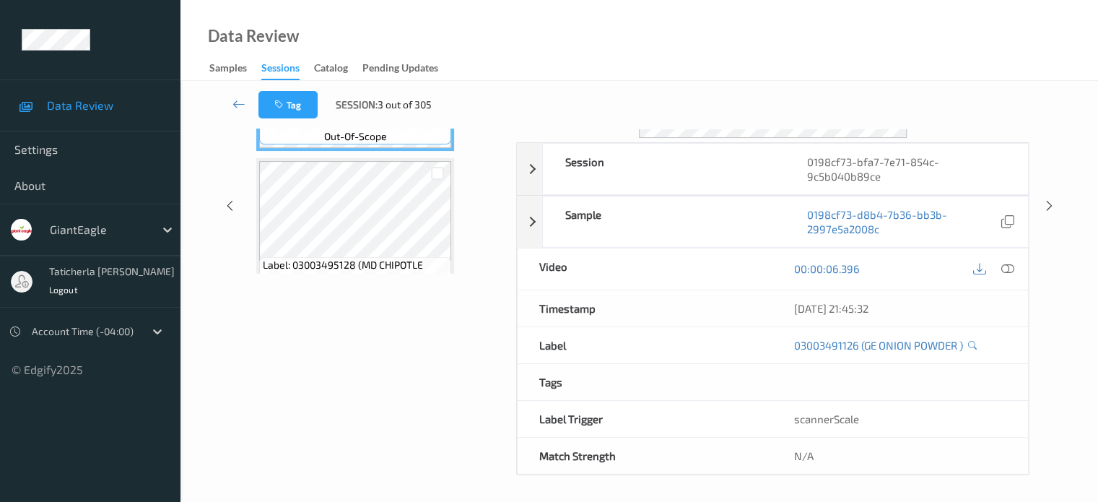
scroll to position [191, 0]
click at [234, 103] on icon at bounding box center [239, 104] width 13 height 14
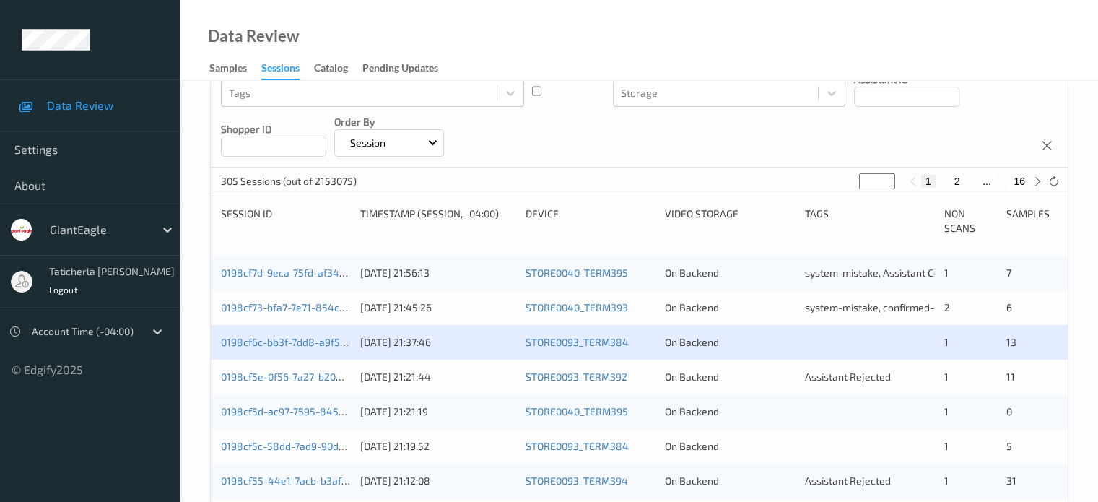
scroll to position [217, 0]
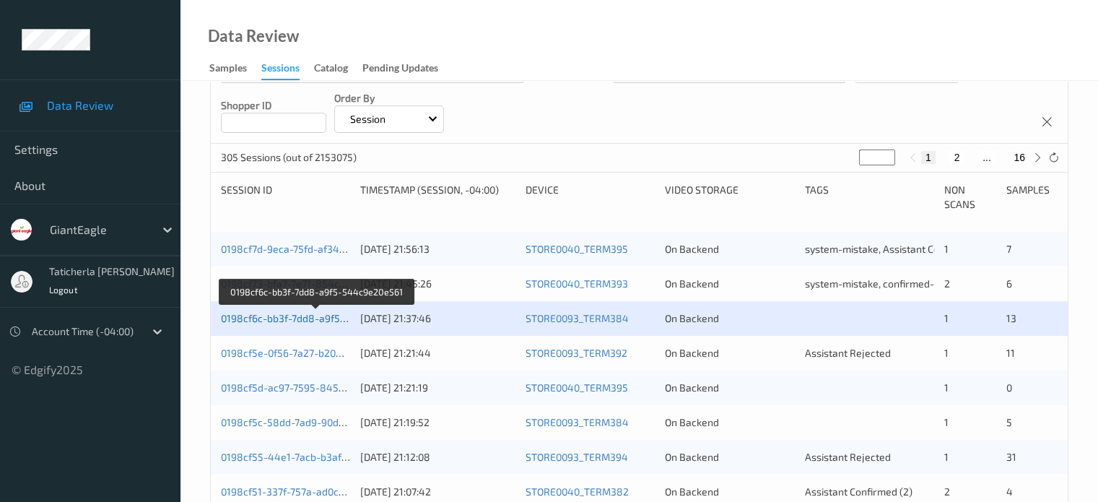
click at [331, 321] on link "0198cf6c-bb3f-7dd8-a9f5-544c9e20e561" at bounding box center [317, 318] width 192 height 12
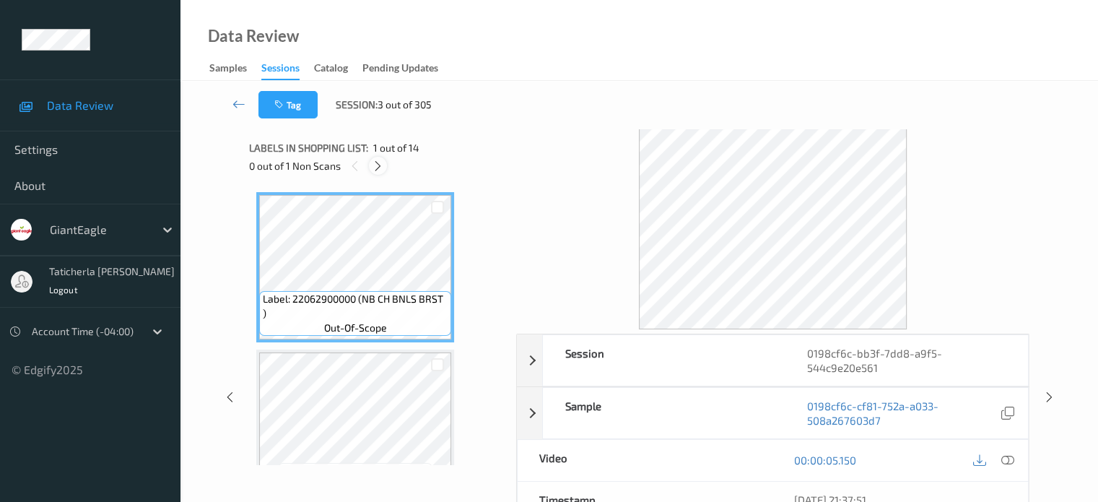
click at [383, 165] on icon at bounding box center [378, 166] width 12 height 13
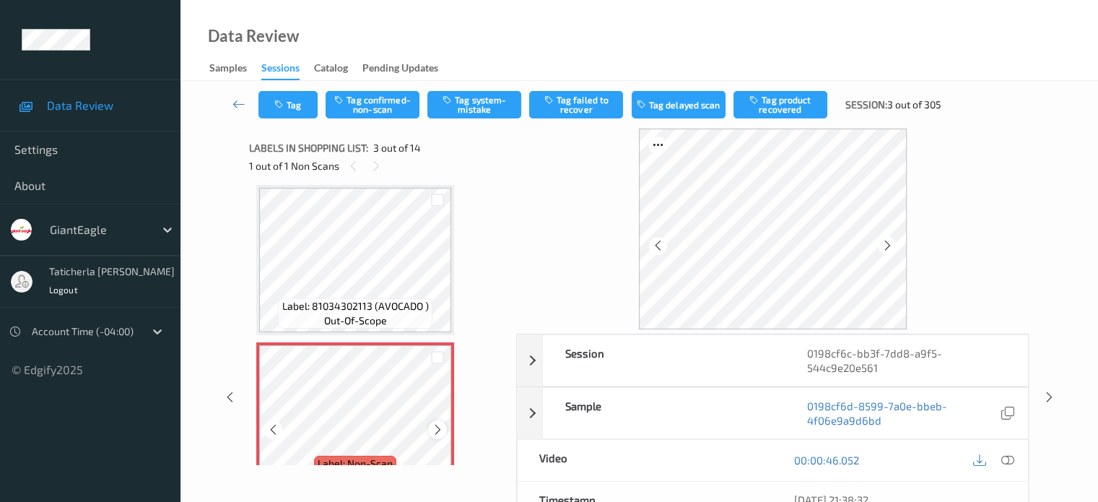
click at [437, 427] on icon at bounding box center [438, 429] width 12 height 13
click at [1004, 461] on icon at bounding box center [1007, 459] width 13 height 13
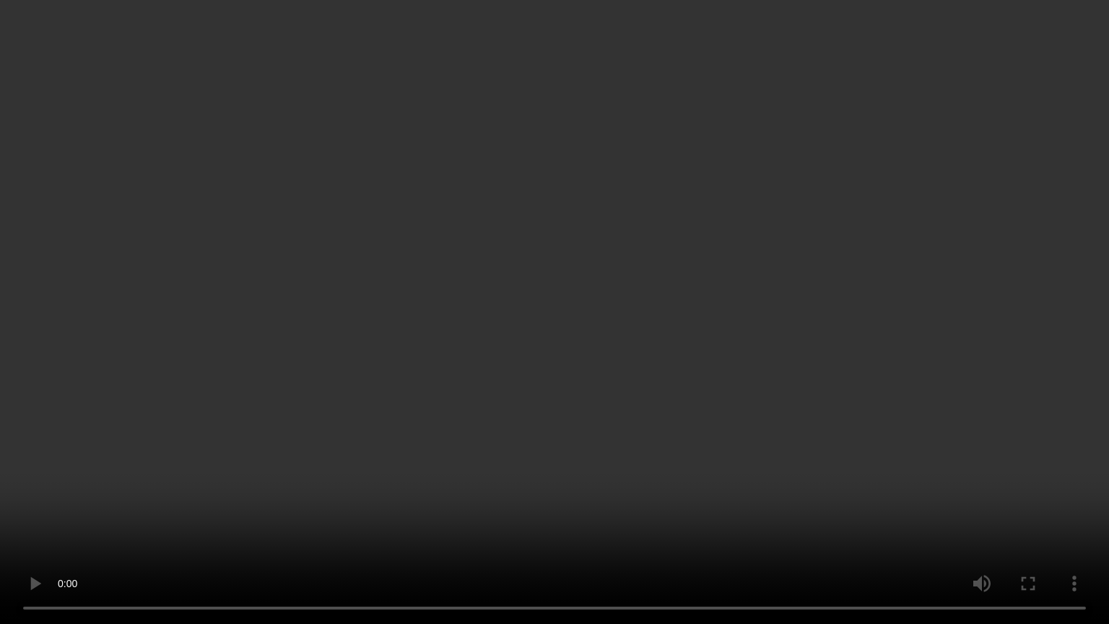
click at [0, 501] on video at bounding box center [554, 312] width 1109 height 624
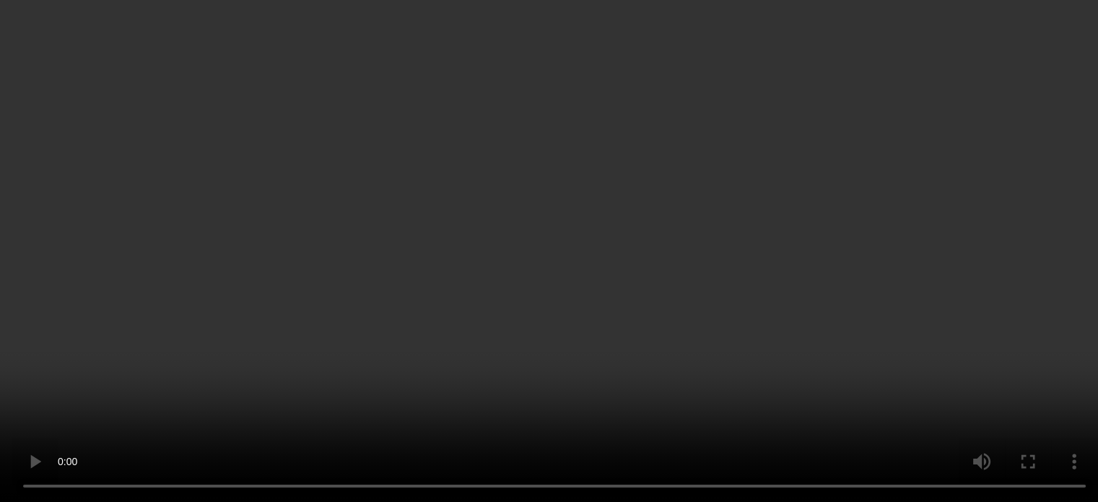
scroll to position [237, 0]
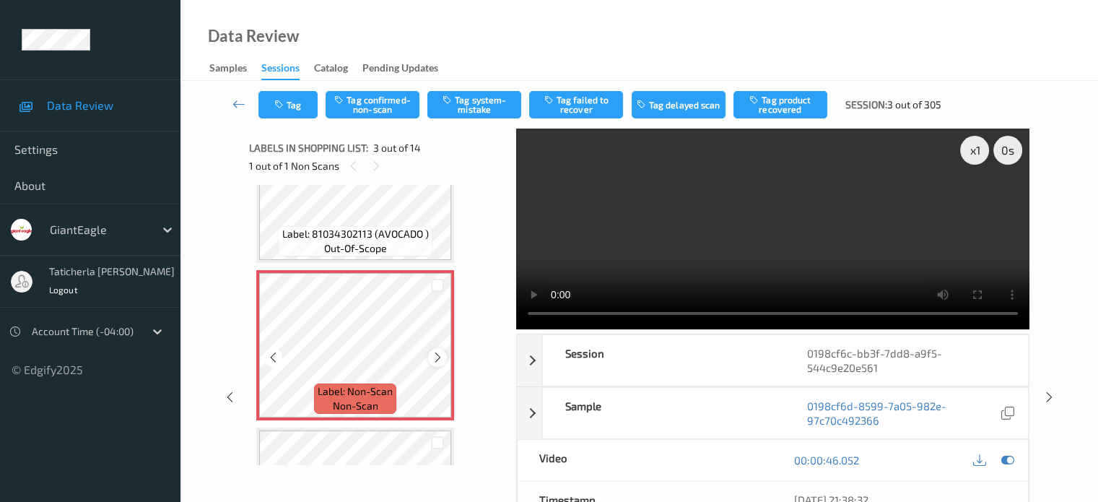
click at [435, 360] on icon at bounding box center [438, 357] width 12 height 13
click at [438, 357] on icon at bounding box center [438, 357] width 12 height 13
click at [361, 95] on button "Tag confirmed-non-scan" at bounding box center [373, 104] width 94 height 27
click at [791, 118] on button "Tag product recovered" at bounding box center [781, 104] width 94 height 27
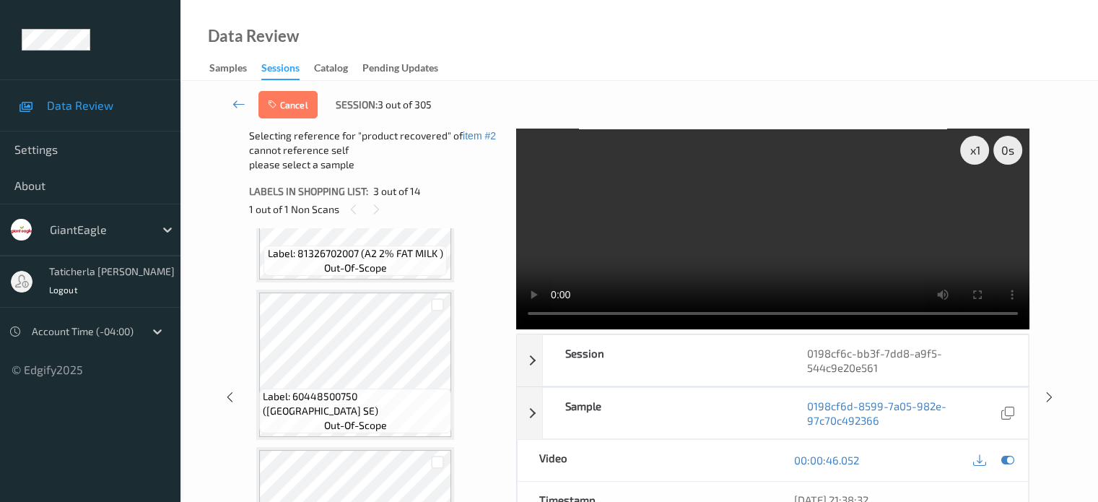
scroll to position [598, 0]
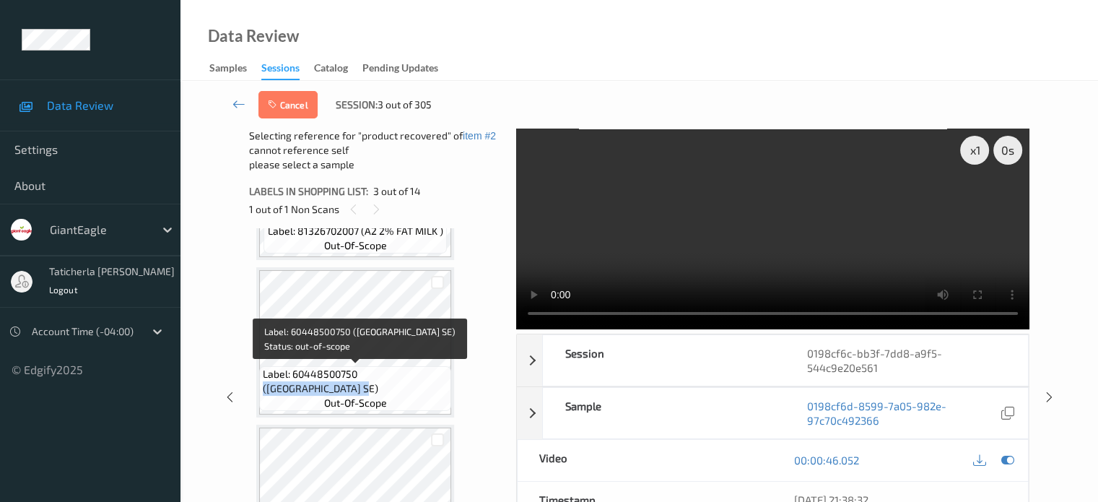
drag, startPoint x: 361, startPoint y: 371, endPoint x: 433, endPoint y: 389, distance: 74.4
click at [433, 391] on span "Label: 60448500750 ([GEOGRAPHIC_DATA] SE)" at bounding box center [355, 381] width 185 height 29
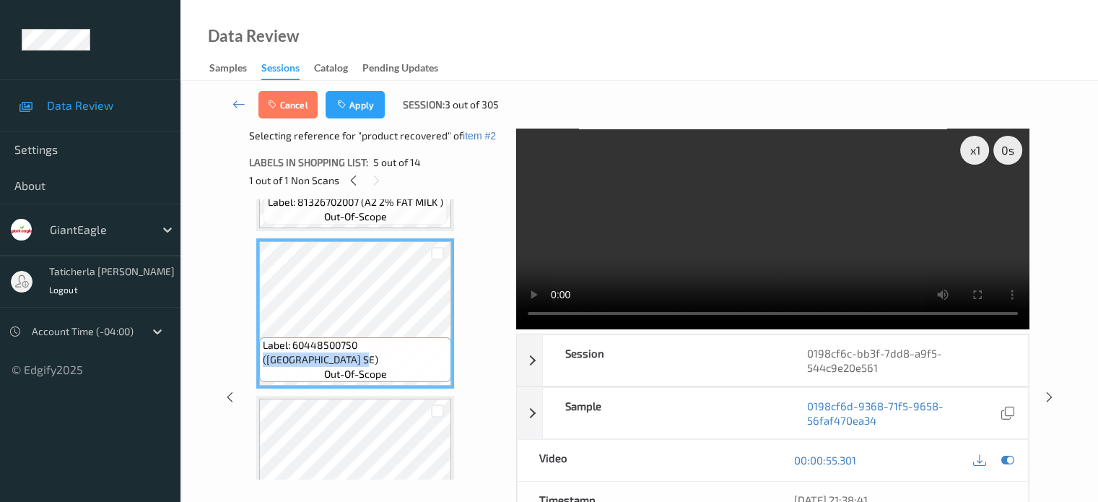
copy span "(MEX STREET CORN SE)"
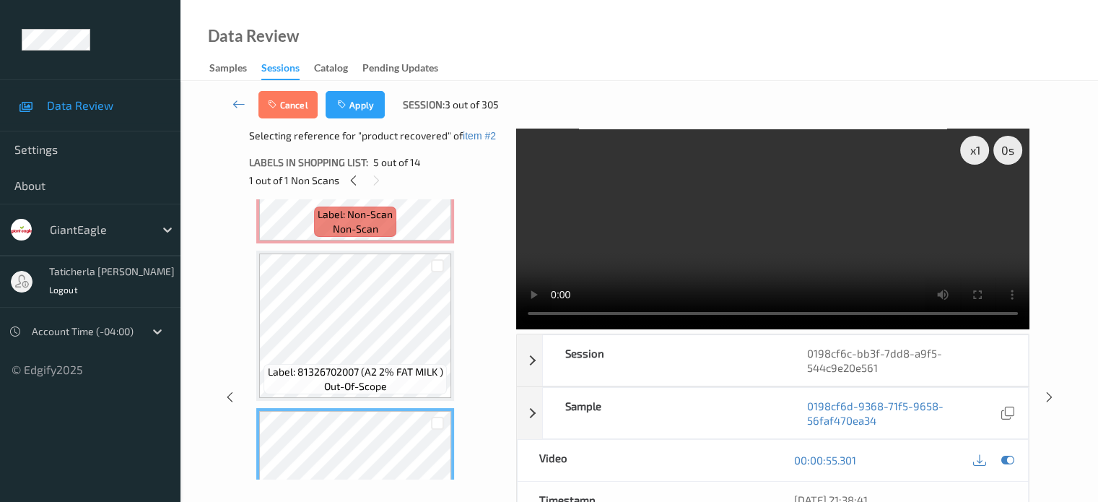
scroll to position [453, 0]
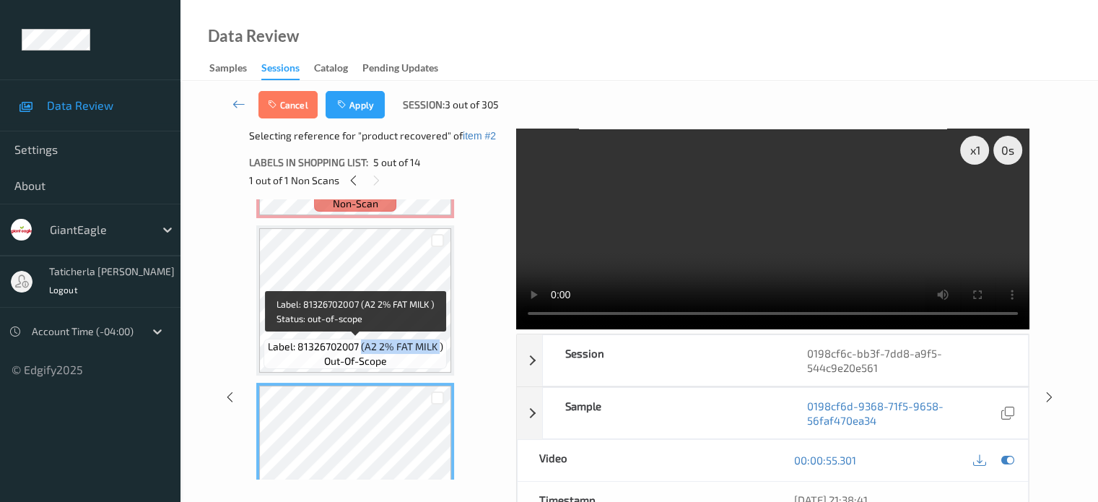
drag, startPoint x: 361, startPoint y: 347, endPoint x: 440, endPoint y: 349, distance: 78.7
click at [440, 349] on span "Label: 81326702007 (A2 2% FAT MILK )" at bounding box center [355, 346] width 175 height 14
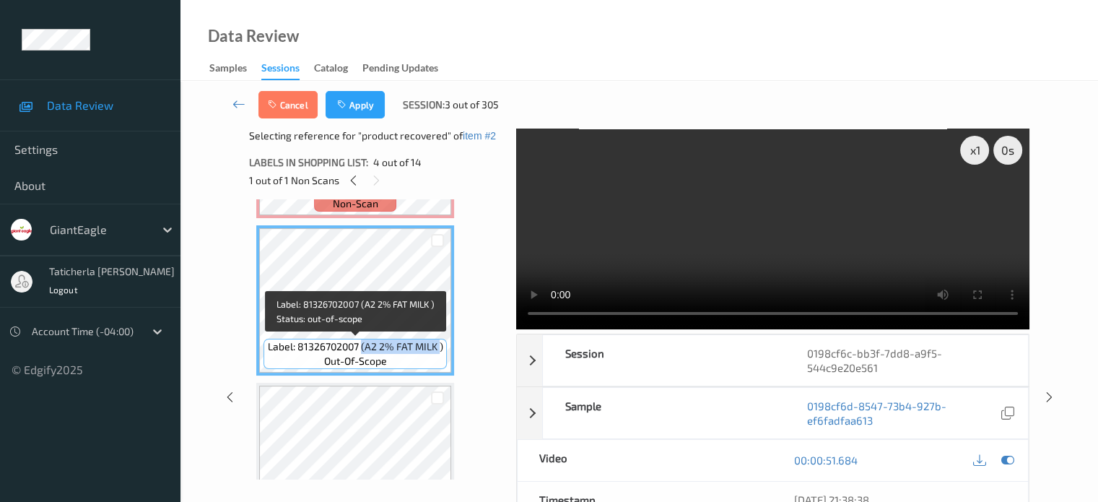
copy span "(A2 2% FAT MILK"
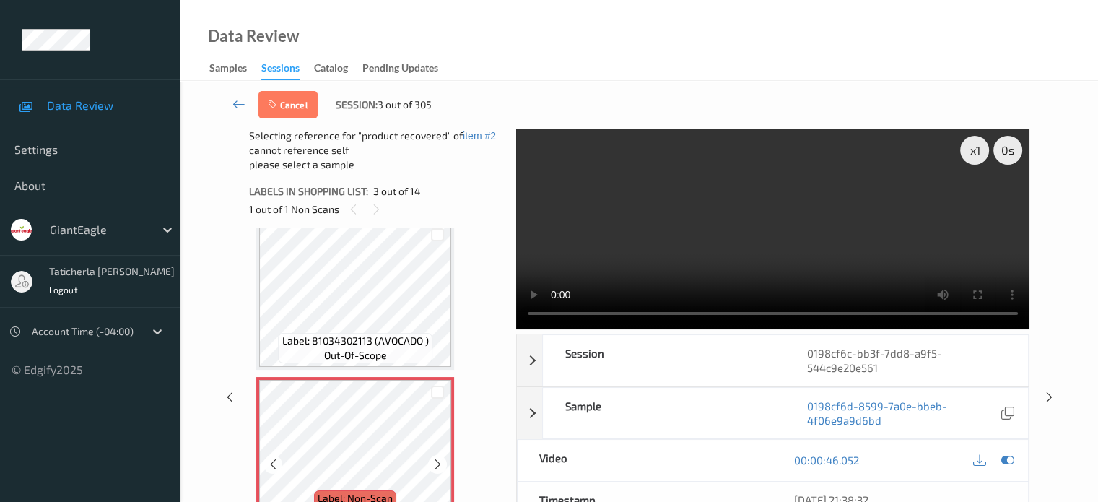
scroll to position [165, 0]
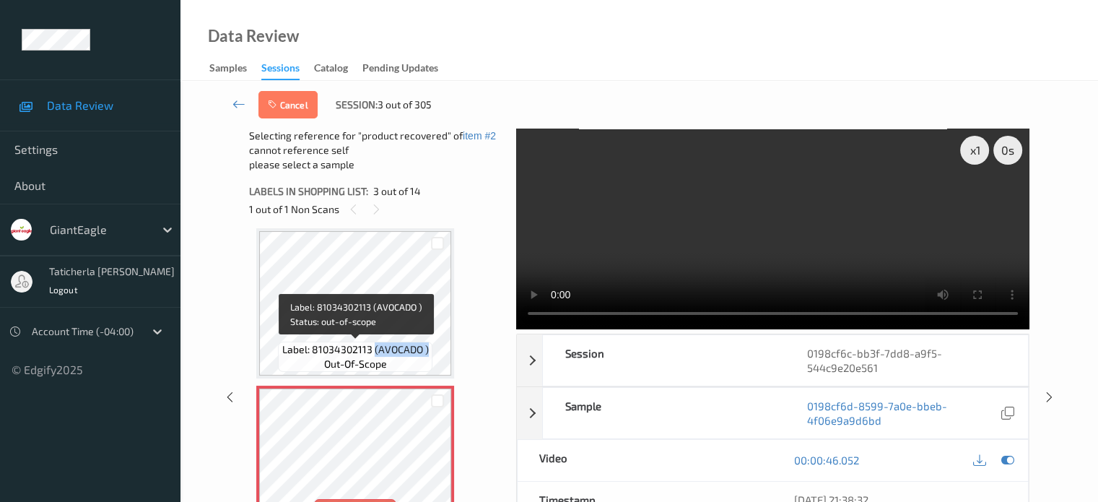
drag, startPoint x: 373, startPoint y: 352, endPoint x: 429, endPoint y: 361, distance: 56.3
click at [429, 361] on div "Label: 81034302113 (AVOCADO ) out-of-scope" at bounding box center [355, 357] width 154 height 30
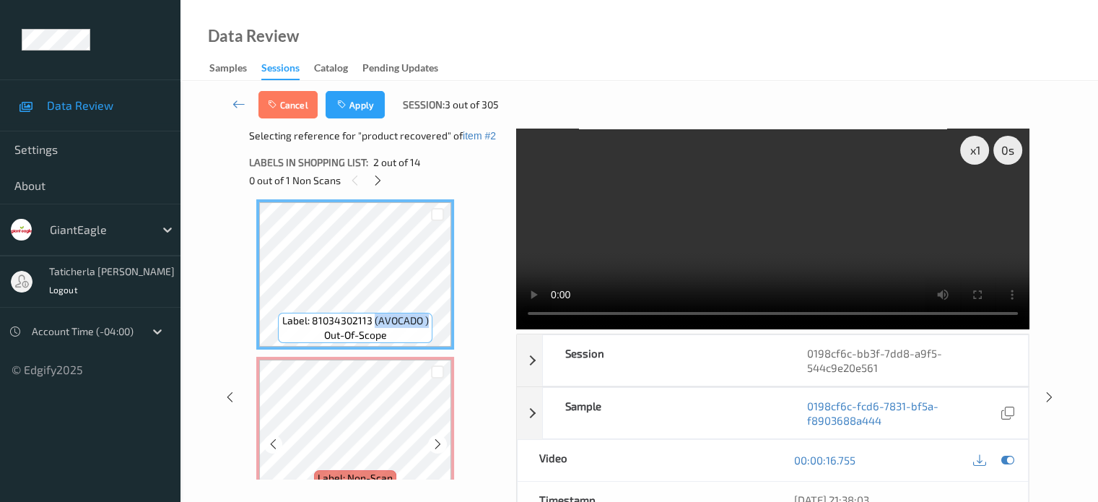
copy span "(AVOCADO )"
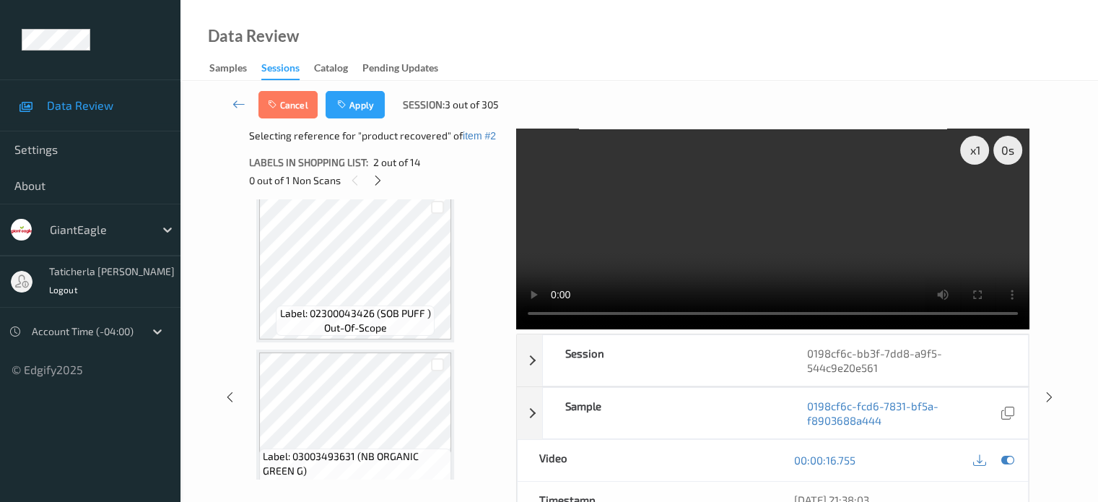
scroll to position [1031, 0]
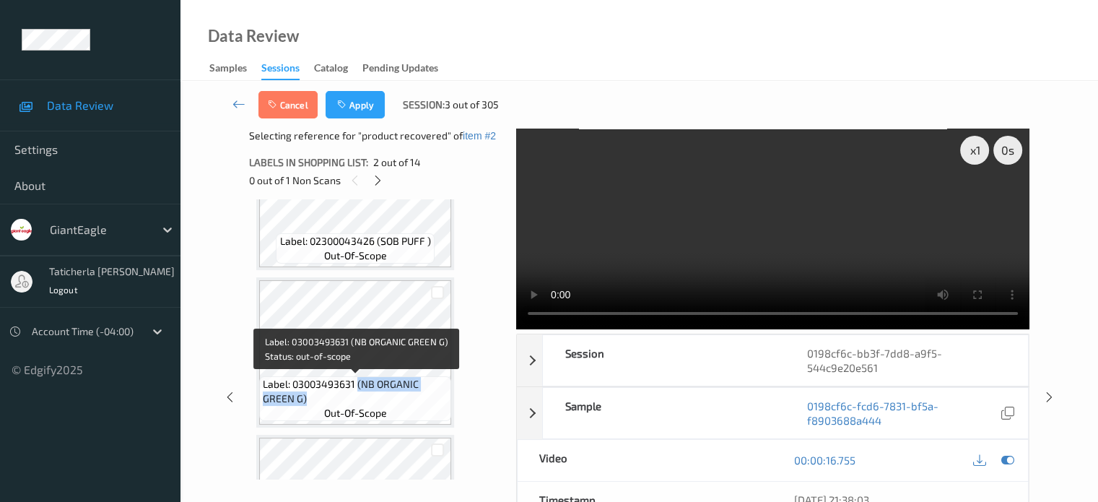
drag, startPoint x: 358, startPoint y: 383, endPoint x: 425, endPoint y: 392, distance: 67.0
click at [425, 392] on span "Label: 03003493631 (NB ORGANIC GREEN G)" at bounding box center [355, 391] width 185 height 29
copy span "(NB ORGANIC GREEN G)"
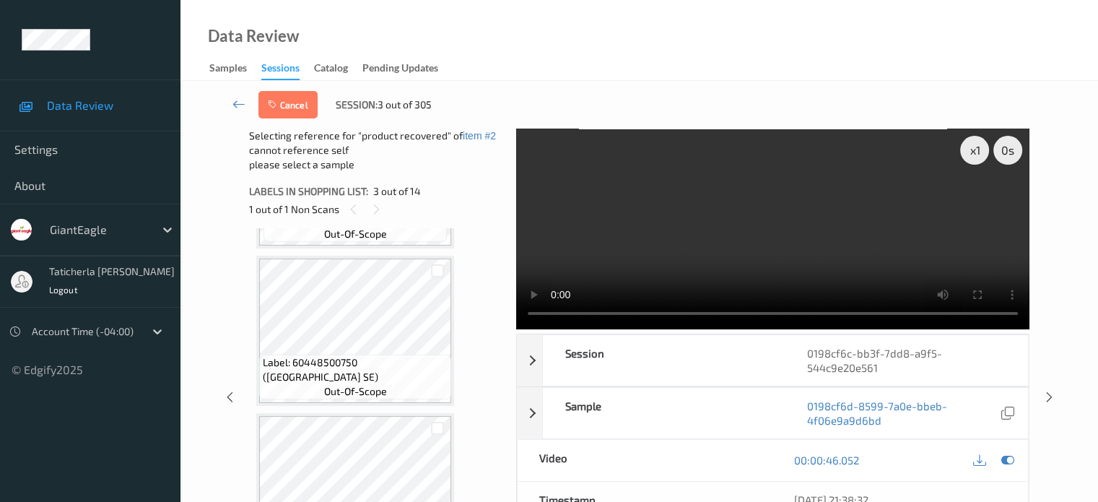
scroll to position [578, 0]
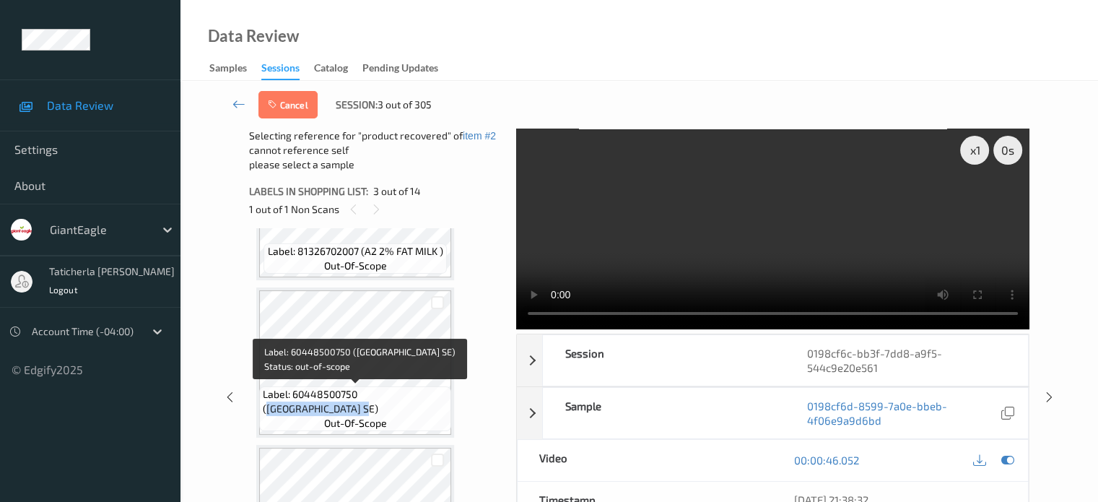
drag, startPoint x: 361, startPoint y: 394, endPoint x: 424, endPoint y: 406, distance: 64.0
click at [424, 406] on span "Label: 60448500750 ([GEOGRAPHIC_DATA] SE)" at bounding box center [355, 401] width 185 height 29
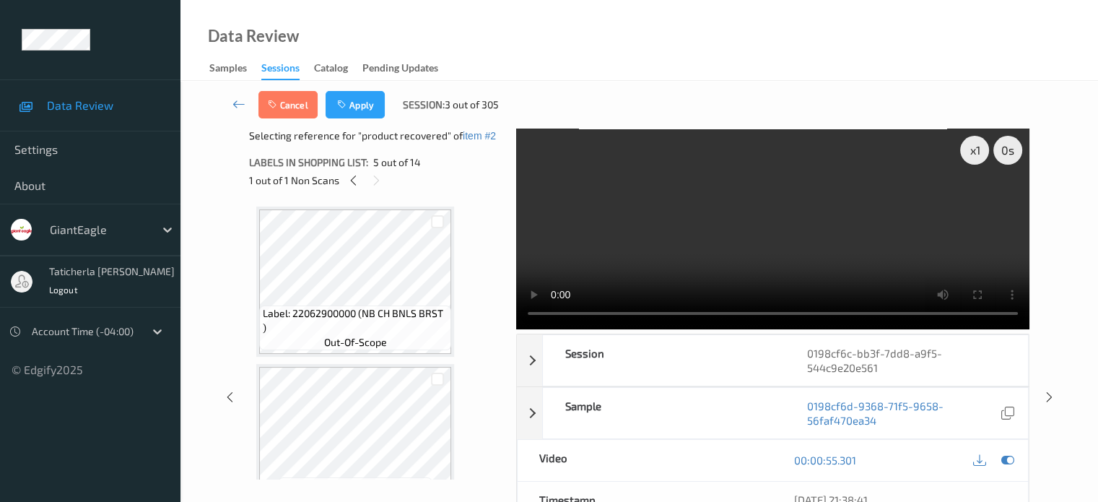
scroll to position [72, 0]
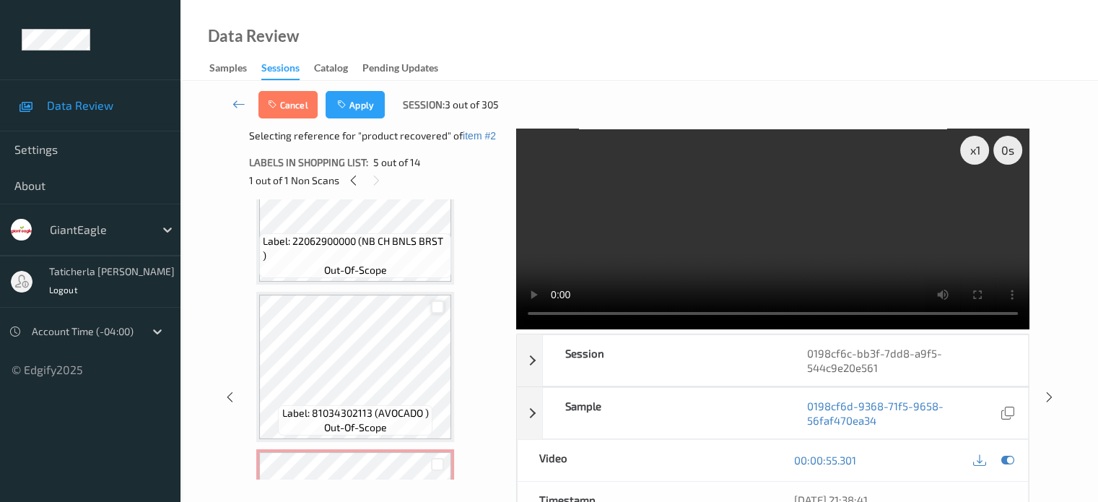
click at [436, 308] on div at bounding box center [438, 307] width 14 height 14
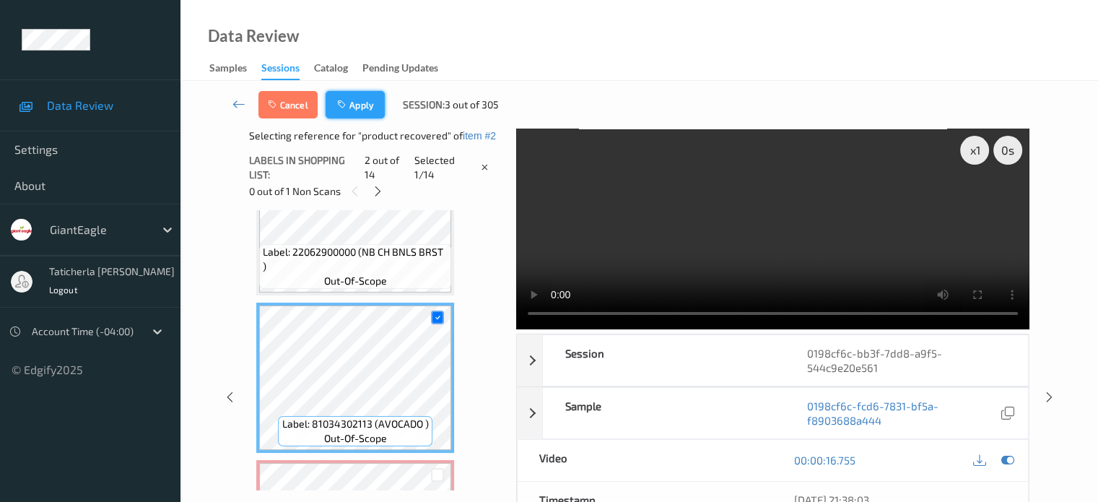
click at [375, 109] on button "Apply" at bounding box center [355, 104] width 59 height 27
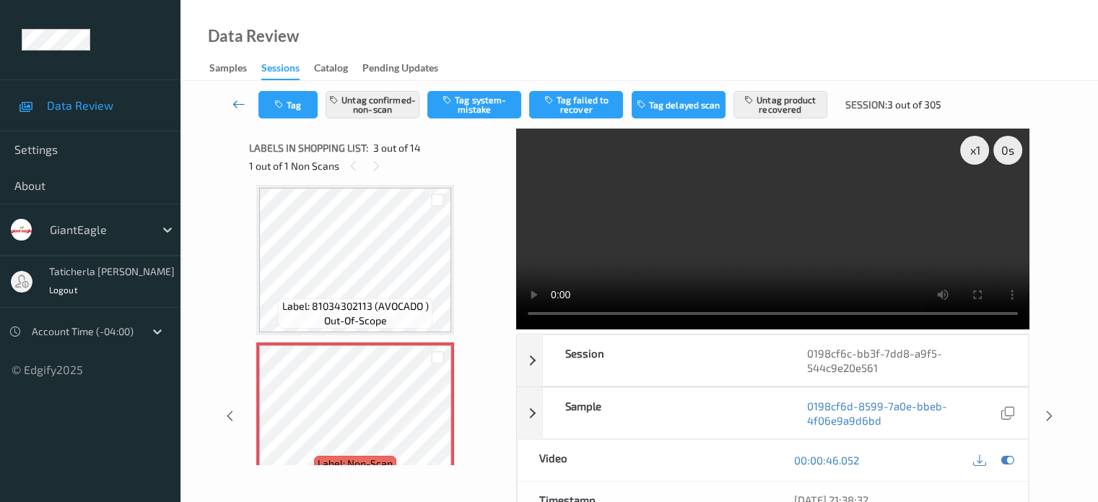
click at [231, 100] on link at bounding box center [239, 104] width 38 height 27
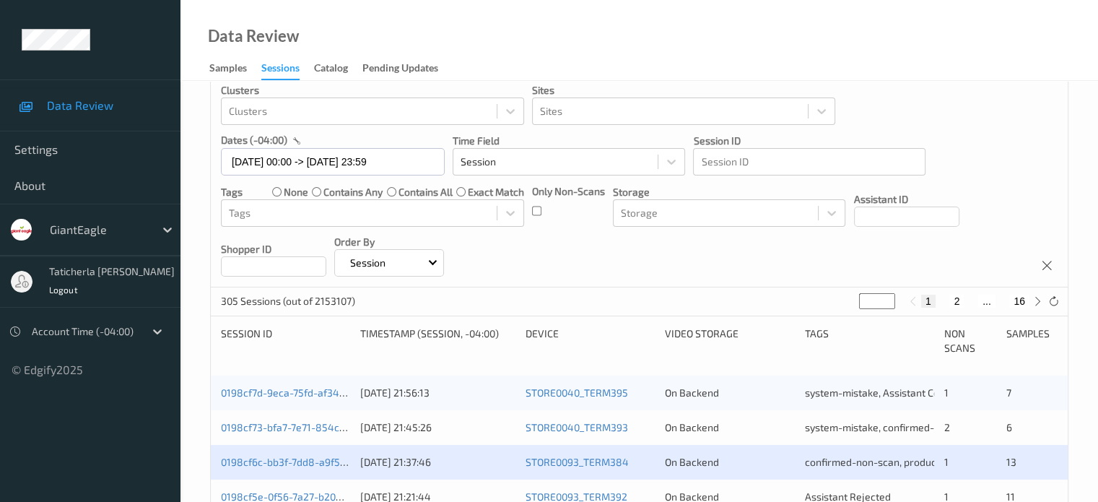
scroll to position [217, 0]
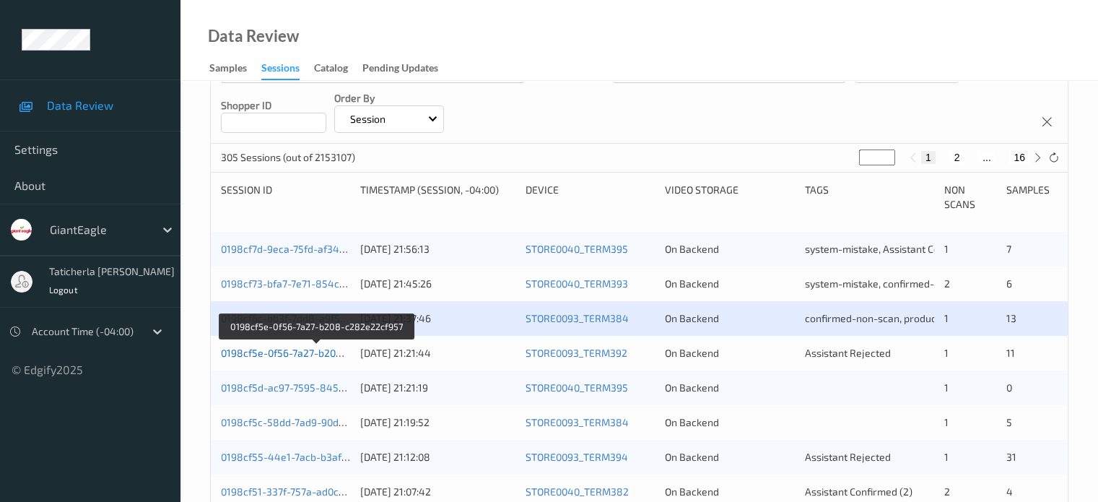
click at [292, 352] on link "0198cf5e-0f56-7a27-b208-c282e22cf957" at bounding box center [316, 353] width 191 height 12
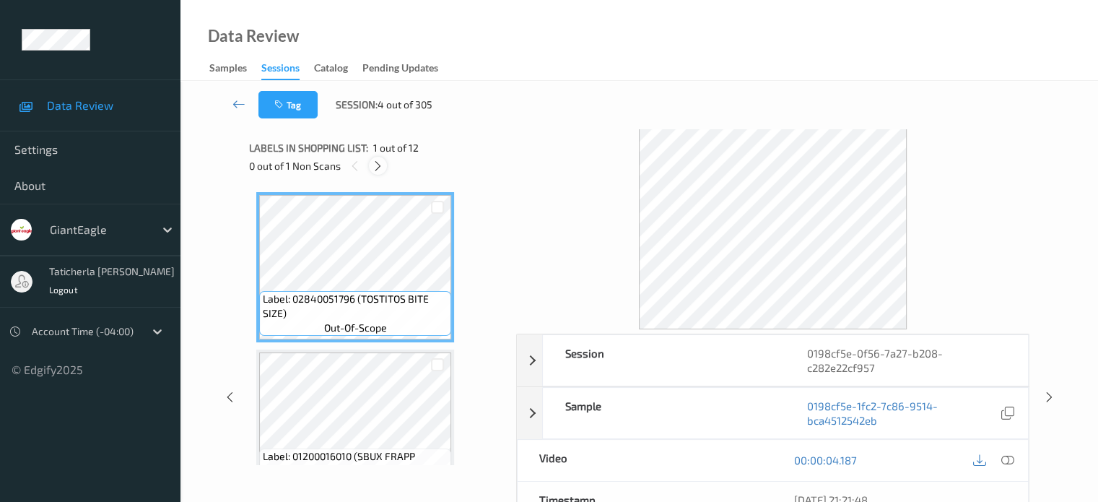
click at [373, 165] on icon at bounding box center [378, 166] width 12 height 13
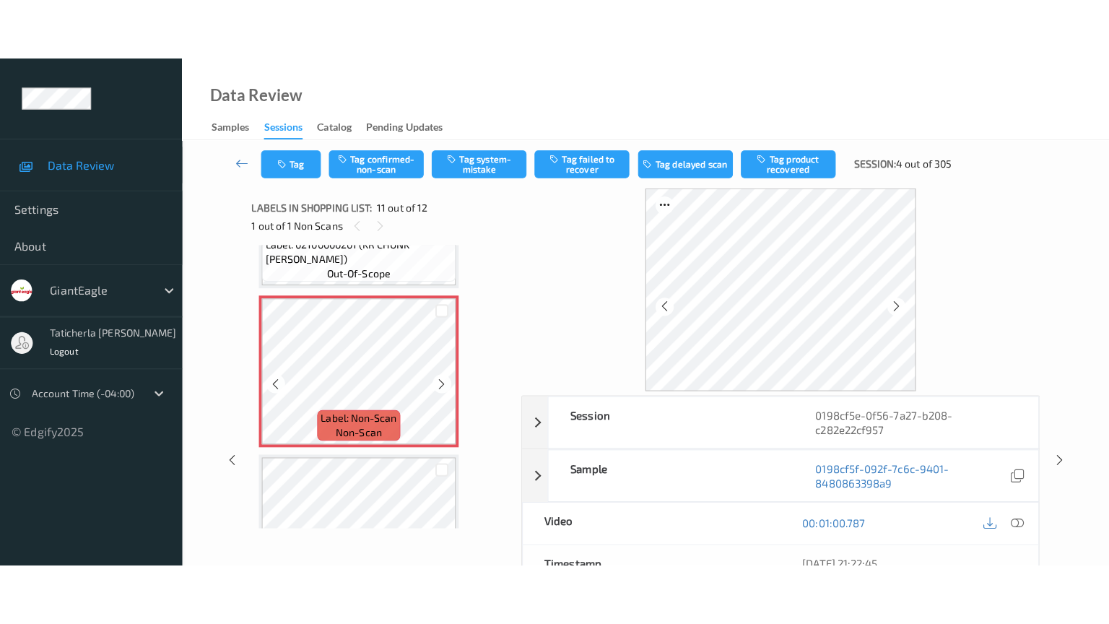
scroll to position [1568, 0]
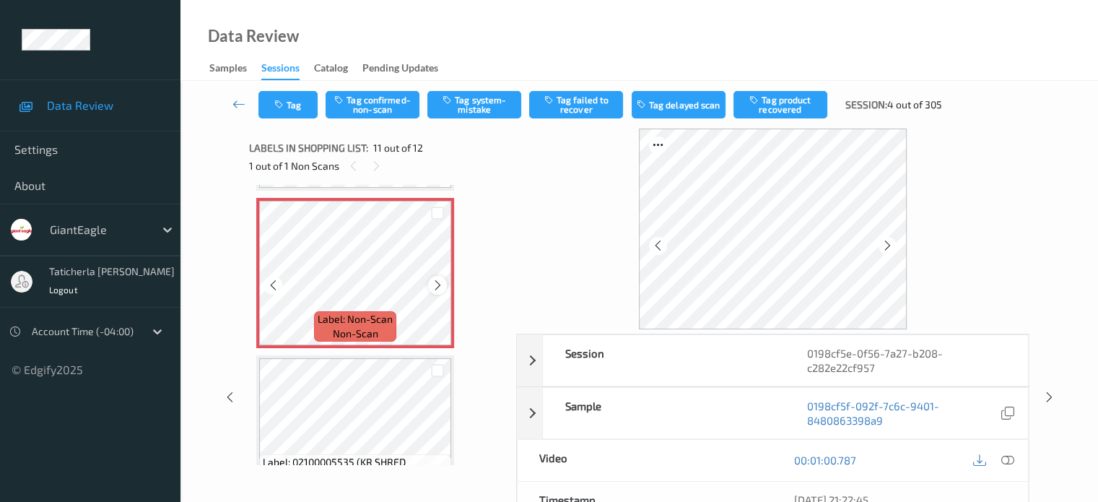
click at [442, 290] on icon at bounding box center [438, 285] width 12 height 13
click at [1002, 459] on icon at bounding box center [1007, 459] width 13 height 13
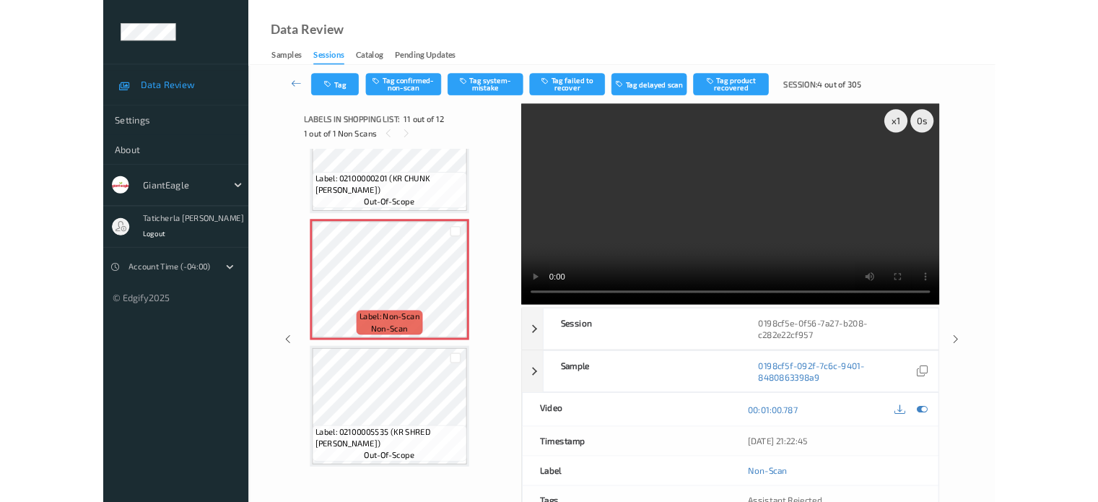
scroll to position [1494, 0]
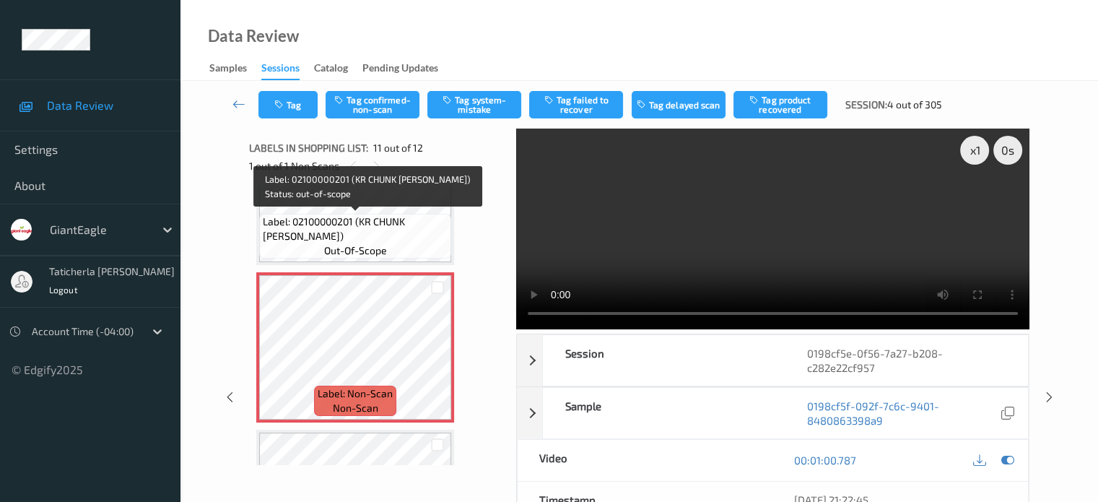
click at [393, 235] on span "Label: 02100000201 (KR CHUNK [PERSON_NAME])" at bounding box center [355, 228] width 185 height 29
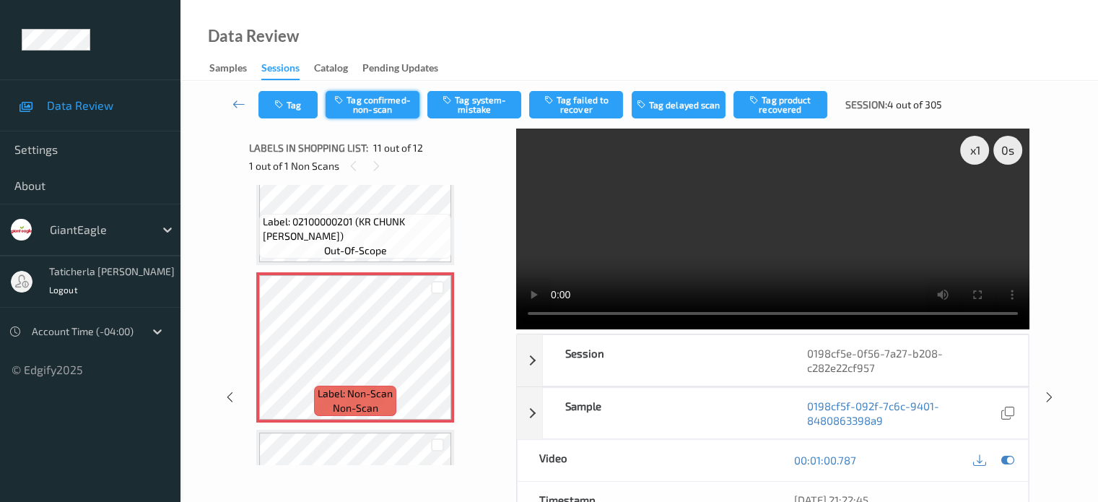
click at [387, 103] on button "Tag confirmed-non-scan" at bounding box center [373, 104] width 94 height 27
click at [582, 108] on button "Tag failed to recover" at bounding box center [576, 104] width 94 height 27
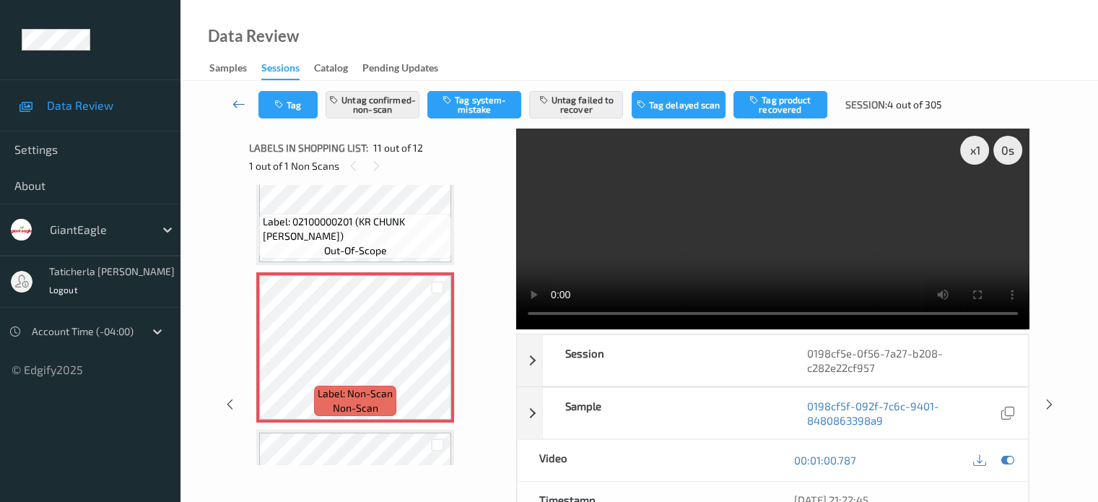
click at [243, 103] on icon at bounding box center [239, 104] width 13 height 14
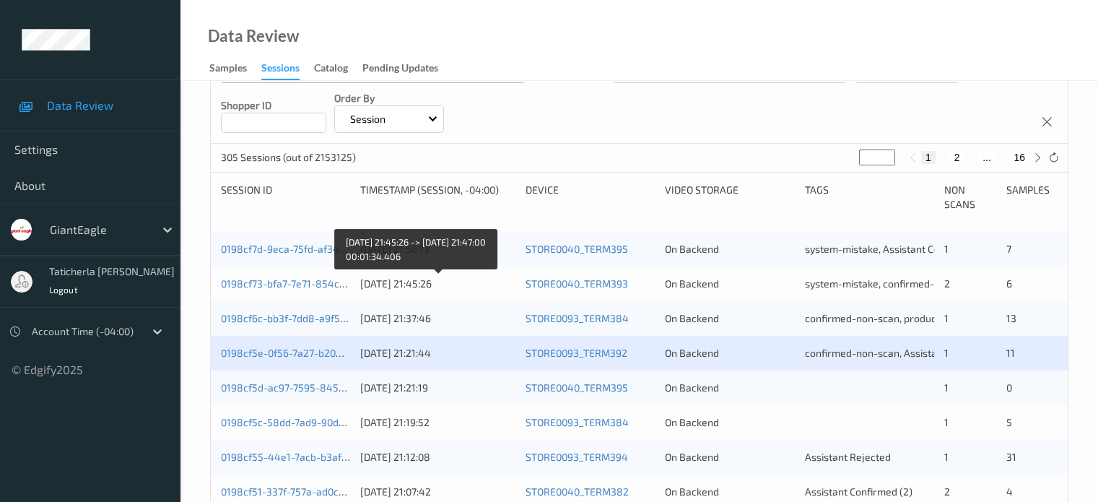
scroll to position [289, 0]
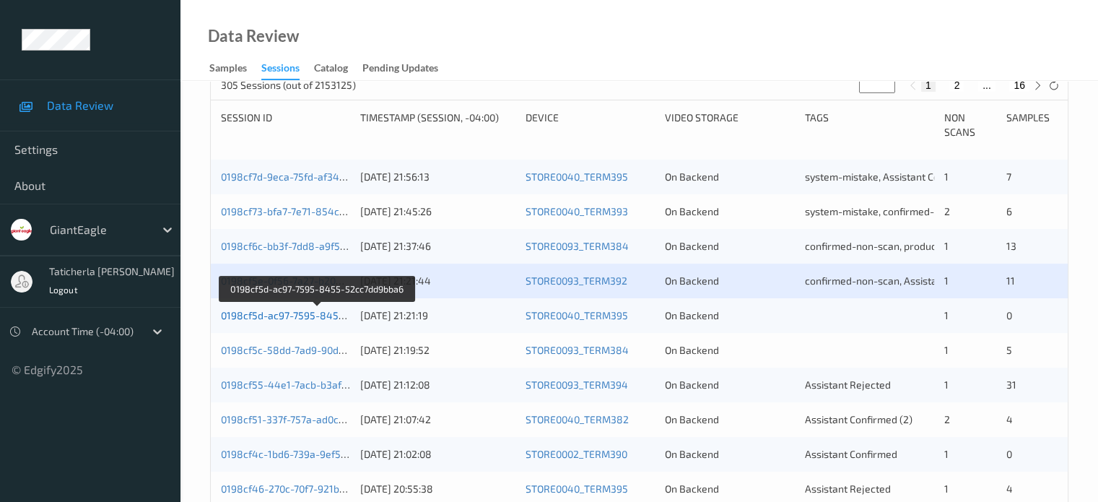
click at [299, 310] on link "0198cf5d-ac97-7595-8455-52cc7dd9bba6" at bounding box center [318, 315] width 195 height 12
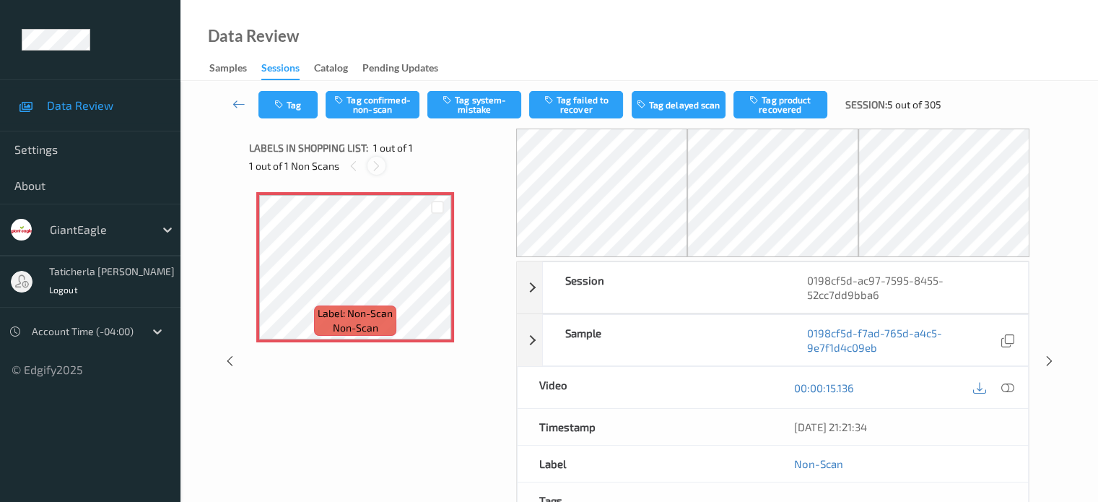
click at [378, 168] on icon at bounding box center [376, 166] width 12 height 13
click at [439, 282] on icon at bounding box center [438, 279] width 12 height 13
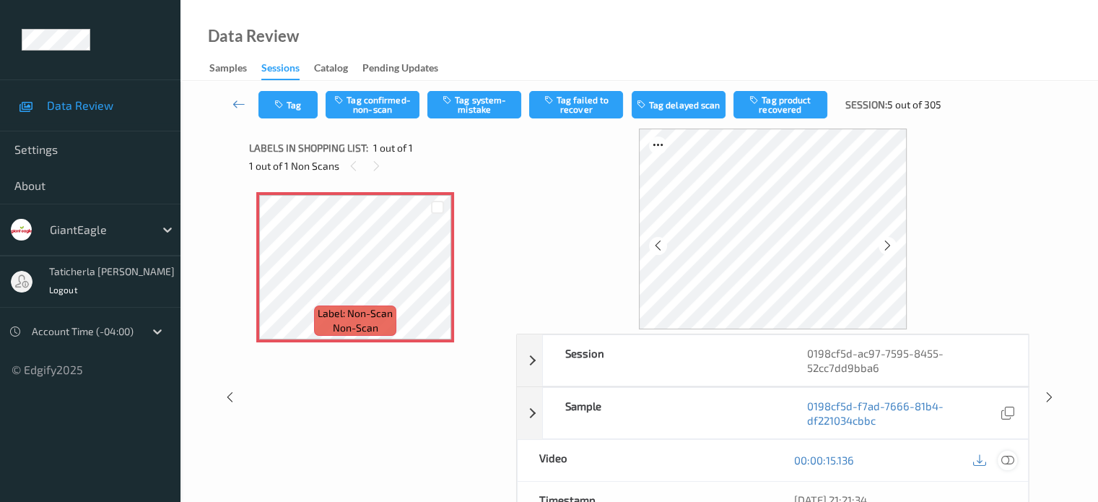
click at [1003, 458] on icon at bounding box center [1007, 459] width 13 height 13
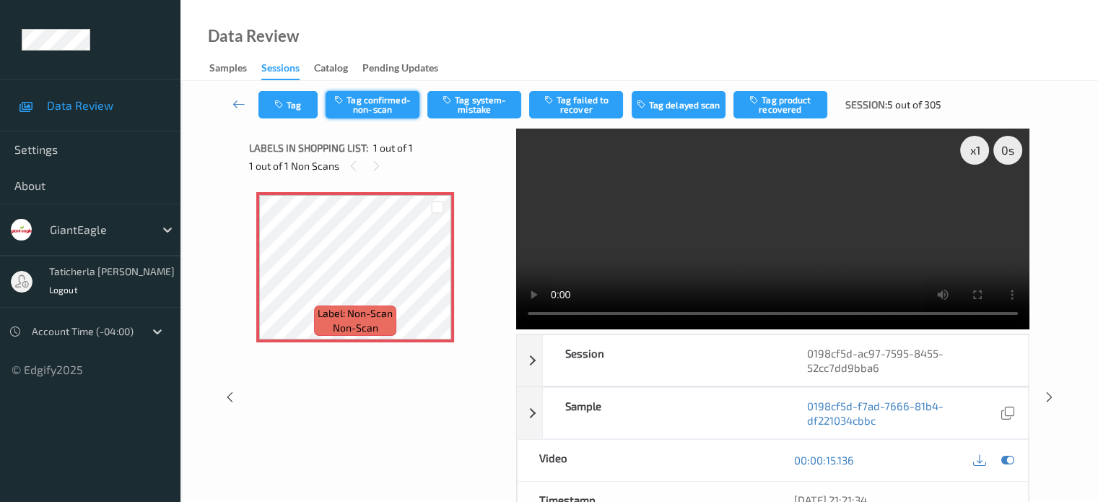
click at [365, 100] on button "Tag confirmed-non-scan" at bounding box center [373, 104] width 94 height 27
click at [236, 100] on icon at bounding box center [239, 104] width 13 height 14
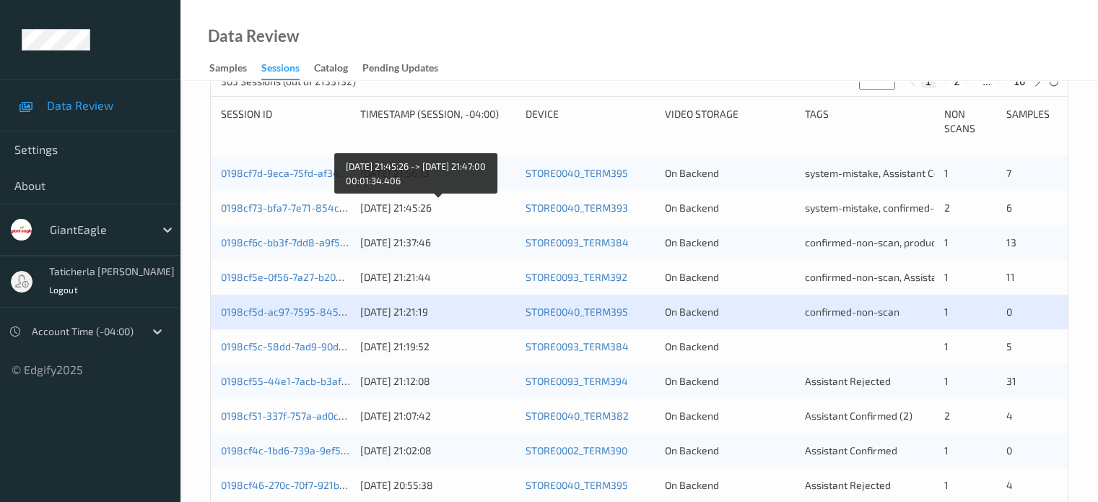
scroll to position [361, 0]
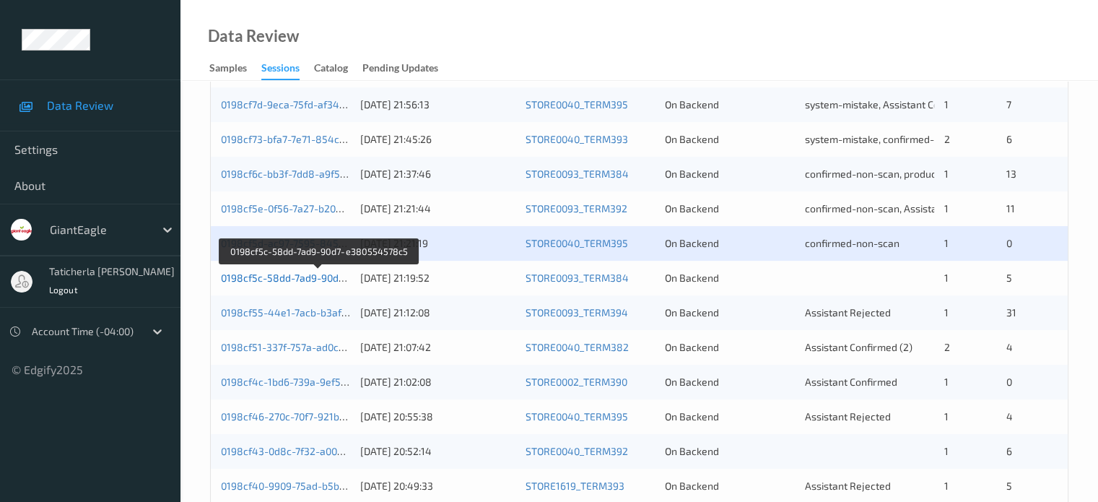
click at [309, 281] on link "0198cf5c-58dd-7ad9-90d7-e380554578c5" at bounding box center [319, 277] width 197 height 12
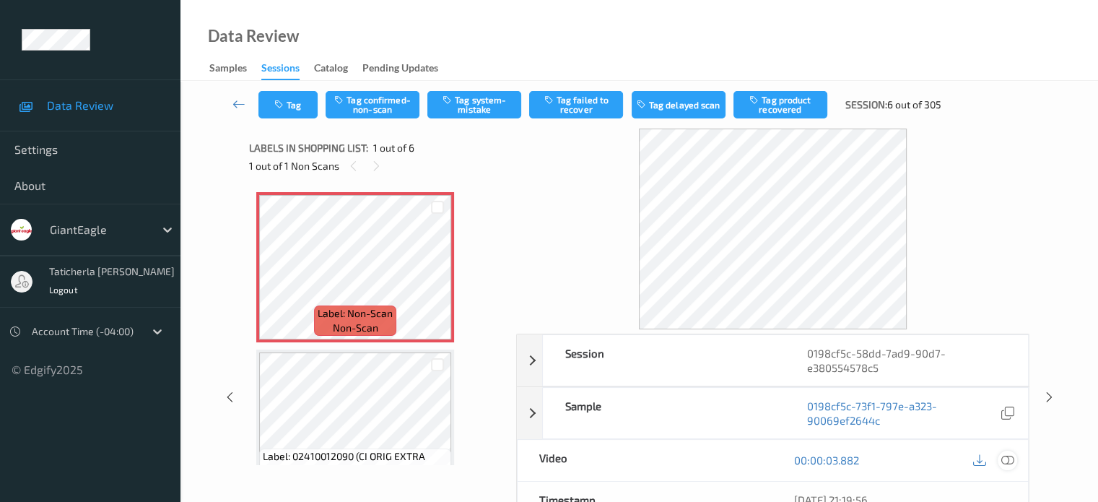
click at [1004, 459] on icon at bounding box center [1007, 459] width 13 height 13
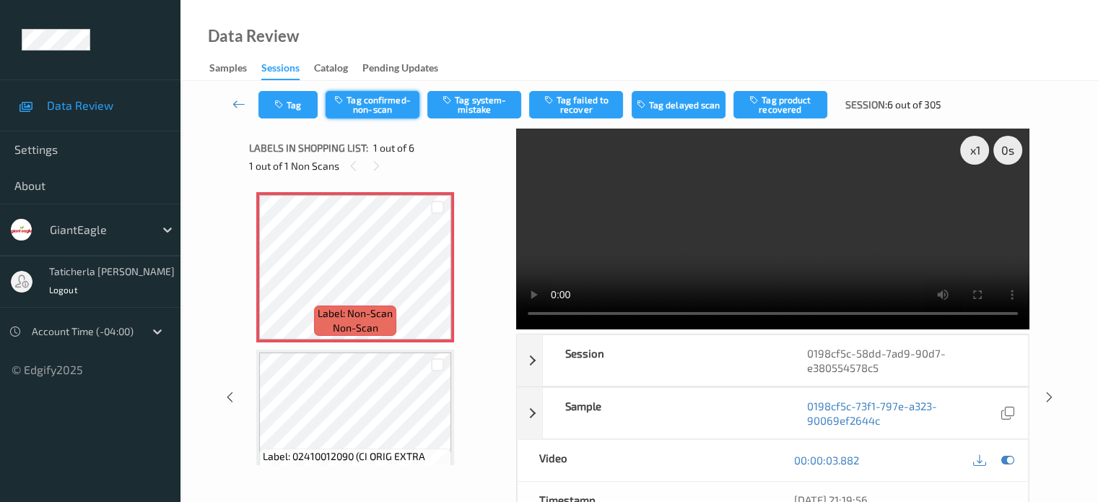
click at [388, 107] on button "Tag confirmed-non-scan" at bounding box center [373, 104] width 94 height 27
click at [371, 103] on button "Tag confirmed-non-scan" at bounding box center [373, 104] width 94 height 27
click at [786, 105] on button "Tag product recovered" at bounding box center [781, 104] width 94 height 27
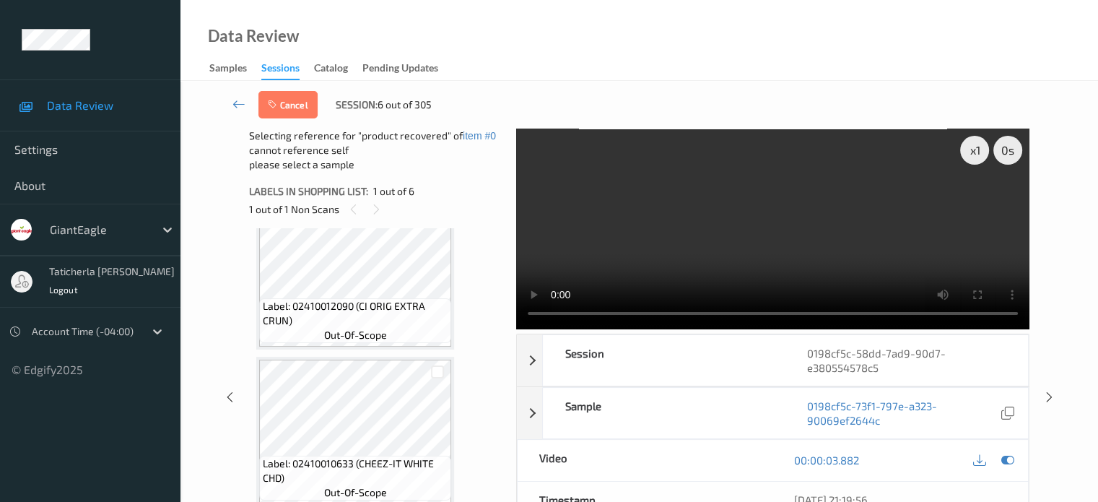
scroll to position [217, 0]
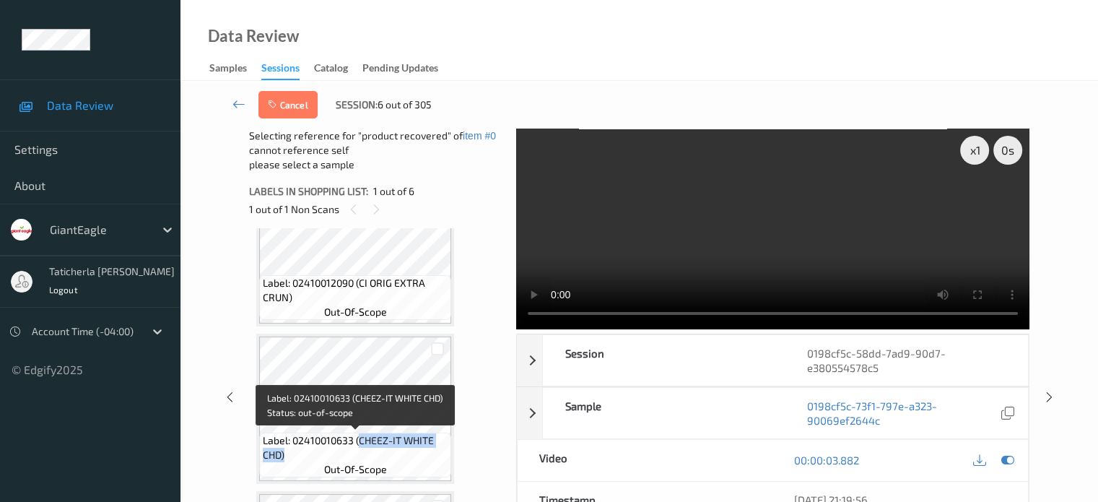
drag, startPoint x: 364, startPoint y: 439, endPoint x: 440, endPoint y: 461, distance: 79.1
click at [440, 461] on span "Label: 02410010633 (CHEEZ-IT WHITE CHD)" at bounding box center [355, 447] width 185 height 29
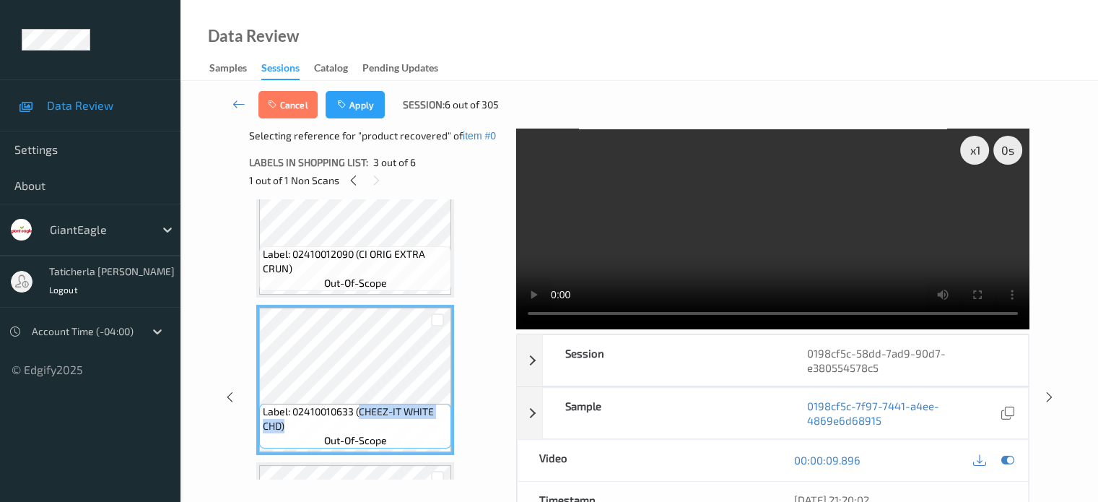
copy span "CHEEZ-IT WHITE CHD)"
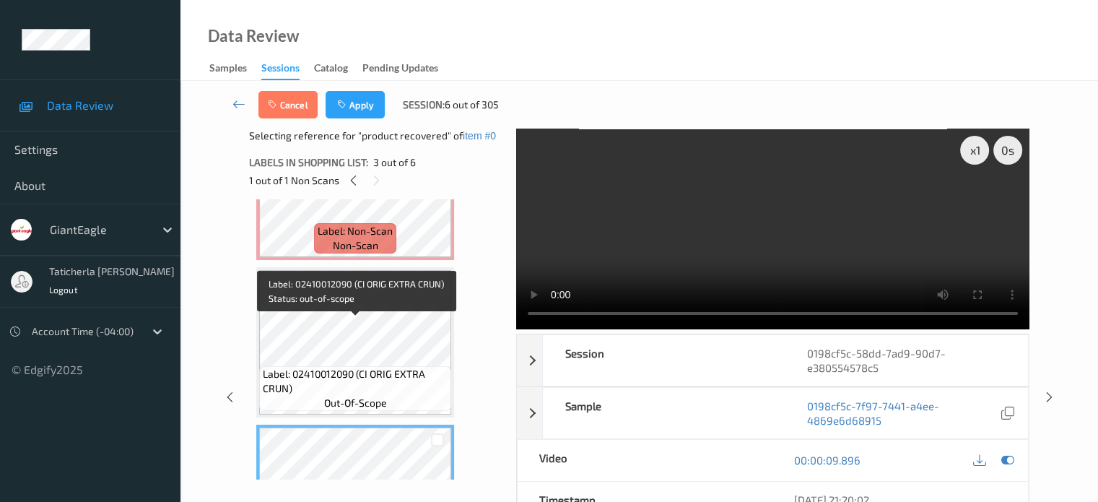
scroll to position [72, 0]
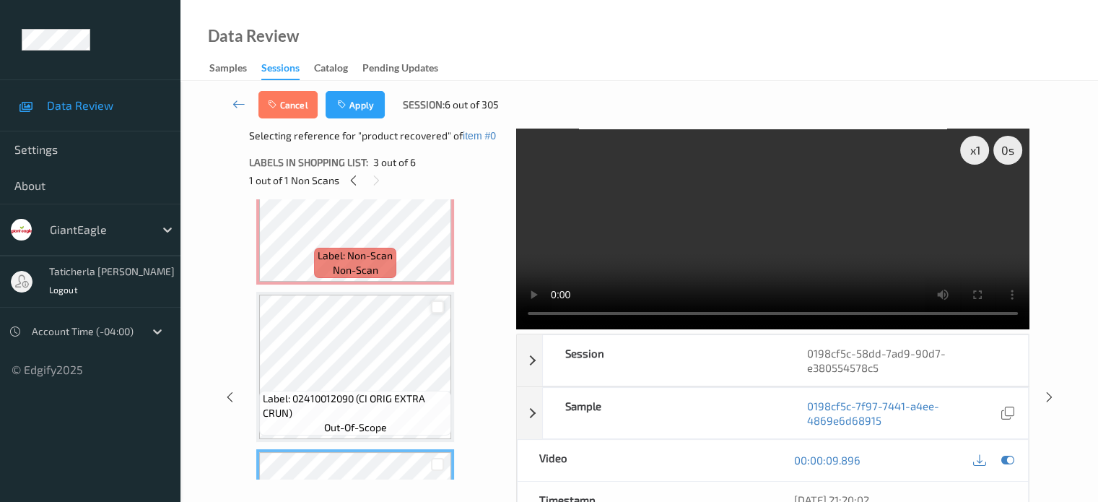
click at [438, 304] on div at bounding box center [438, 307] width 14 height 14
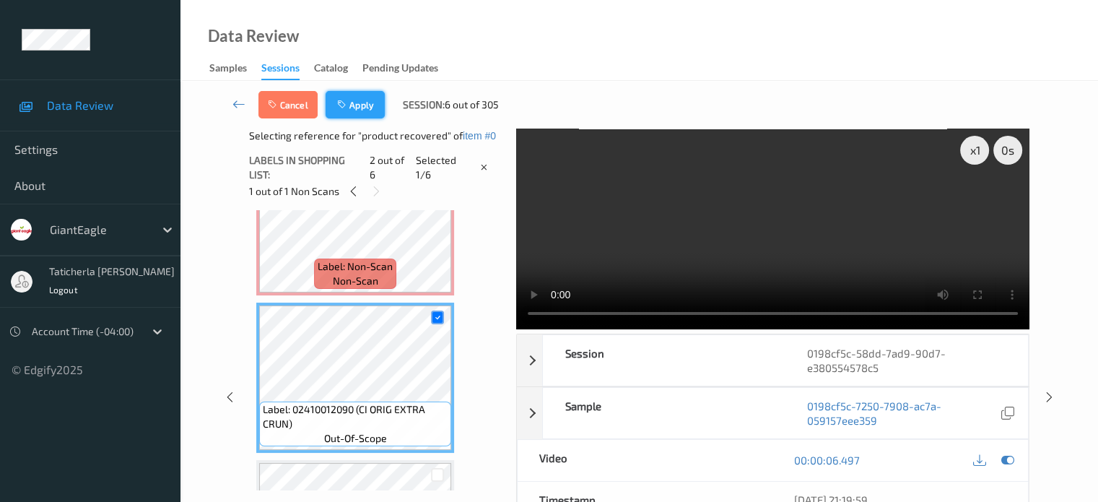
click at [352, 103] on button "Apply" at bounding box center [355, 104] width 59 height 27
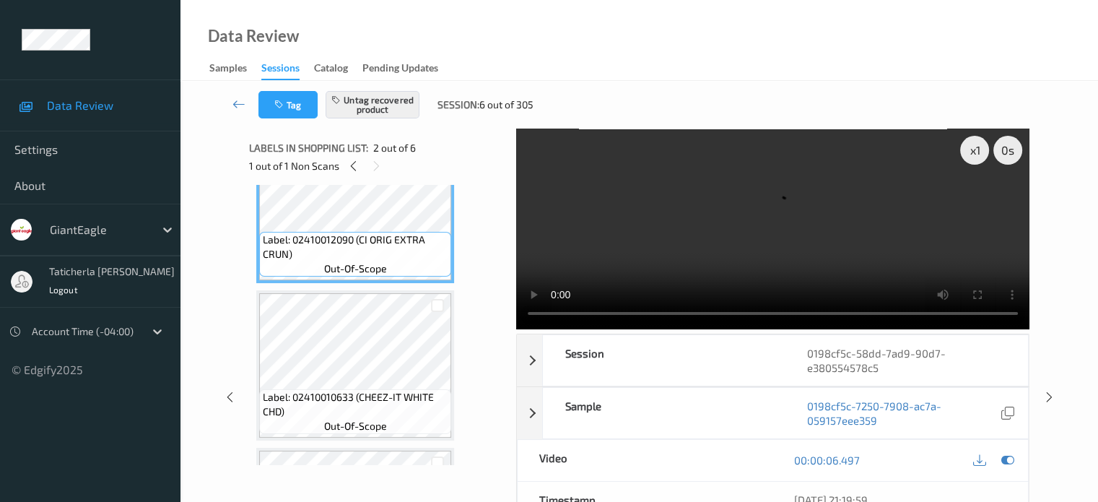
scroll to position [144, 0]
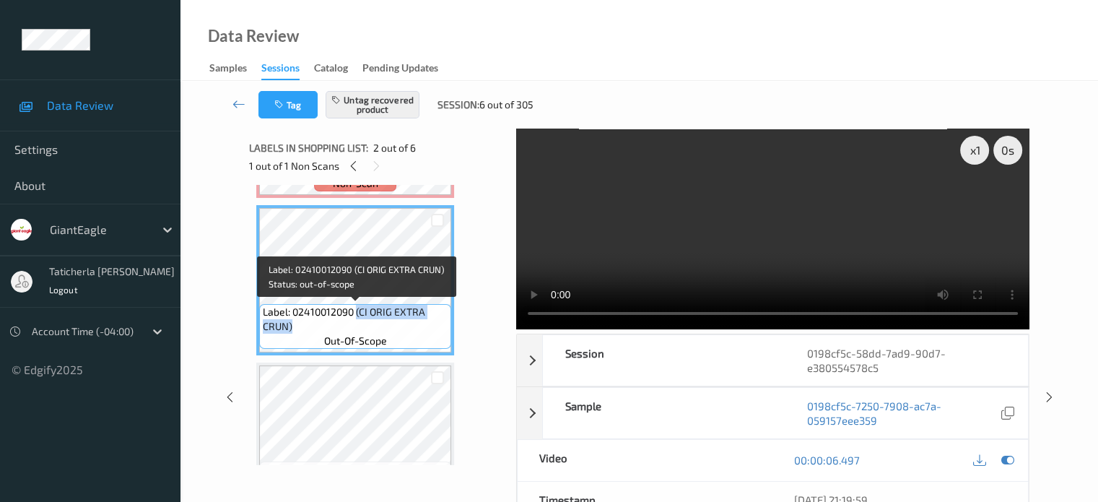
drag, startPoint x: 357, startPoint y: 310, endPoint x: 442, endPoint y: 331, distance: 87.9
click at [442, 331] on span "Label: 02410012090 (CI ORIG EXTRA CRUN)" at bounding box center [355, 319] width 185 height 29
copy span "(CI ORIG EXTRA CRUN)"
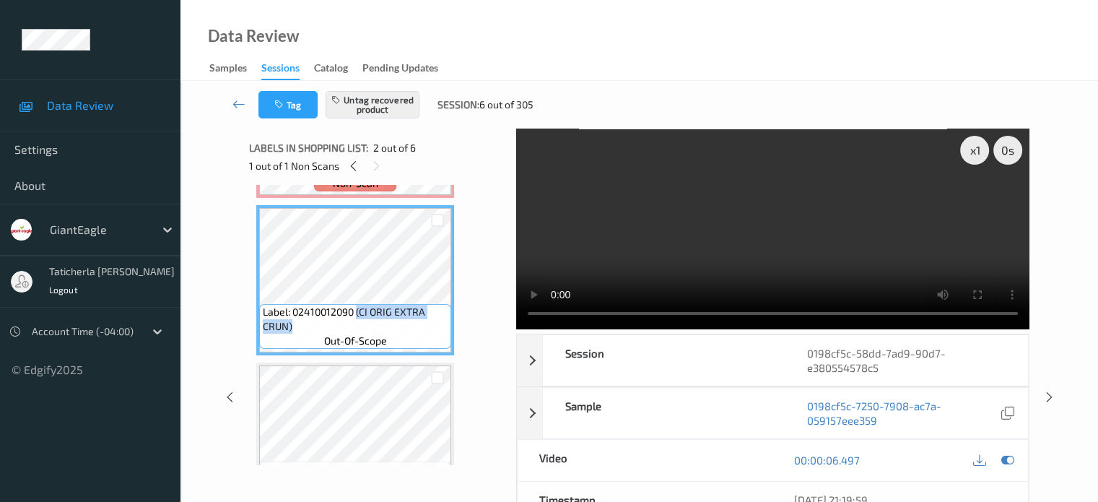
scroll to position [217, 0]
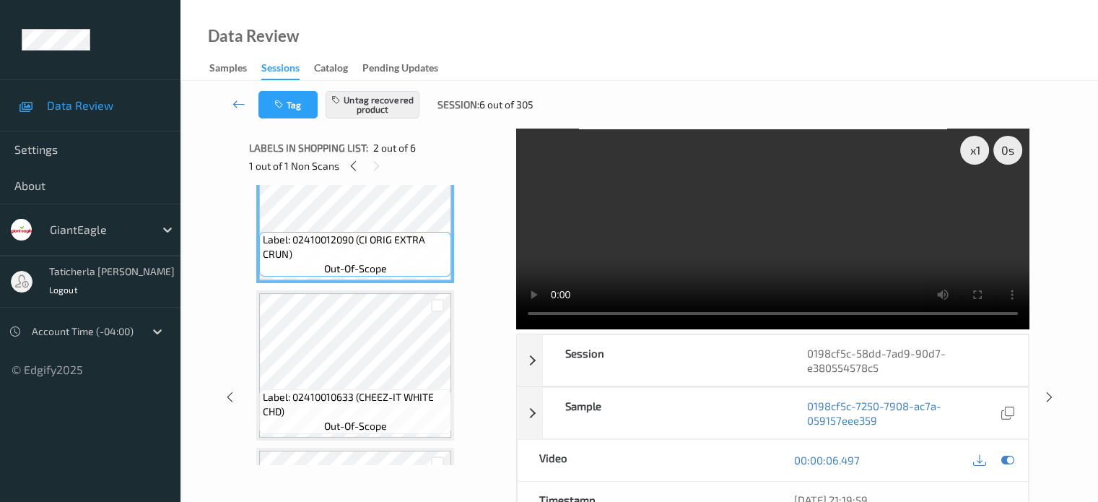
click at [483, 310] on div "Label: Non-Scan non-scan Label: 02410012090 (CI ORIG EXTRA CRUN) out-of-scope L…" at bounding box center [377, 443] width 243 height 937
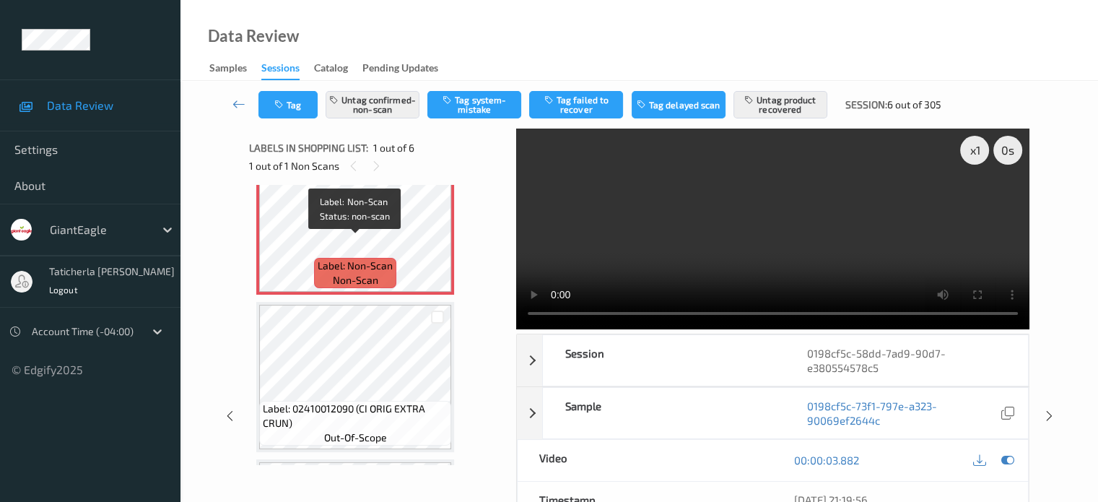
scroll to position [72, 0]
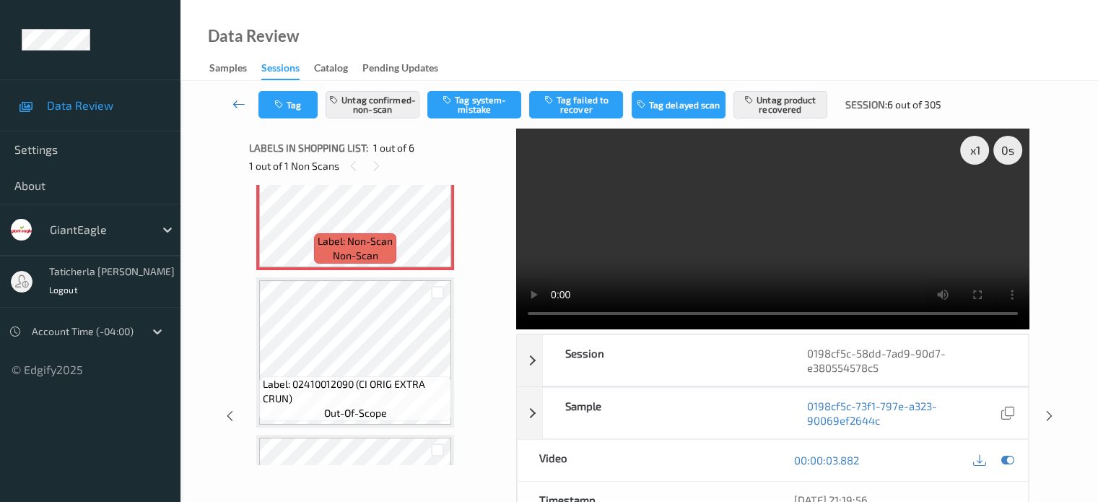
click at [237, 102] on icon at bounding box center [239, 104] width 13 height 14
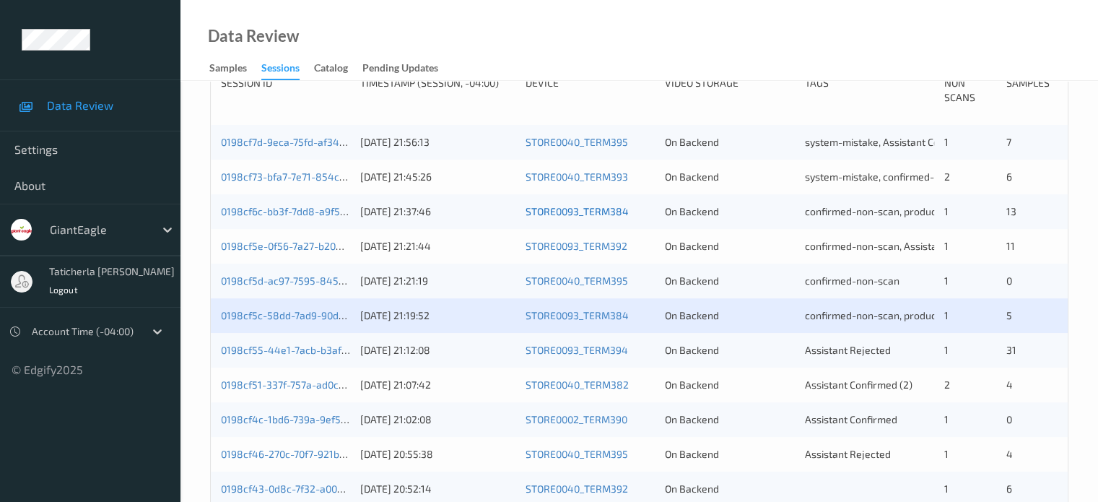
scroll to position [361, 0]
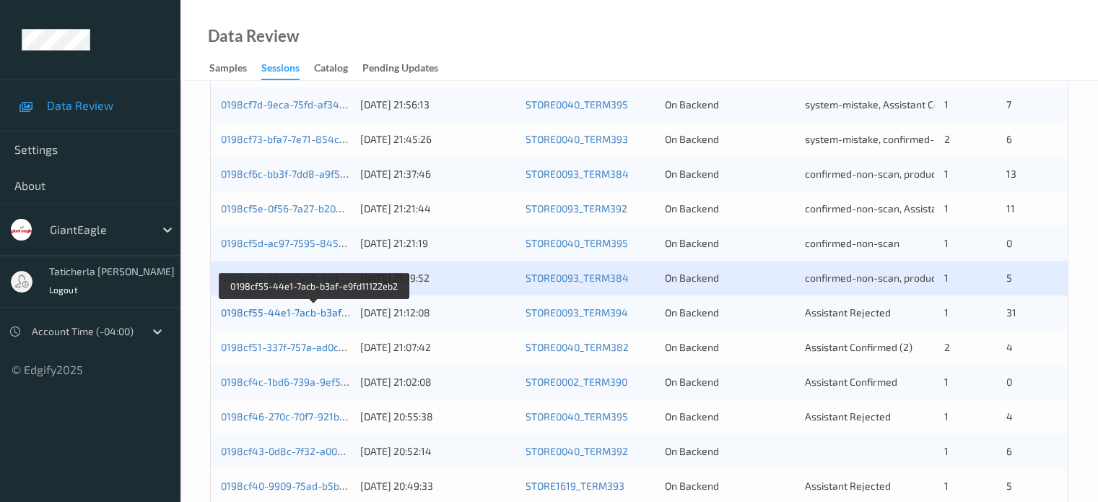
click at [318, 312] on link "0198cf55-44e1-7acb-b3af-e9fd11122eb2" at bounding box center [315, 312] width 188 height 12
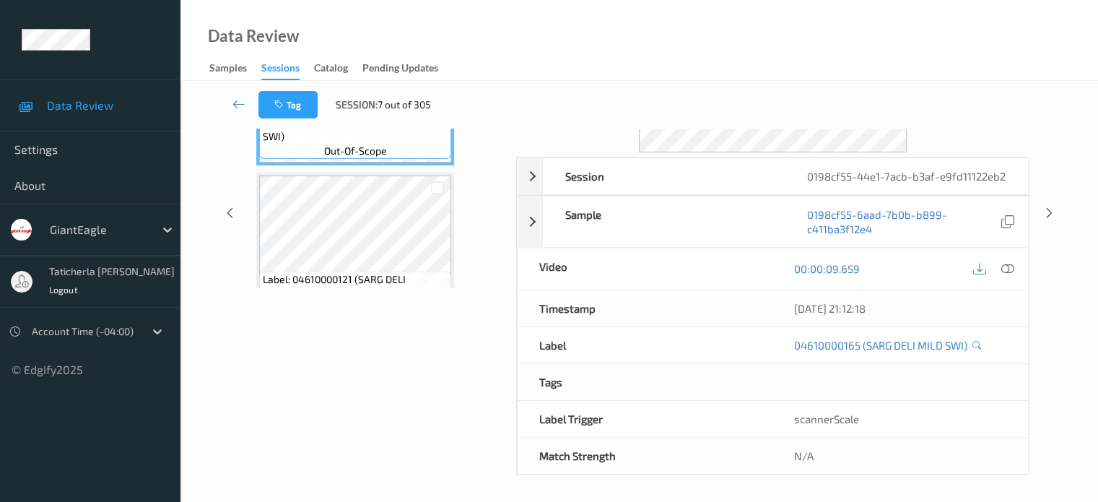
scroll to position [32, 0]
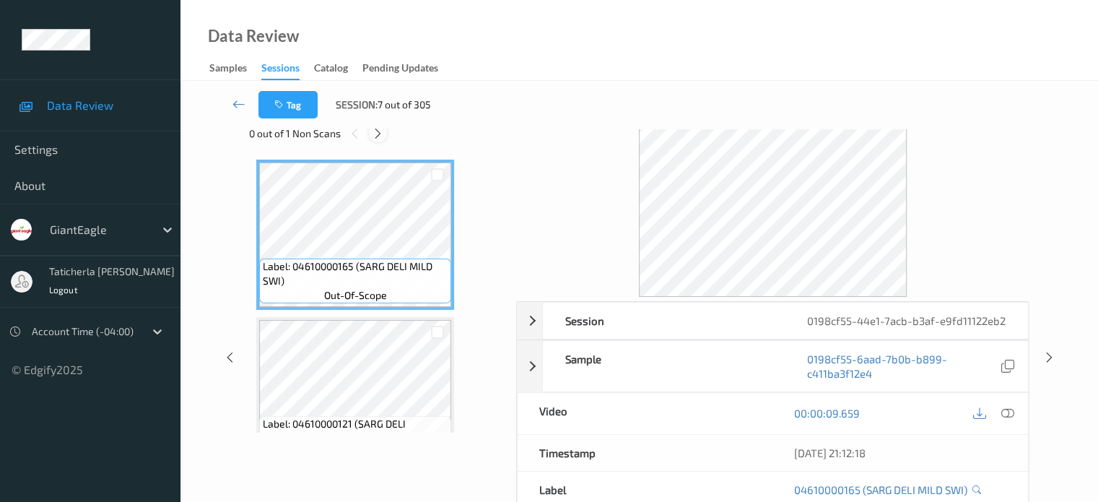
click at [373, 131] on icon at bounding box center [378, 133] width 12 height 13
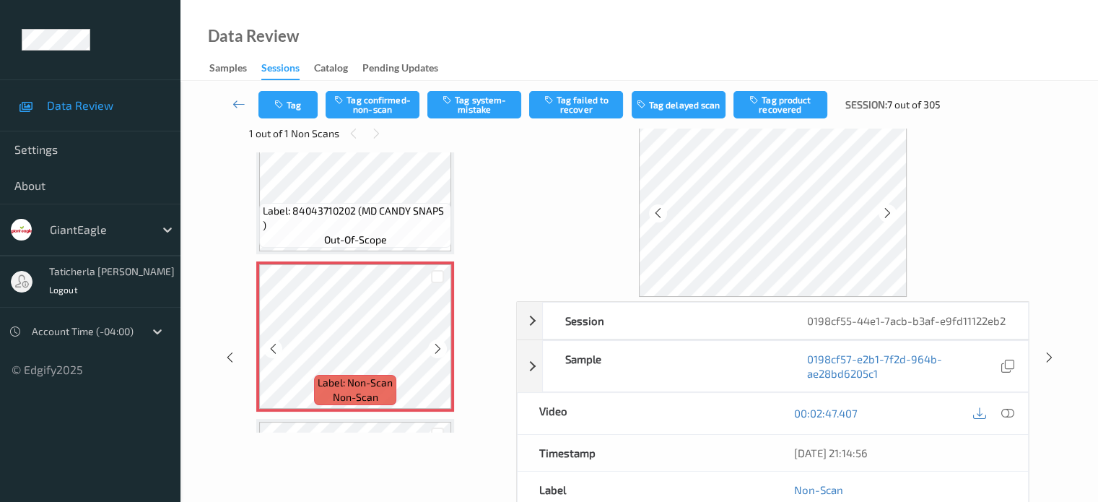
scroll to position [4330, 0]
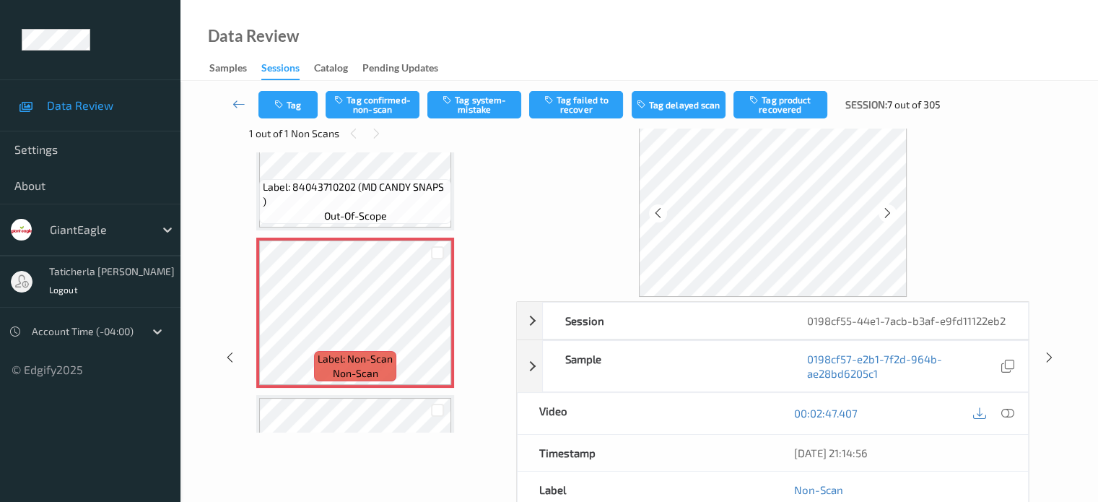
drag, startPoint x: 1006, startPoint y: 410, endPoint x: 994, endPoint y: 399, distance: 16.4
click at [1006, 409] on icon at bounding box center [1007, 413] width 13 height 13
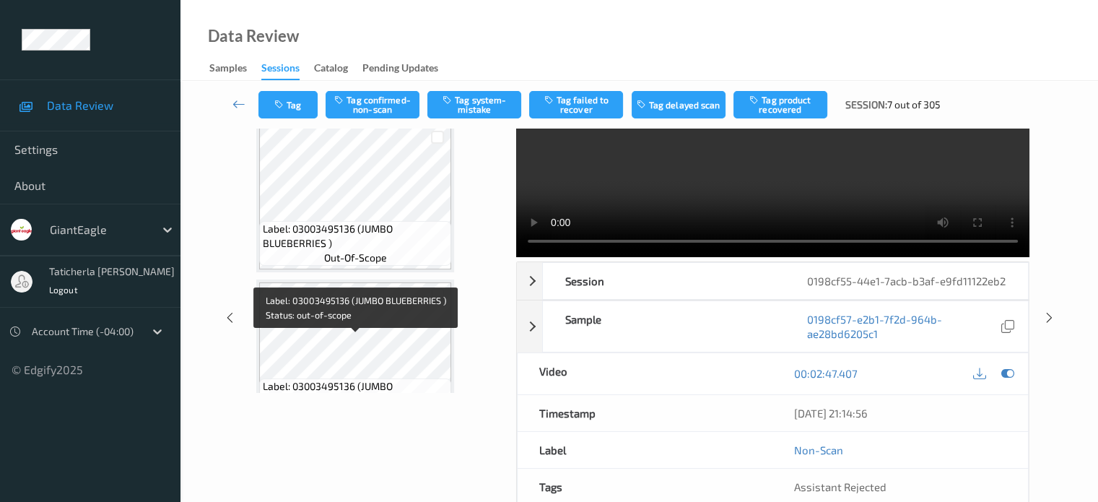
scroll to position [4547, 0]
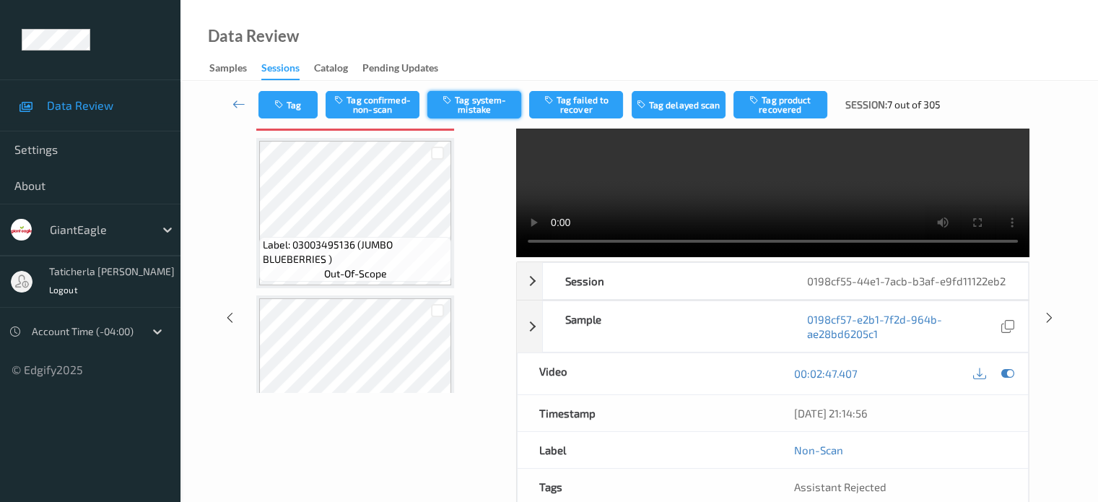
drag, startPoint x: 492, startPoint y: 109, endPoint x: 433, endPoint y: 112, distance: 60.0
click at [488, 108] on button "Tag system-mistake" at bounding box center [474, 104] width 94 height 27
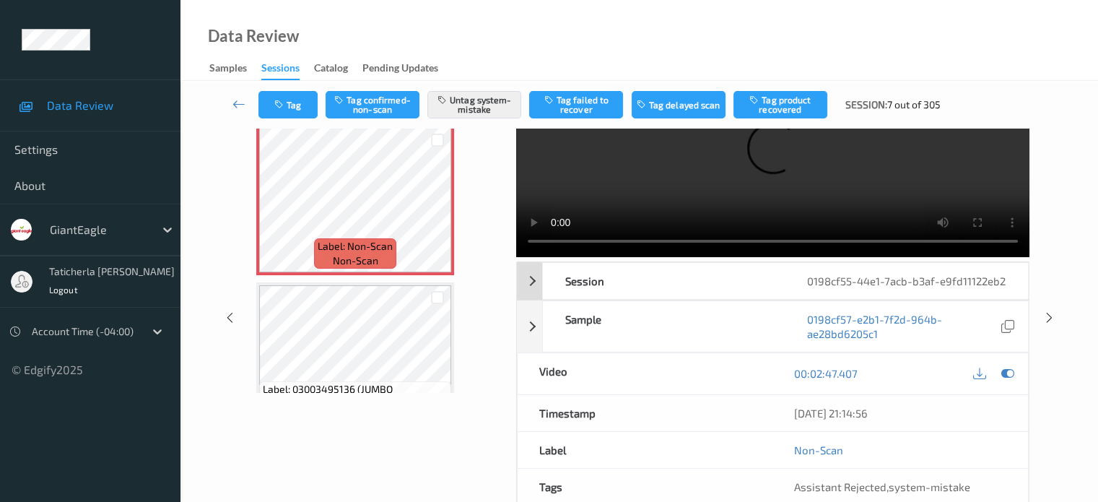
scroll to position [0, 0]
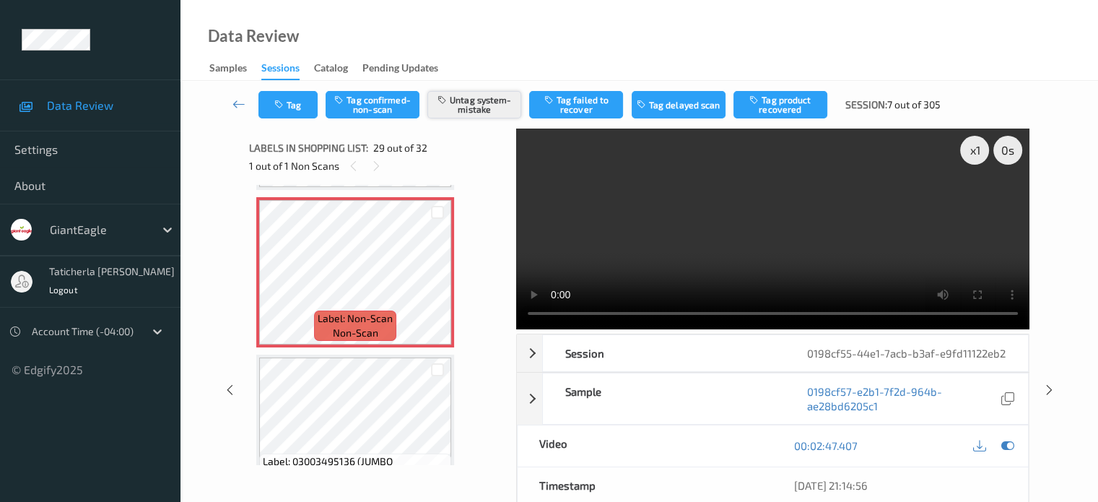
click at [468, 103] on button "Untag system-mistake" at bounding box center [474, 104] width 94 height 27
click at [386, 100] on button "Tag confirmed-non-scan" at bounding box center [373, 104] width 94 height 27
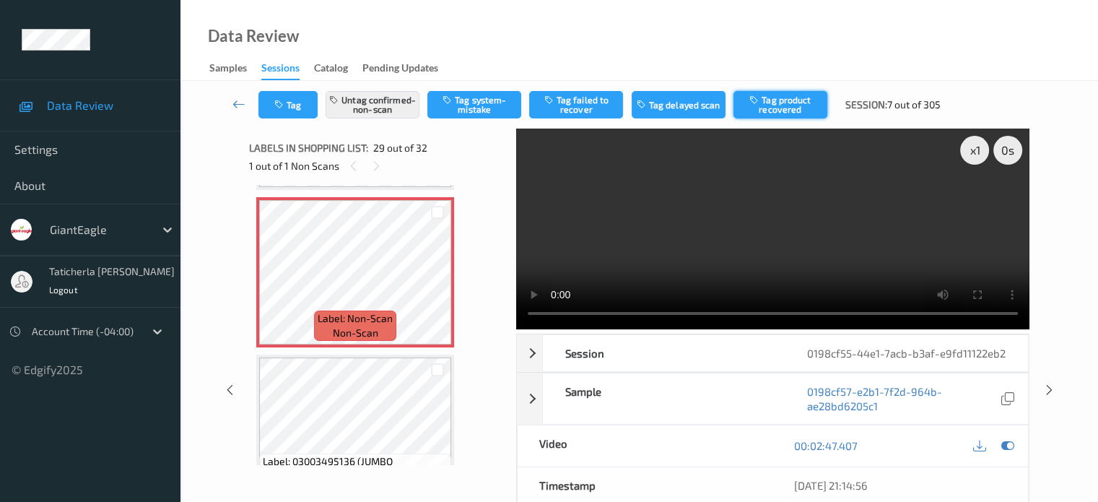
click at [791, 105] on button "Tag product recovered" at bounding box center [781, 104] width 94 height 27
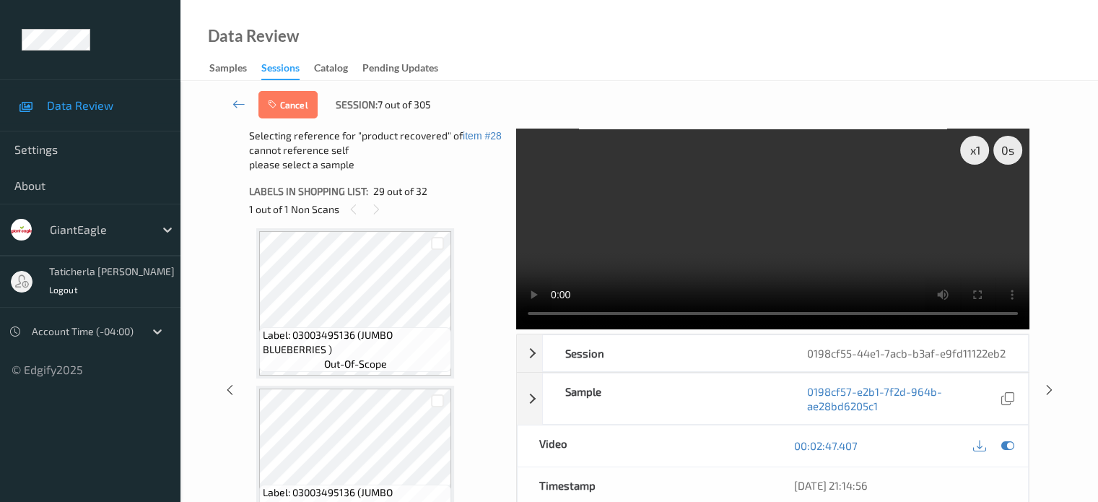
scroll to position [4547, 0]
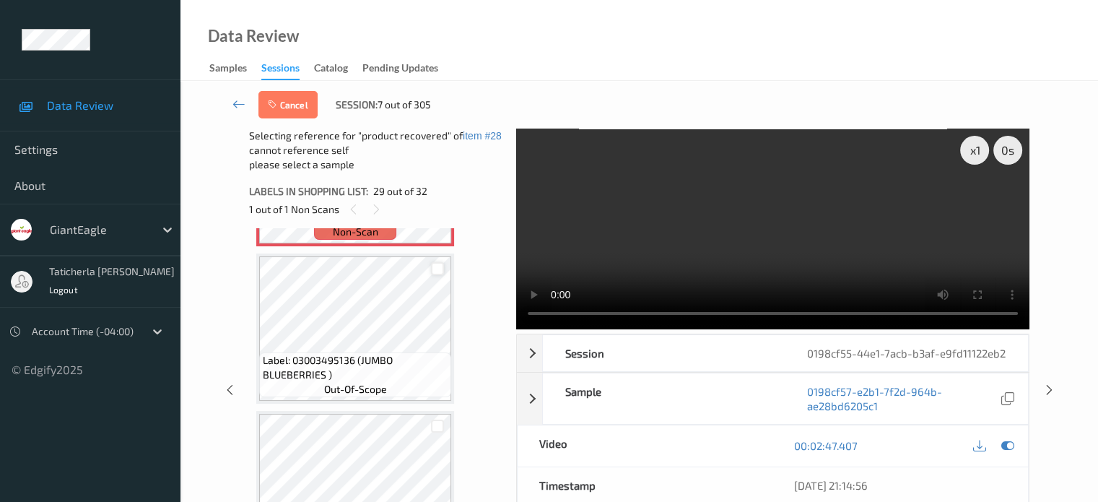
click at [436, 268] on div at bounding box center [438, 269] width 14 height 14
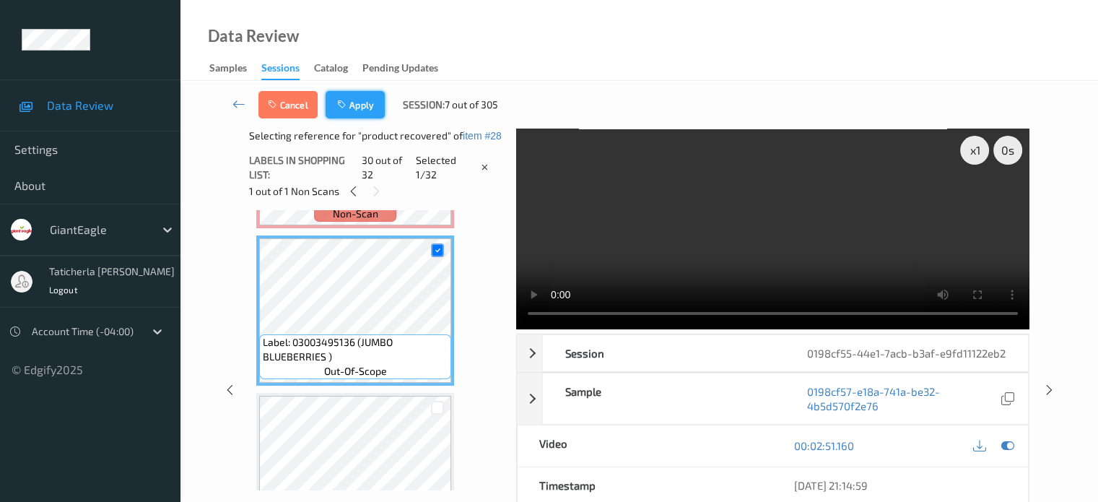
click at [370, 108] on button "Apply" at bounding box center [355, 104] width 59 height 27
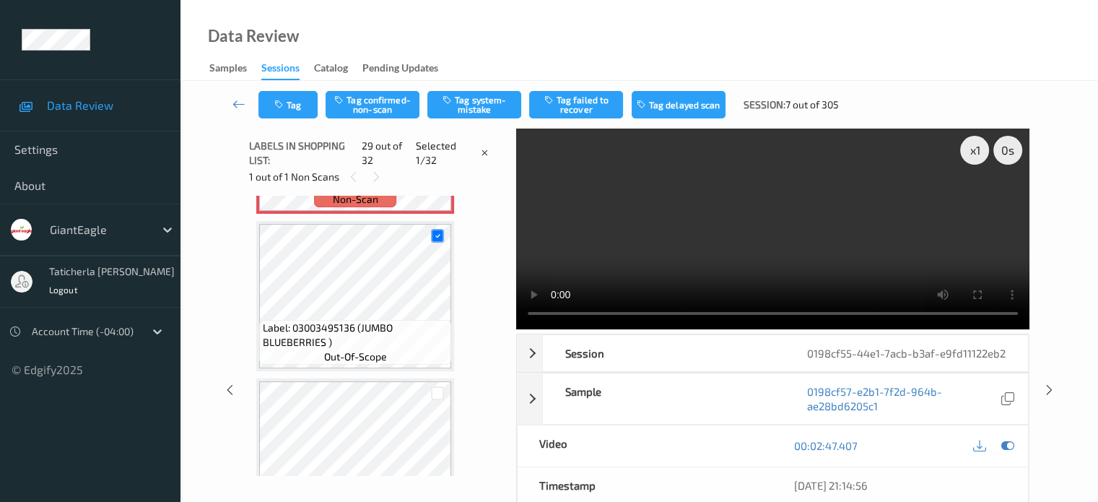
scroll to position [4257, 0]
